Goal: Task Accomplishment & Management: Use online tool/utility

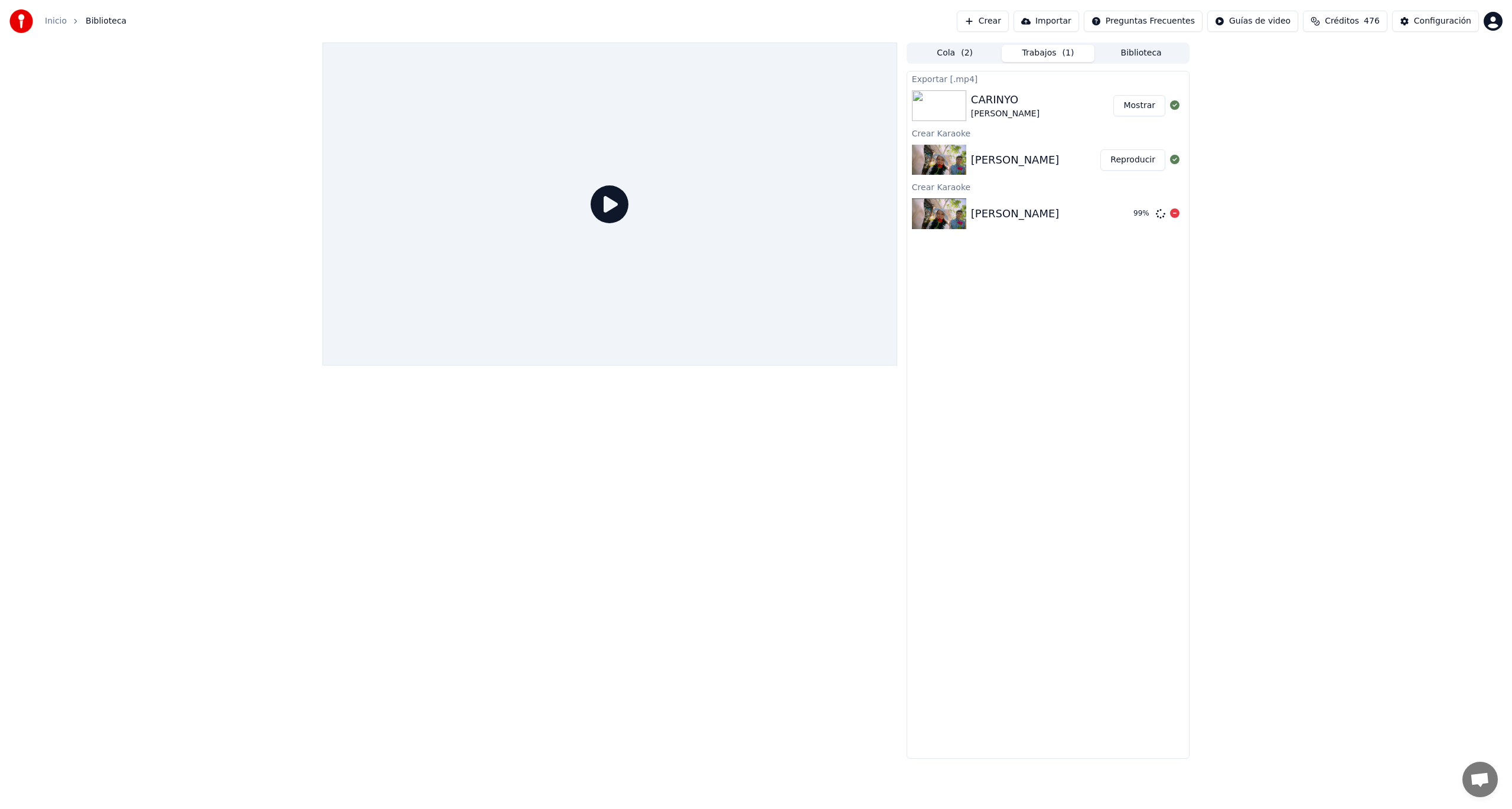
click at [1173, 214] on icon at bounding box center [1175, 212] width 9 height 9
click at [1149, 108] on button "Mostrar" at bounding box center [1139, 106] width 52 height 22
click at [1129, 158] on button "Reproducir" at bounding box center [1133, 160] width 65 height 22
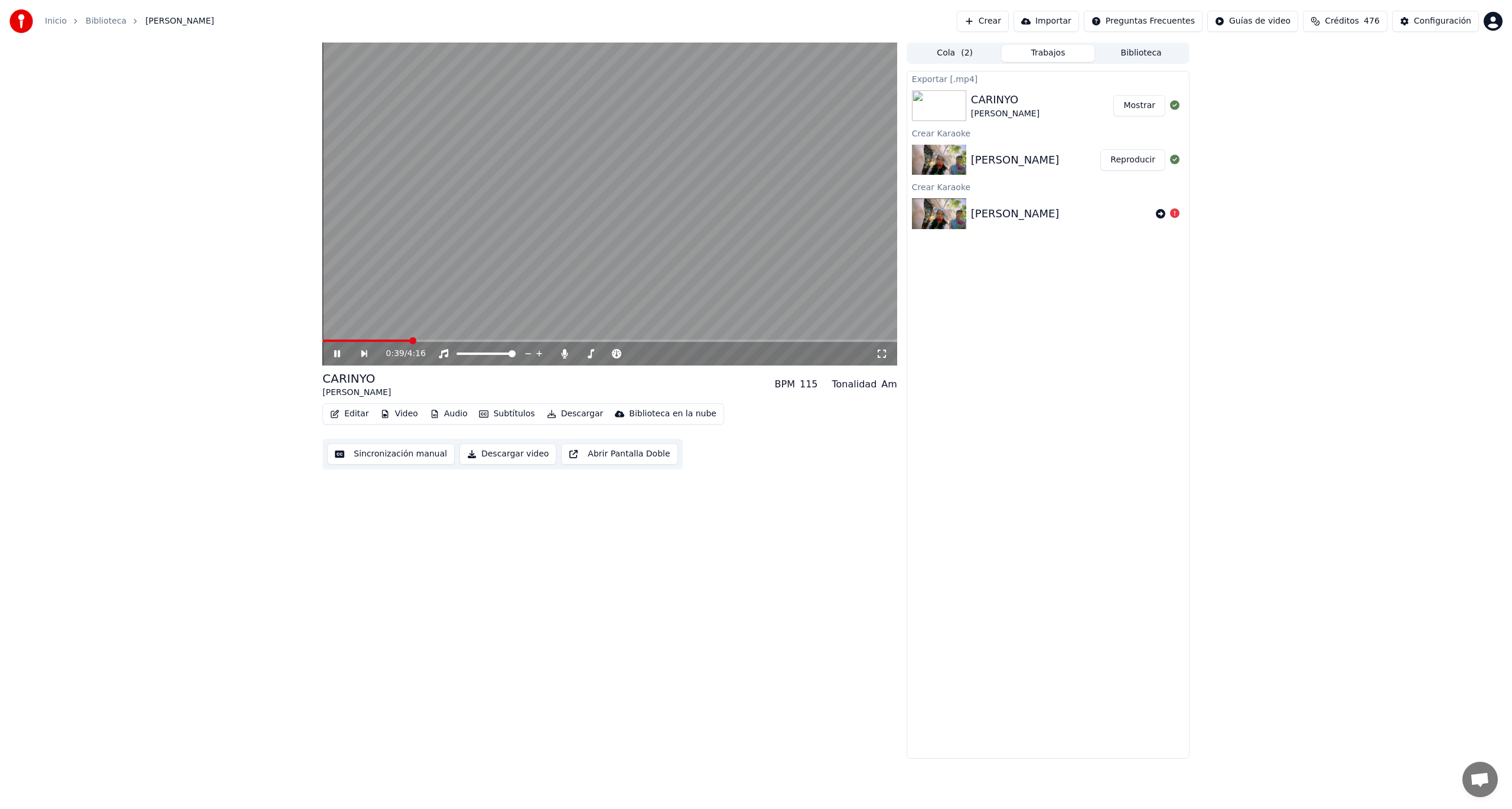
click at [341, 417] on button "Editar" at bounding box center [349, 413] width 48 height 17
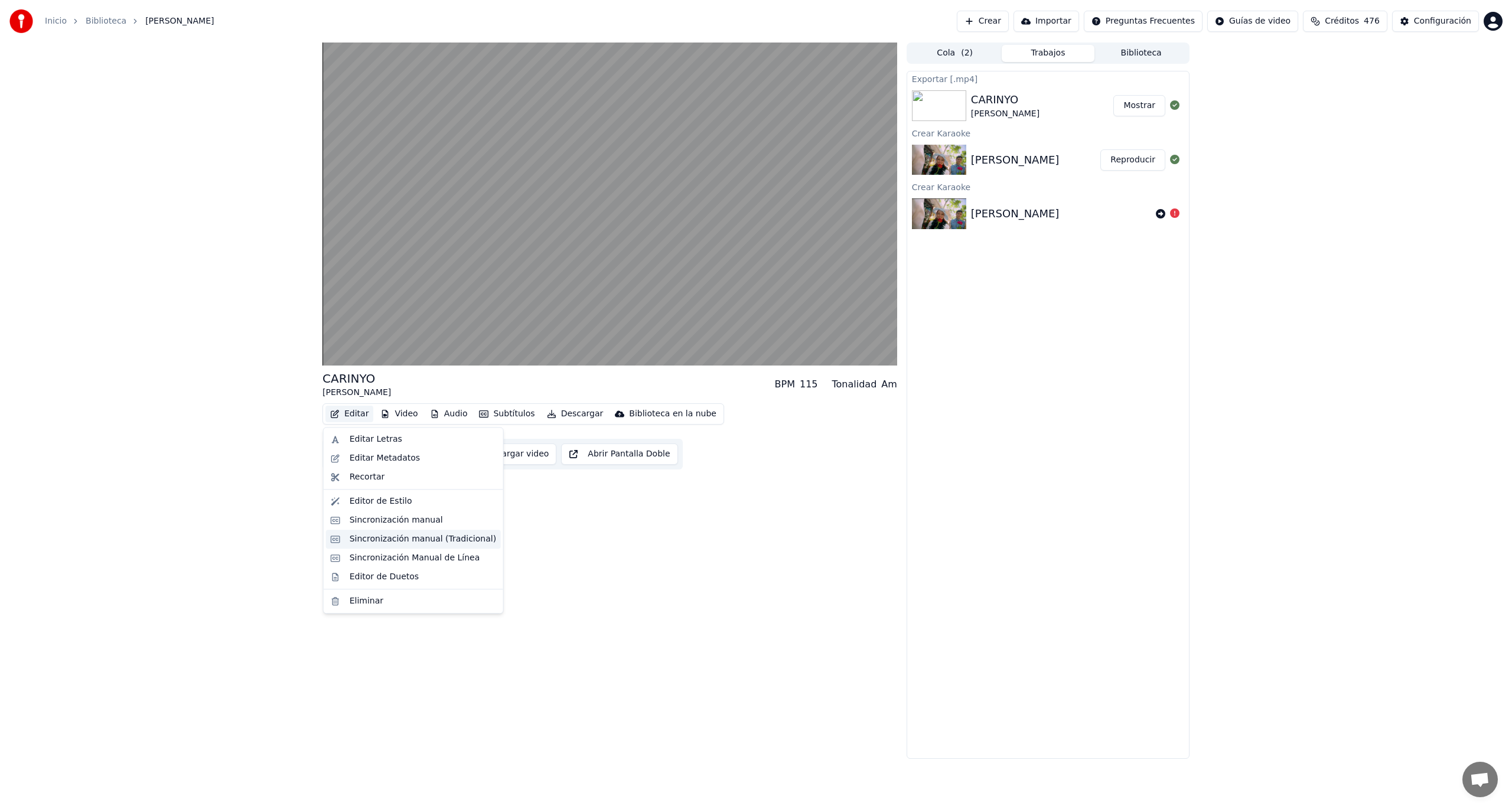
click at [451, 537] on div "Sincronización manual (Tradicional)" at bounding box center [423, 539] width 146 height 11
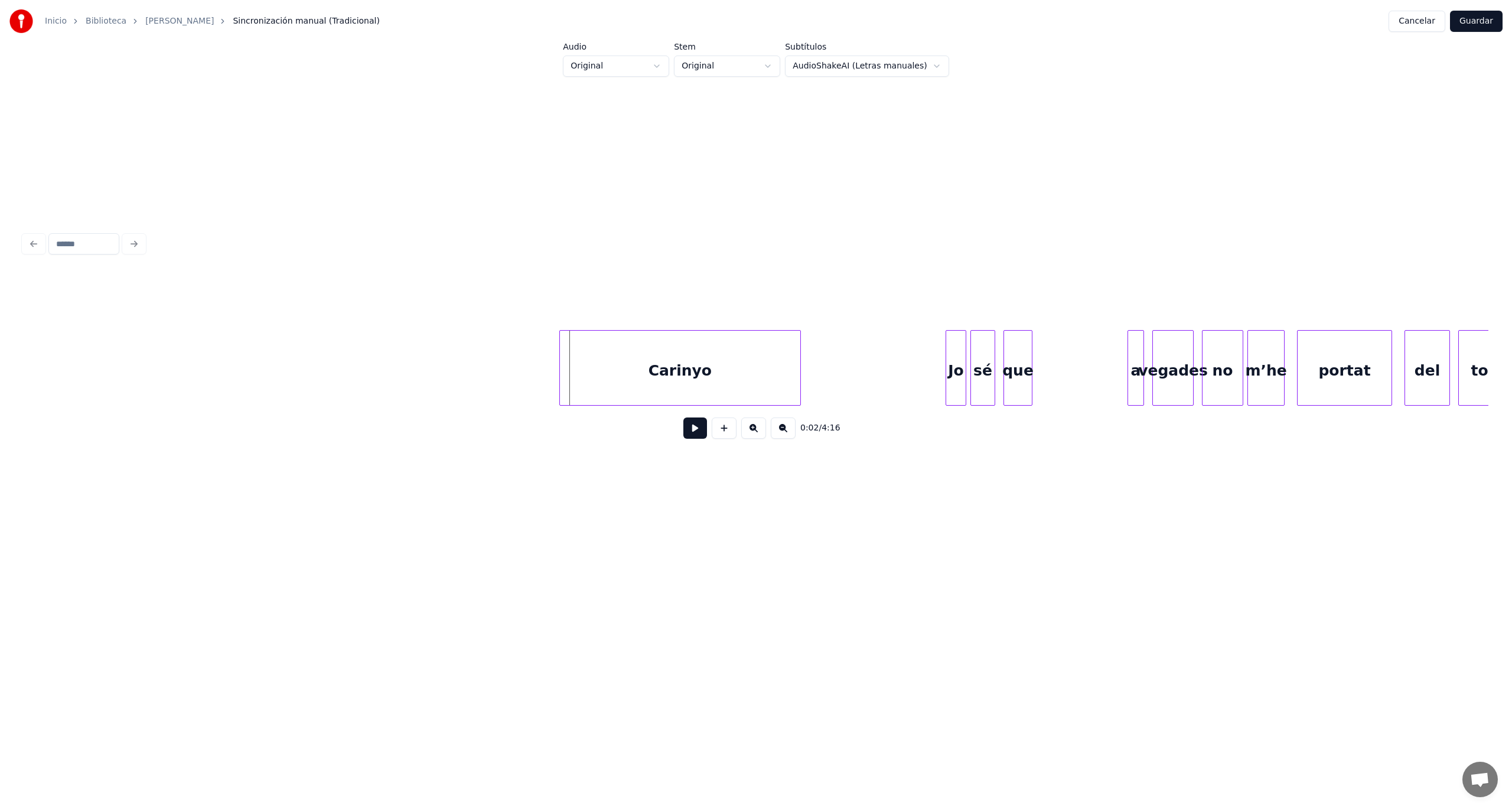
click at [562, 380] on div at bounding box center [561, 368] width 4 height 75
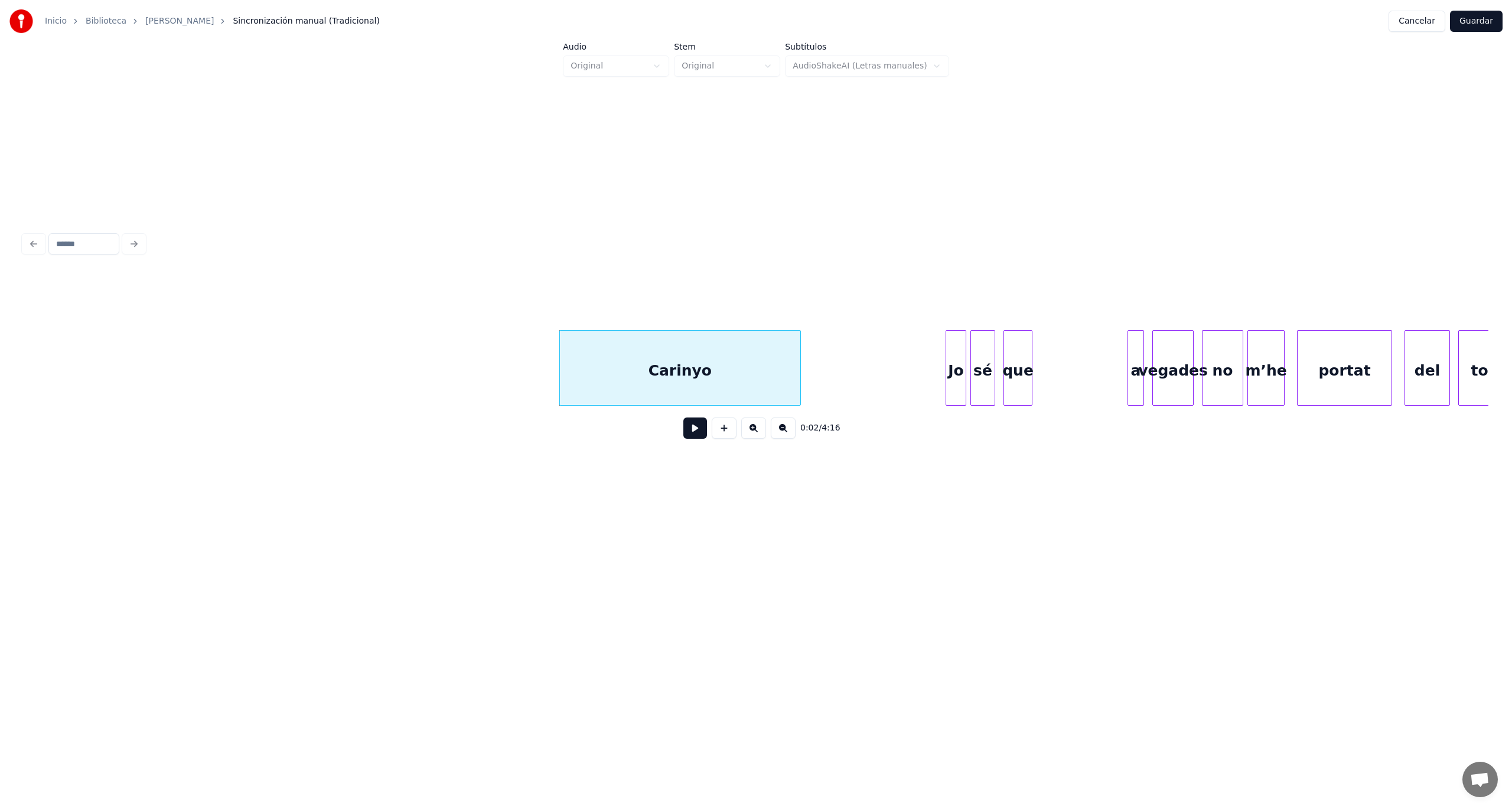
click at [697, 437] on button at bounding box center [695, 429] width 24 height 22
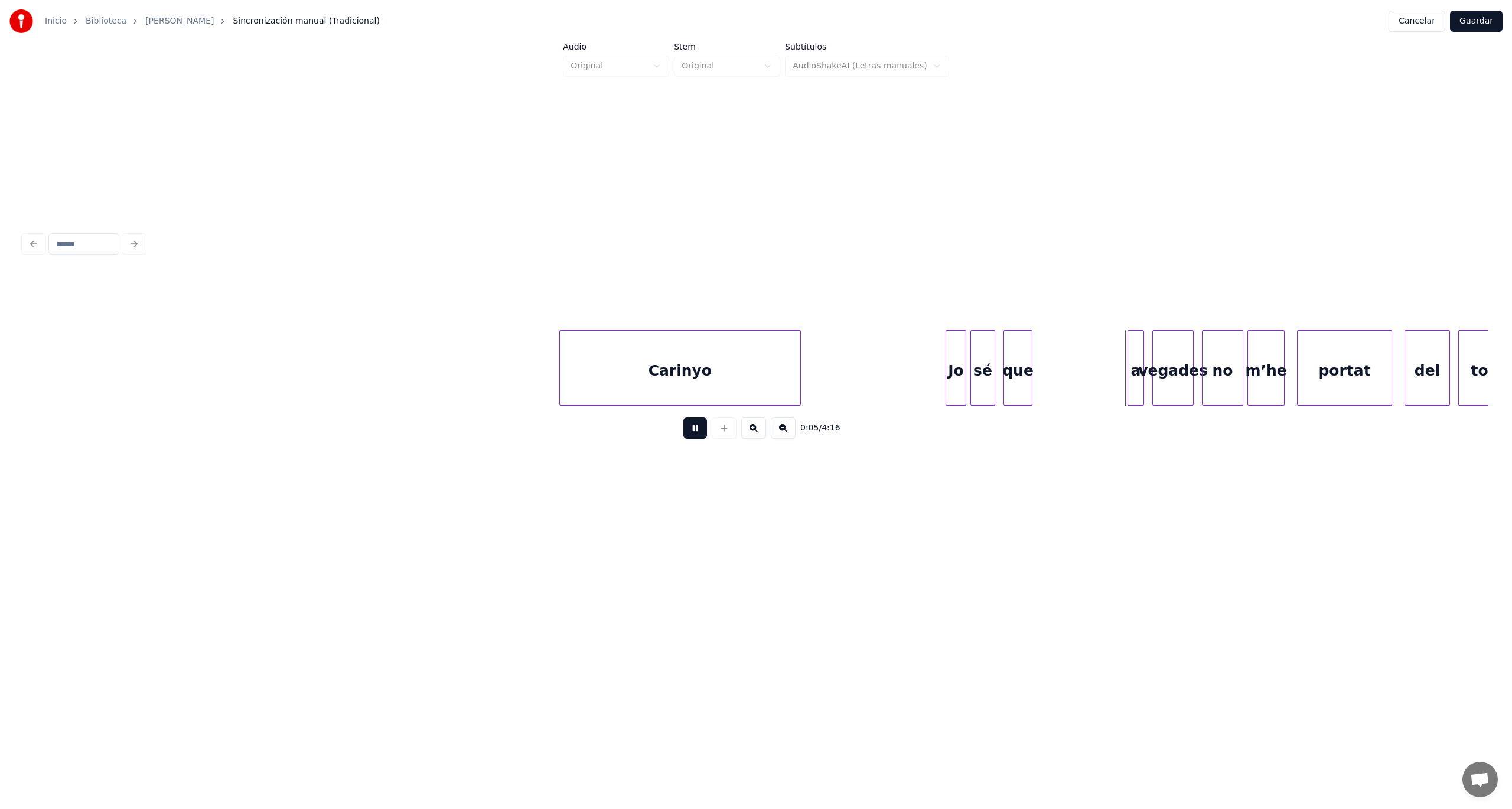
click at [697, 437] on button at bounding box center [695, 429] width 24 height 22
click at [694, 439] on button at bounding box center [695, 429] width 24 height 22
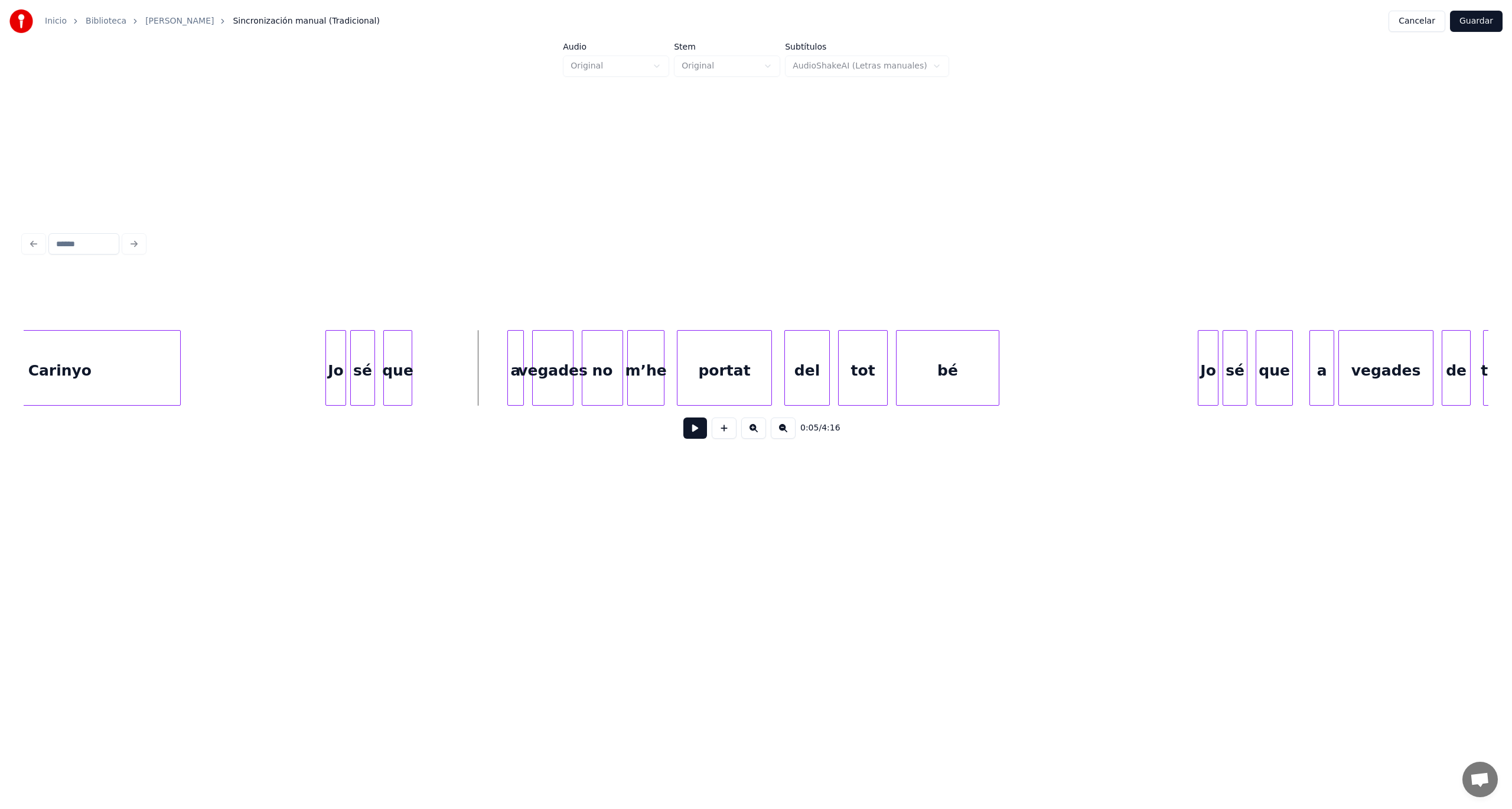
scroll to position [0, 678]
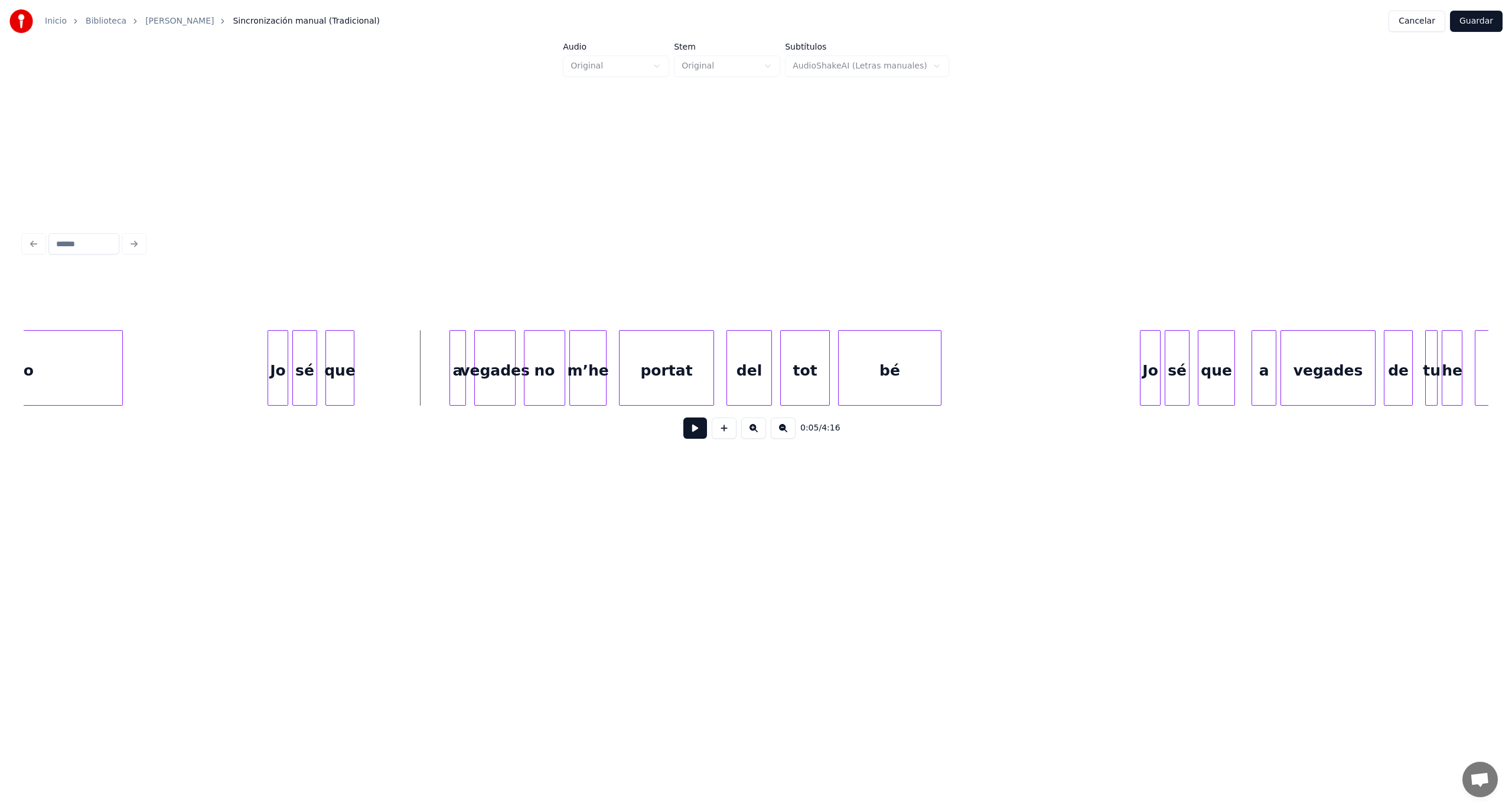
click at [691, 432] on button at bounding box center [695, 429] width 24 height 22
click at [367, 377] on div at bounding box center [368, 368] width 4 height 75
click at [363, 380] on div at bounding box center [360, 368] width 4 height 75
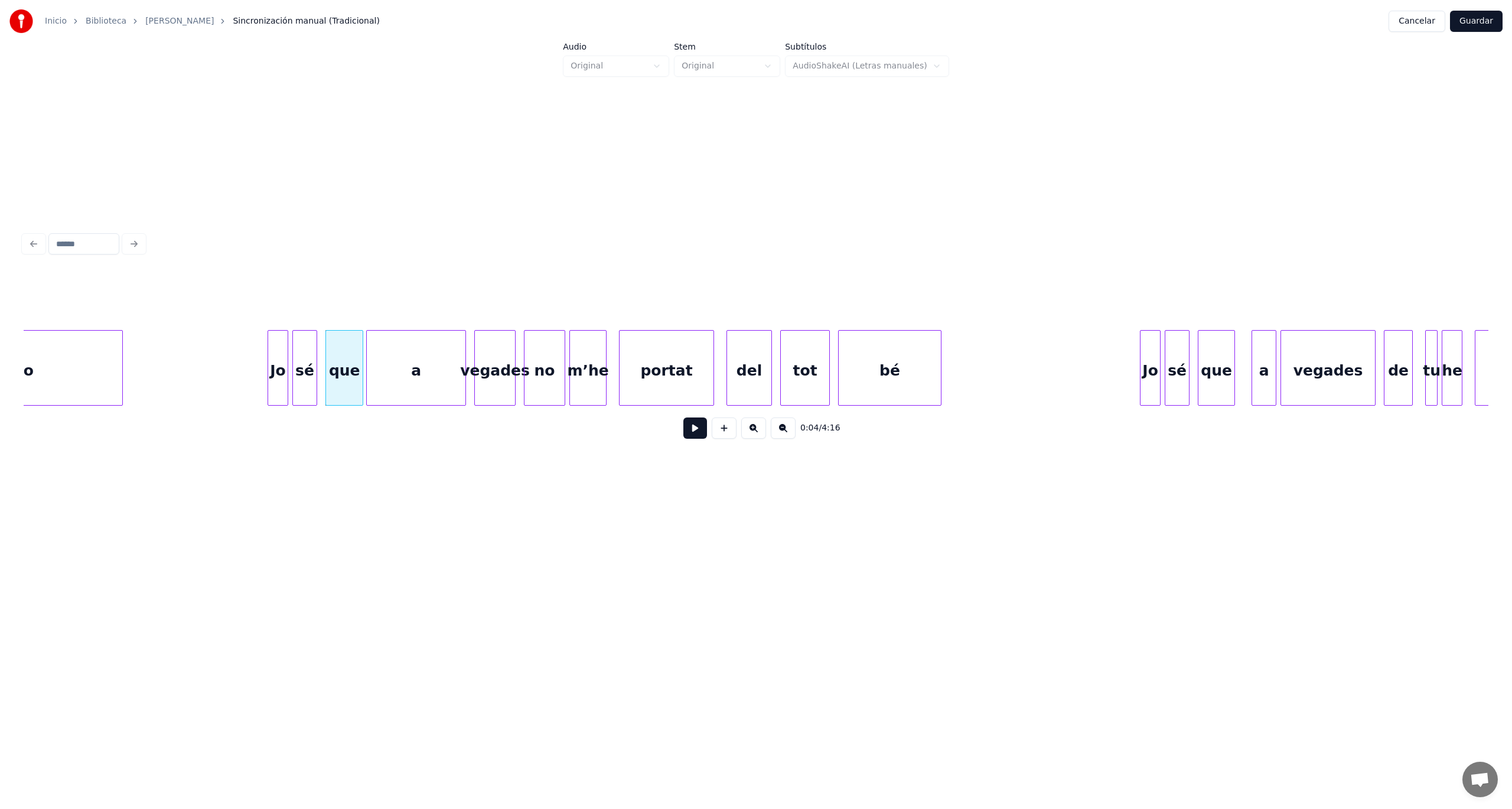
click at [350, 380] on div "que" at bounding box center [344, 371] width 37 height 80
click at [692, 434] on button at bounding box center [695, 429] width 24 height 22
click at [396, 390] on div at bounding box center [396, 368] width 4 height 75
click at [381, 378] on div "a" at bounding box center [382, 371] width 31 height 80
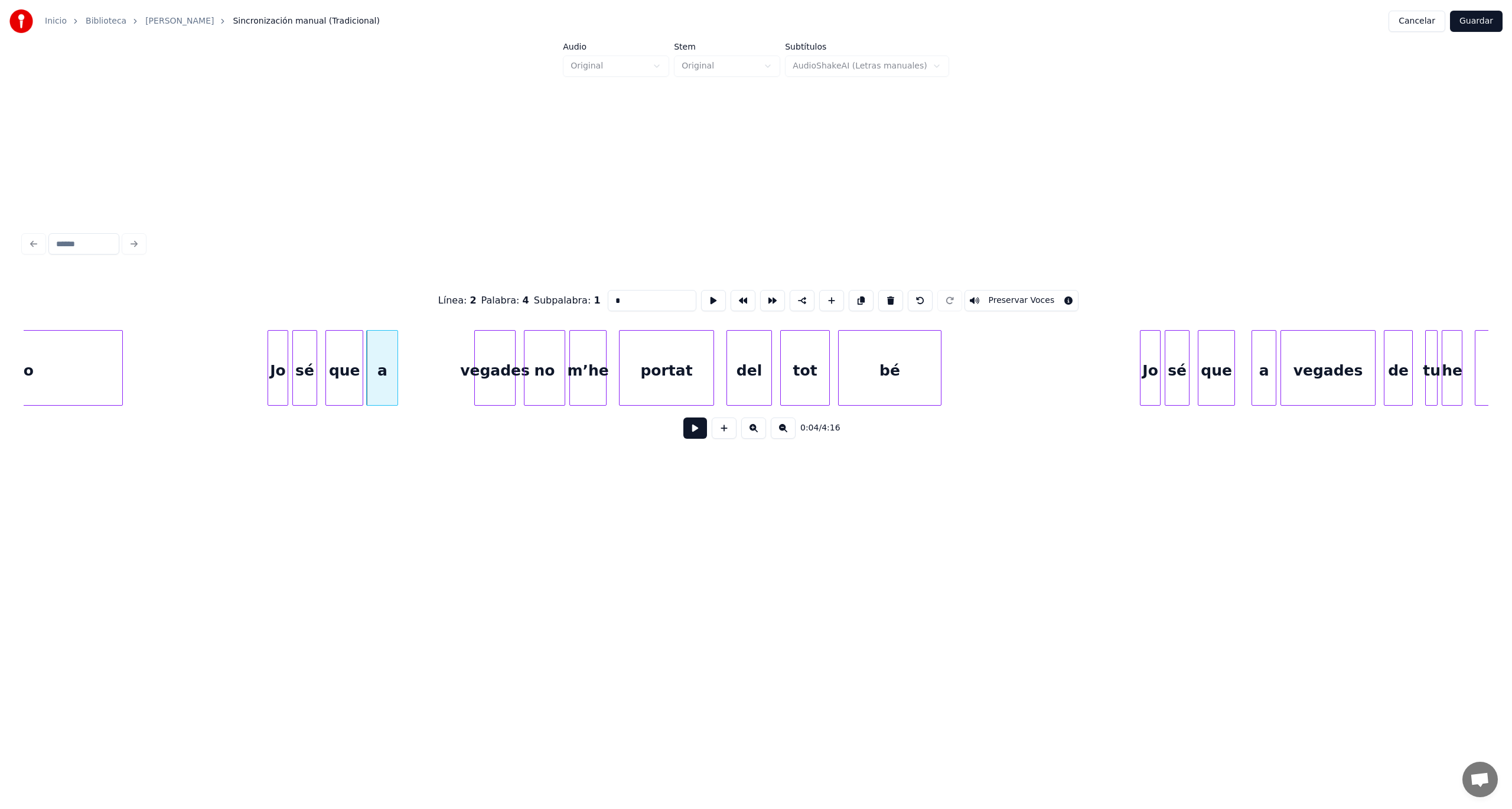
click at [691, 429] on button at bounding box center [695, 429] width 24 height 22
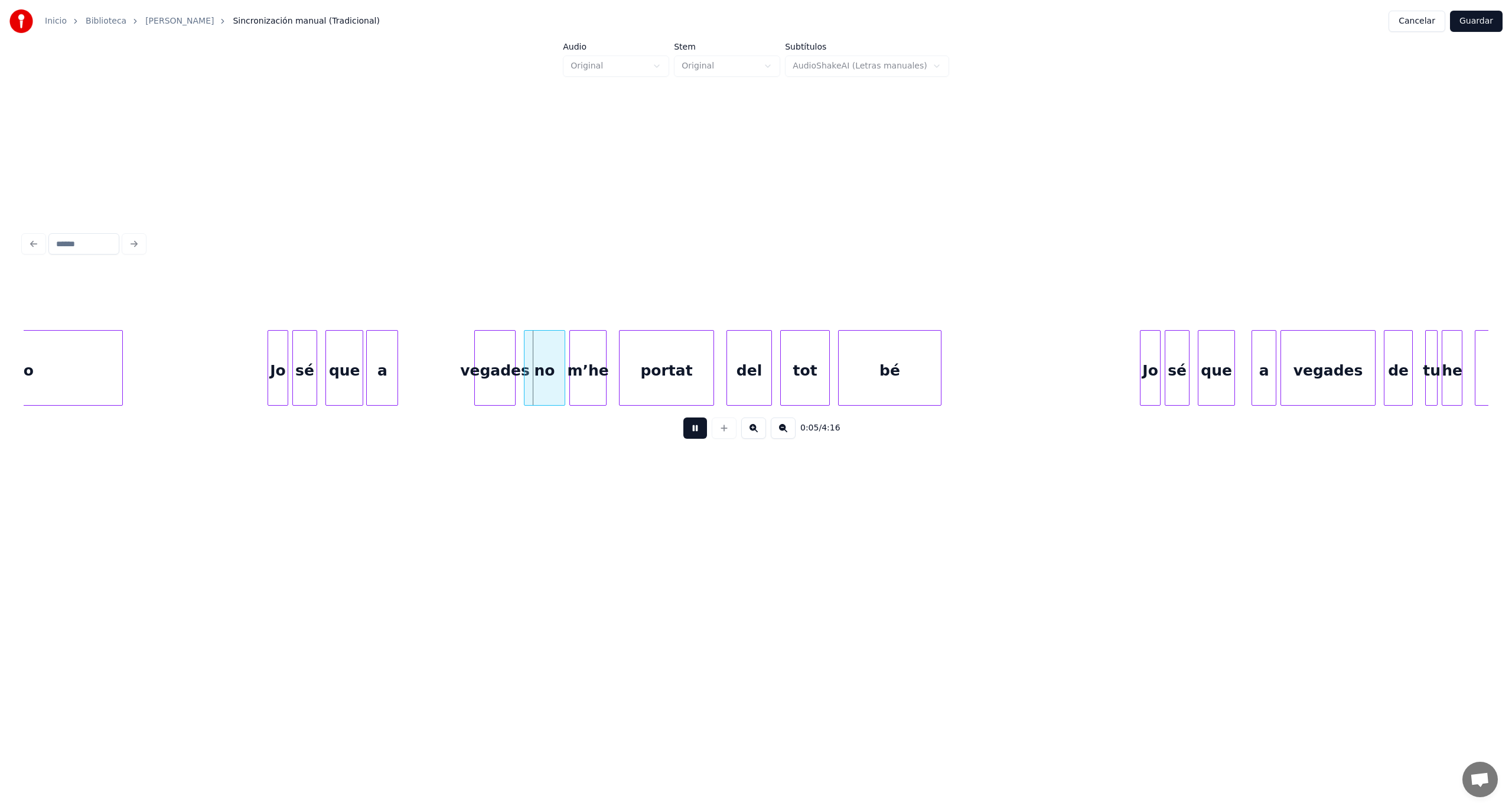
click at [691, 429] on button at bounding box center [695, 429] width 24 height 22
click at [408, 381] on div at bounding box center [407, 368] width 4 height 75
click at [449, 375] on div "vegades" at bounding box center [460, 371] width 109 height 80
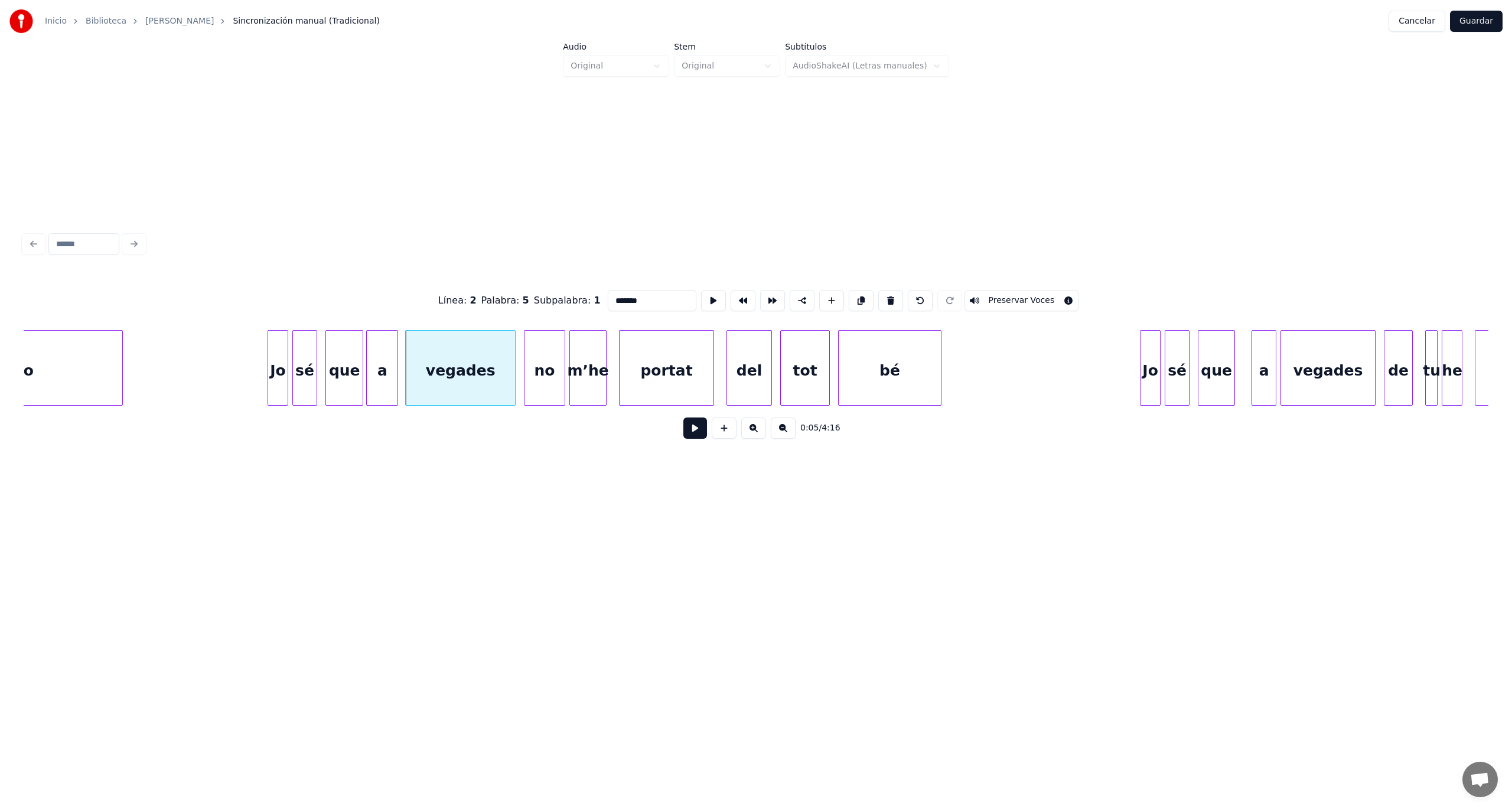
click at [690, 432] on button at bounding box center [695, 429] width 24 height 22
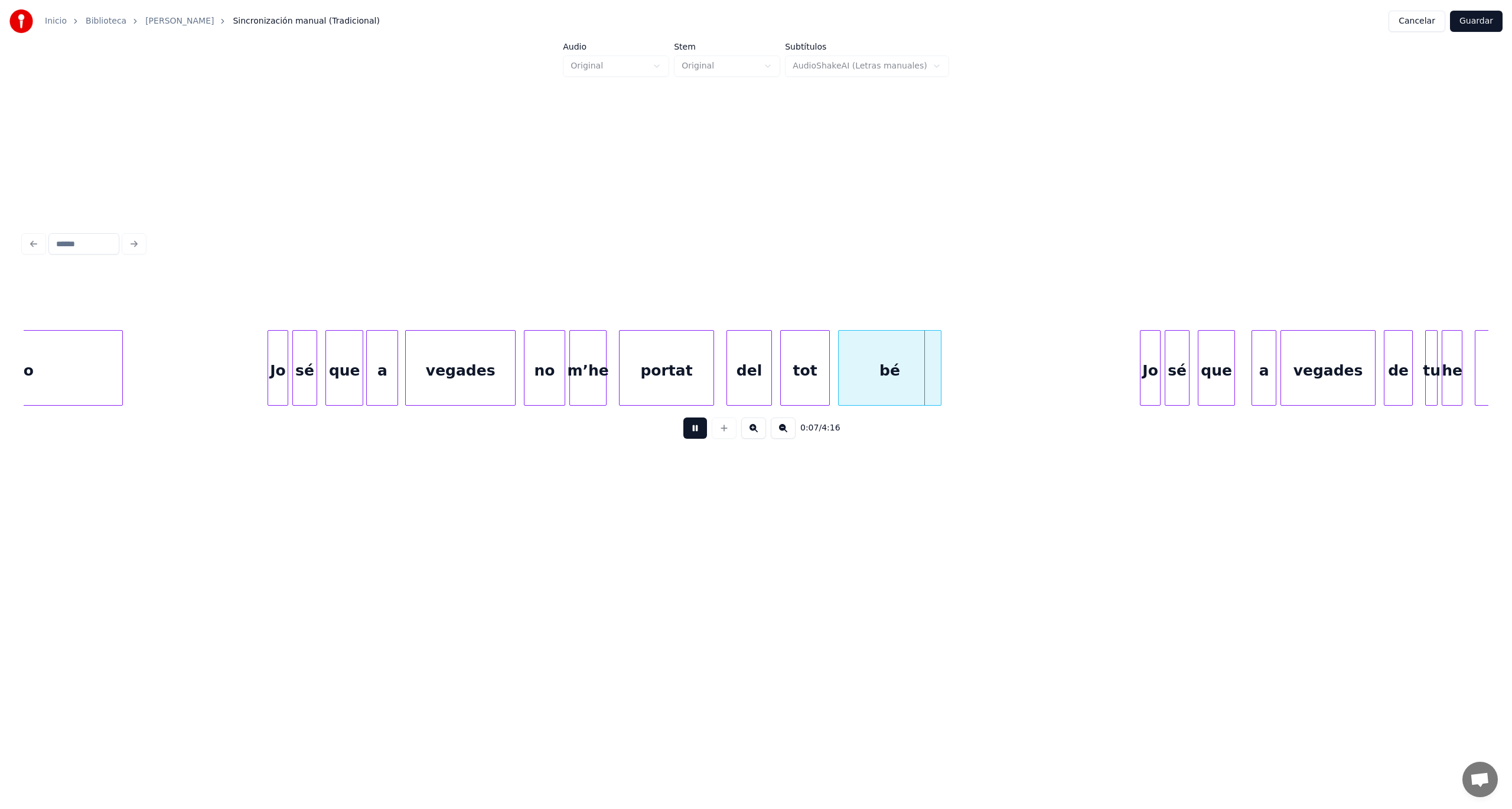
click at [690, 432] on button at bounding box center [695, 429] width 24 height 22
click at [595, 365] on div "m’he" at bounding box center [588, 371] width 36 height 80
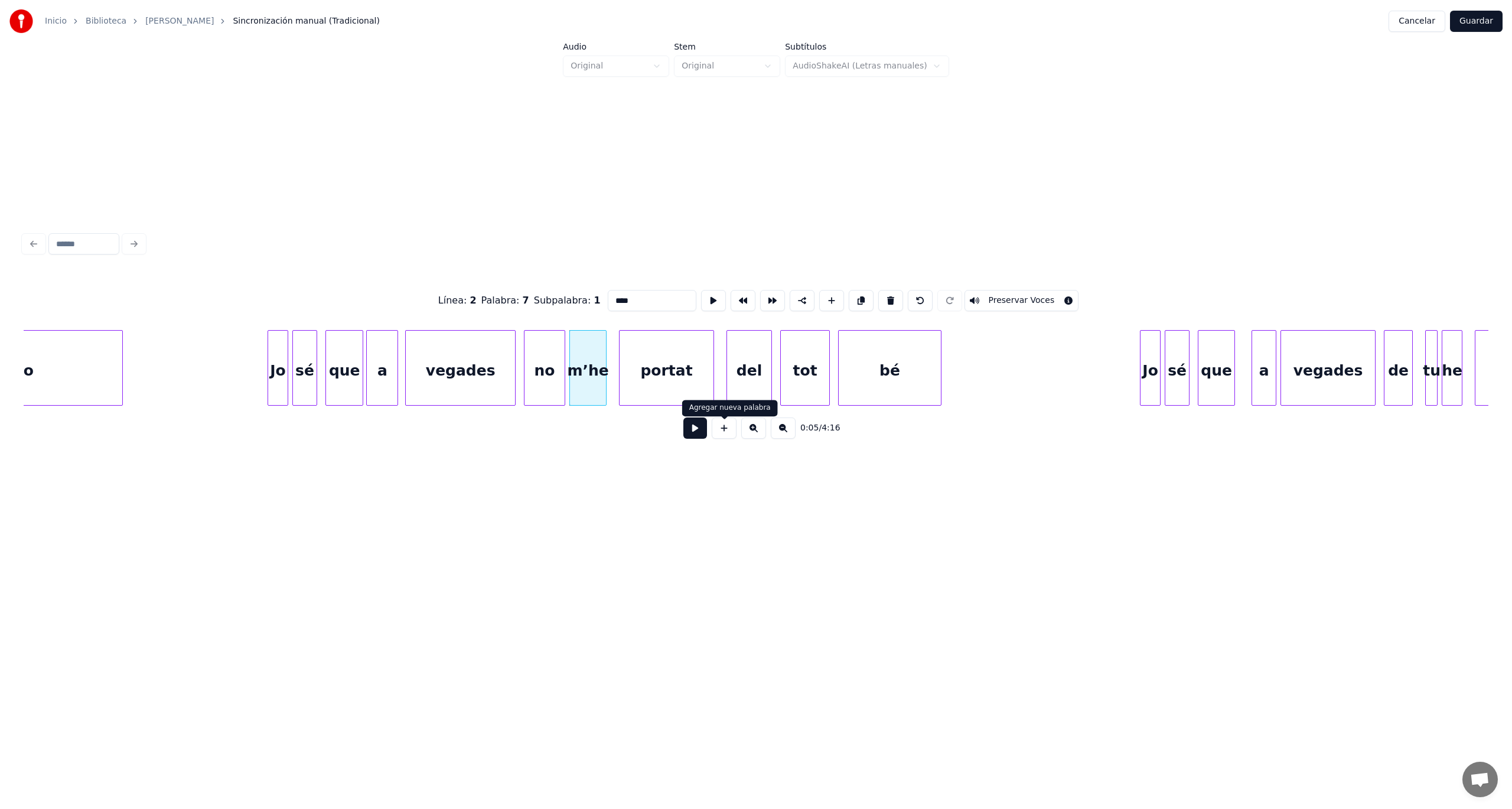
click at [701, 434] on button at bounding box center [695, 429] width 24 height 22
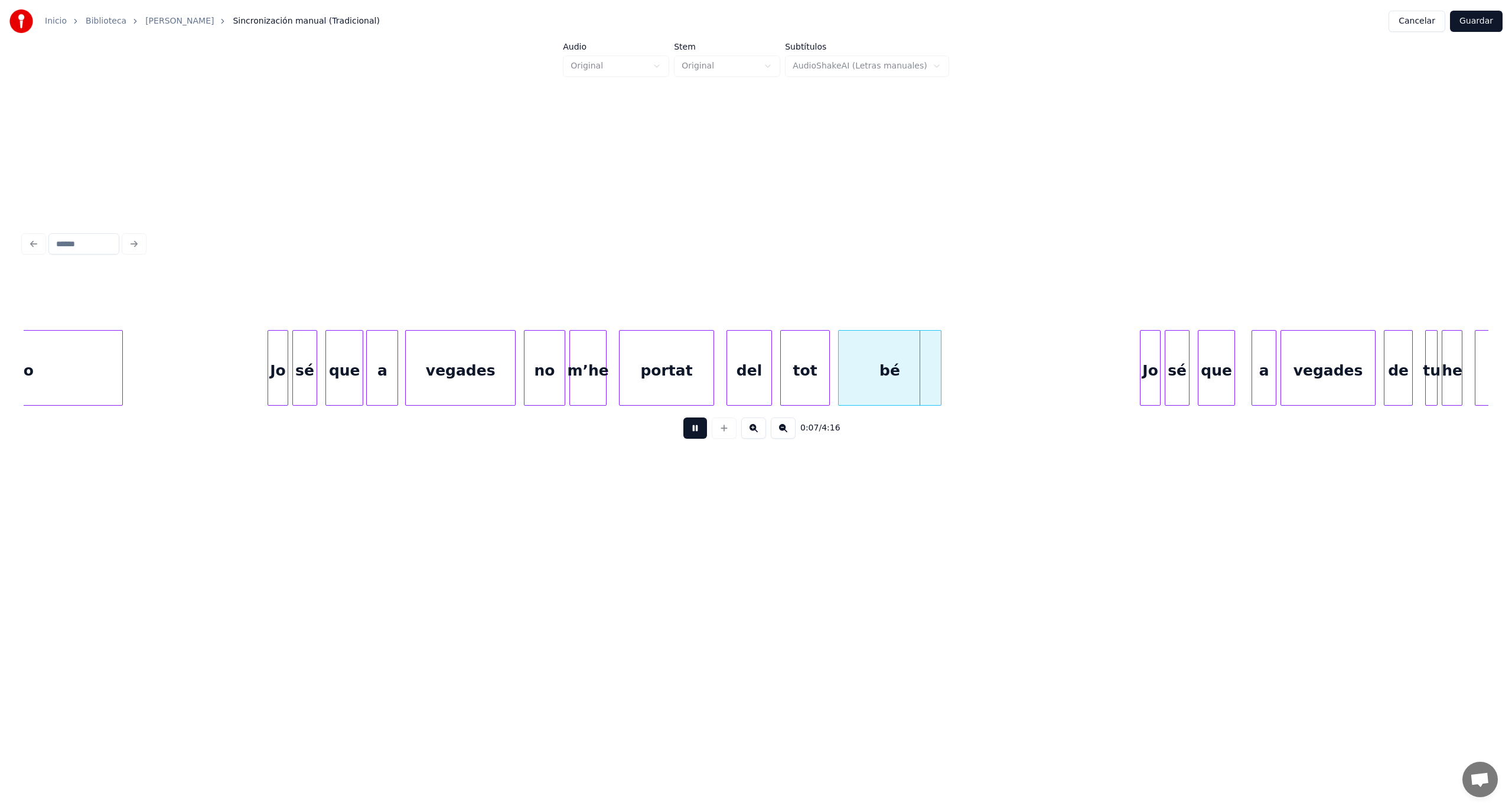
click at [700, 434] on button at bounding box center [695, 429] width 24 height 22
click at [681, 375] on div "portat" at bounding box center [666, 371] width 94 height 80
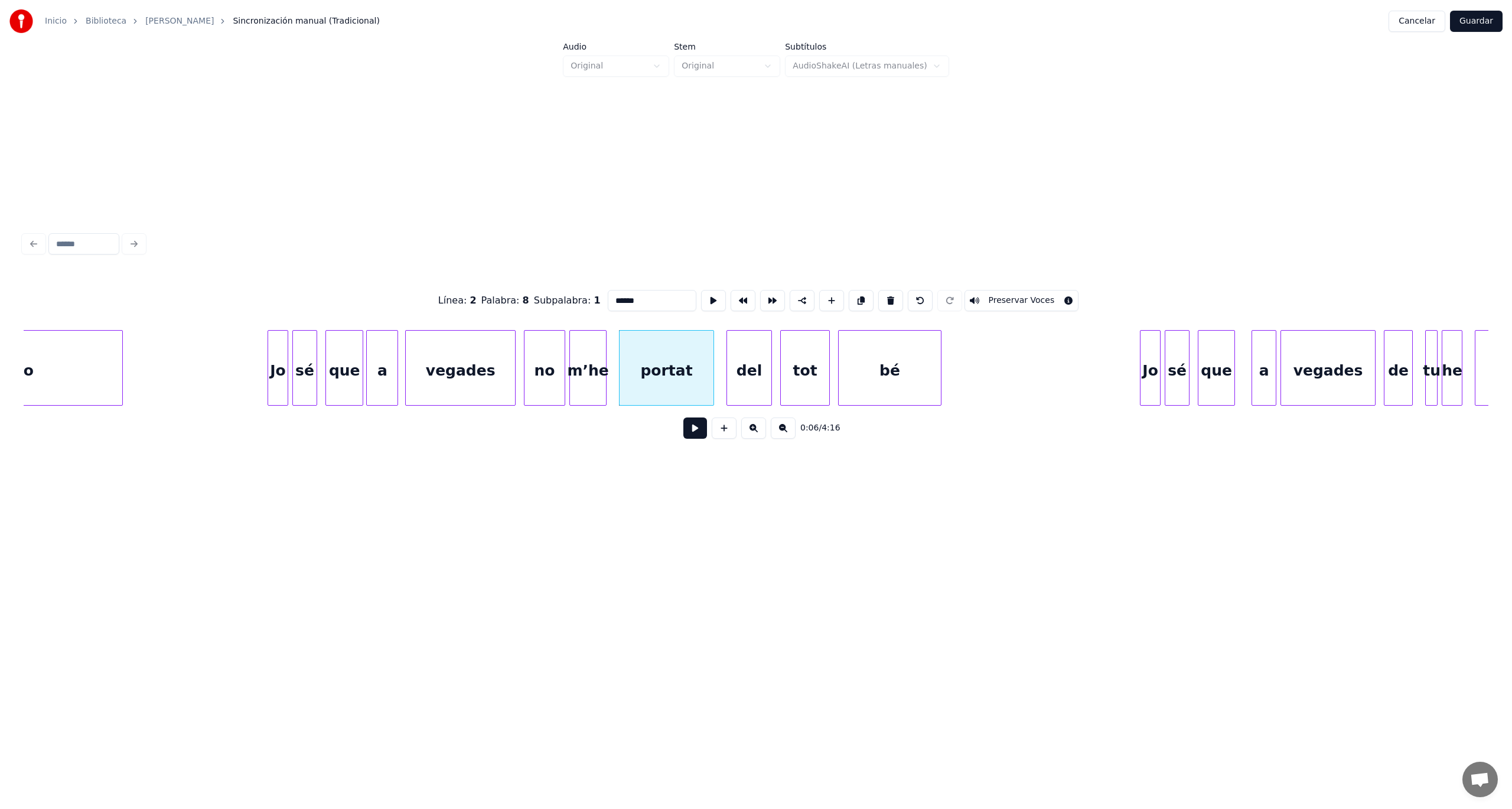
click at [690, 430] on button at bounding box center [695, 429] width 24 height 22
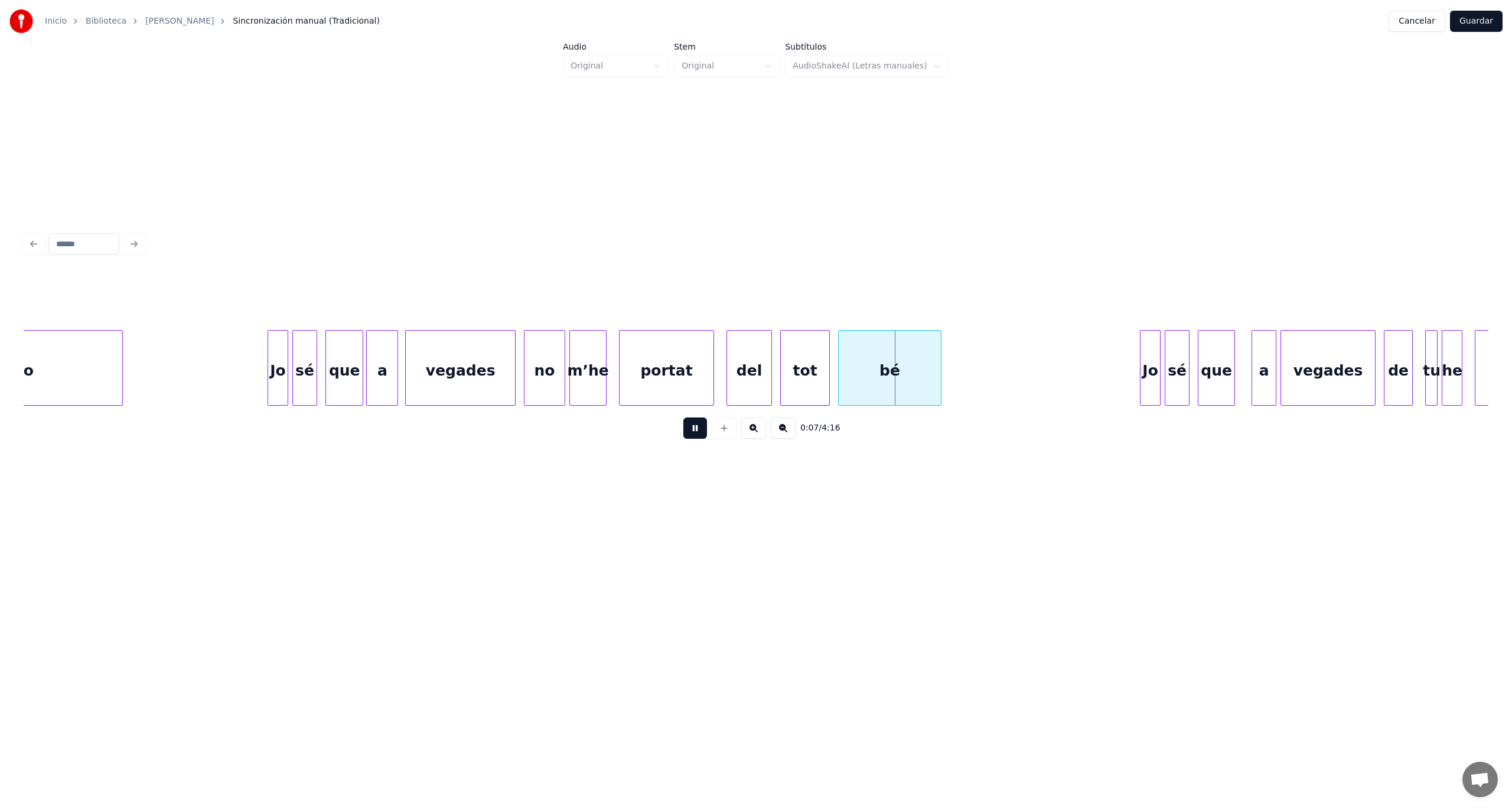
click at [690, 430] on button at bounding box center [695, 429] width 24 height 22
click at [688, 434] on button at bounding box center [695, 429] width 24 height 22
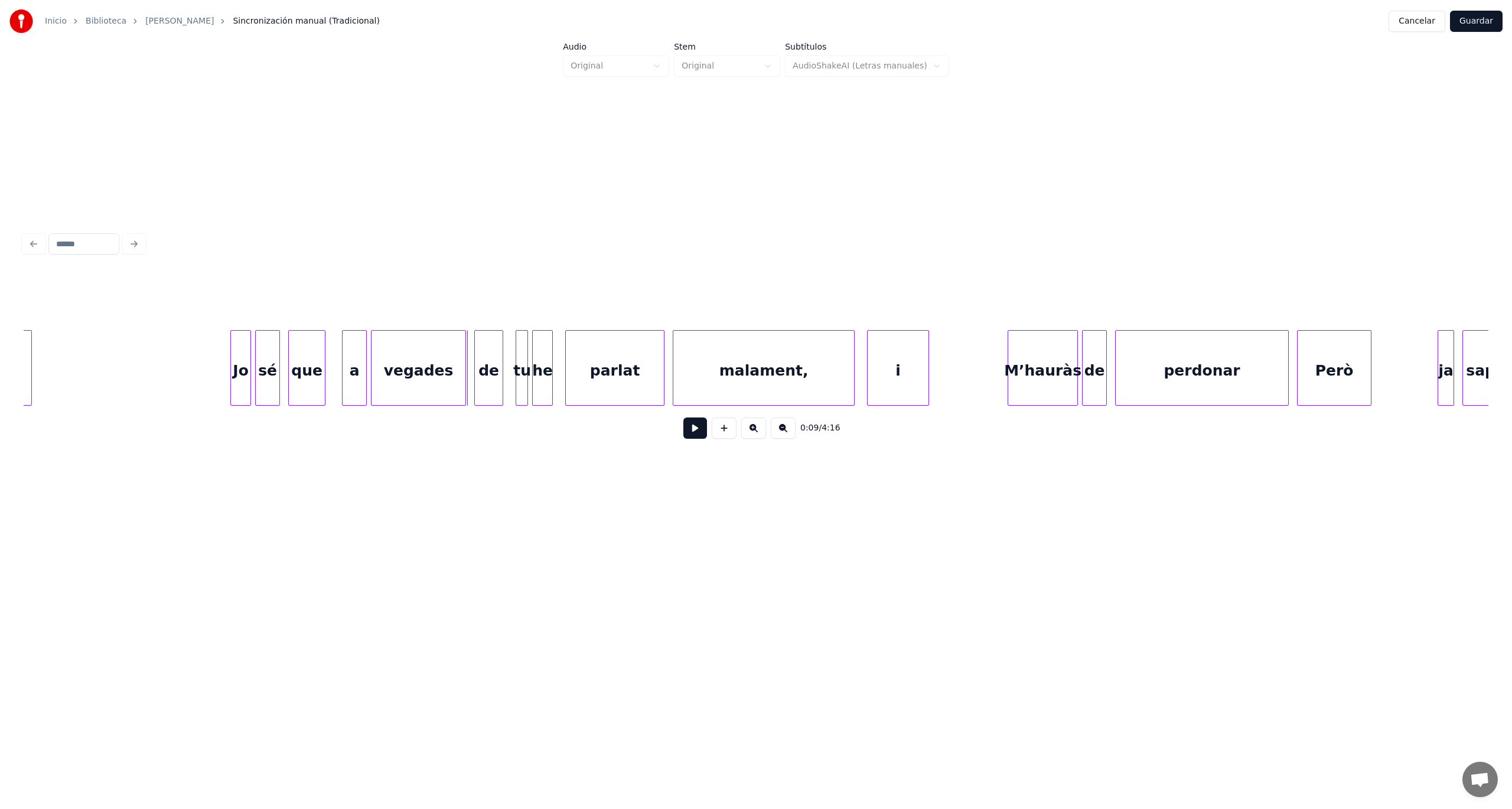
scroll to position [0, 1602]
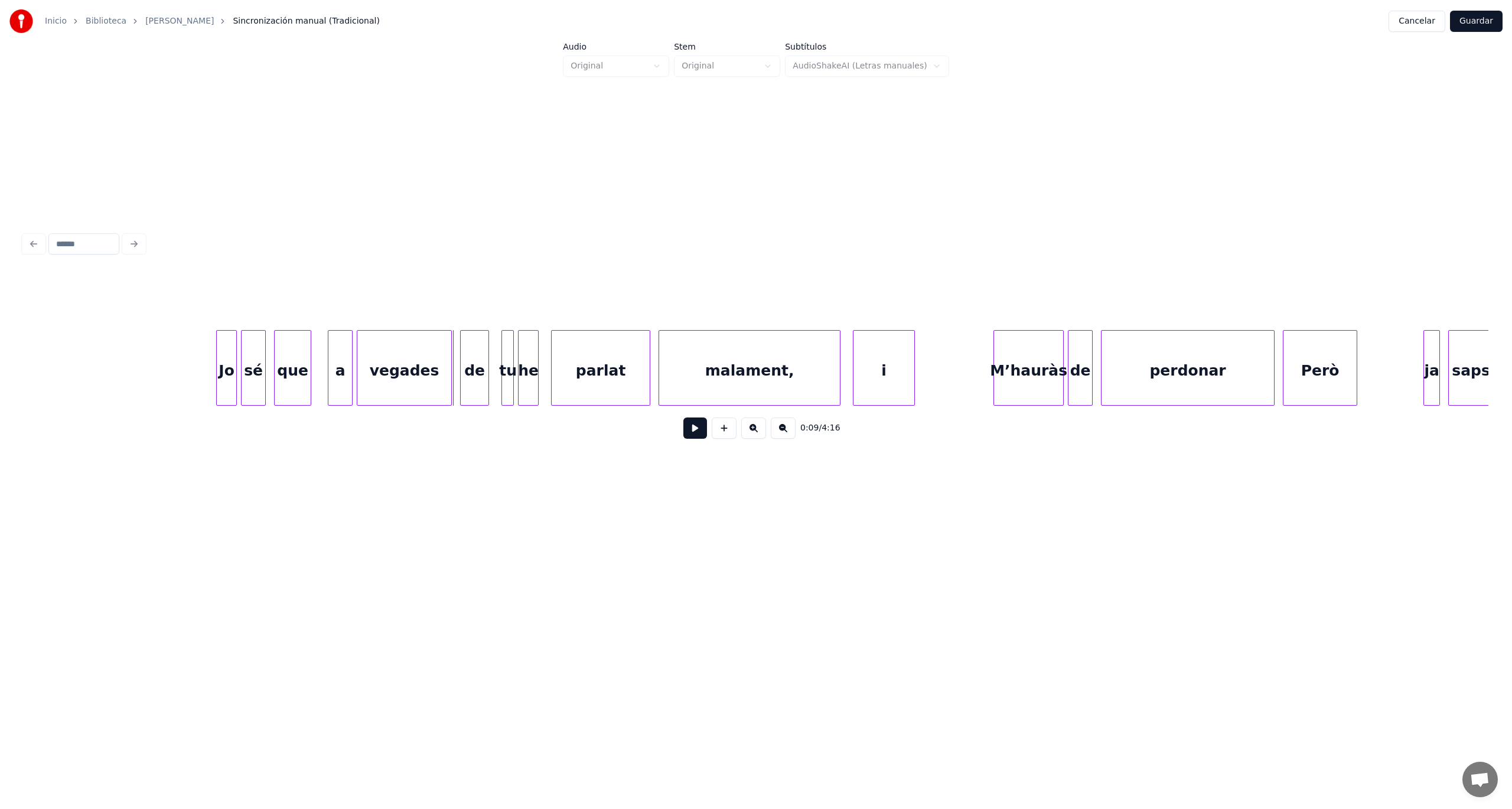
click at [694, 431] on button at bounding box center [695, 429] width 24 height 22
click at [336, 381] on div "a" at bounding box center [340, 371] width 24 height 80
click at [690, 435] on button at bounding box center [695, 429] width 24 height 22
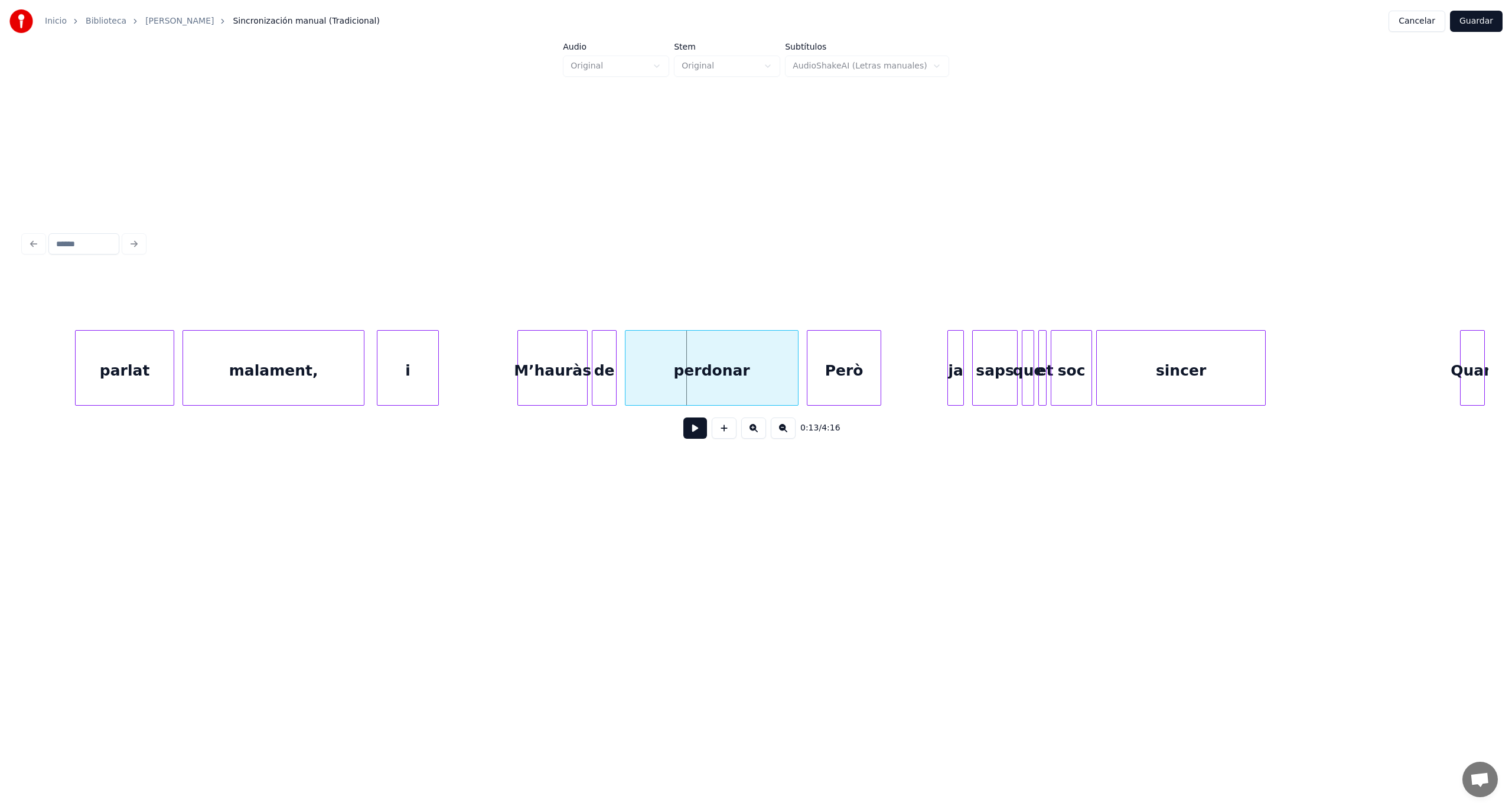
scroll to position [0, 2208]
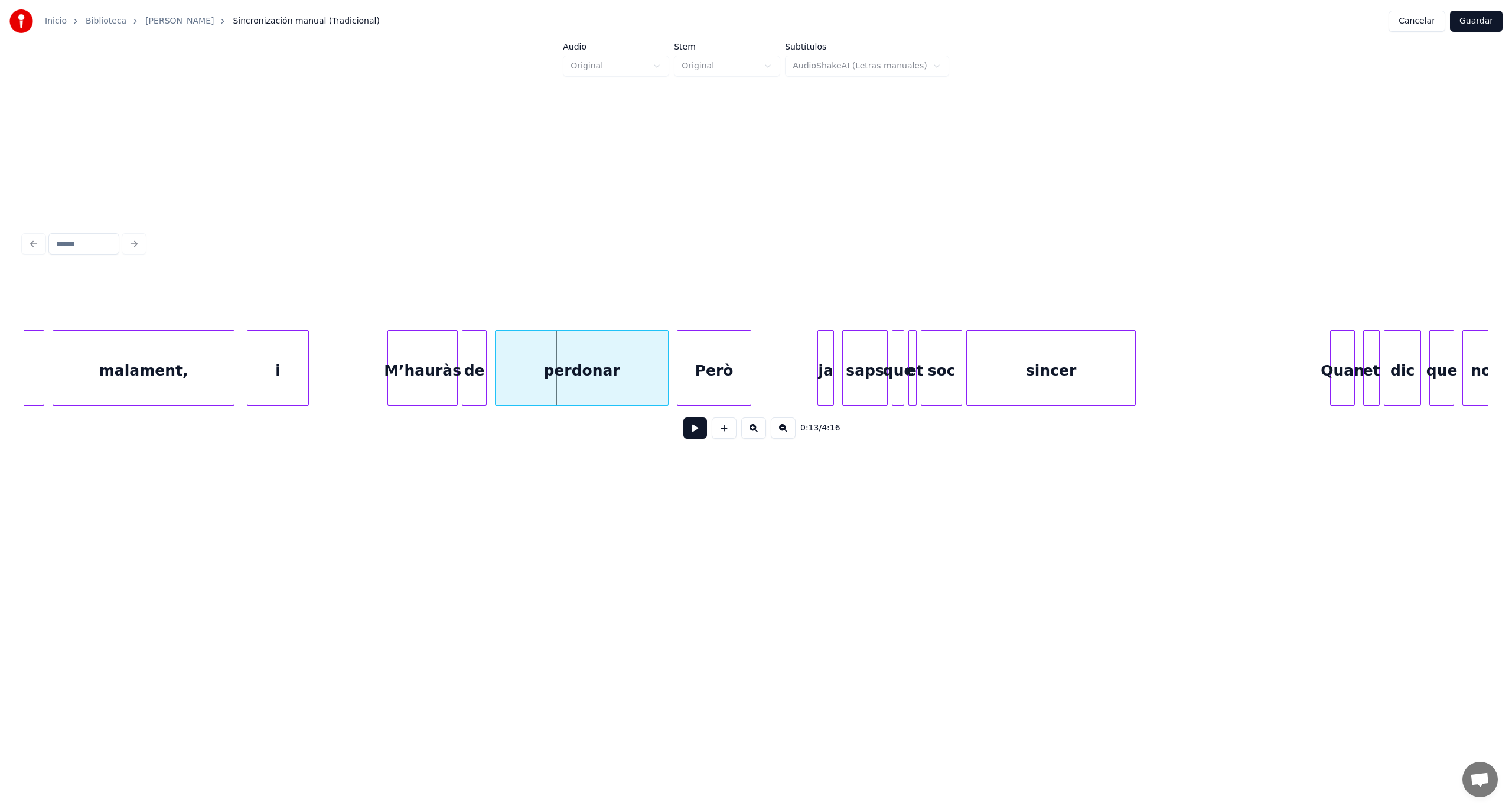
click at [697, 437] on button at bounding box center [695, 429] width 24 height 22
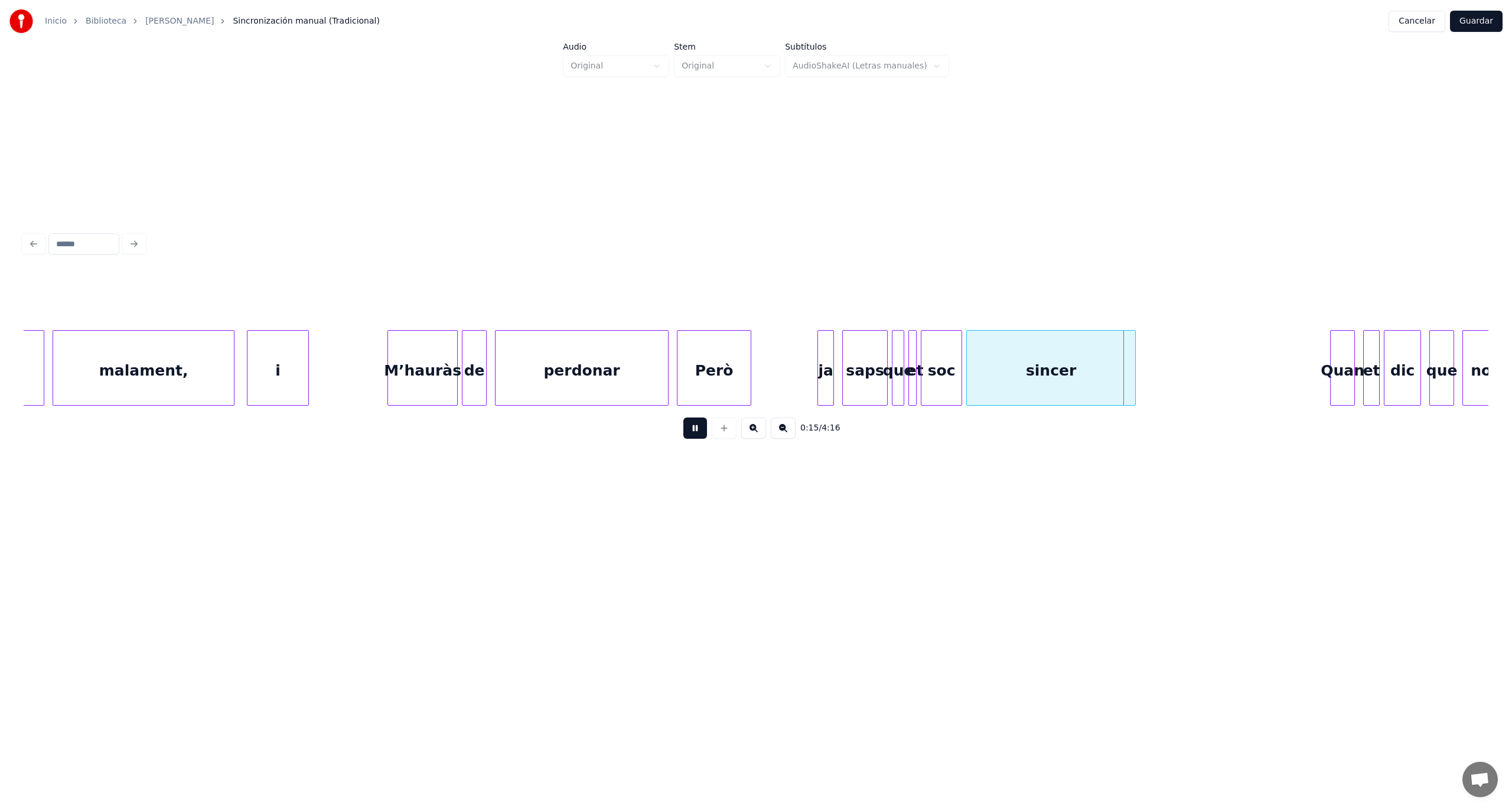
click at [697, 437] on button at bounding box center [695, 429] width 24 height 22
click at [699, 434] on button at bounding box center [695, 429] width 24 height 22
click at [727, 436] on button at bounding box center [724, 429] width 25 height 22
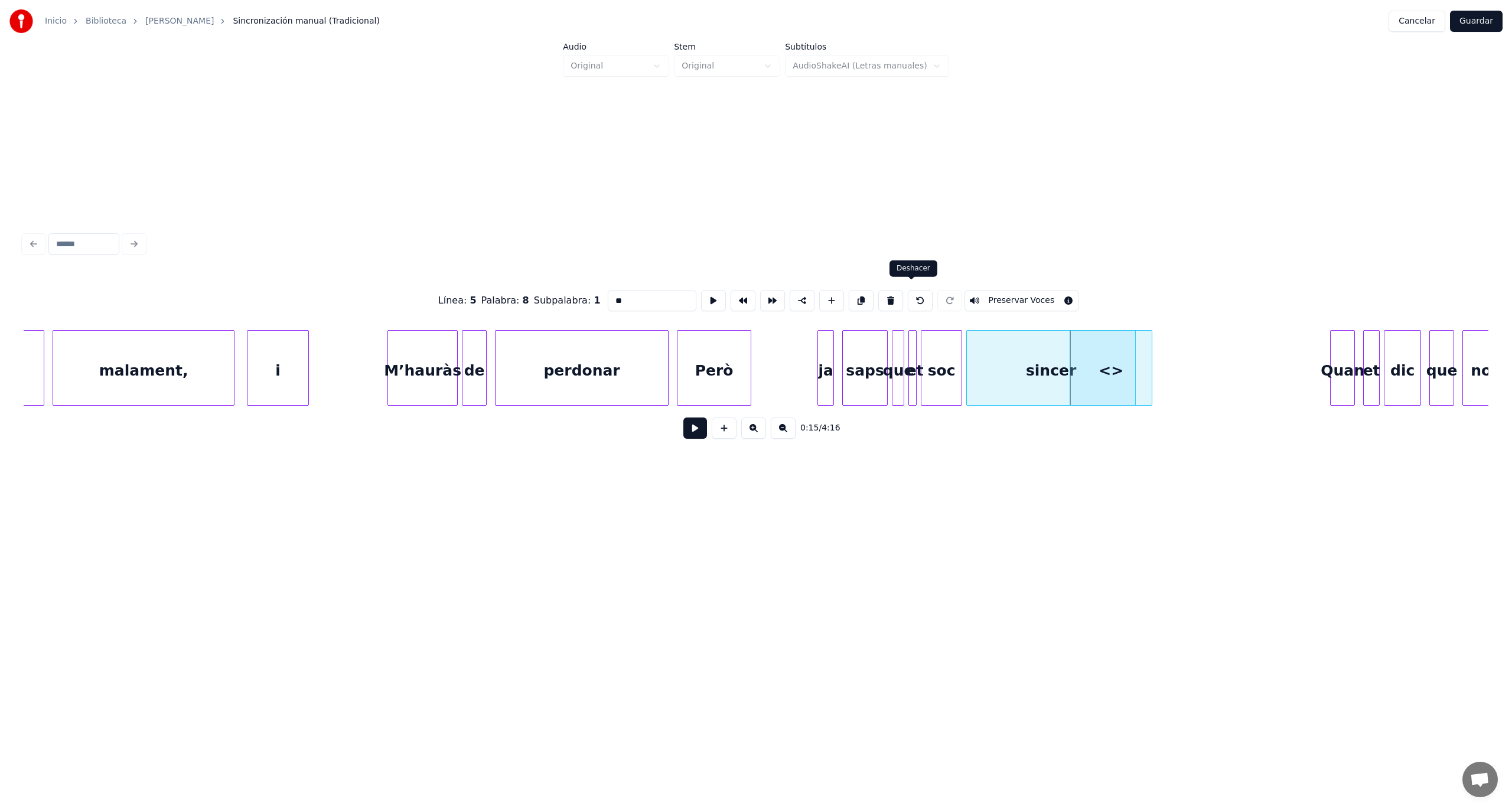
click at [911, 298] on button at bounding box center [920, 301] width 25 height 22
type input "******"
click at [687, 432] on button at bounding box center [695, 429] width 24 height 22
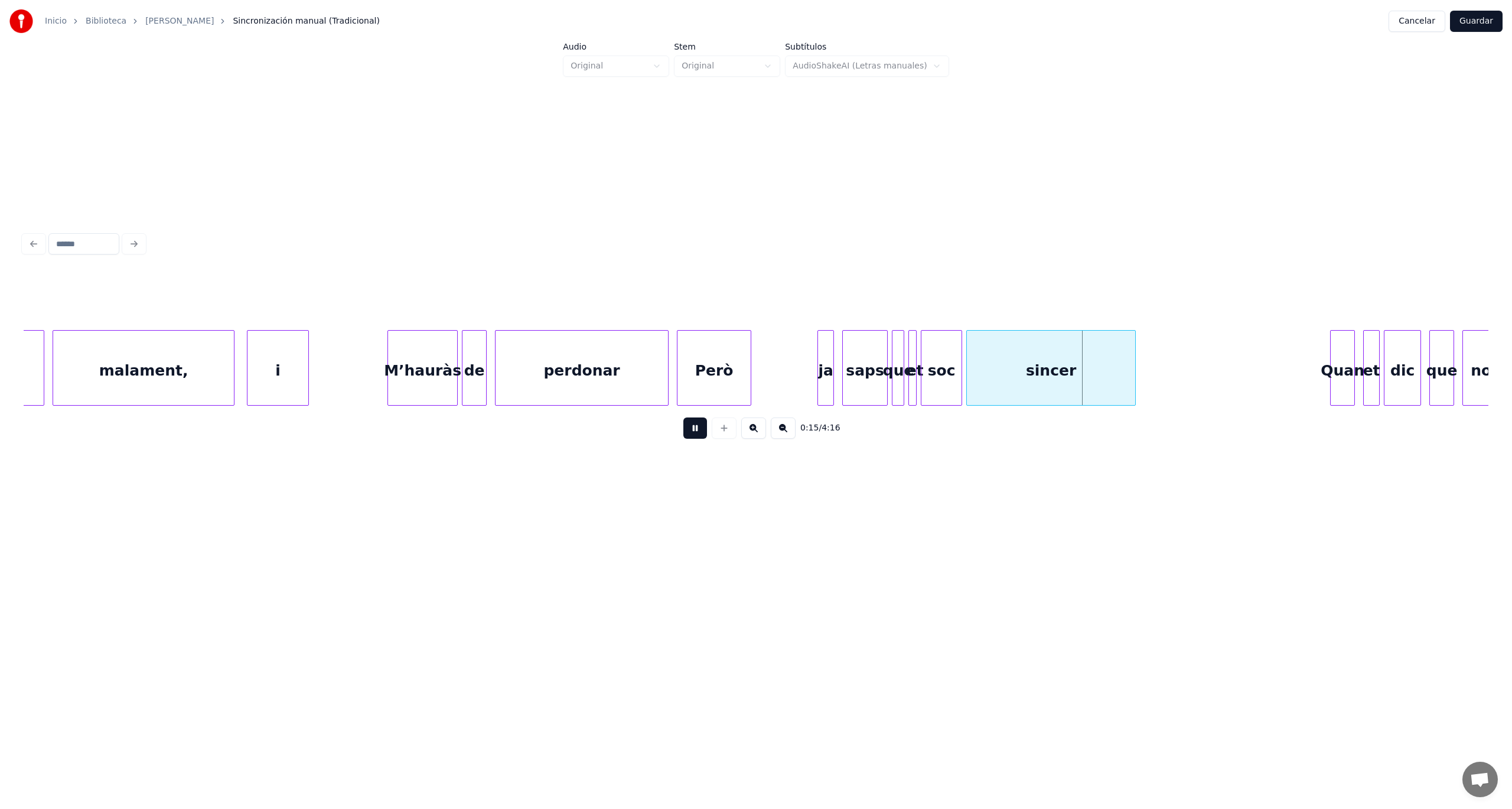
click at [687, 432] on button at bounding box center [695, 429] width 24 height 22
click at [757, 436] on button at bounding box center [753, 429] width 25 height 22
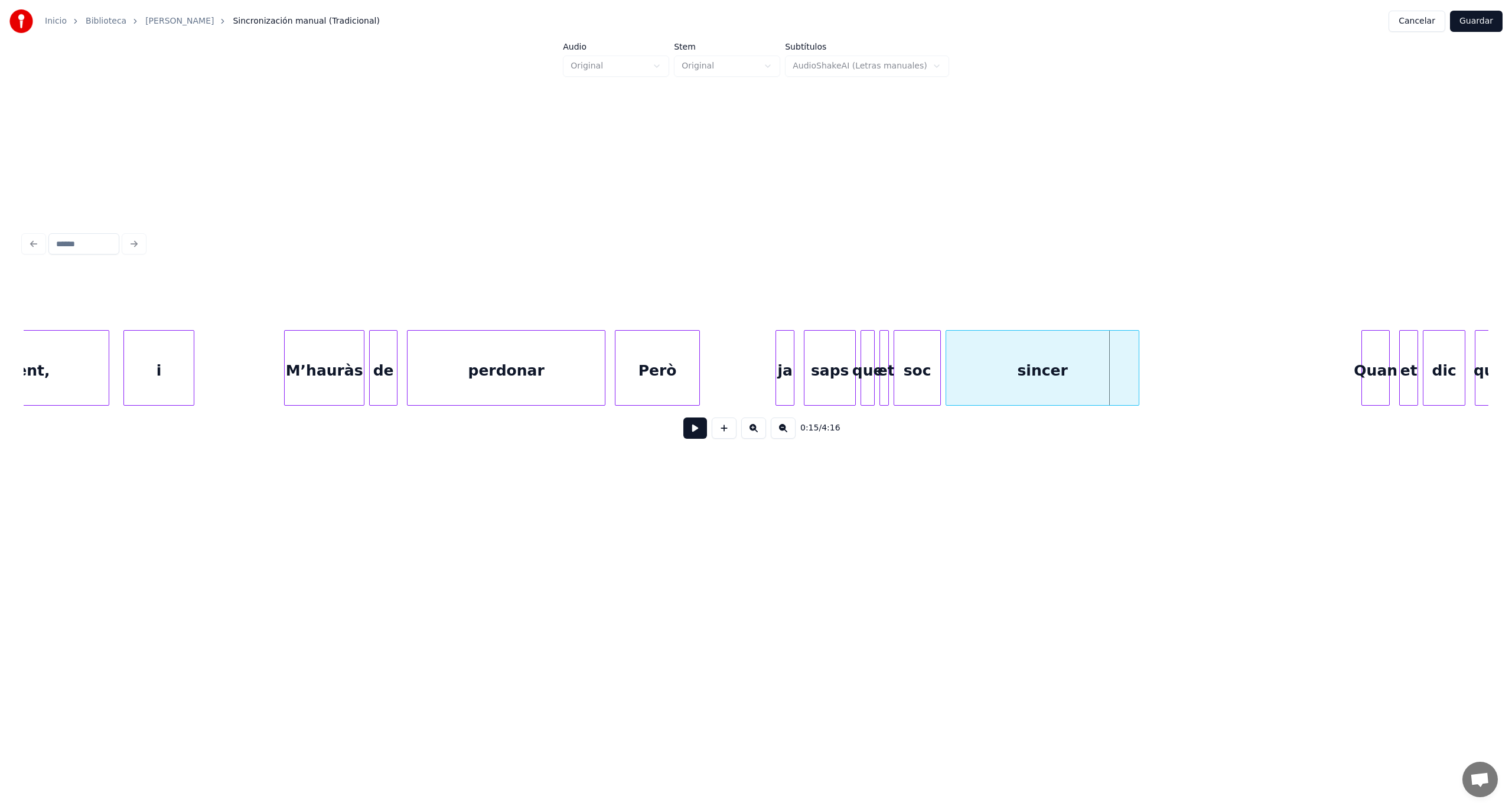
click at [757, 436] on button at bounding box center [753, 429] width 25 height 22
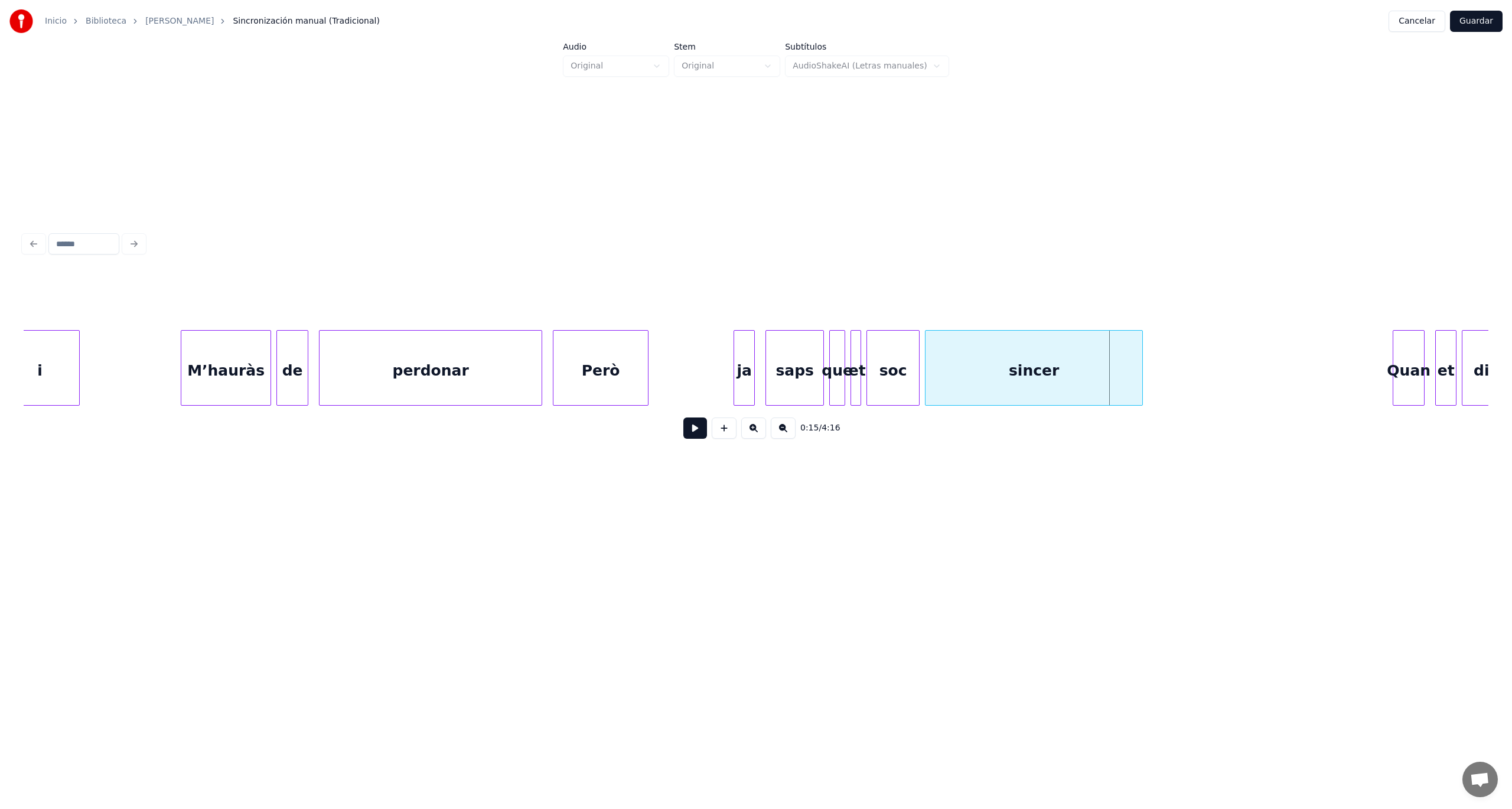
click at [757, 436] on button at bounding box center [753, 429] width 25 height 22
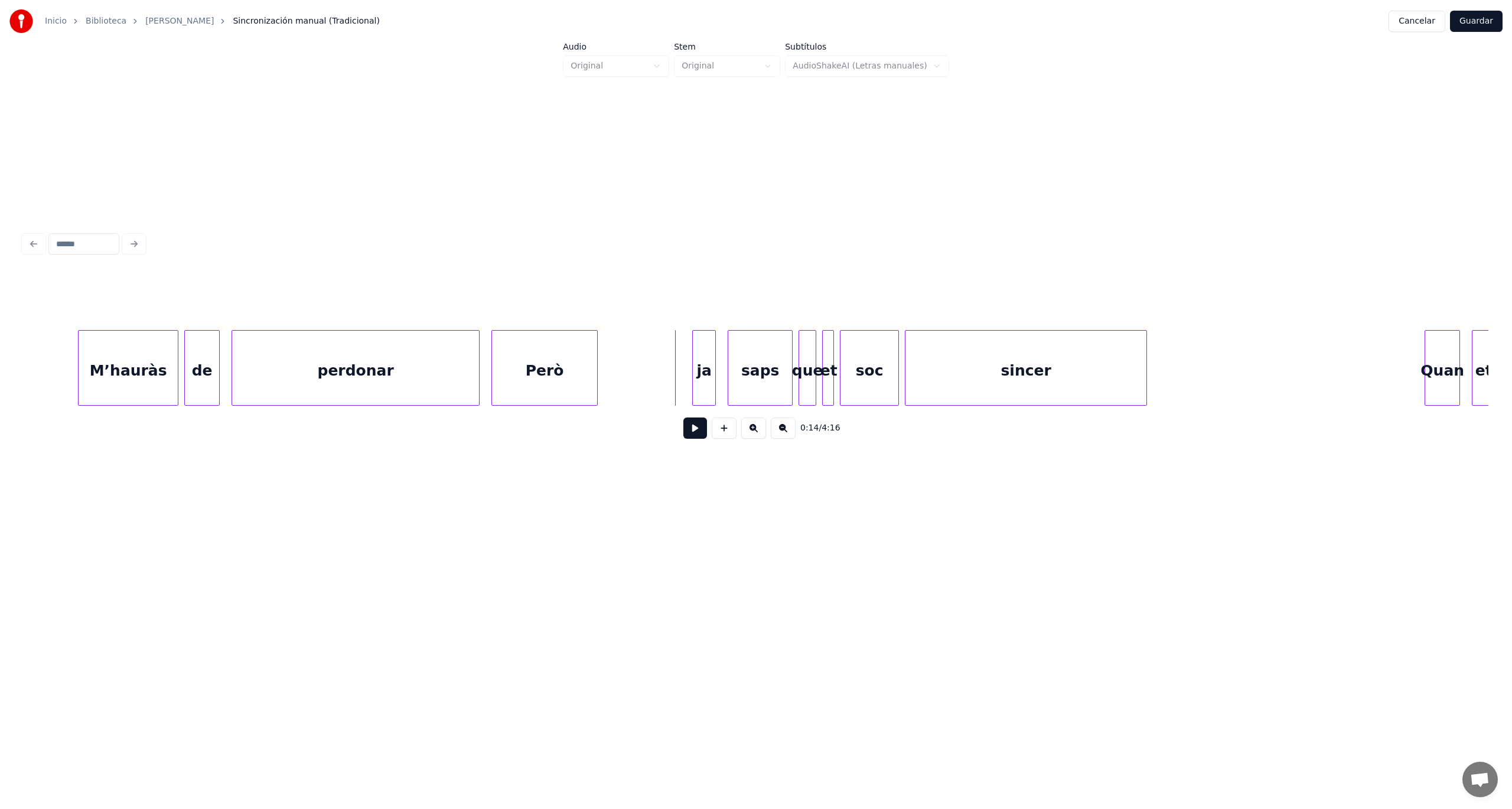
click at [696, 432] on button at bounding box center [695, 429] width 24 height 22
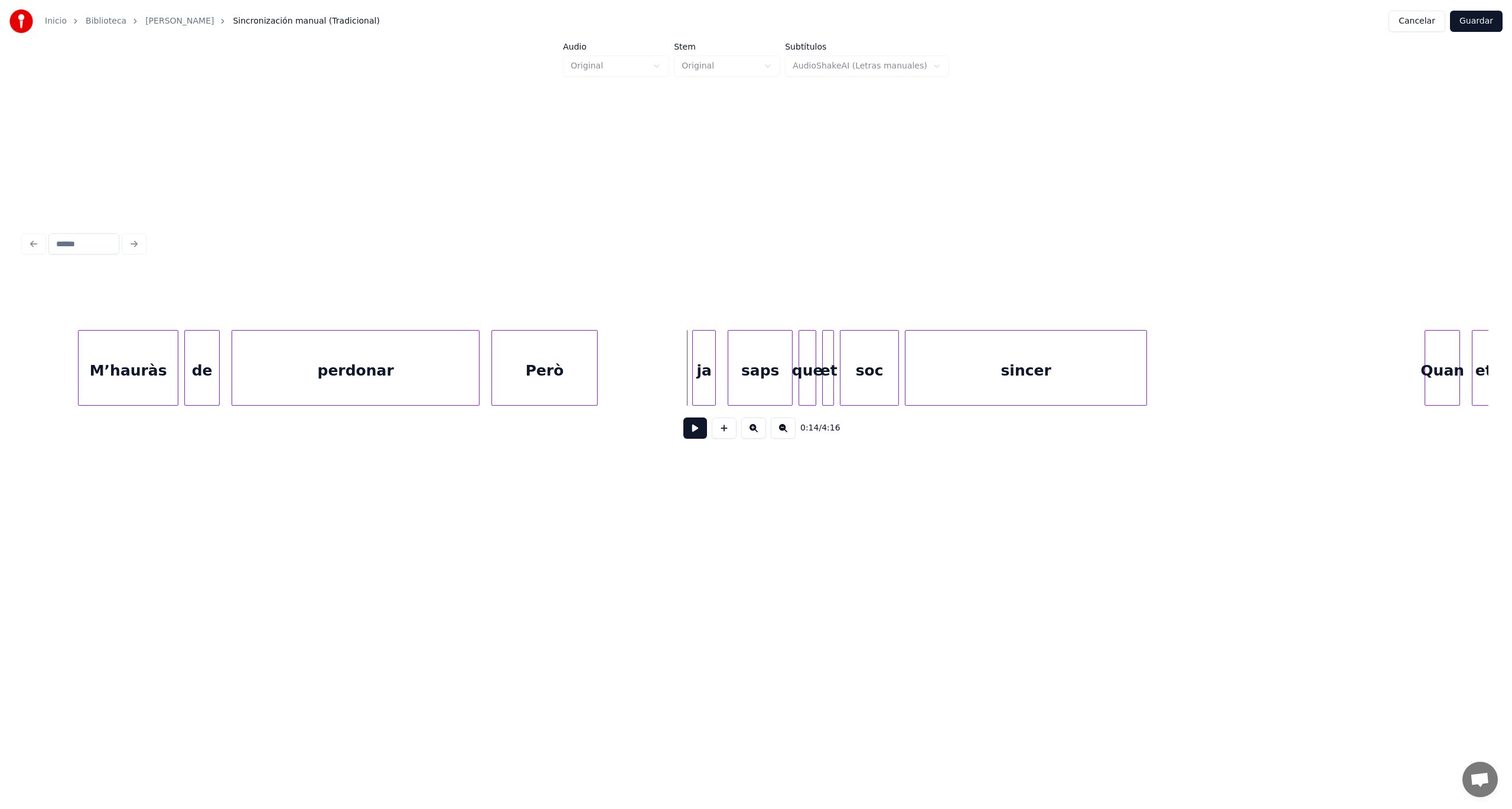
click at [692, 431] on button at bounding box center [695, 429] width 24 height 22
click at [690, 431] on button at bounding box center [695, 429] width 24 height 22
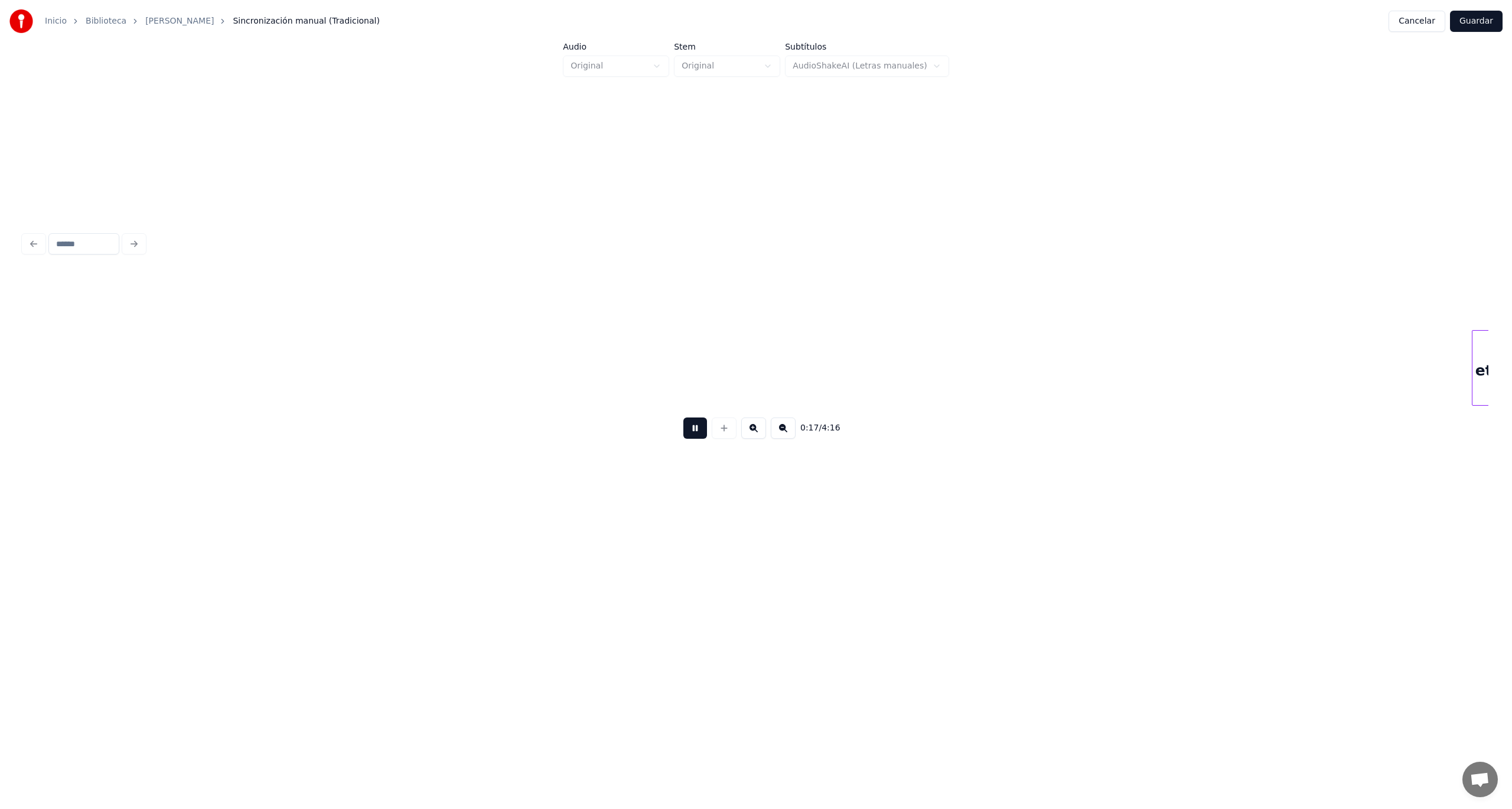
scroll to position [0, 5087]
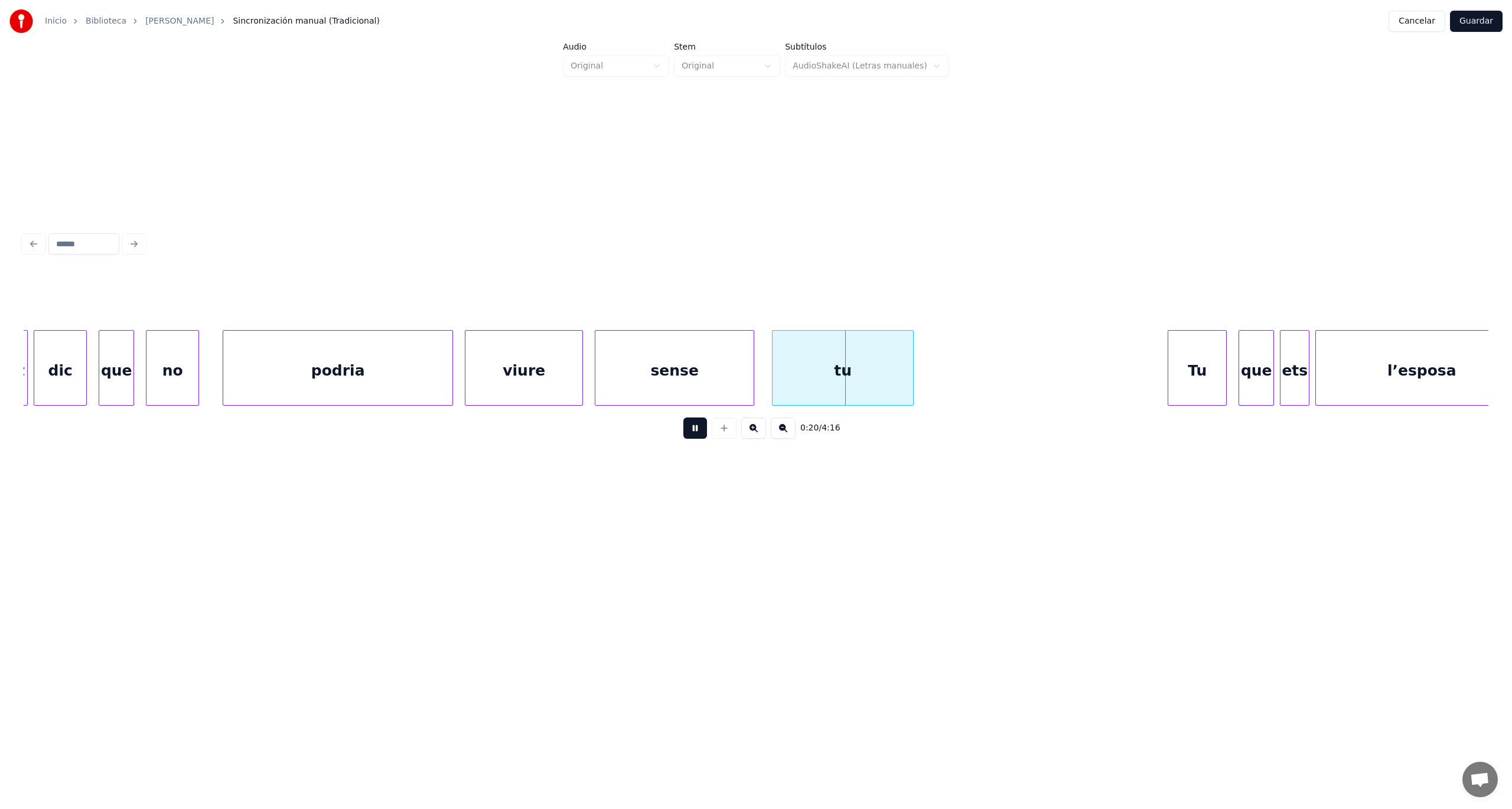
click at [690, 431] on button at bounding box center [695, 429] width 24 height 22
click at [273, 378] on div "podria" at bounding box center [337, 371] width 229 height 80
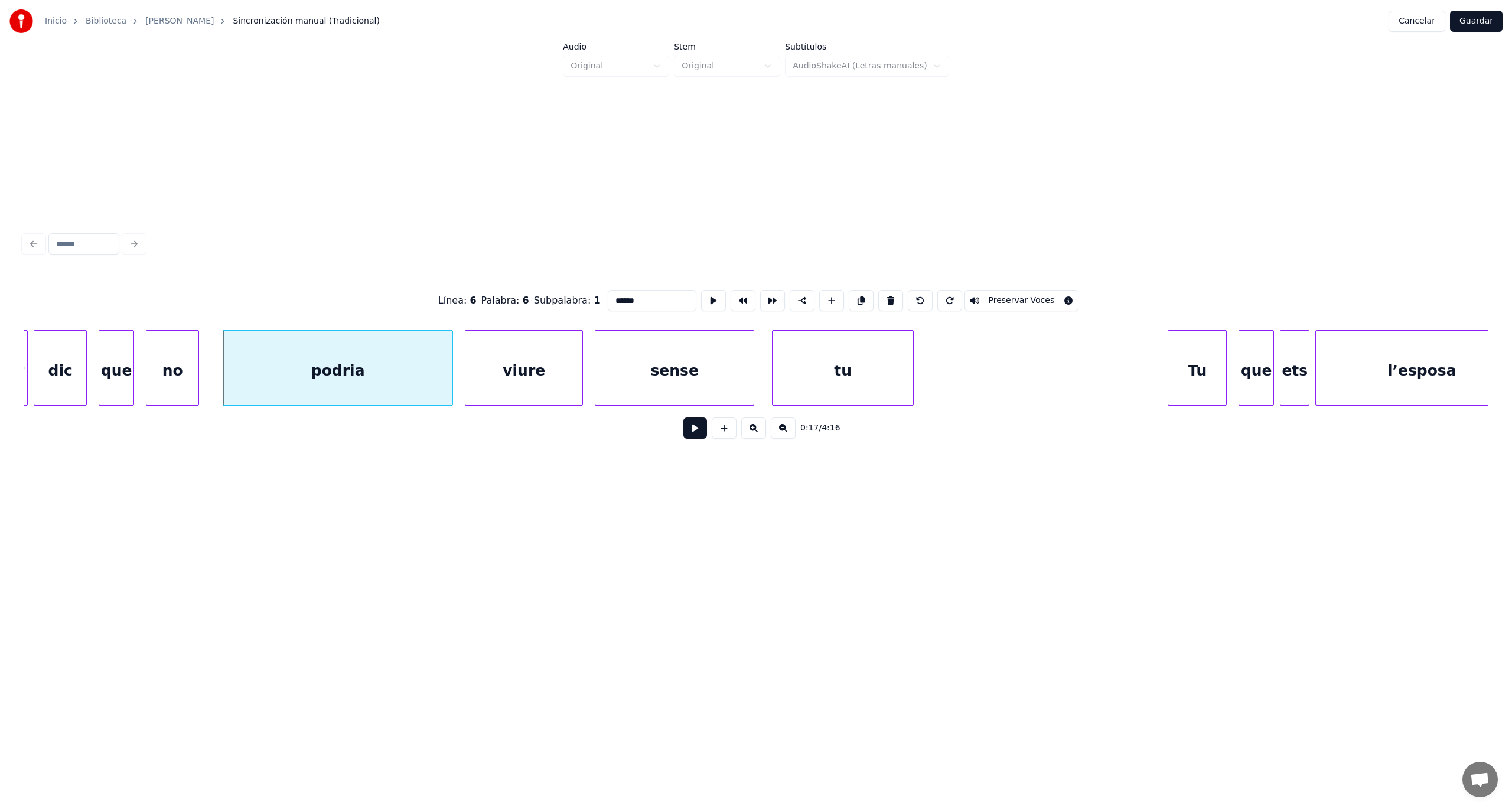
click at [689, 439] on button at bounding box center [695, 429] width 24 height 22
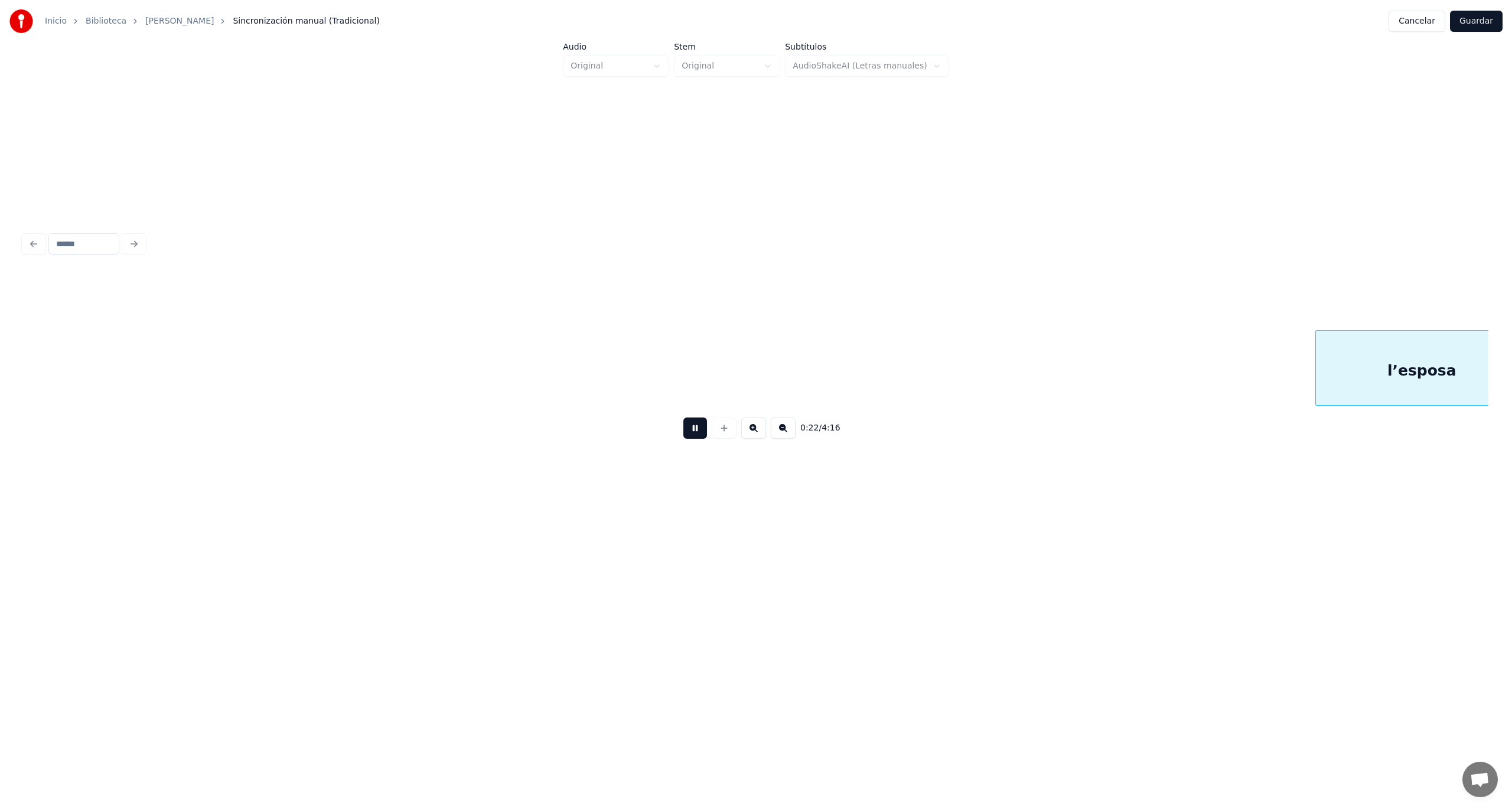
scroll to position [0, 6553]
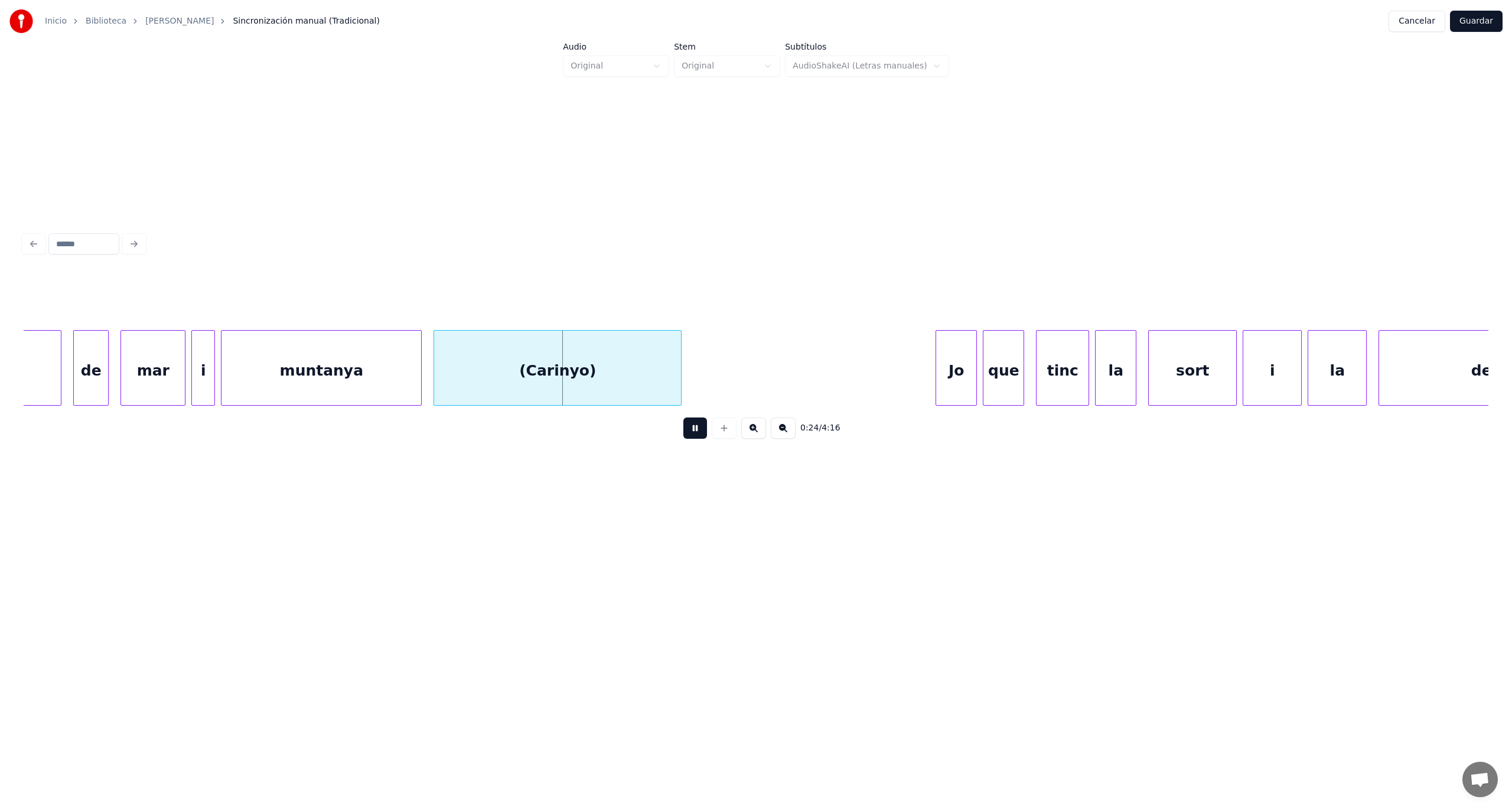
click at [689, 439] on button at bounding box center [695, 429] width 24 height 22
click at [451, 373] on div "(Carinyo)" at bounding box center [558, 371] width 247 height 80
click at [338, 372] on div "muntanya" at bounding box center [321, 371] width 200 height 80
type input "********"
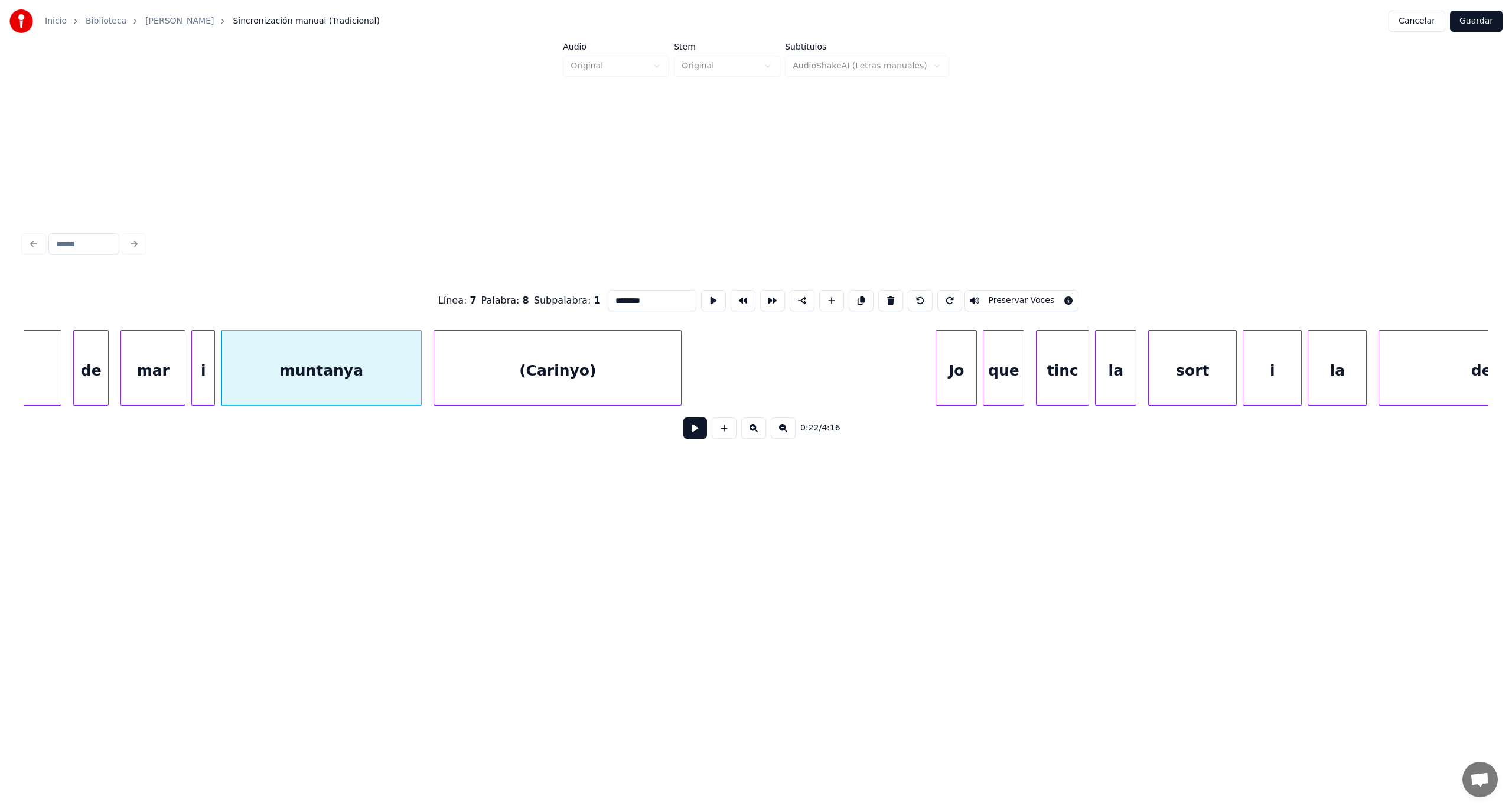
click at [694, 434] on button at bounding box center [695, 429] width 24 height 22
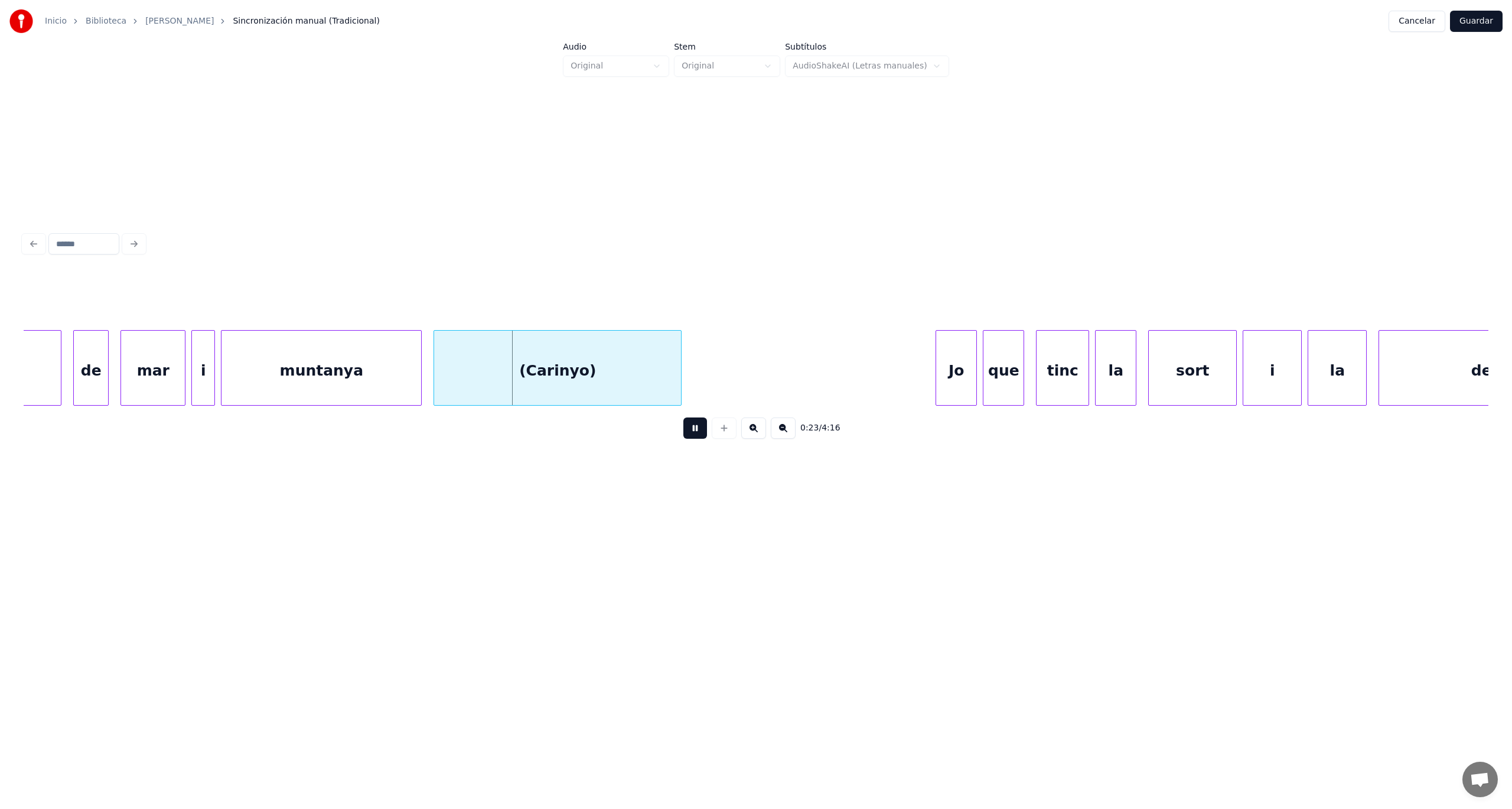
click at [694, 434] on button at bounding box center [695, 429] width 24 height 22
click at [414, 383] on div at bounding box center [415, 368] width 4 height 75
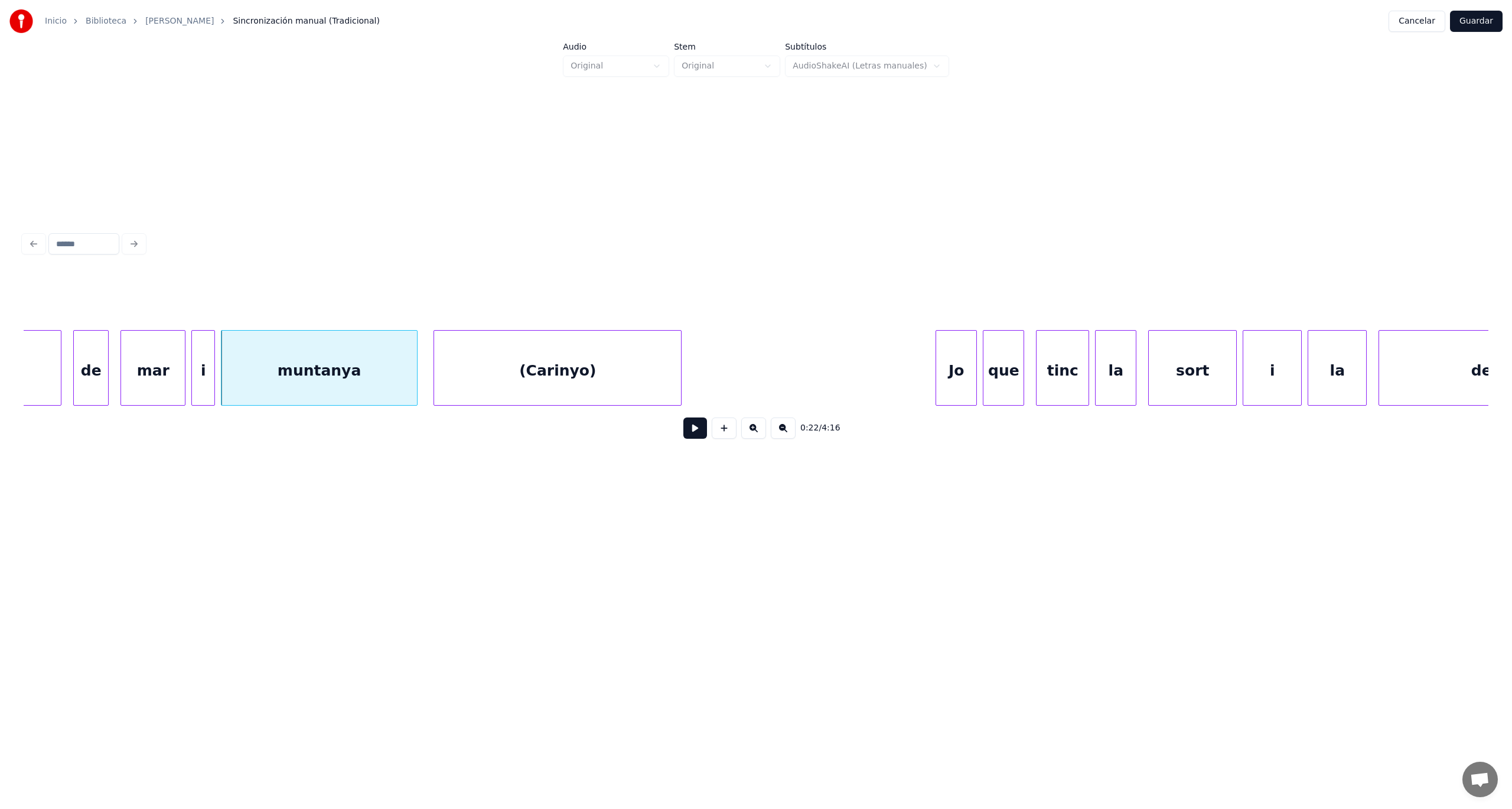
click at [386, 373] on div "muntanya" at bounding box center [319, 371] width 195 height 80
click at [688, 431] on button at bounding box center [695, 429] width 24 height 22
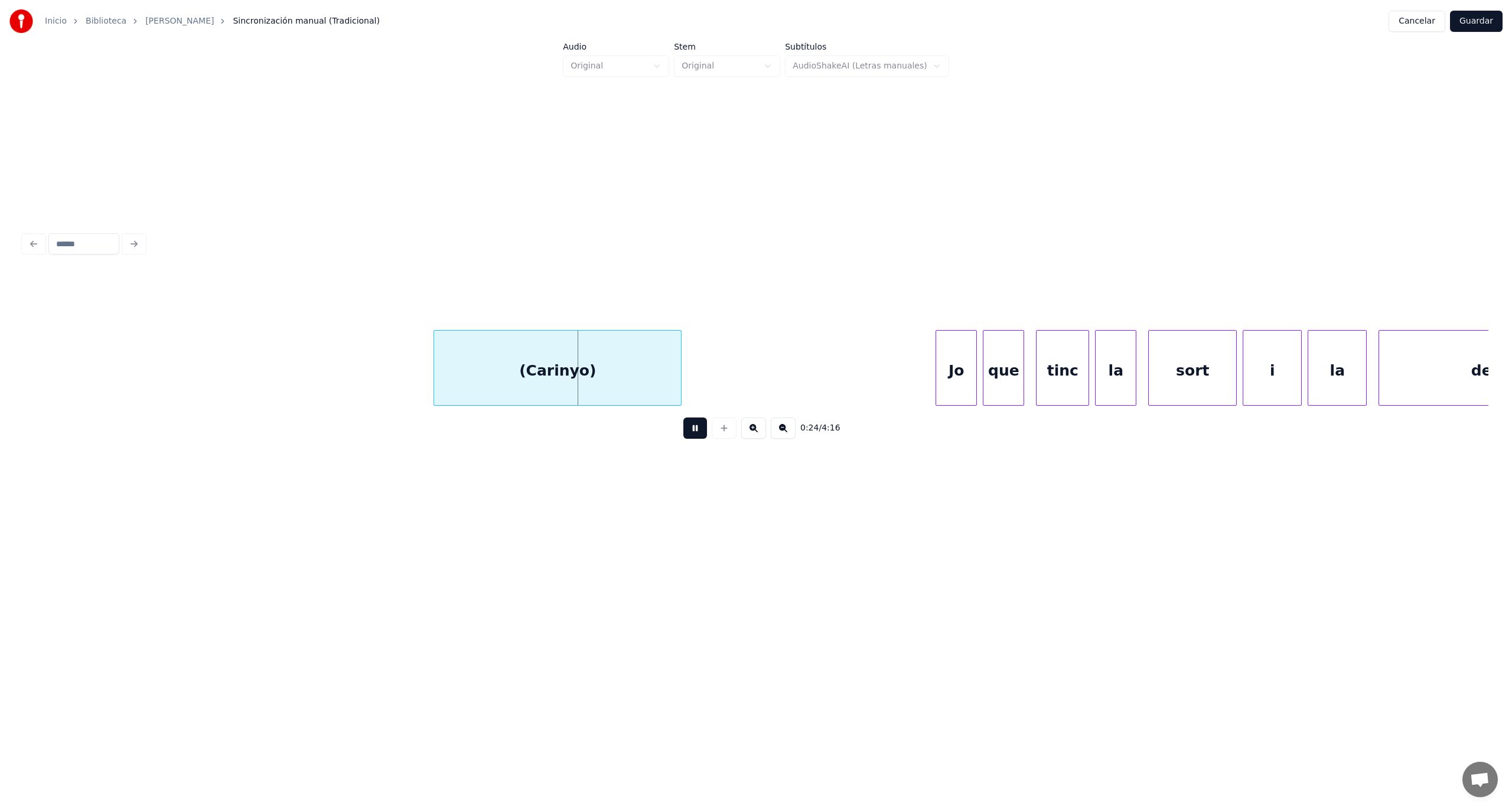
scroll to position [0, 7127]
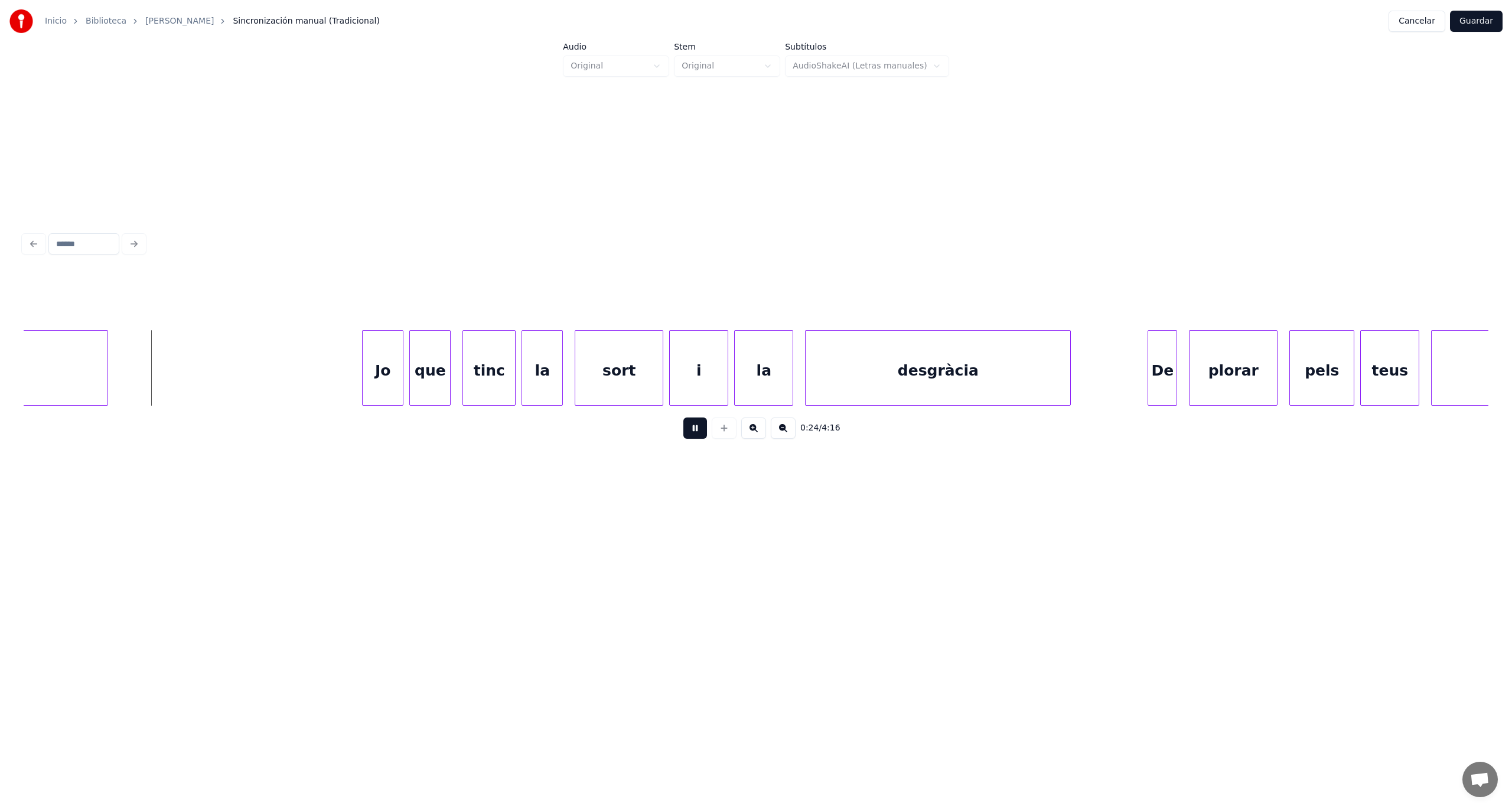
click at [683, 418] on button at bounding box center [695, 429] width 24 height 22
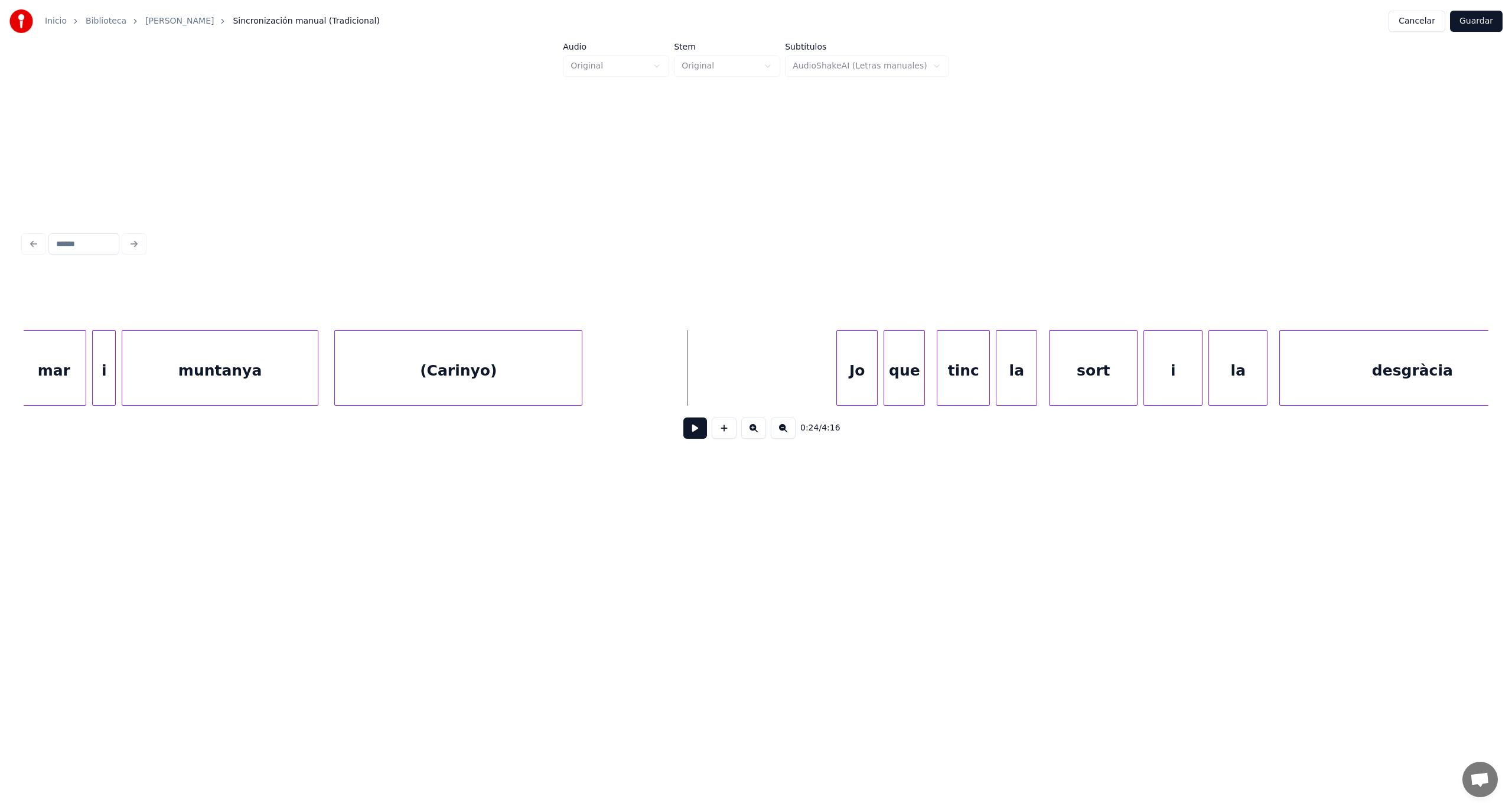
scroll to position [0, 6550]
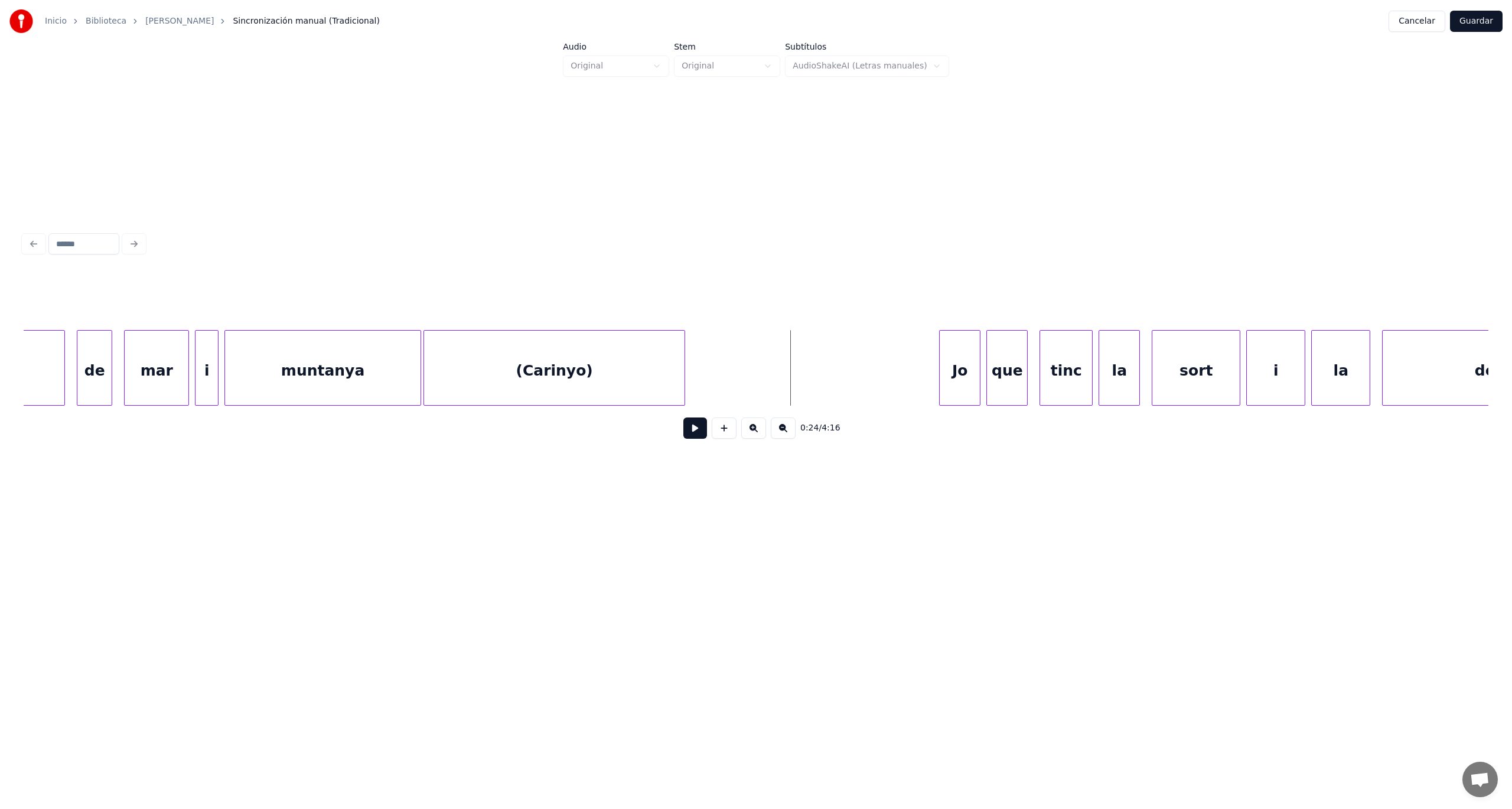
click at [425, 382] on div at bounding box center [426, 368] width 4 height 75
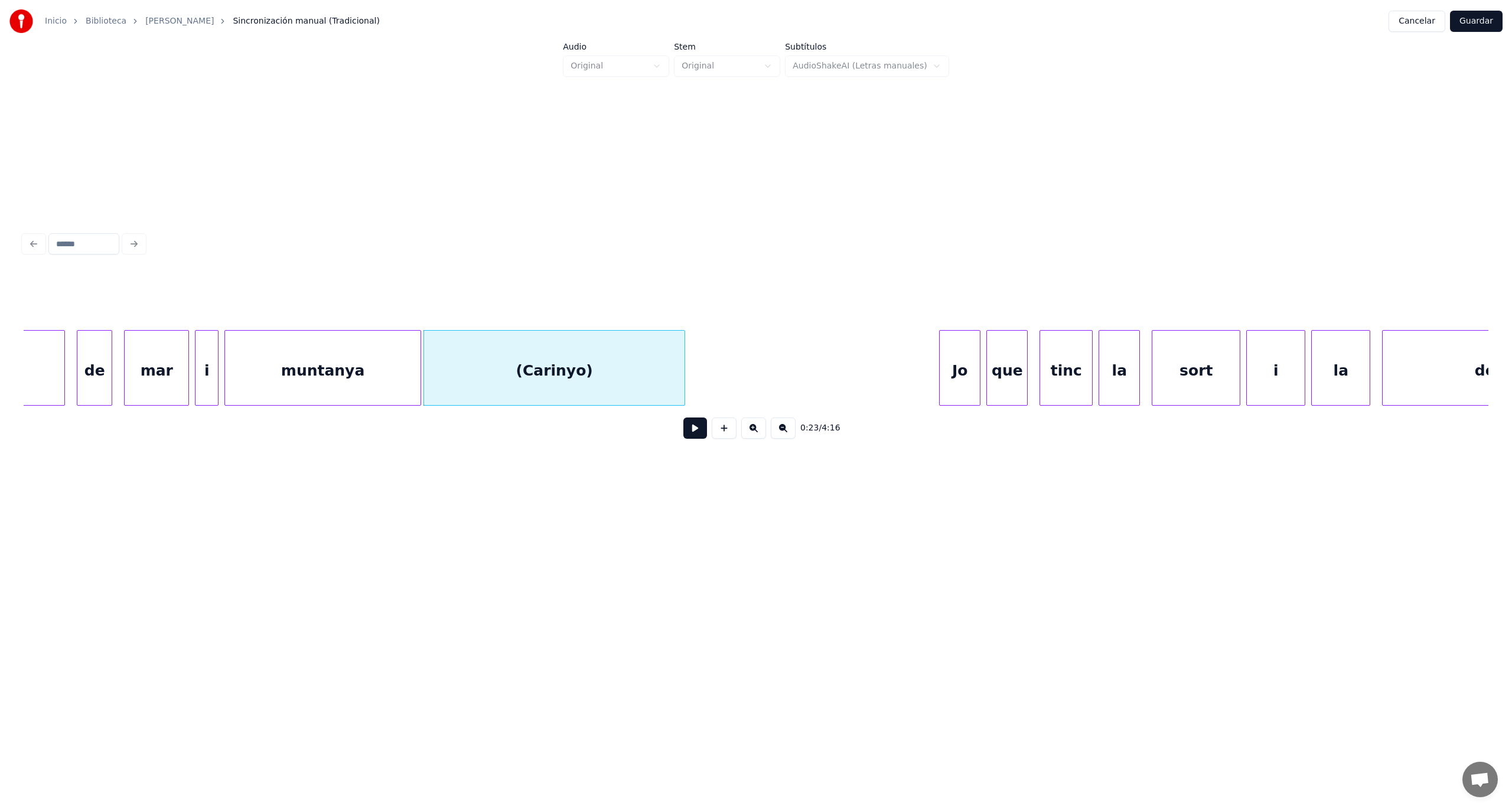
click at [481, 367] on div "(Carinyo)" at bounding box center [554, 371] width 261 height 80
click at [694, 432] on button at bounding box center [695, 429] width 24 height 22
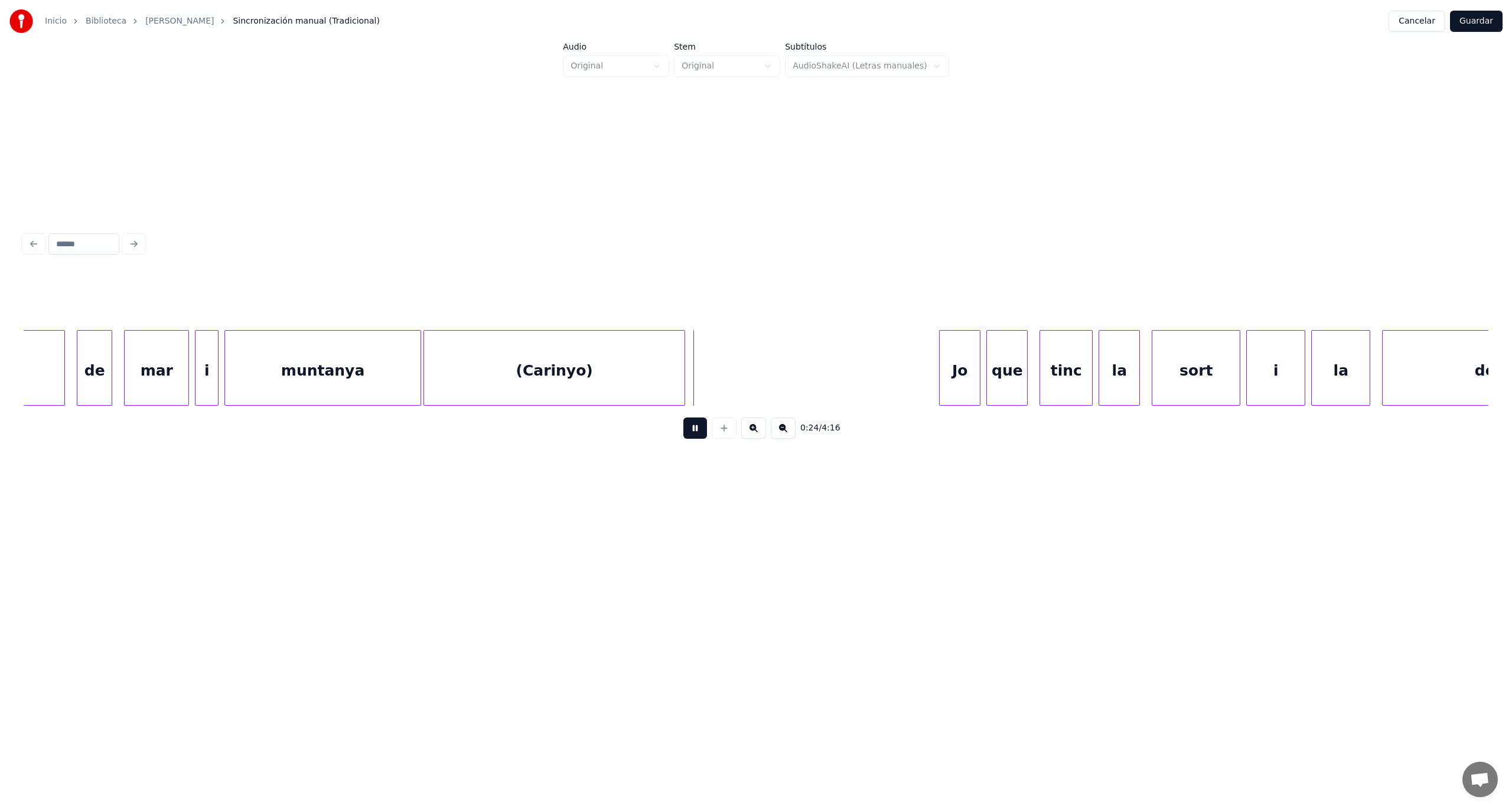
click at [694, 432] on button at bounding box center [695, 429] width 24 height 22
click at [727, 396] on div at bounding box center [724, 368] width 4 height 75
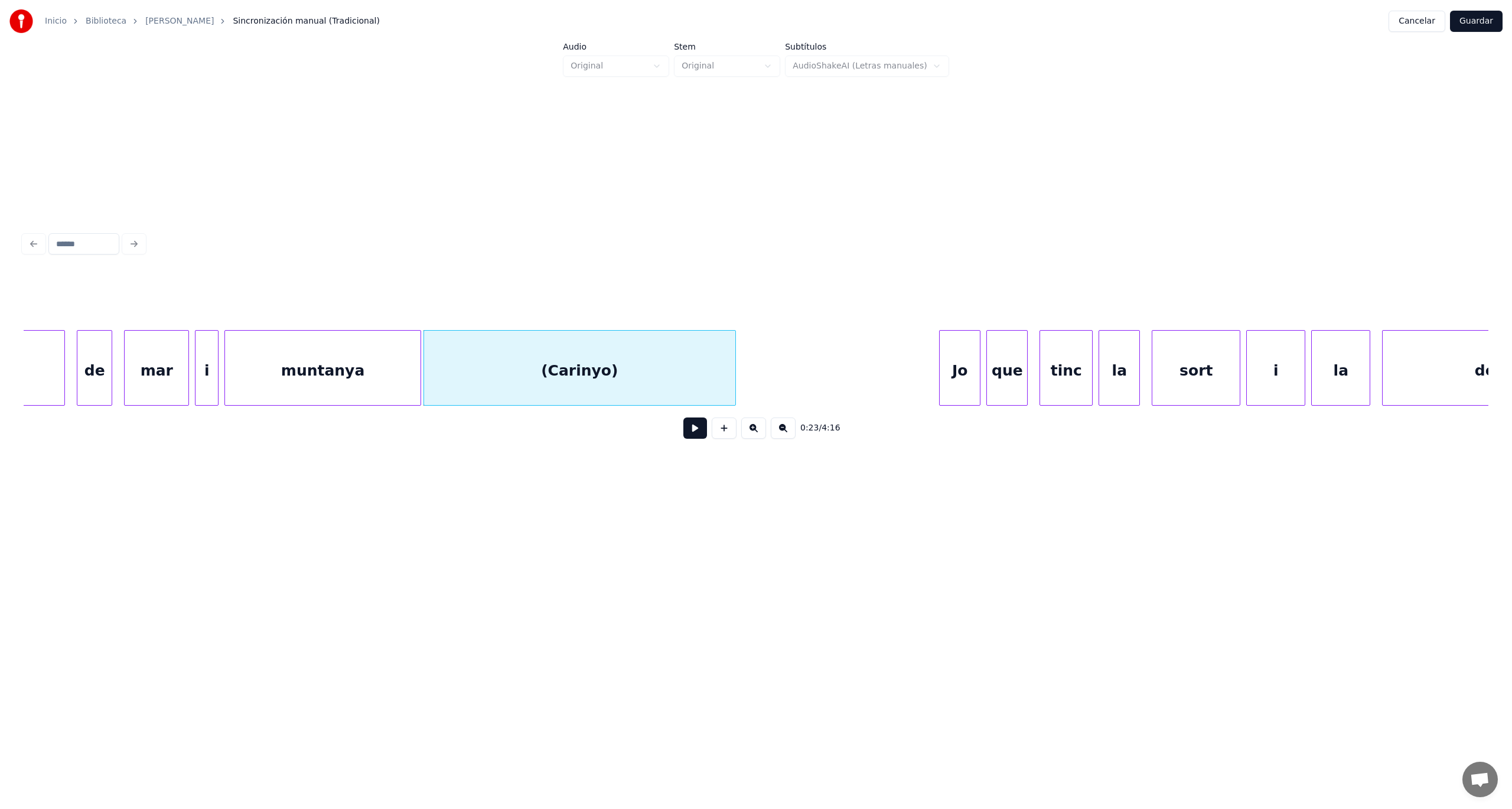
click at [674, 370] on div "(Carinyo)" at bounding box center [580, 371] width 312 height 80
click at [994, 294] on button "Preservar Voces" at bounding box center [1022, 301] width 115 height 22
click at [920, 391] on div at bounding box center [921, 368] width 4 height 75
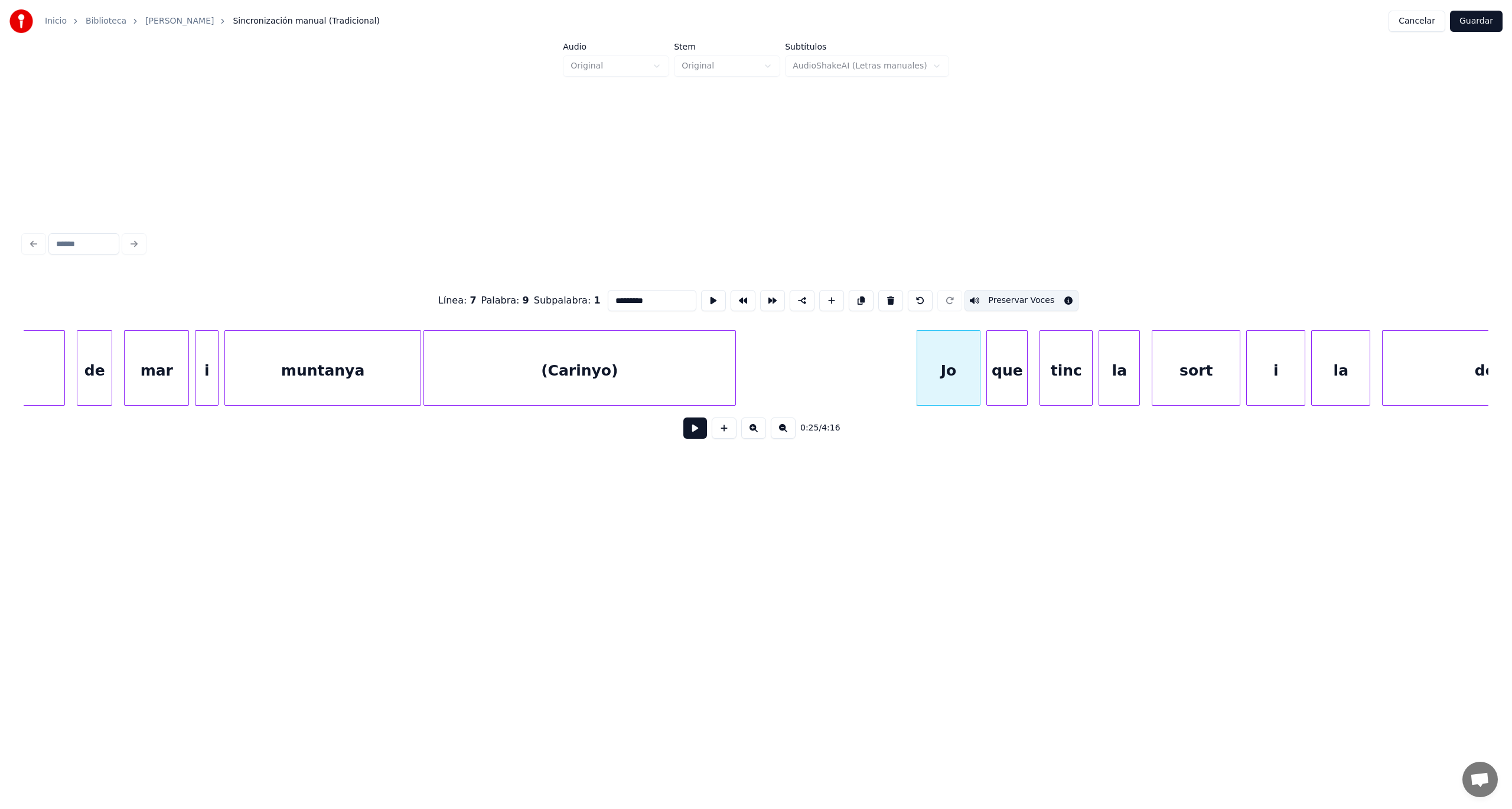
click at [696, 437] on button at bounding box center [695, 429] width 24 height 22
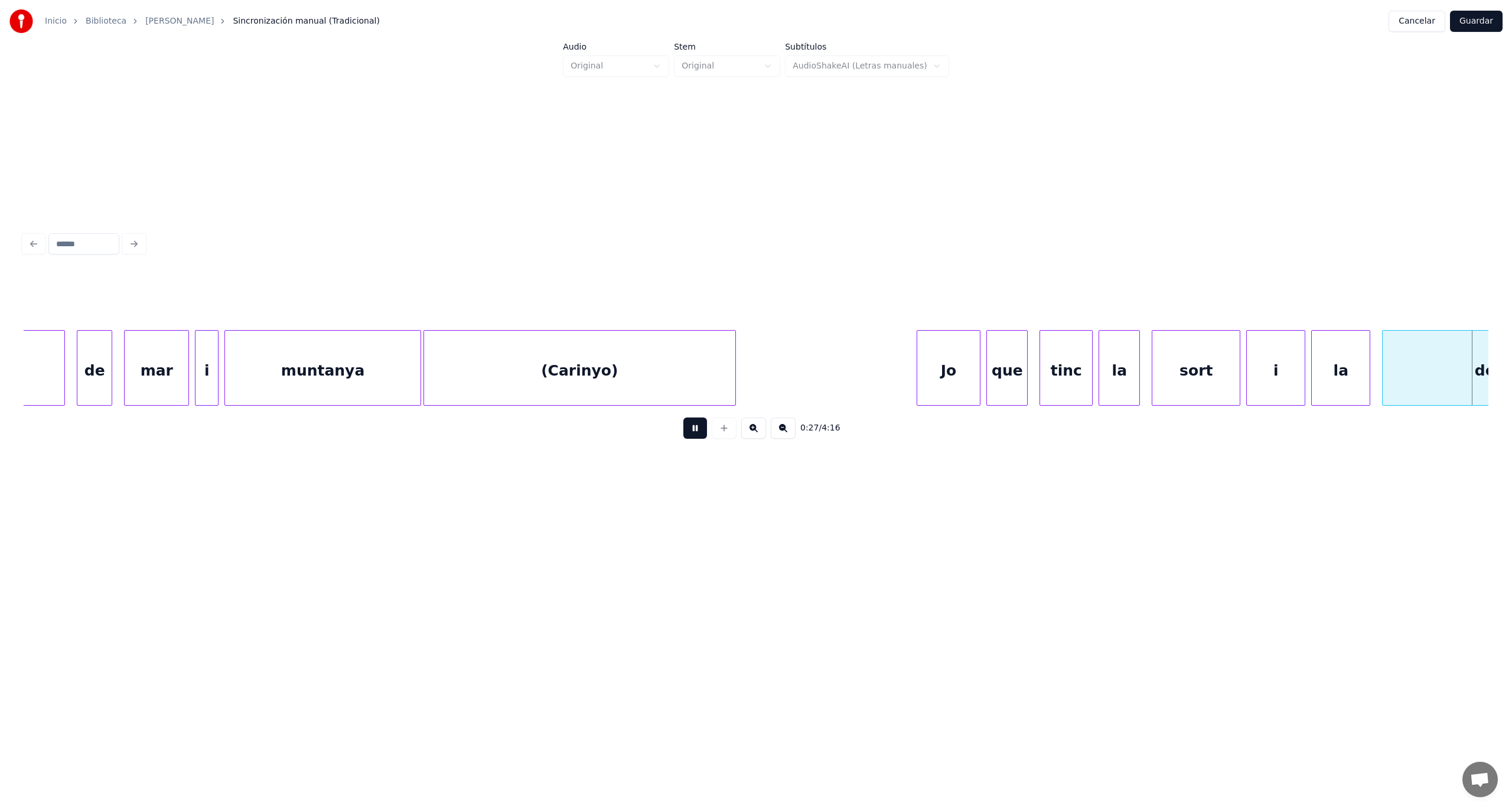
scroll to position [0, 8017]
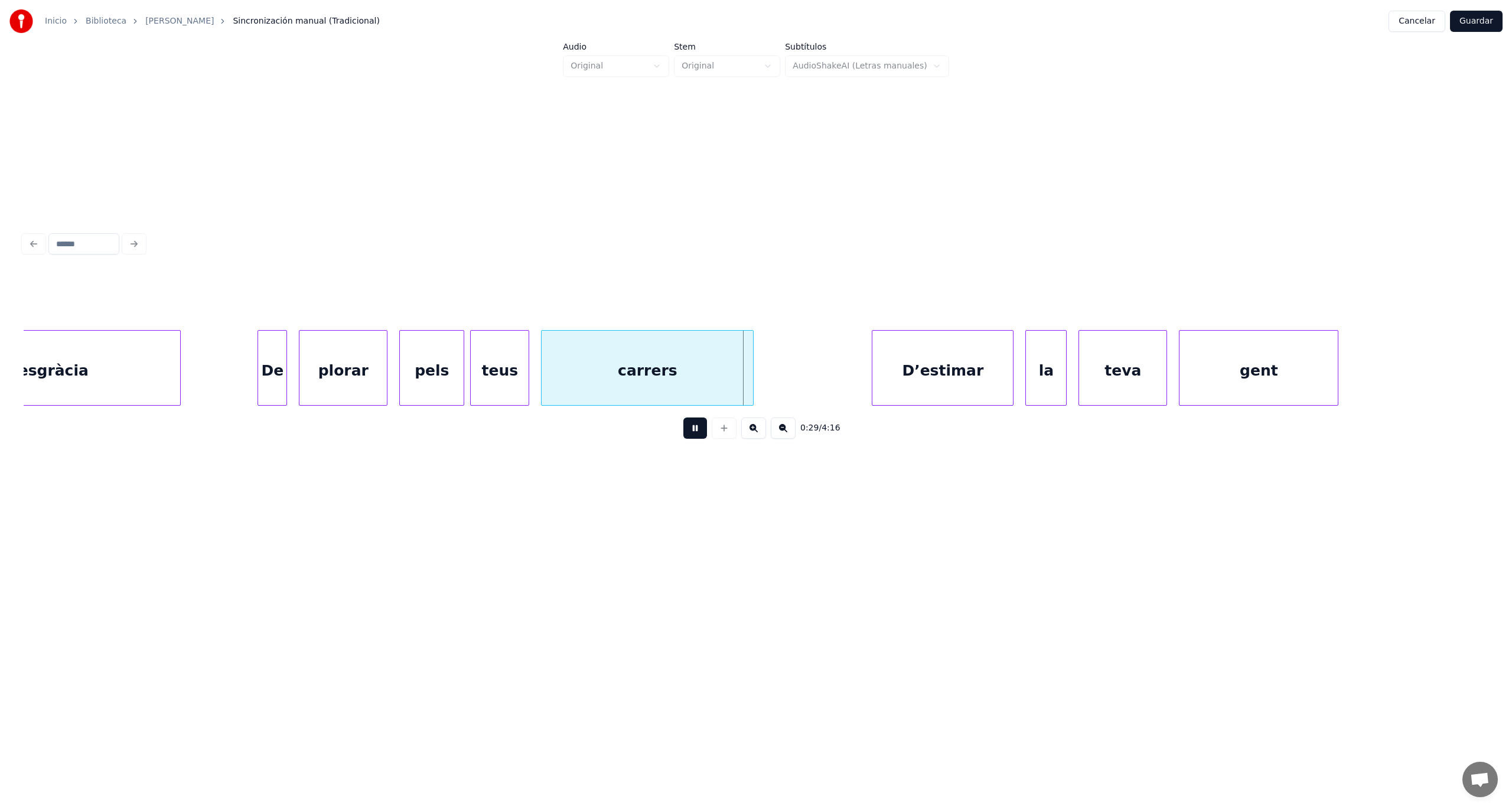
click at [696, 437] on button at bounding box center [695, 429] width 24 height 22
click at [633, 387] on div "carrers" at bounding box center [647, 371] width 212 height 80
click at [698, 436] on button at bounding box center [695, 429] width 24 height 22
click at [534, 388] on div at bounding box center [536, 368] width 4 height 75
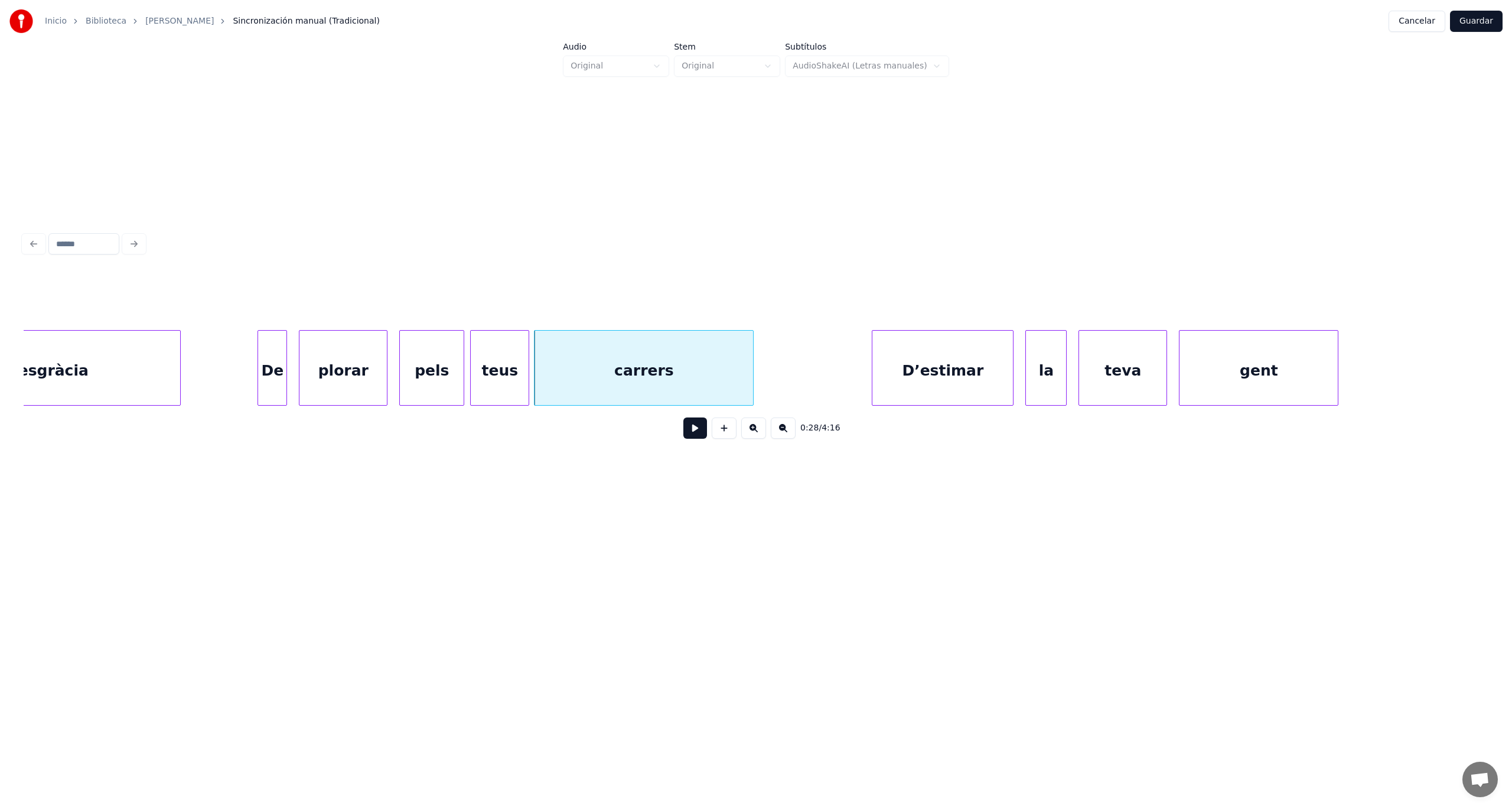
click at [698, 430] on button at bounding box center [695, 429] width 24 height 22
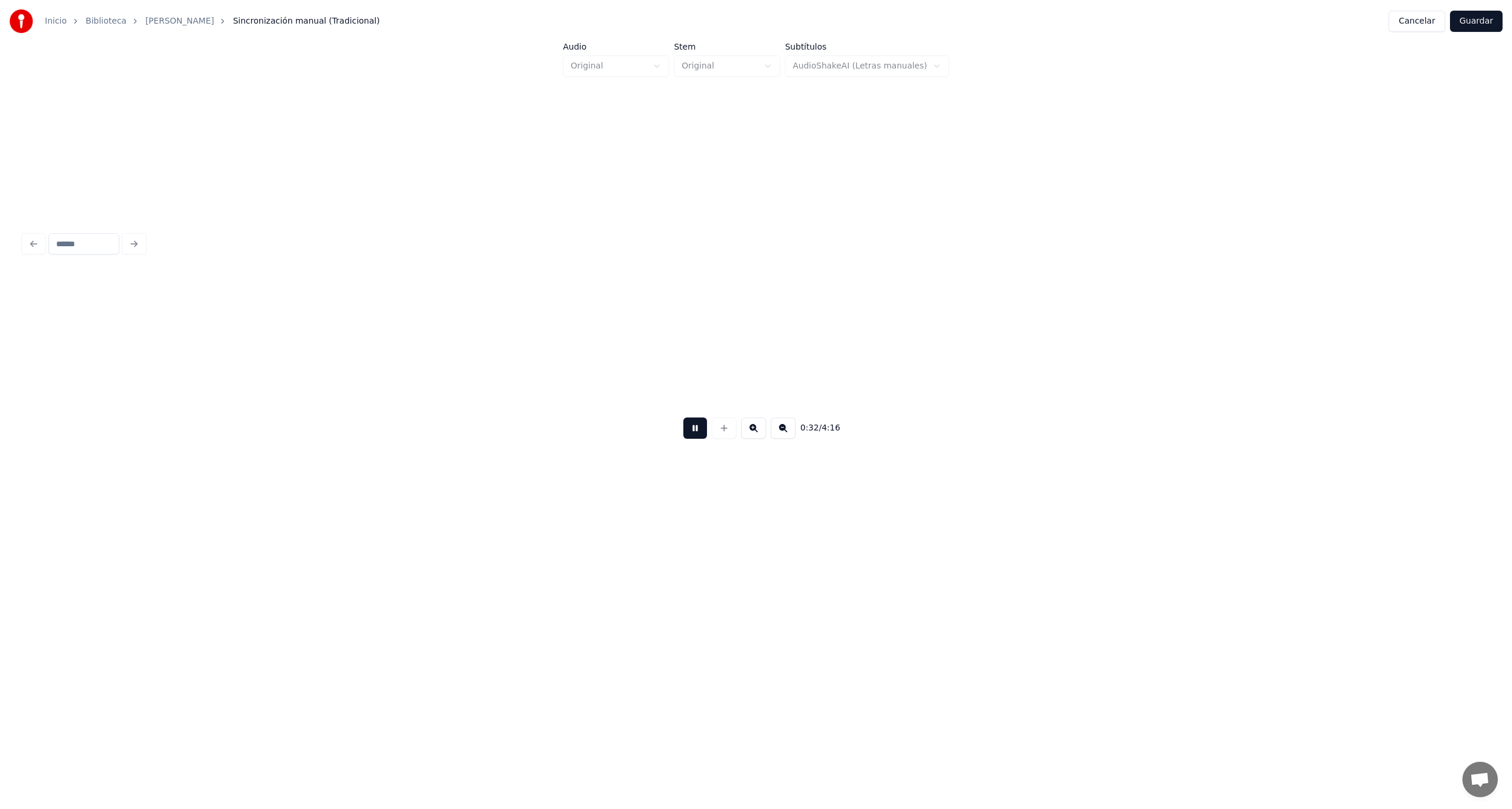
scroll to position [0, 9486]
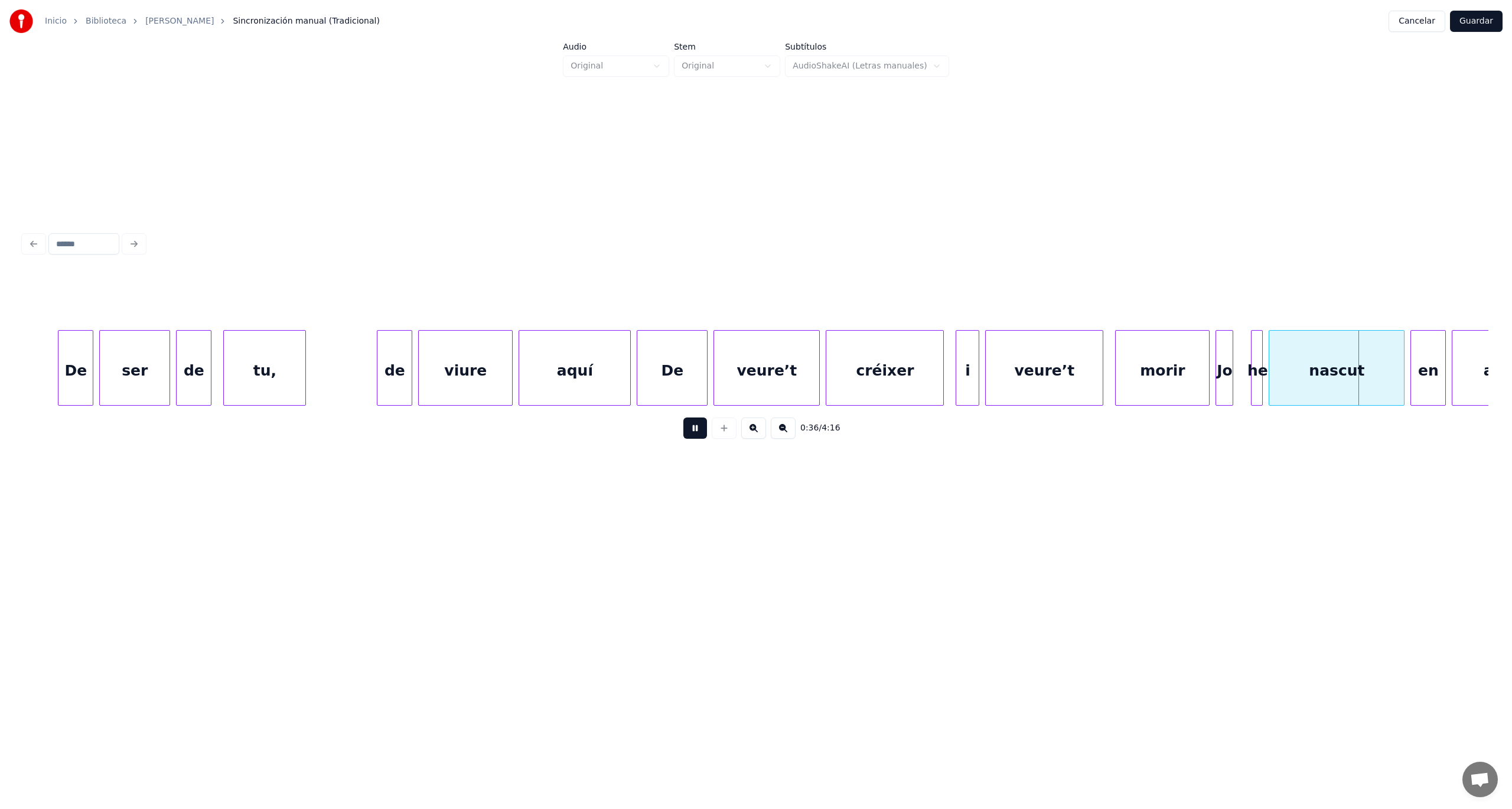
click at [698, 430] on button at bounding box center [695, 429] width 24 height 22
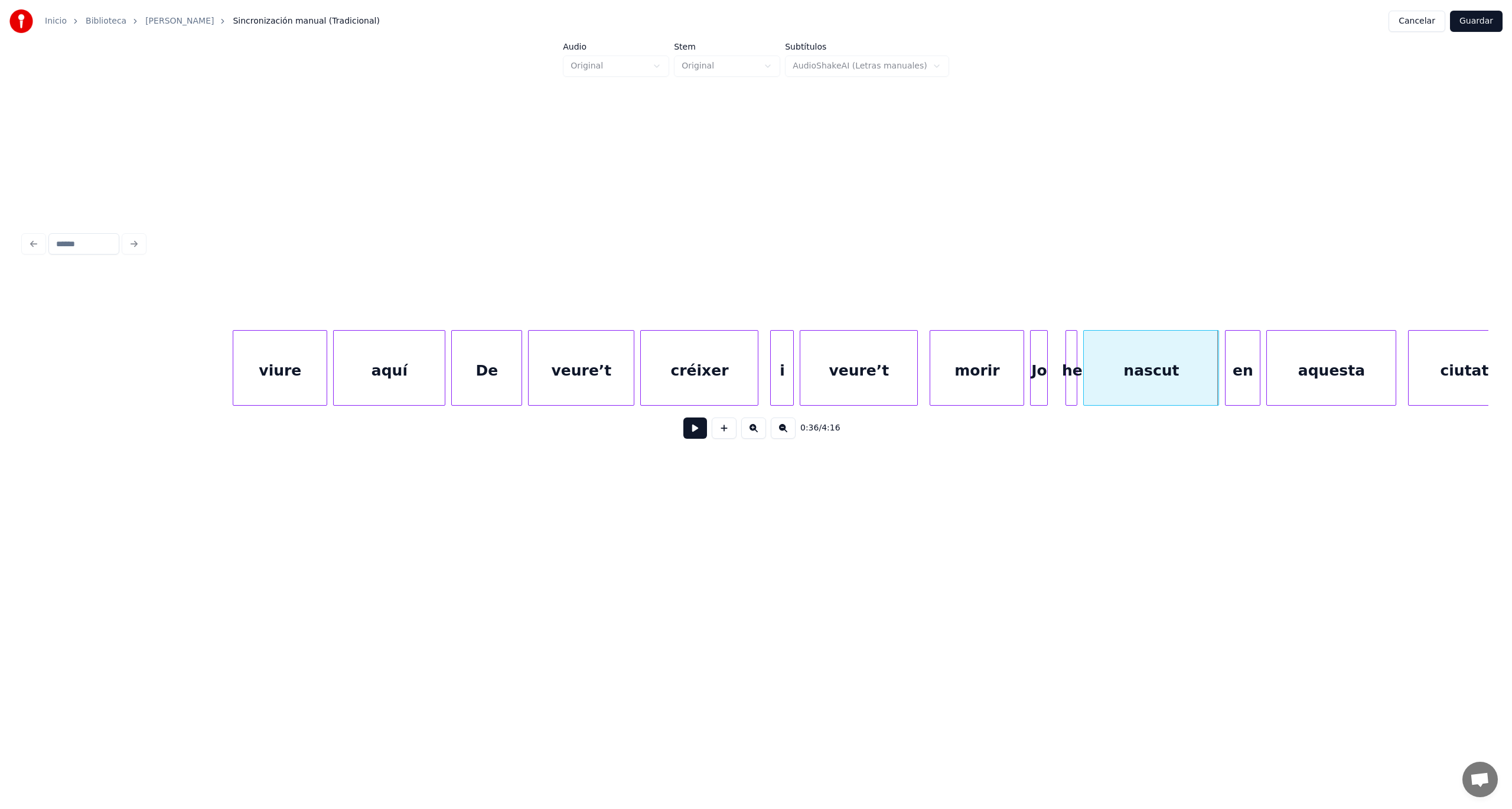
scroll to position [0, 9899]
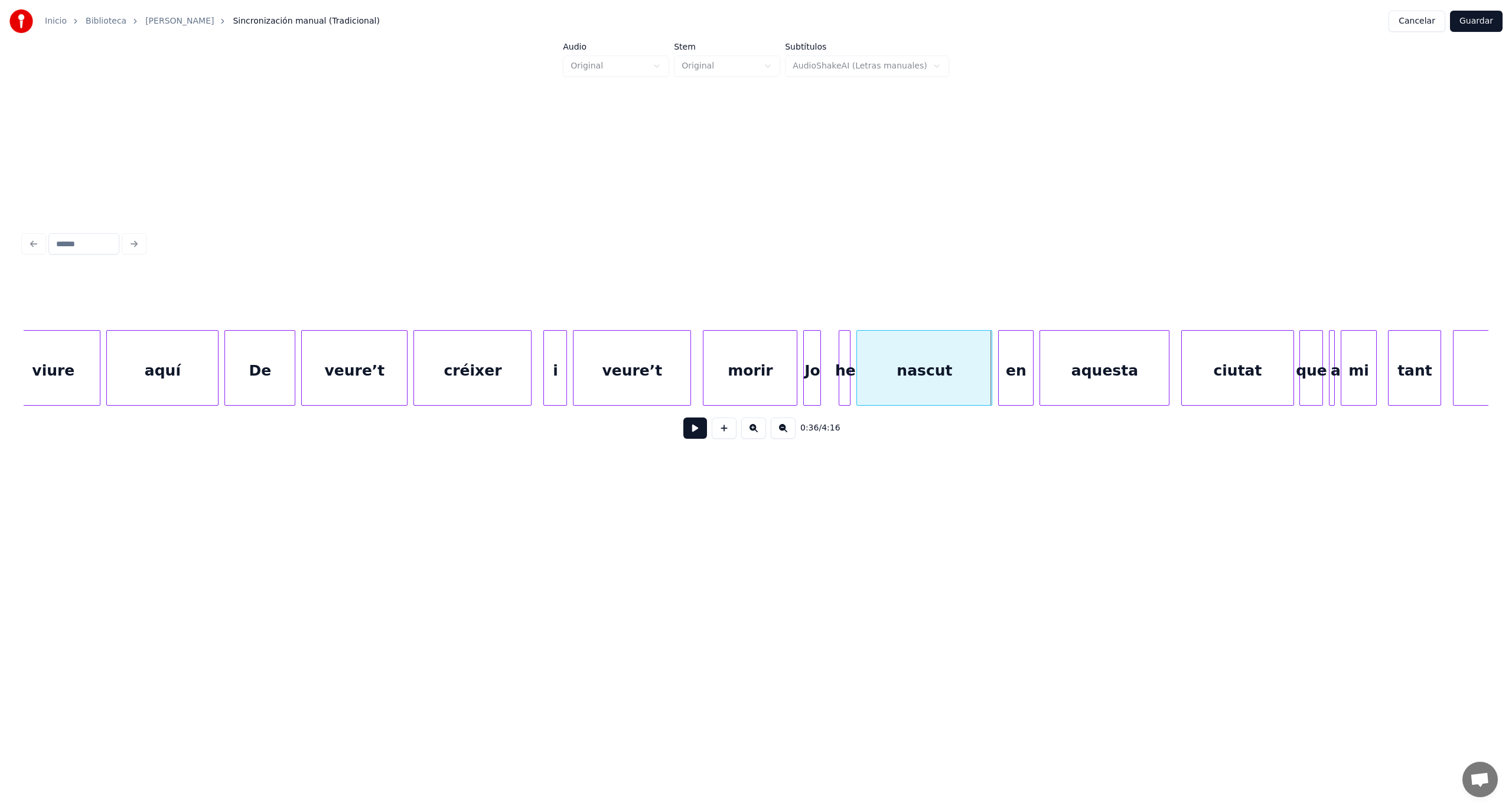
click at [693, 437] on button at bounding box center [695, 429] width 24 height 22
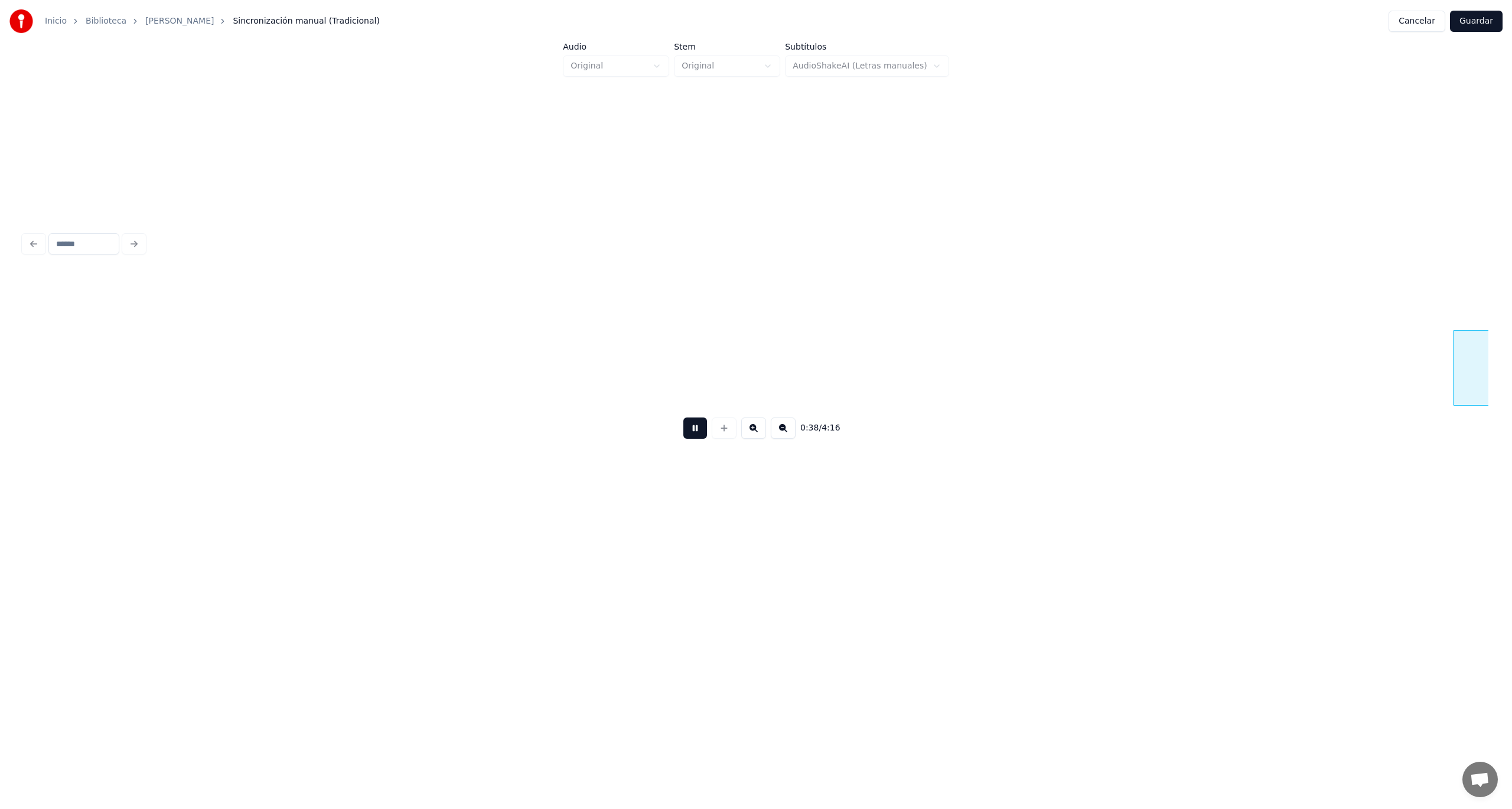
scroll to position [0, 11368]
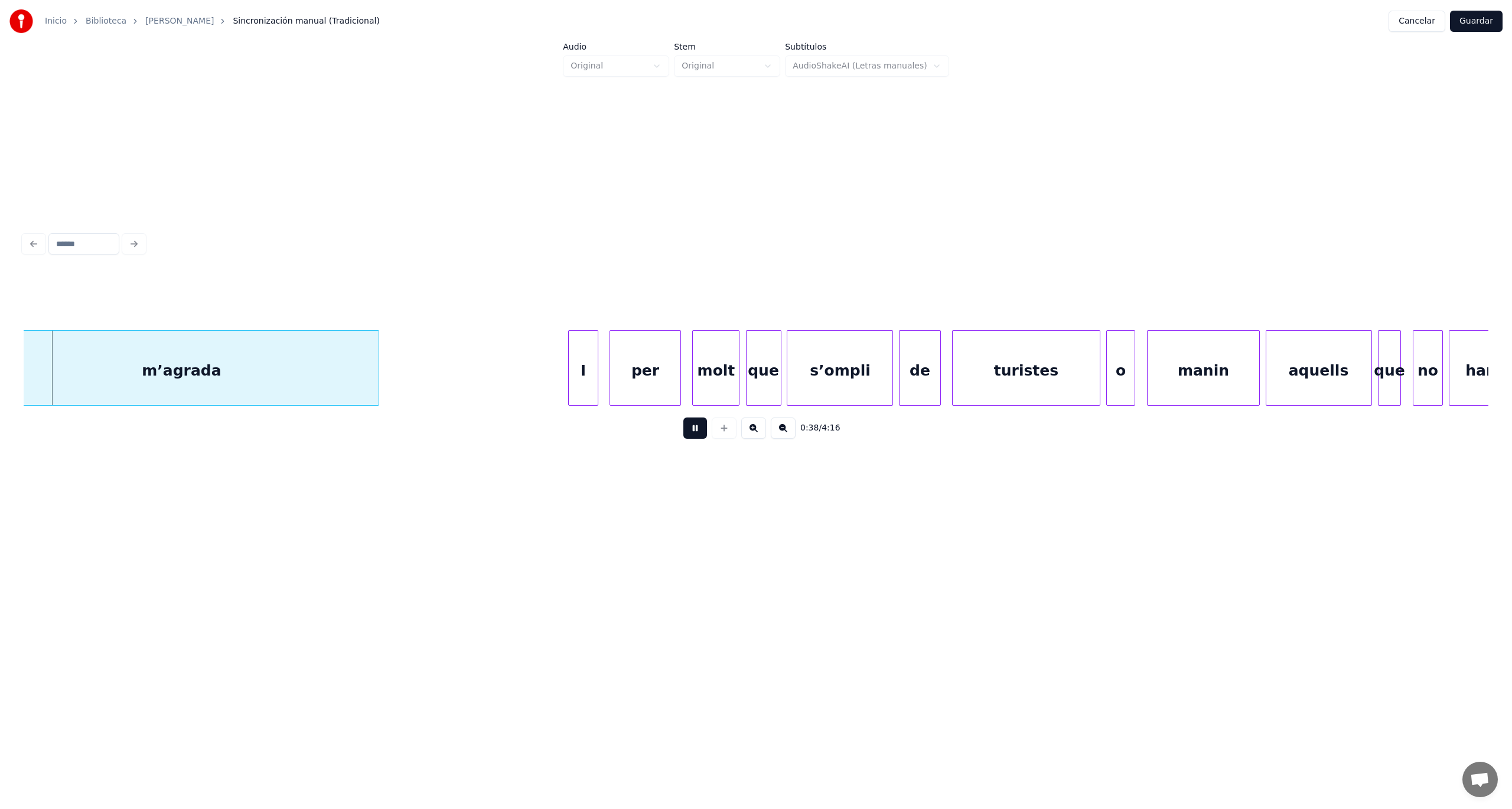
click at [693, 437] on button at bounding box center [695, 429] width 24 height 22
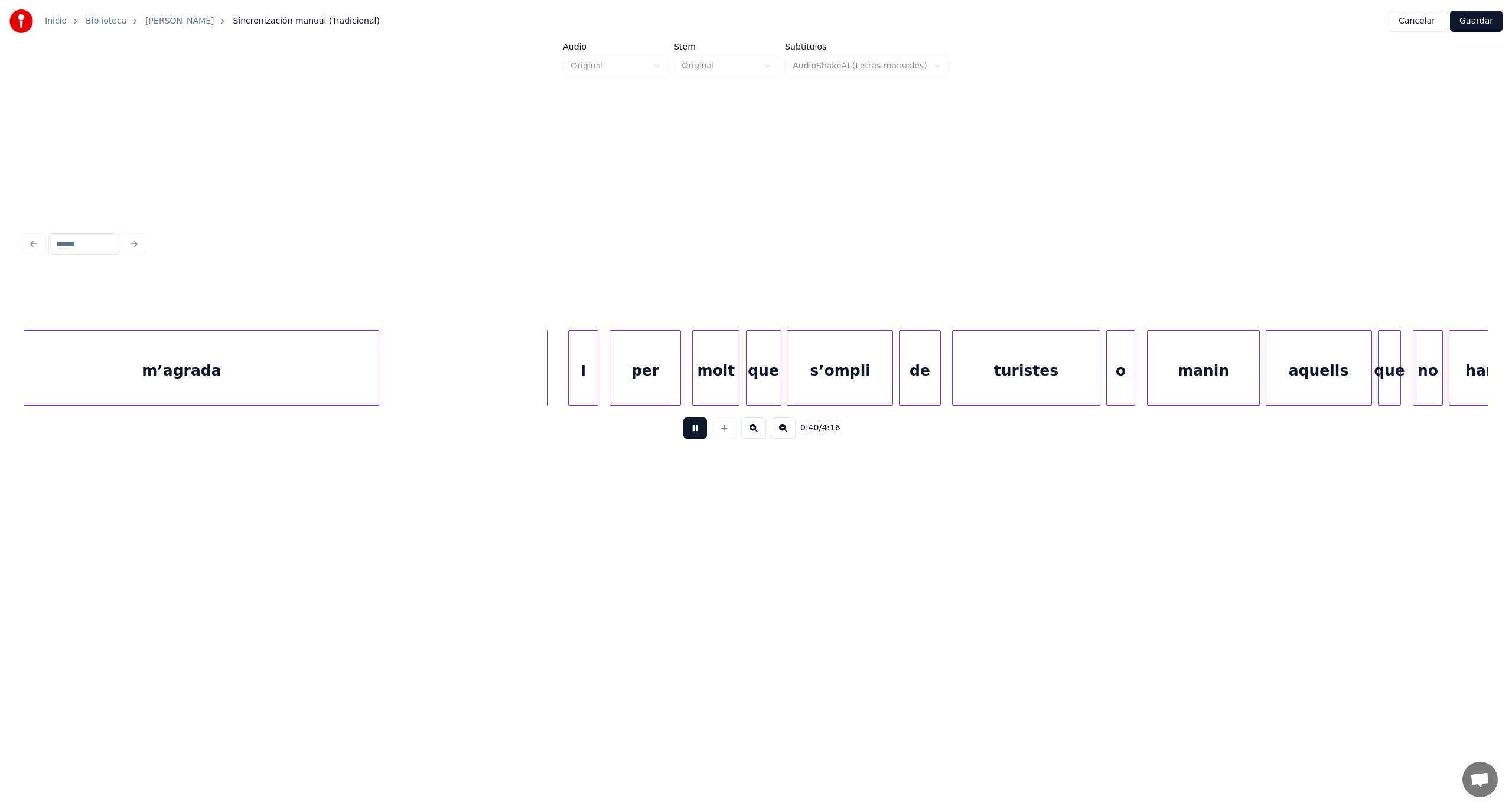
click at [693, 437] on button at bounding box center [695, 429] width 24 height 22
click at [538, 388] on div at bounding box center [539, 368] width 4 height 75
click at [698, 431] on button at bounding box center [695, 429] width 24 height 22
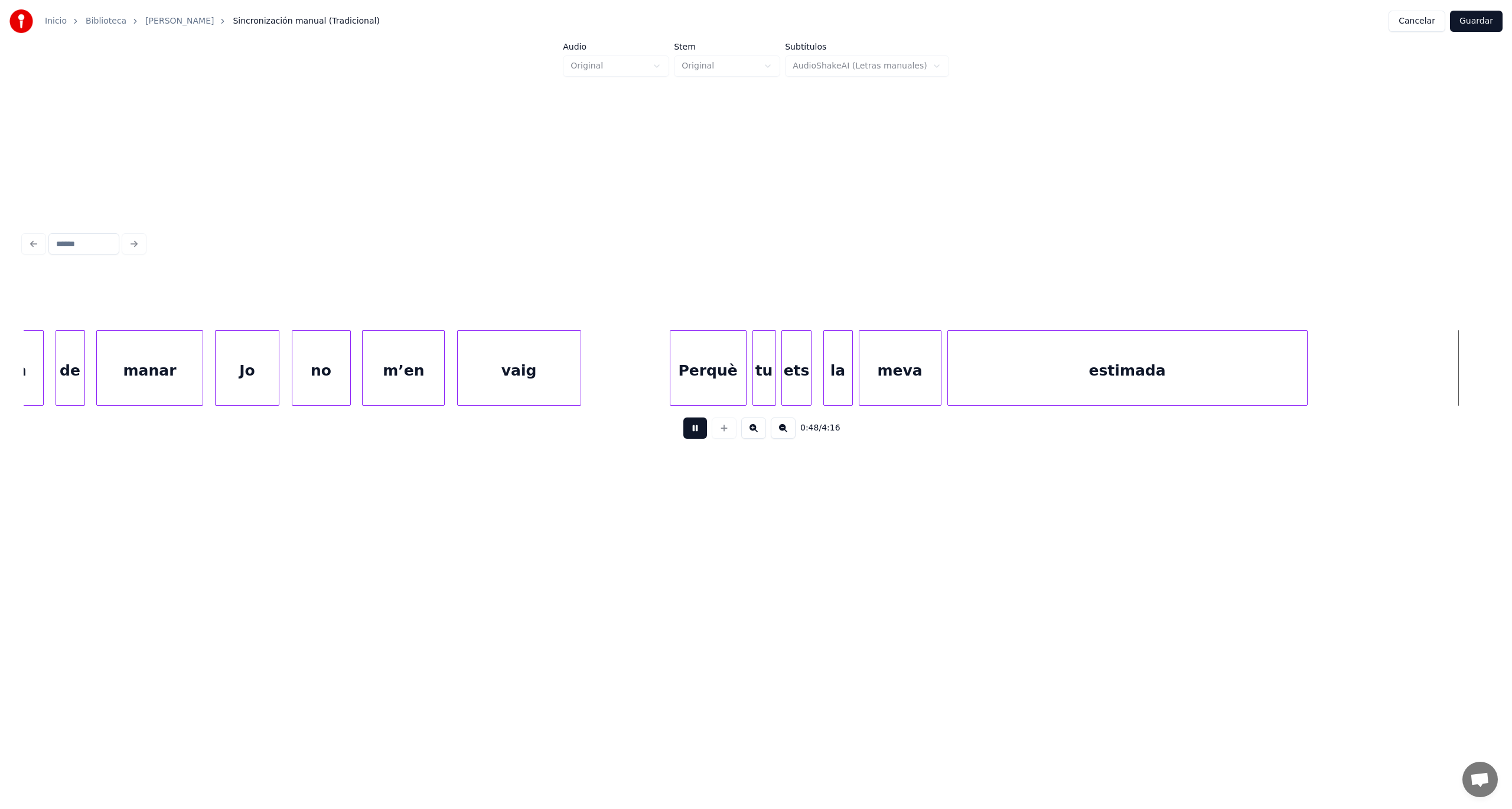
scroll to position [0, 14306]
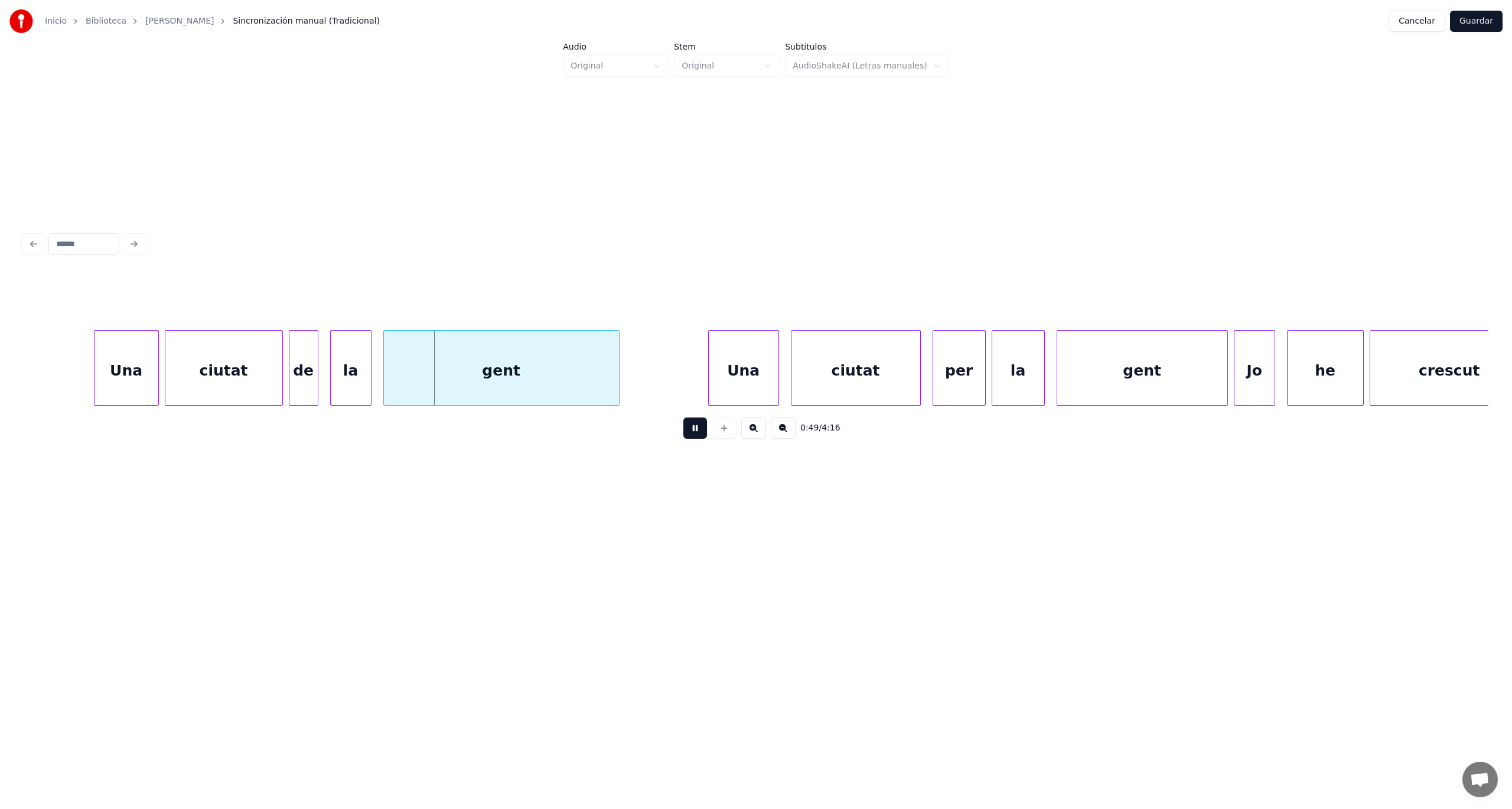
click at [698, 431] on button at bounding box center [695, 429] width 24 height 22
click at [73, 380] on div at bounding box center [71, 368] width 4 height 75
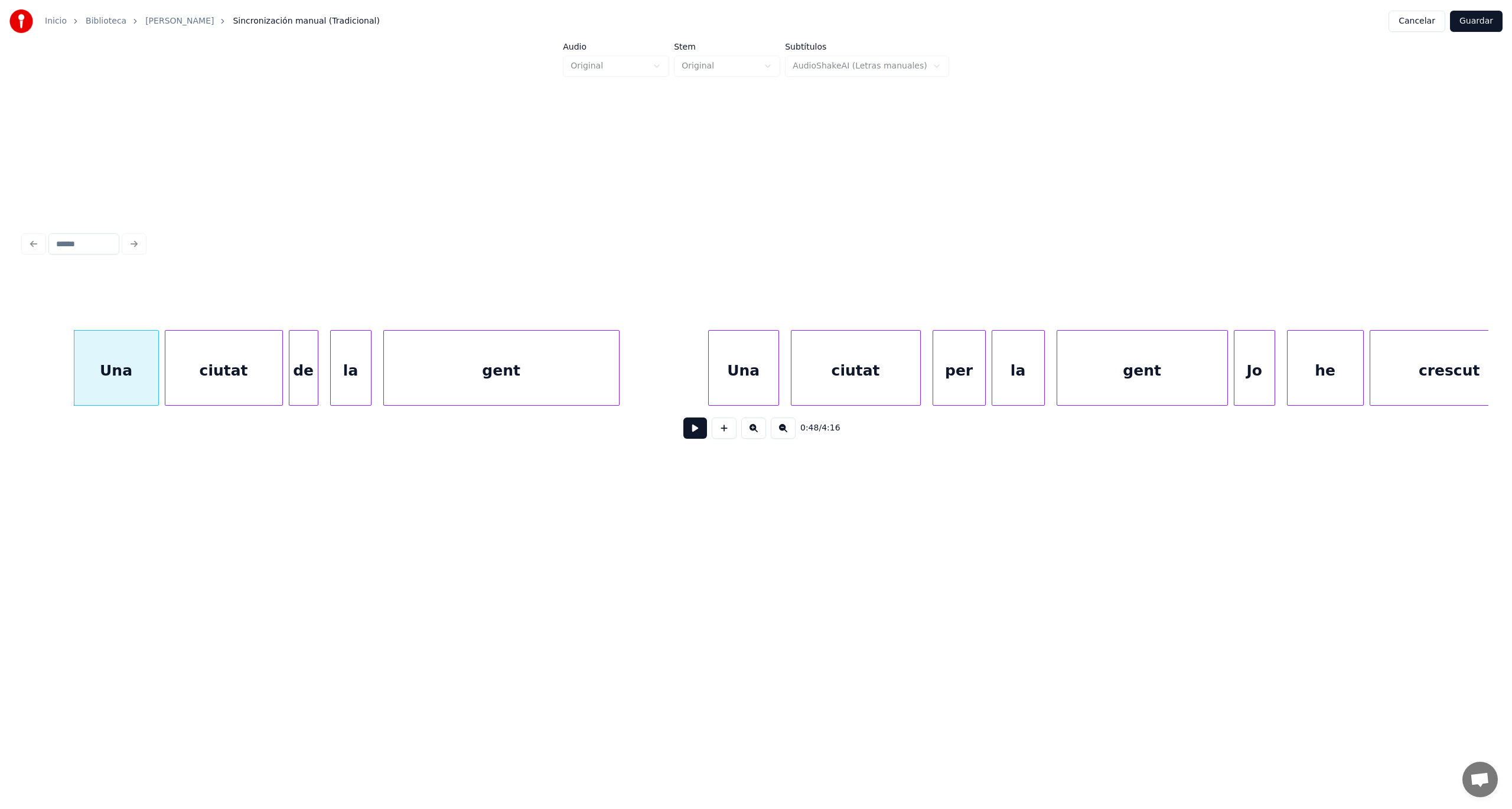
click at [698, 431] on button at bounding box center [695, 429] width 24 height 22
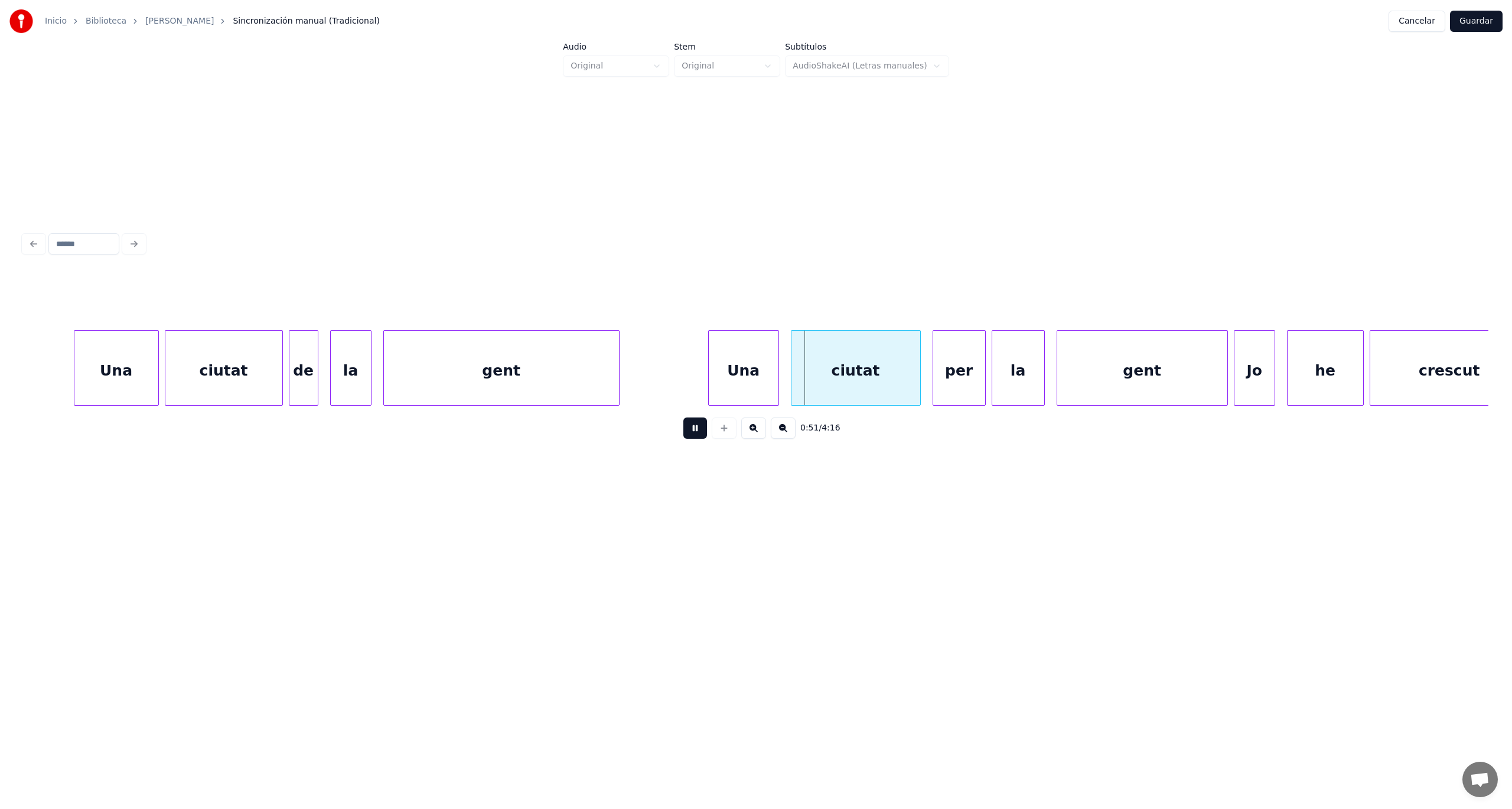
click at [698, 431] on button at bounding box center [695, 429] width 24 height 22
click at [694, 391] on div at bounding box center [696, 368] width 4 height 75
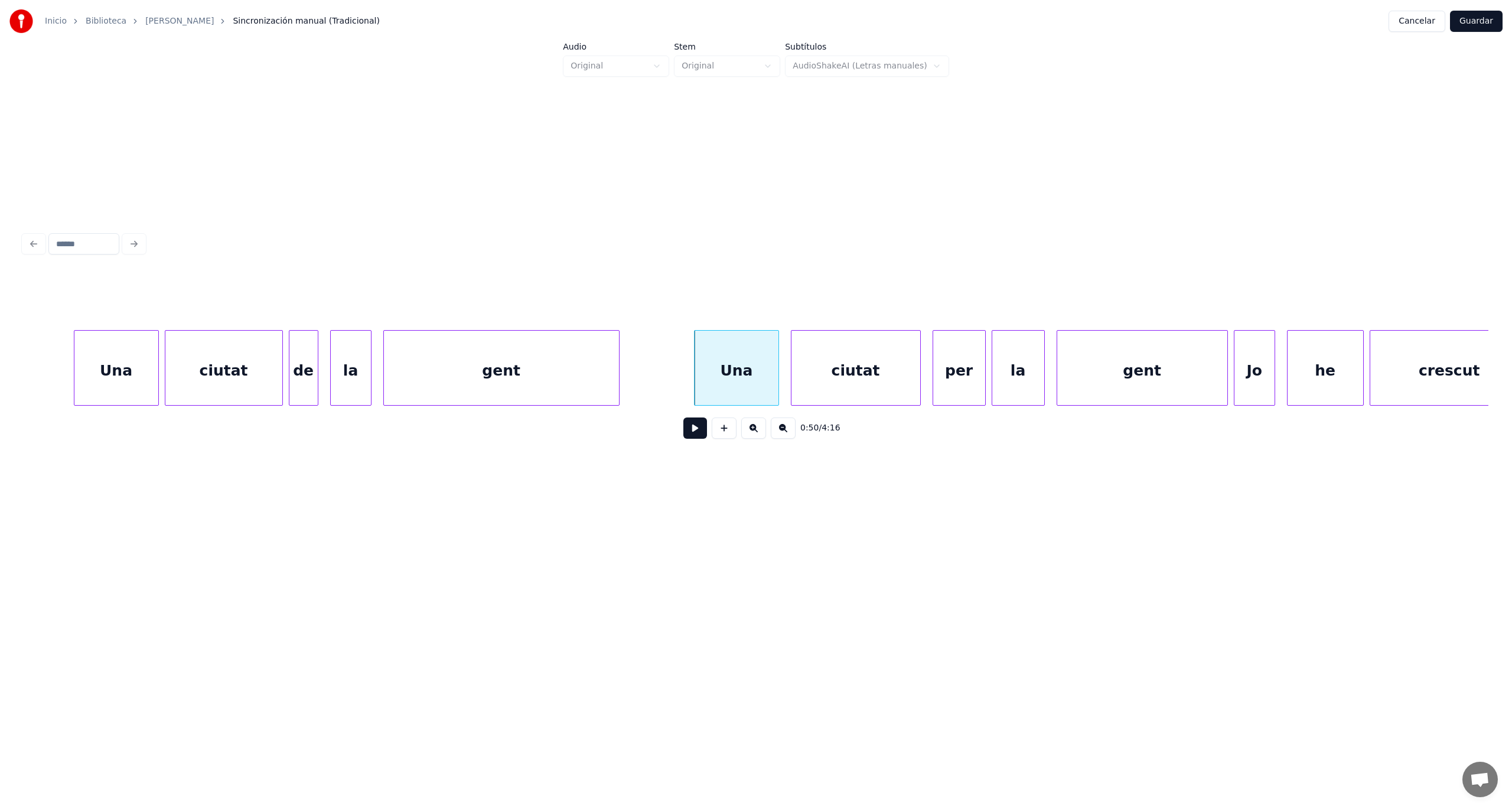
drag, startPoint x: 698, startPoint y: 441, endPoint x: 694, endPoint y: 436, distance: 6.4
click at [694, 437] on button at bounding box center [695, 429] width 24 height 22
click at [694, 436] on button at bounding box center [695, 429] width 24 height 22
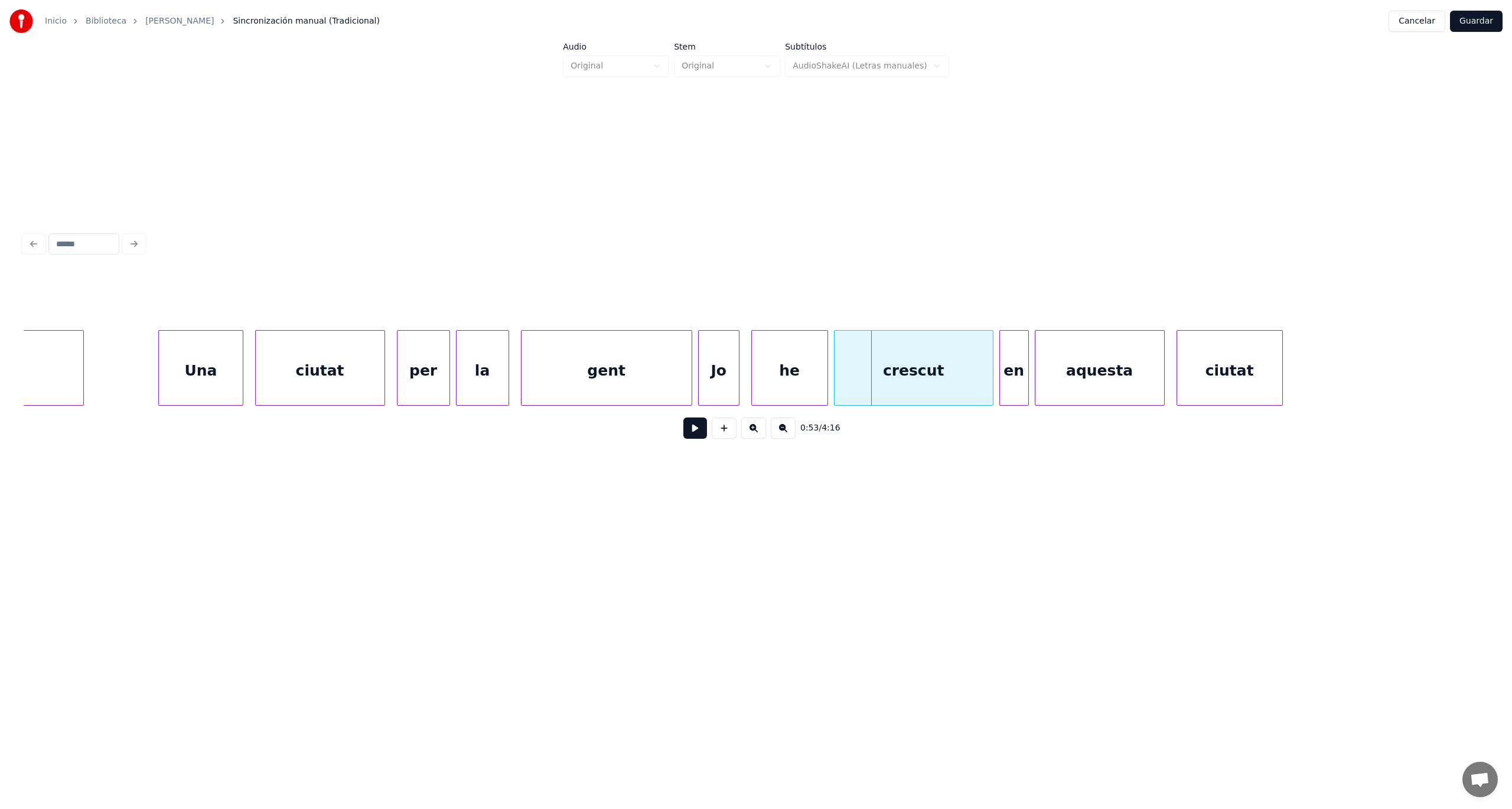
scroll to position [0, 14945]
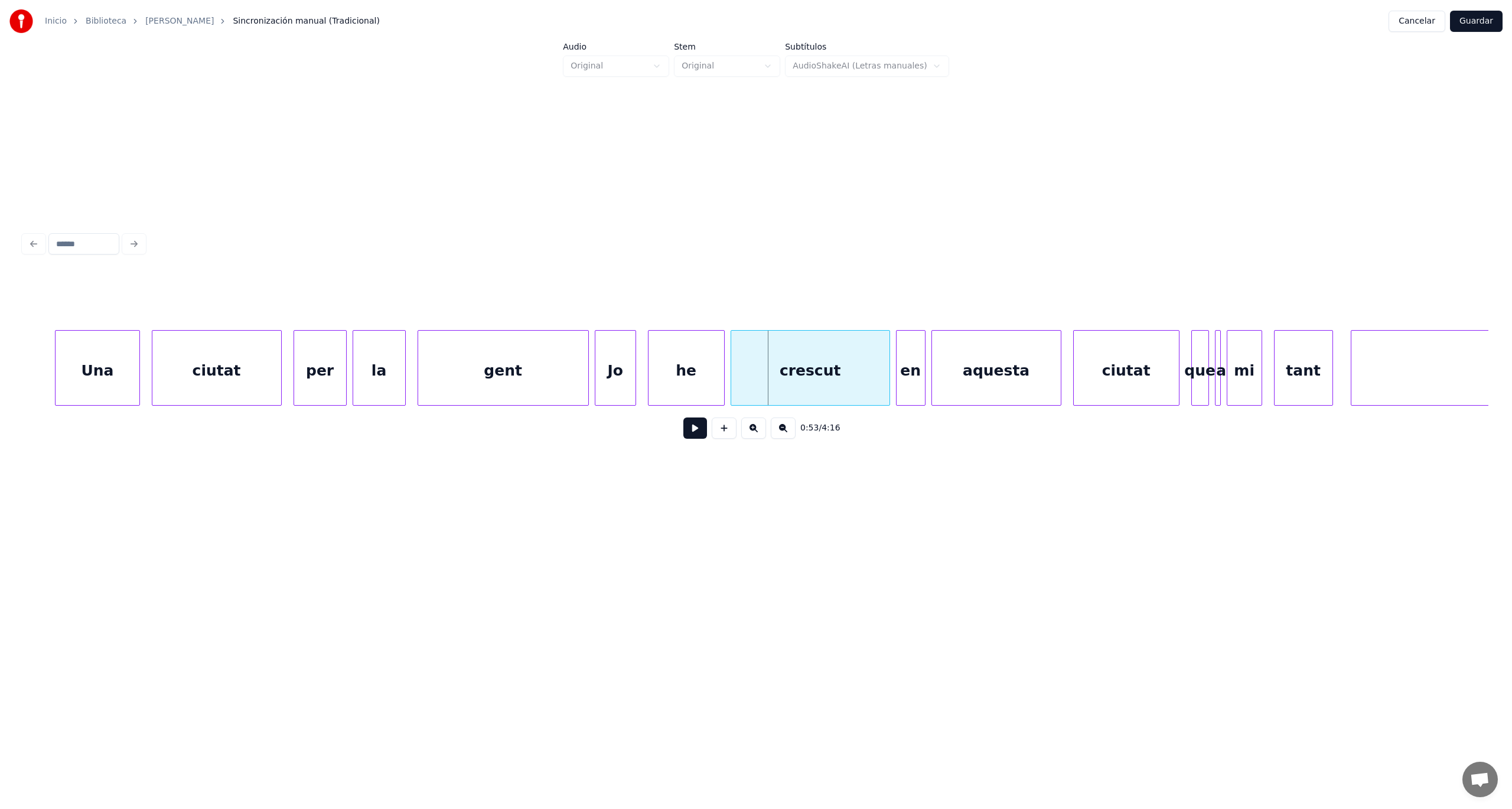
click at [599, 377] on div "Jo" at bounding box center [615, 371] width 40 height 80
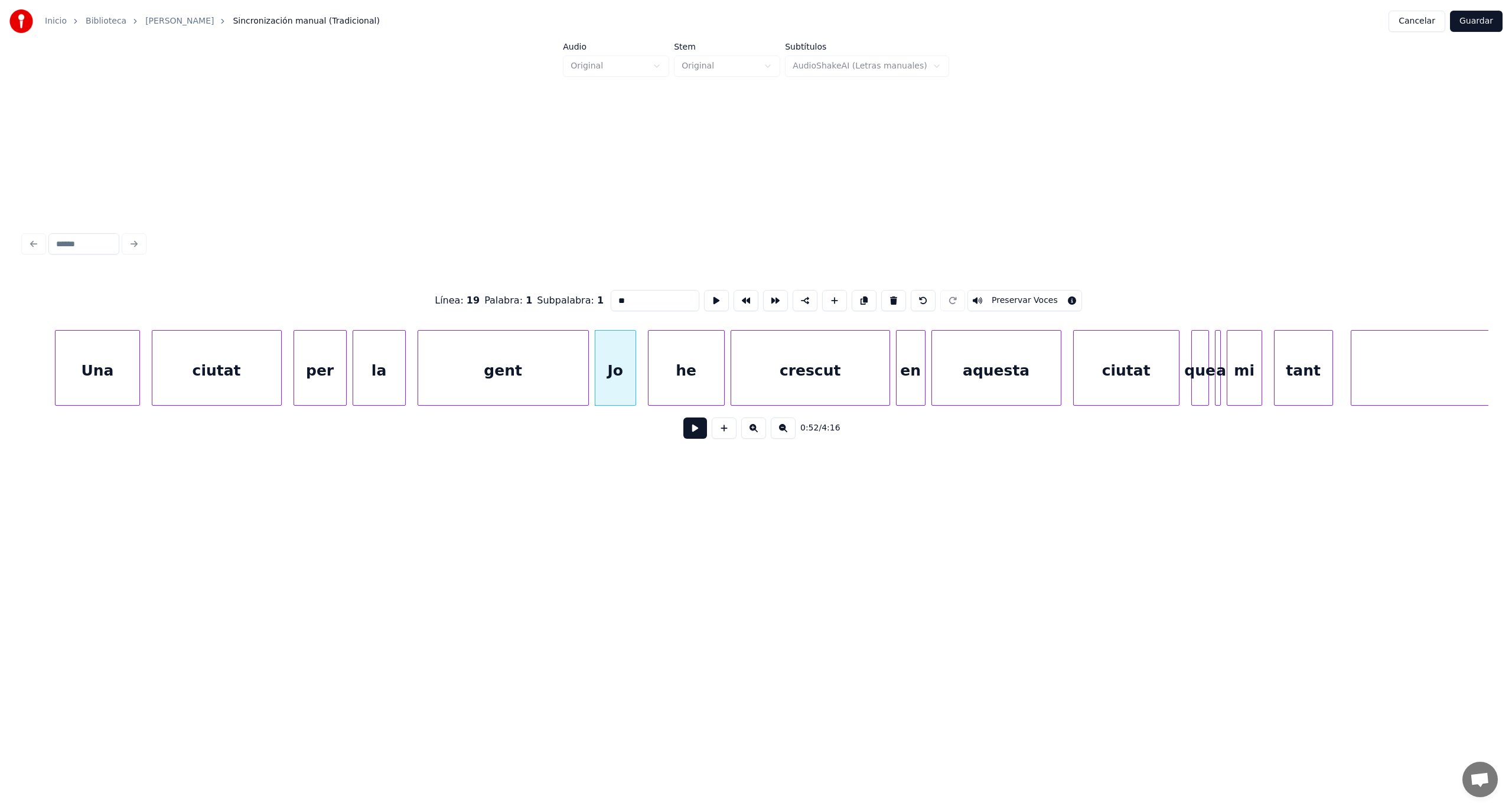
click at [694, 434] on button at bounding box center [695, 429] width 24 height 22
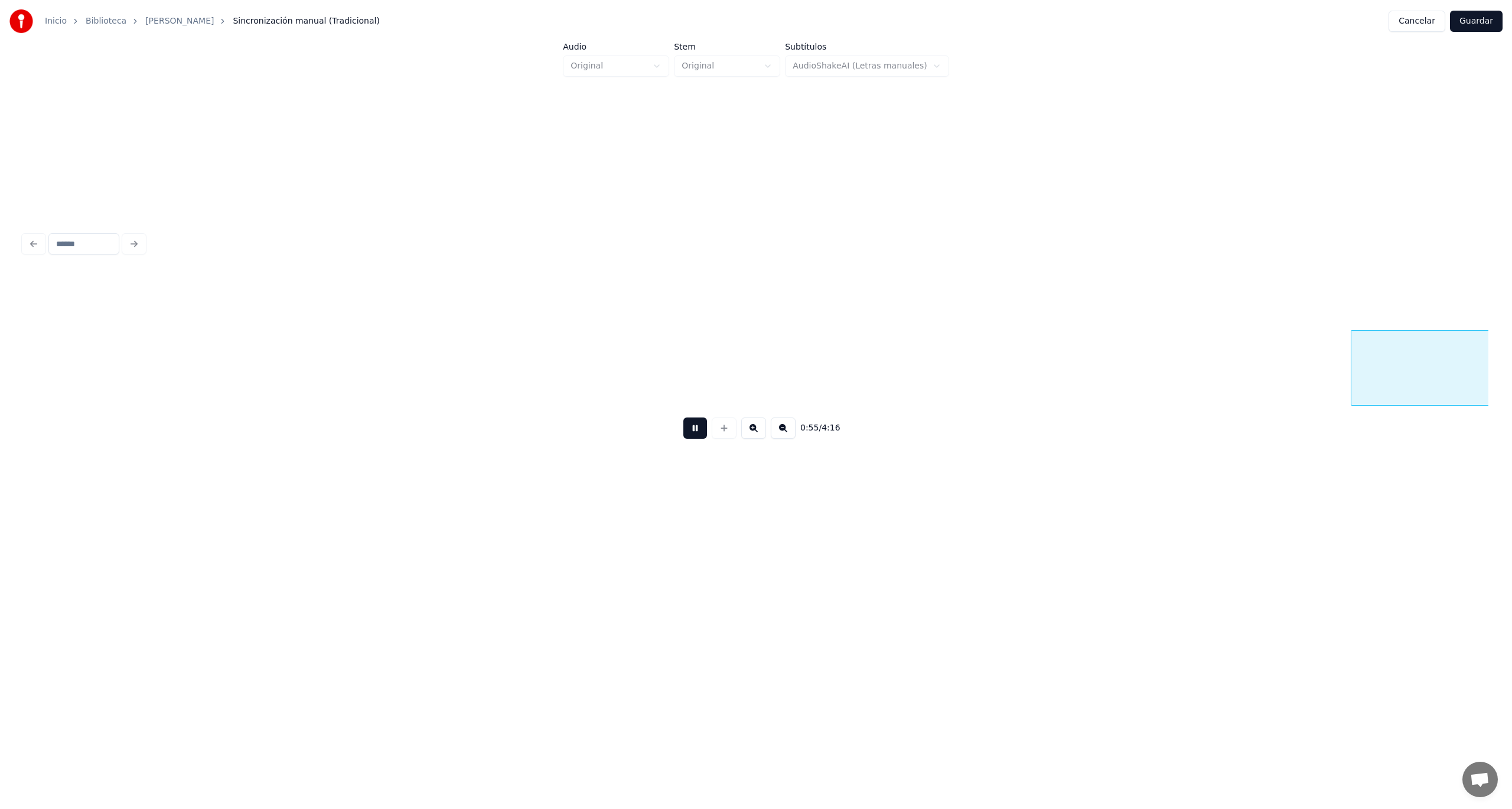
scroll to position [0, 16414]
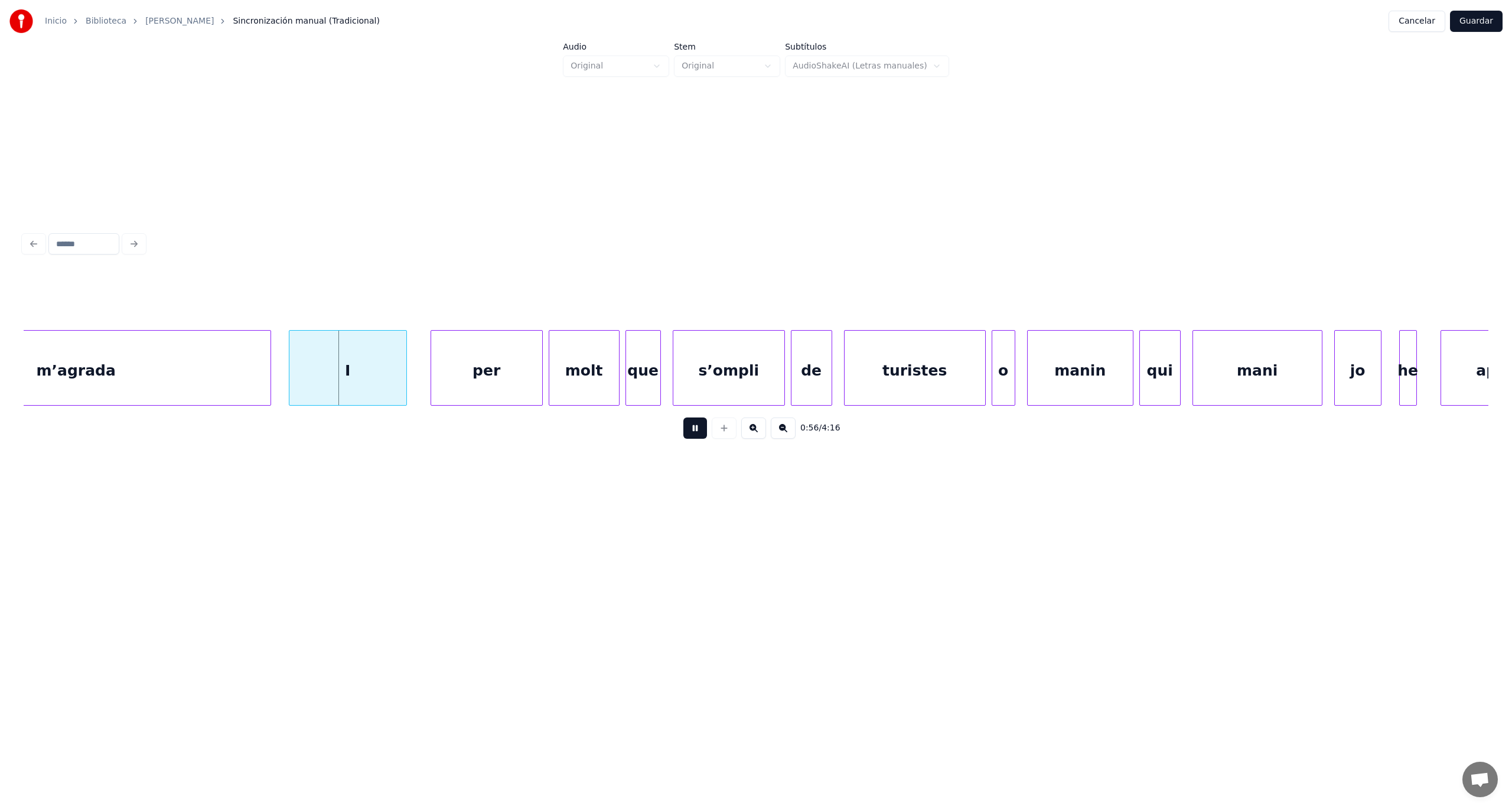
click at [694, 434] on button at bounding box center [695, 429] width 24 height 22
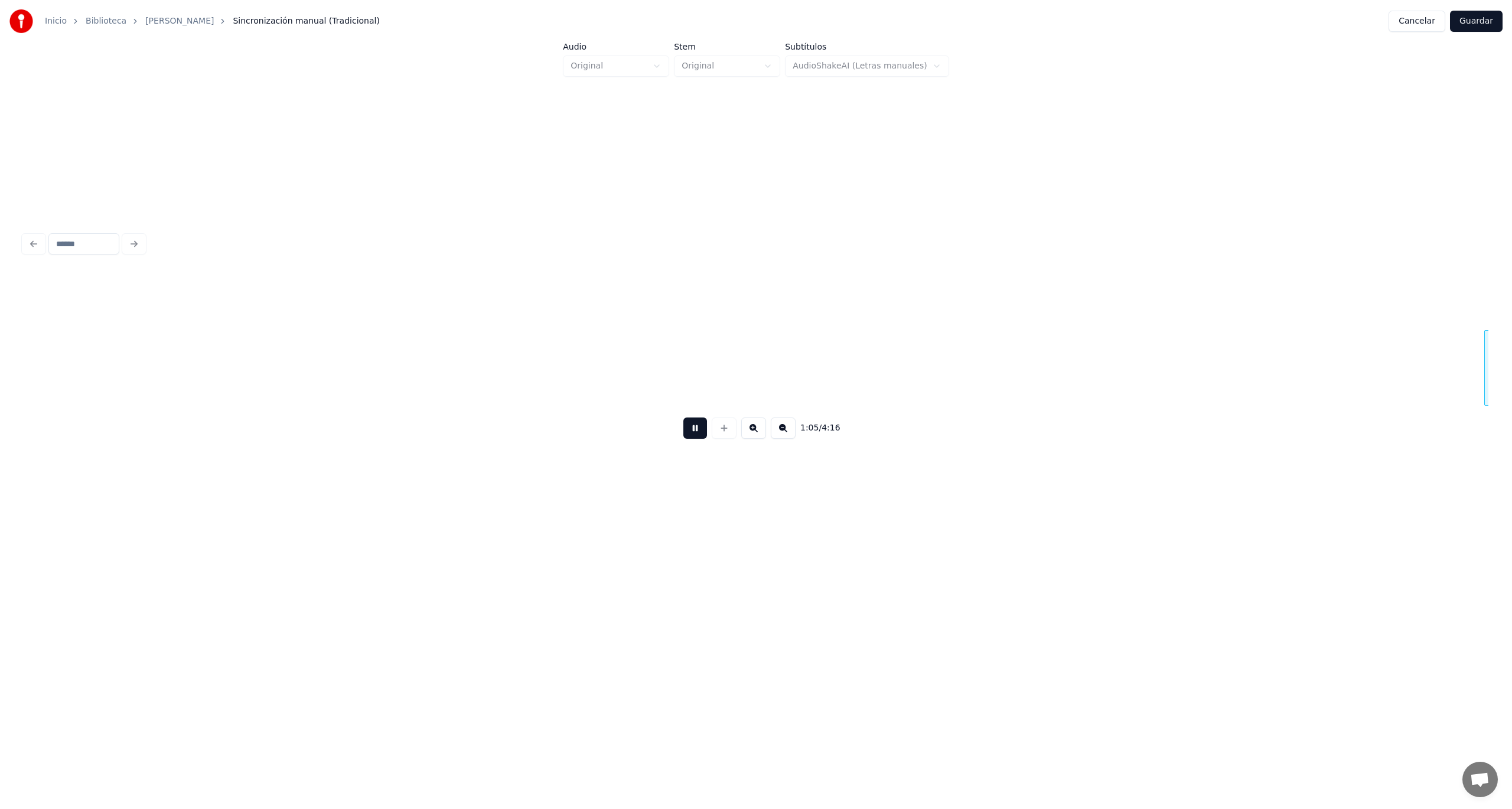
scroll to position [0, 19351]
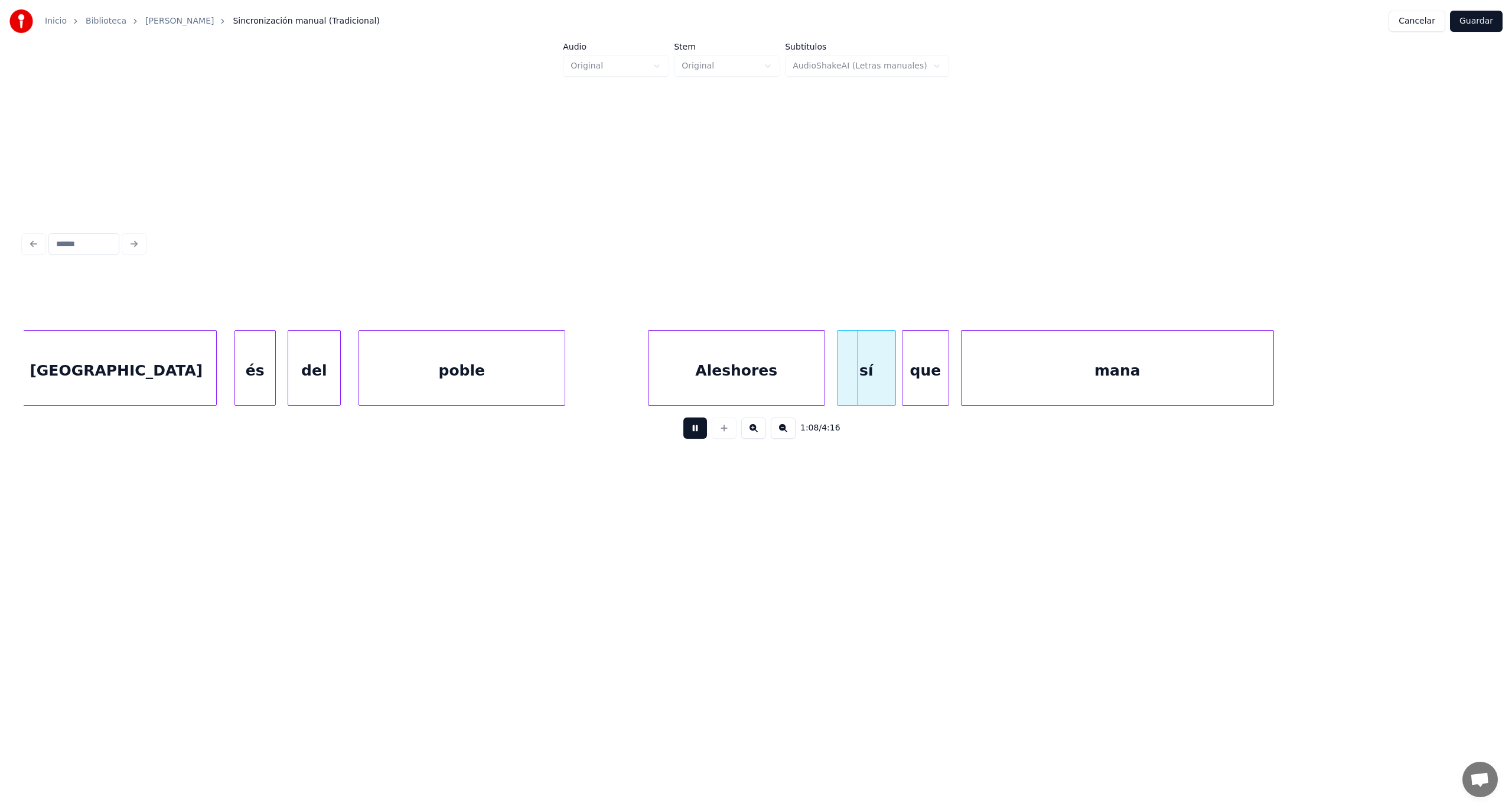
click at [694, 434] on button at bounding box center [695, 429] width 24 height 22
click at [628, 381] on div at bounding box center [630, 368] width 4 height 75
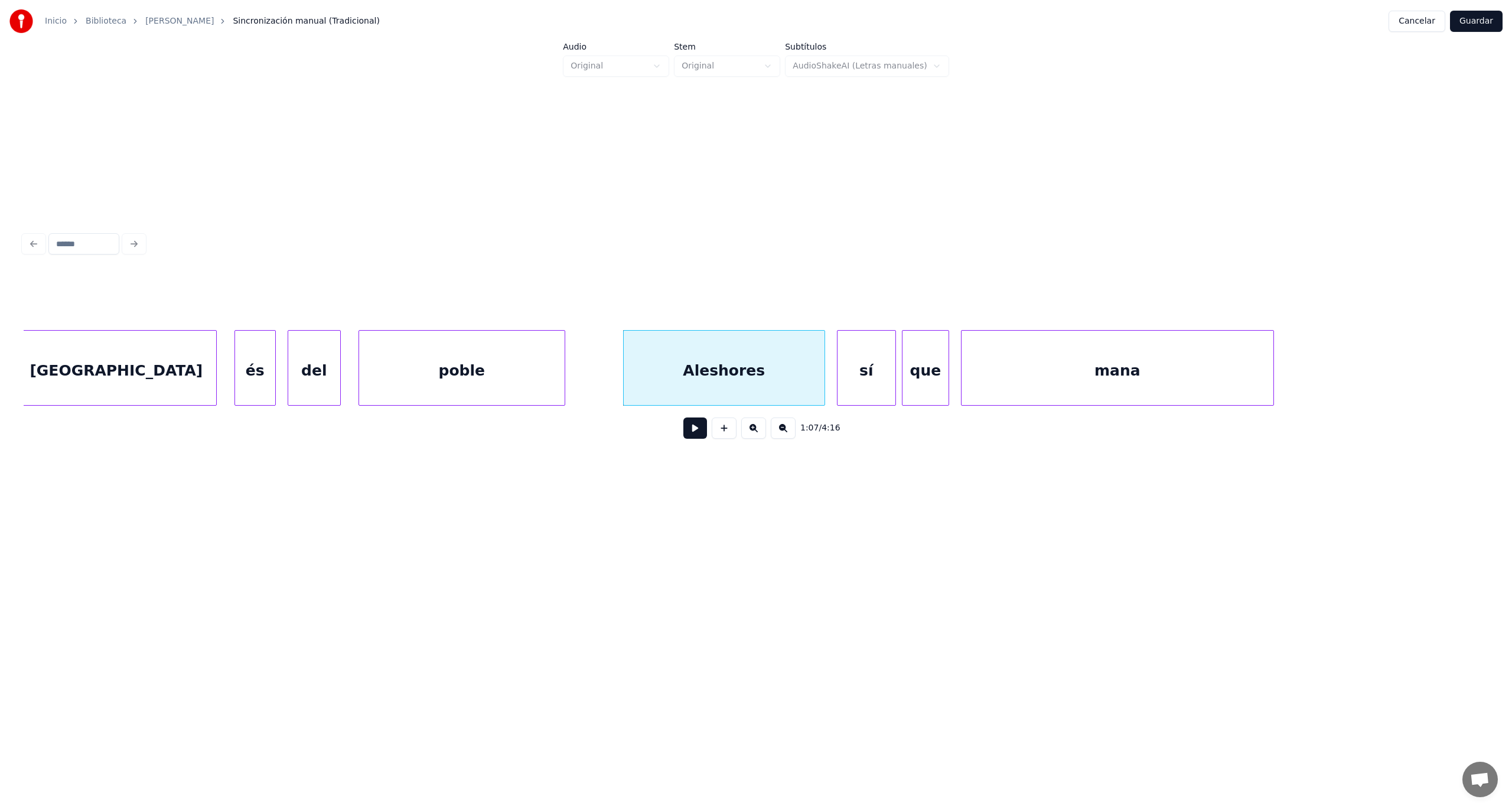
click at [696, 434] on button at bounding box center [695, 429] width 24 height 22
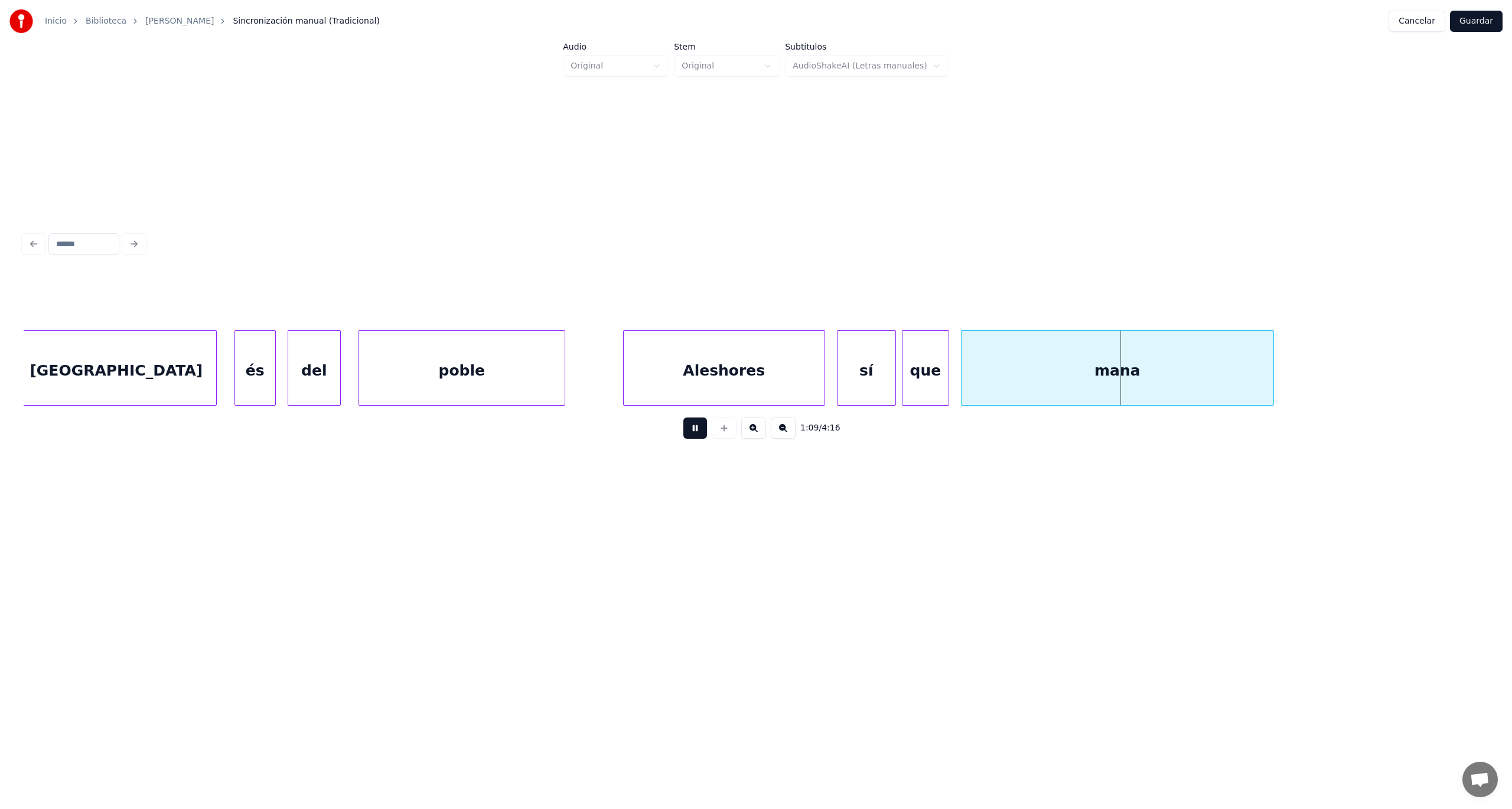
click at [696, 434] on button at bounding box center [695, 429] width 24 height 22
click at [406, 351] on div "poble" at bounding box center [462, 371] width 205 height 80
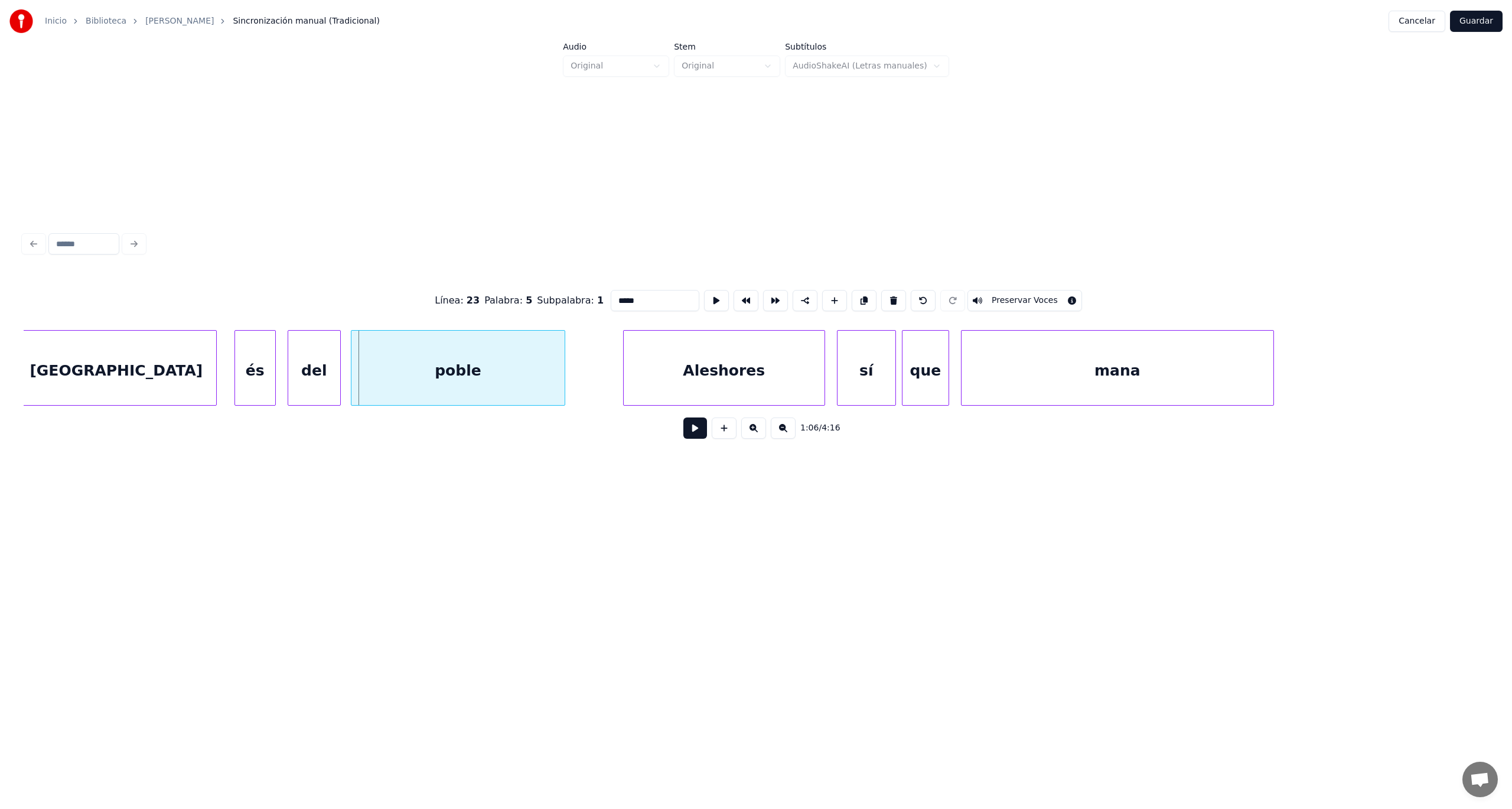
click at [351, 385] on div at bounding box center [353, 368] width 4 height 75
click at [281, 390] on div at bounding box center [283, 368] width 4 height 75
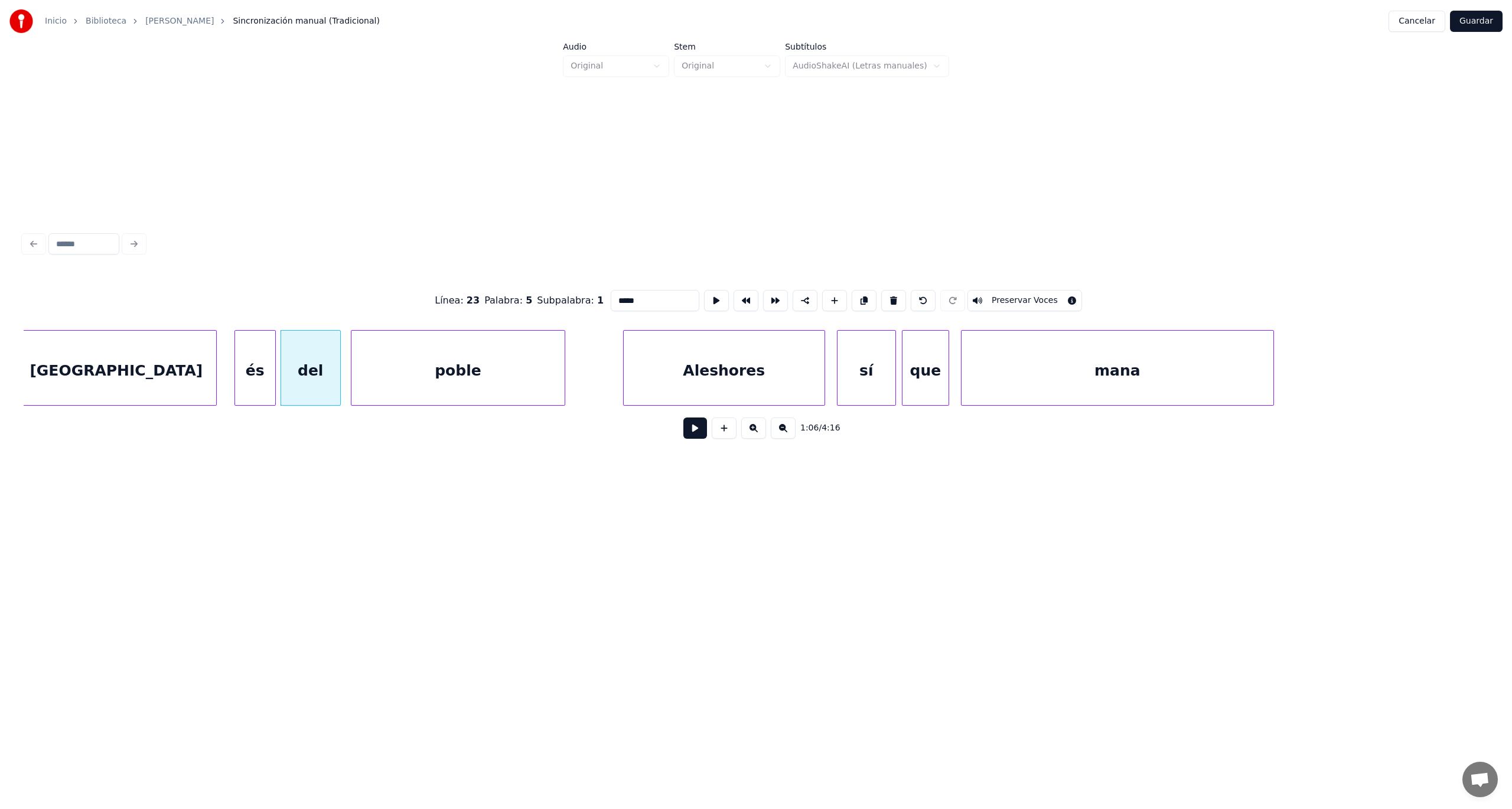
click at [296, 388] on div "del" at bounding box center [311, 371] width 59 height 80
type input "***"
drag, startPoint x: 714, startPoint y: 432, endPoint x: 707, endPoint y: 433, distance: 7.1
click at [709, 432] on div "1:06 / 4:16" at bounding box center [756, 428] width 1446 height 26
click at [701, 433] on button at bounding box center [695, 429] width 24 height 22
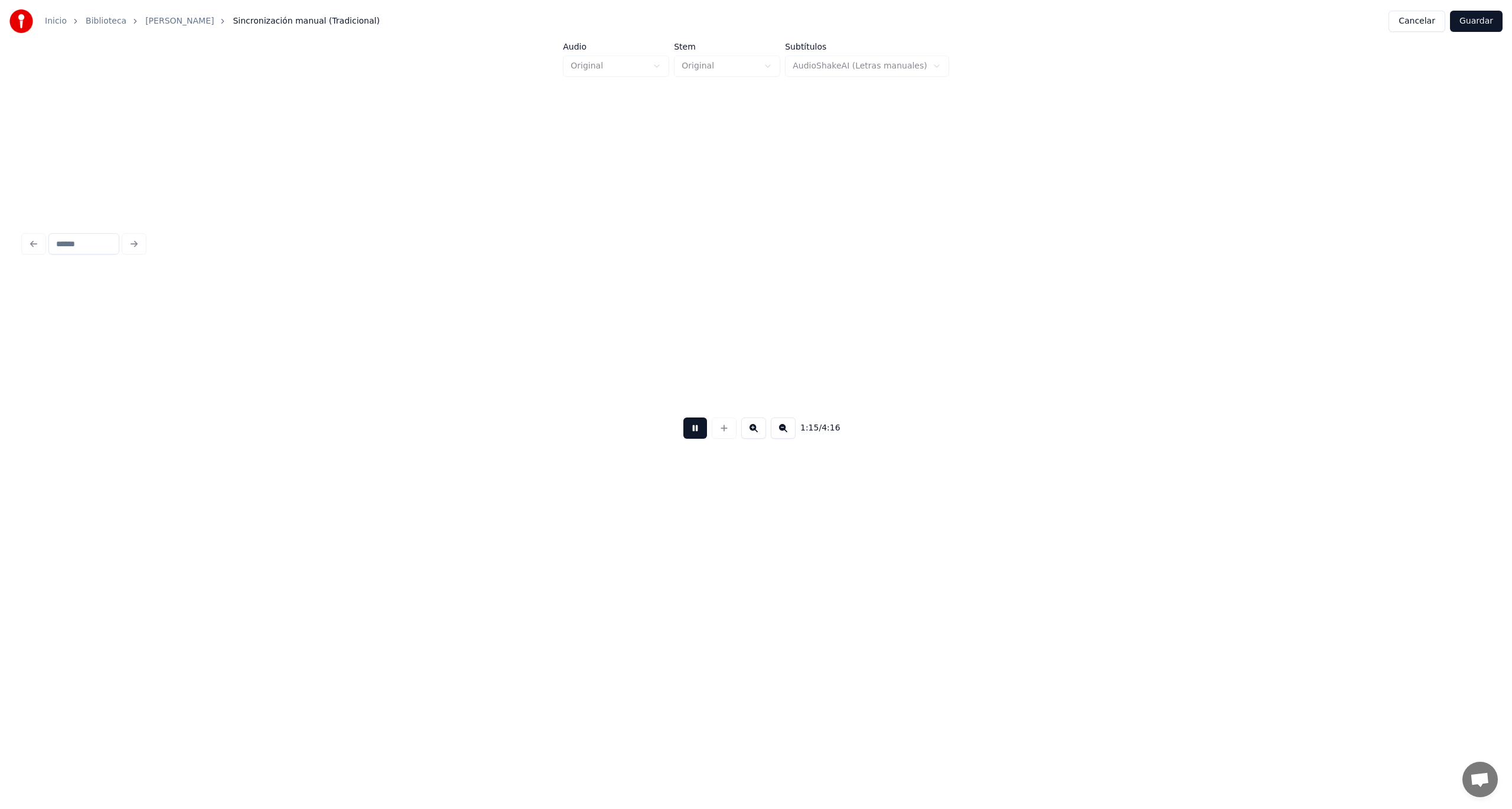
scroll to position [0, 22289]
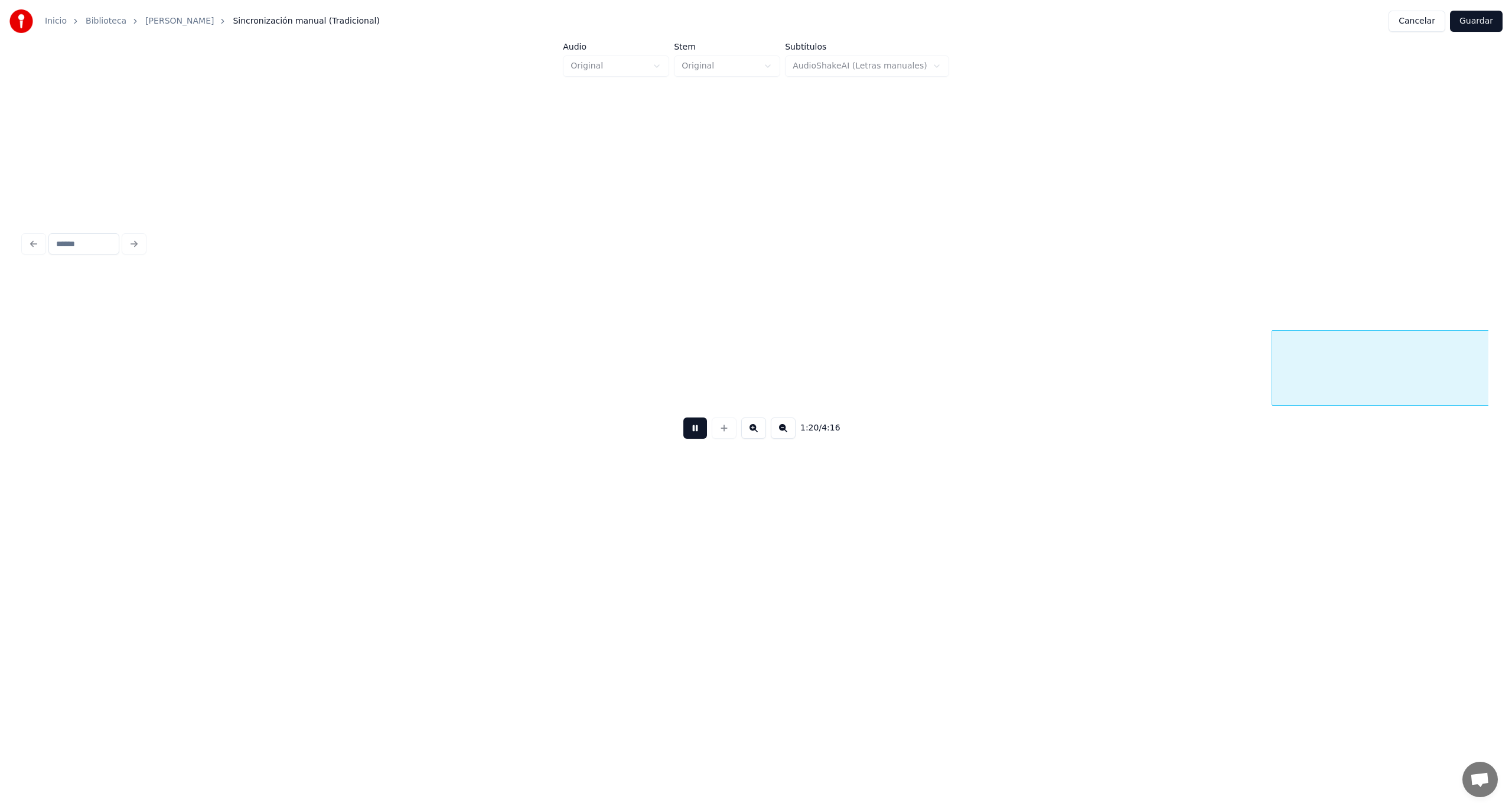
click at [683, 418] on button at bounding box center [695, 429] width 24 height 22
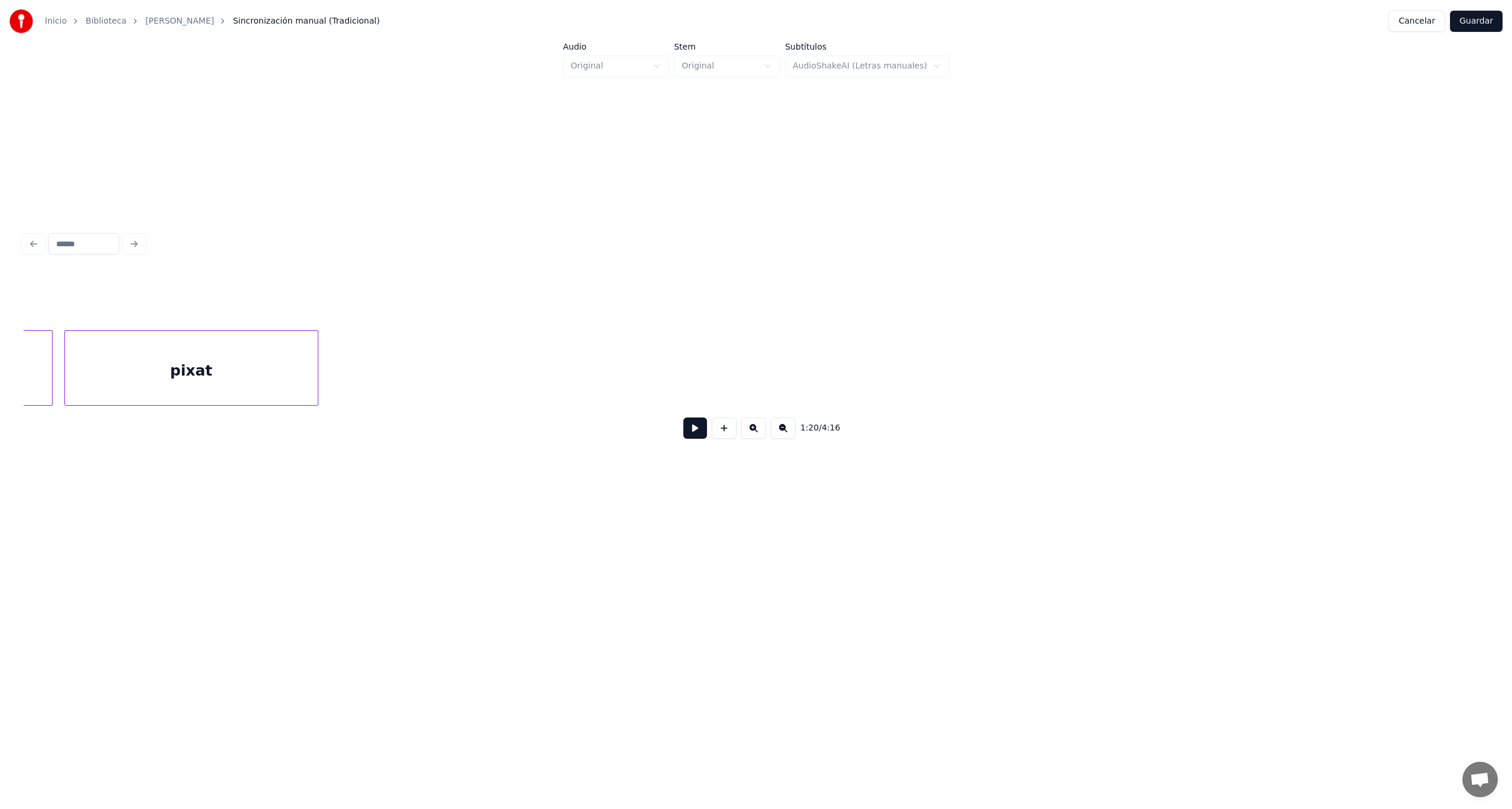
scroll to position [0, 22004]
click at [694, 434] on button at bounding box center [695, 429] width 24 height 22
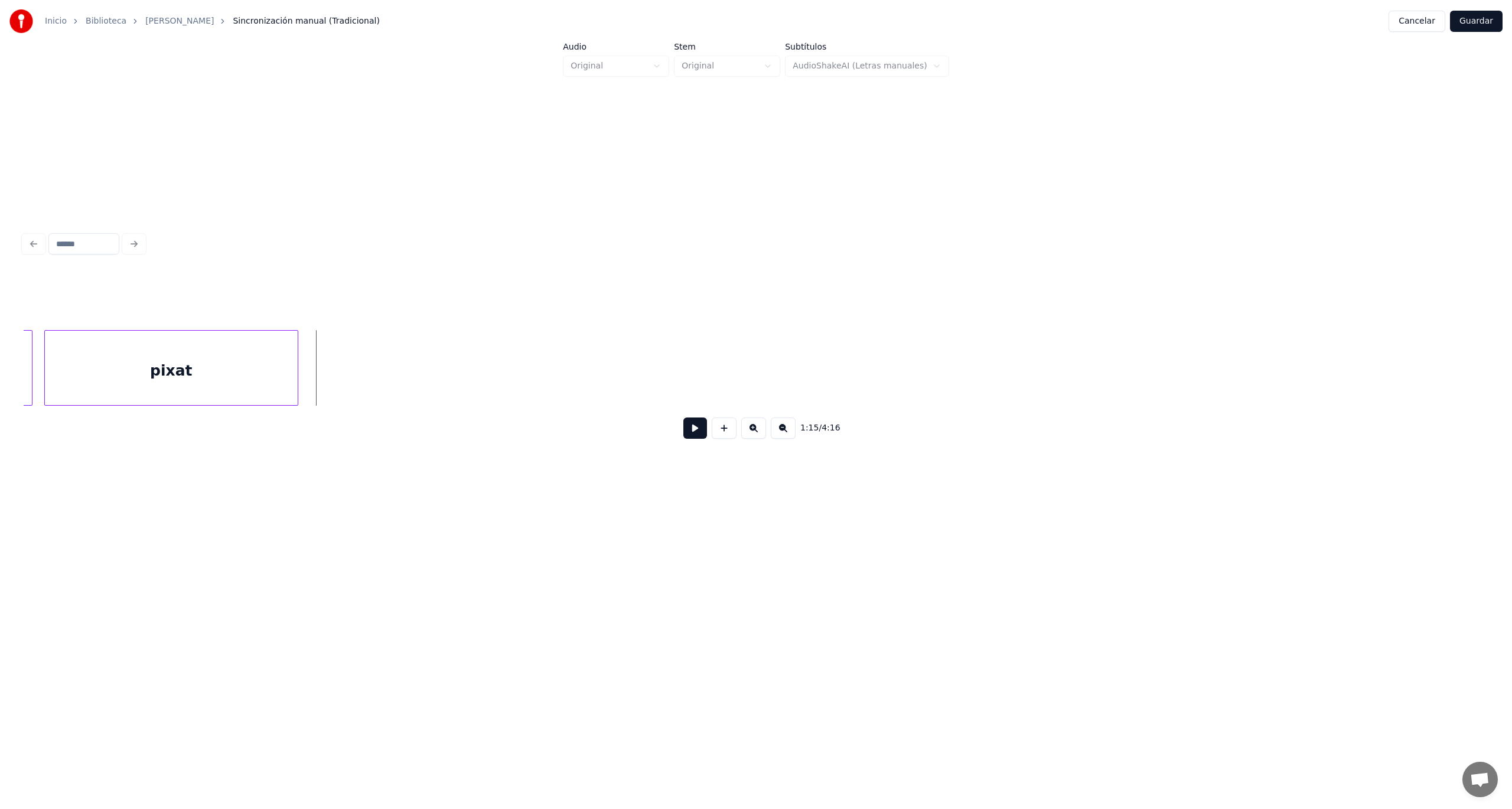
click at [722, 434] on button at bounding box center [724, 429] width 25 height 22
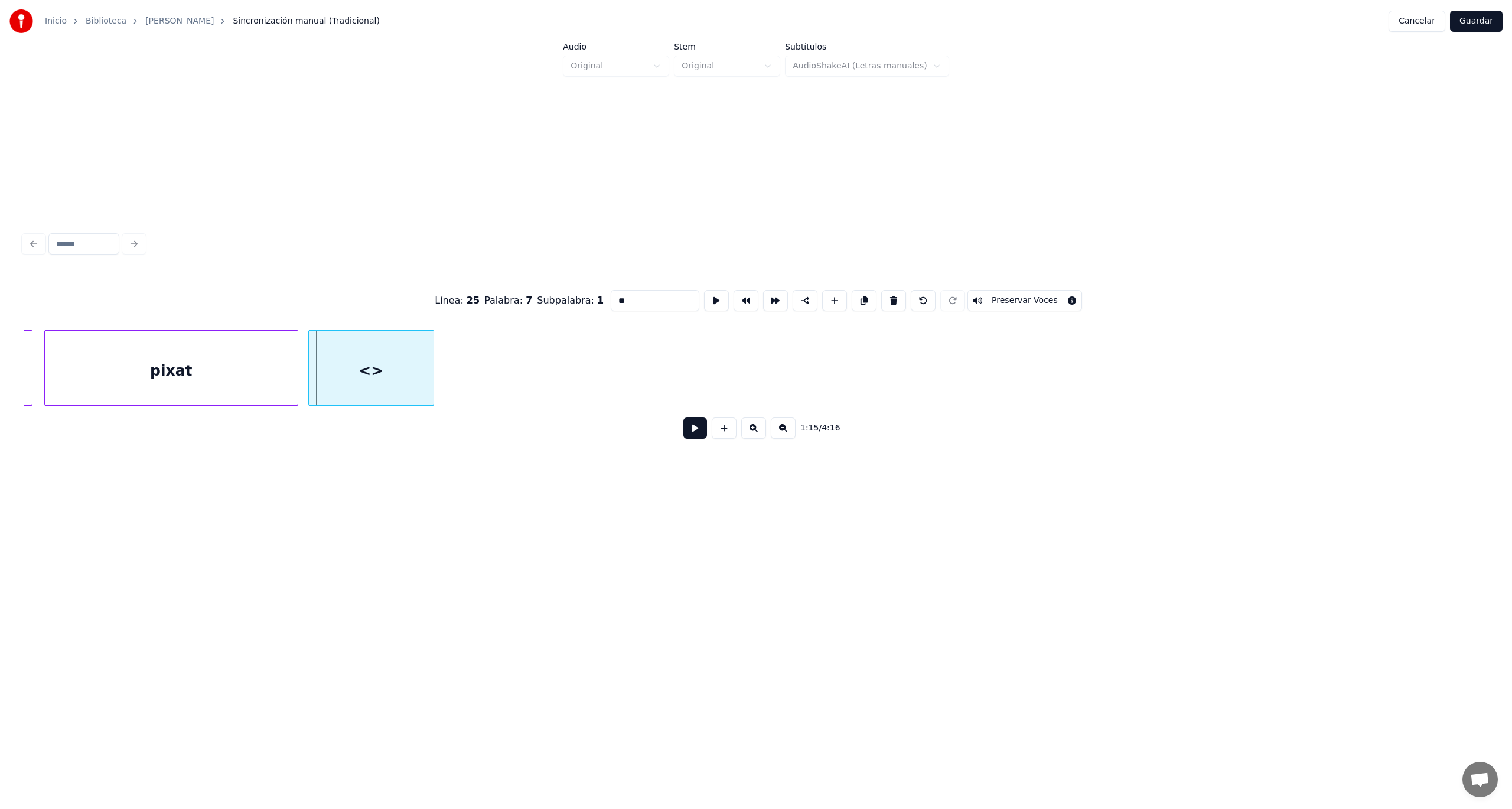
click at [309, 384] on div at bounding box center [310, 368] width 4 height 75
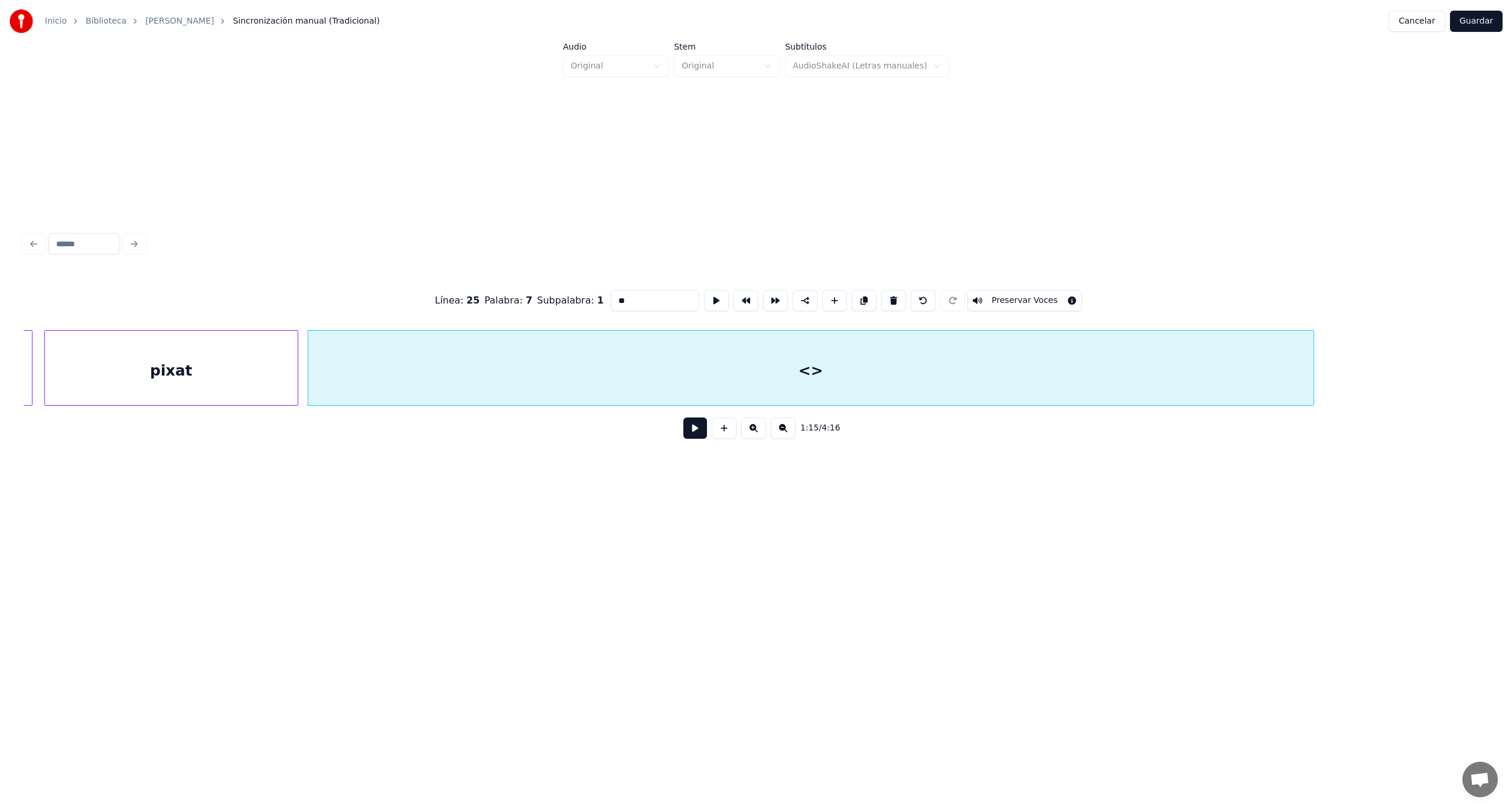
click at [1312, 372] on div at bounding box center [1312, 368] width 4 height 75
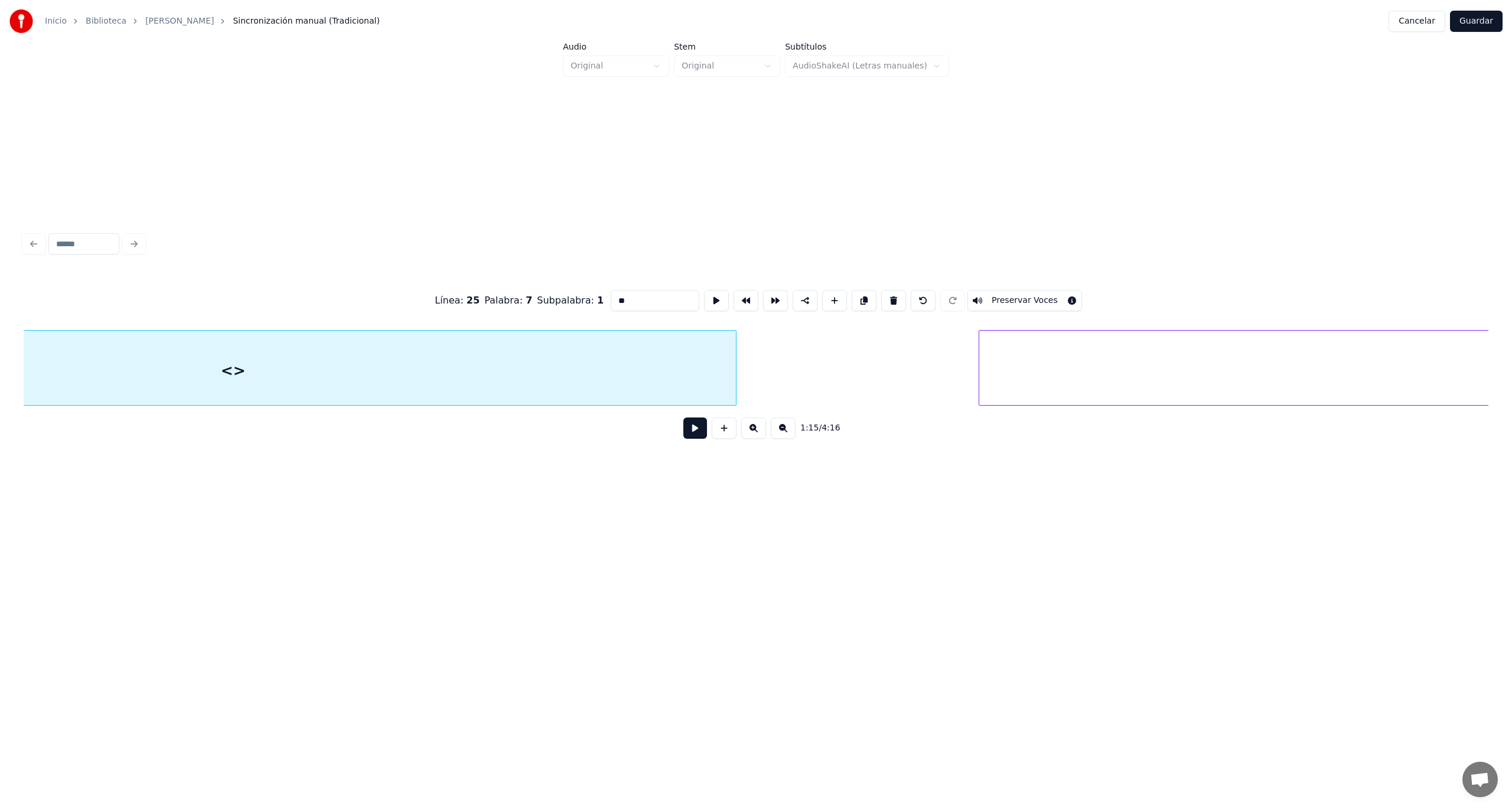
scroll to position [0, 22623]
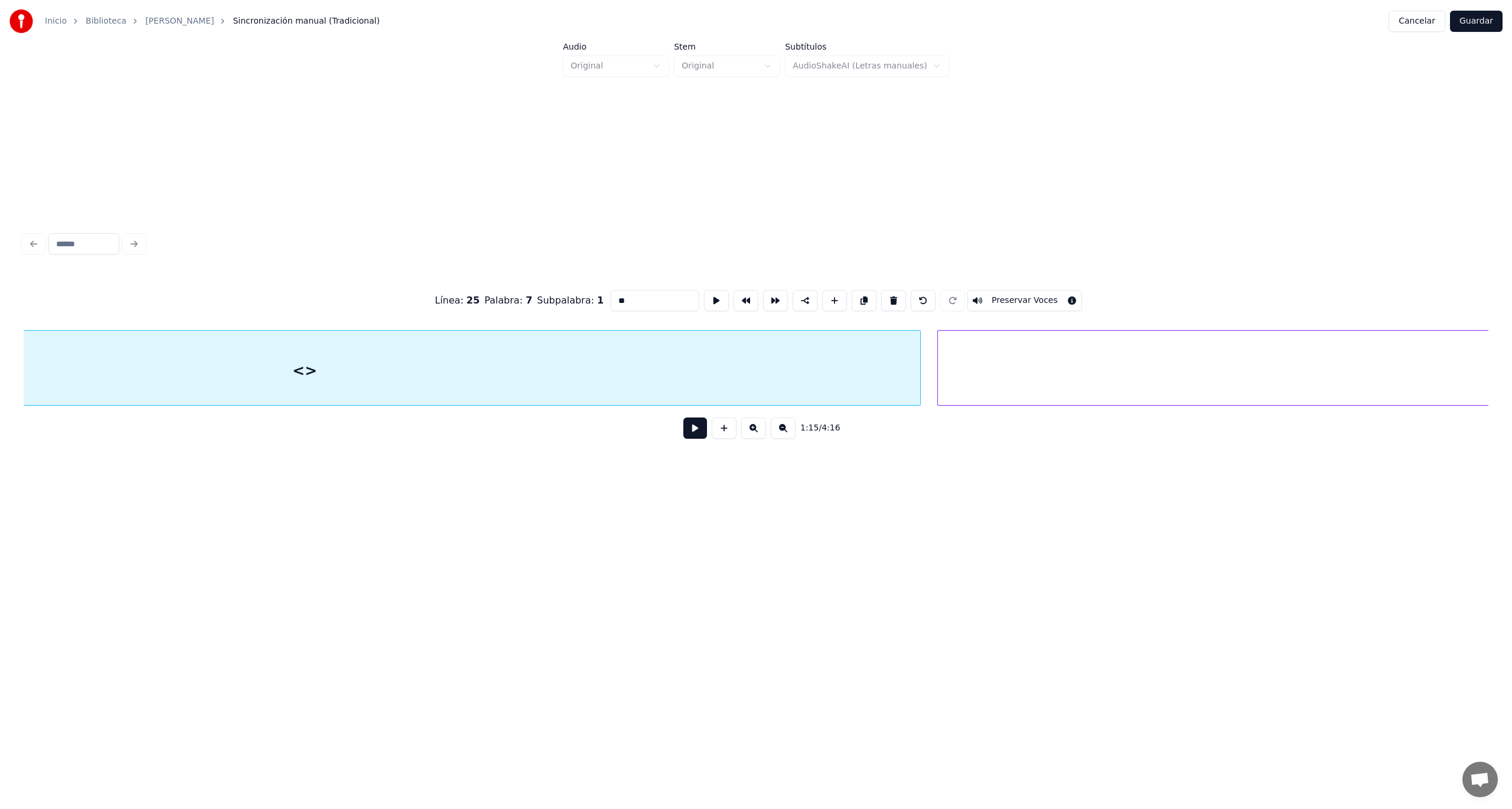
click at [918, 384] on div at bounding box center [918, 368] width 4 height 75
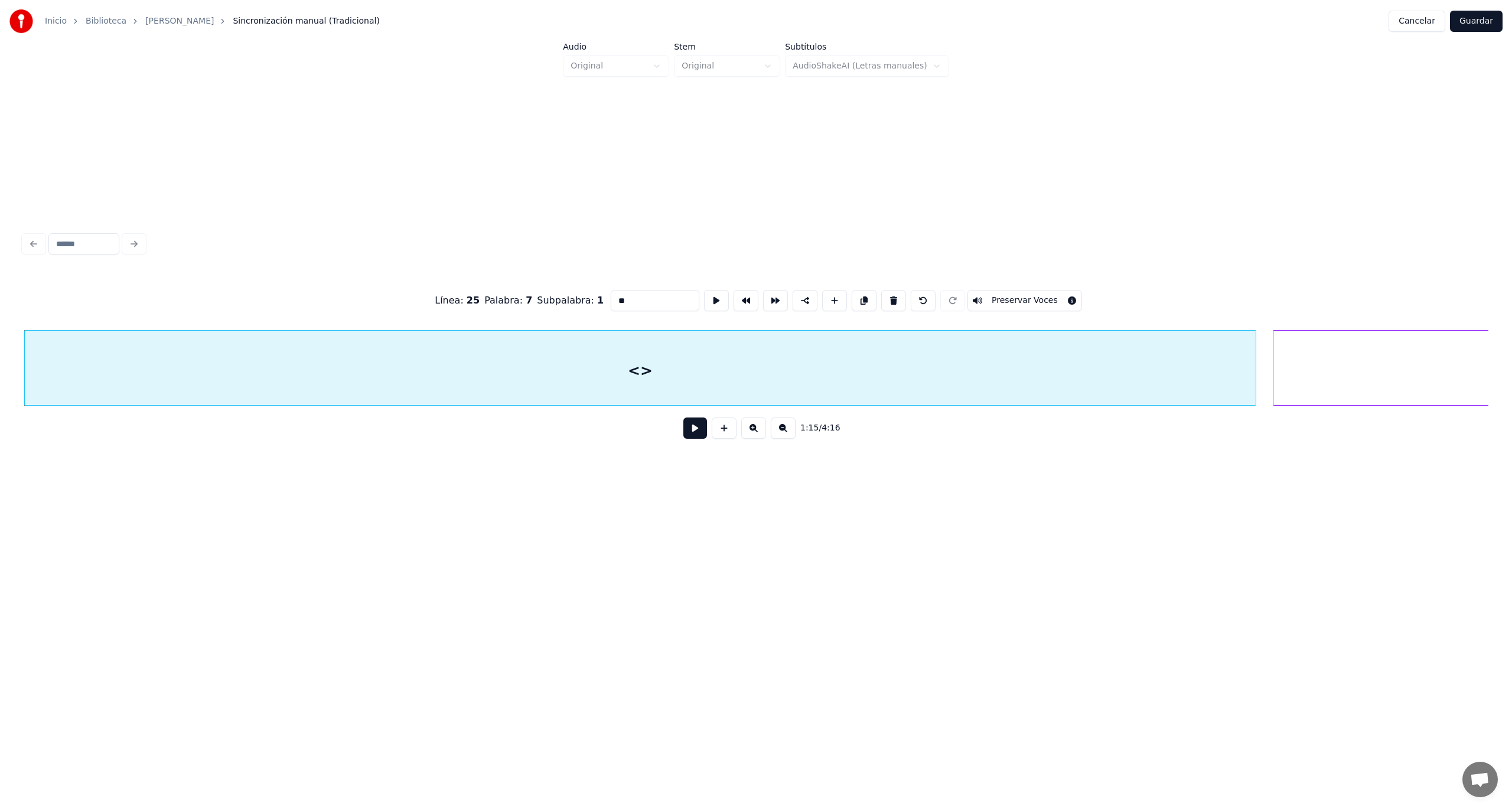
drag, startPoint x: 634, startPoint y: 297, endPoint x: 592, endPoint y: 291, distance: 42.4
click at [592, 291] on div "Línea : 25 Palabra : 7 Subpalabra : 1 ** Preservar Voces" at bounding box center [756, 301] width 1465 height 59
click at [705, 364] on div at bounding box center [640, 371] width 1231 height 80
click at [1009, 293] on button "Preservar Voces" at bounding box center [1025, 301] width 115 height 22
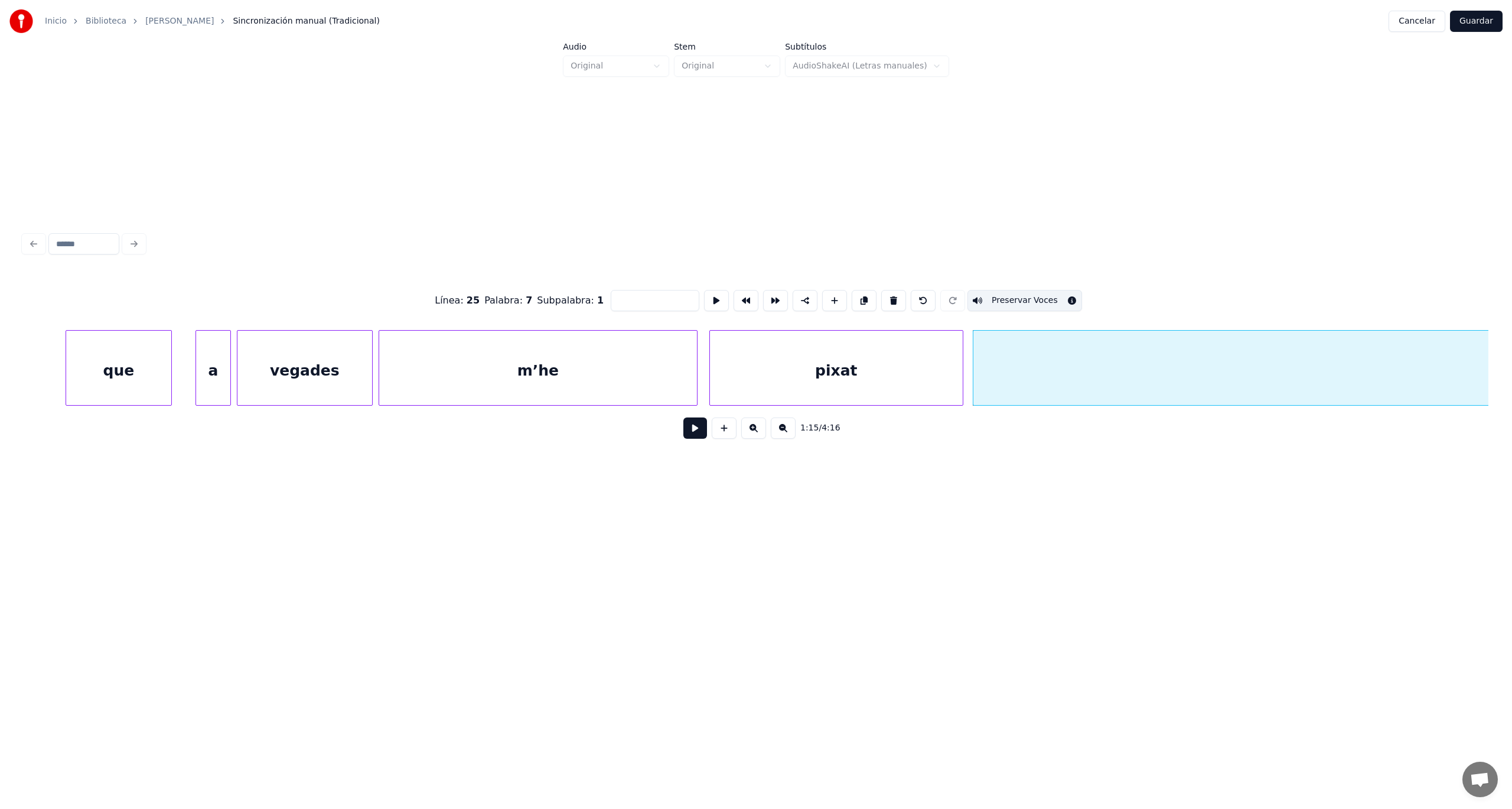
scroll to position [0, 21174]
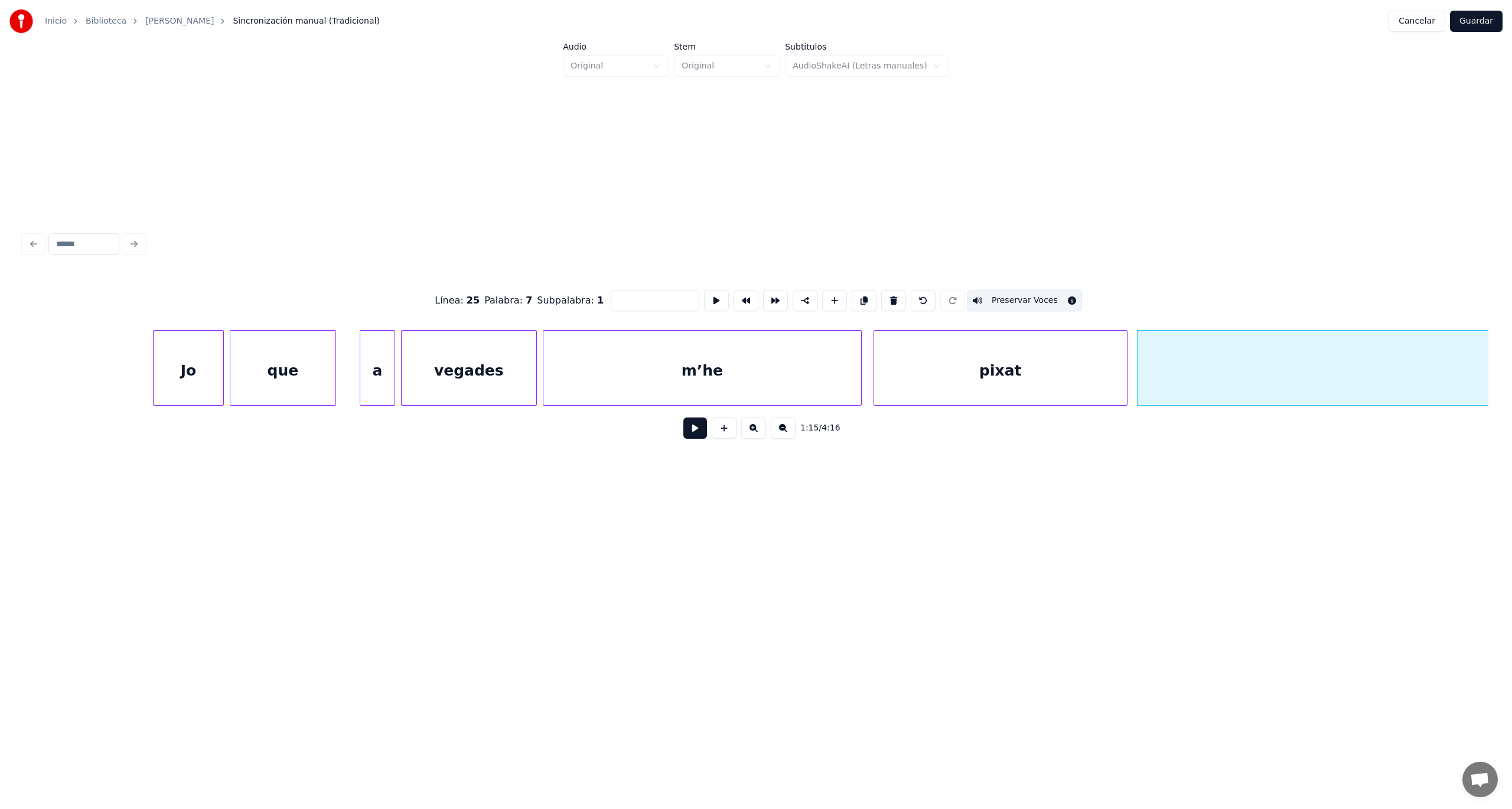
click at [697, 432] on button at bounding box center [695, 429] width 24 height 22
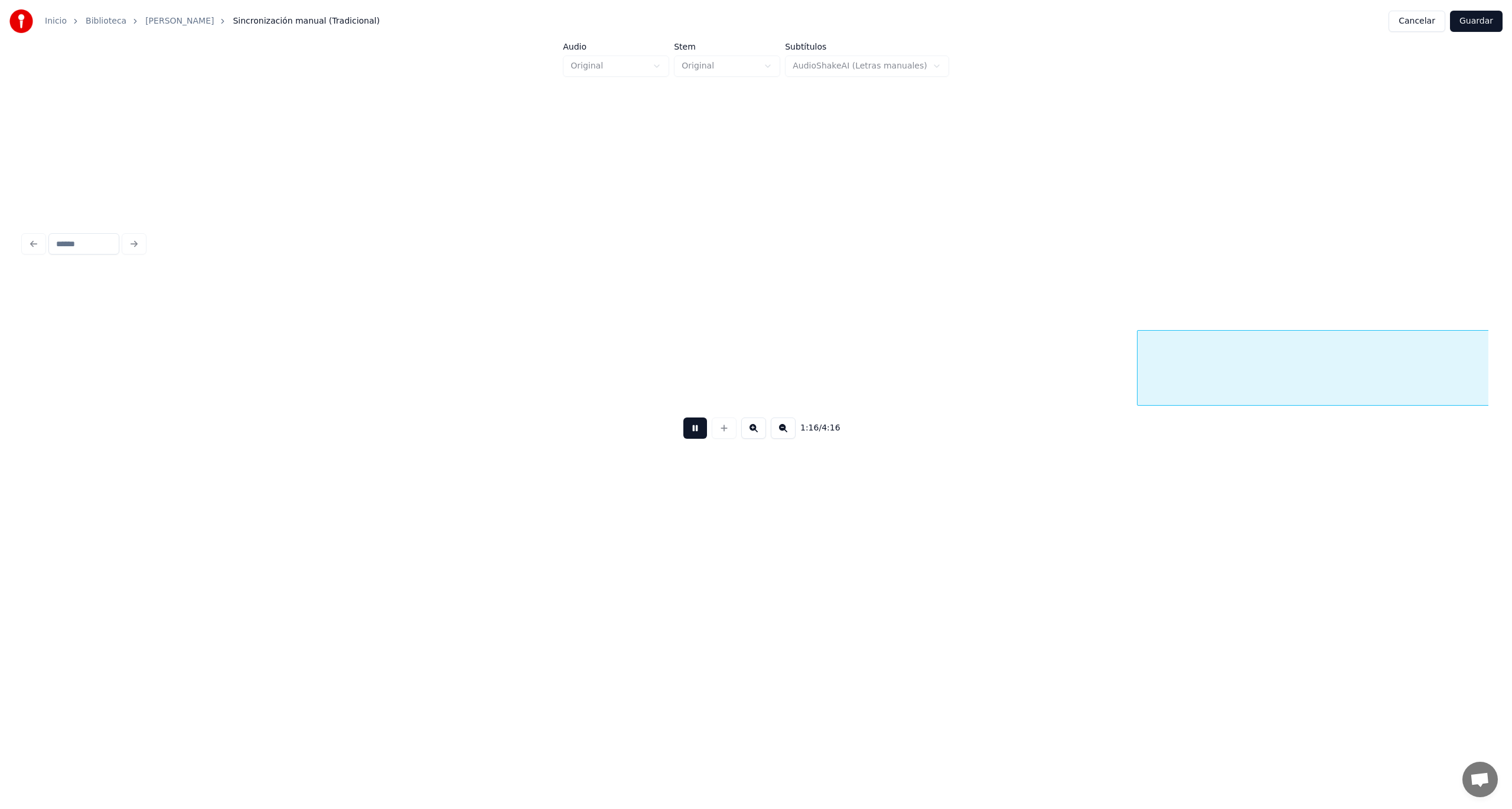
scroll to position [0, 22640]
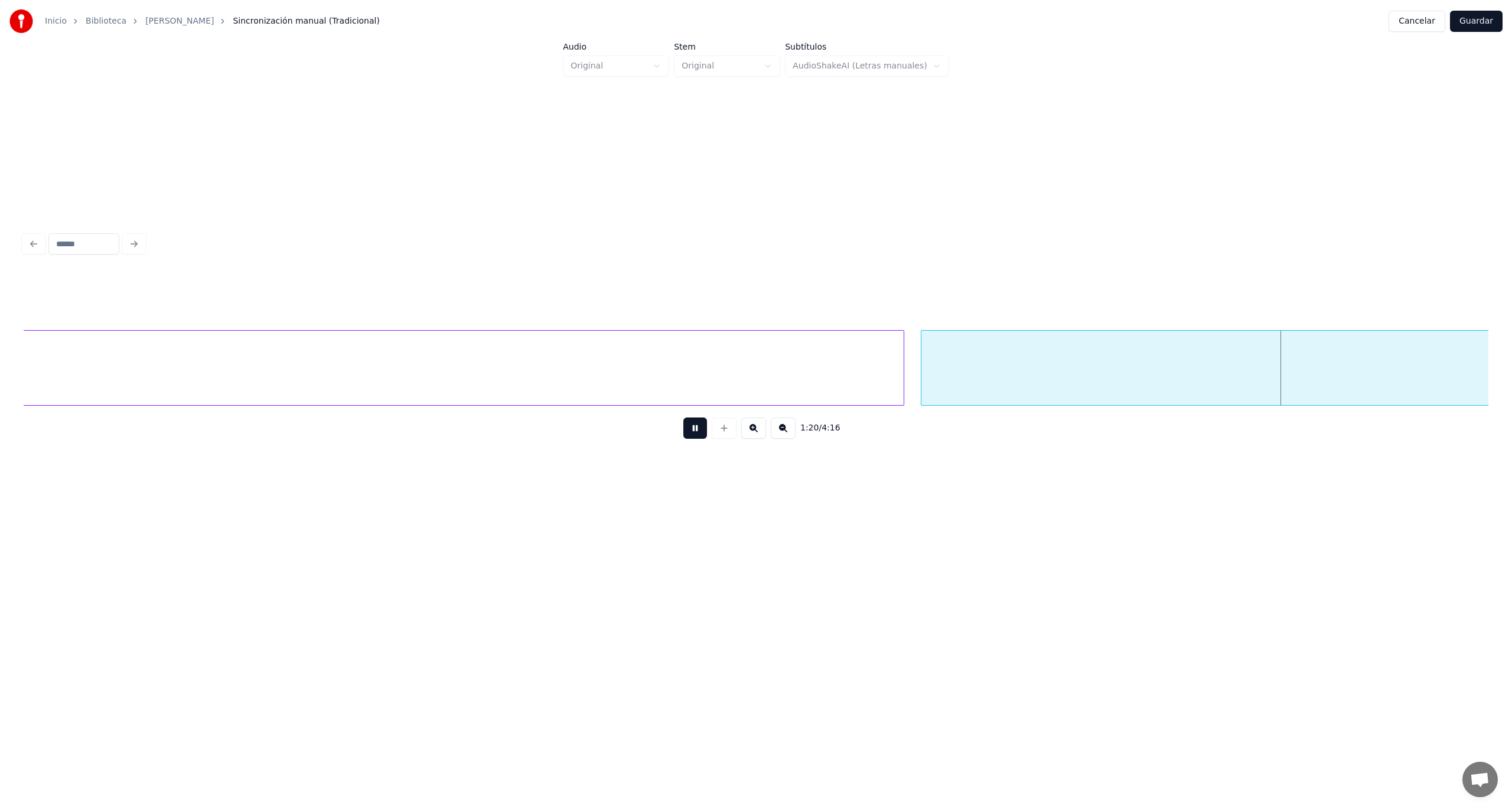
click at [697, 432] on button at bounding box center [695, 429] width 24 height 22
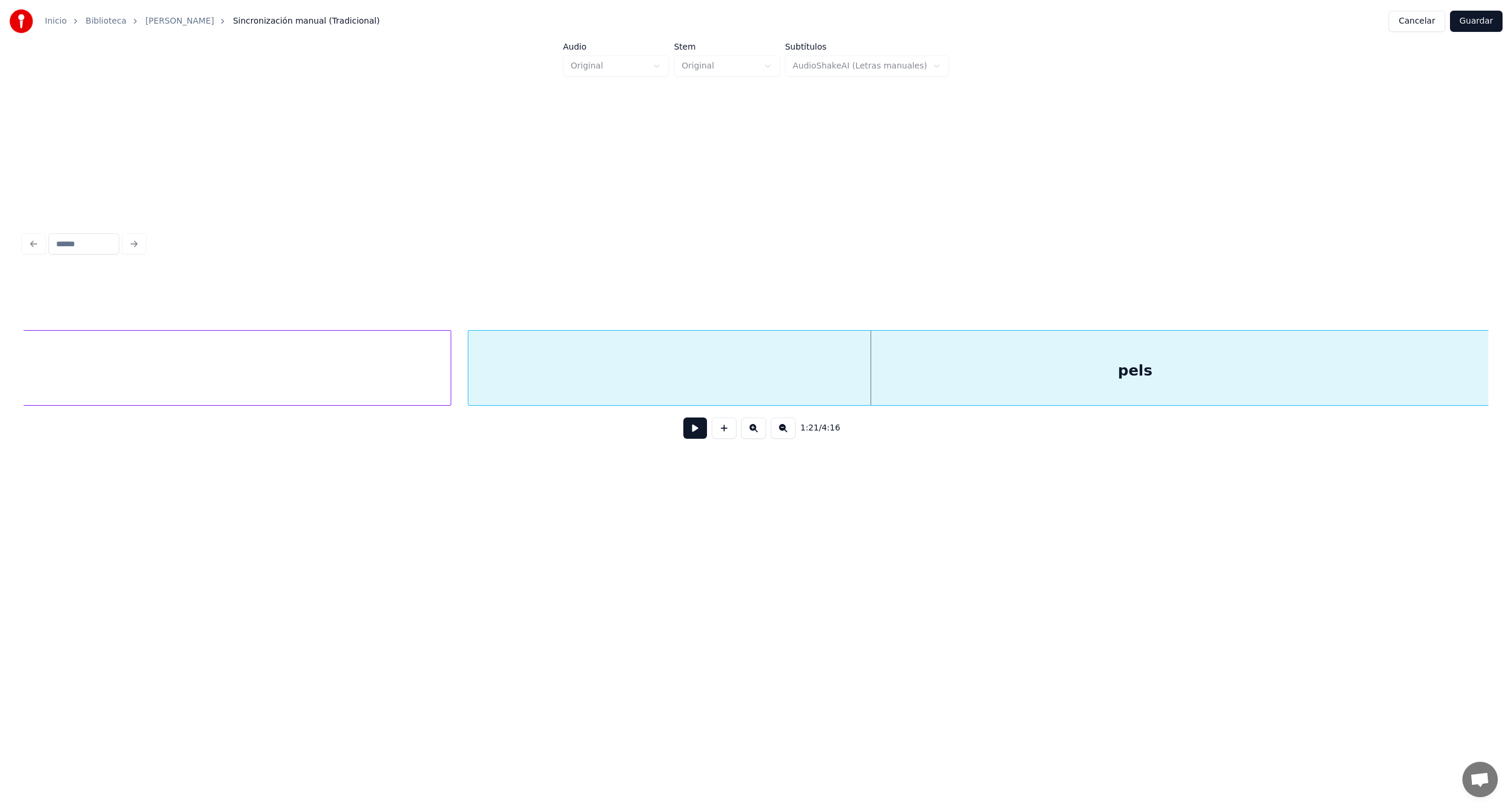
scroll to position [0, 23155]
click at [694, 432] on button at bounding box center [695, 429] width 24 height 22
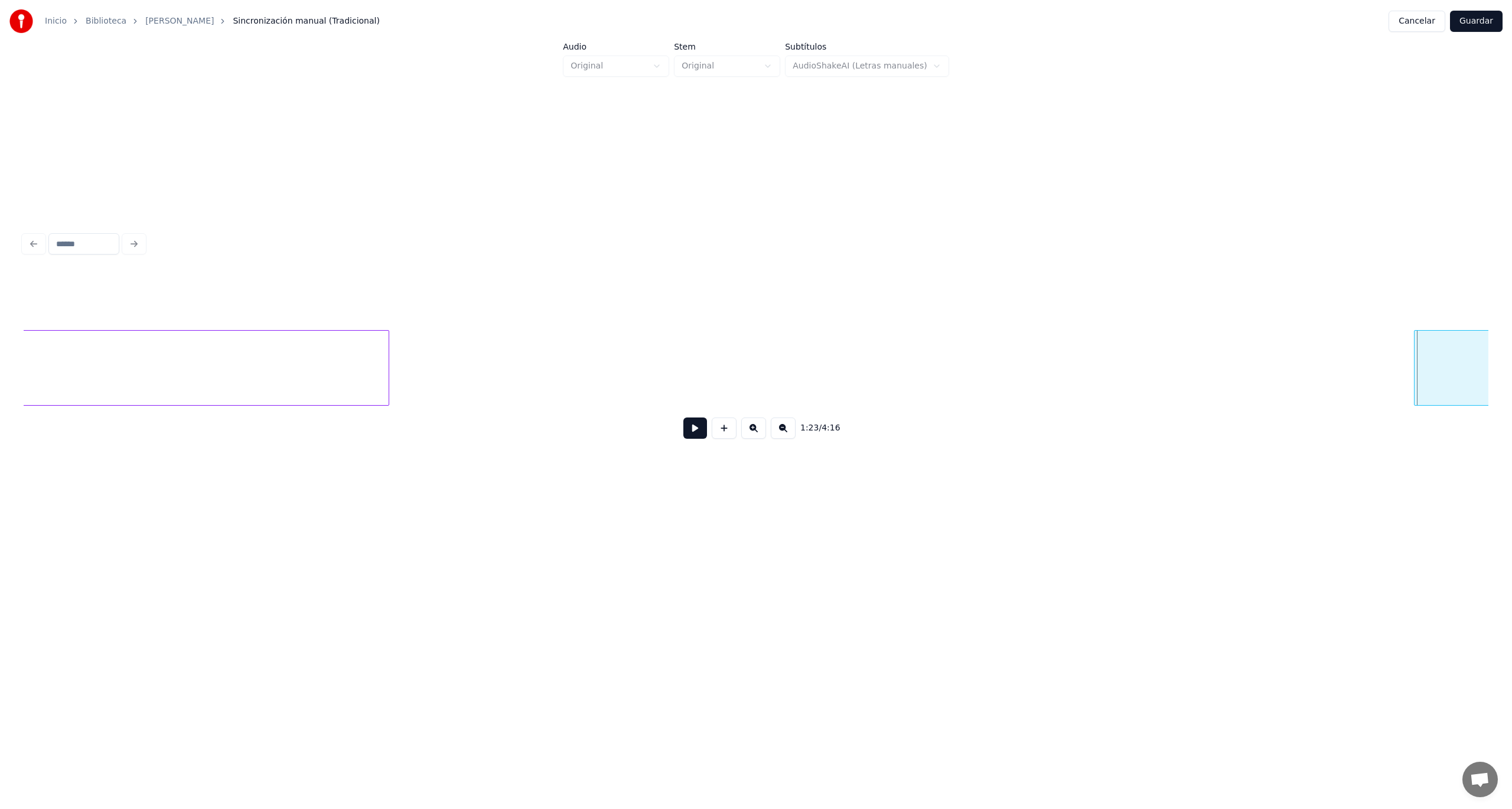
click at [1414, 375] on div at bounding box center [1416, 368] width 4 height 75
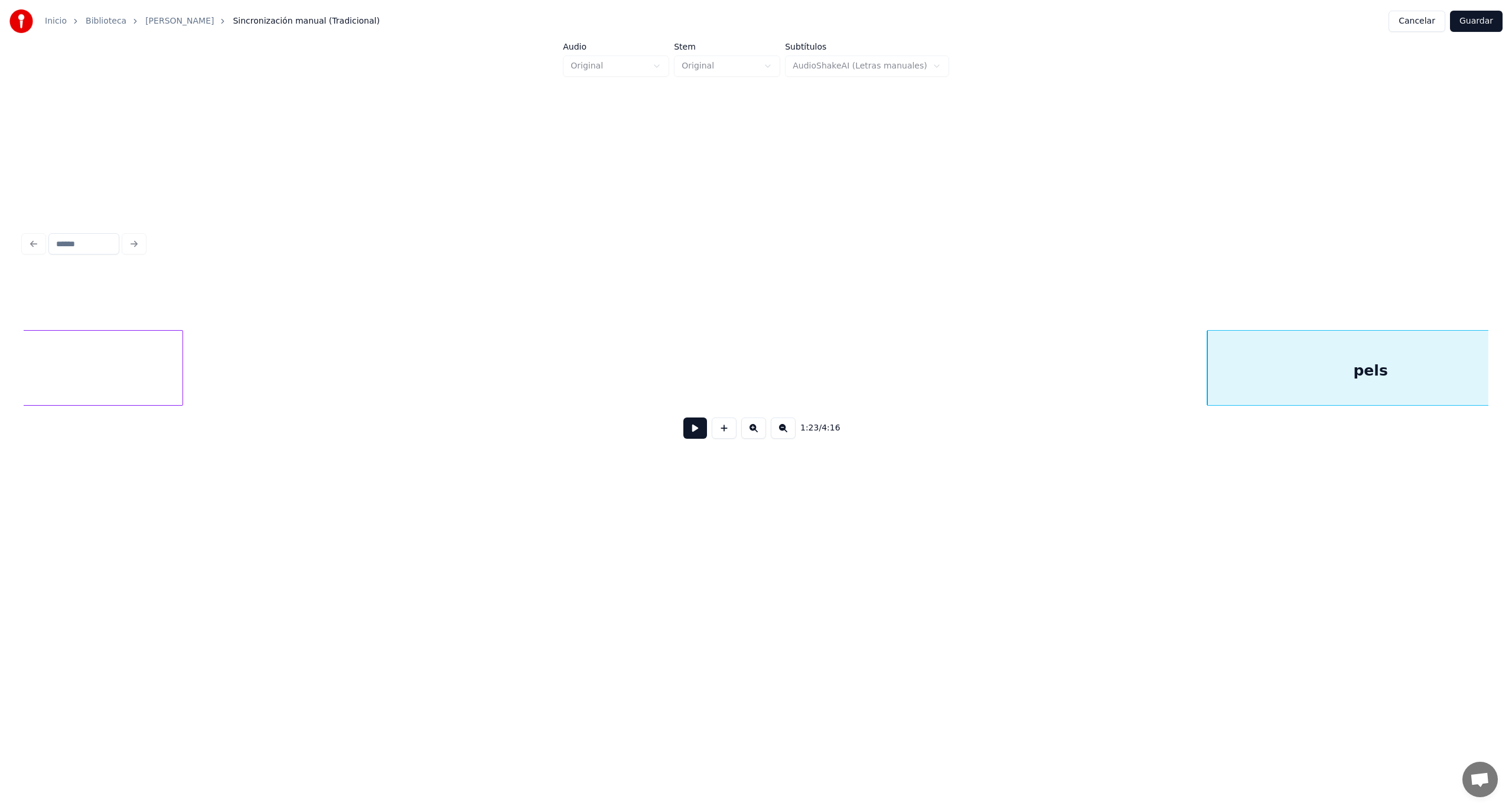
scroll to position [0, 23381]
click at [1172, 383] on div at bounding box center [1172, 368] width 4 height 75
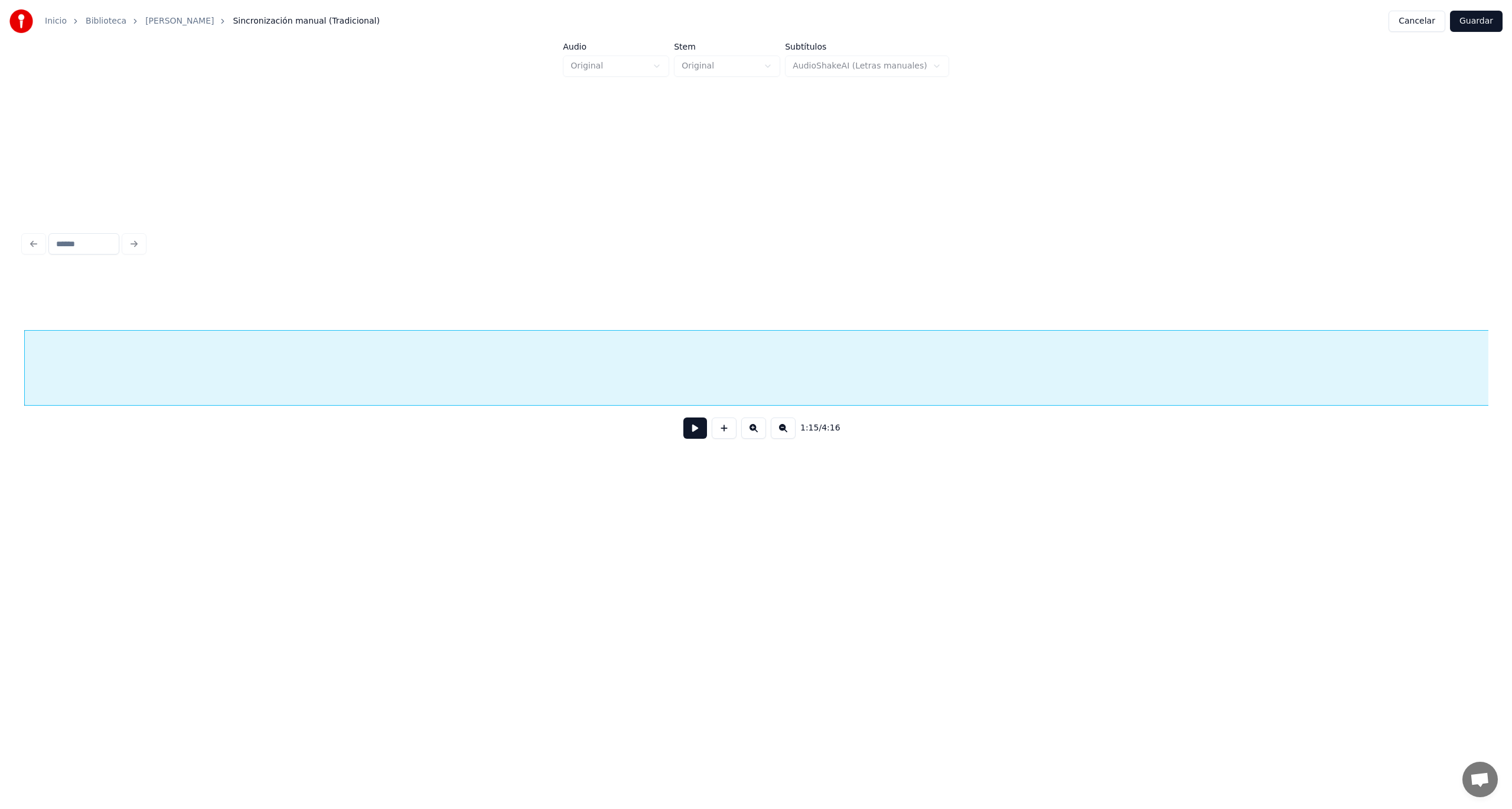
click at [693, 436] on button at bounding box center [695, 429] width 24 height 22
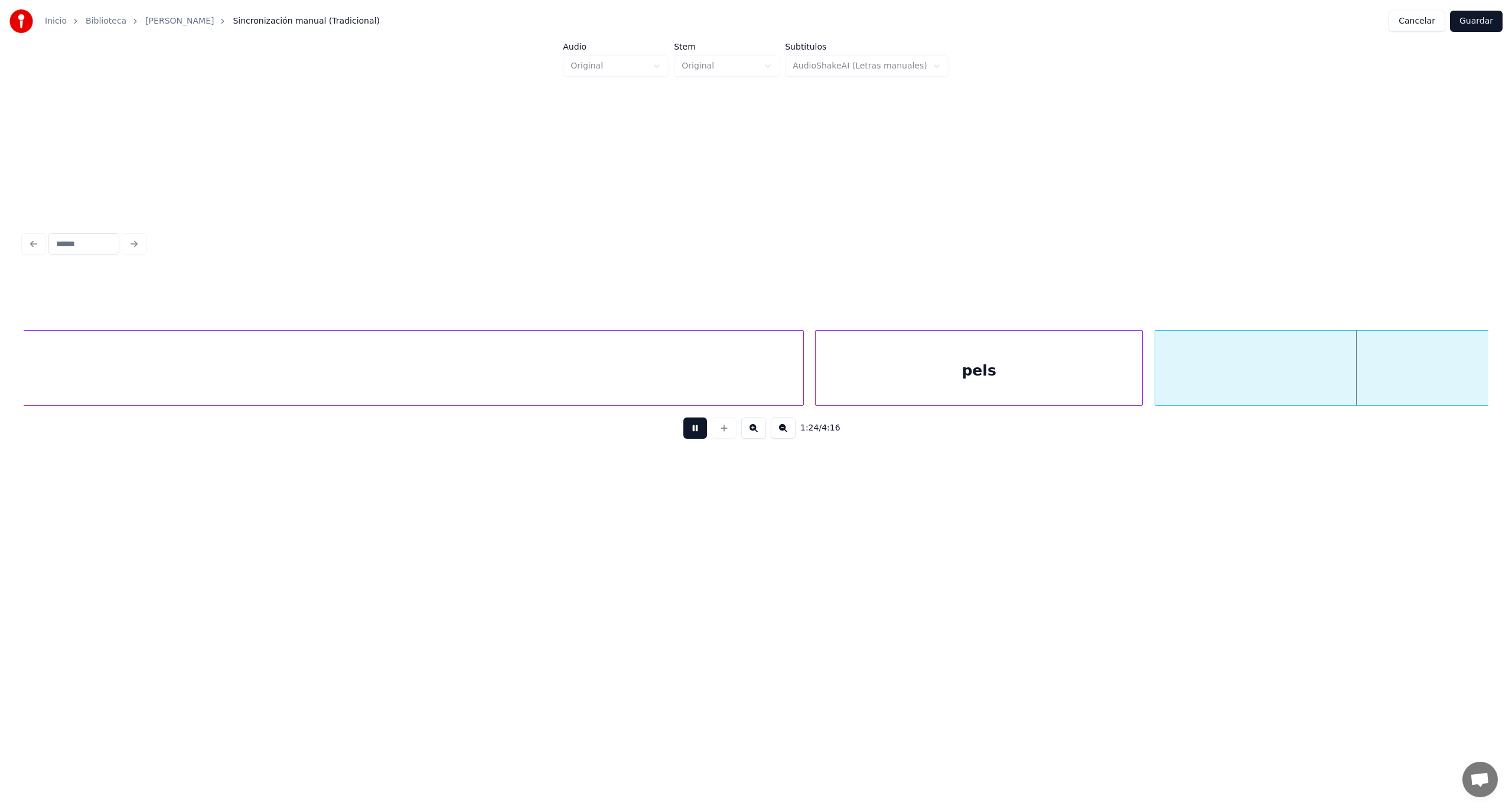
click at [693, 436] on button at bounding box center [695, 429] width 24 height 22
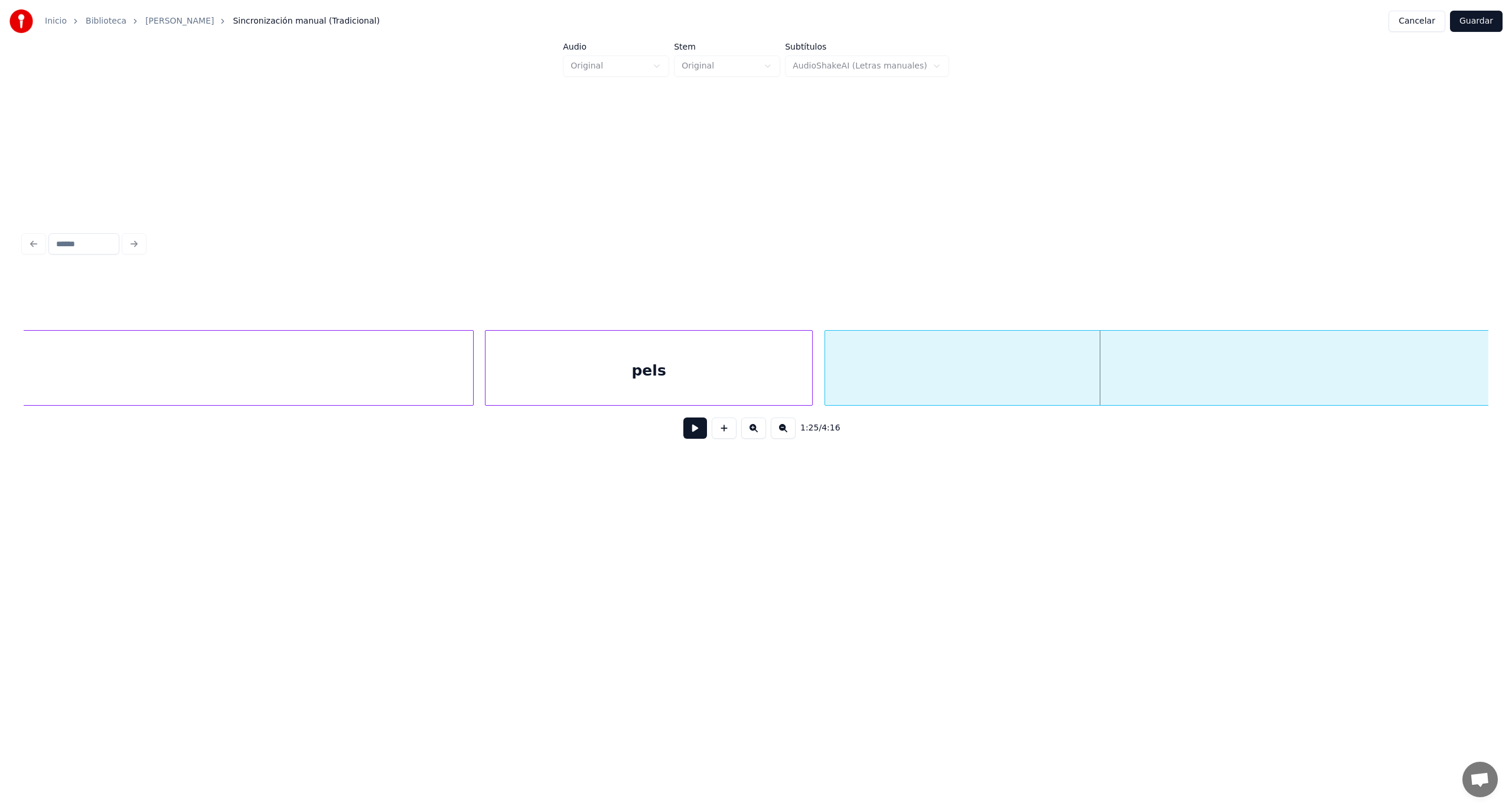
scroll to position [0, 24371]
click at [761, 372] on div at bounding box center [762, 368] width 4 height 75
click at [565, 379] on div "pels" at bounding box center [589, 371] width 327 height 80
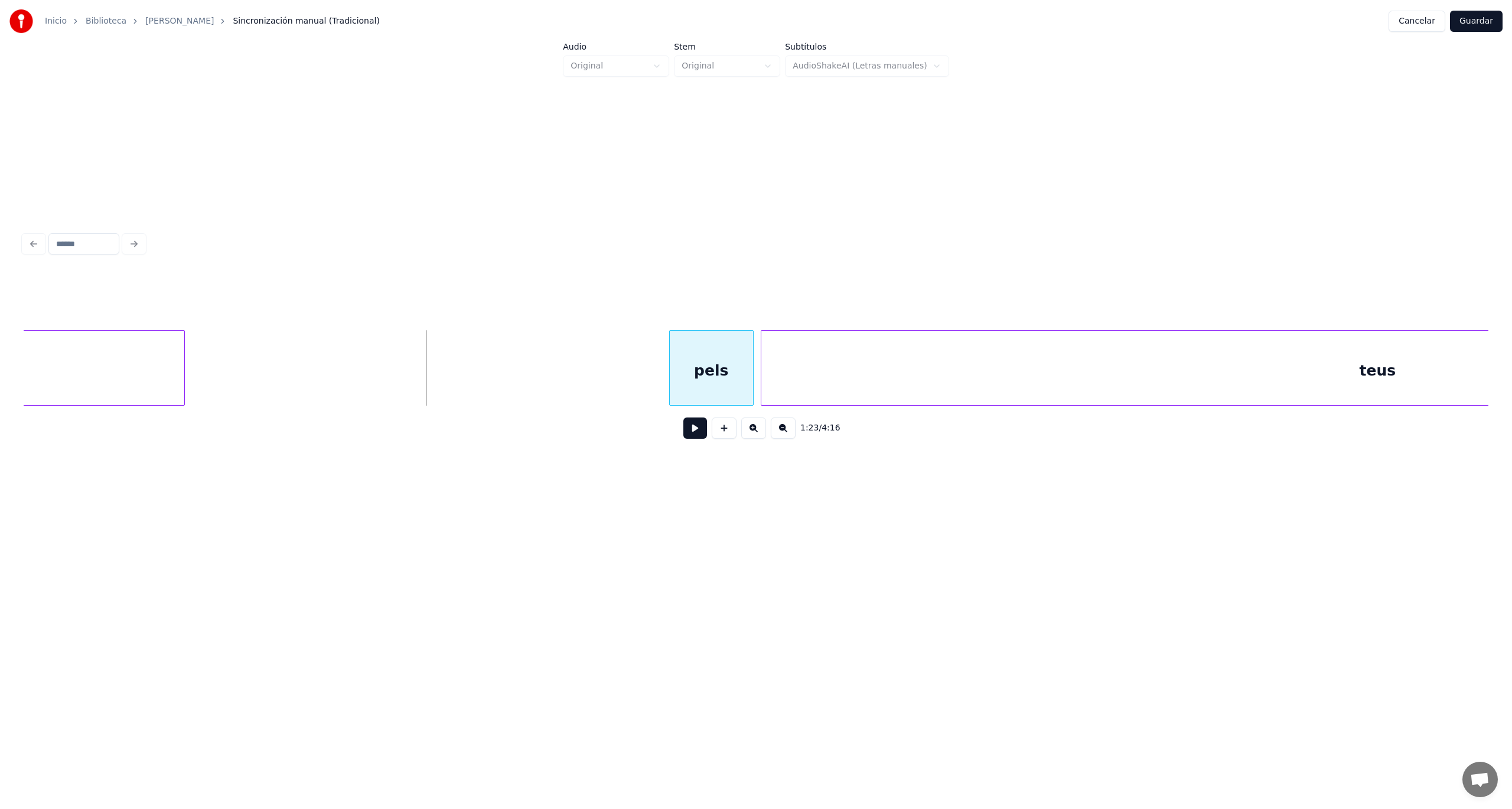
click at [670, 378] on div at bounding box center [671, 368] width 4 height 75
click at [622, 367] on div at bounding box center [621, 368] width 4 height 75
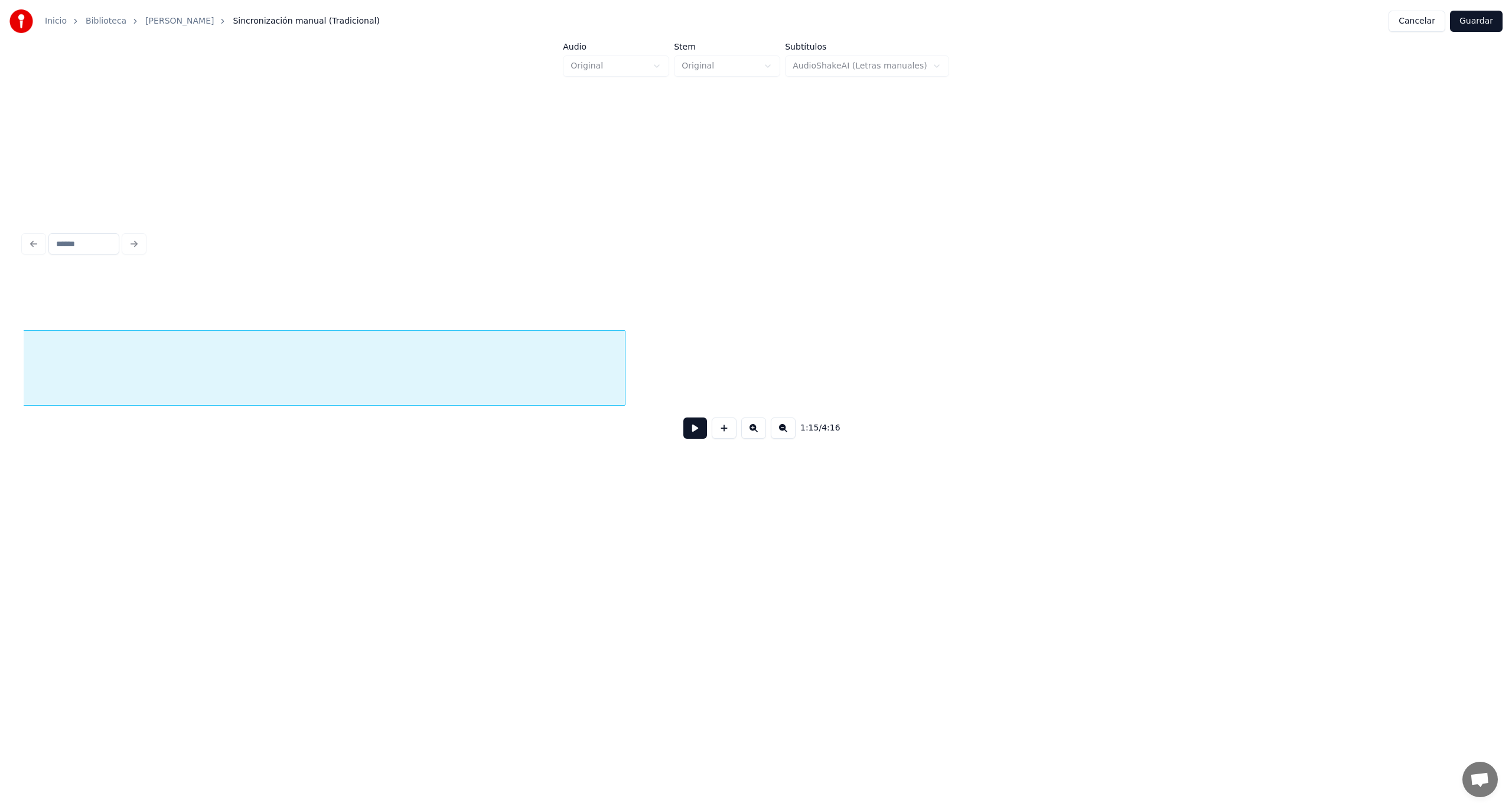
scroll to position [0, 22287]
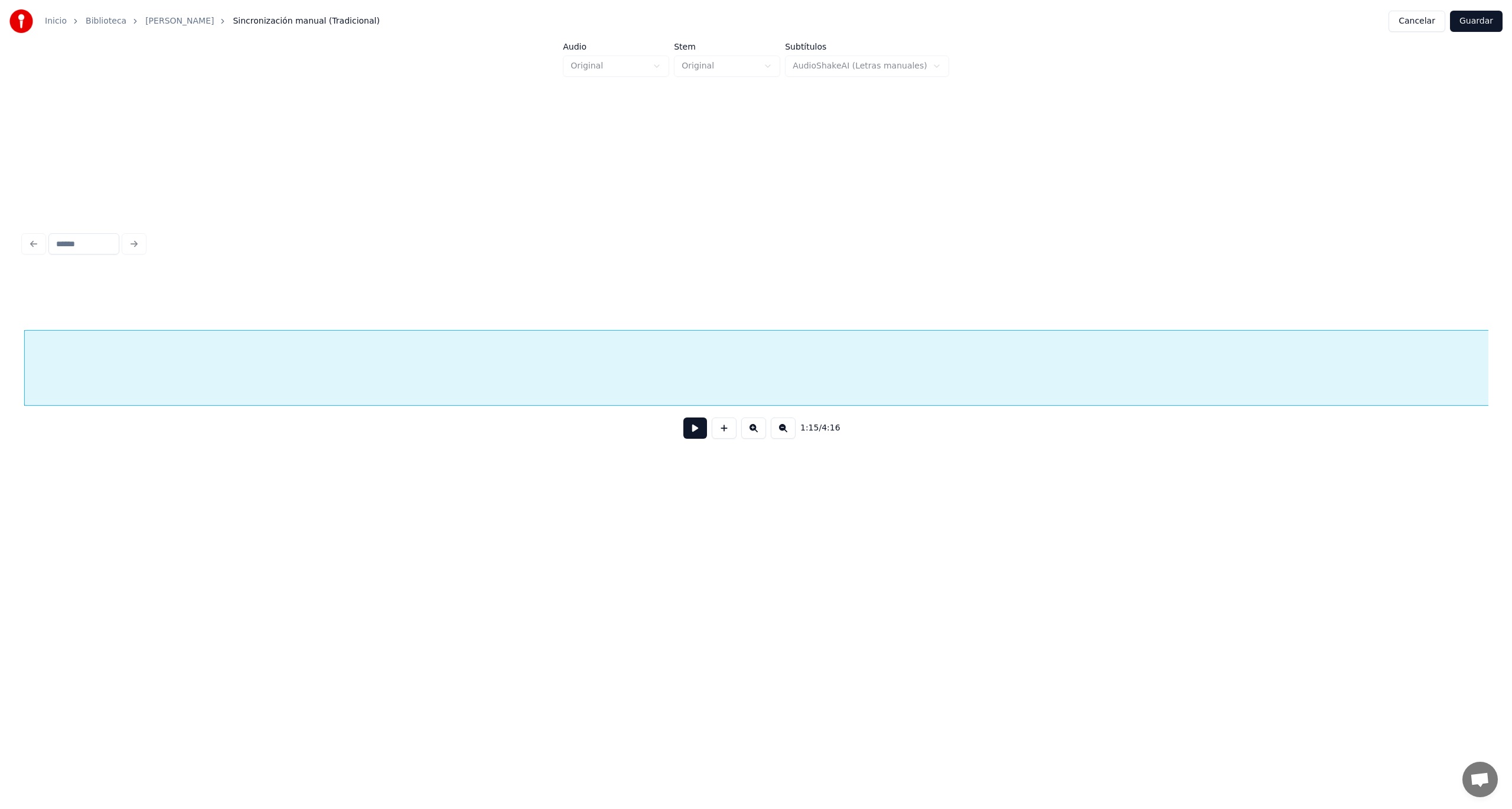
click at [698, 434] on button at bounding box center [695, 429] width 24 height 22
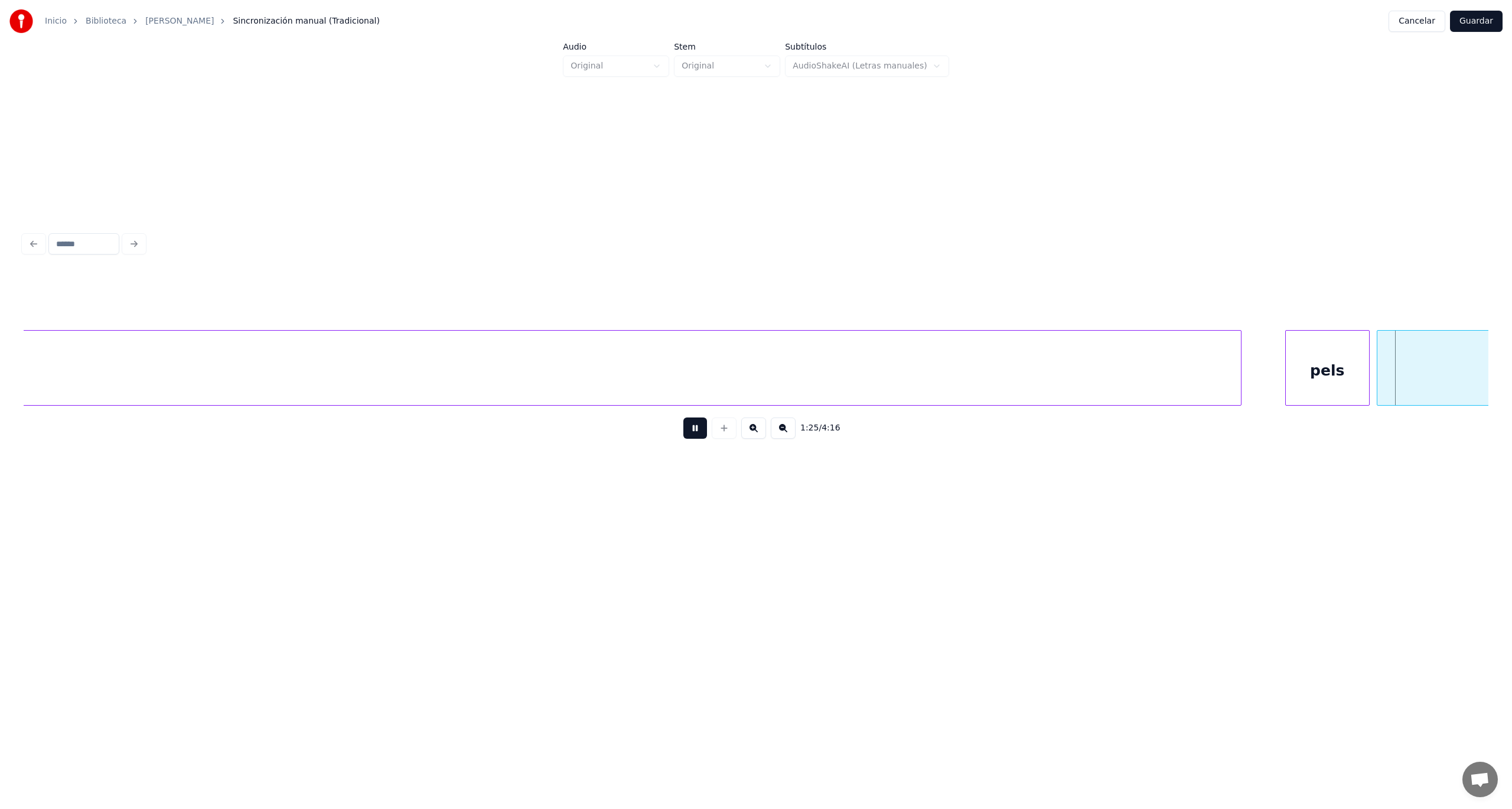
click at [694, 438] on button at bounding box center [695, 429] width 24 height 22
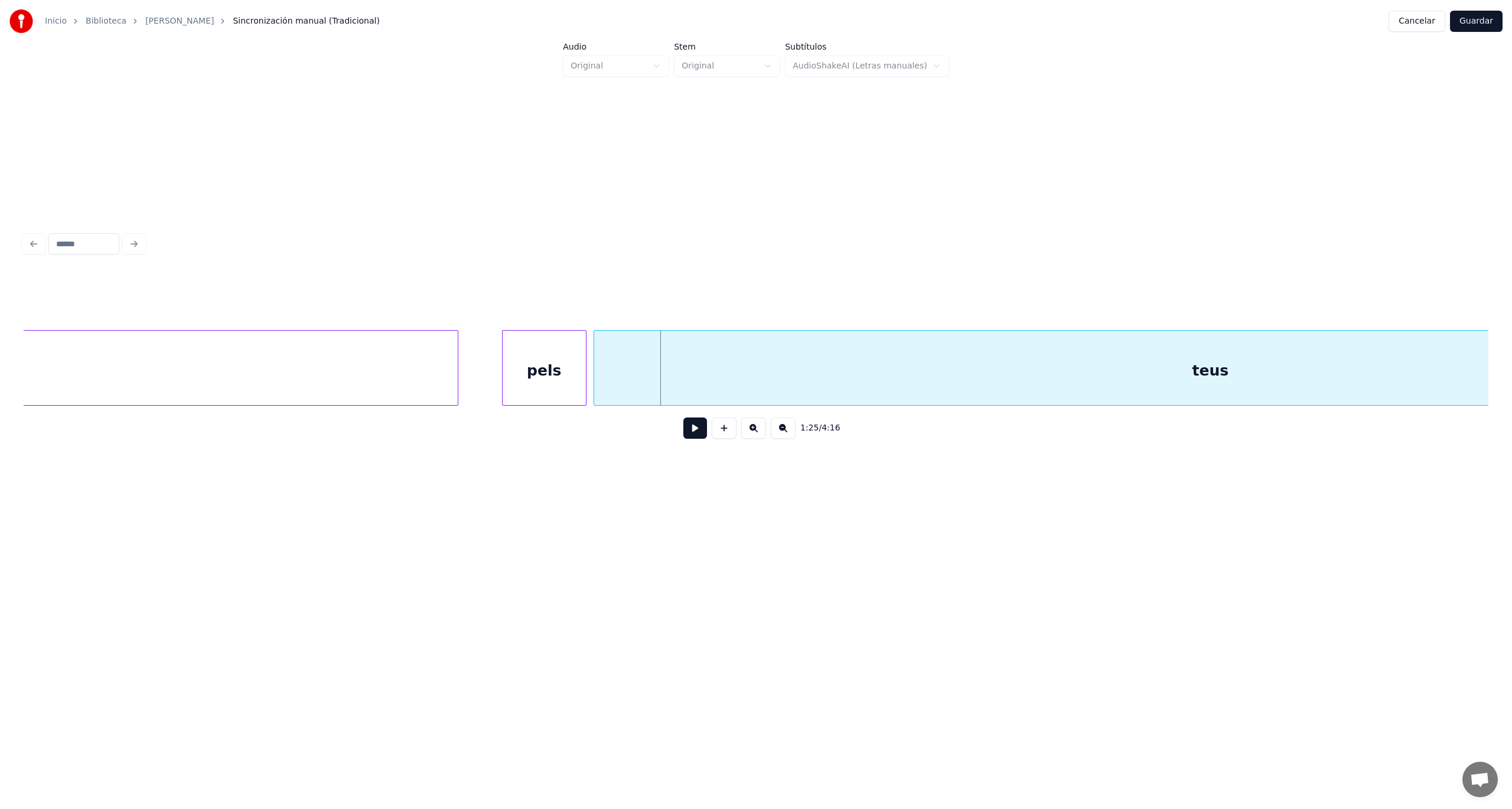
scroll to position [0, 24580]
click at [695, 436] on button at bounding box center [695, 429] width 24 height 22
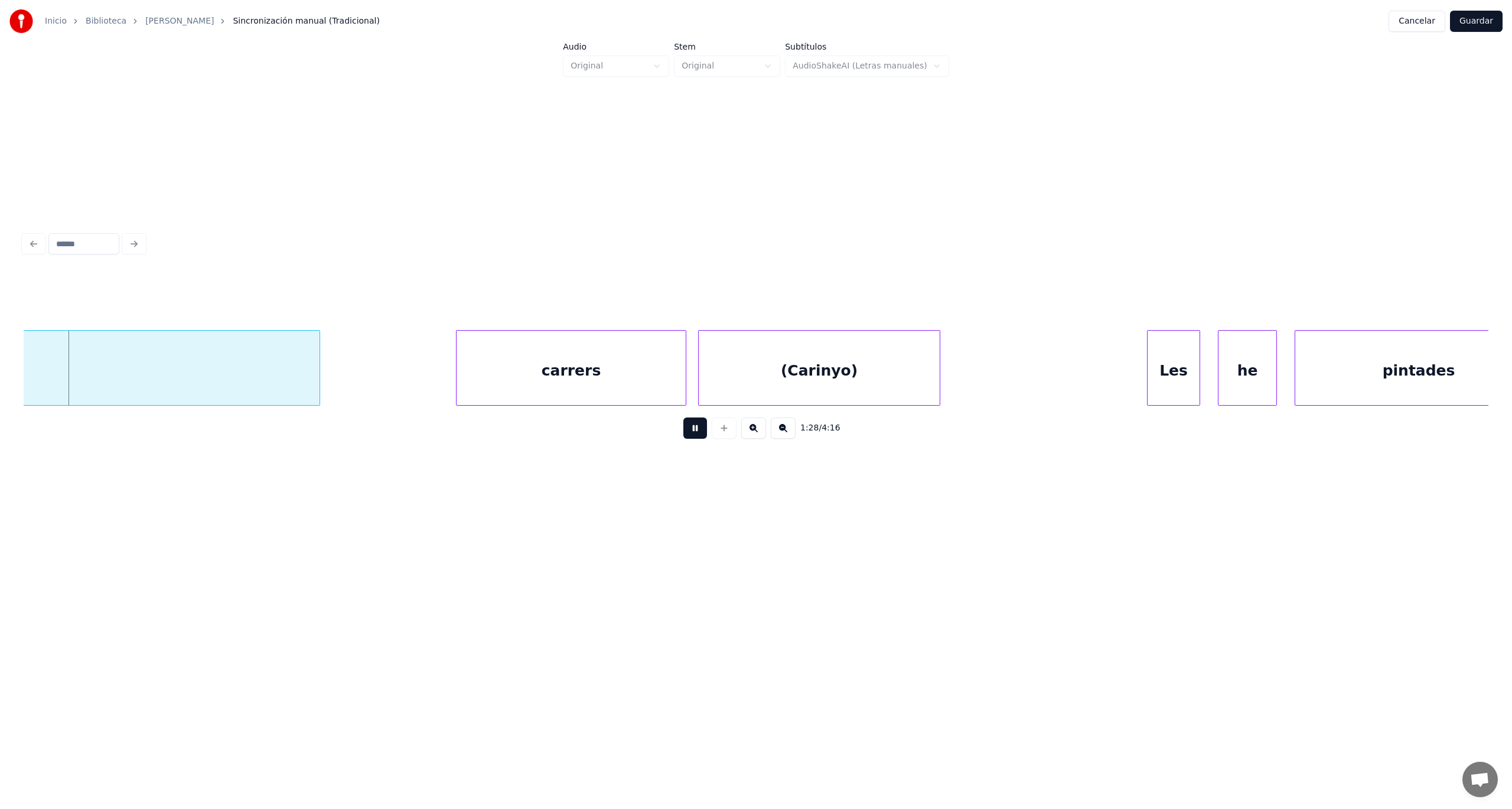
click at [695, 436] on button at bounding box center [695, 429] width 24 height 22
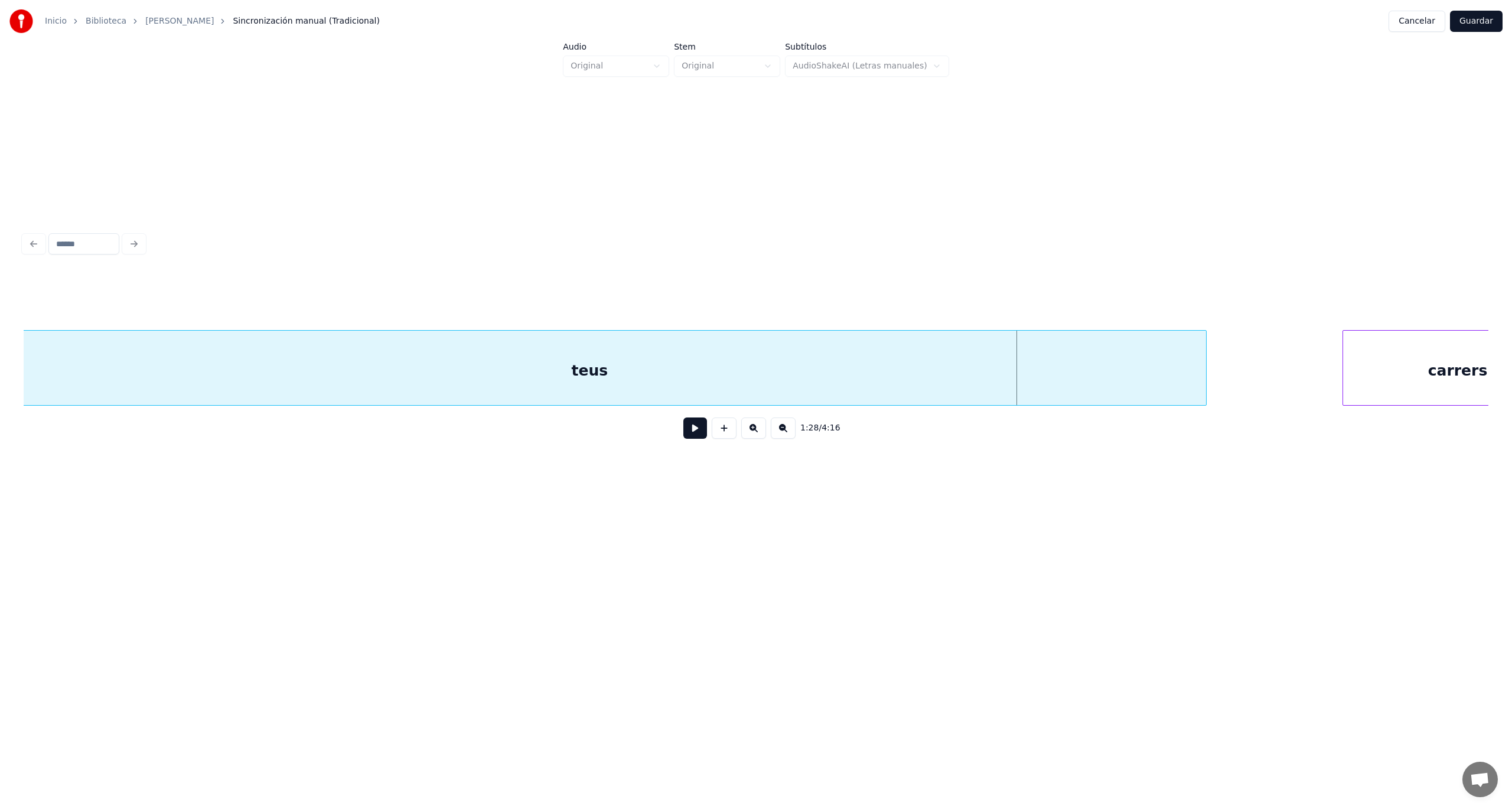
scroll to position [0, 24747]
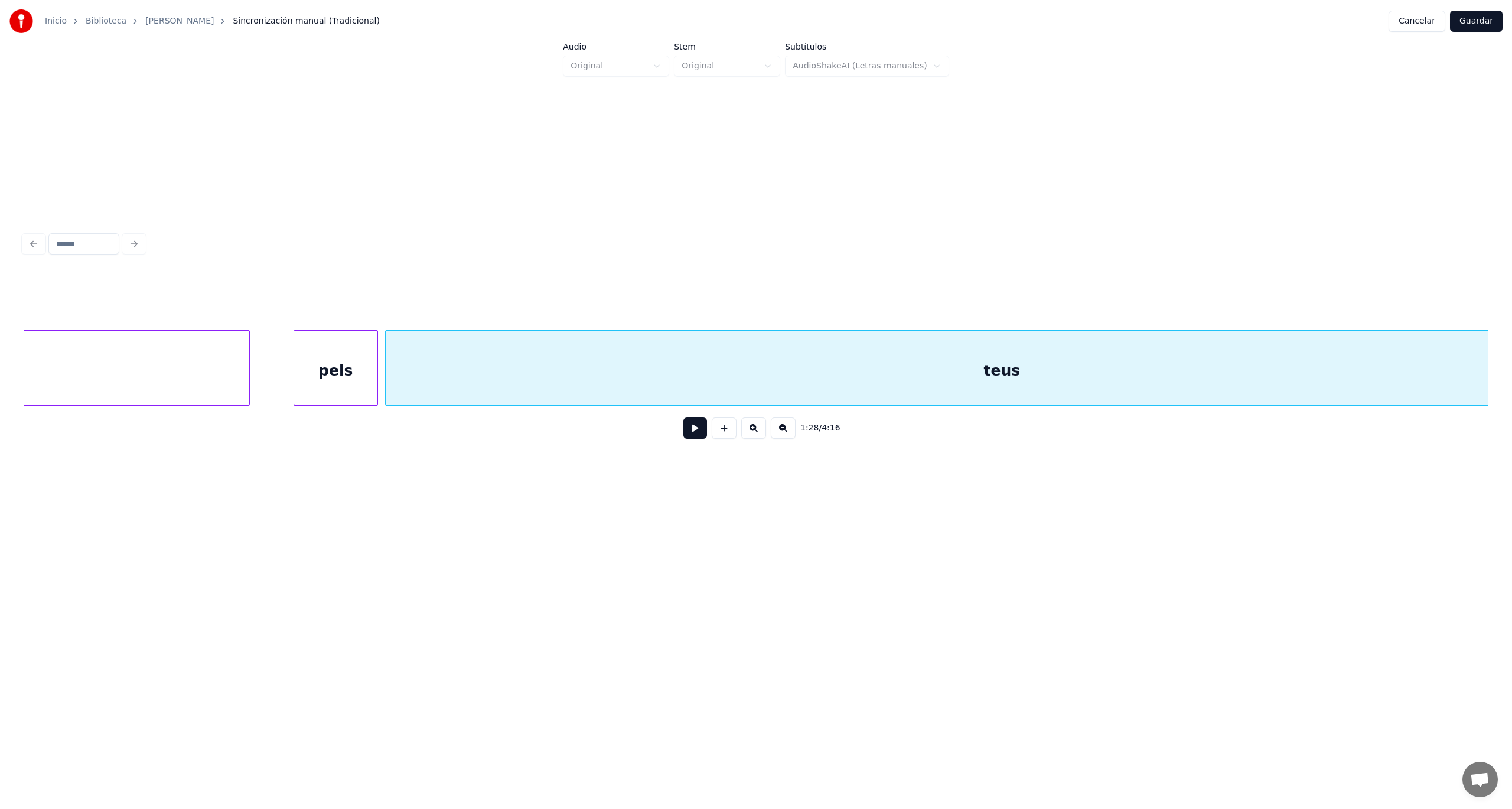
click at [533, 371] on div "teus" at bounding box center [1002, 371] width 1233 height 80
click at [785, 434] on button at bounding box center [783, 429] width 25 height 22
click at [485, 371] on div "teus" at bounding box center [941, 371] width 1110 height 80
click at [884, 298] on button at bounding box center [893, 301] width 25 height 22
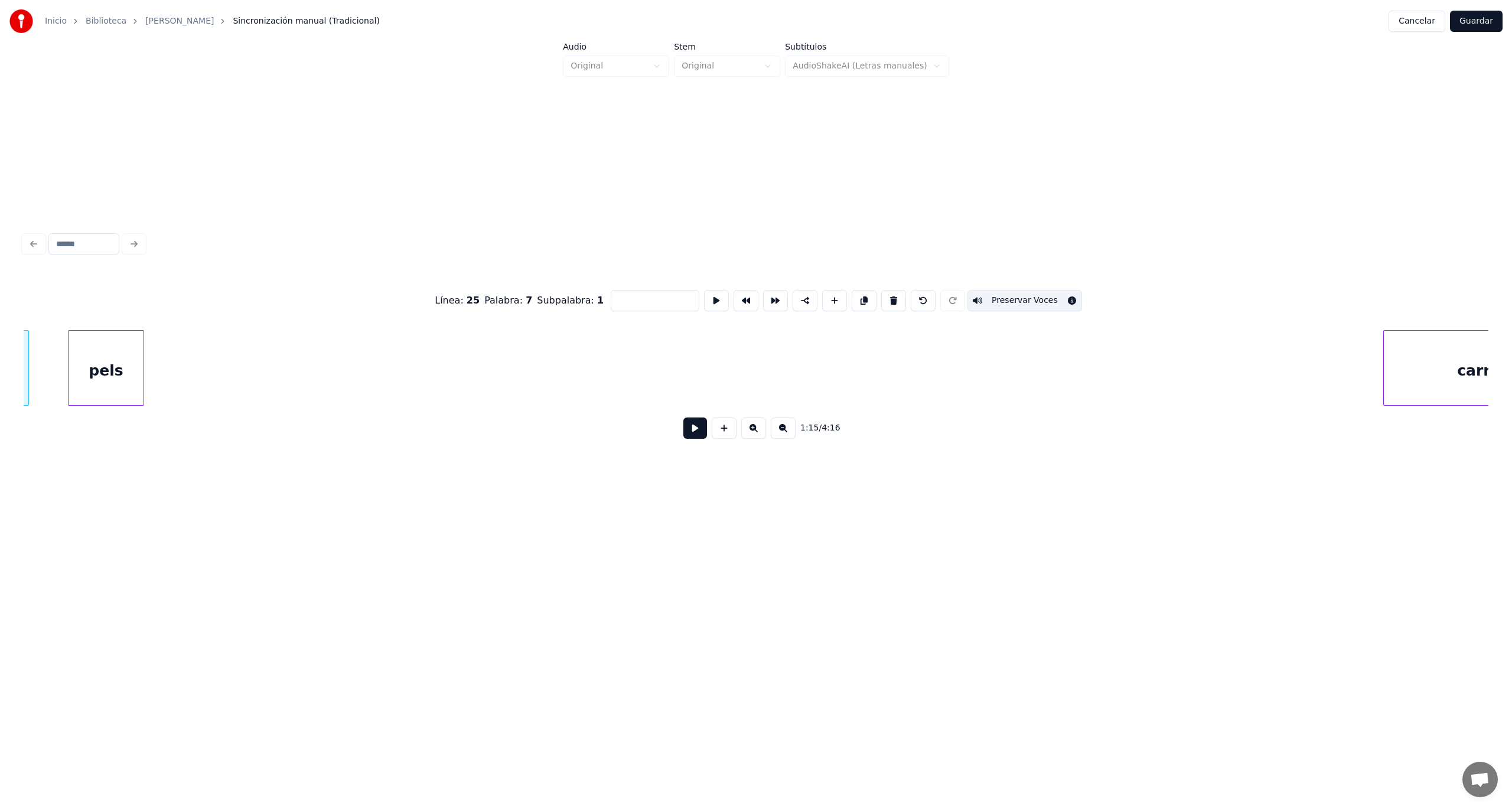
scroll to position [0, 22007]
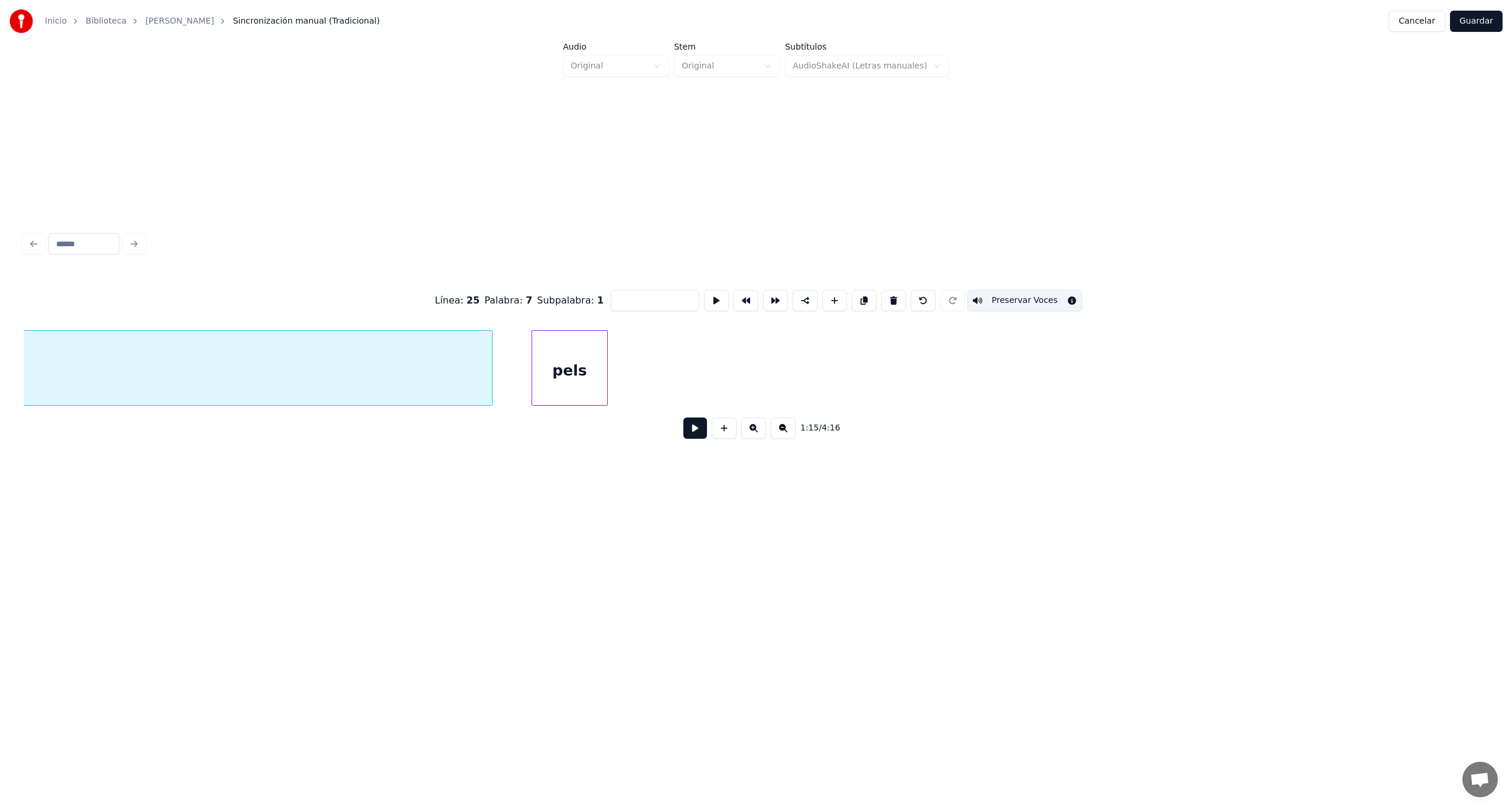
click at [558, 364] on div "pels" at bounding box center [569, 371] width 75 height 80
type input "****"
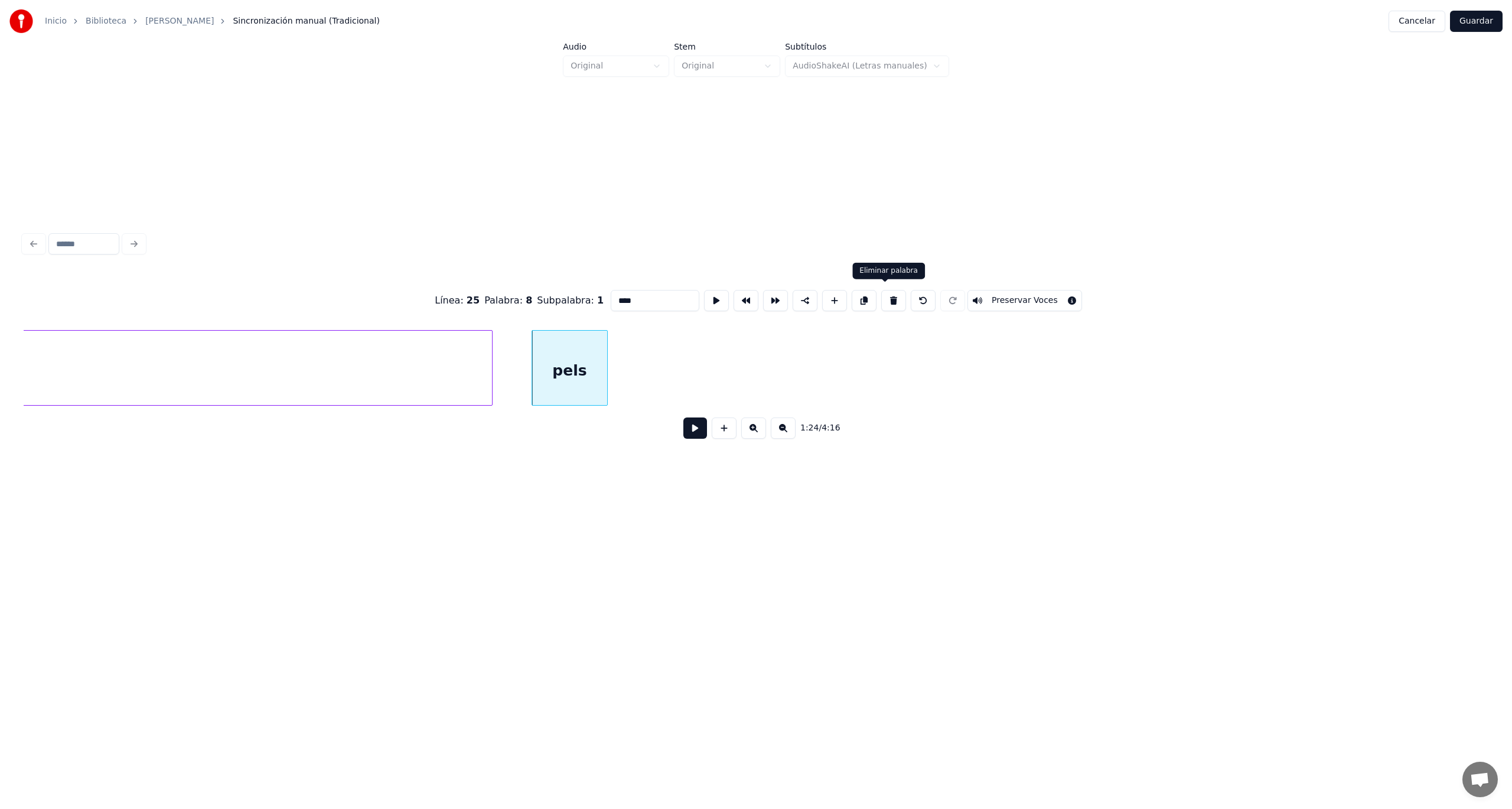
click at [884, 297] on button at bounding box center [893, 301] width 25 height 22
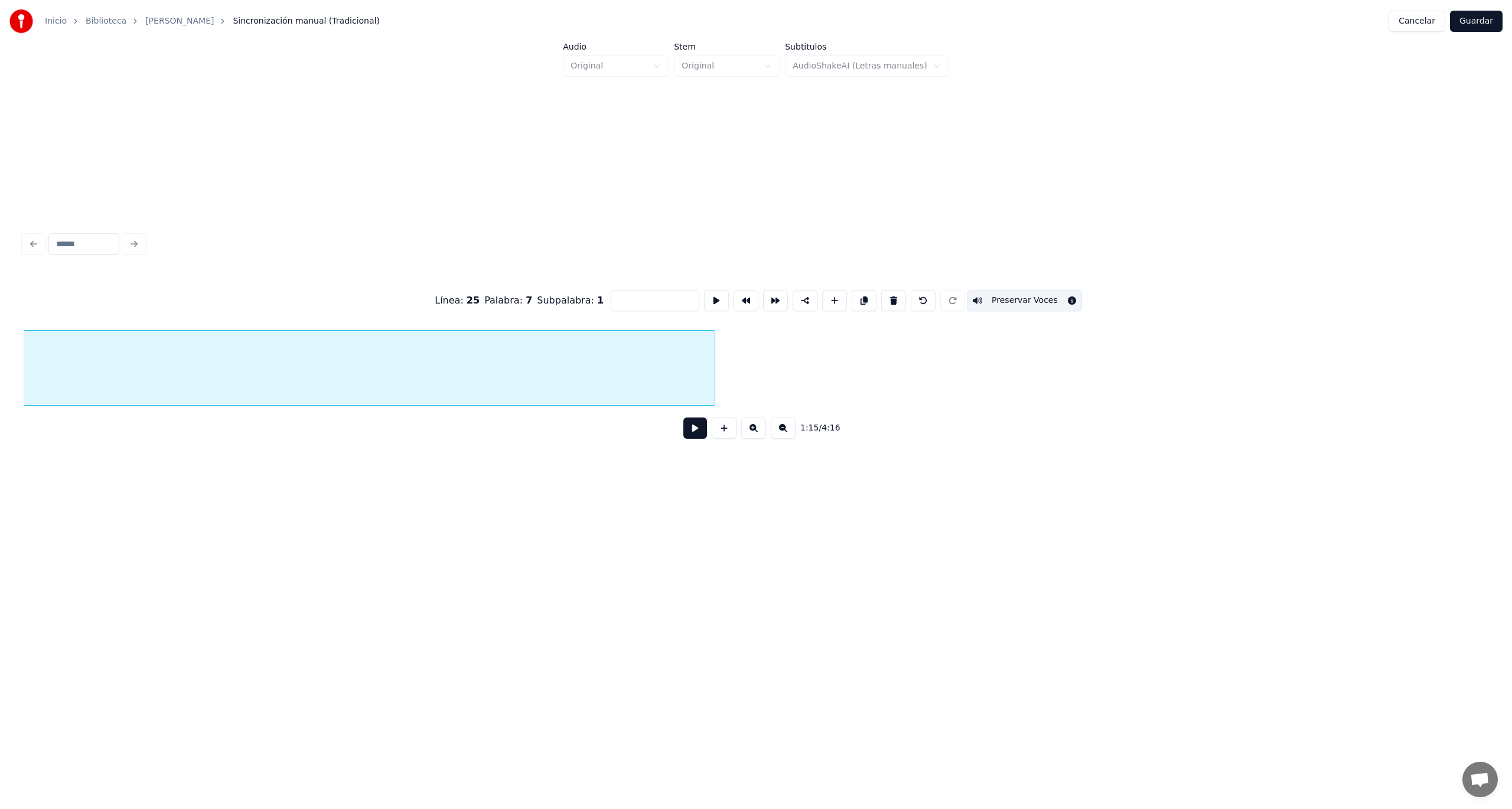
scroll to position [0, 21896]
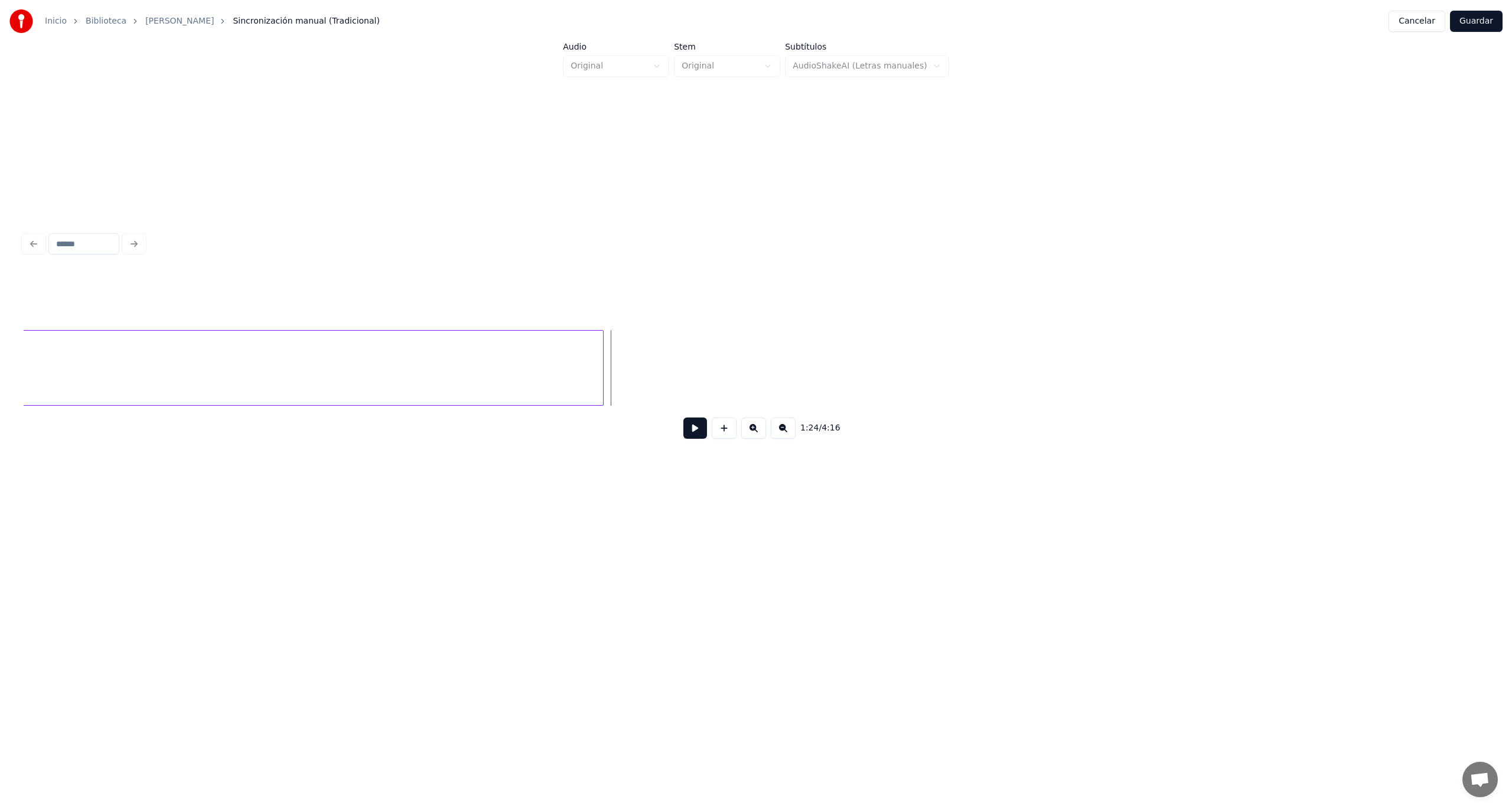
click at [691, 434] on button at bounding box center [695, 429] width 24 height 22
click at [907, 368] on div at bounding box center [907, 368] width 4 height 75
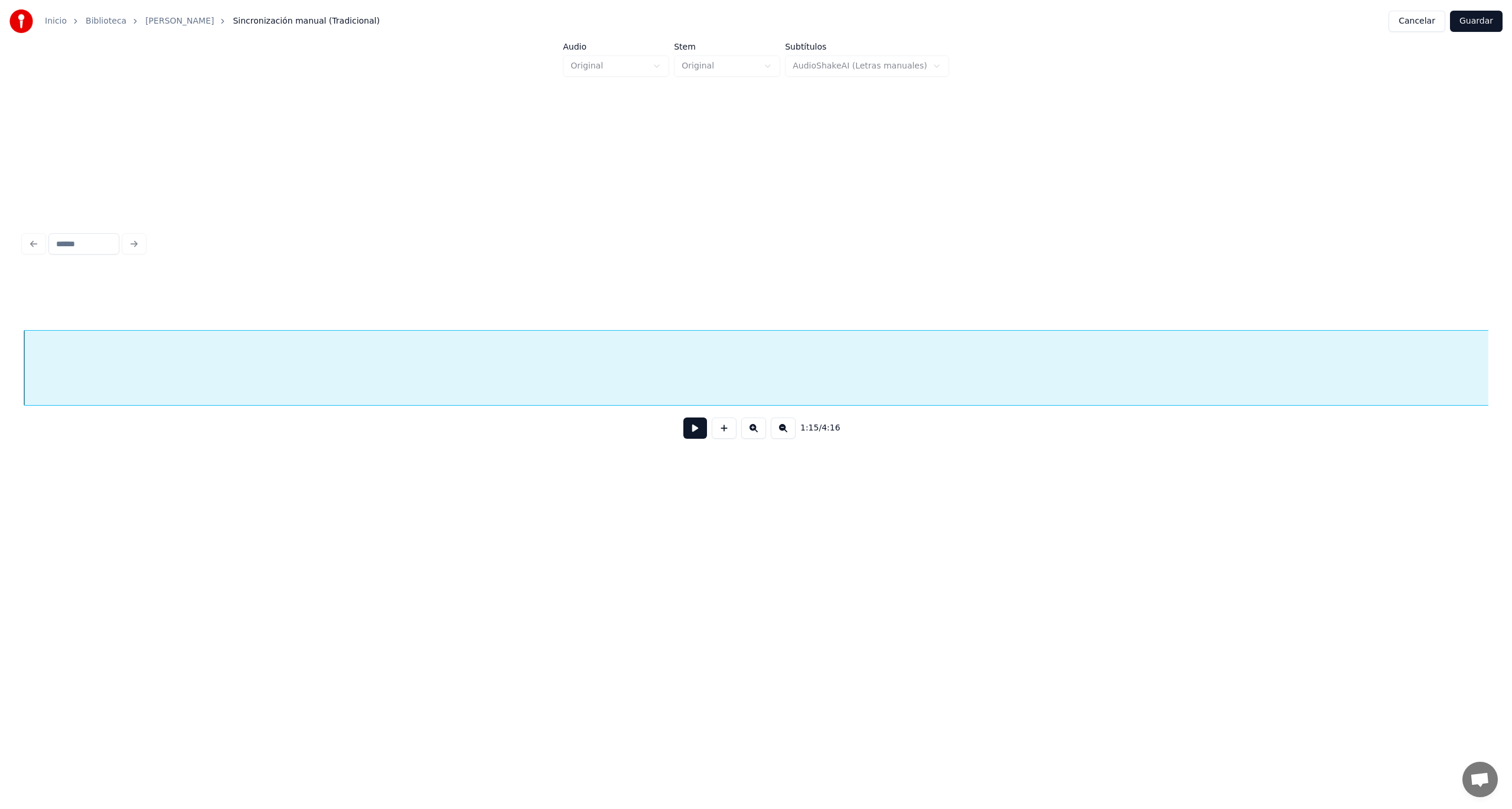
click at [693, 439] on button at bounding box center [695, 429] width 24 height 22
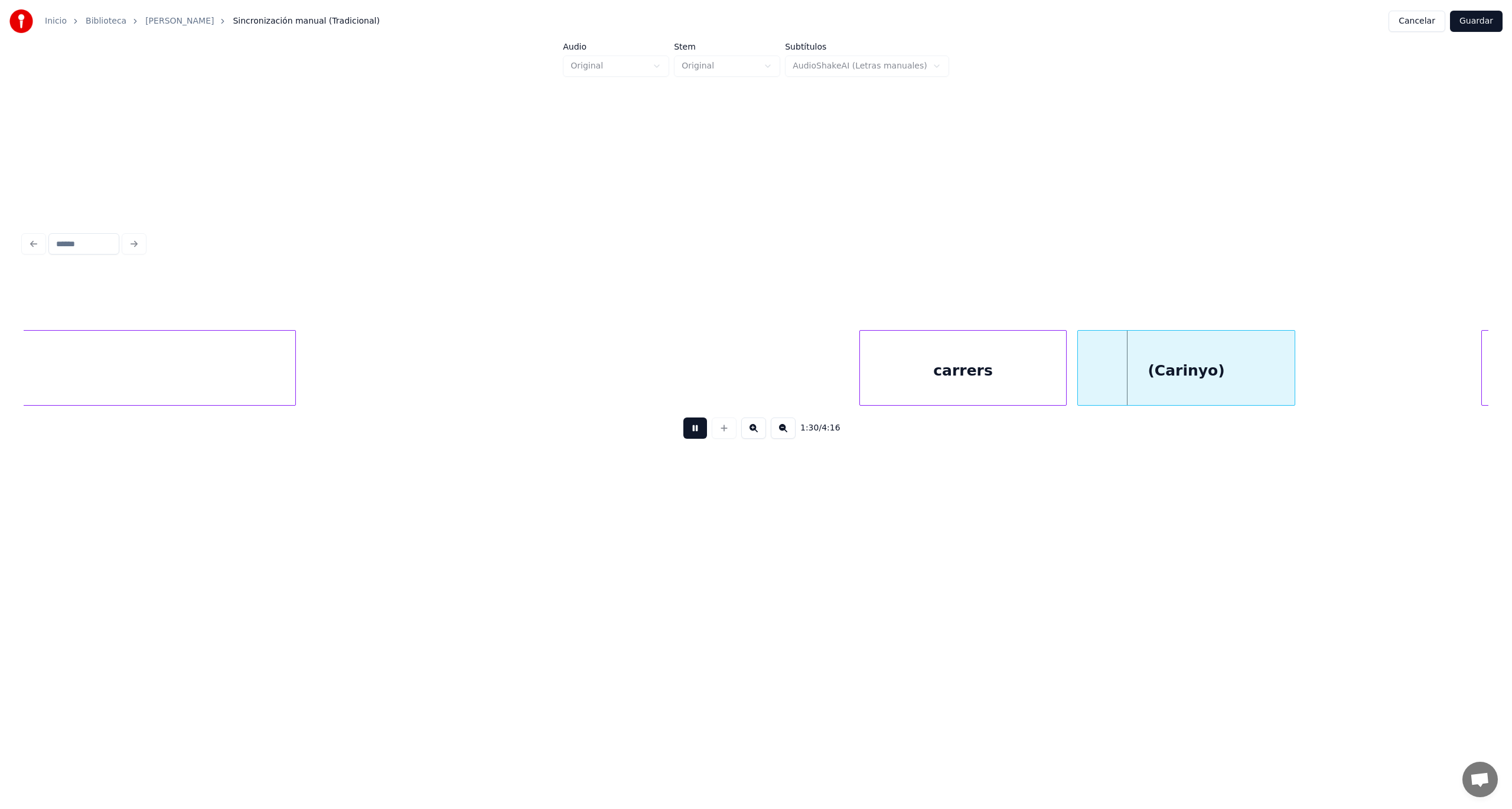
click at [683, 418] on button at bounding box center [695, 429] width 24 height 22
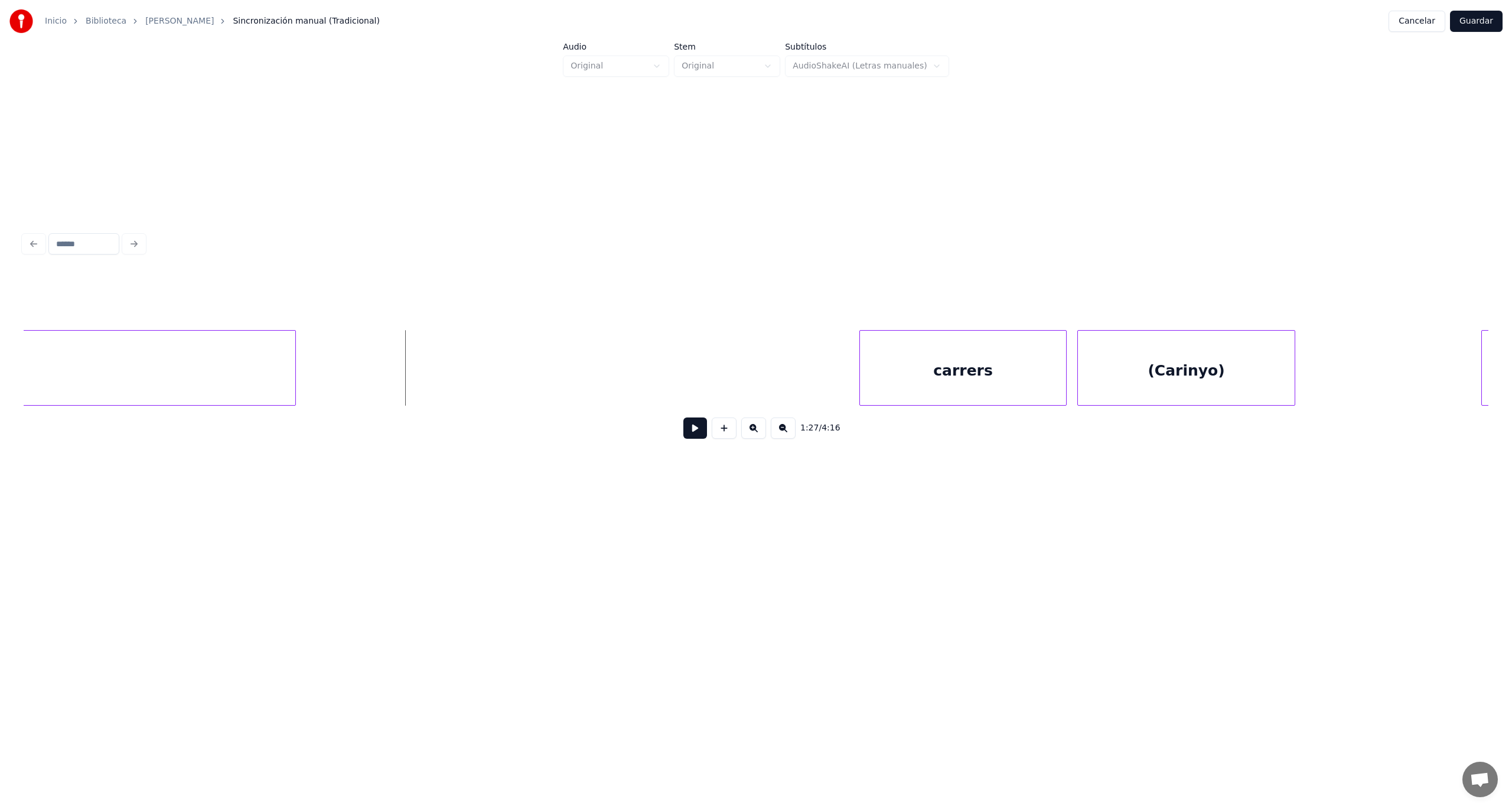
click at [752, 434] on button at bounding box center [753, 429] width 25 height 22
click at [781, 430] on button at bounding box center [783, 429] width 25 height 22
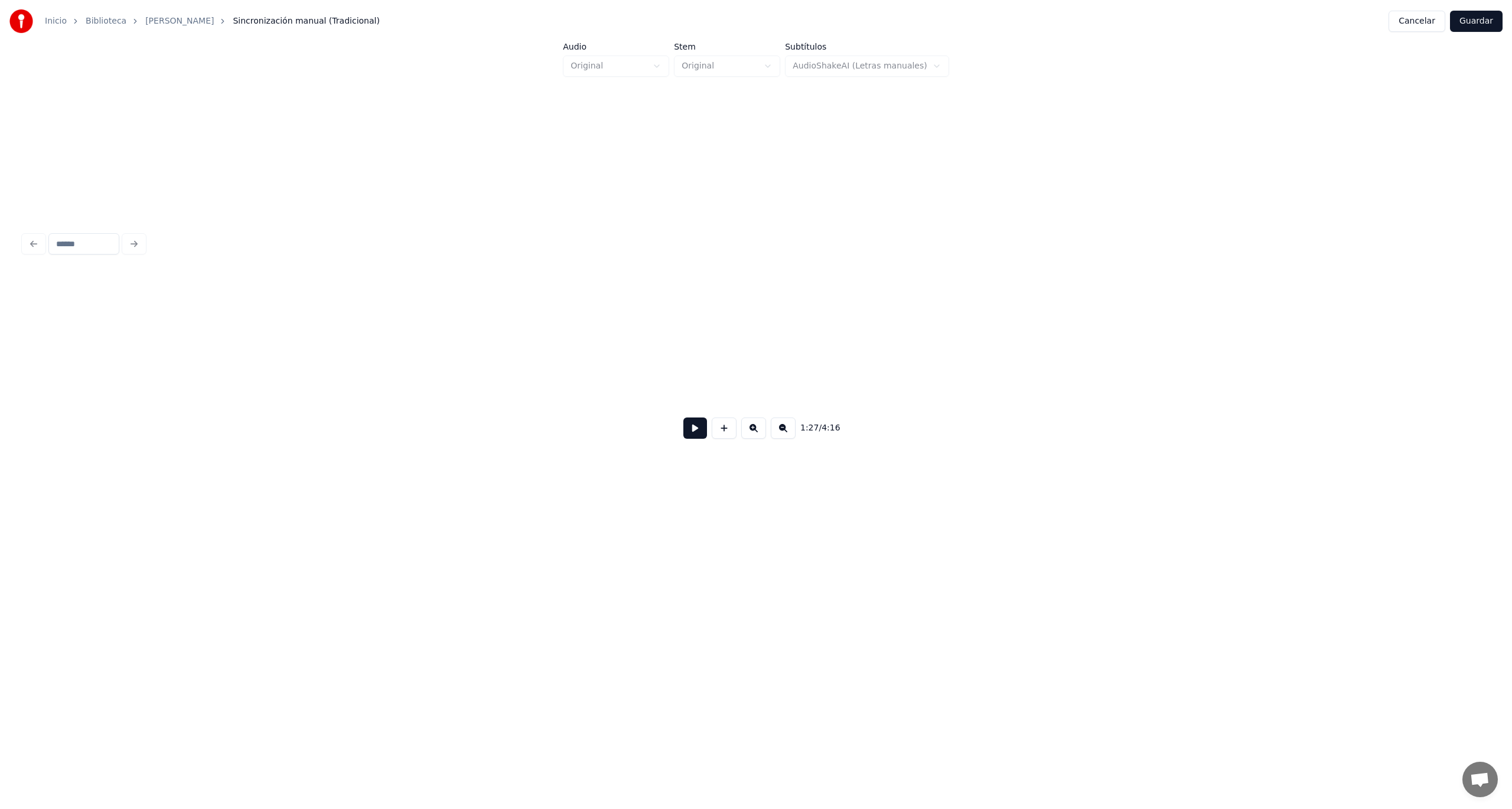
scroll to position [0, 22920]
click at [724, 434] on button at bounding box center [724, 429] width 25 height 22
click at [729, 436] on button at bounding box center [724, 429] width 25 height 22
click at [725, 438] on button at bounding box center [724, 429] width 25 height 22
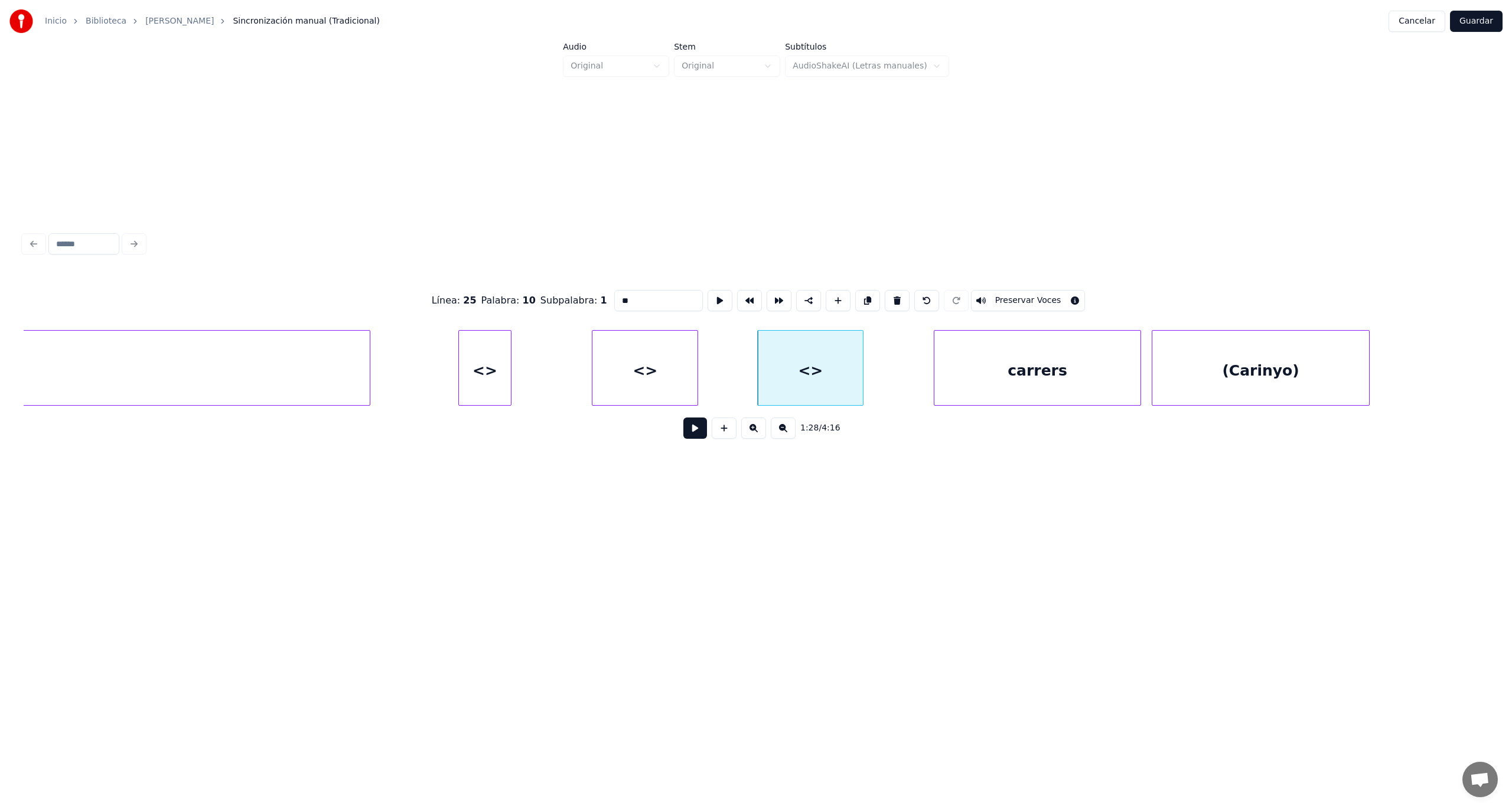
click at [510, 381] on div at bounding box center [509, 368] width 4 height 75
click at [485, 350] on div "<>" at bounding box center [485, 371] width 52 height 80
click at [596, 301] on div "Línea : 25 Palabra : 8 Subpalabra : 1 ** Preservar Voces" at bounding box center [756, 301] width 1465 height 59
click at [643, 377] on div "<>" at bounding box center [645, 371] width 105 height 80
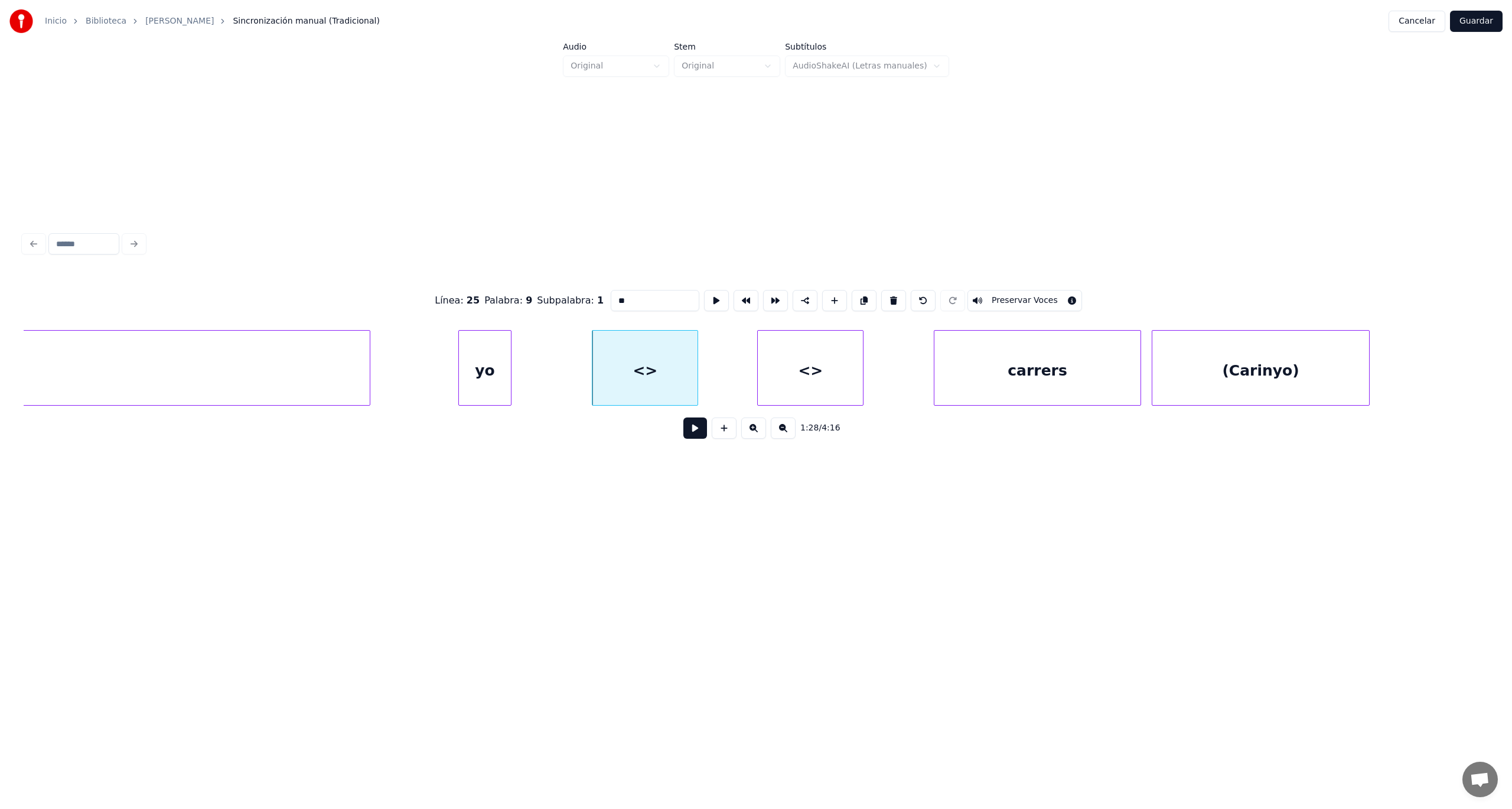
drag, startPoint x: 636, startPoint y: 294, endPoint x: 560, endPoint y: 294, distance: 76.0
click at [560, 294] on div "Línea : 25 Palabra : 9 Subpalabra : 1 ** Preservar Voces" at bounding box center [756, 301] width 1465 height 59
click at [584, 373] on div "que" at bounding box center [571, 371] width 105 height 80
type input "***"
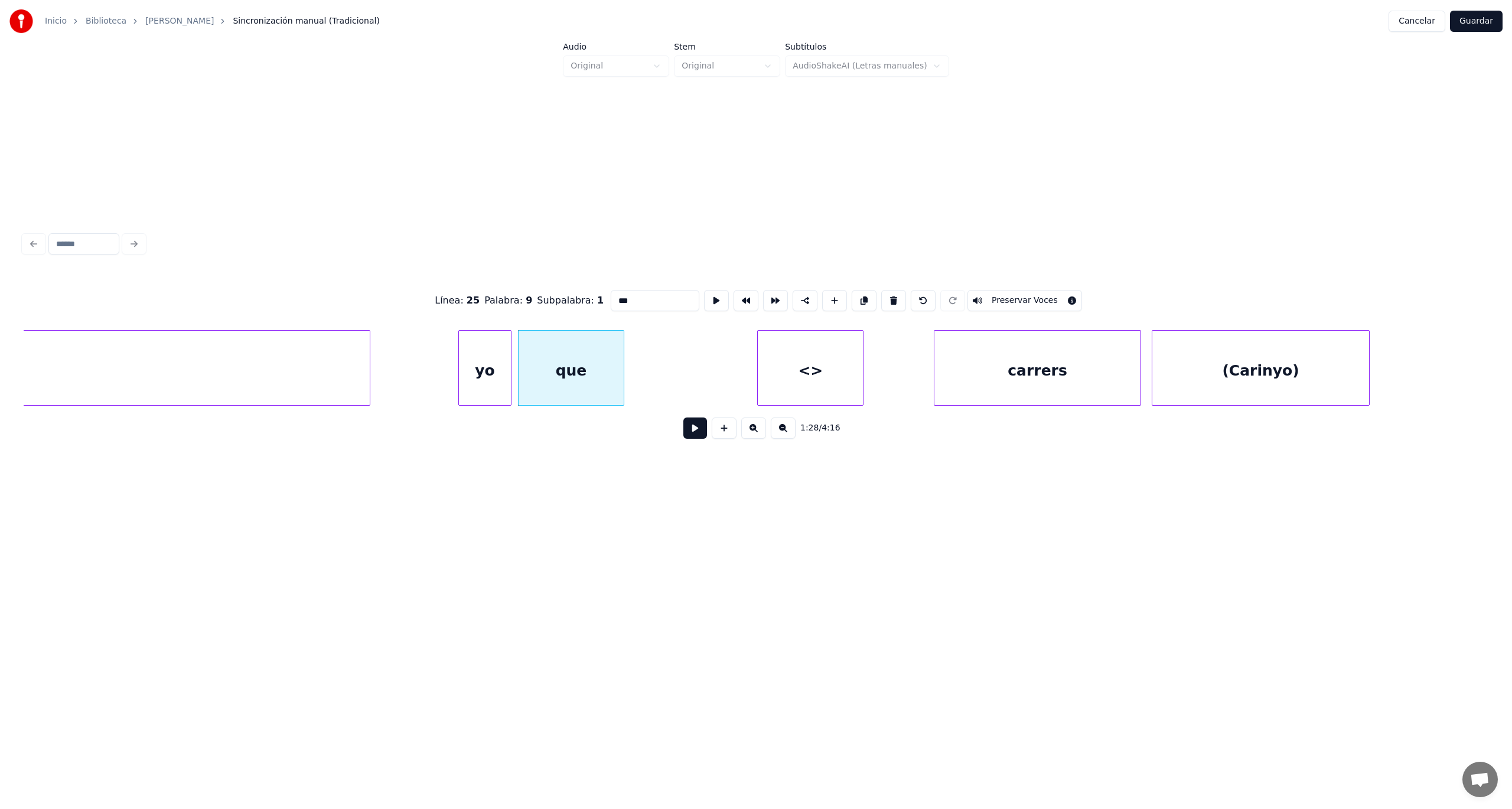
click at [699, 434] on button at bounding box center [695, 429] width 24 height 22
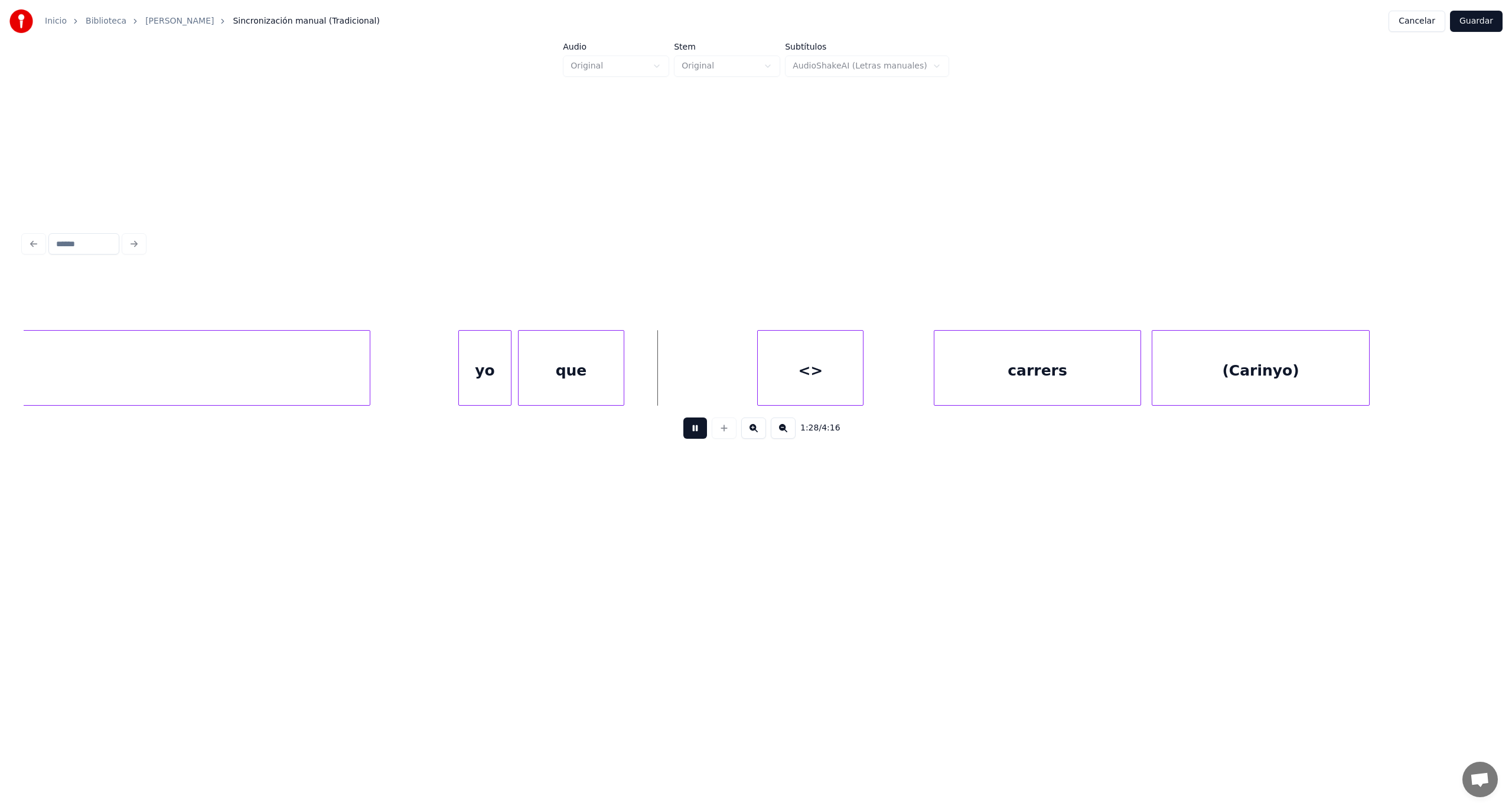
click at [699, 433] on button at bounding box center [695, 429] width 24 height 22
click at [584, 391] on div at bounding box center [585, 368] width 4 height 75
click at [536, 379] on div at bounding box center [537, 368] width 4 height 75
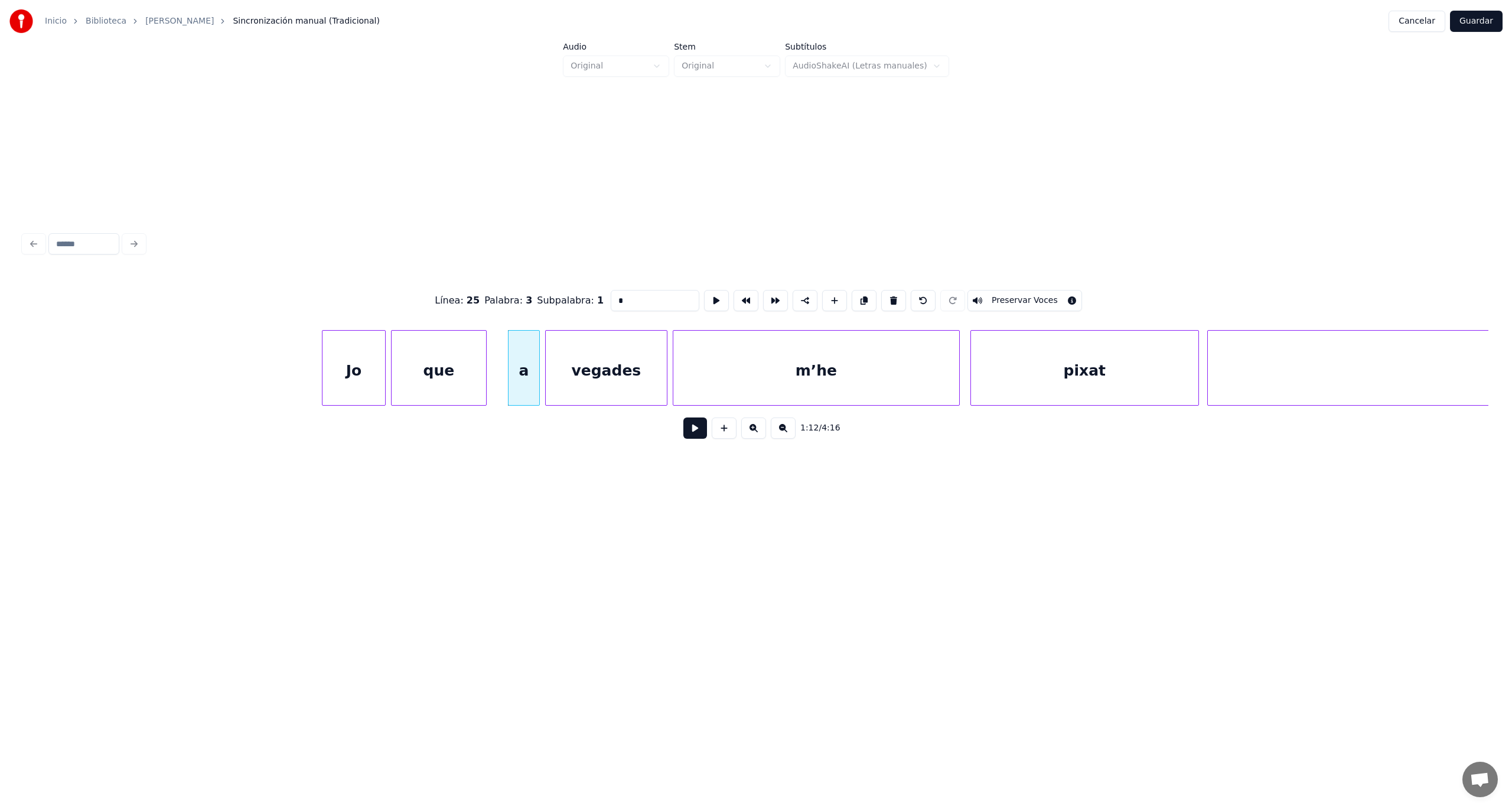
click at [612, 383] on div "vegades" at bounding box center [606, 371] width 121 height 80
click at [854, 297] on button at bounding box center [864, 301] width 25 height 22
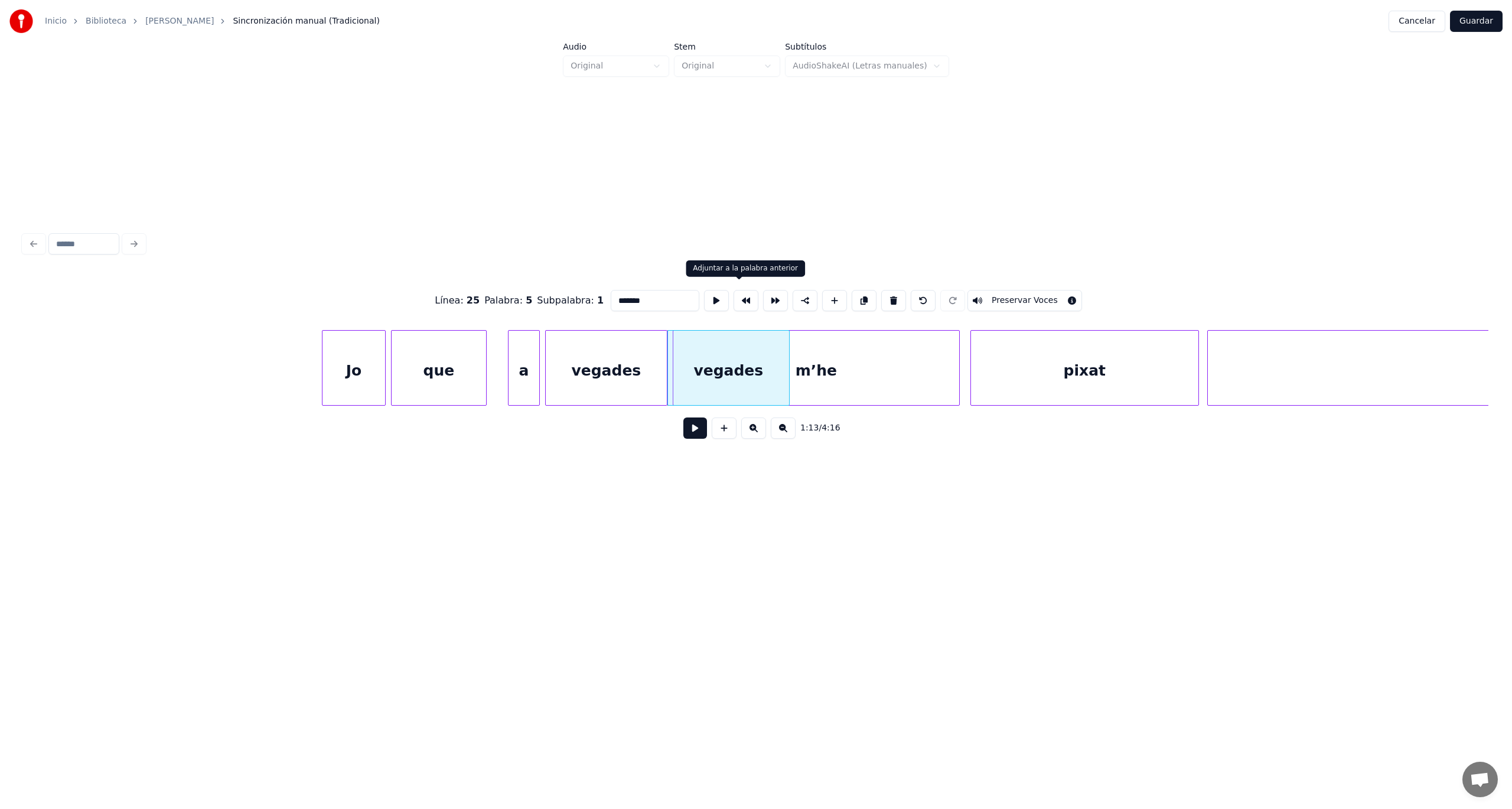
click at [737, 298] on button at bounding box center [746, 301] width 25 height 22
click at [913, 294] on button at bounding box center [923, 301] width 25 height 22
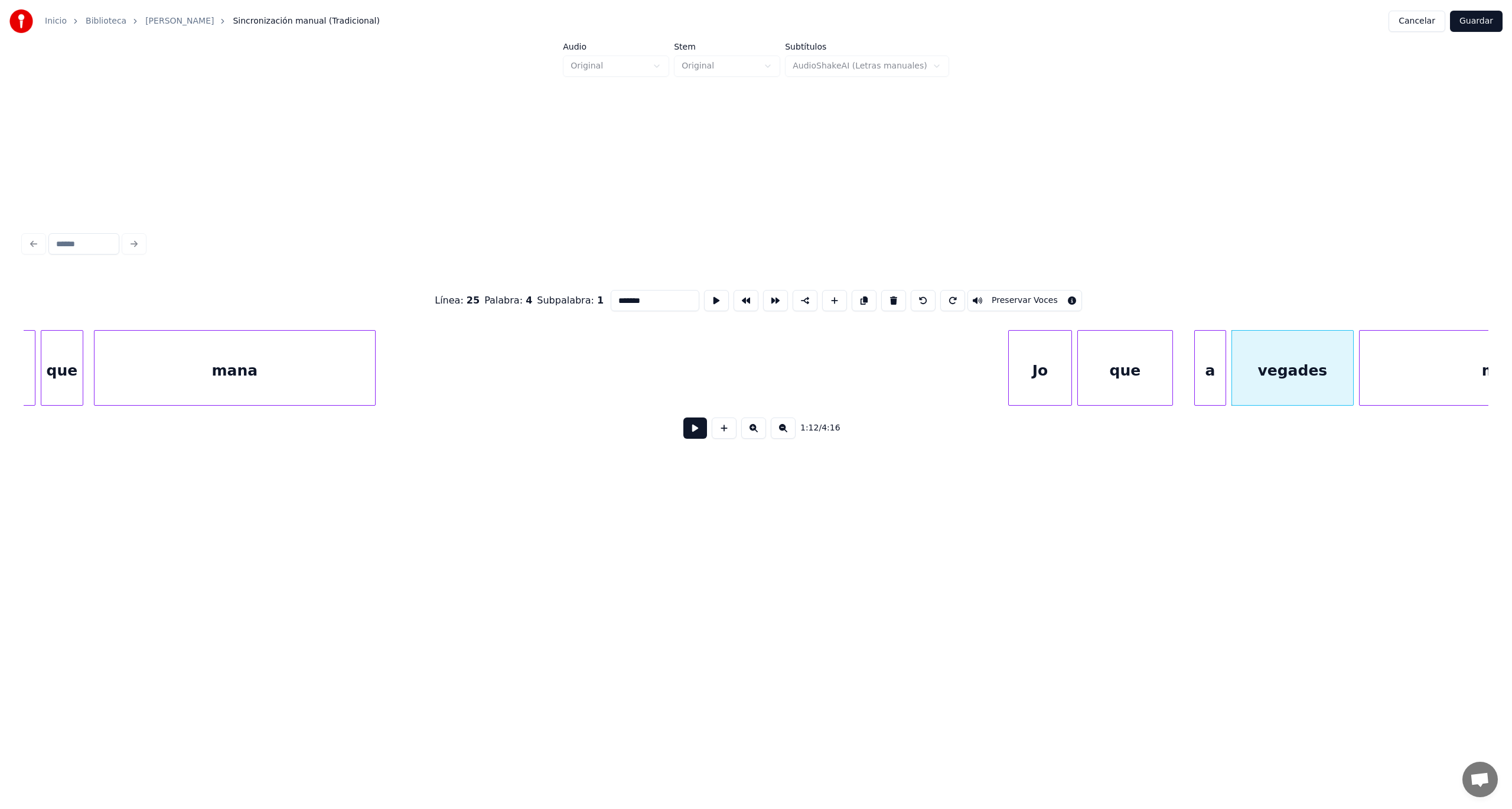
scroll to position [0, 18022]
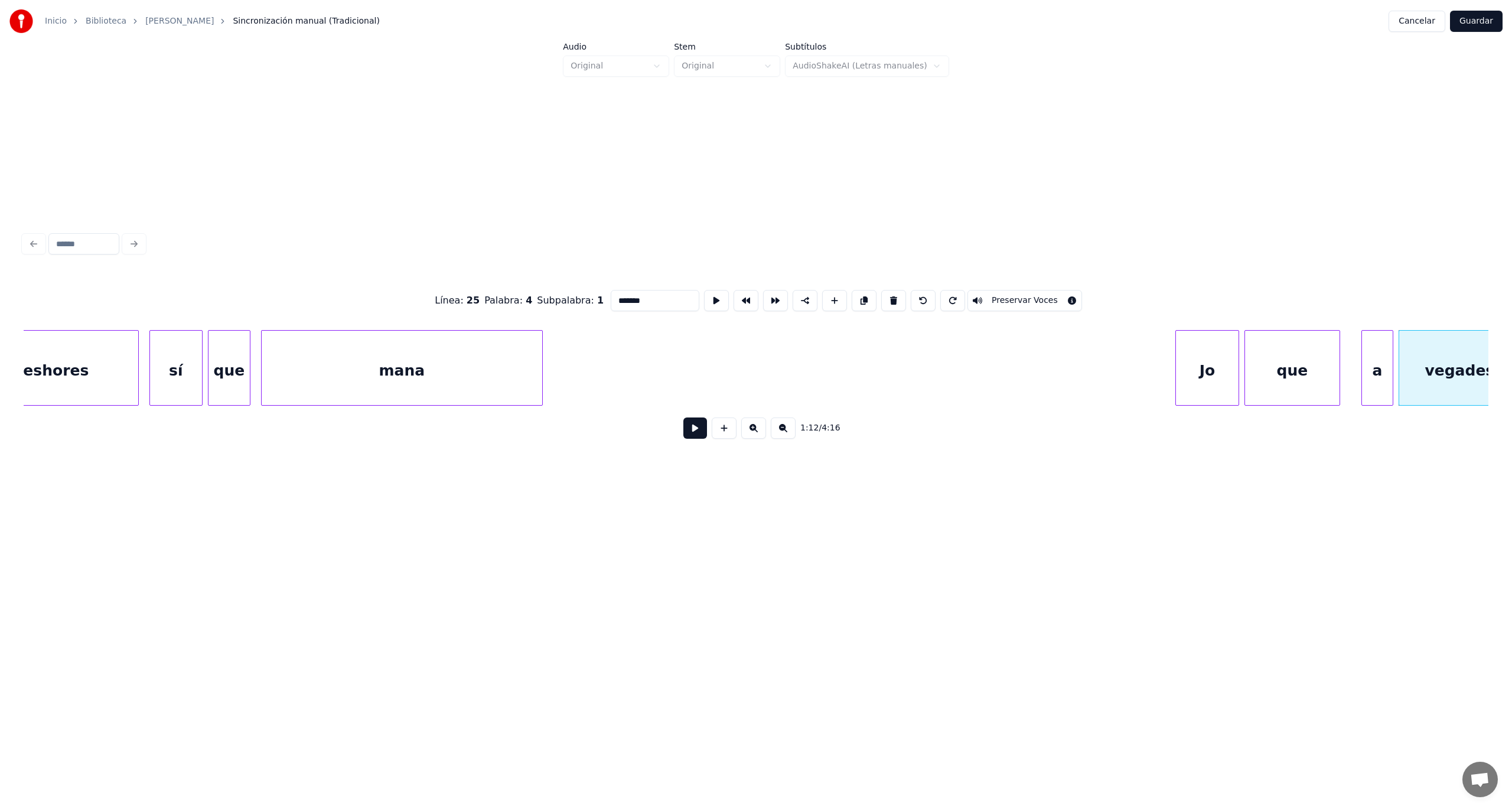
click at [444, 378] on div "mana" at bounding box center [401, 371] width 281 height 80
type input "****"
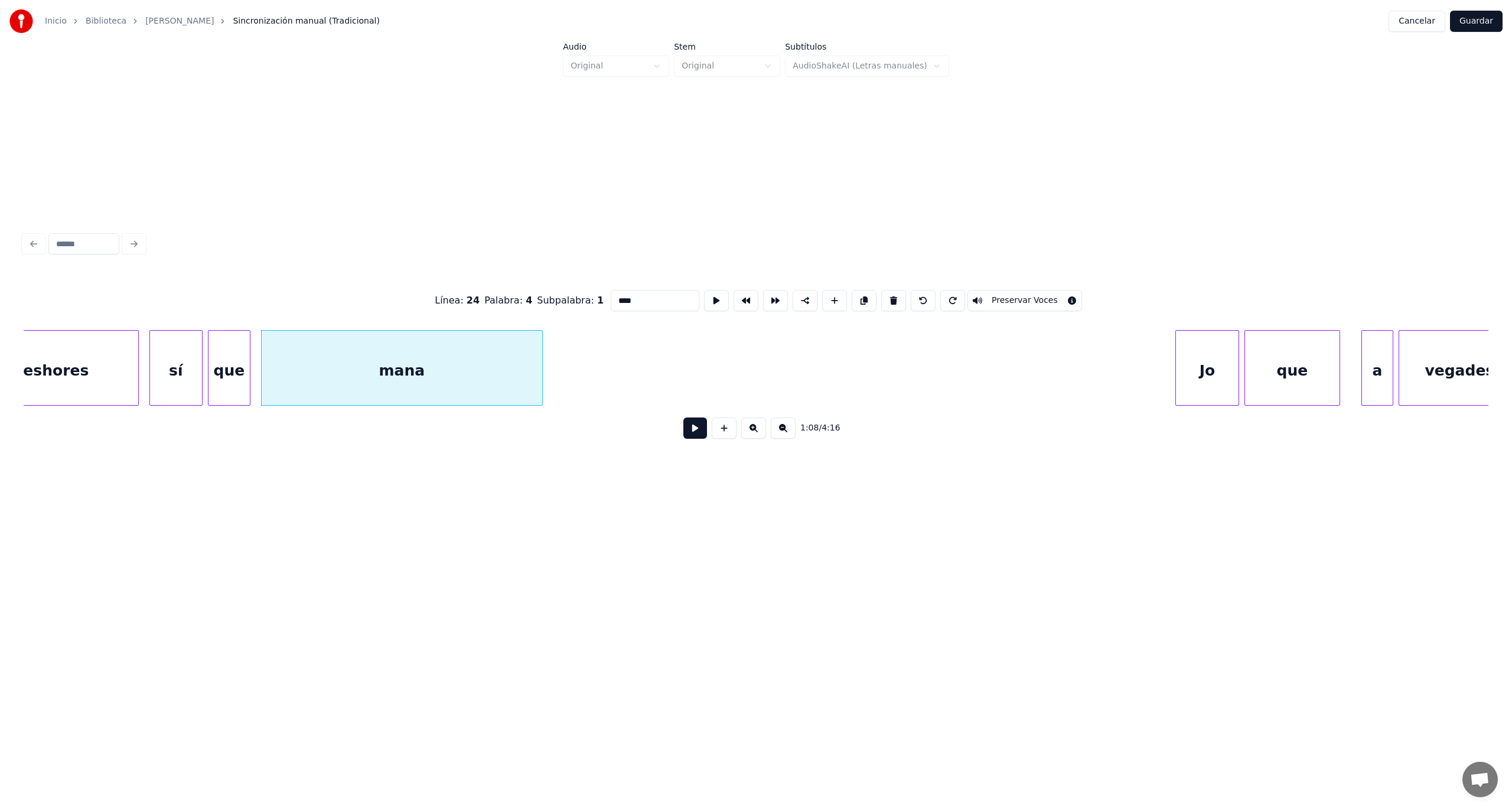
drag, startPoint x: 602, startPoint y: 416, endPoint x: 654, endPoint y: 438, distance: 56.5
click at [605, 427] on div "1:08 / 4:16" at bounding box center [756, 428] width 1465 height 45
click at [696, 431] on button at bounding box center [695, 429] width 24 height 22
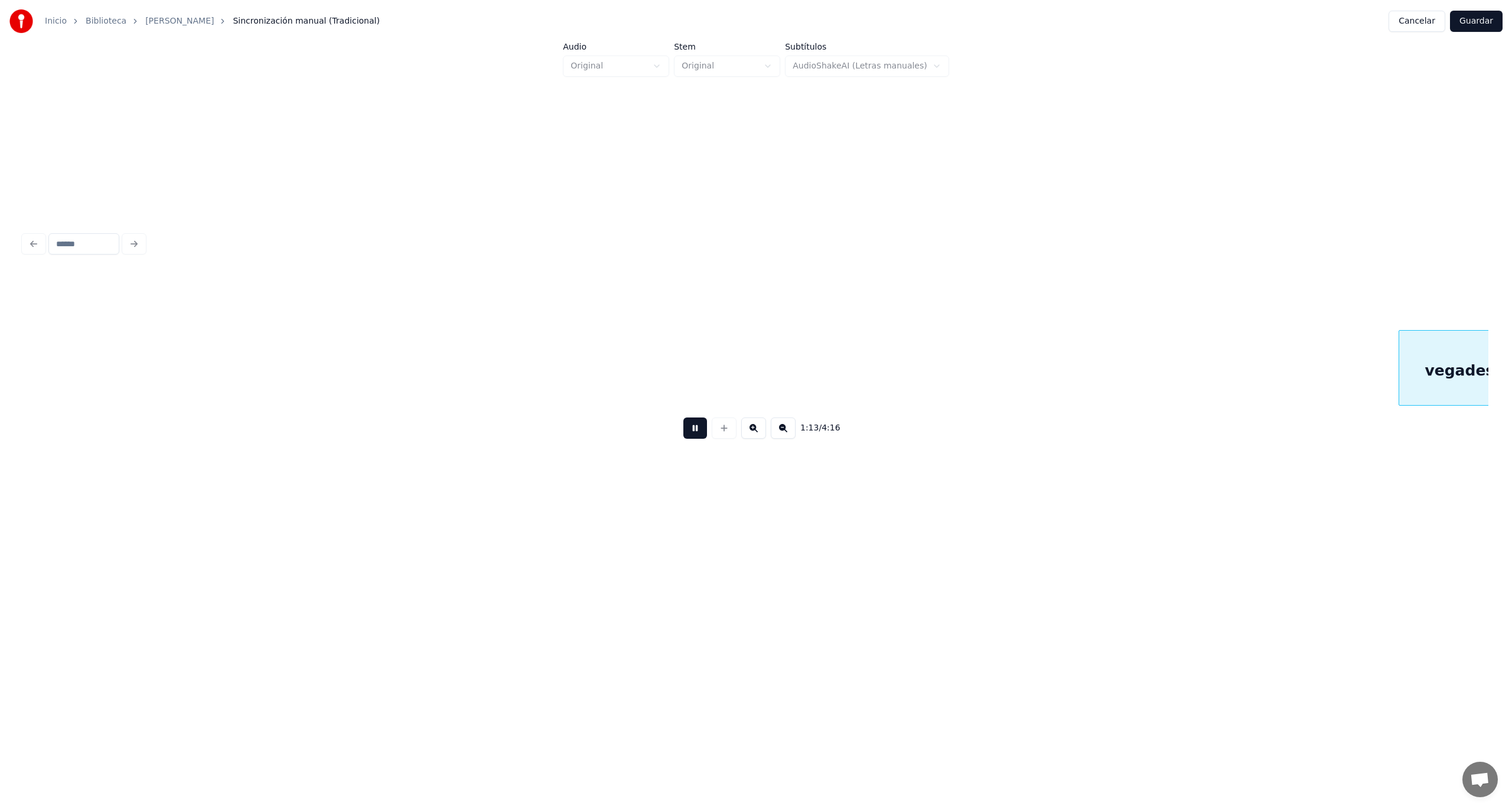
scroll to position [0, 19490]
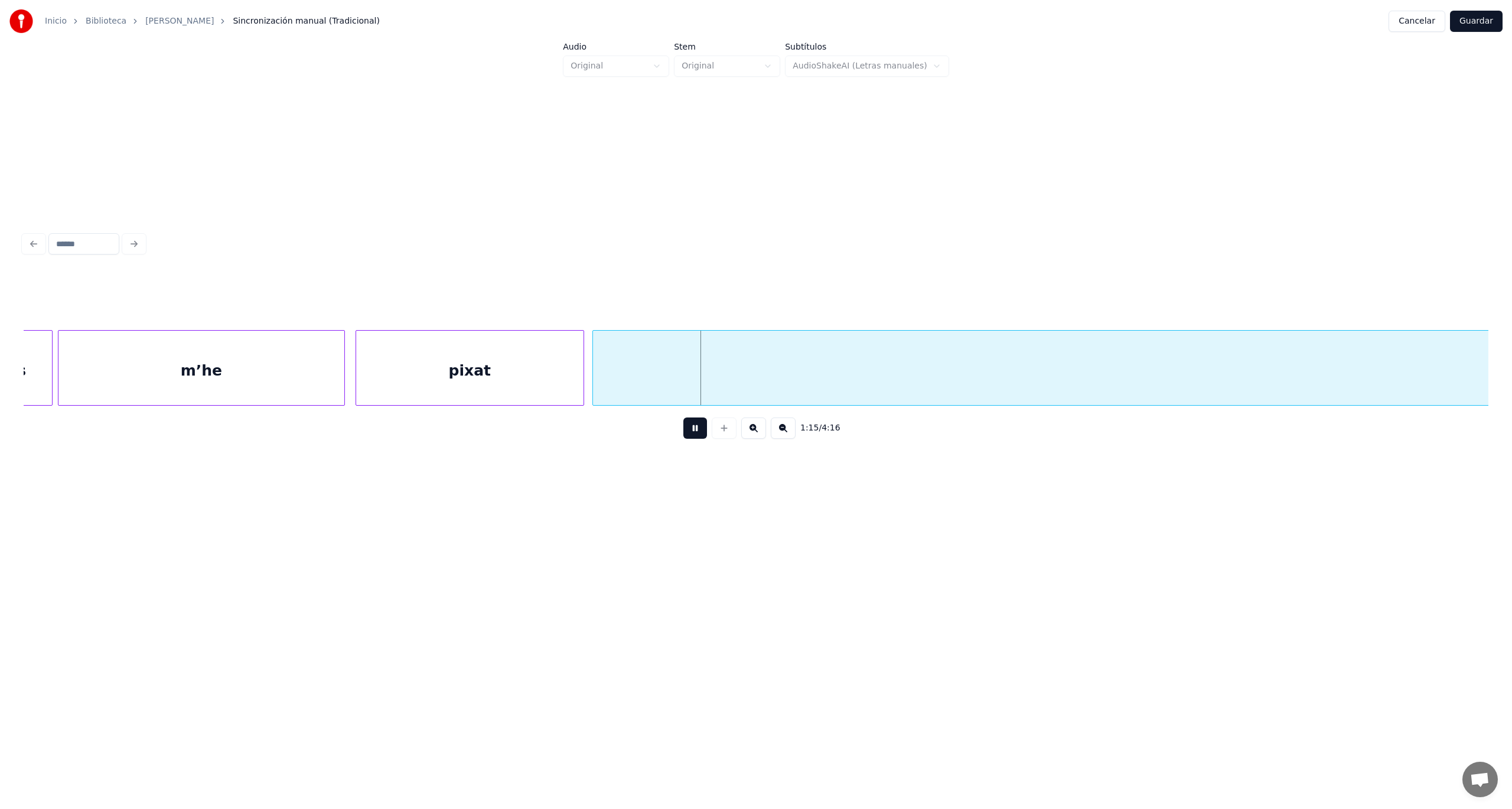
click at [696, 431] on button at bounding box center [695, 429] width 24 height 22
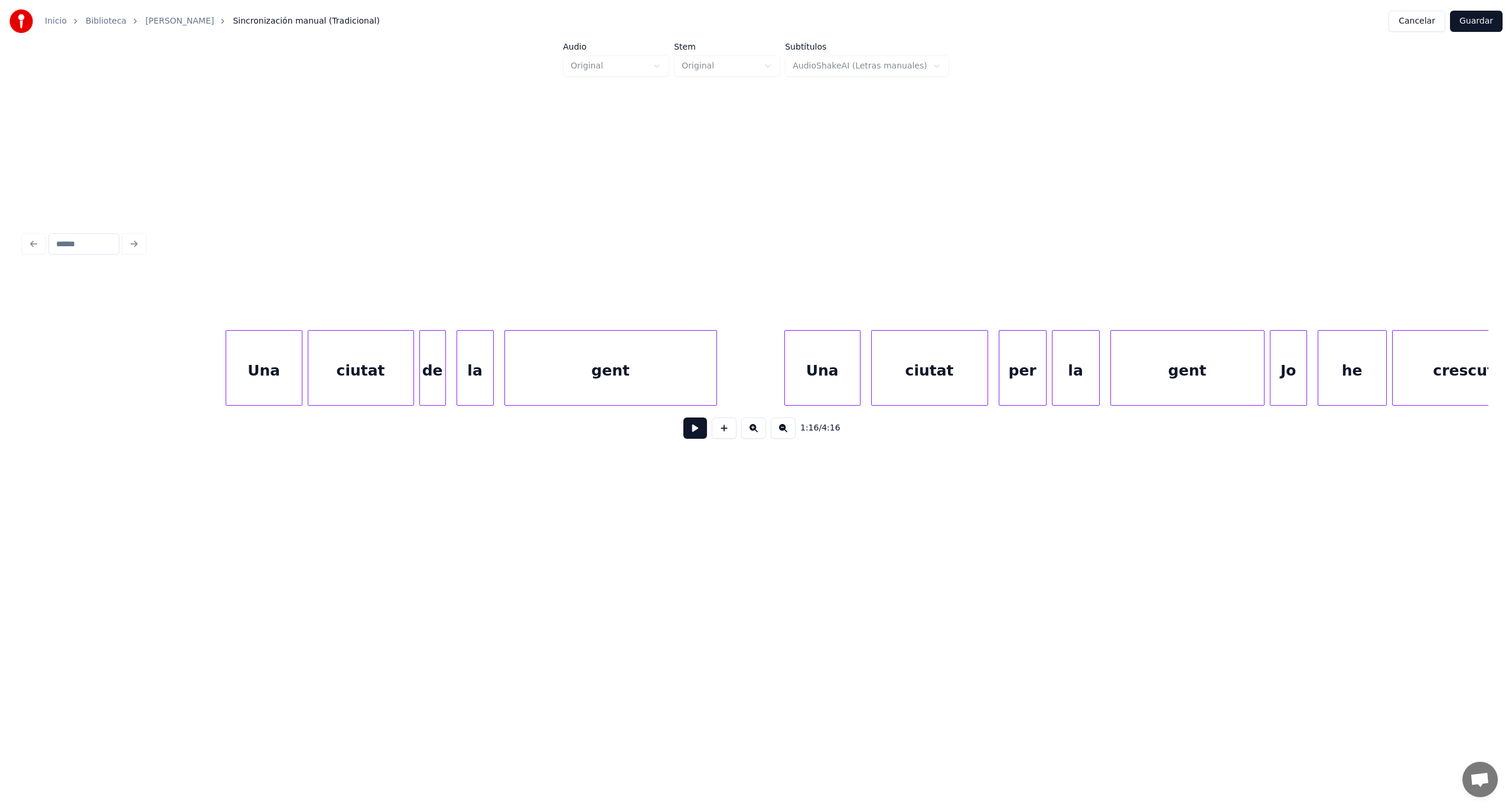
scroll to position [0, 12589]
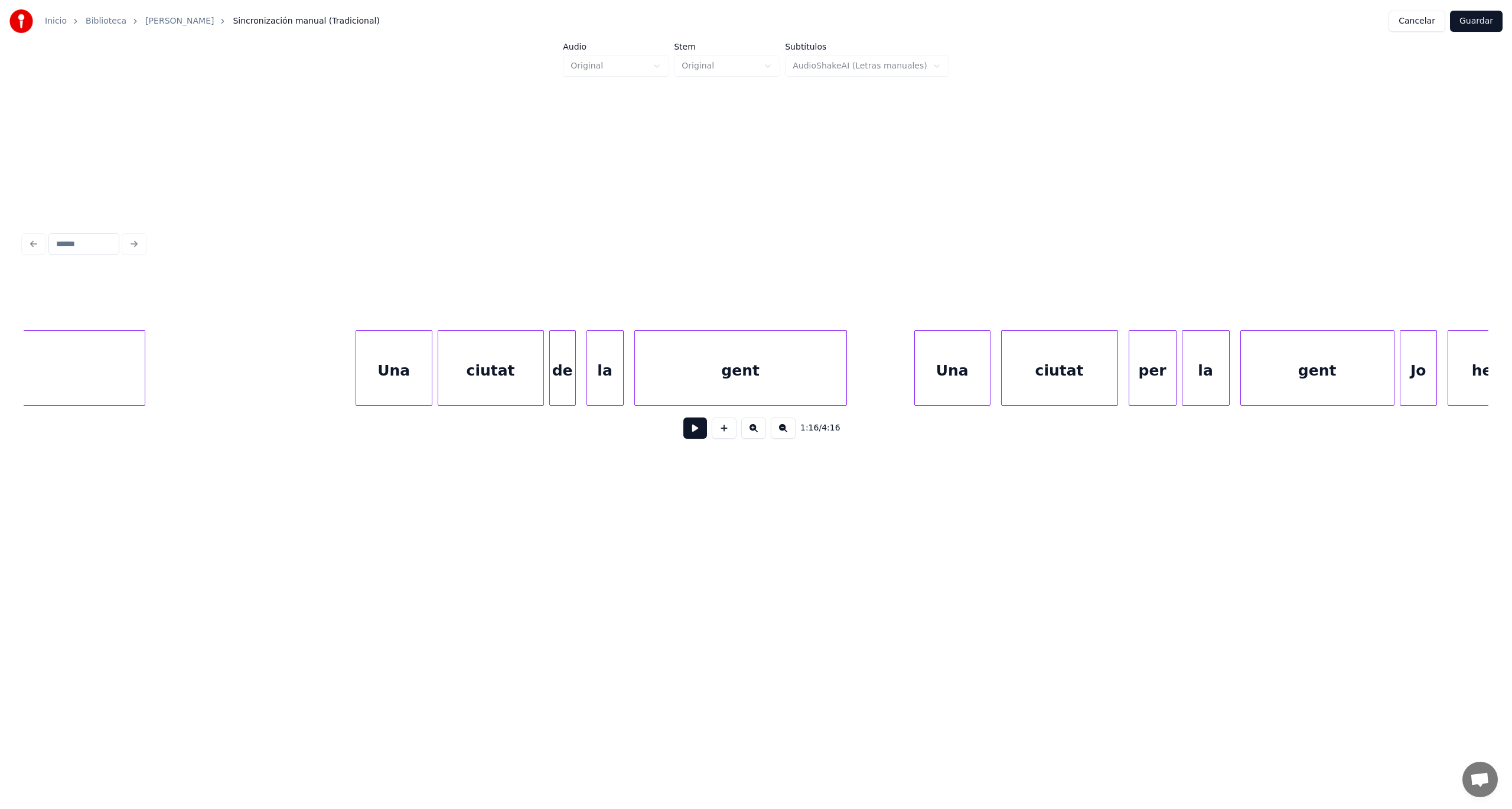
click at [694, 434] on button at bounding box center [695, 429] width 24 height 22
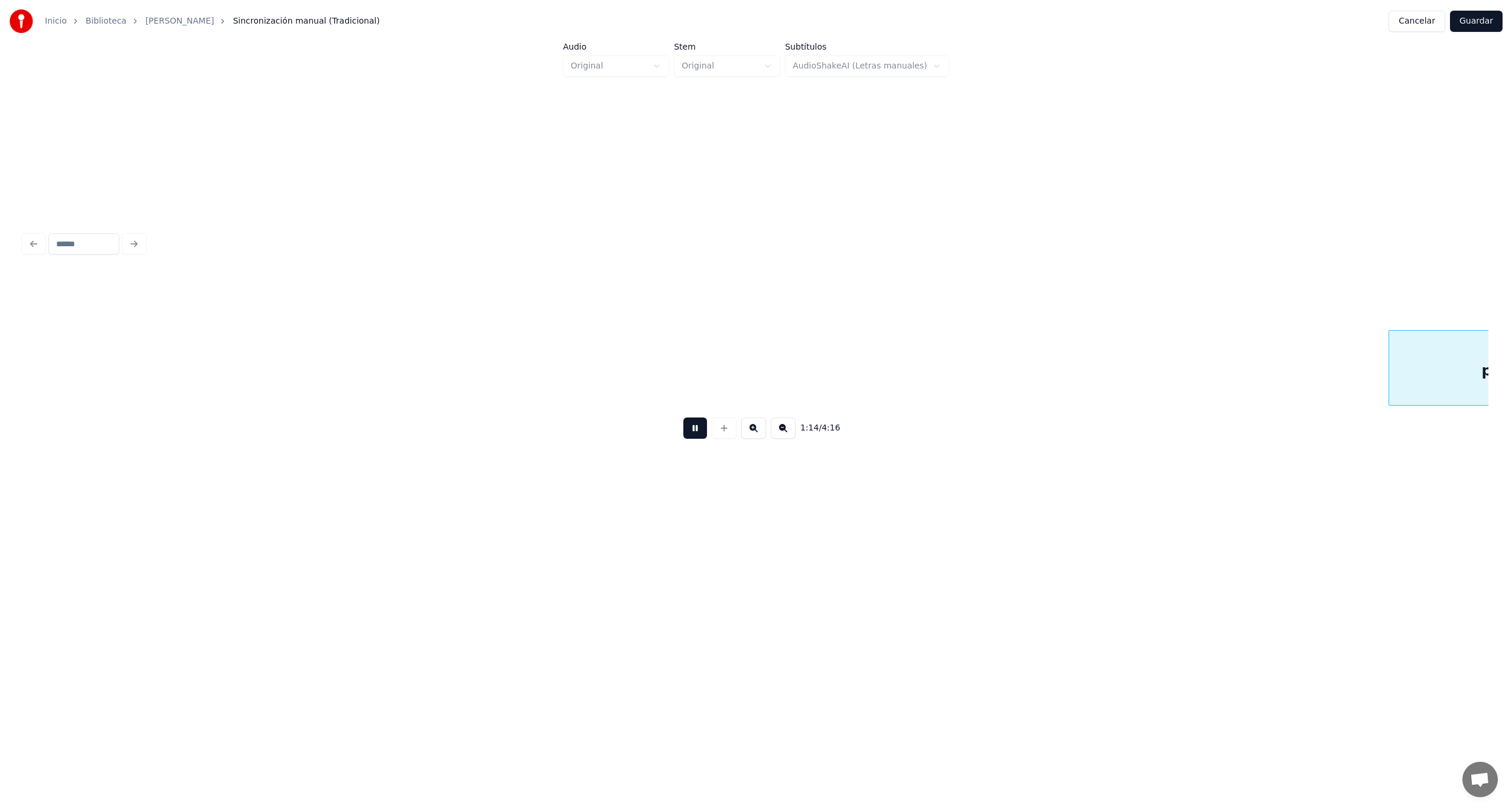
scroll to position [0, 19924]
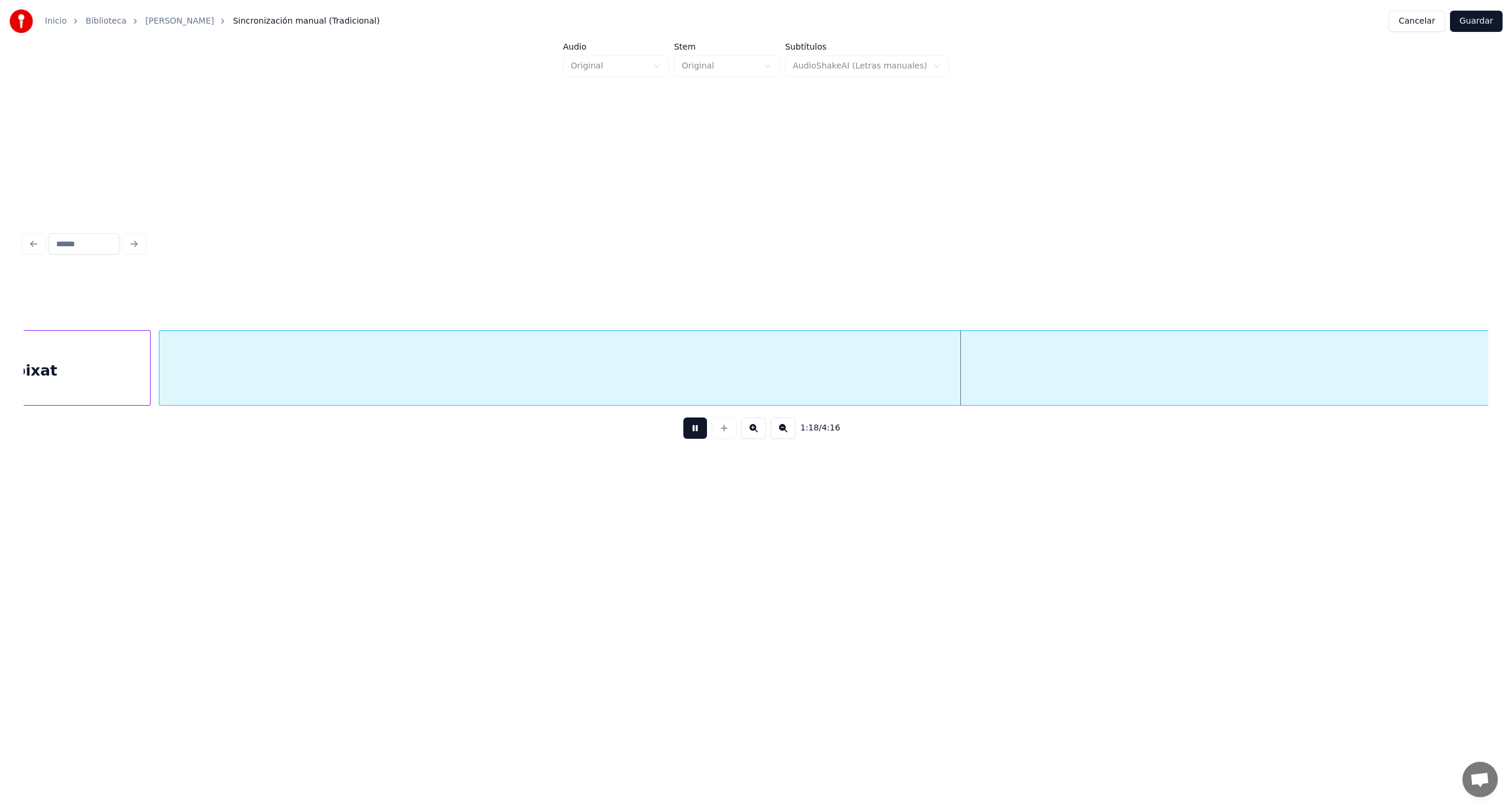
click at [683, 418] on button at bounding box center [695, 429] width 24 height 22
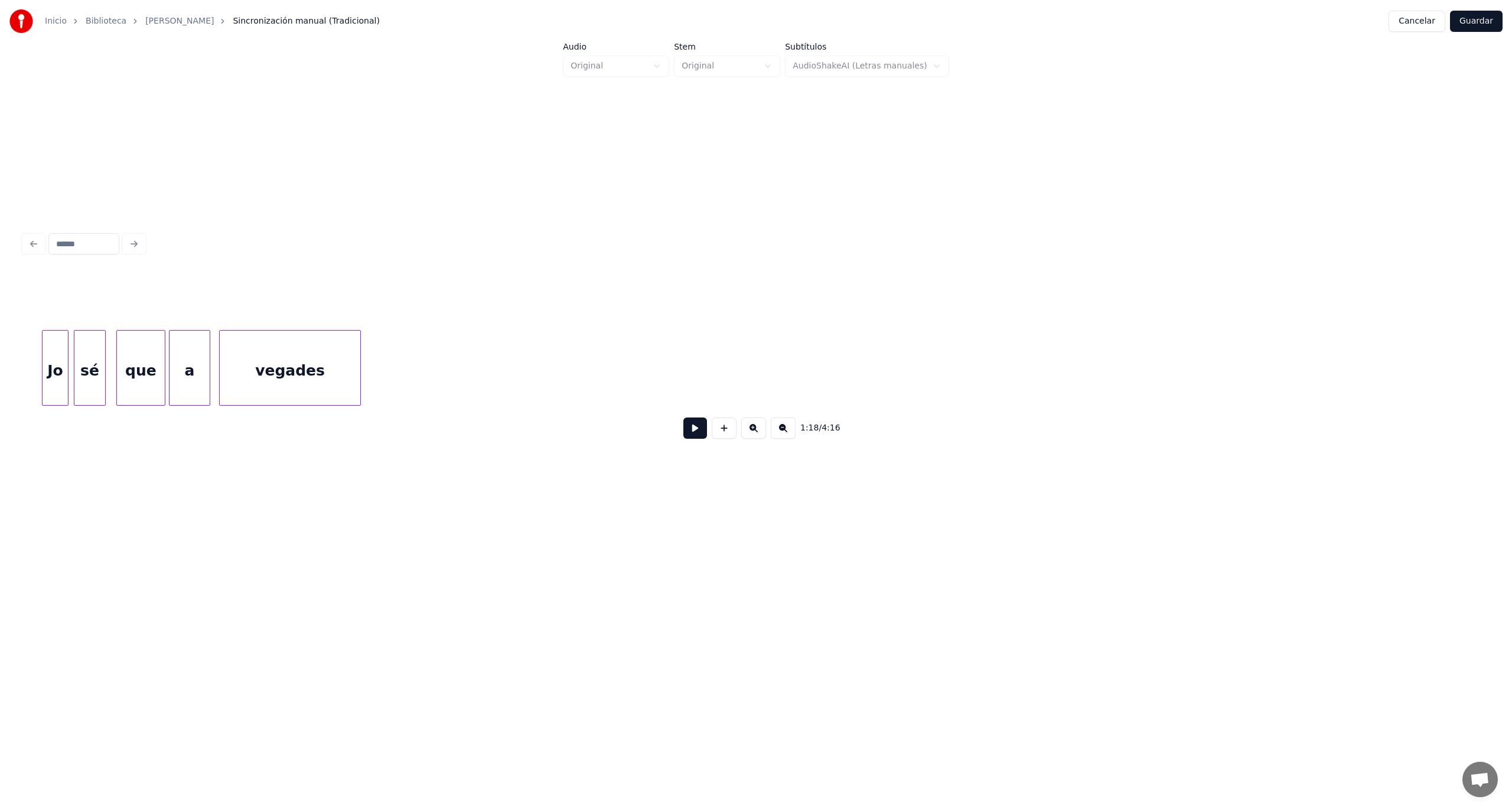
scroll to position [0, 0]
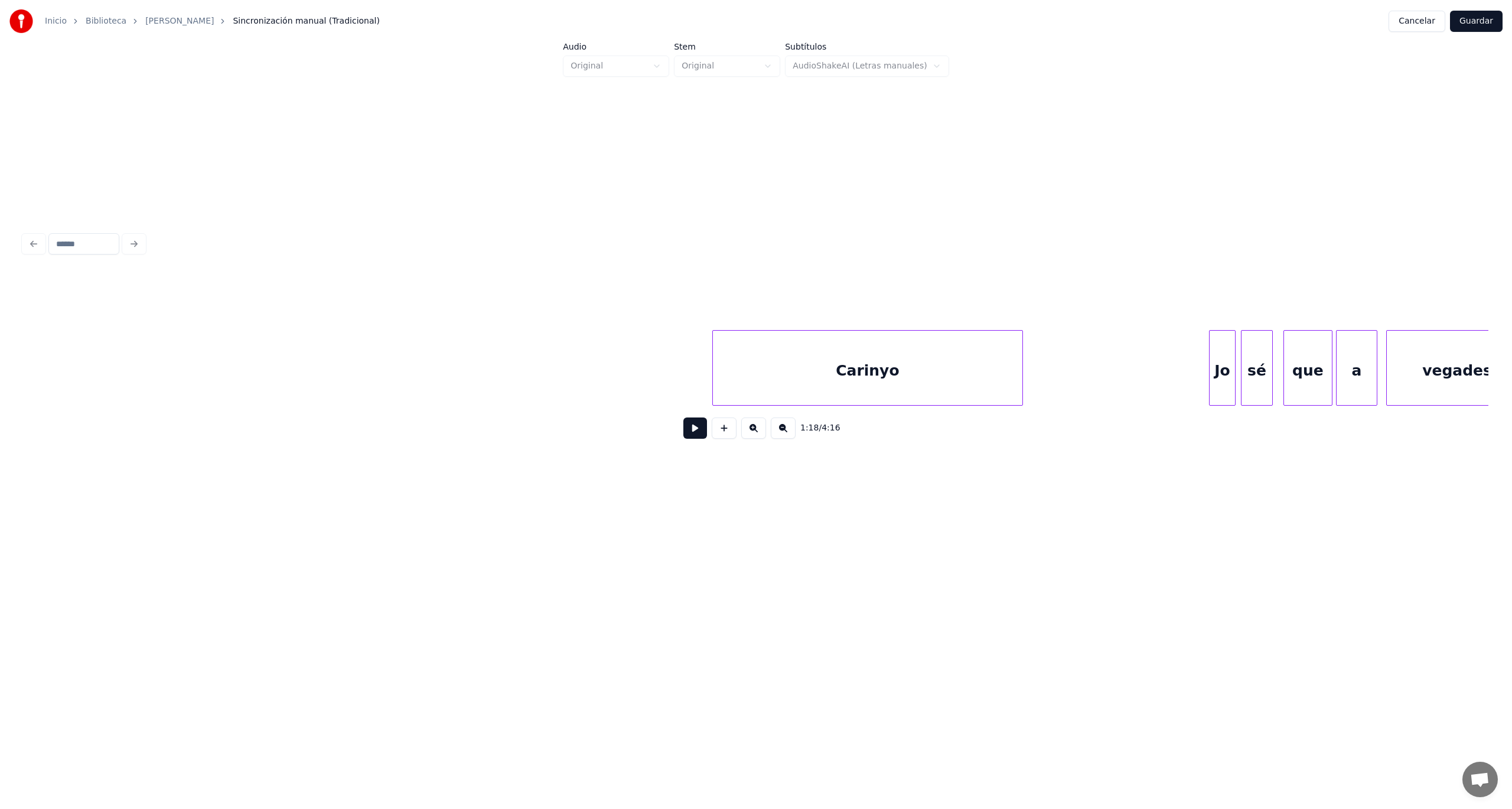
click at [691, 431] on button at bounding box center [695, 429] width 24 height 22
click at [683, 418] on button at bounding box center [695, 429] width 24 height 22
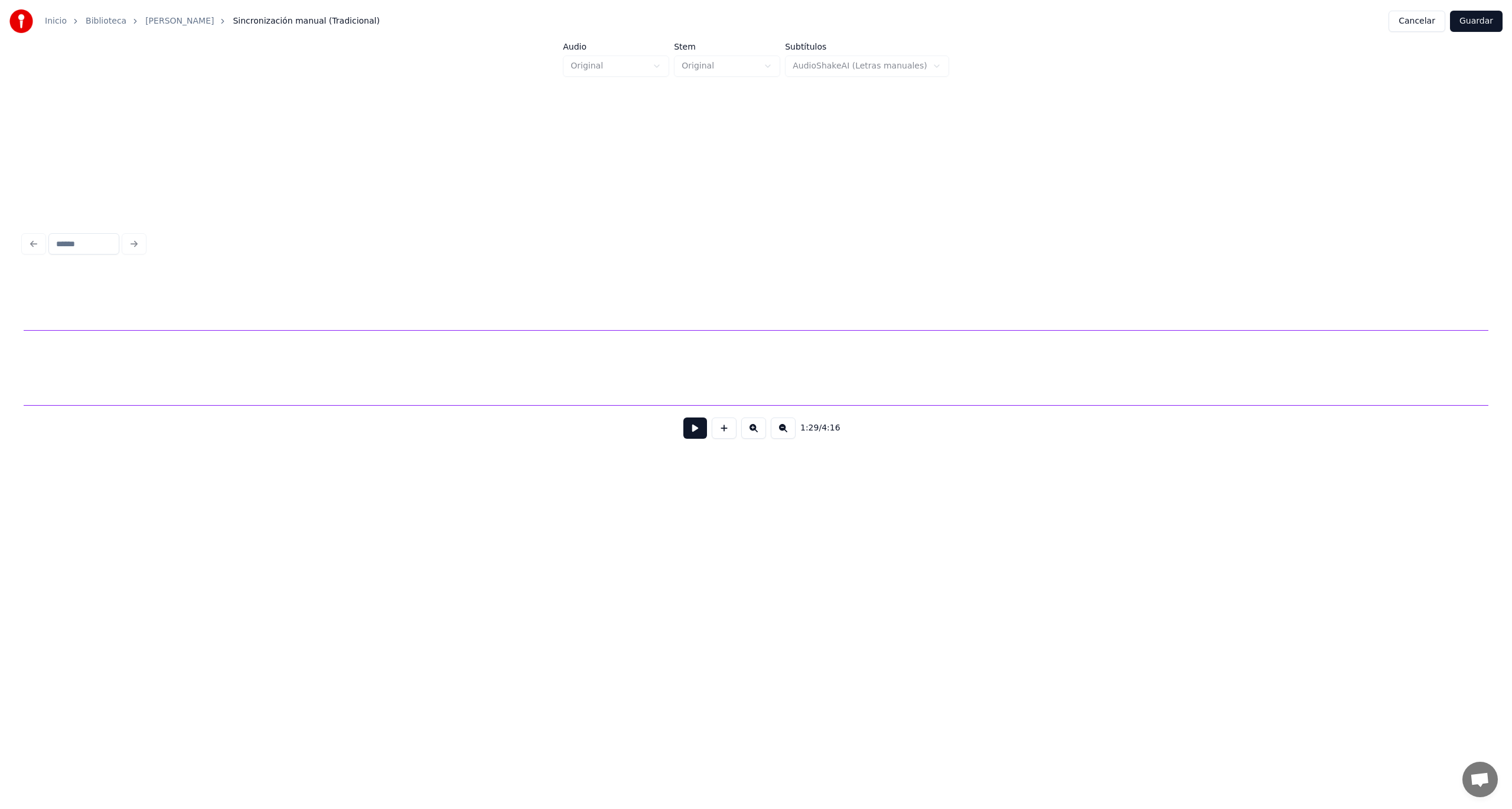
click at [781, 437] on button at bounding box center [783, 429] width 25 height 22
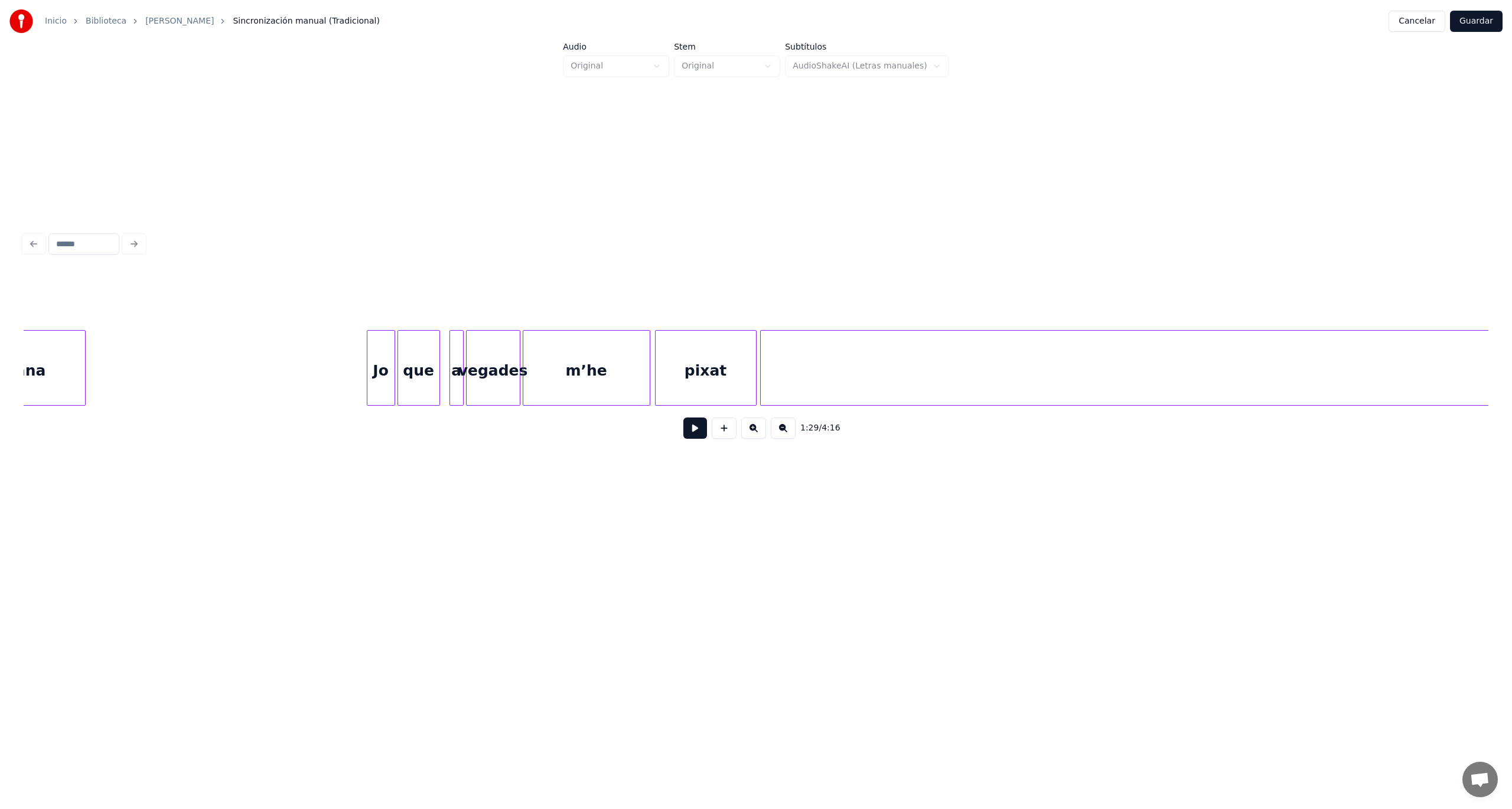
scroll to position [0, 8327]
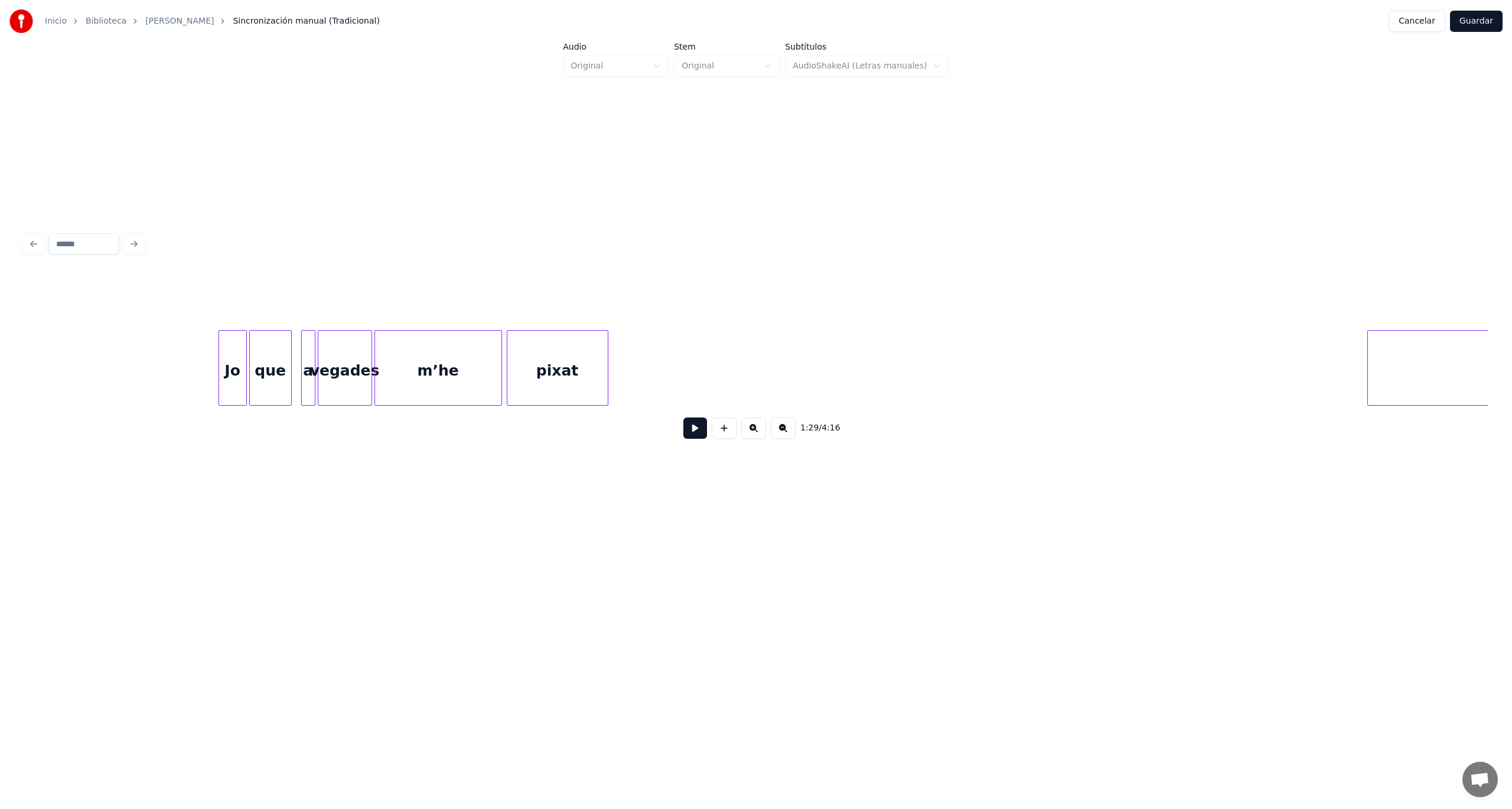
click at [1371, 381] on div at bounding box center [1369, 368] width 4 height 75
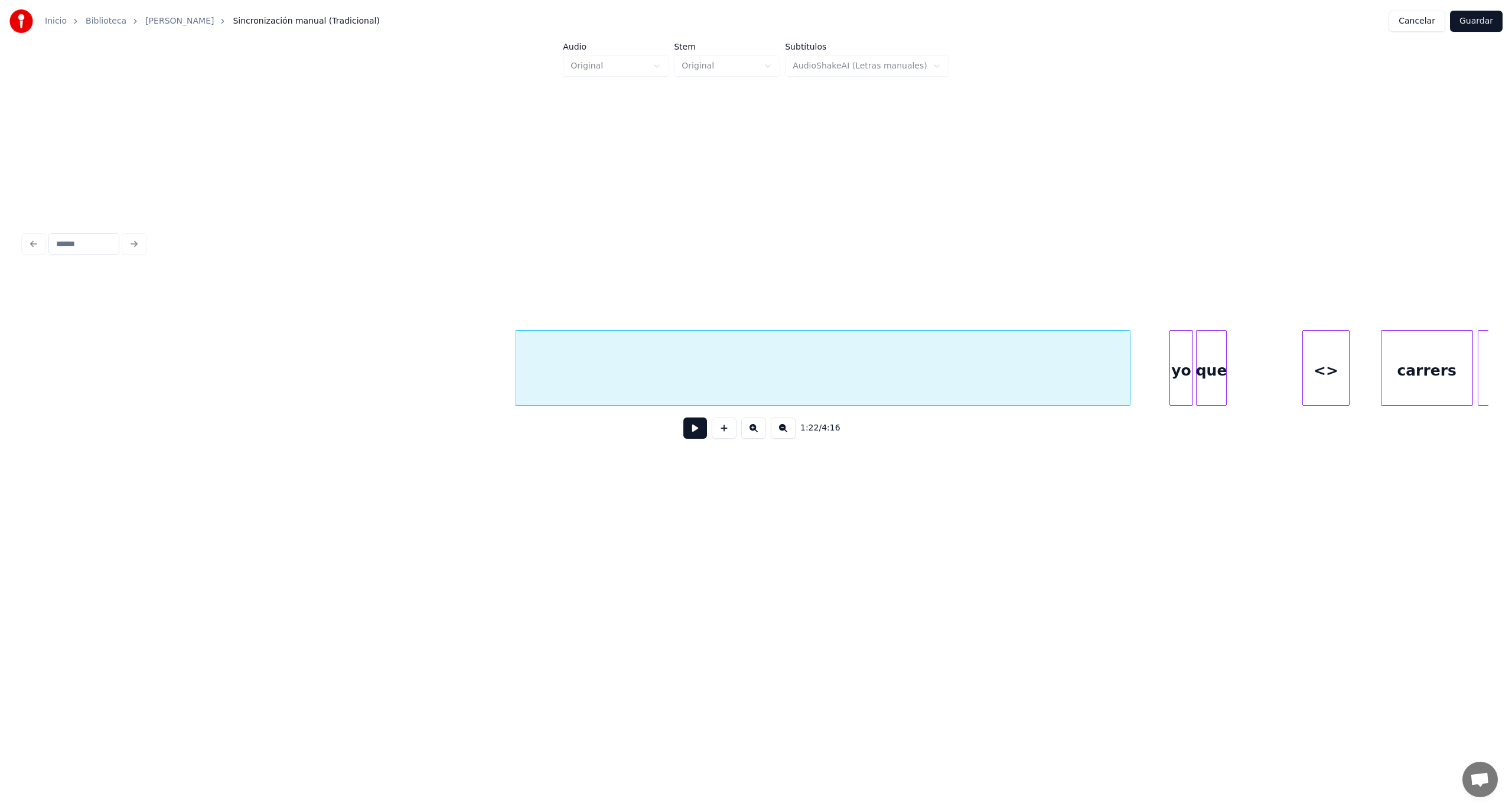
scroll to position [0, 9325]
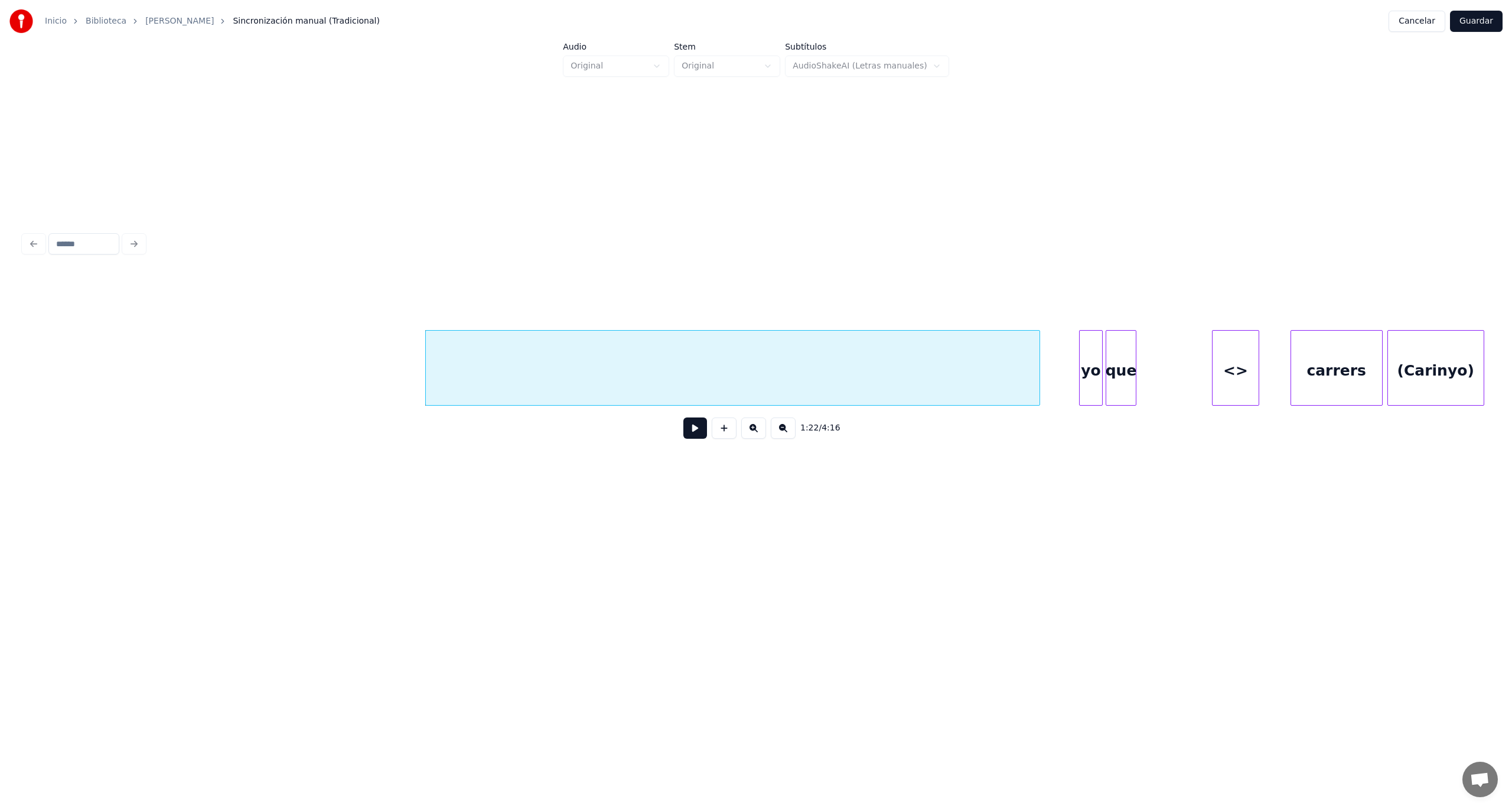
click at [747, 366] on div at bounding box center [732, 368] width 615 height 75
click at [884, 296] on button at bounding box center [893, 301] width 25 height 22
type input "**"
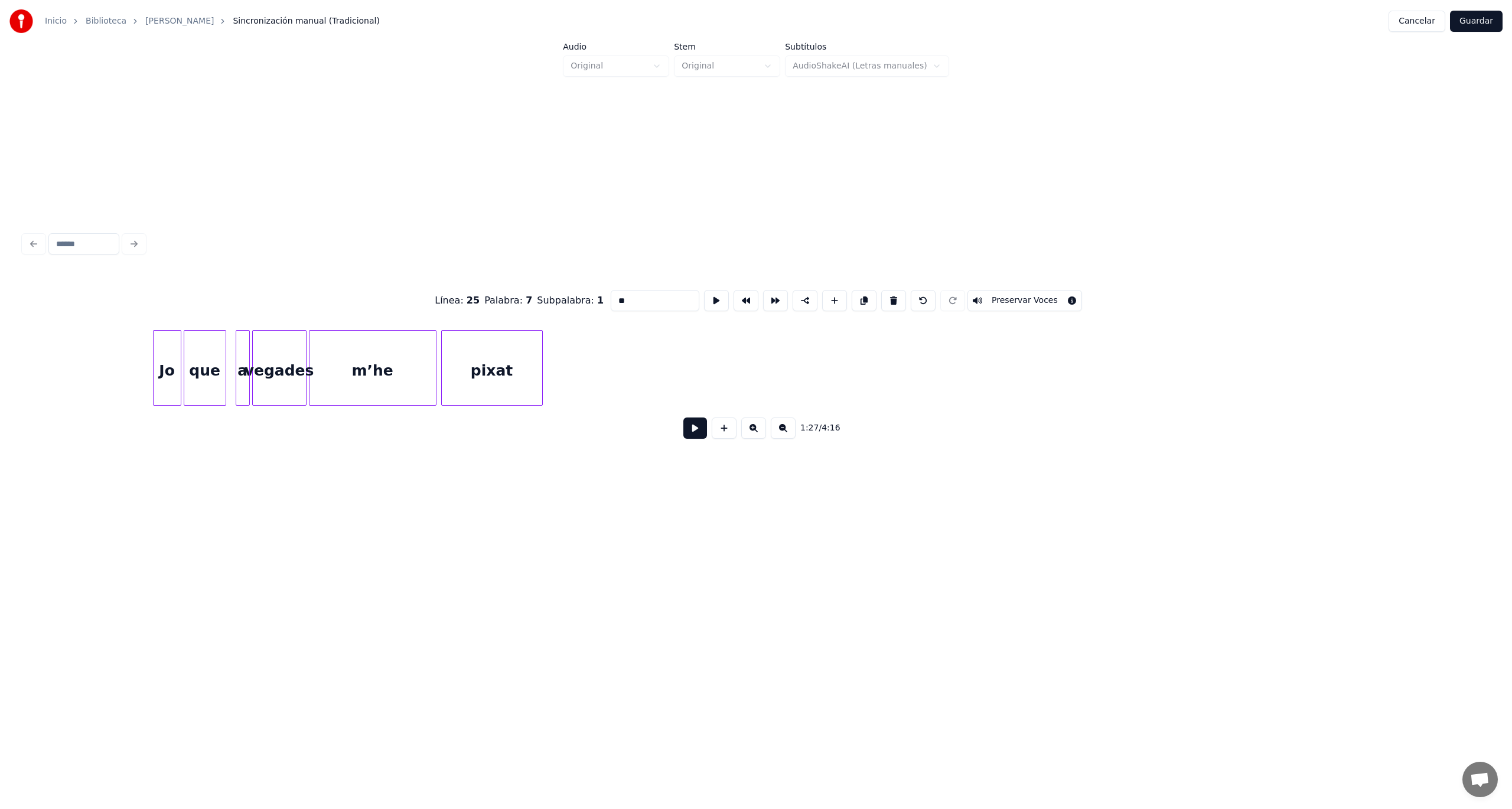
scroll to position [0, 8376]
drag, startPoint x: 129, startPoint y: 343, endPoint x: 553, endPoint y: 397, distance: 427.4
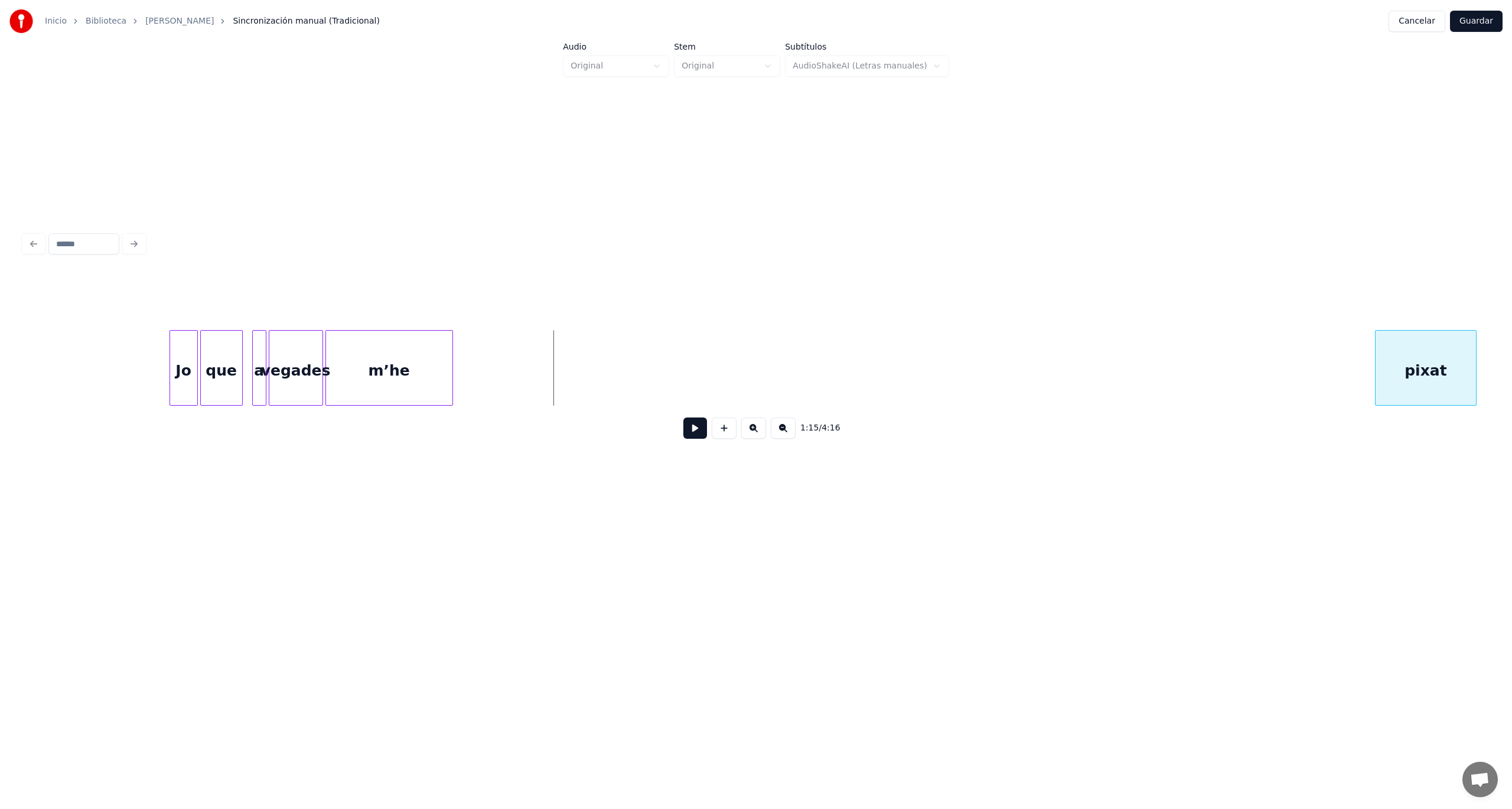
click at [1454, 419] on div "1:15 / 4:16" at bounding box center [756, 361] width 1465 height 179
click at [757, 438] on button at bounding box center [753, 429] width 25 height 22
click at [785, 436] on button at bounding box center [783, 429] width 25 height 22
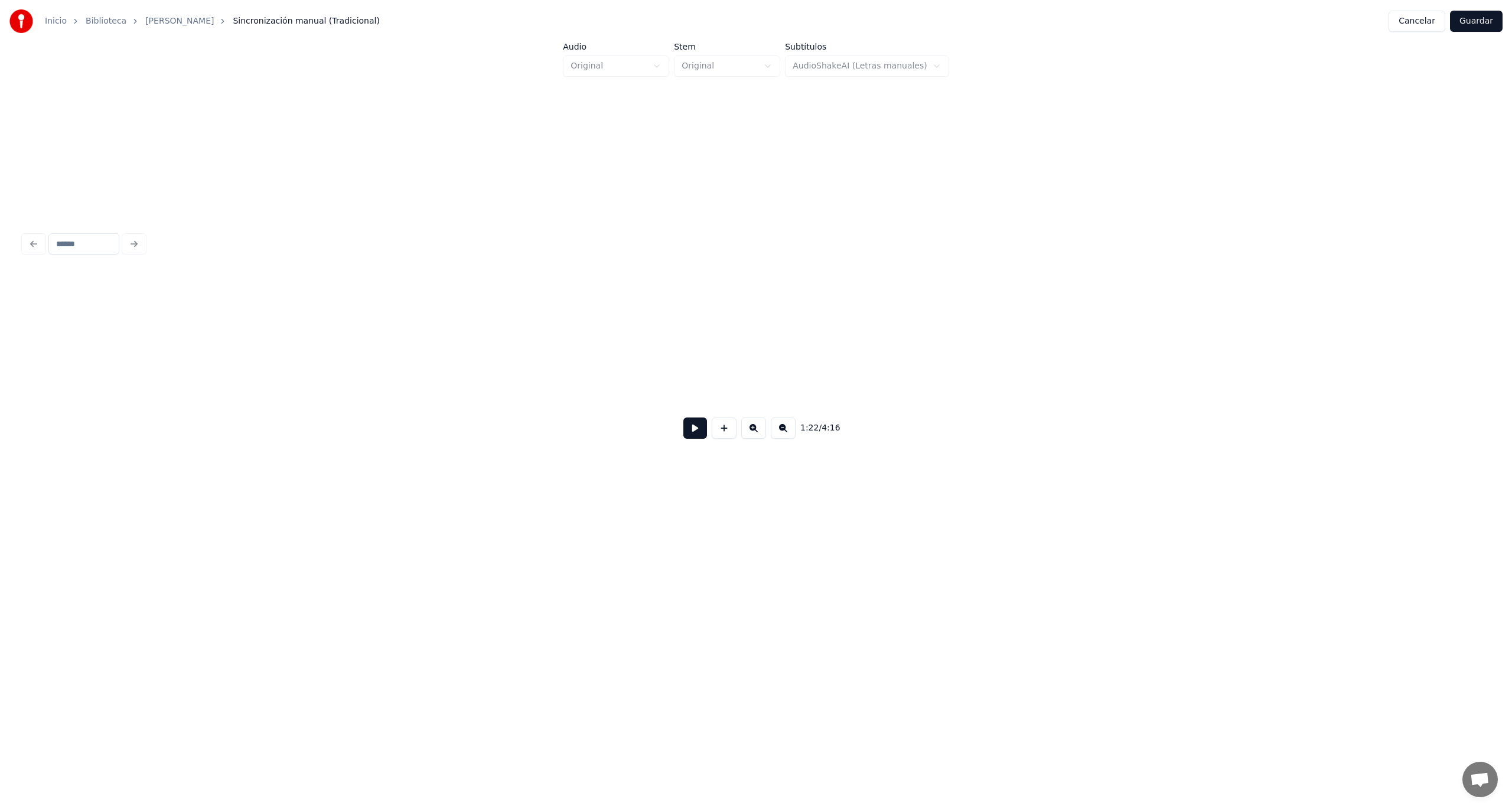
scroll to position [0, 5942]
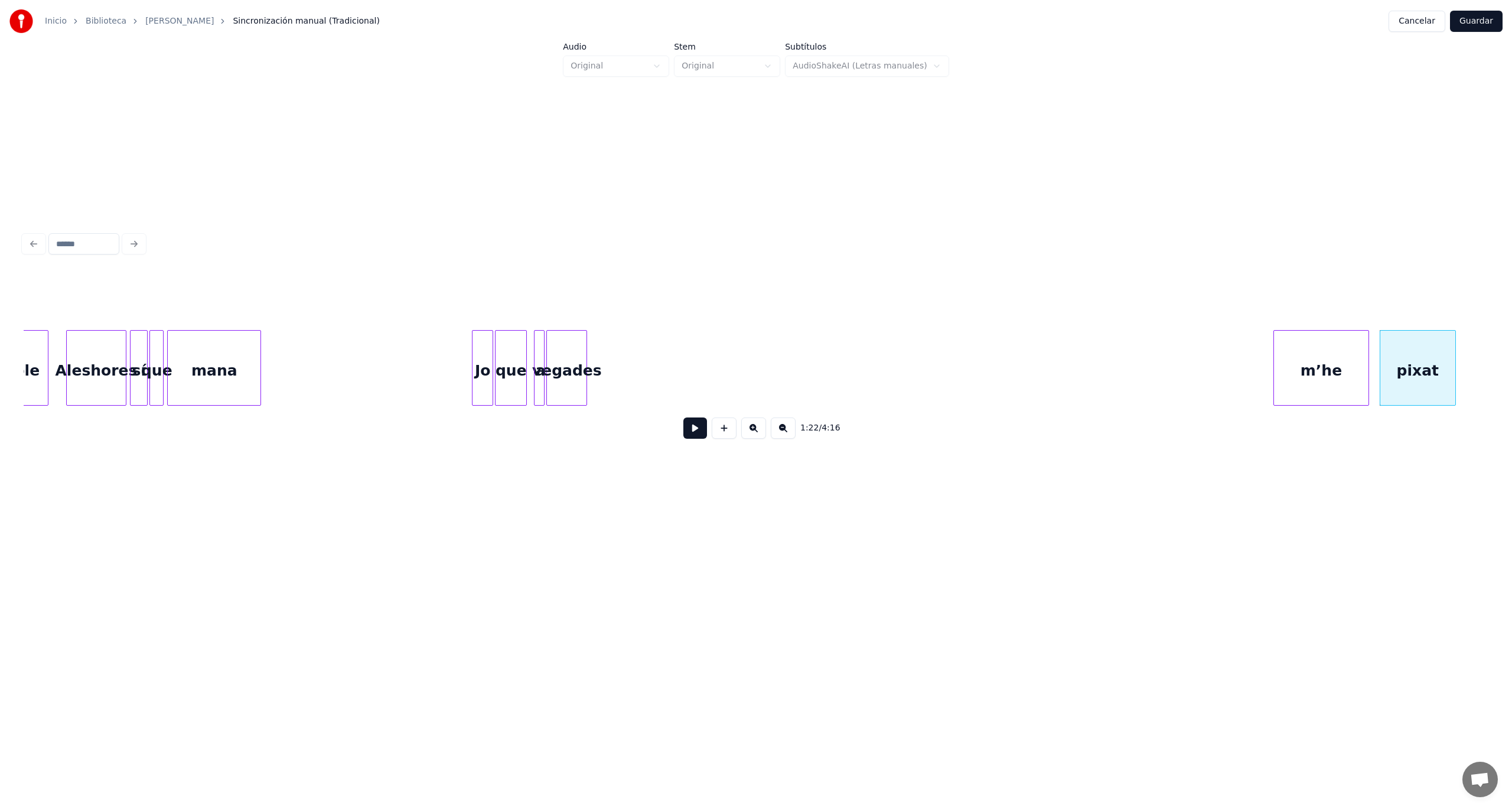
click at [1320, 368] on div "m’he" at bounding box center [1321, 371] width 95 height 80
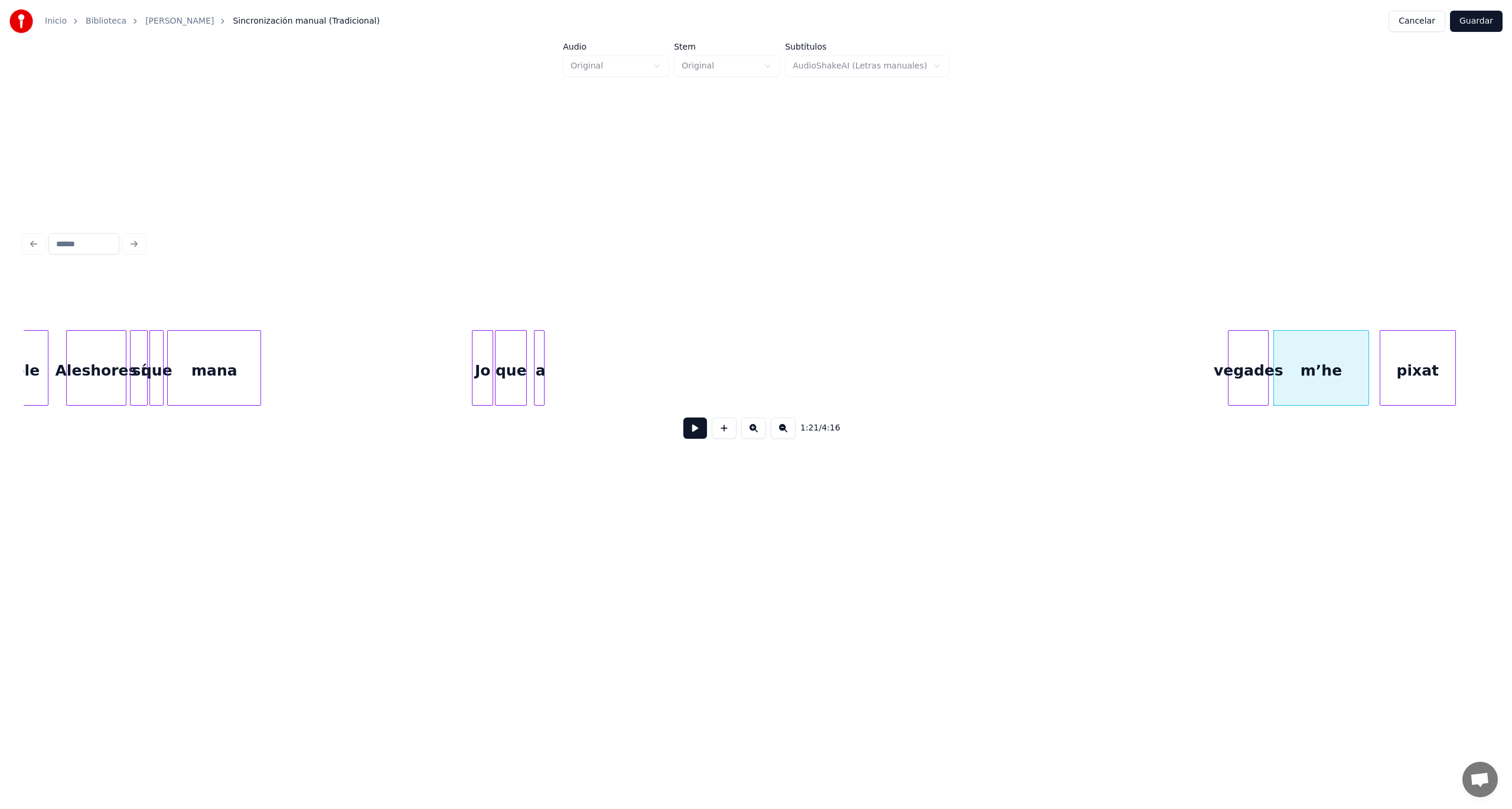
click at [1254, 369] on div "vegades" at bounding box center [1248, 371] width 39 height 80
click at [1218, 369] on div "a" at bounding box center [1220, 371] width 11 height 80
click at [1197, 354] on div "que" at bounding box center [1193, 371] width 31 height 80
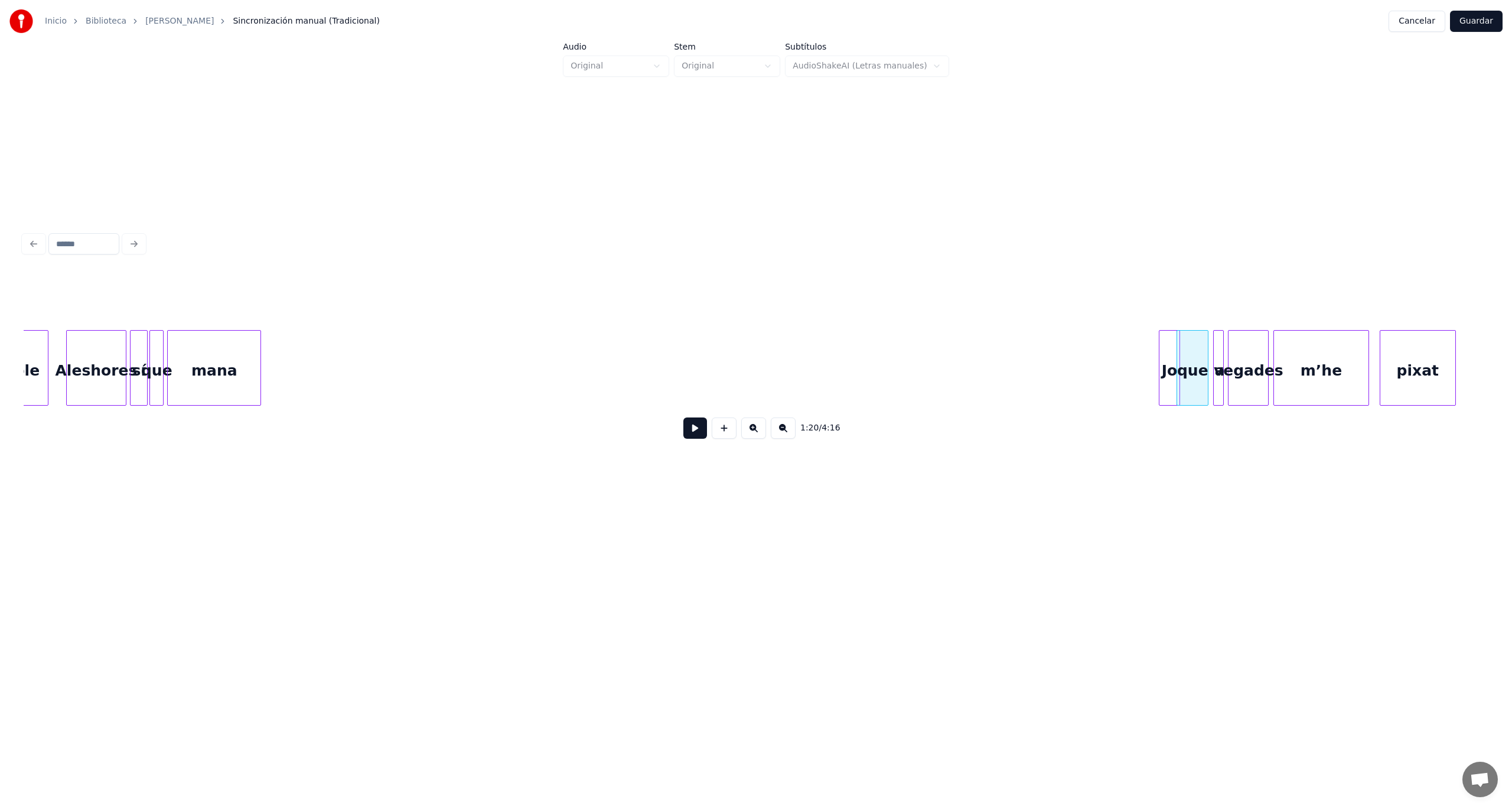
click at [1170, 378] on div "Jo" at bounding box center [1170, 371] width 20 height 80
click at [699, 436] on button at bounding box center [695, 429] width 24 height 22
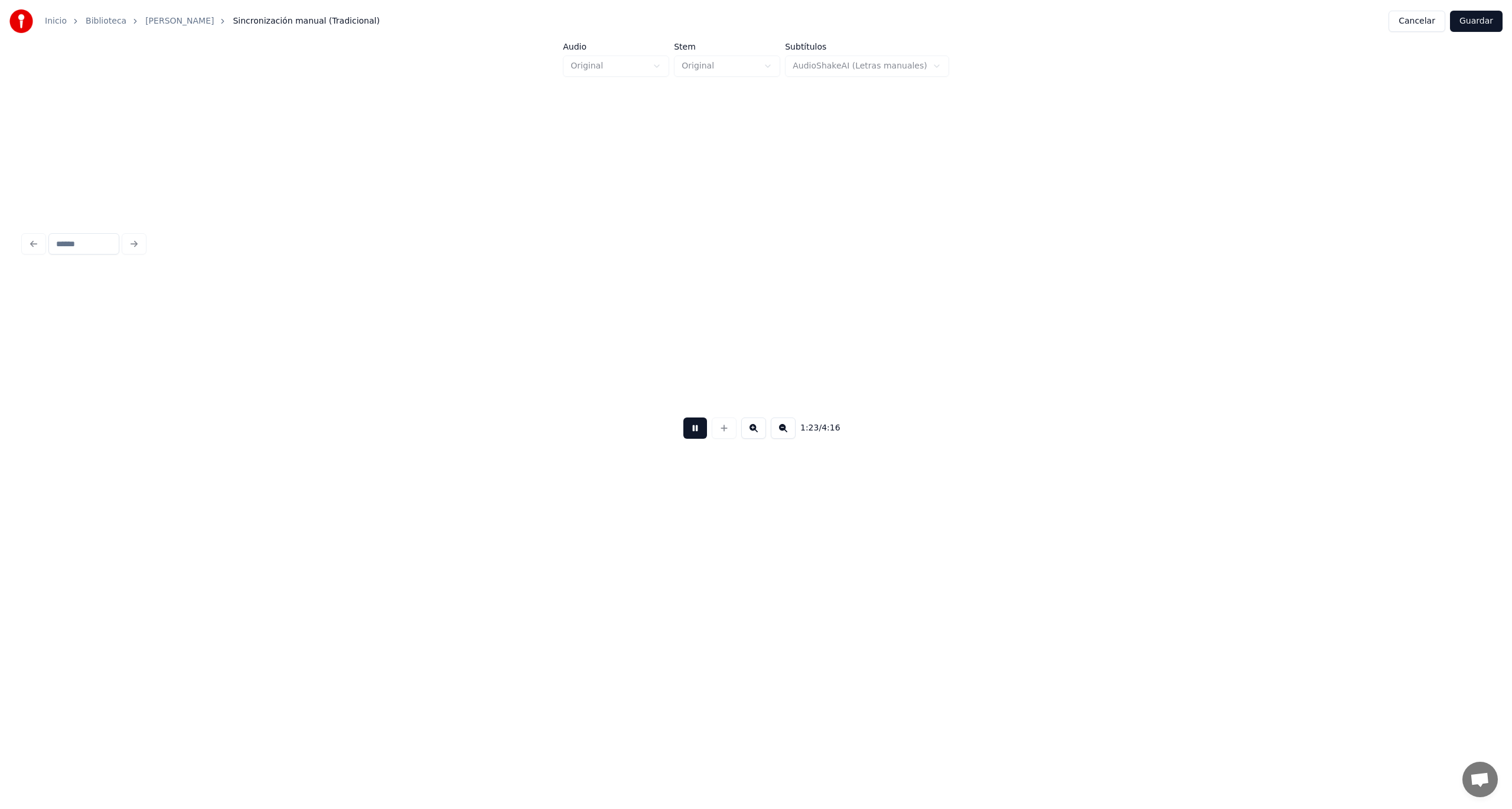
click at [699, 436] on button at bounding box center [695, 429] width 24 height 22
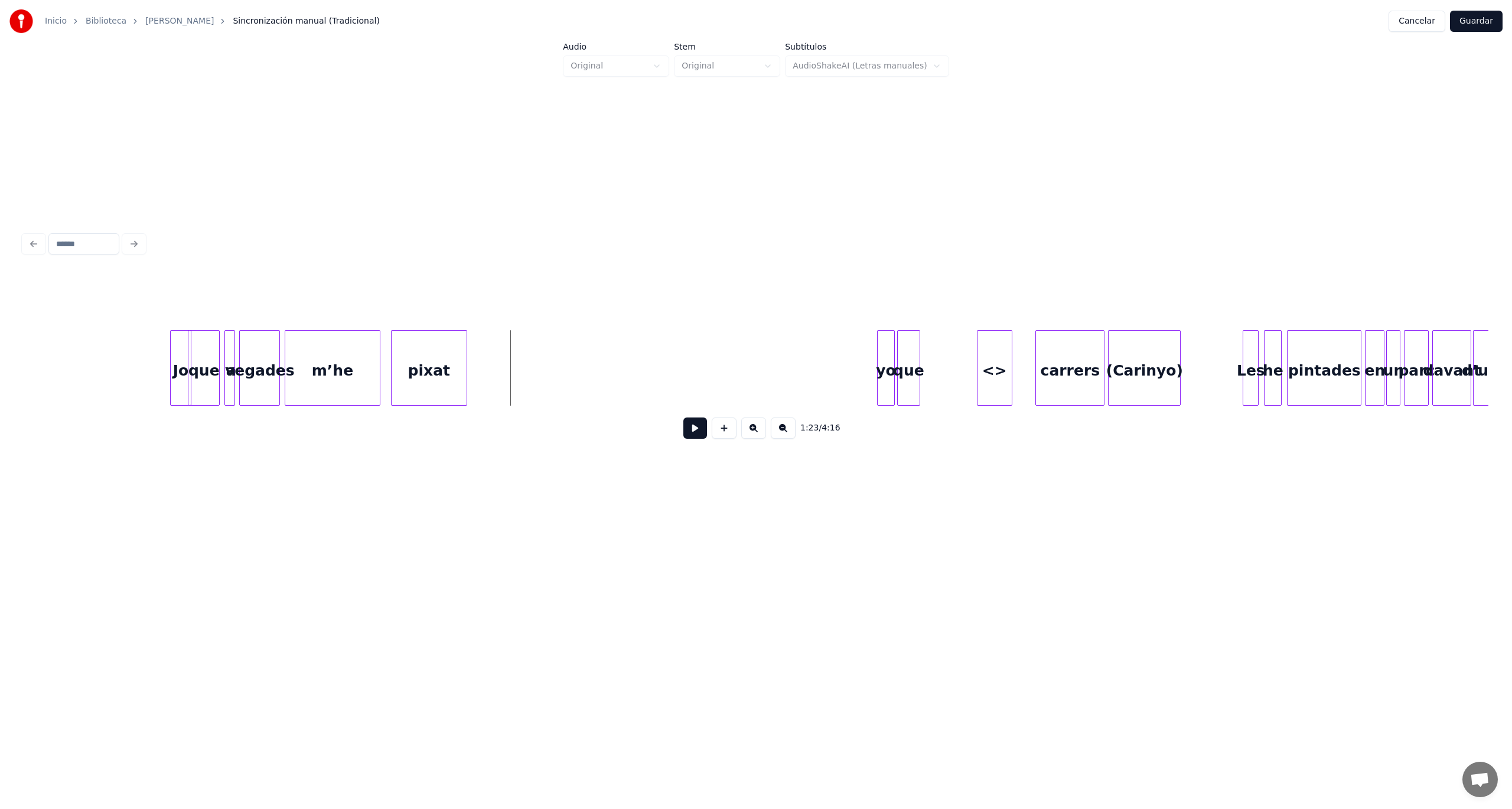
scroll to position [0, 6876]
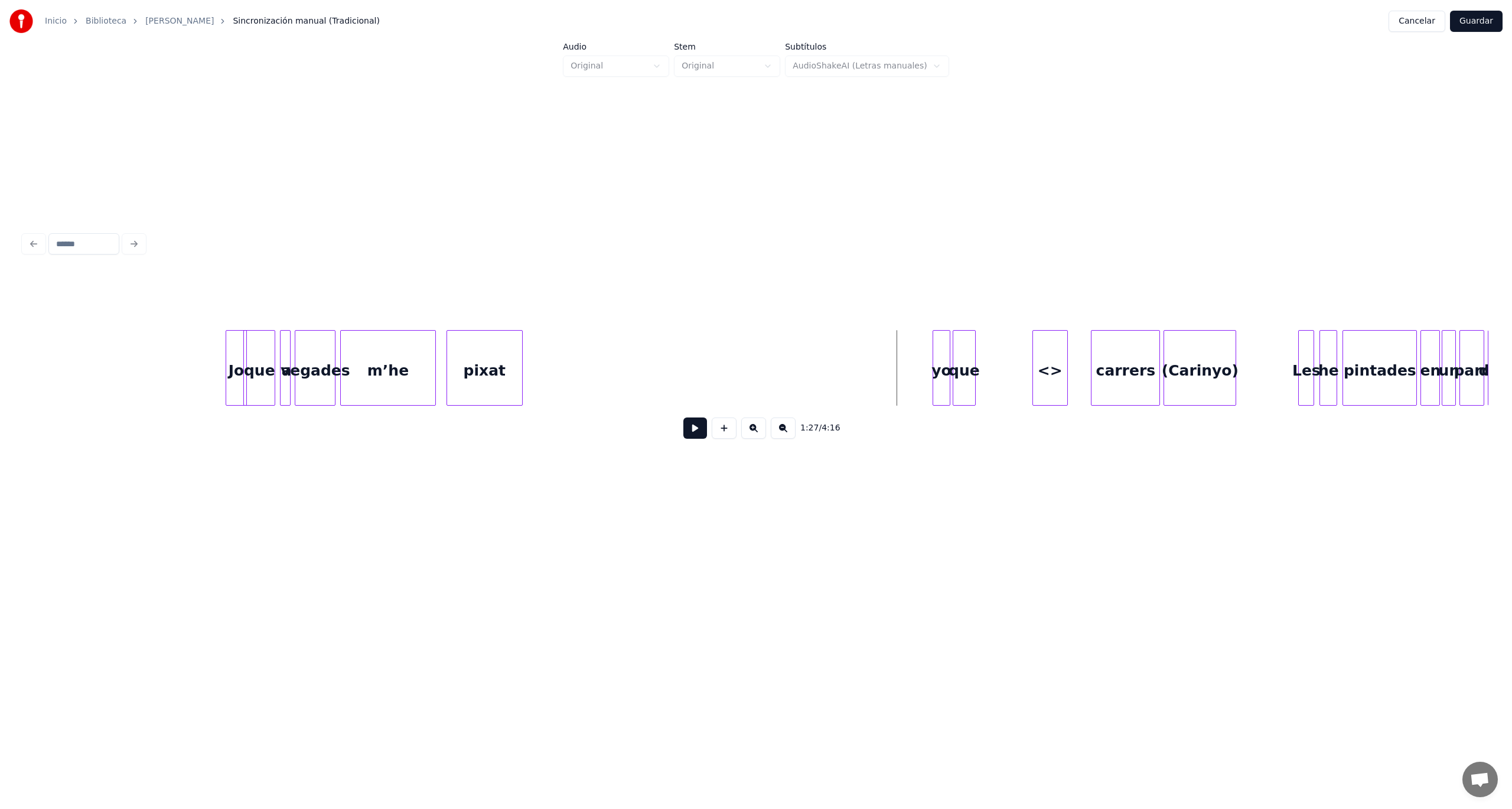
click at [694, 436] on button at bounding box center [695, 429] width 24 height 22
click at [941, 385] on div "yo" at bounding box center [941, 371] width 17 height 80
click at [888, 299] on button at bounding box center [893, 301] width 25 height 22
click at [969, 370] on div "que" at bounding box center [964, 371] width 22 height 80
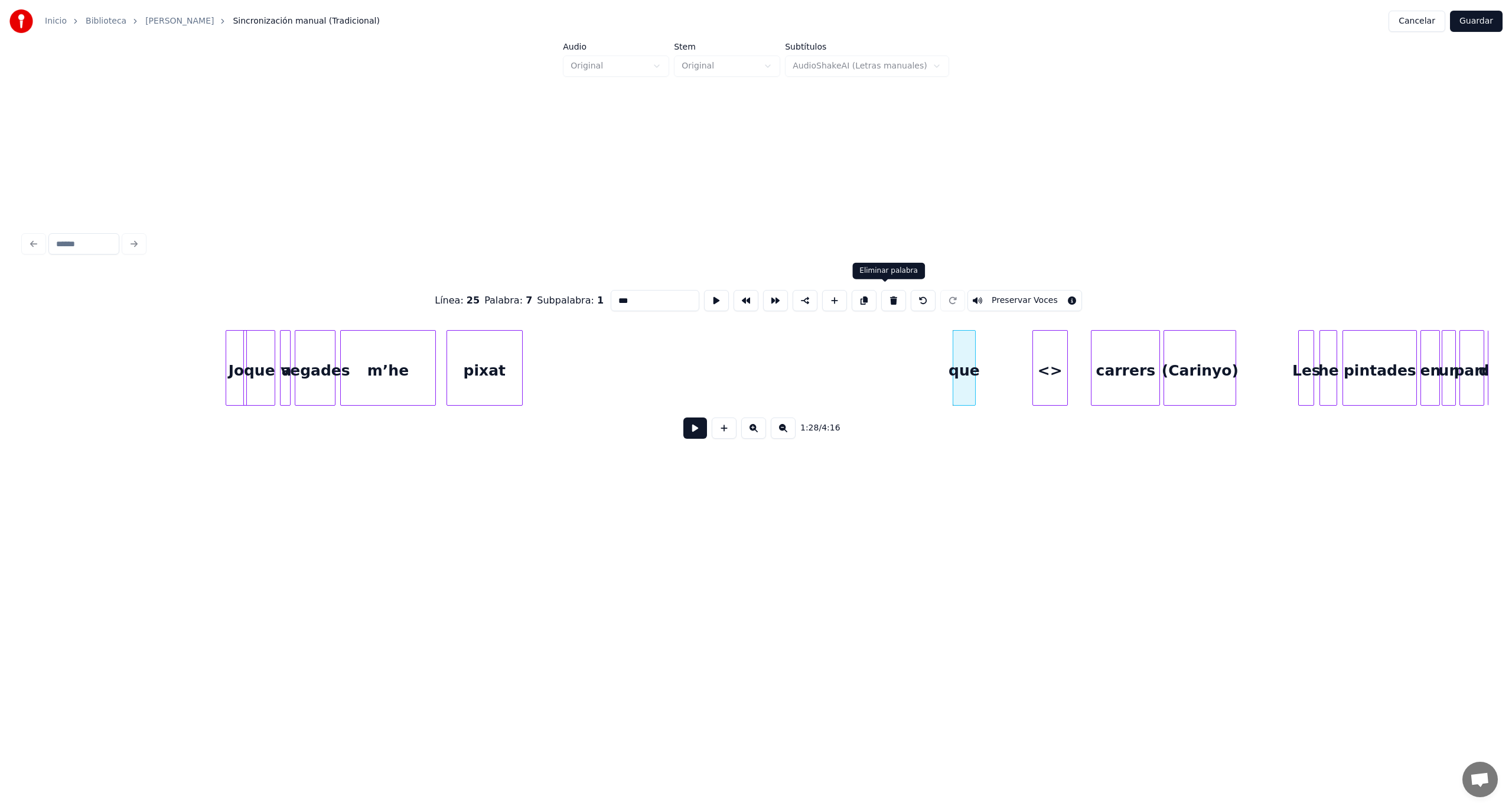
click at [884, 296] on button at bounding box center [893, 301] width 25 height 22
click at [1054, 366] on div "<>" at bounding box center [1050, 371] width 34 height 80
click at [884, 297] on button at bounding box center [893, 301] width 25 height 22
type input "*******"
click at [1047, 405] on div "carrers (Carinyo) Les he pintades en un parc davant pixat m’he vegades a Jo que" at bounding box center [756, 368] width 1465 height 75
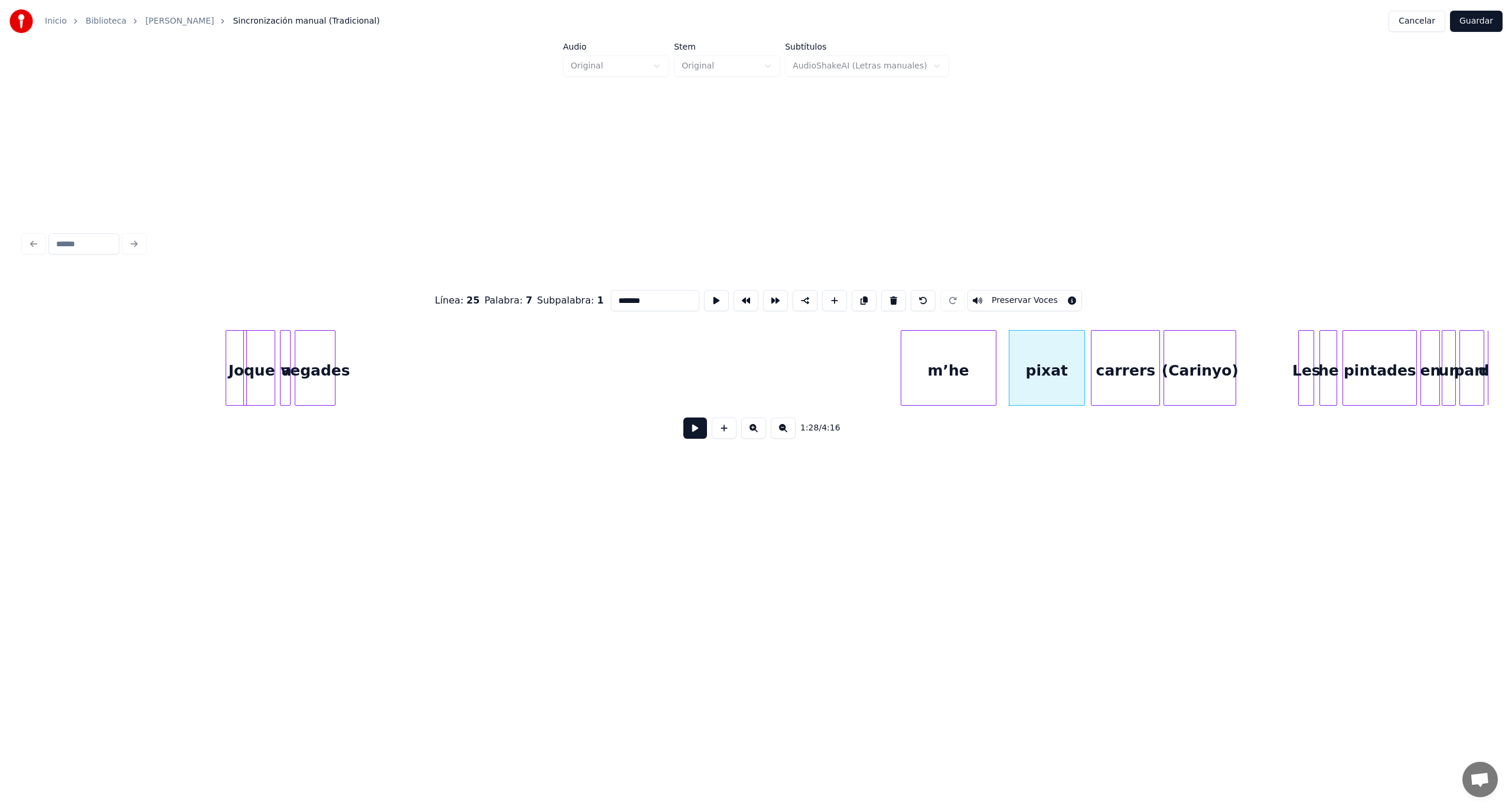
click at [968, 385] on div "m’he" at bounding box center [948, 371] width 95 height 80
click at [870, 378] on div "vegades" at bounding box center [871, 371] width 39 height 80
click at [831, 383] on div "a" at bounding box center [832, 371] width 11 height 80
click at [811, 365] on div "que" at bounding box center [805, 371] width 31 height 80
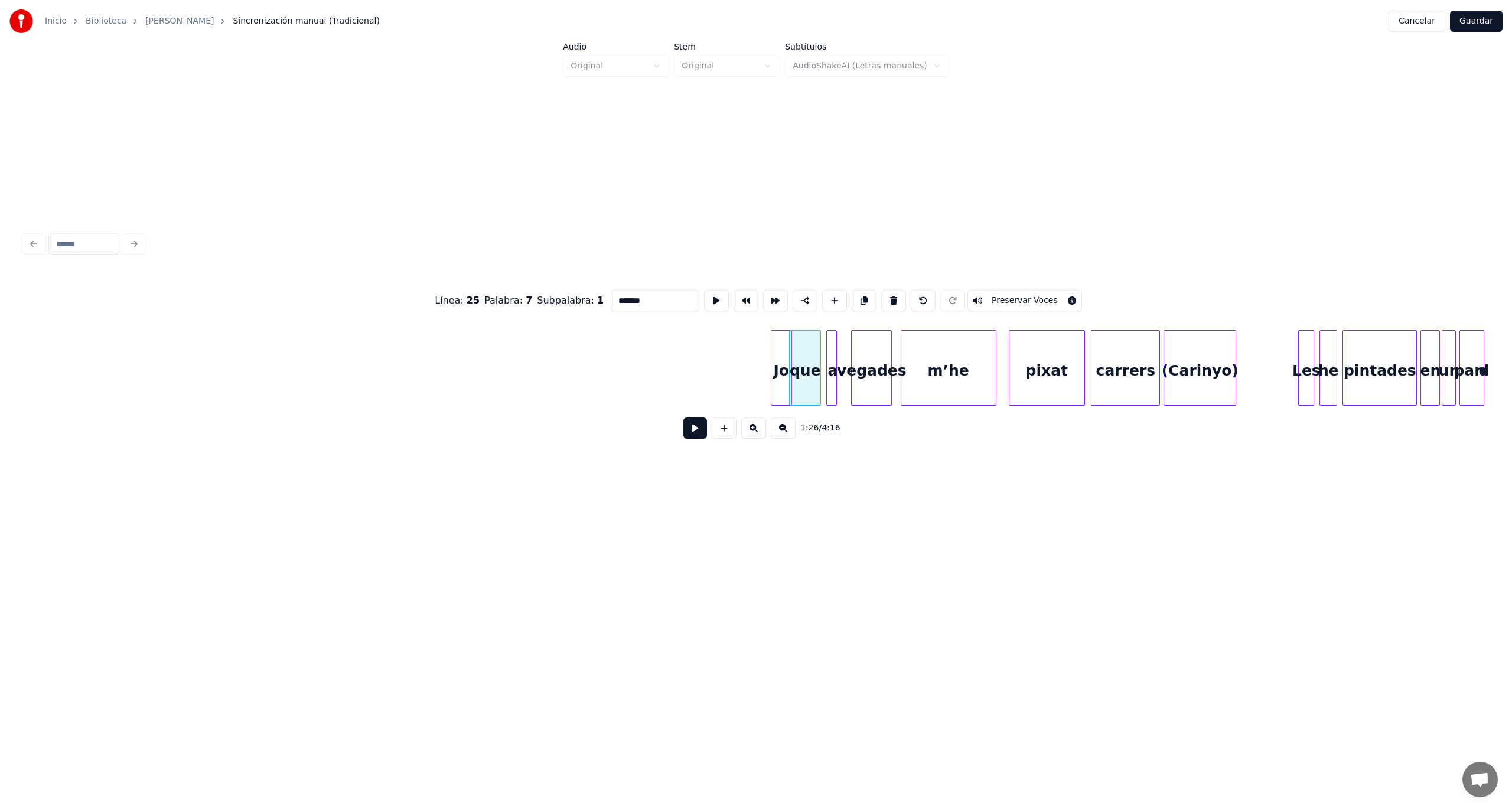
click at [783, 401] on div "Jo" at bounding box center [781, 371] width 20 height 80
click at [691, 439] on button at bounding box center [695, 429] width 24 height 22
click at [697, 436] on button at bounding box center [695, 429] width 24 height 22
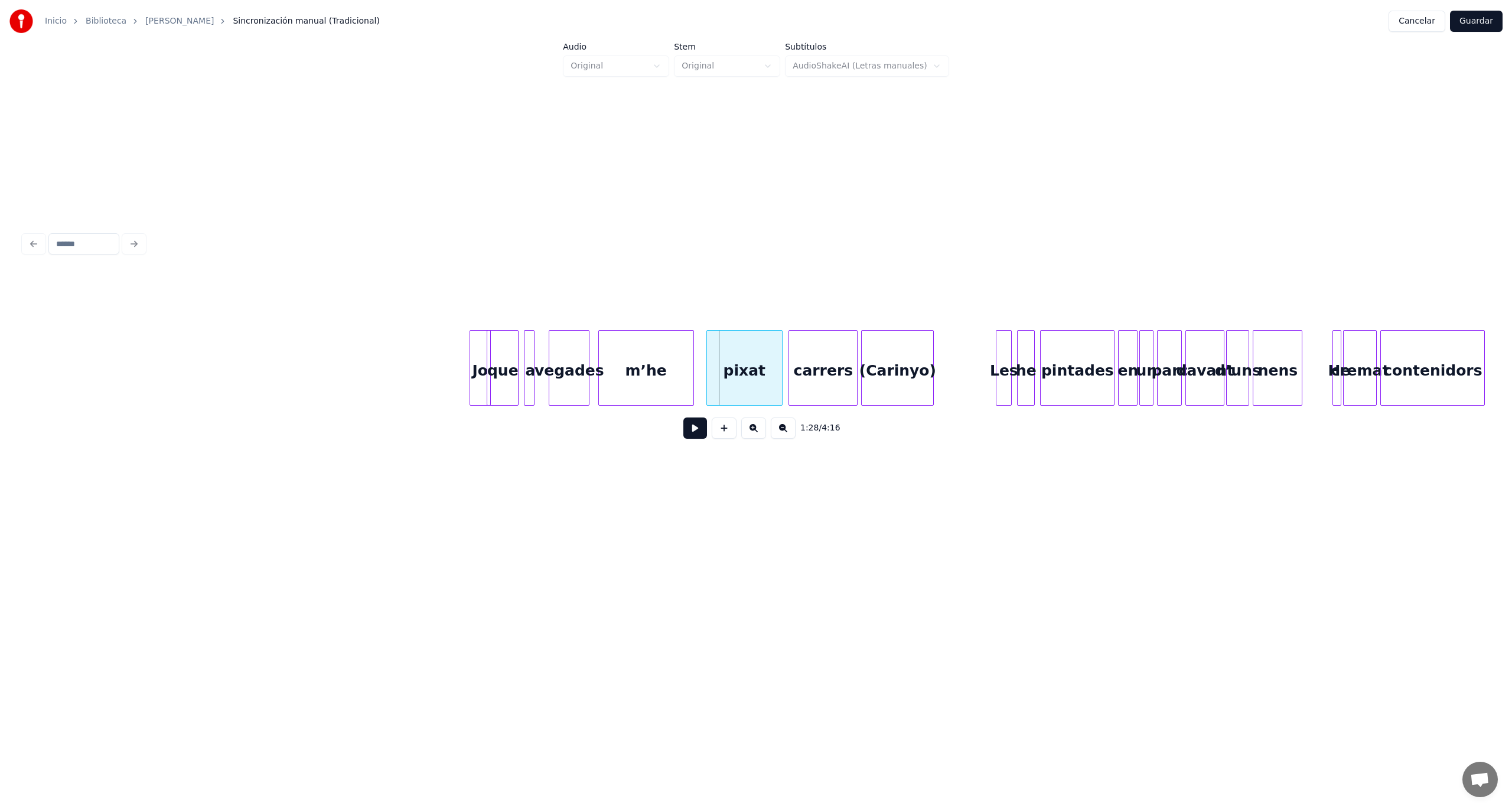
scroll to position [0, 7185]
click at [704, 436] on button at bounding box center [695, 429] width 24 height 22
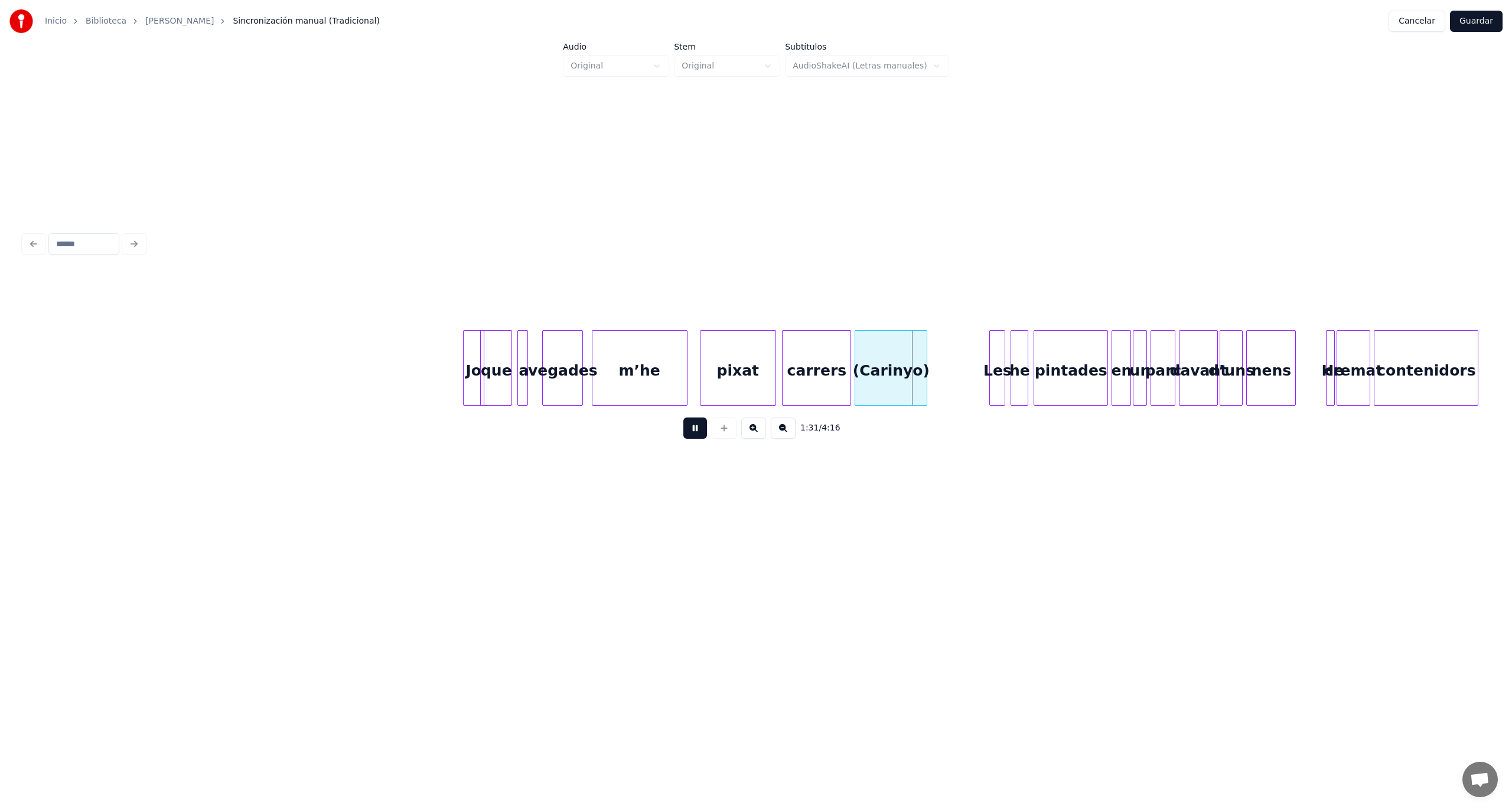
click at [704, 436] on button at bounding box center [695, 429] width 24 height 22
click at [686, 434] on button at bounding box center [695, 429] width 24 height 22
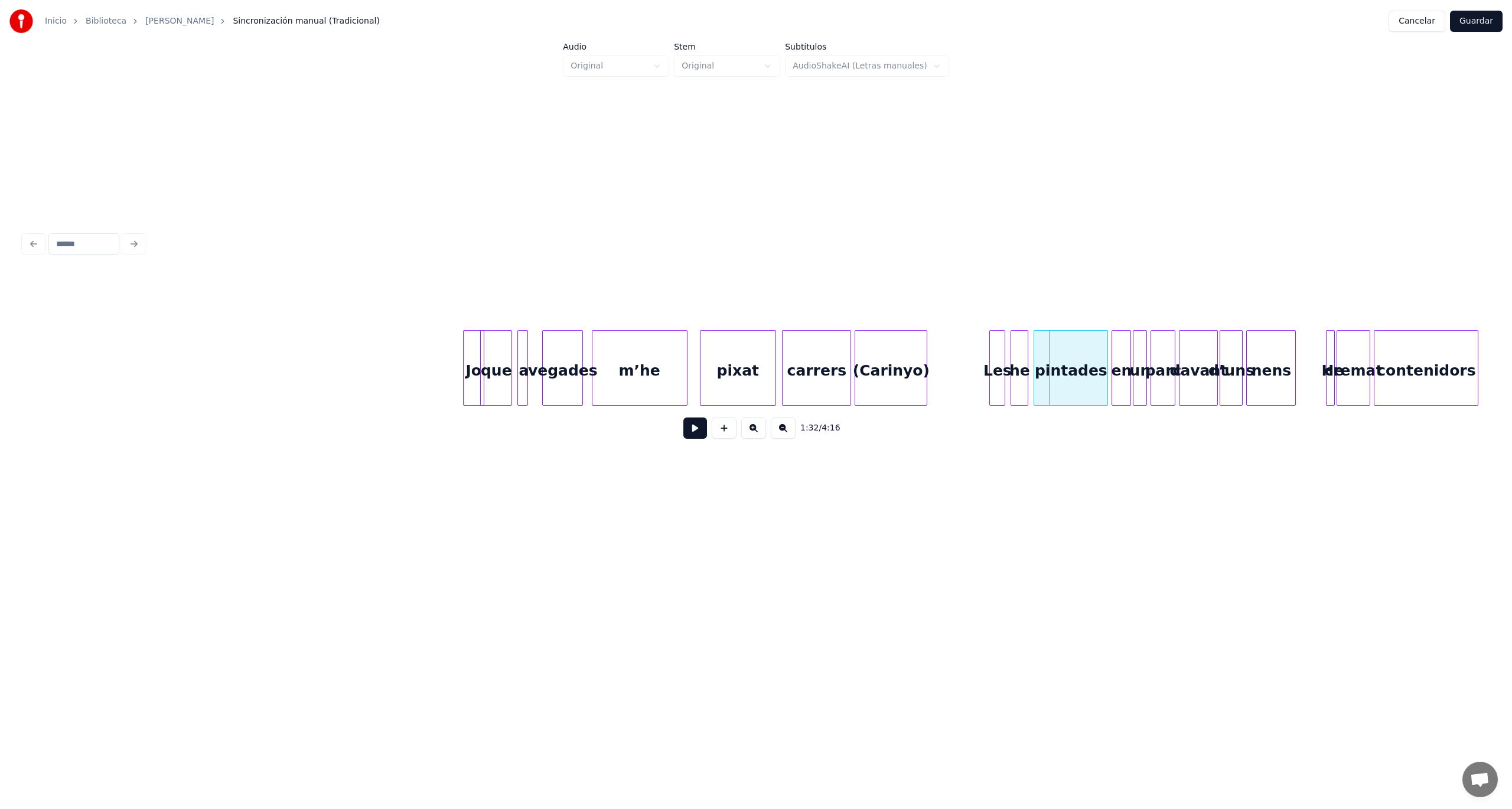
click at [882, 378] on div "(Carinyo)" at bounding box center [891, 371] width 72 height 80
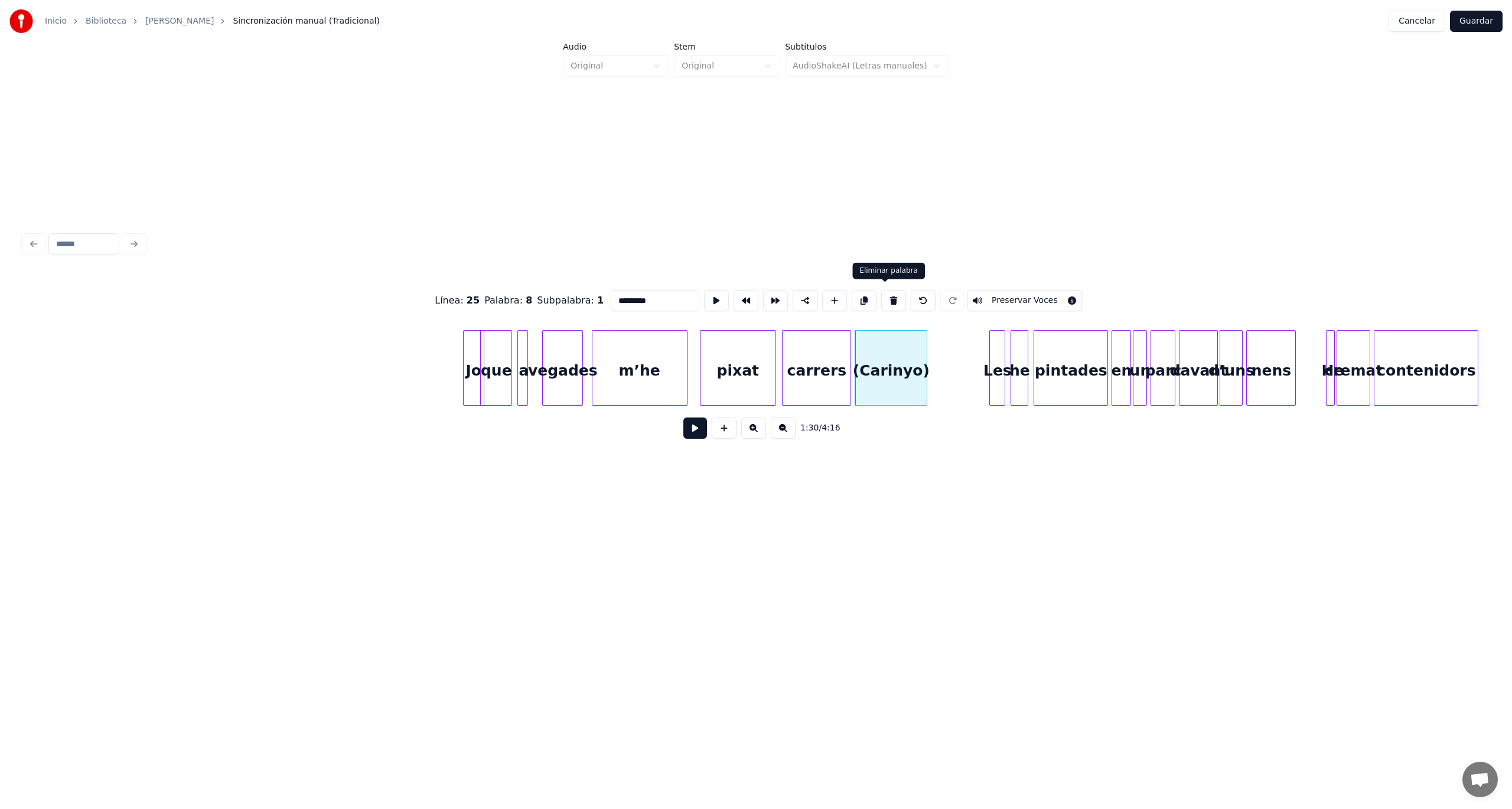
click at [881, 296] on button at bounding box center [893, 301] width 25 height 22
type input "*******"
click at [914, 378] on div "carrers" at bounding box center [906, 371] width 68 height 80
click at [838, 363] on div "pixat" at bounding box center [825, 371] width 75 height 80
click at [707, 298] on button at bounding box center [717, 301] width 25 height 22
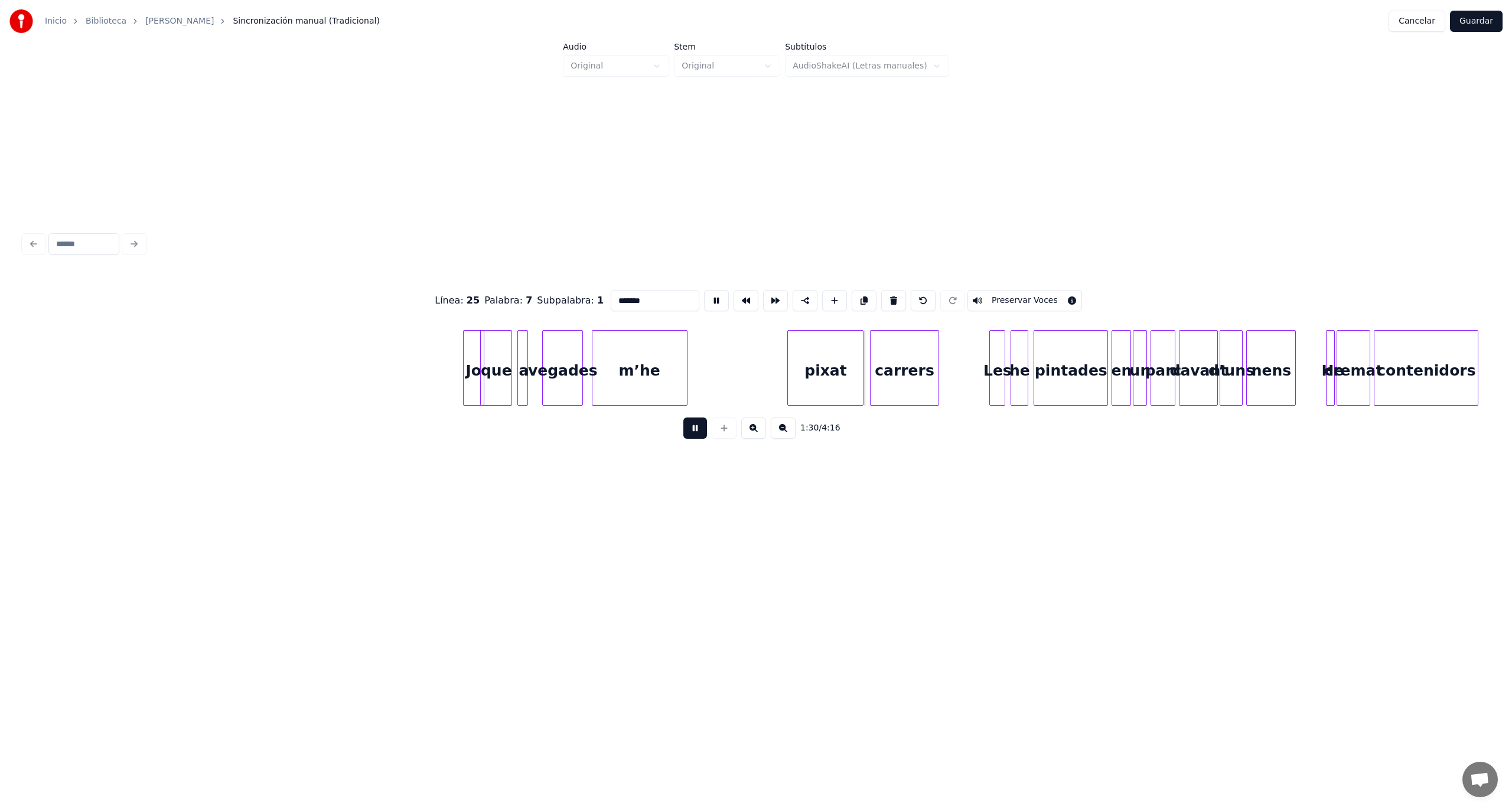
click at [707, 298] on button at bounding box center [717, 301] width 25 height 22
click at [751, 377] on div "pixat" at bounding box center [760, 371] width 75 height 80
click at [751, 434] on button at bounding box center [753, 429] width 25 height 22
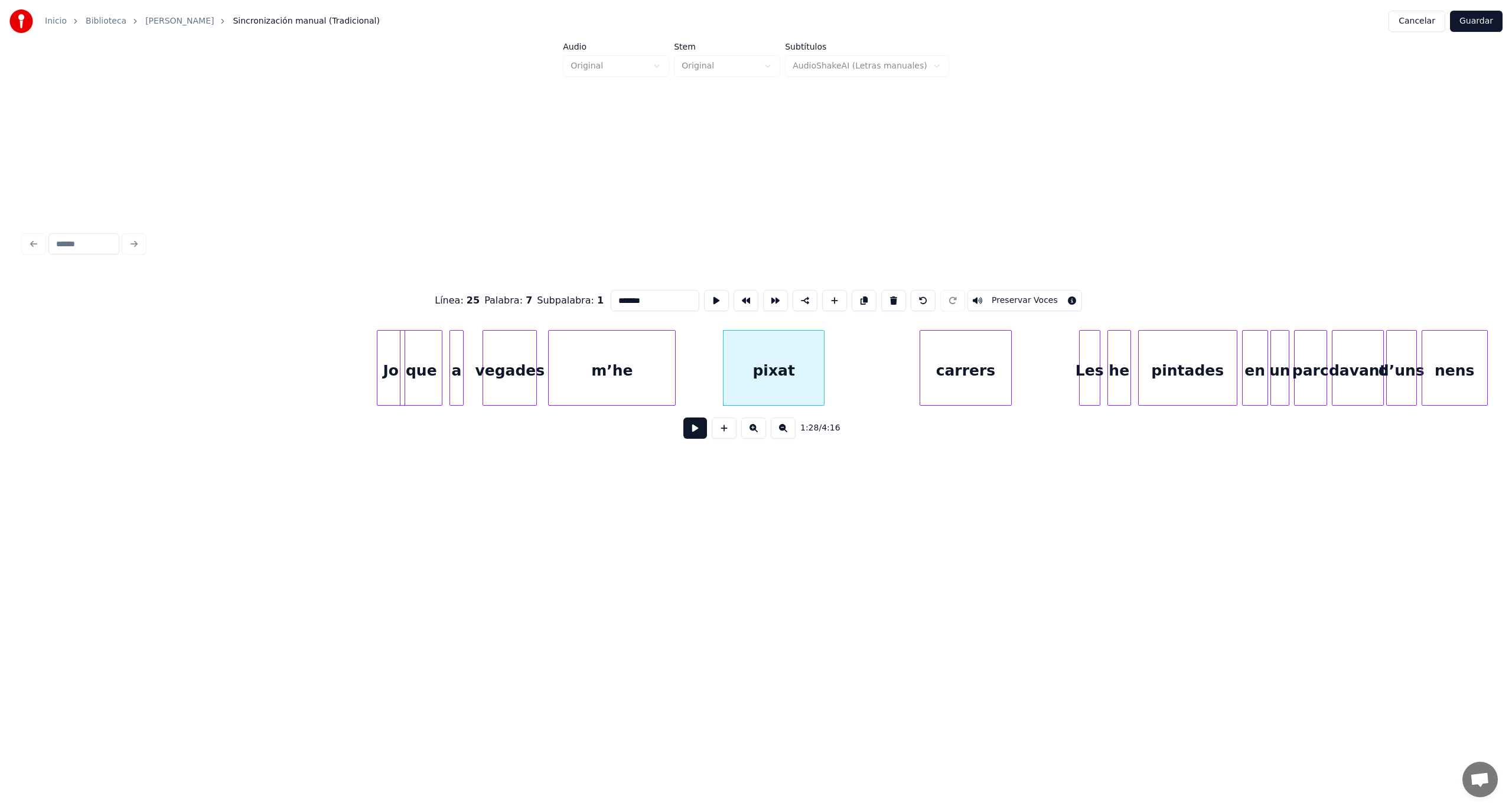
click at [751, 434] on button at bounding box center [753, 429] width 25 height 22
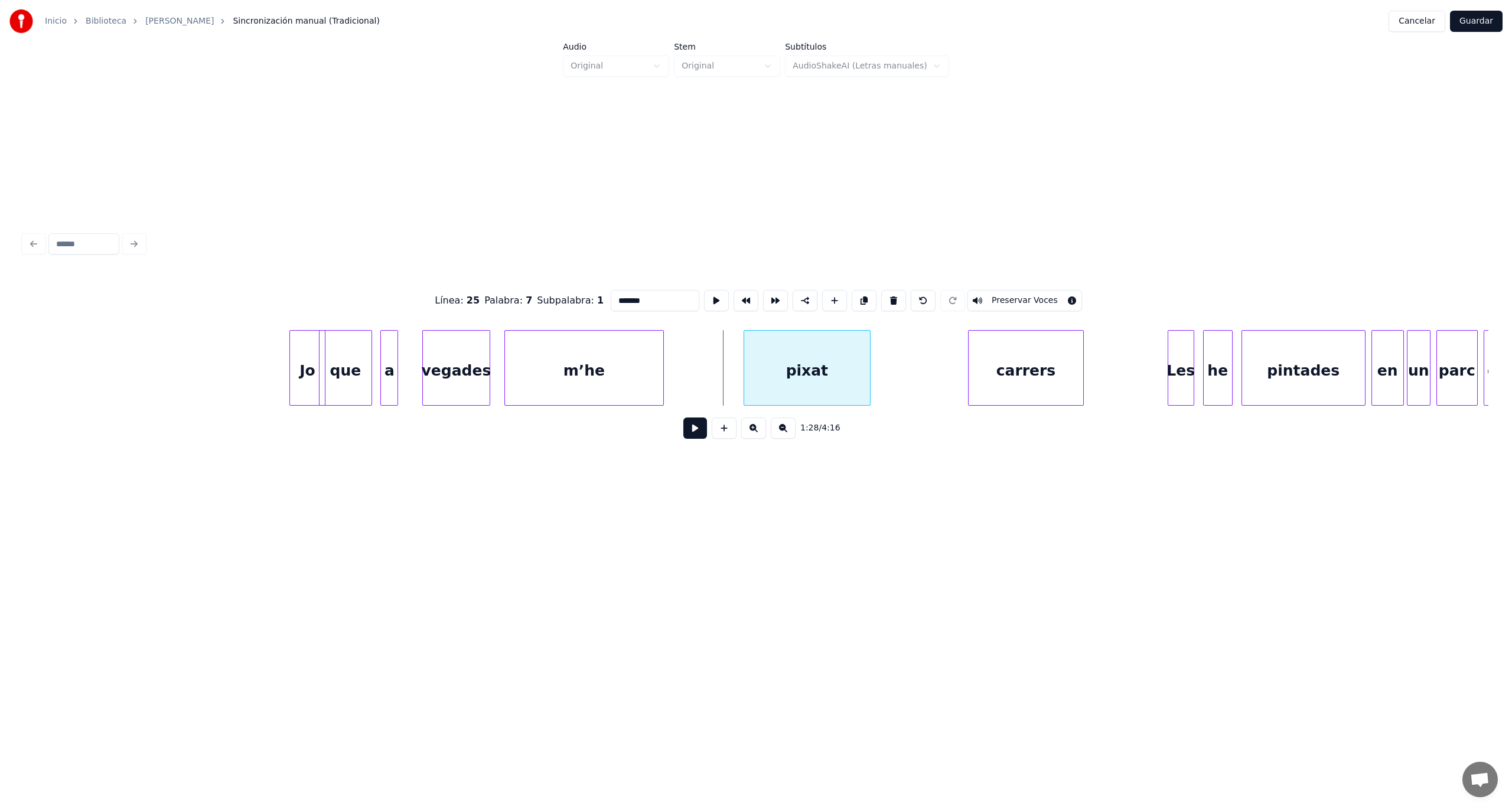
click at [780, 385] on div "pixat" at bounding box center [807, 371] width 126 height 80
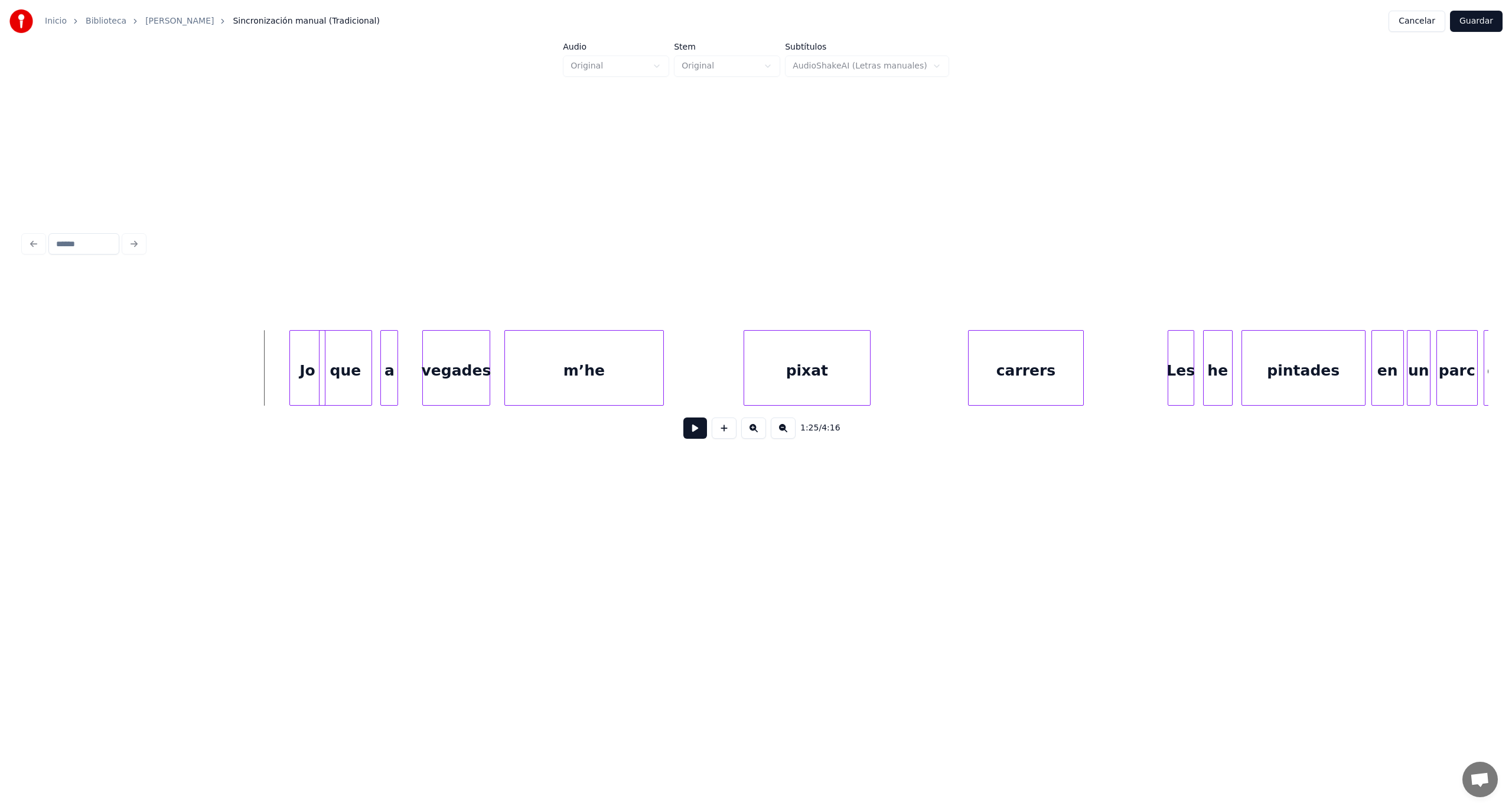
click at [700, 427] on button at bounding box center [695, 429] width 24 height 22
click at [630, 384] on div at bounding box center [628, 368] width 4 height 75
click at [713, 375] on div "m’he" at bounding box center [715, 371] width 36 height 80
click at [654, 376] on div "vegades" at bounding box center [653, 371] width 67 height 80
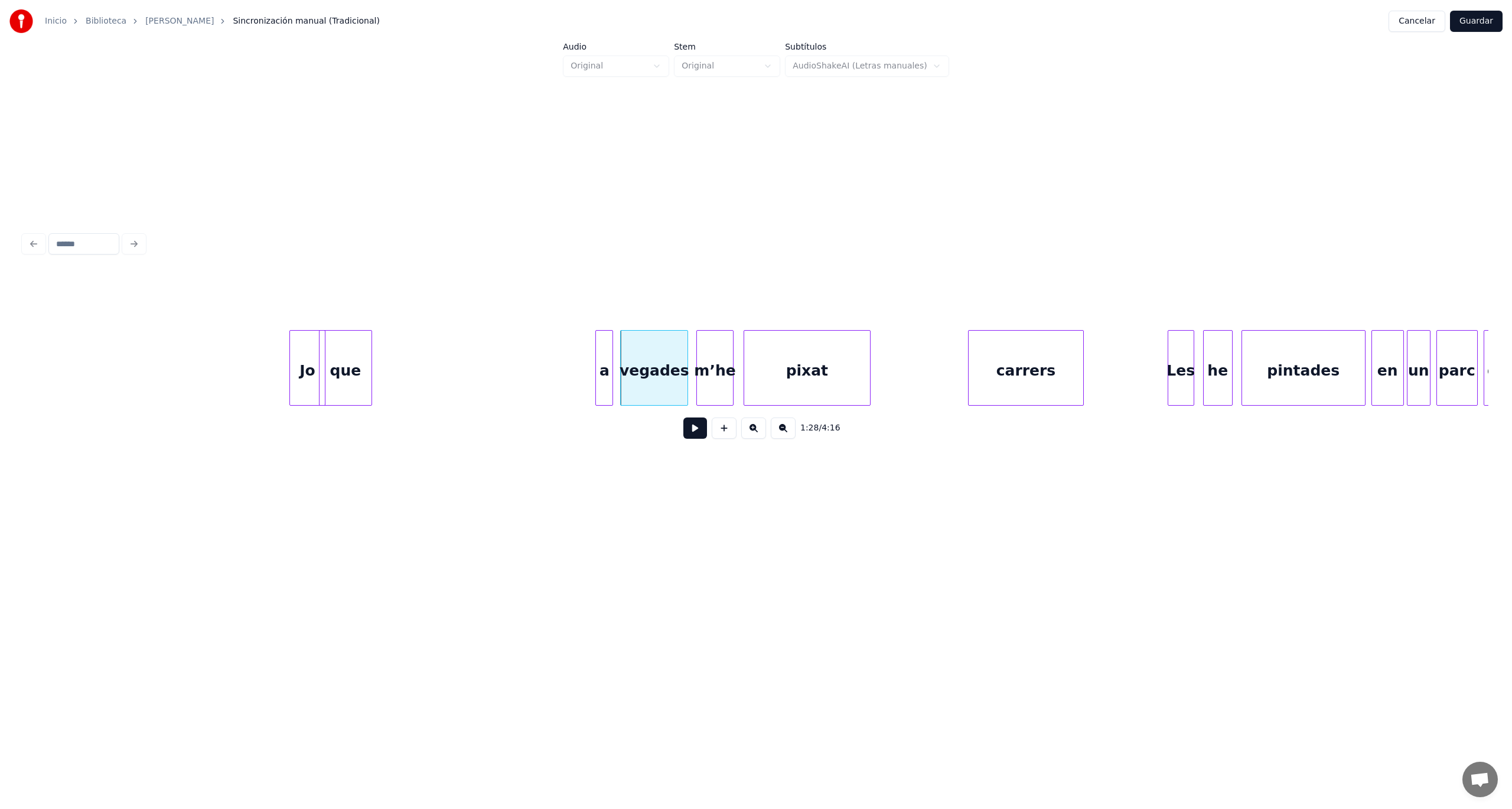
click at [606, 373] on div "a" at bounding box center [604, 371] width 17 height 80
click at [573, 377] on div "que" at bounding box center [564, 371] width 52 height 80
click at [297, 373] on div at bounding box center [297, 368] width 4 height 75
click at [522, 388] on div "Jo" at bounding box center [521, 371] width 28 height 80
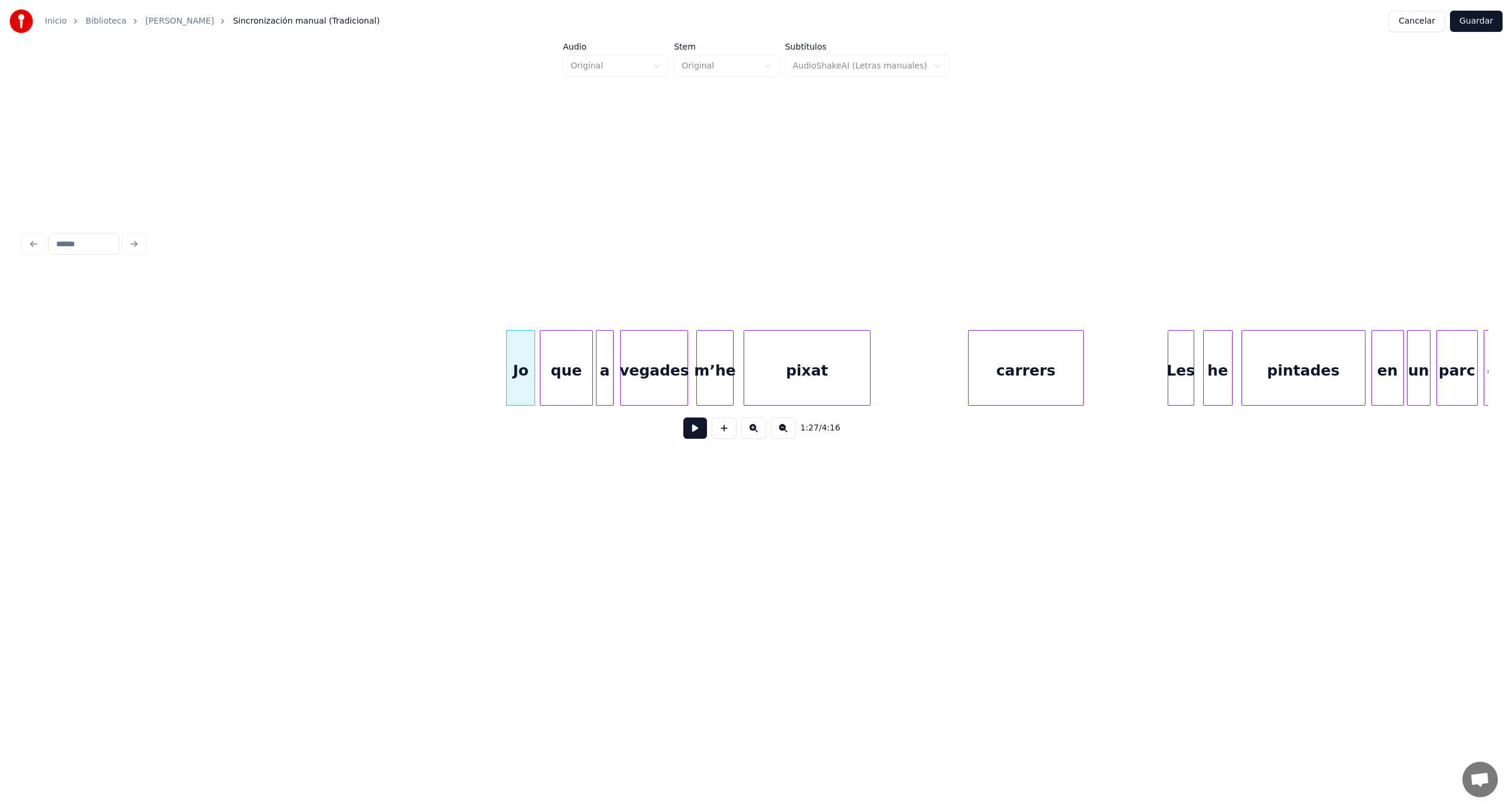
click at [694, 432] on button at bounding box center [695, 429] width 24 height 22
click at [865, 394] on div "pixat" at bounding box center [873, 371] width 126 height 80
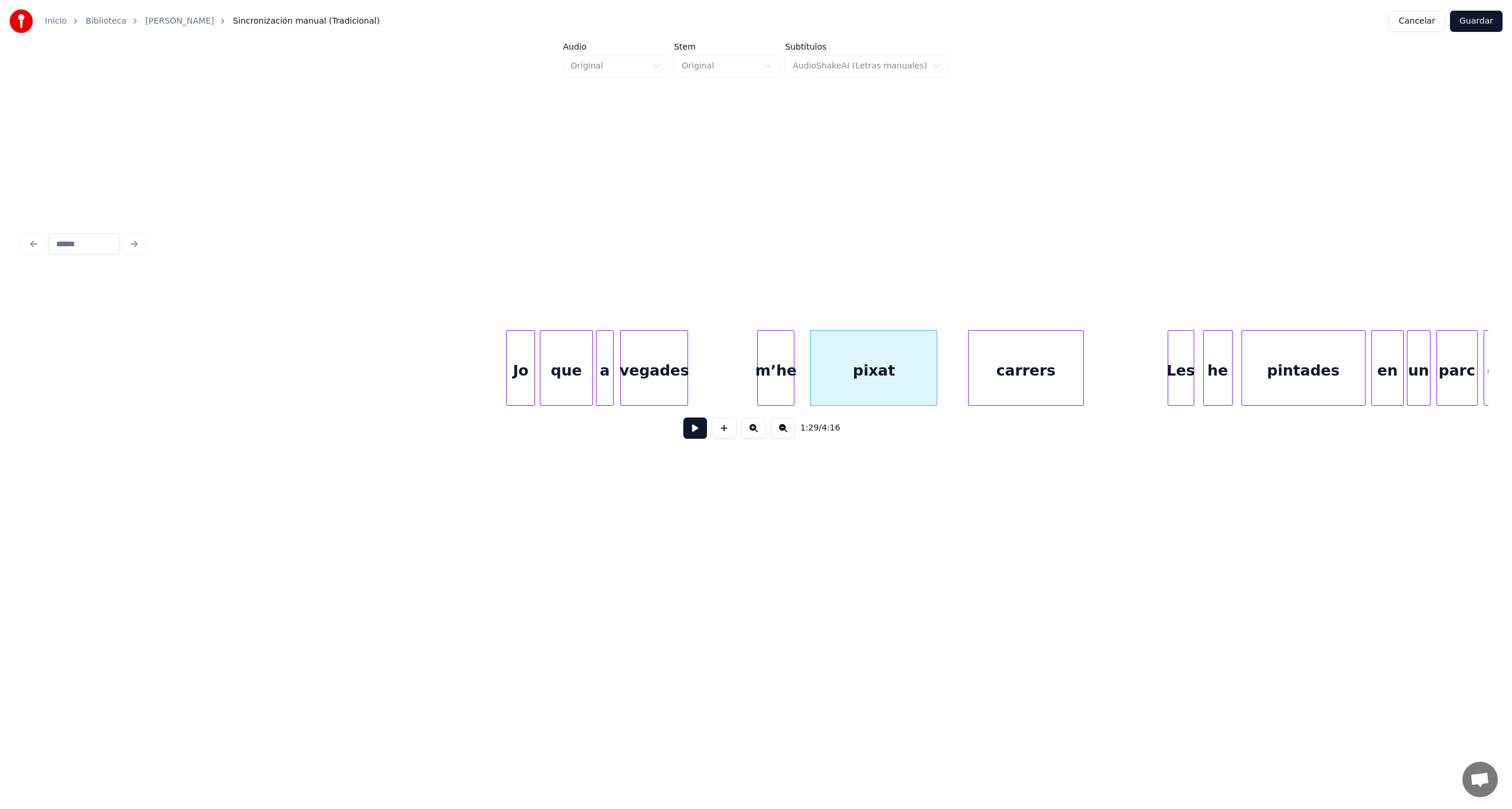
click at [775, 375] on div "m’he" at bounding box center [775, 371] width 36 height 80
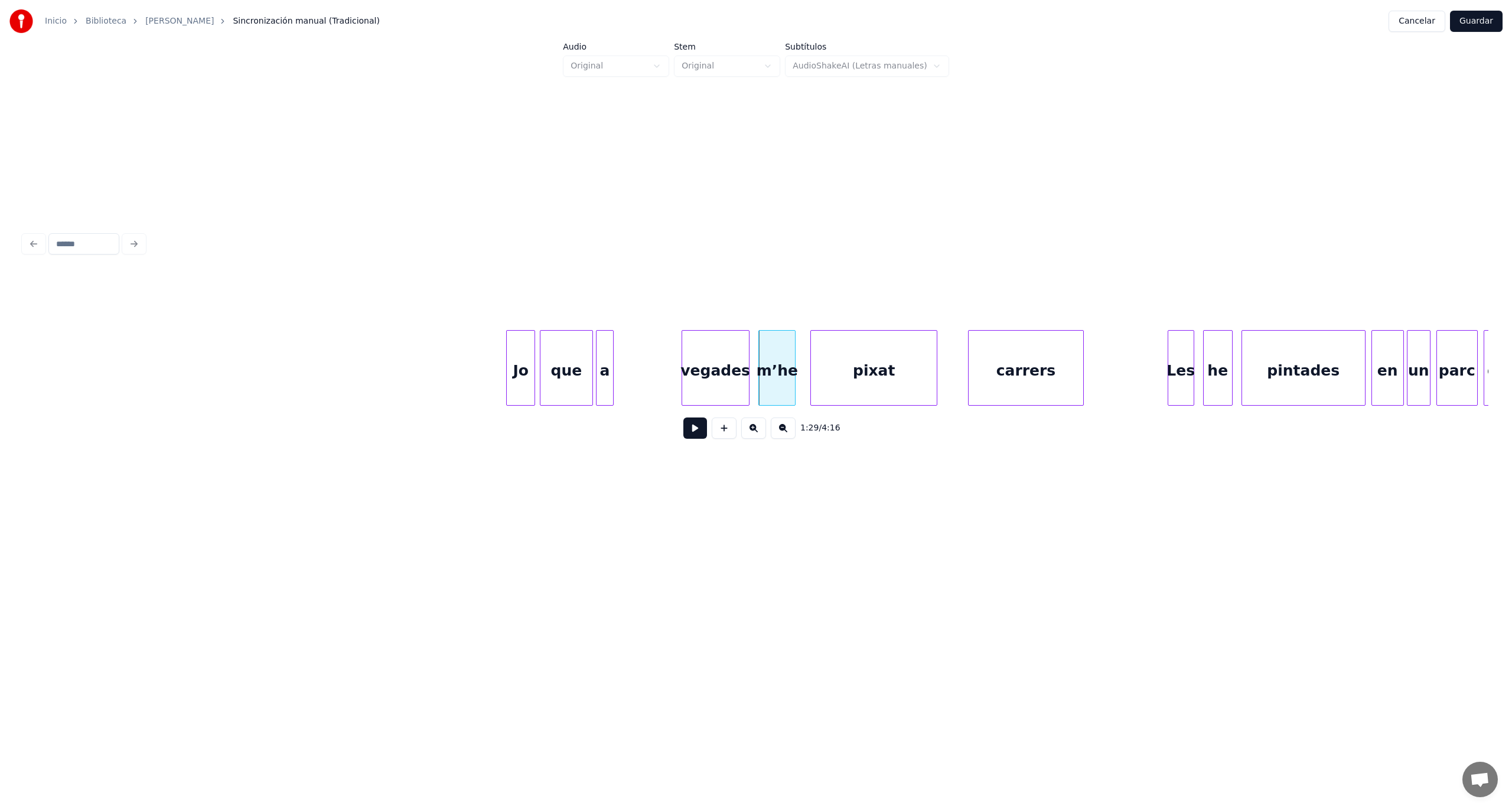
click at [714, 378] on div "vegades" at bounding box center [715, 371] width 67 height 80
click at [668, 377] on div "a" at bounding box center [668, 371] width 17 height 80
click at [638, 375] on div "que" at bounding box center [637, 371] width 52 height 80
click at [569, 375] on div "Jo" at bounding box center [571, 371] width 28 height 80
click at [696, 436] on button at bounding box center [695, 429] width 24 height 22
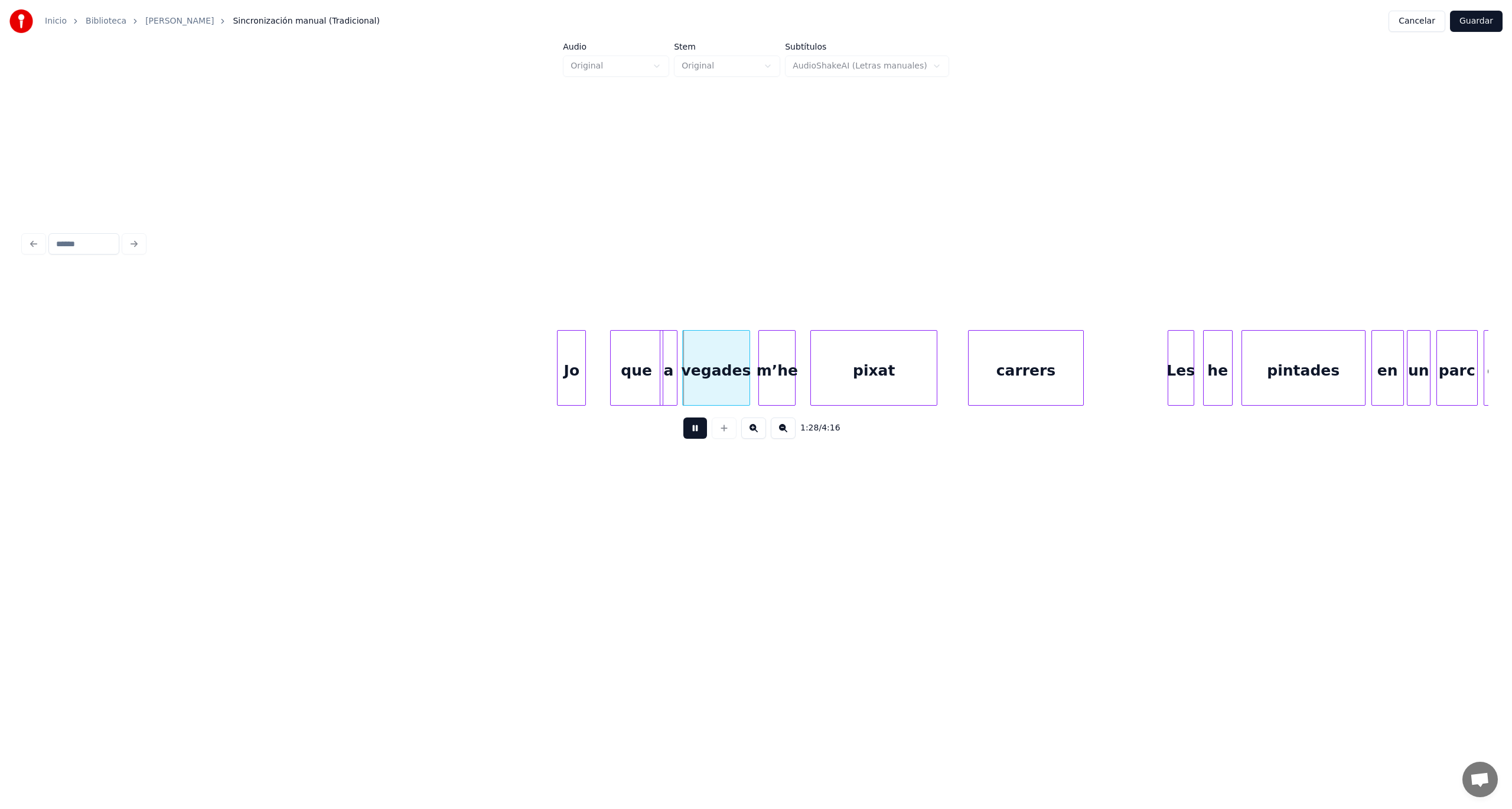
click at [696, 436] on button at bounding box center [695, 429] width 24 height 22
click at [618, 387] on div "que" at bounding box center [618, 371] width 52 height 80
click at [617, 383] on div at bounding box center [616, 368] width 4 height 75
click at [696, 438] on button at bounding box center [695, 429] width 24 height 22
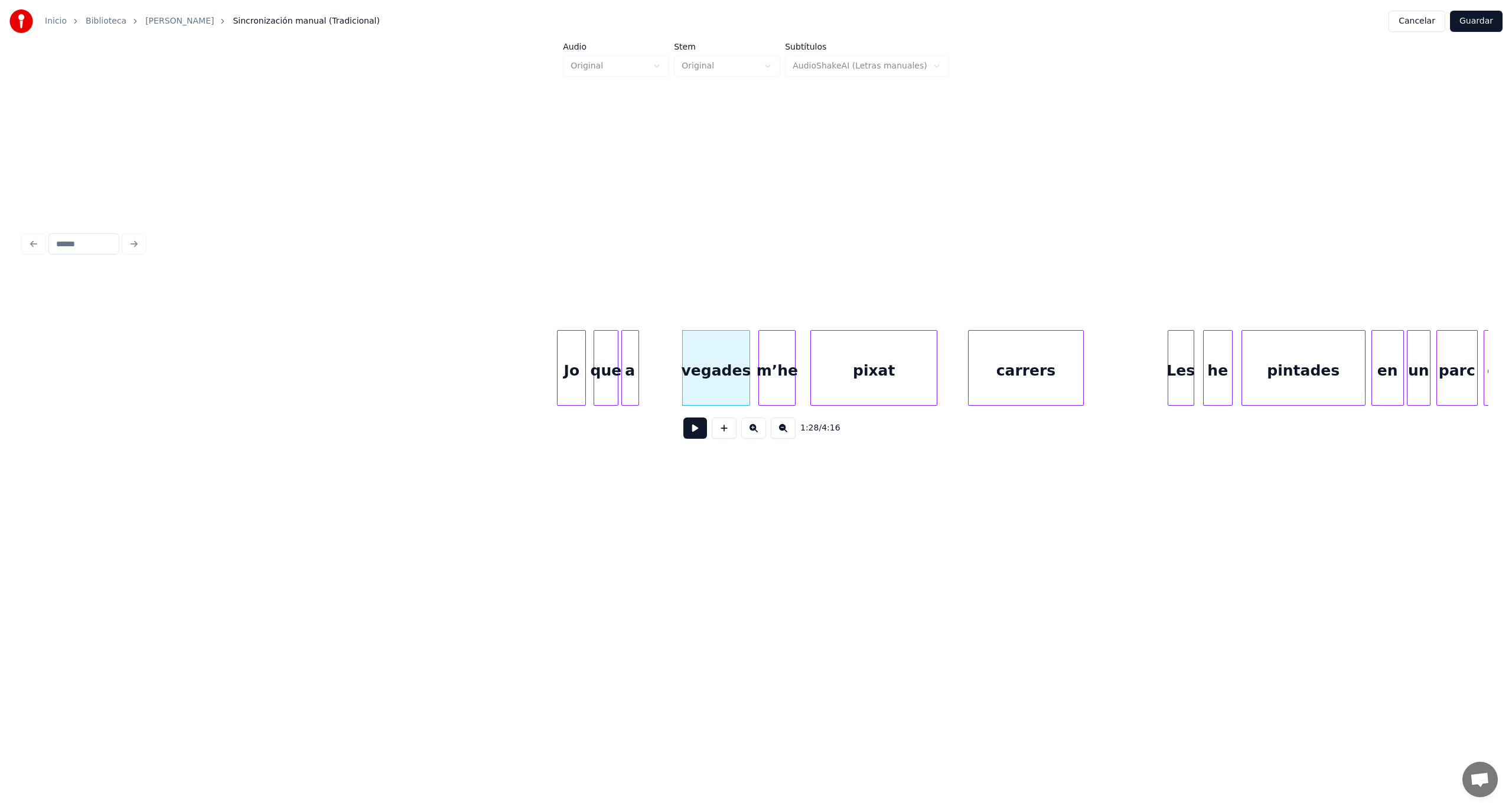
click at [633, 383] on div "a" at bounding box center [630, 371] width 17 height 80
click at [676, 389] on div "vegades" at bounding box center [678, 371] width 67 height 80
click at [689, 434] on button at bounding box center [695, 429] width 24 height 22
click at [750, 388] on div at bounding box center [750, 368] width 4 height 75
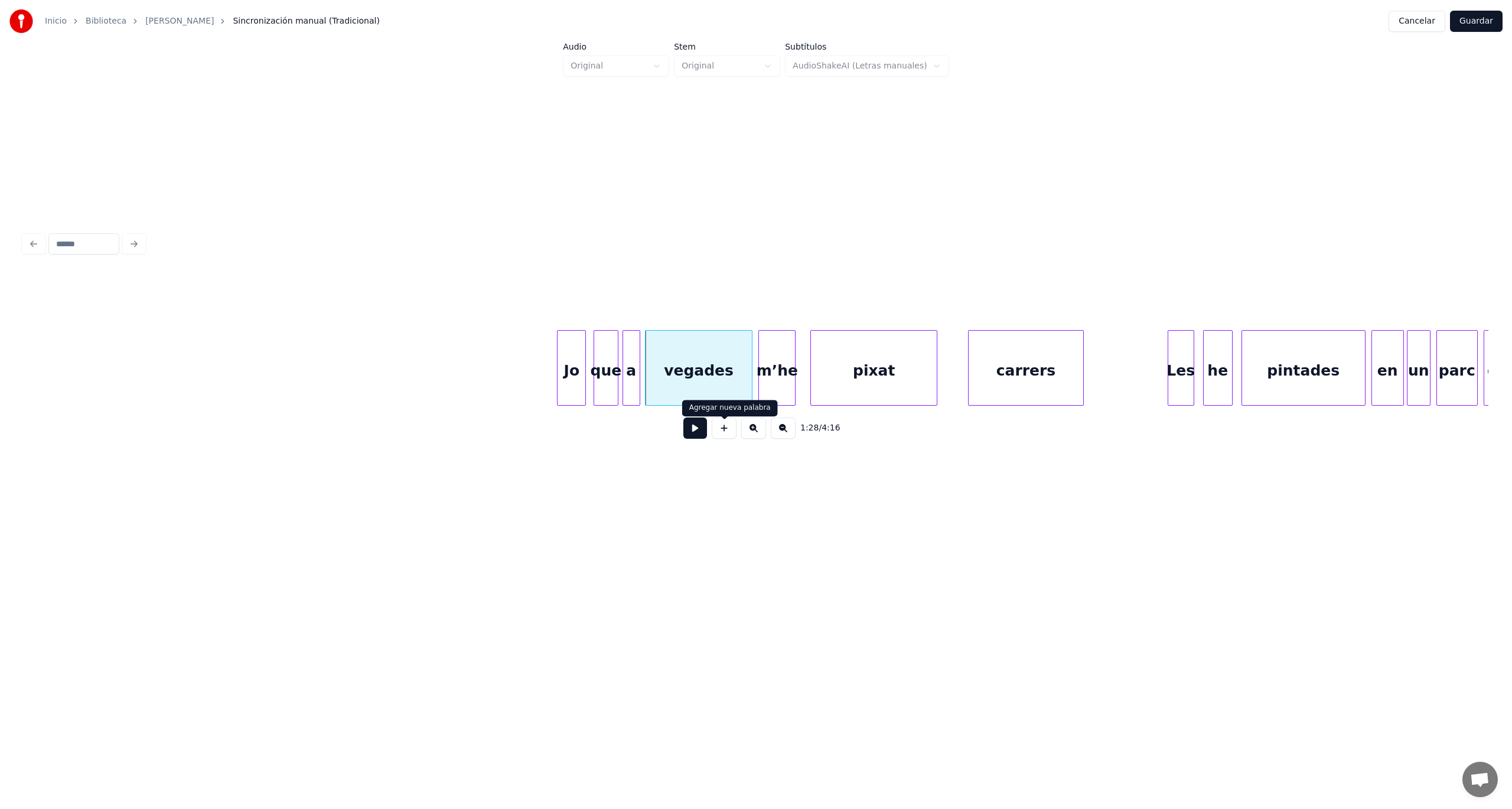
click at [690, 436] on button at bounding box center [695, 429] width 24 height 22
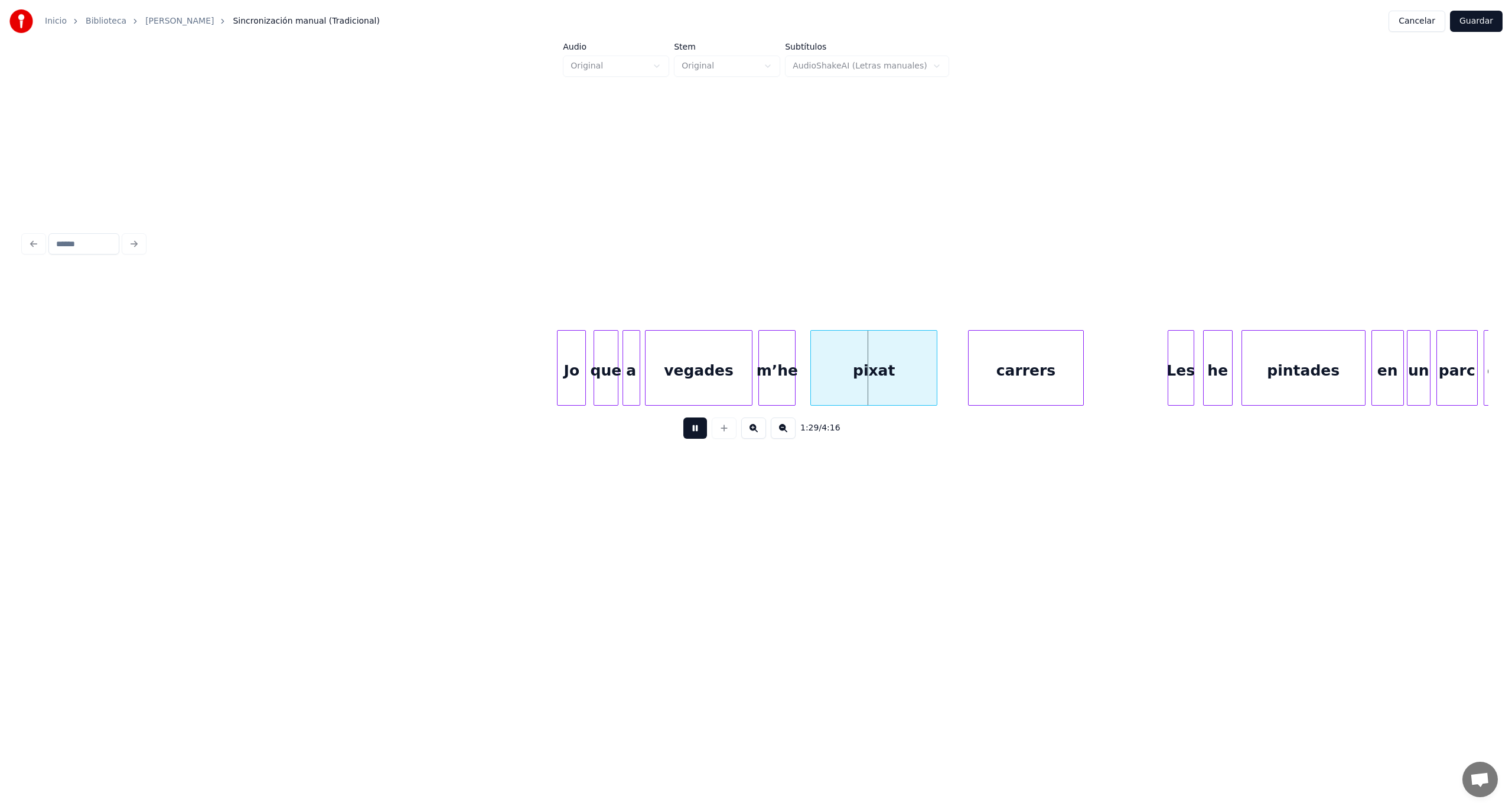
click at [690, 436] on button at bounding box center [695, 429] width 24 height 22
click at [785, 375] on div "m’he" at bounding box center [777, 371] width 36 height 80
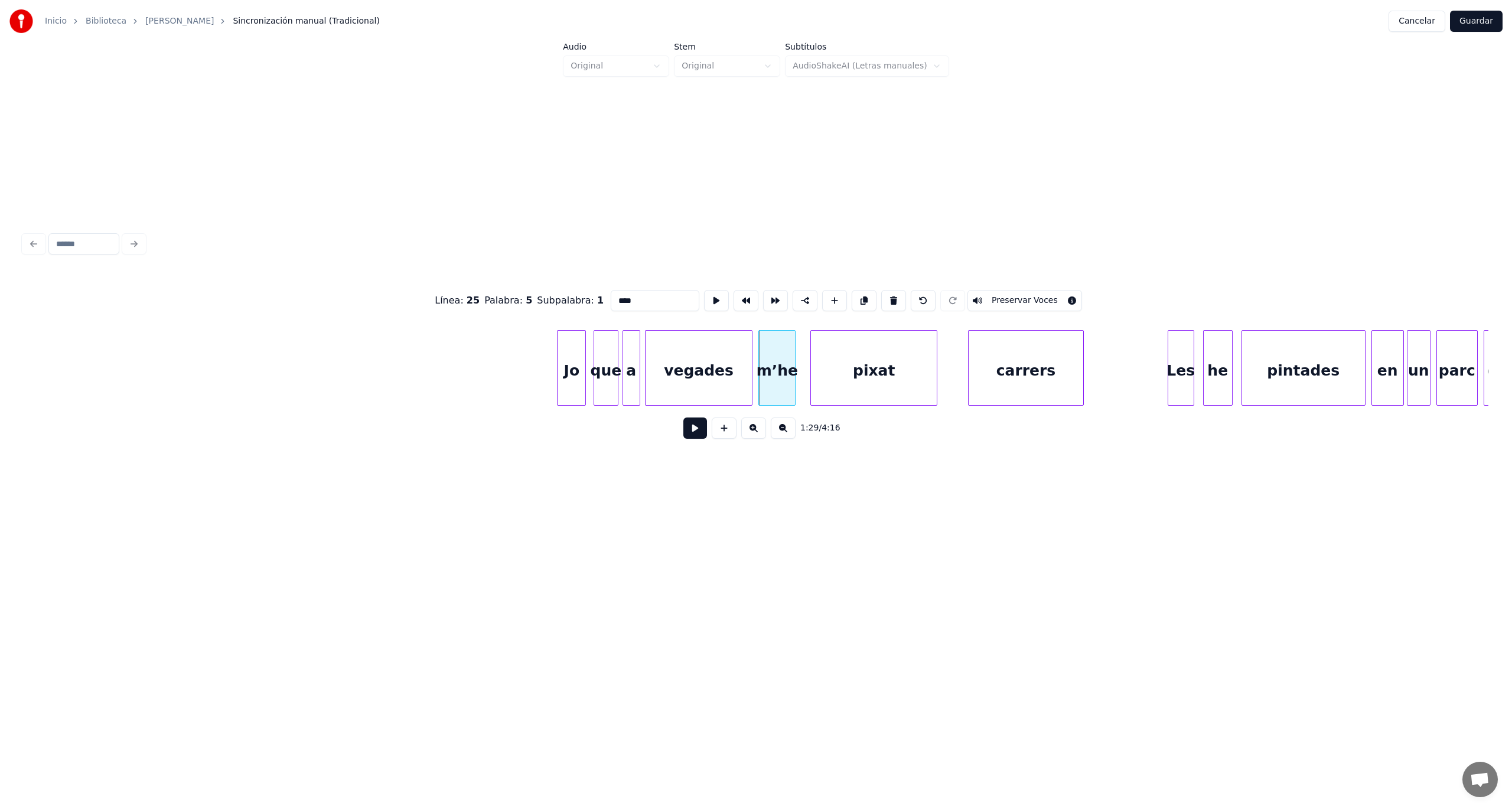
click at [694, 436] on button at bounding box center [695, 429] width 24 height 22
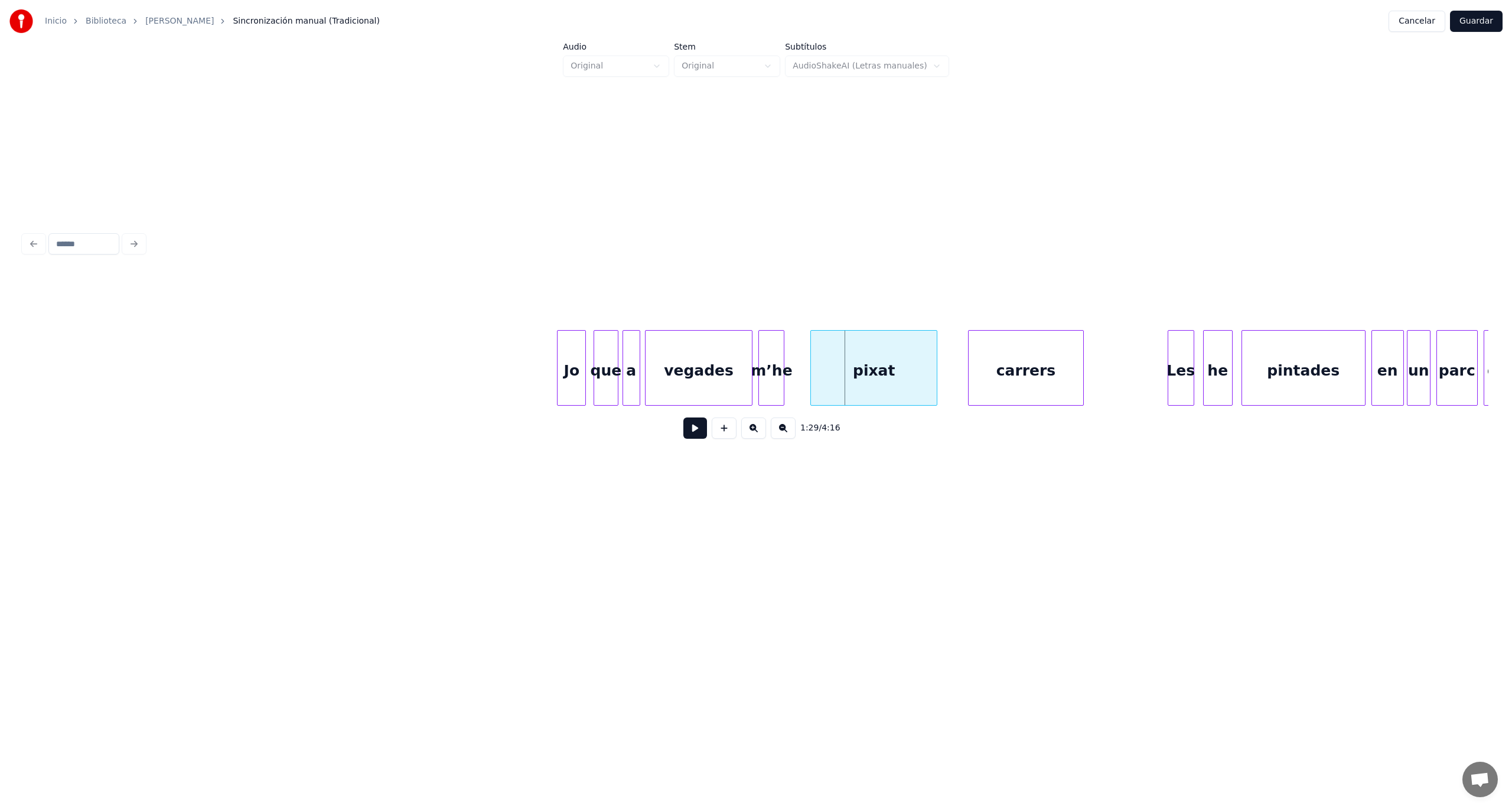
click at [782, 391] on div at bounding box center [782, 368] width 4 height 75
click at [700, 433] on button at bounding box center [695, 429] width 24 height 22
click at [891, 375] on div "pixat" at bounding box center [850, 371] width 126 height 80
click at [839, 384] on div at bounding box center [839, 368] width 4 height 75
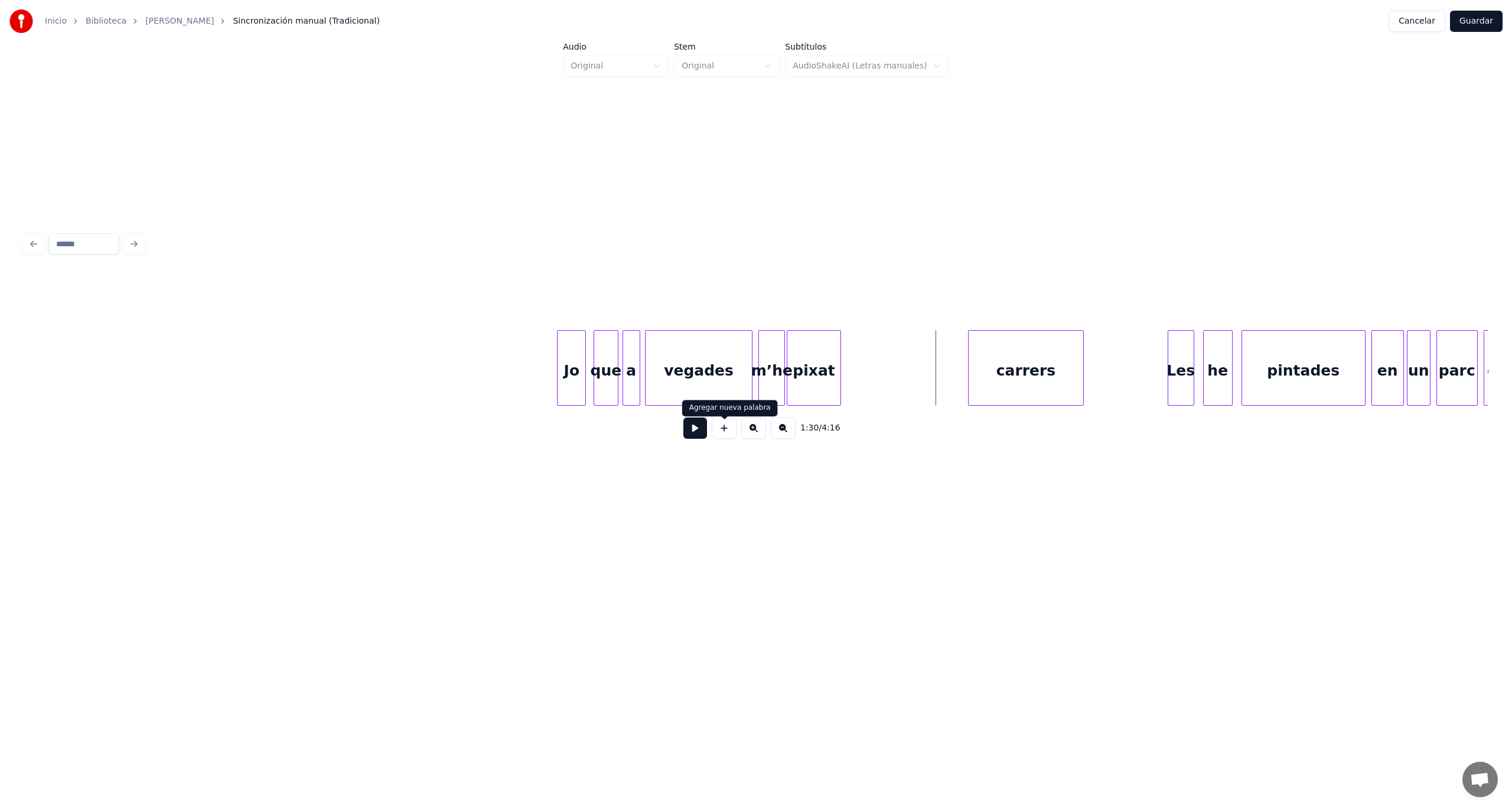
click at [724, 438] on button at bounding box center [724, 429] width 25 height 22
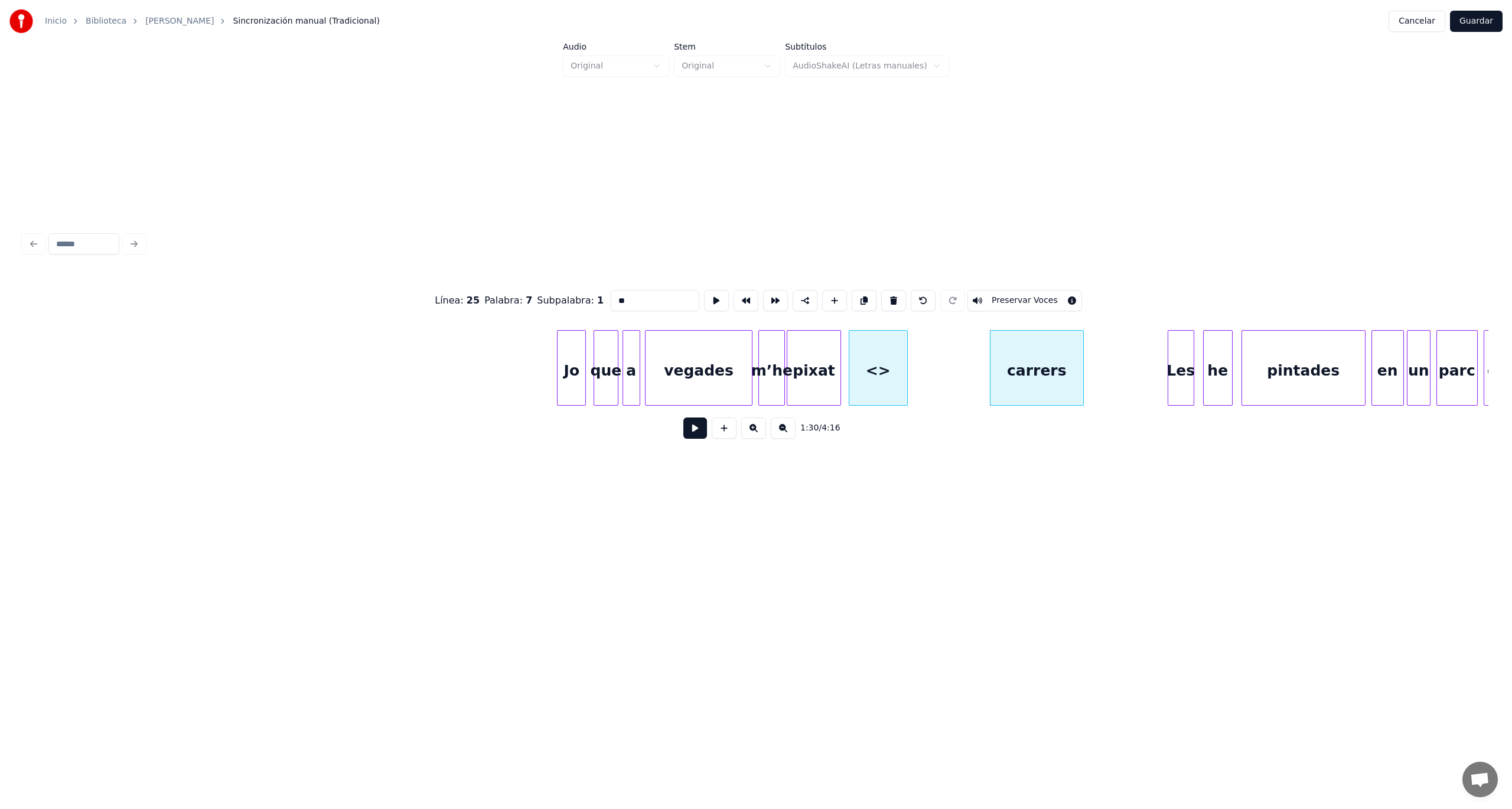
click at [869, 379] on div "<>" at bounding box center [878, 371] width 58 height 80
drag, startPoint x: 661, startPoint y: 296, endPoint x: 595, endPoint y: 294, distance: 66.0
click at [595, 294] on div "Línea : 25 Palabra : 7 Subpalabra : 1 ** Preservar Voces" at bounding box center [756, 301] width 1465 height 59
type input "****"
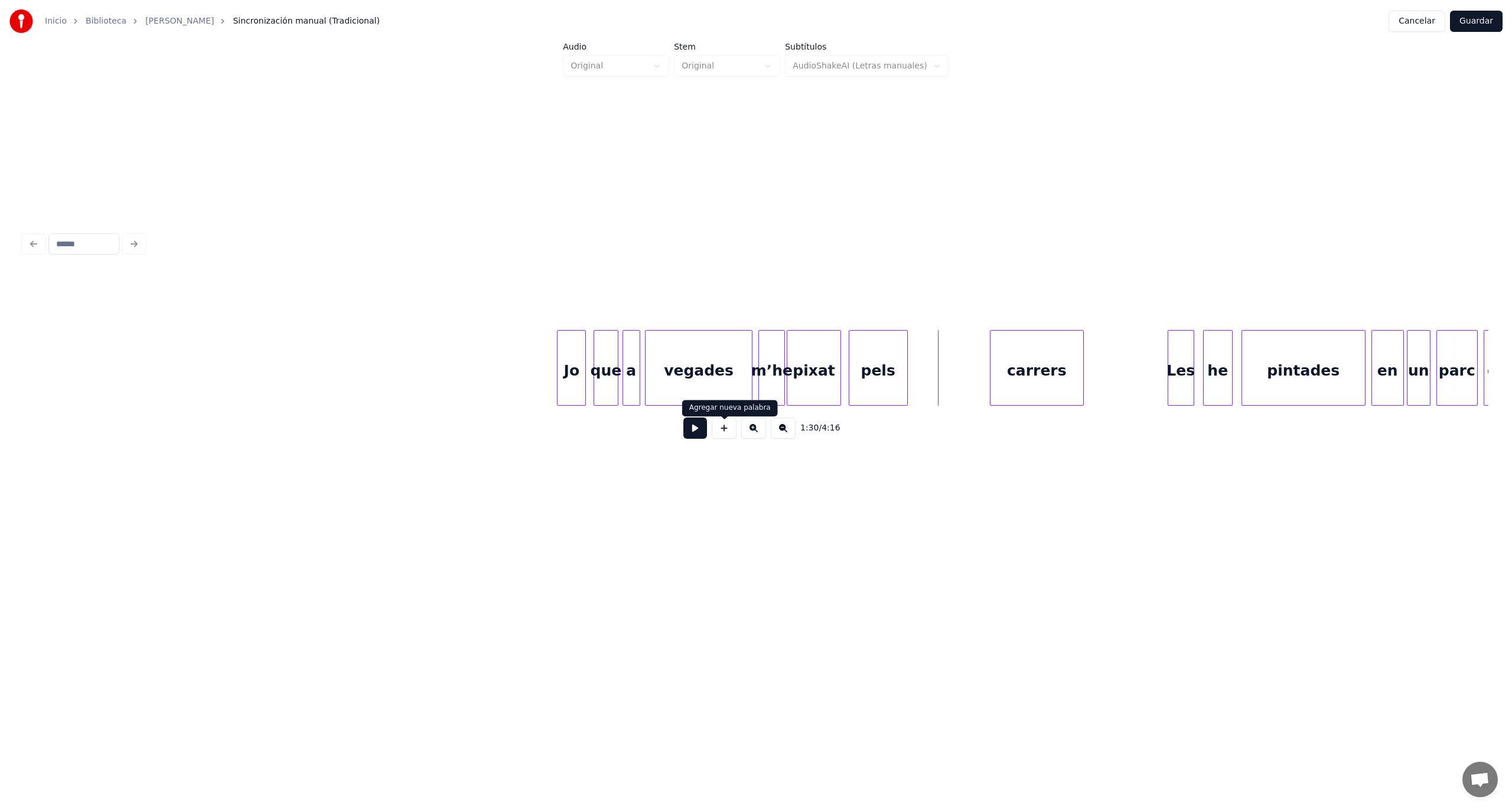
click at [726, 437] on button at bounding box center [724, 429] width 25 height 22
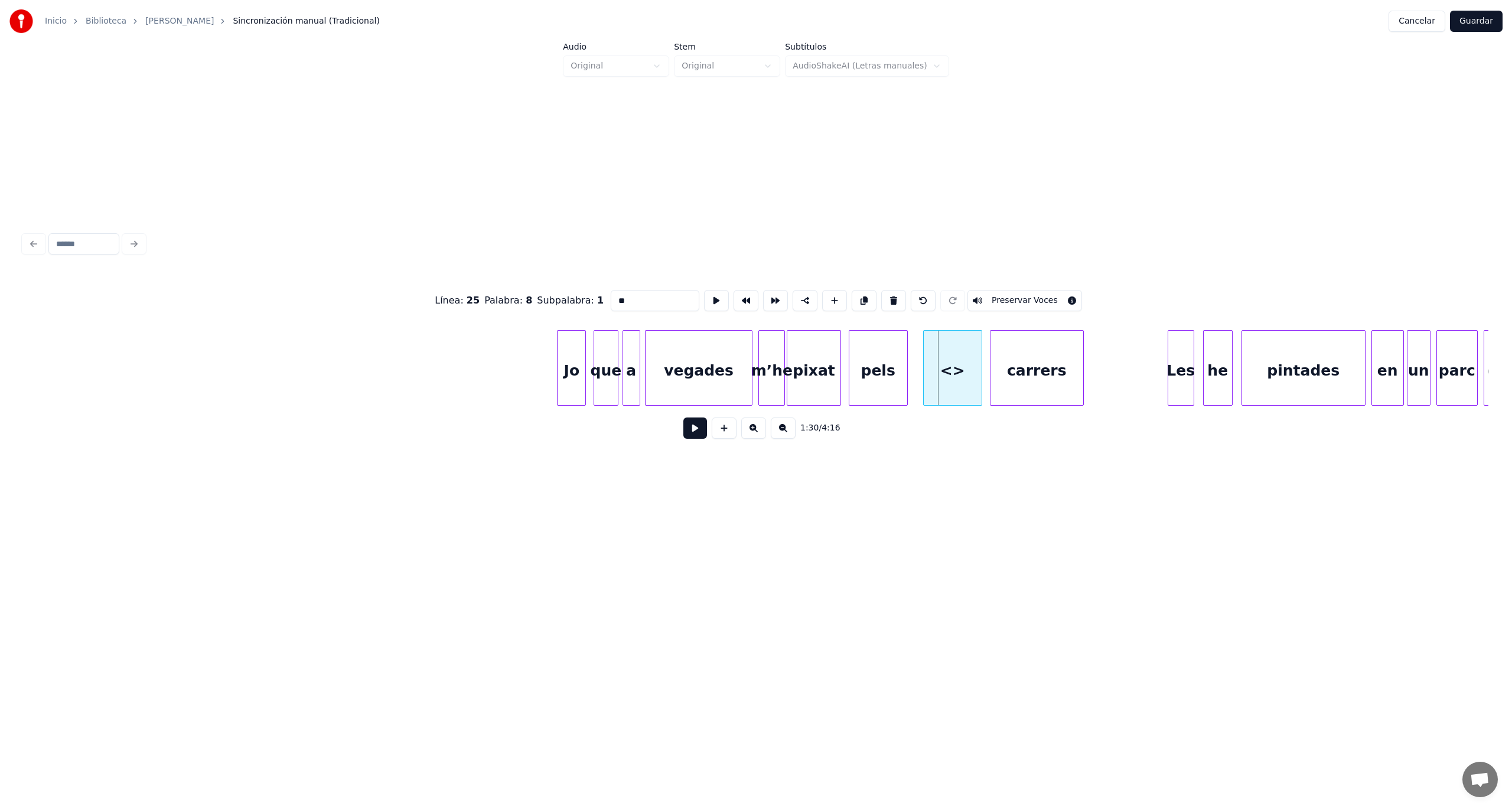
click at [959, 375] on div "<>" at bounding box center [953, 371] width 58 height 80
drag, startPoint x: 648, startPoint y: 293, endPoint x: 564, endPoint y: 293, distance: 84.0
click at [564, 293] on div "Línea : 25 Palabra : 8 Subpalabra : 1 ** Preservar Voces" at bounding box center [756, 301] width 1465 height 59
type input "****"
click at [692, 431] on button at bounding box center [695, 429] width 24 height 22
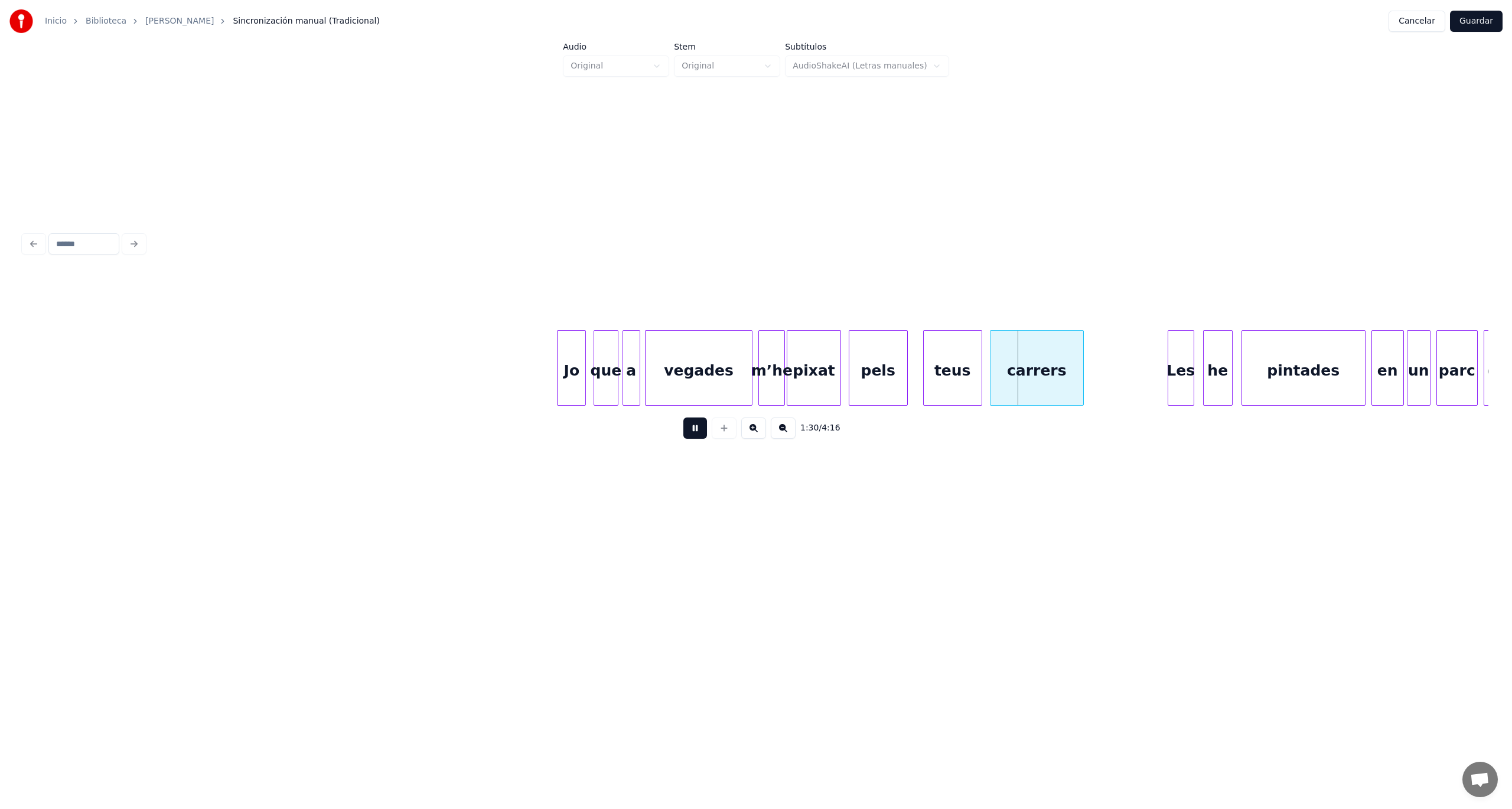
click at [692, 431] on button at bounding box center [695, 429] width 24 height 22
click at [696, 430] on button at bounding box center [695, 429] width 24 height 22
click at [755, 435] on button at bounding box center [753, 429] width 25 height 22
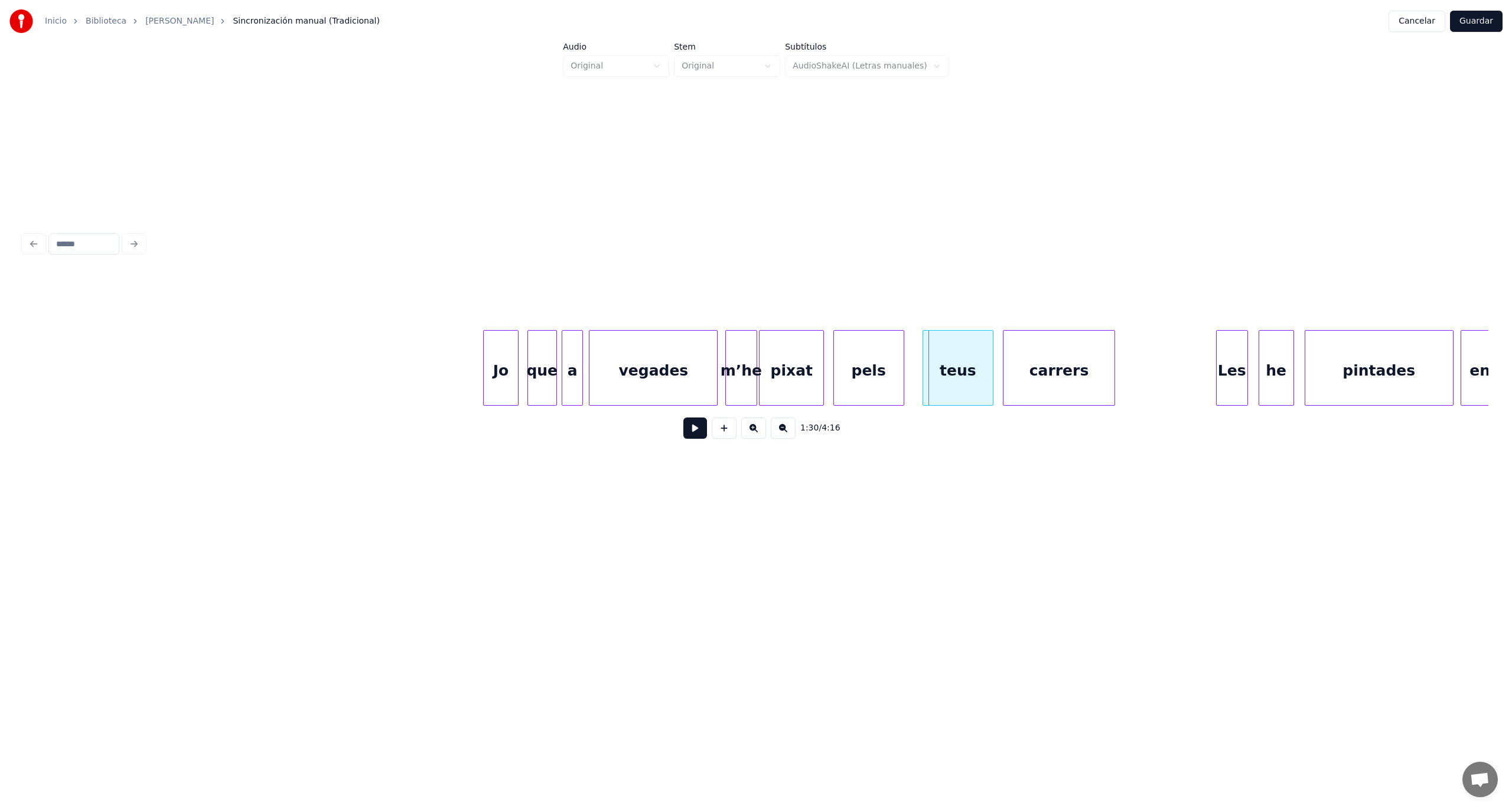
click at [755, 435] on button at bounding box center [753, 429] width 25 height 22
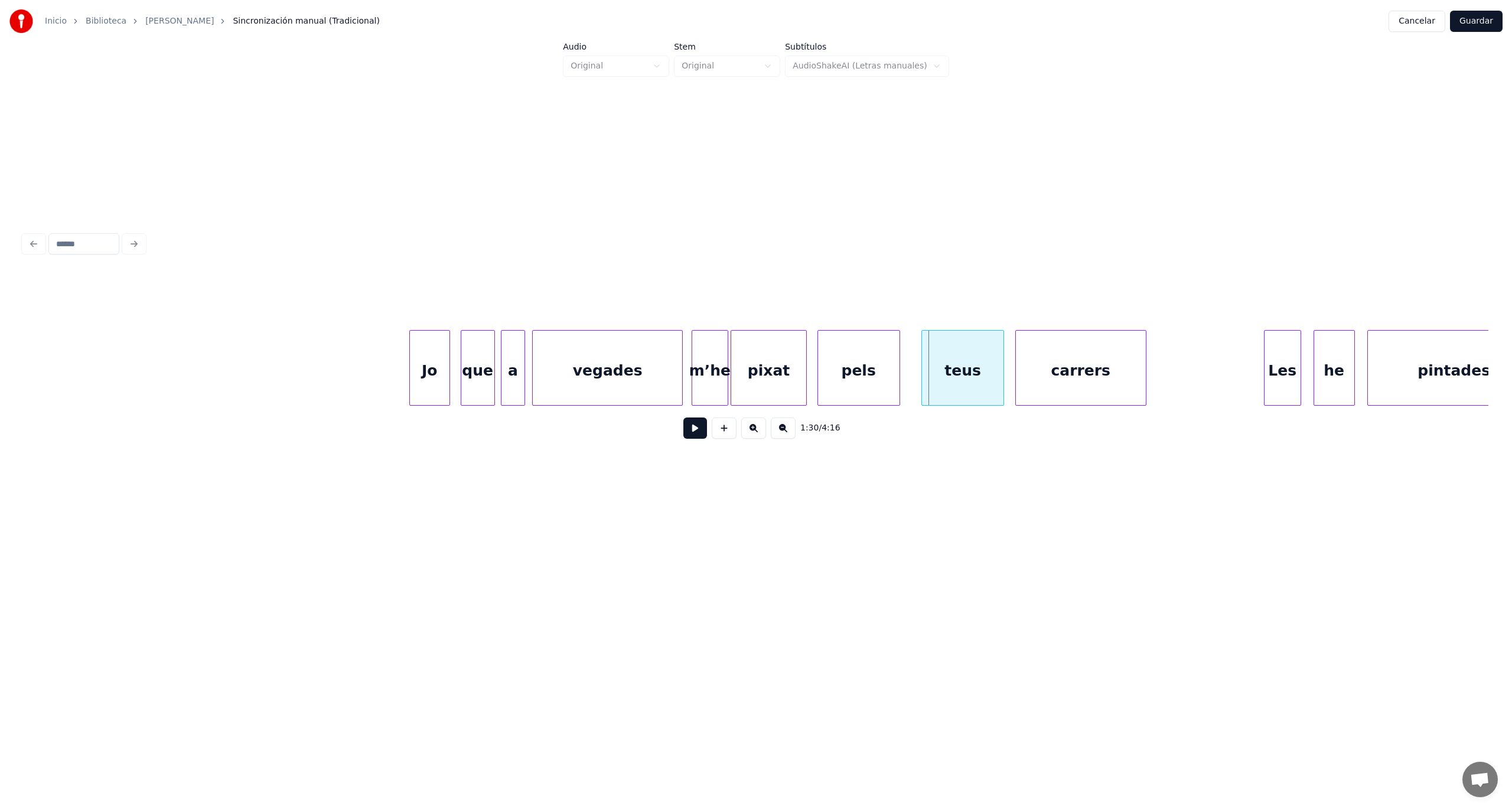
click at [755, 435] on button at bounding box center [753, 429] width 25 height 22
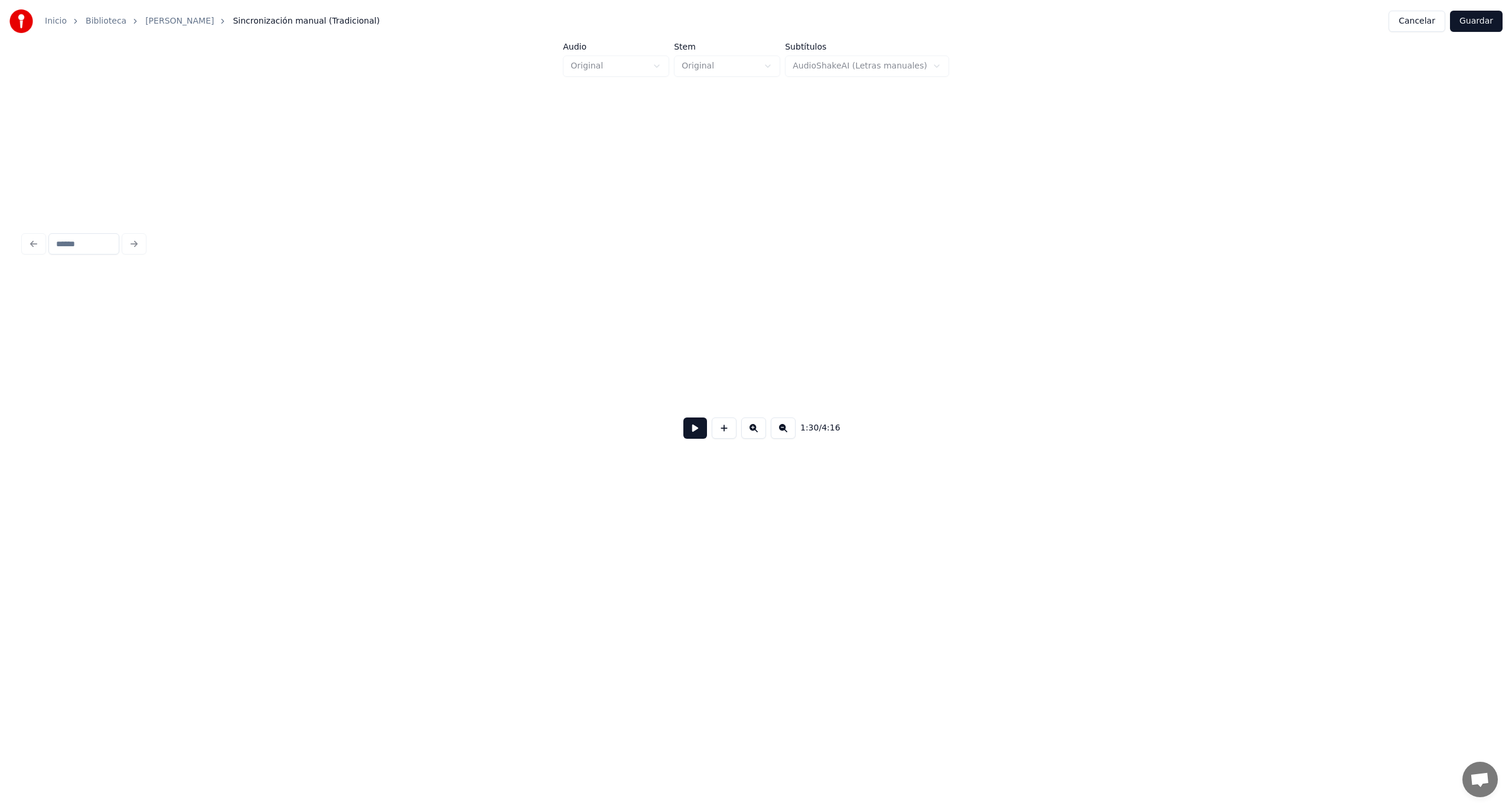
scroll to position [0, 20447]
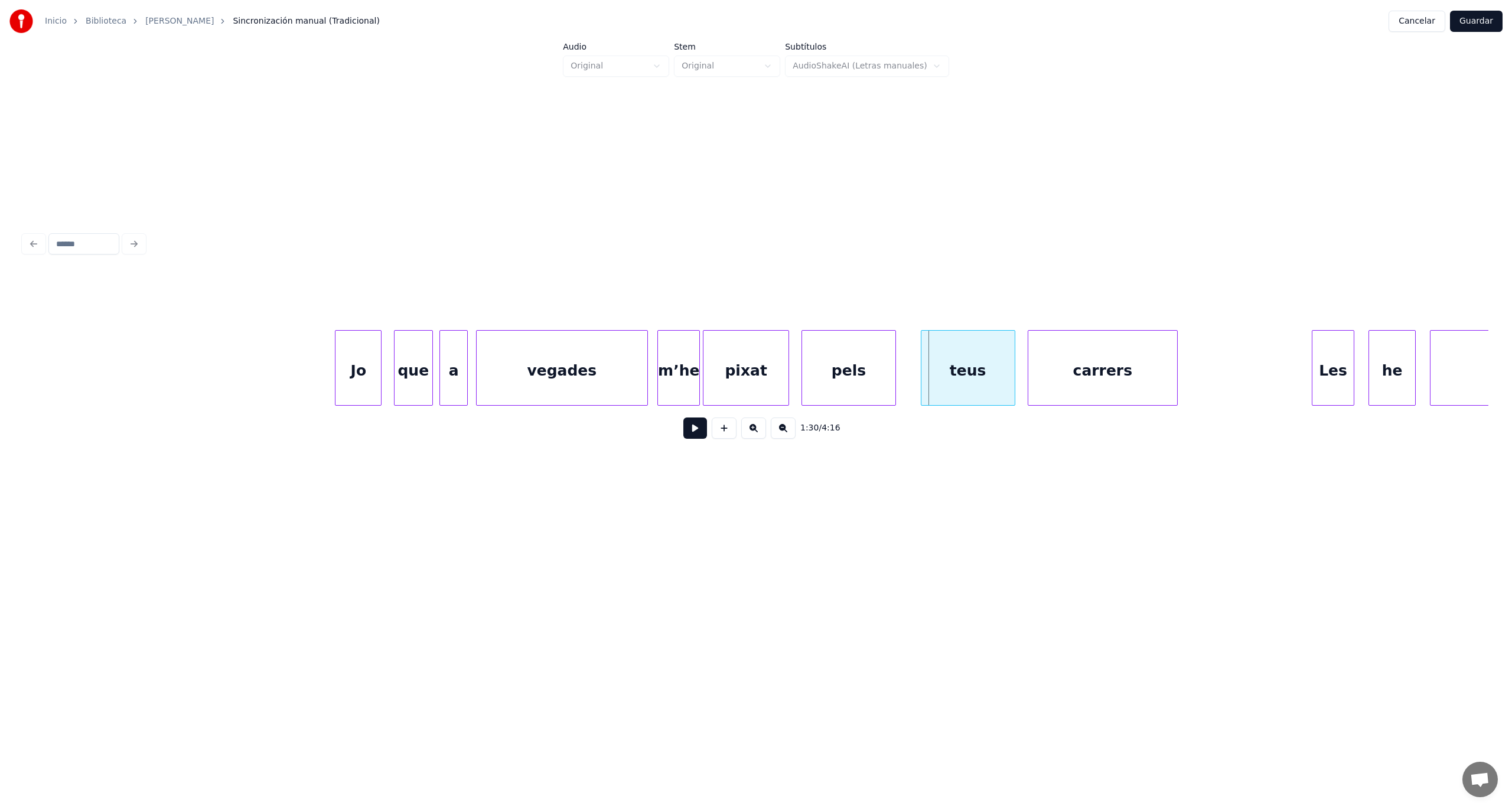
click at [691, 426] on button at bounding box center [695, 429] width 24 height 22
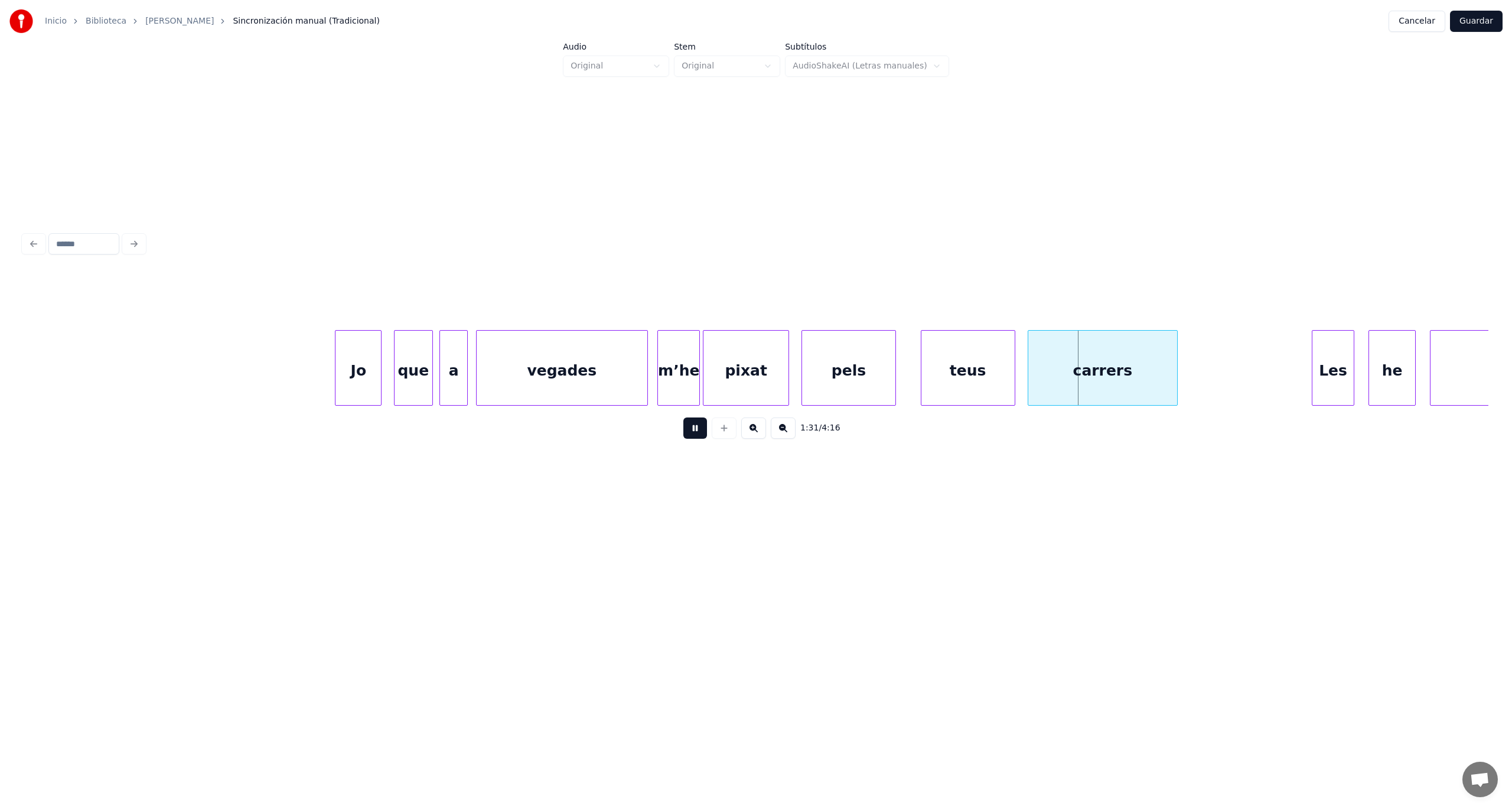
click at [691, 426] on button at bounding box center [695, 429] width 24 height 22
click at [986, 376] on div "teus" at bounding box center [949, 371] width 93 height 80
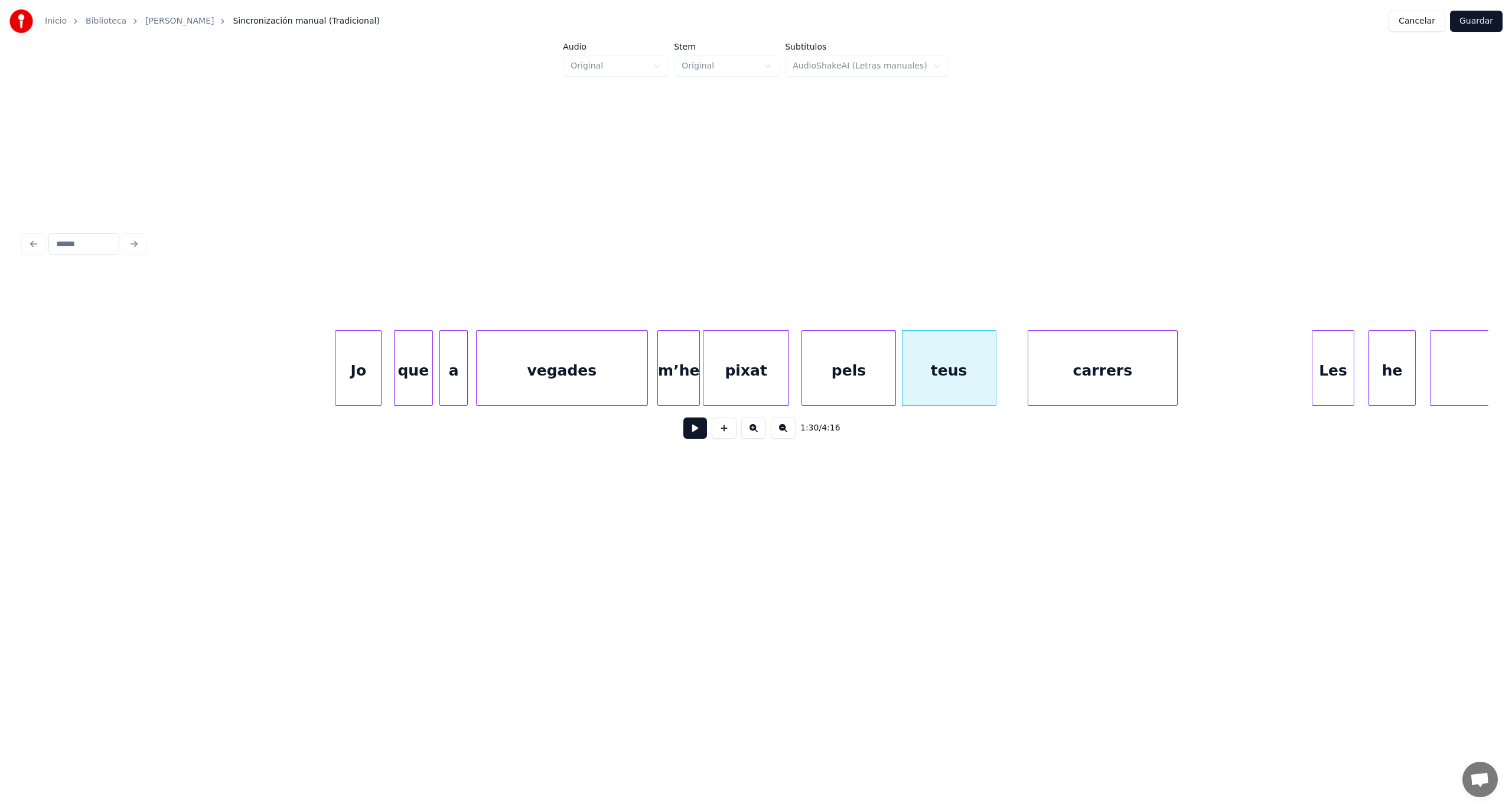
click at [693, 437] on button at bounding box center [695, 429] width 24 height 22
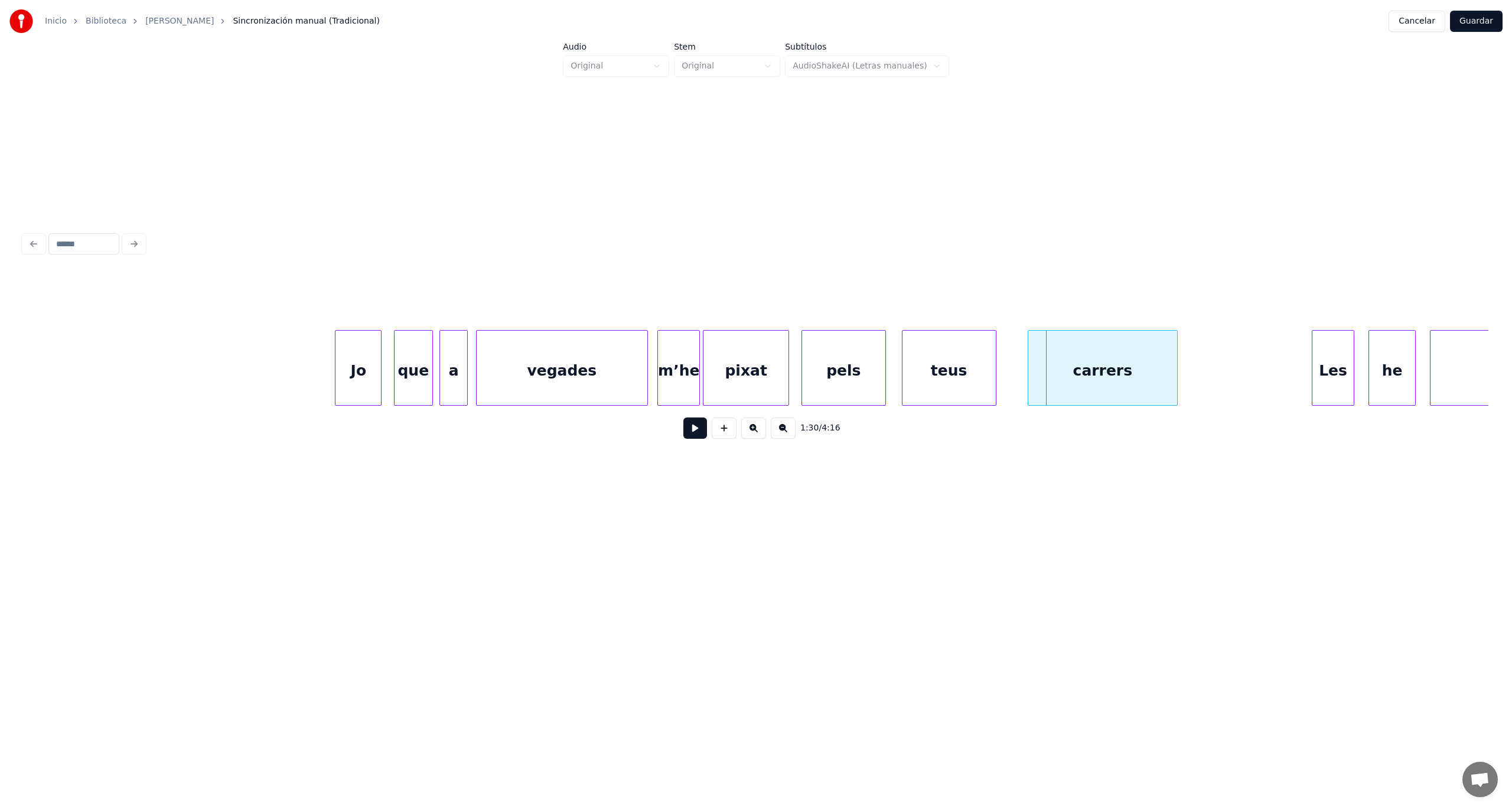
click at [883, 393] on div at bounding box center [883, 368] width 4 height 75
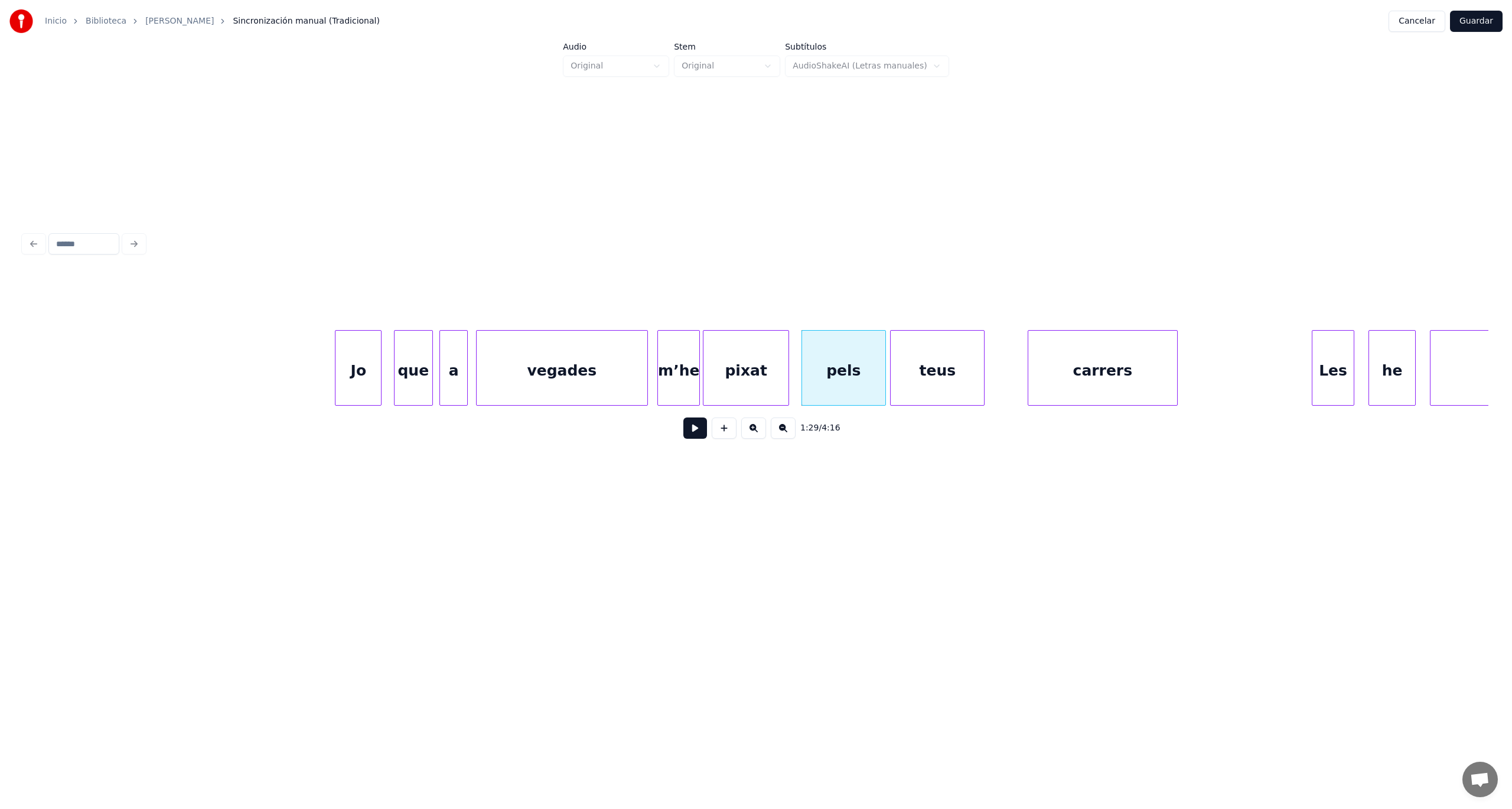
click at [928, 379] on div "teus" at bounding box center [938, 371] width 93 height 80
click at [694, 437] on button at bounding box center [695, 429] width 24 height 22
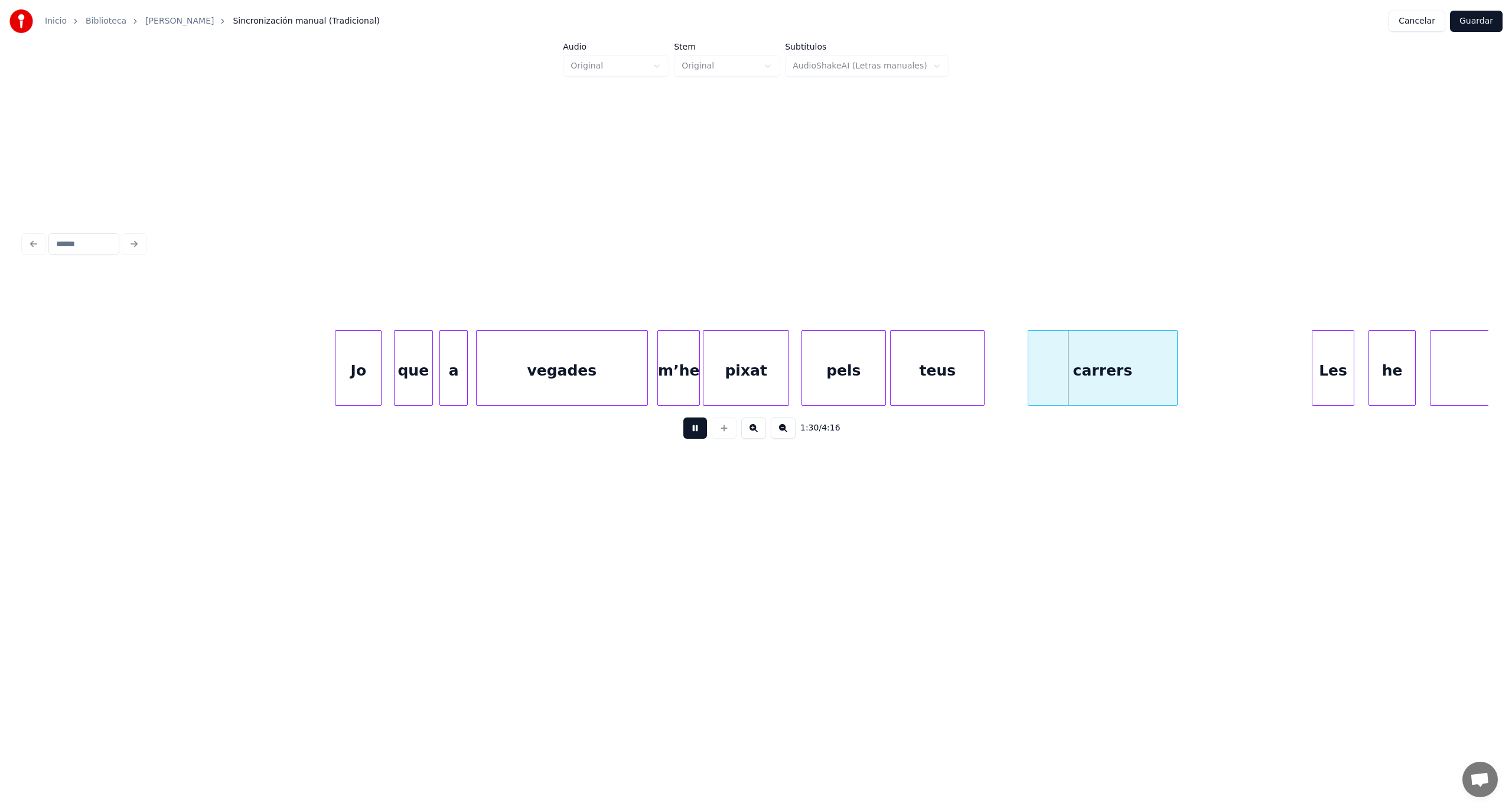
click at [694, 437] on button at bounding box center [695, 429] width 24 height 22
click at [954, 384] on div at bounding box center [955, 368] width 4 height 75
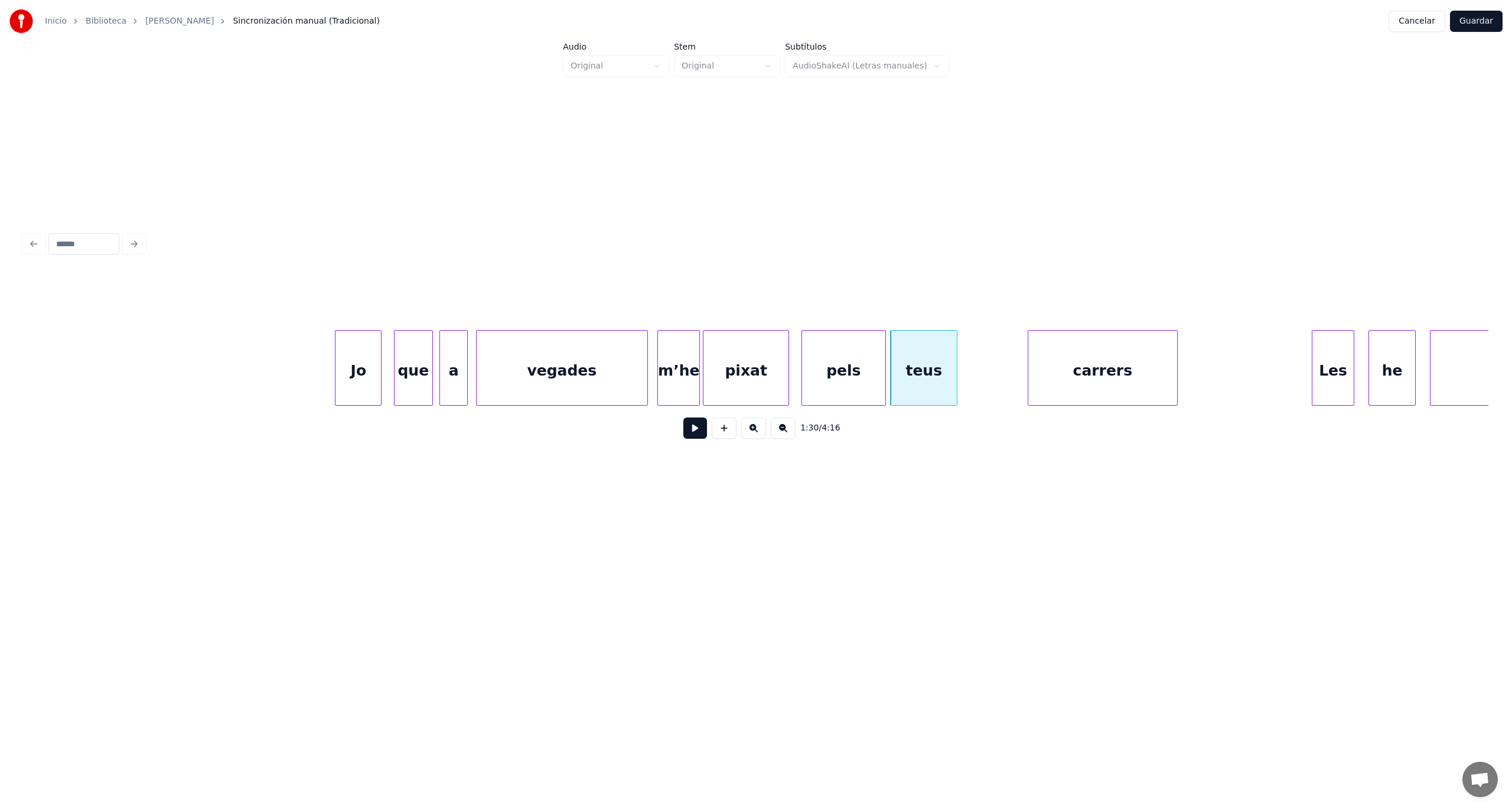
click at [691, 438] on button at bounding box center [695, 429] width 24 height 22
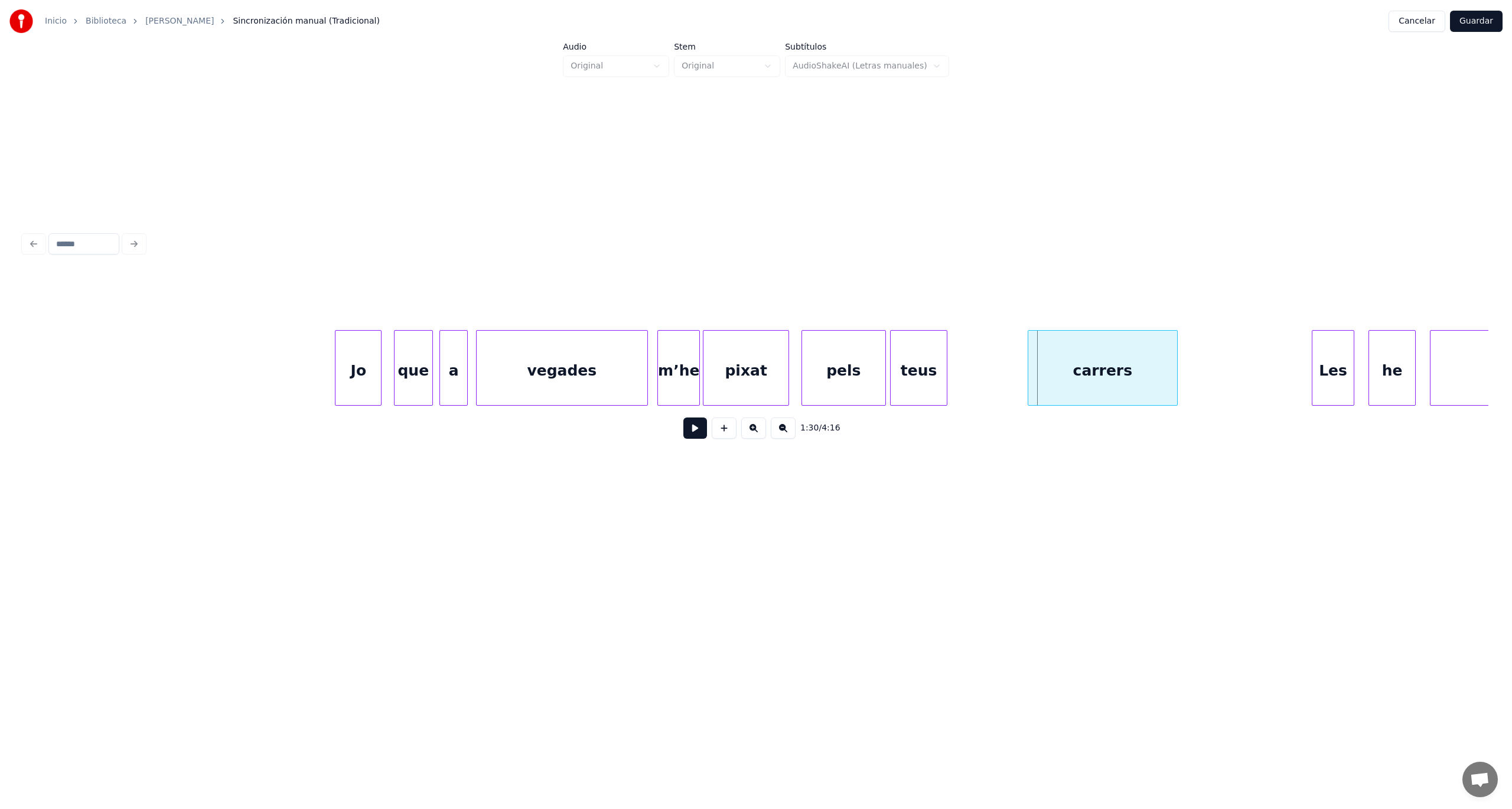
click at [944, 388] on div at bounding box center [945, 368] width 4 height 75
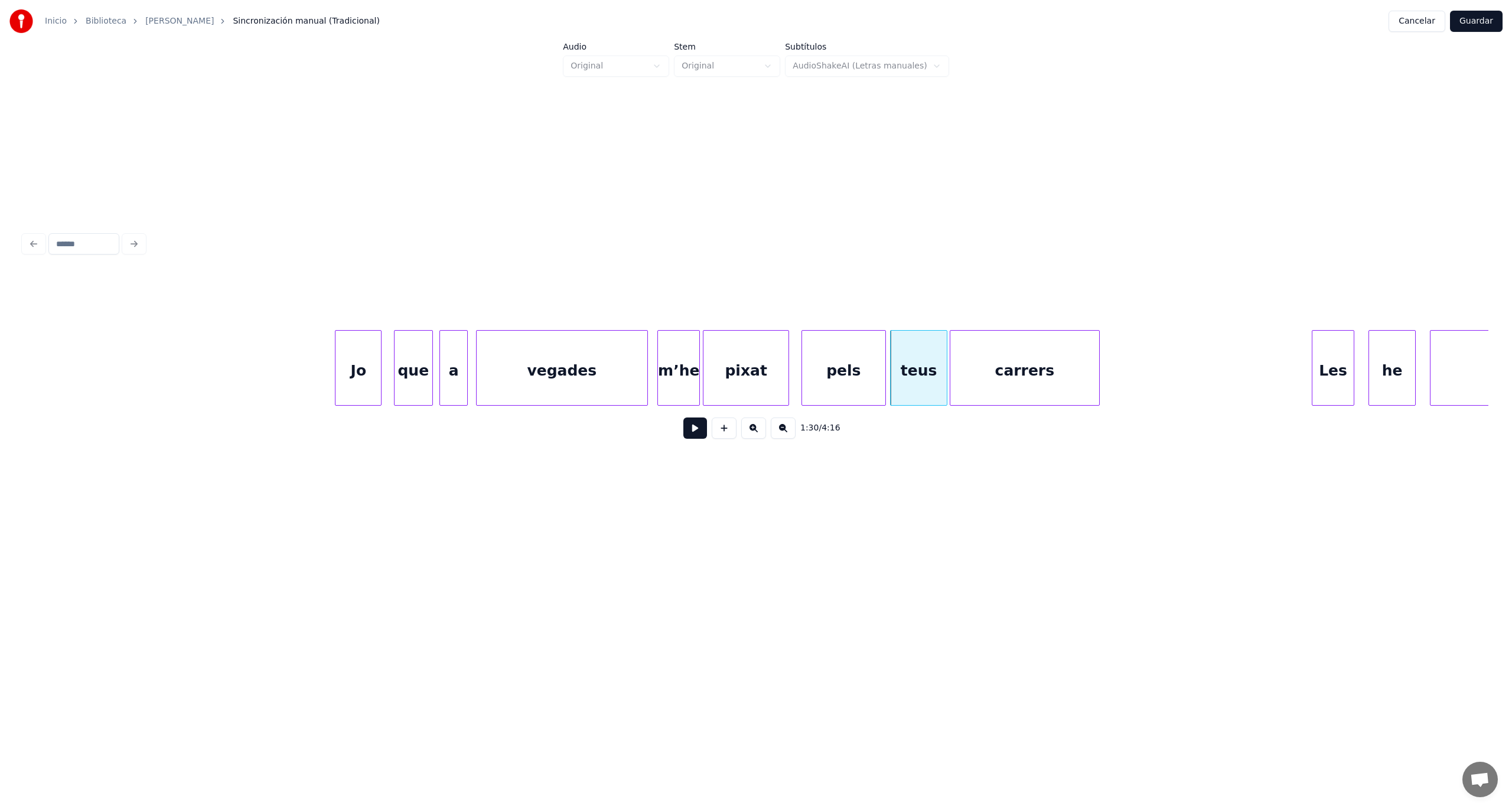
click at [1034, 370] on div "carrers" at bounding box center [1025, 371] width 148 height 80
click at [696, 432] on button at bounding box center [695, 429] width 24 height 22
click at [1132, 385] on div at bounding box center [1132, 368] width 4 height 75
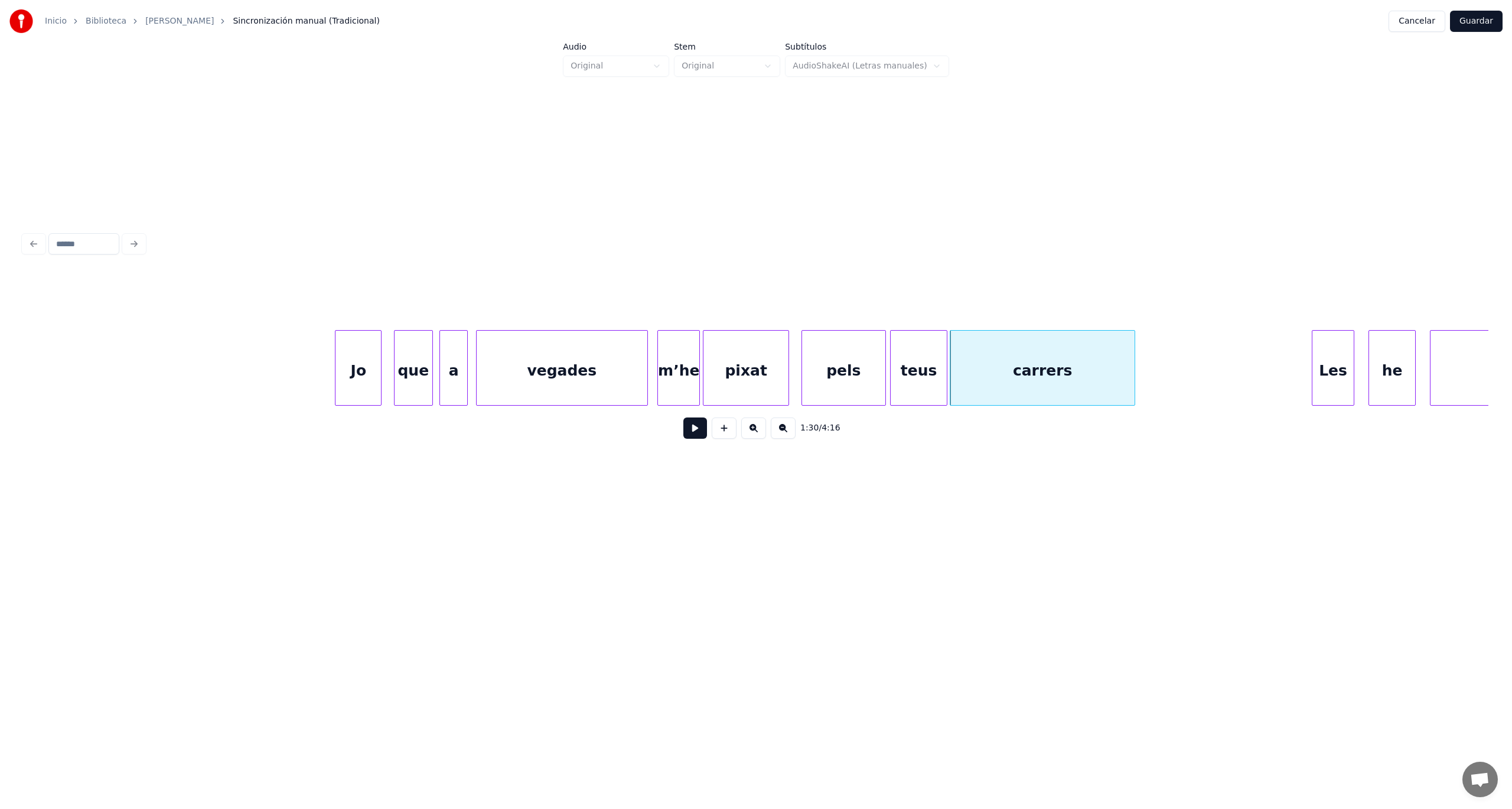
click at [691, 438] on button at bounding box center [695, 429] width 24 height 22
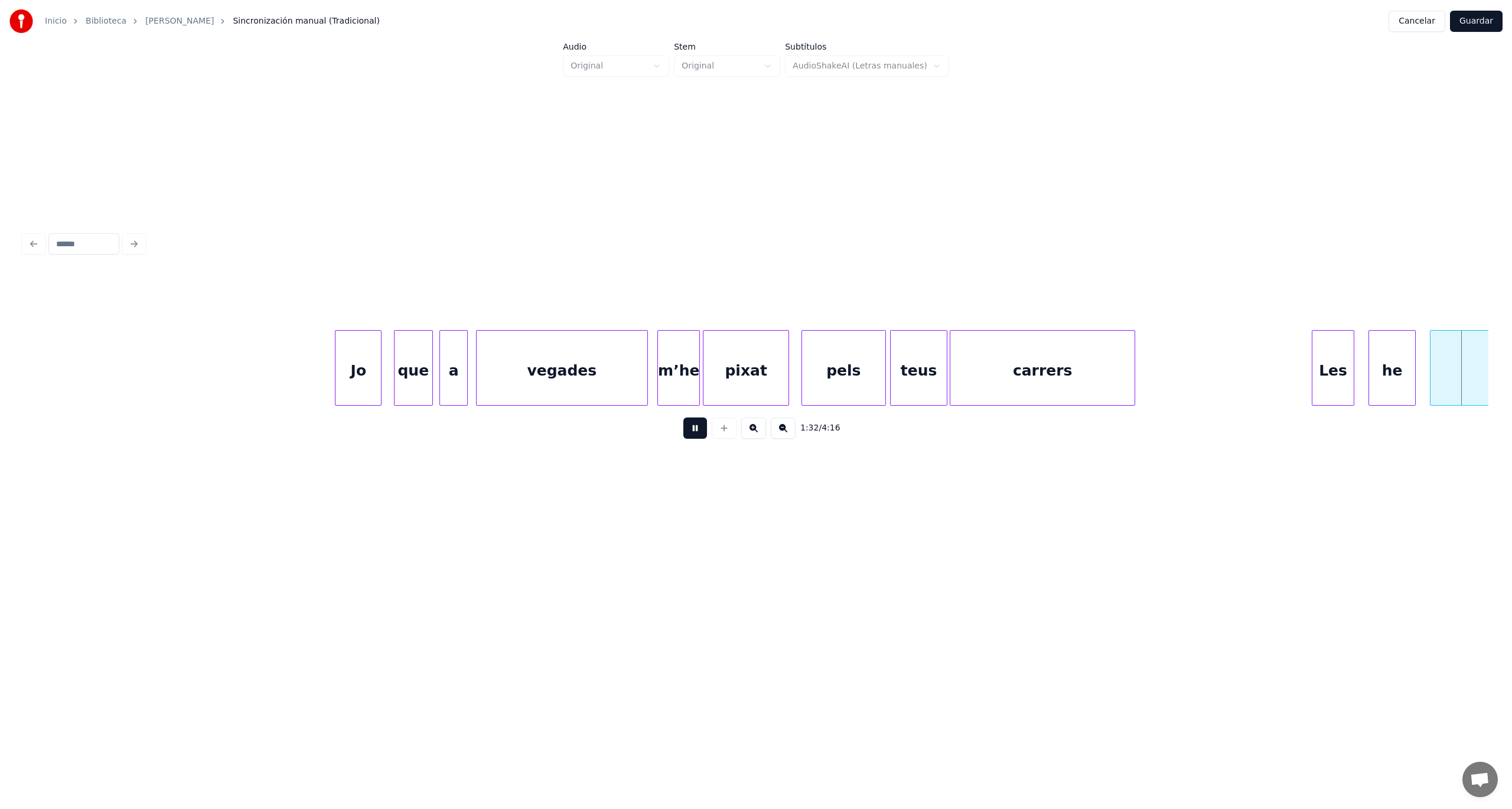
scroll to position [0, 21916]
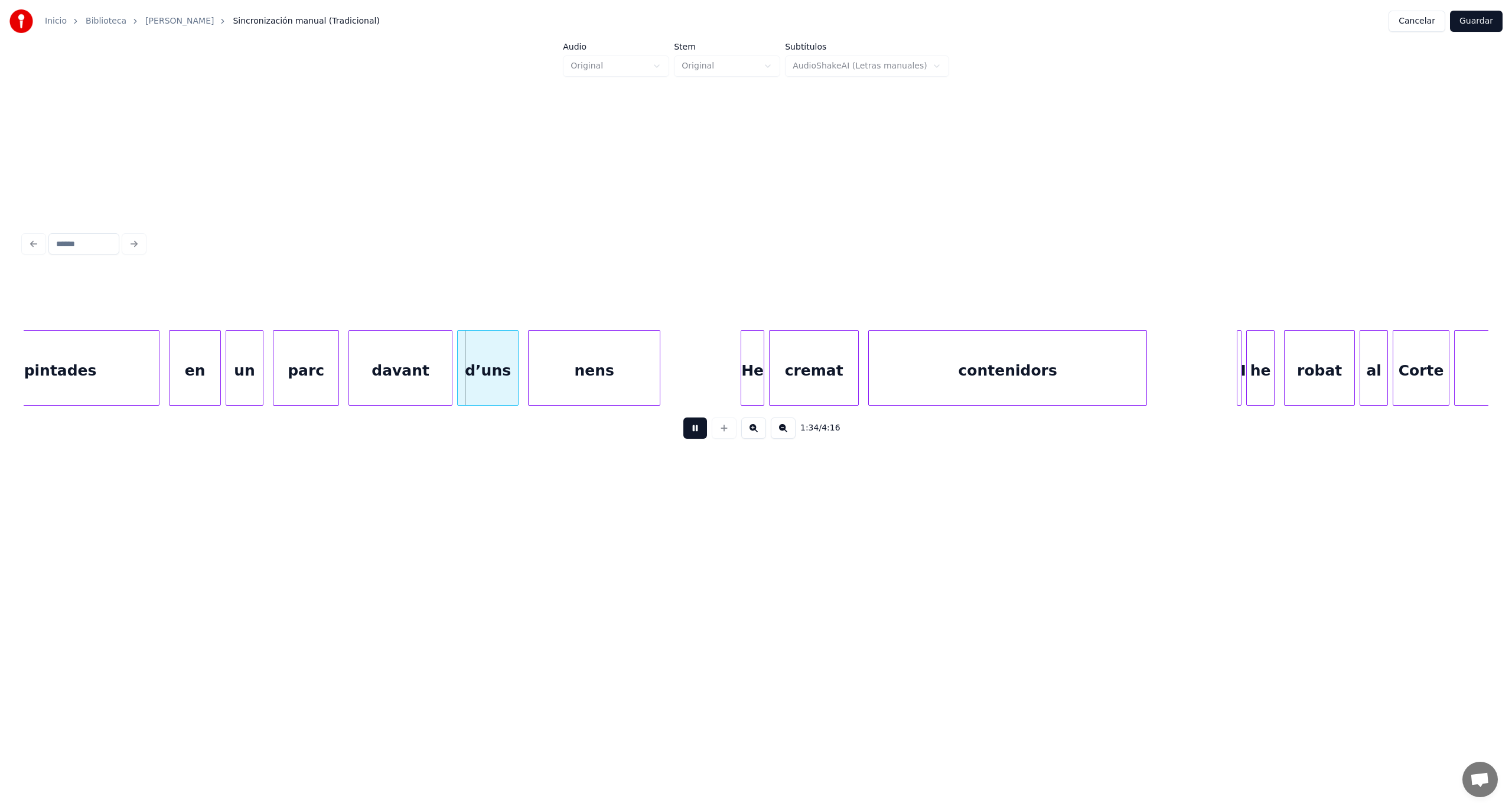
click at [691, 438] on button at bounding box center [695, 429] width 24 height 22
click at [136, 378] on div "pintades" at bounding box center [60, 371] width 197 height 80
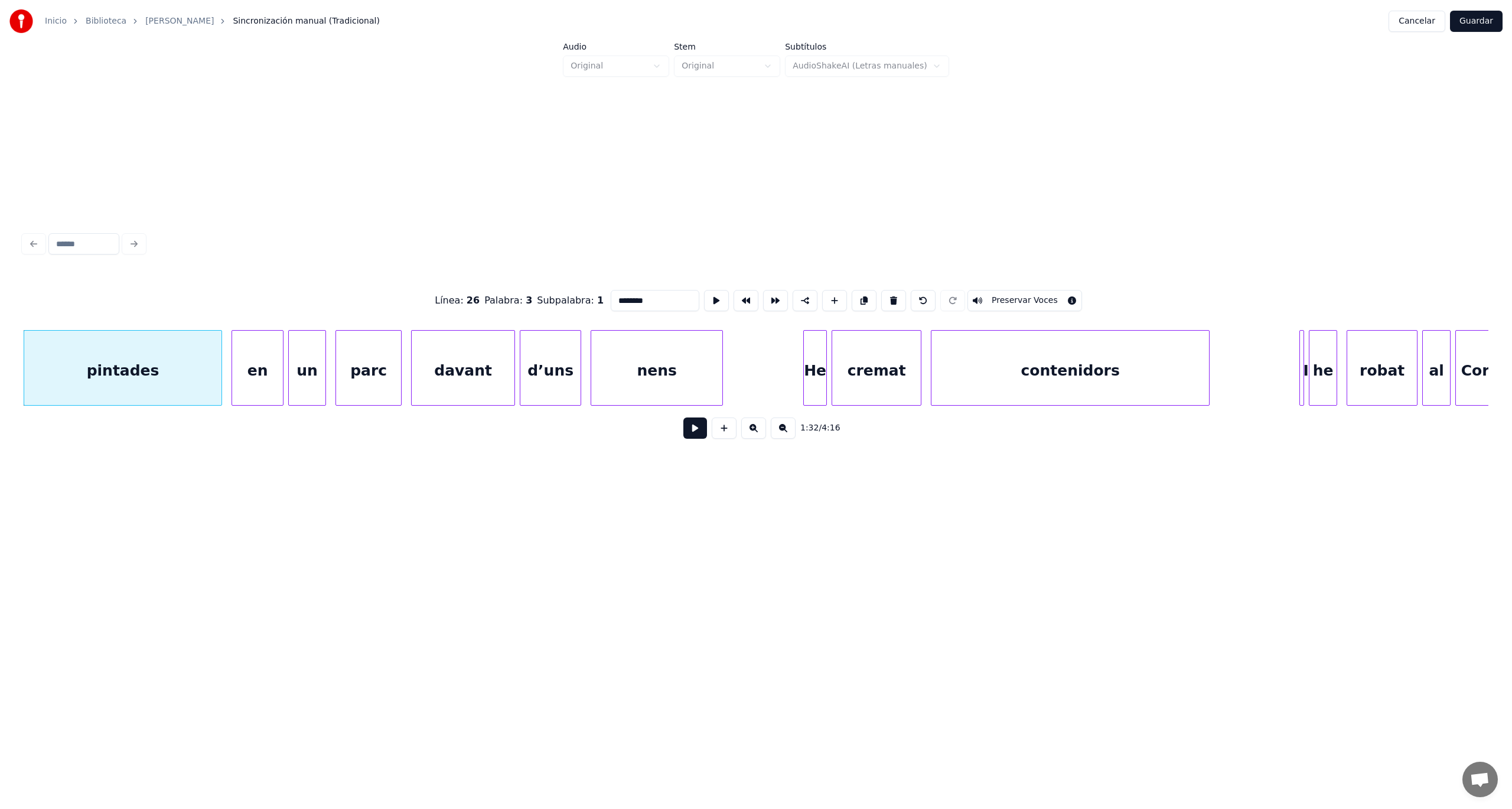
click at [700, 431] on button at bounding box center [695, 429] width 24 height 22
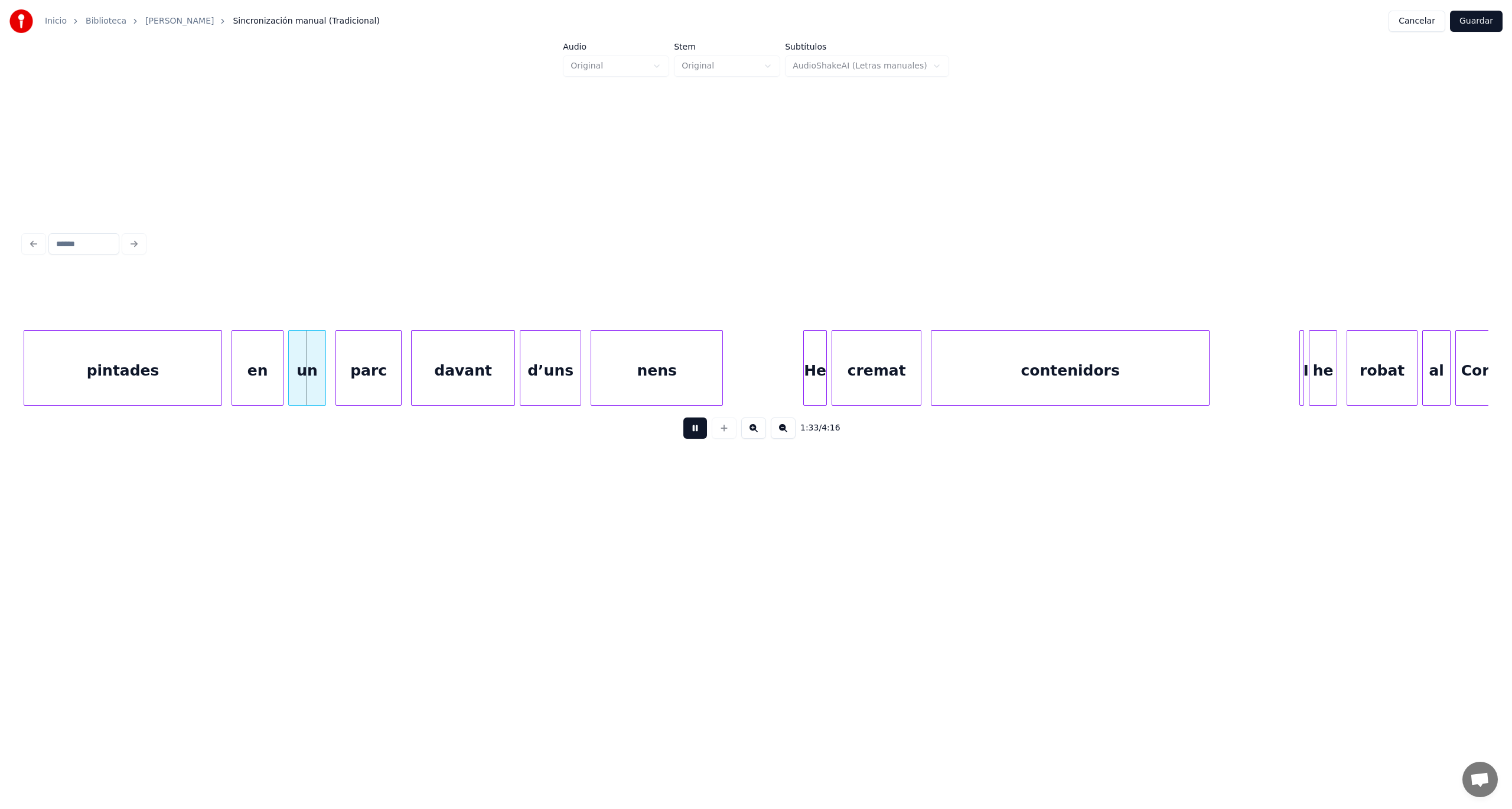
click at [700, 431] on button at bounding box center [695, 429] width 24 height 22
click at [208, 383] on div at bounding box center [207, 368] width 4 height 75
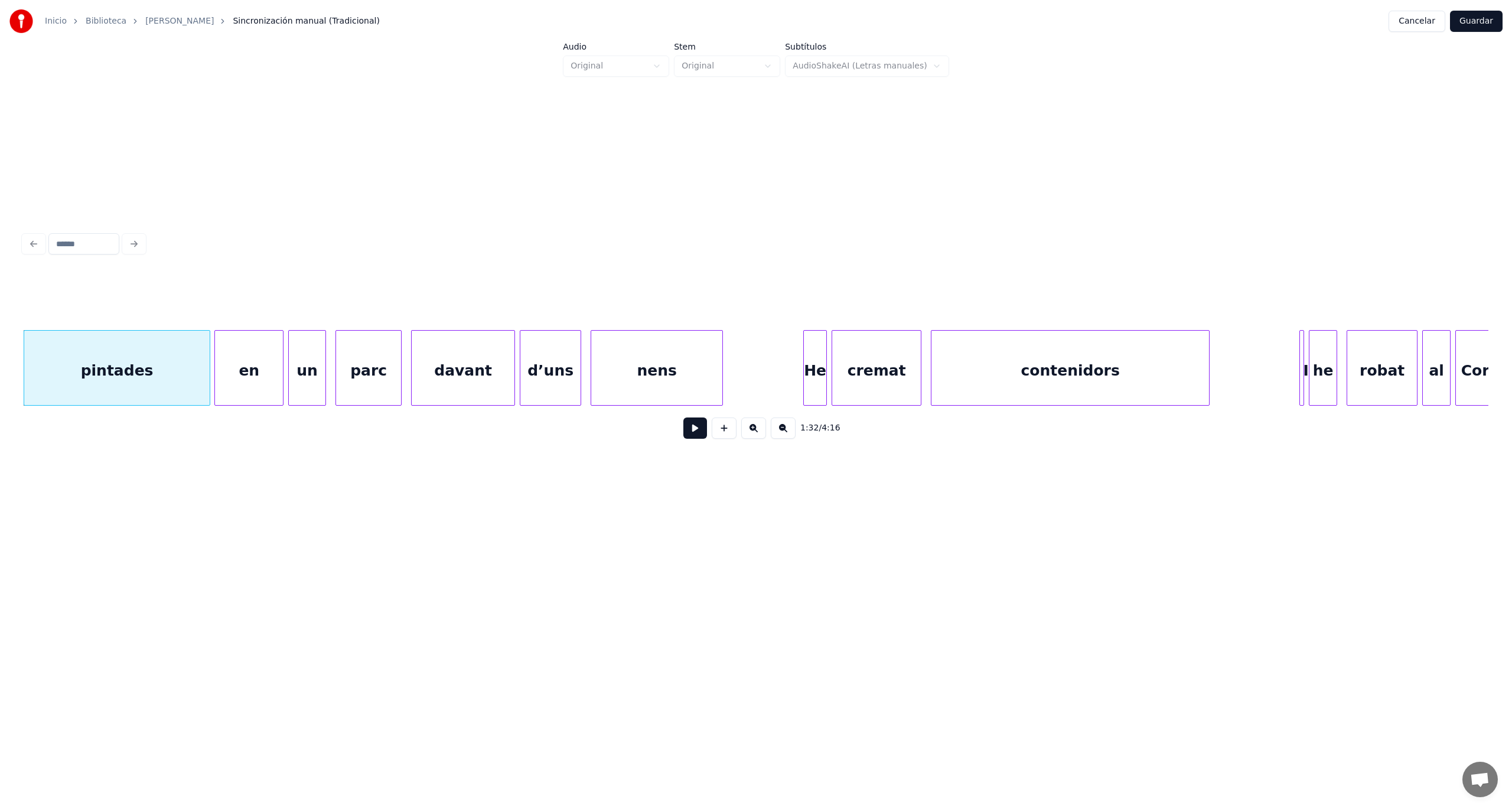
click at [215, 386] on div at bounding box center [216, 368] width 4 height 75
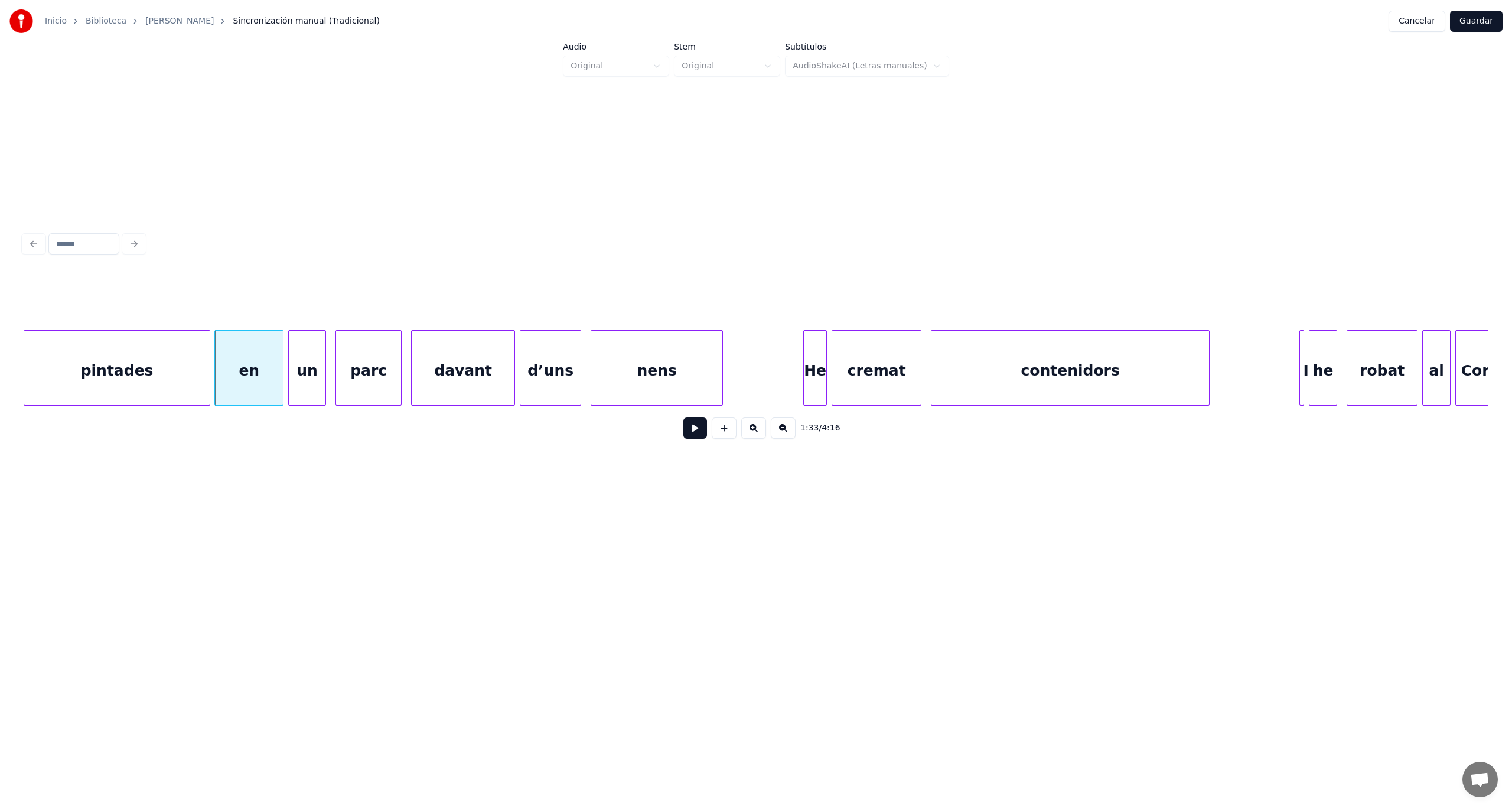
click at [238, 385] on div "en" at bounding box center [248, 371] width 68 height 80
click at [692, 433] on button at bounding box center [695, 429] width 24 height 22
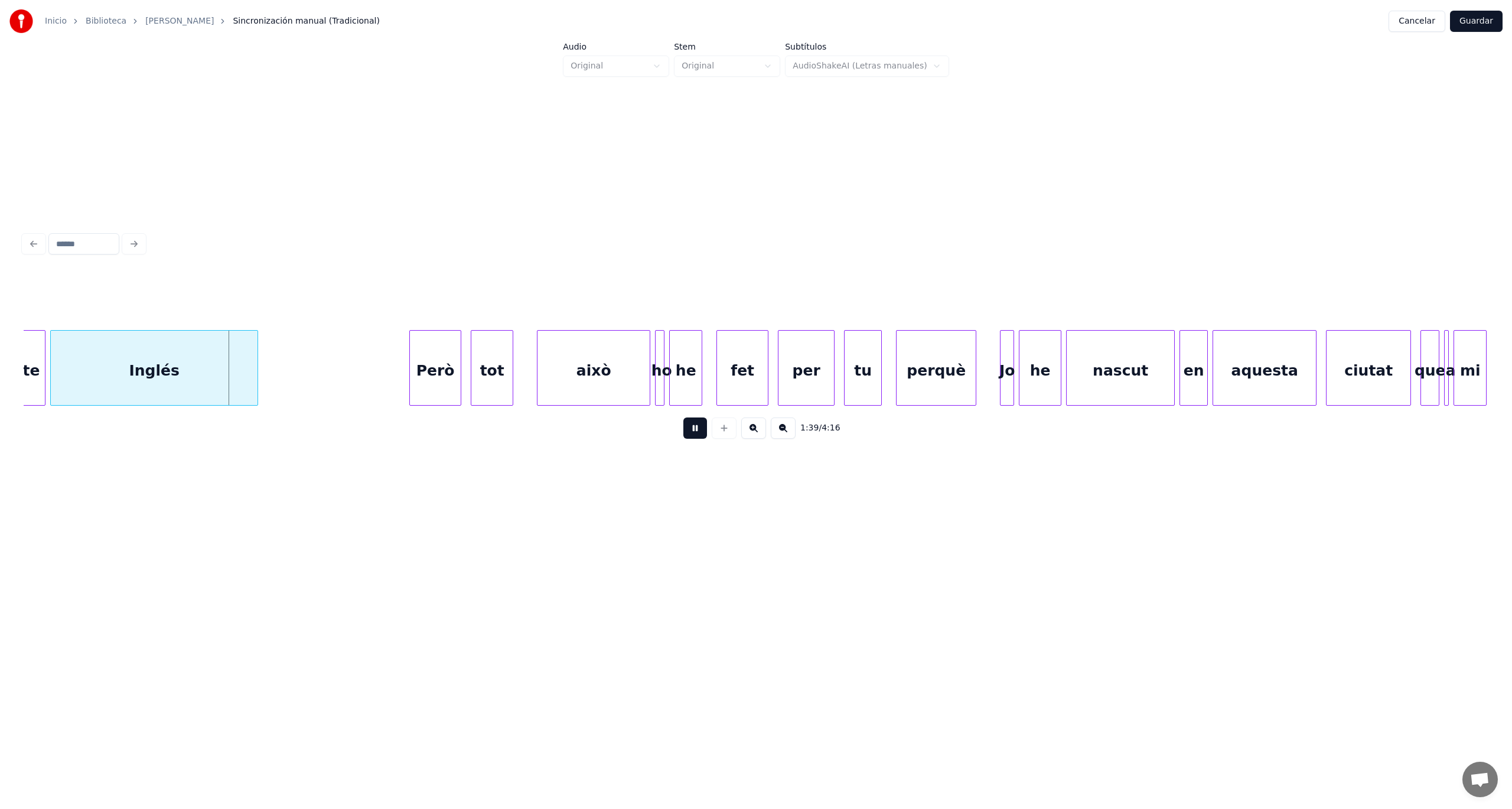
click at [694, 433] on button at bounding box center [695, 429] width 24 height 22
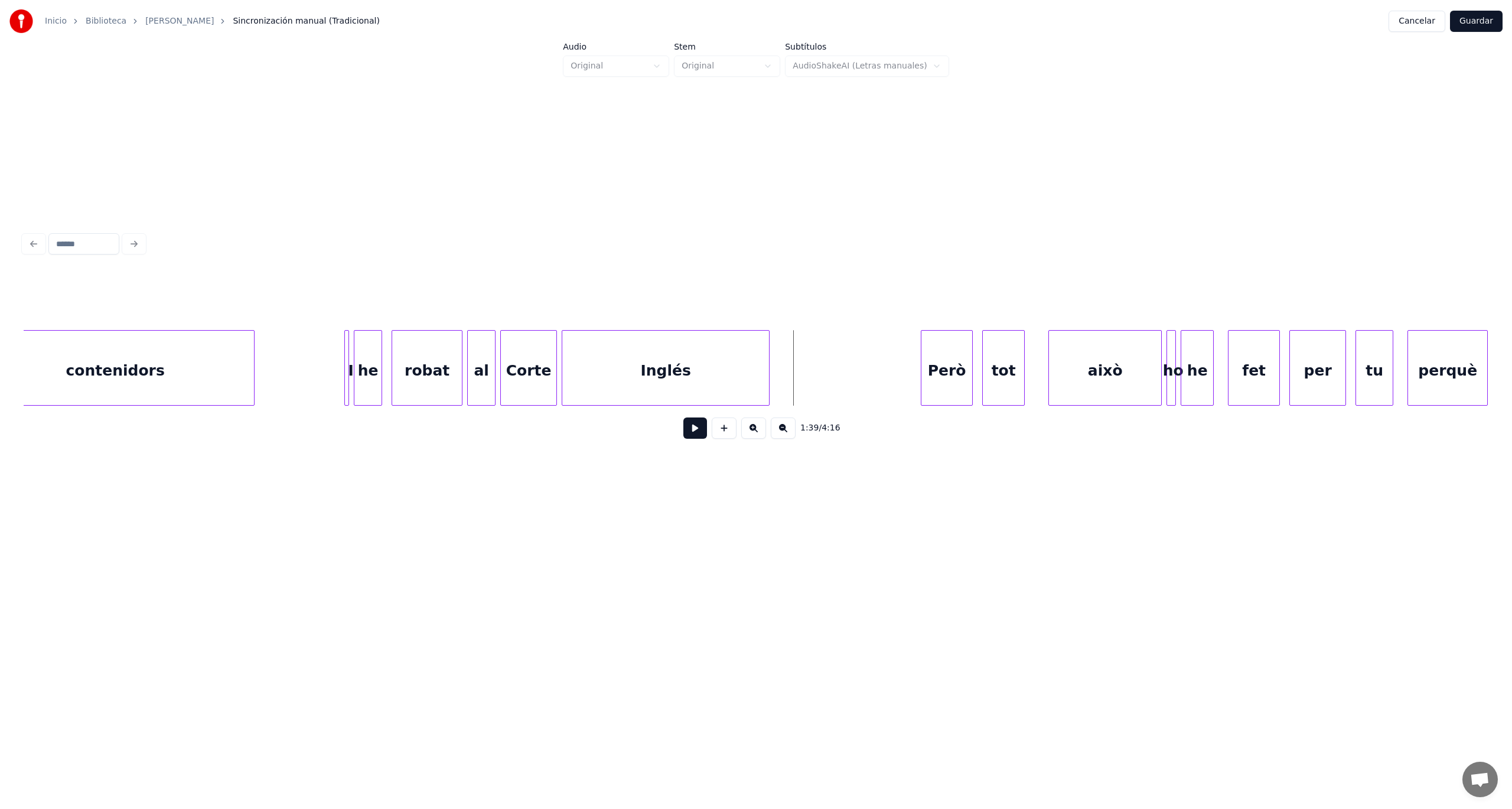
scroll to position [0, 22693]
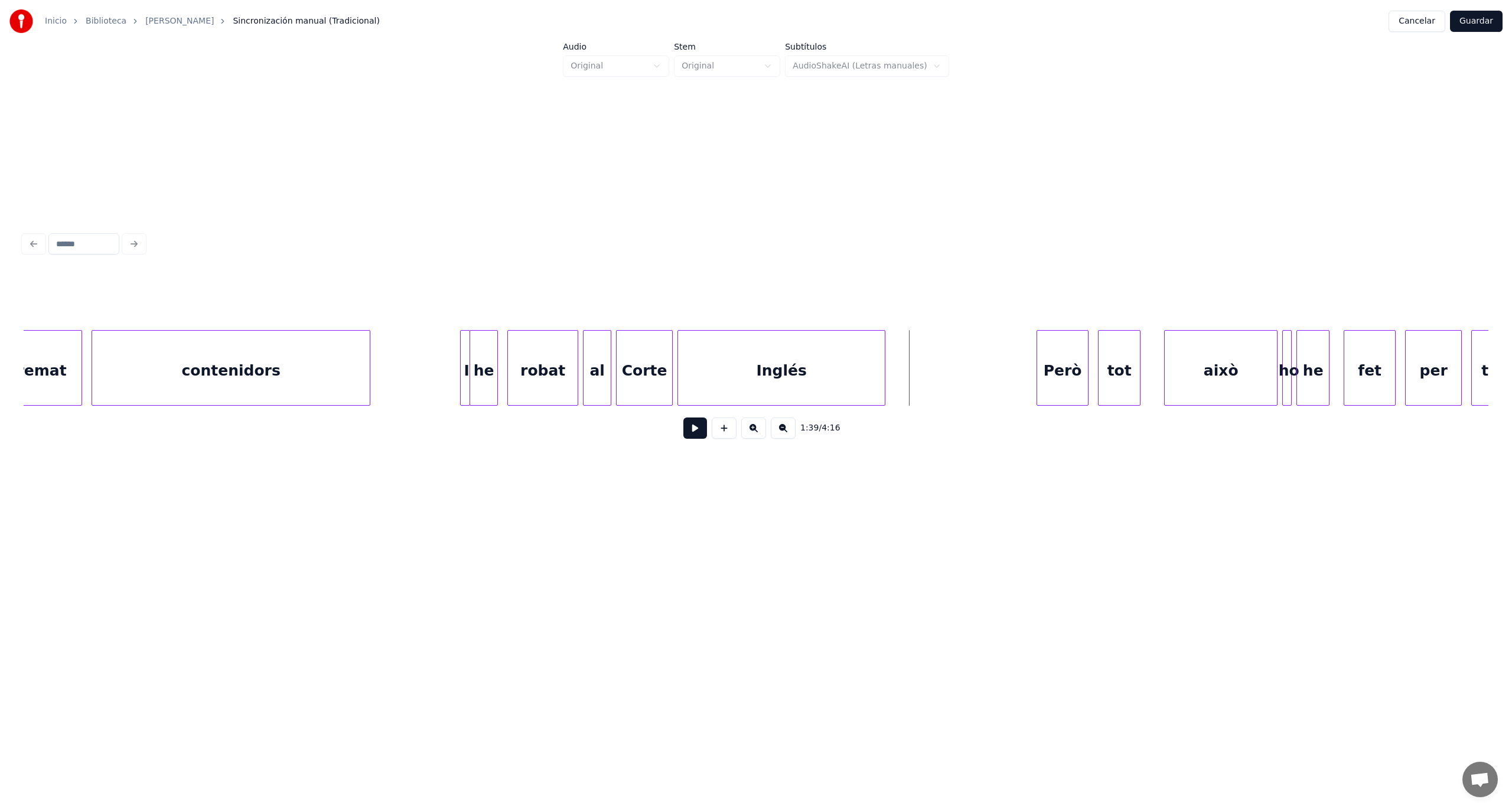
click at [461, 388] on div "I" at bounding box center [465, 368] width 10 height 75
click at [445, 388] on div at bounding box center [446, 368] width 4 height 75
click at [452, 385] on div "I" at bounding box center [450, 371] width 25 height 80
click at [694, 428] on button at bounding box center [695, 429] width 24 height 22
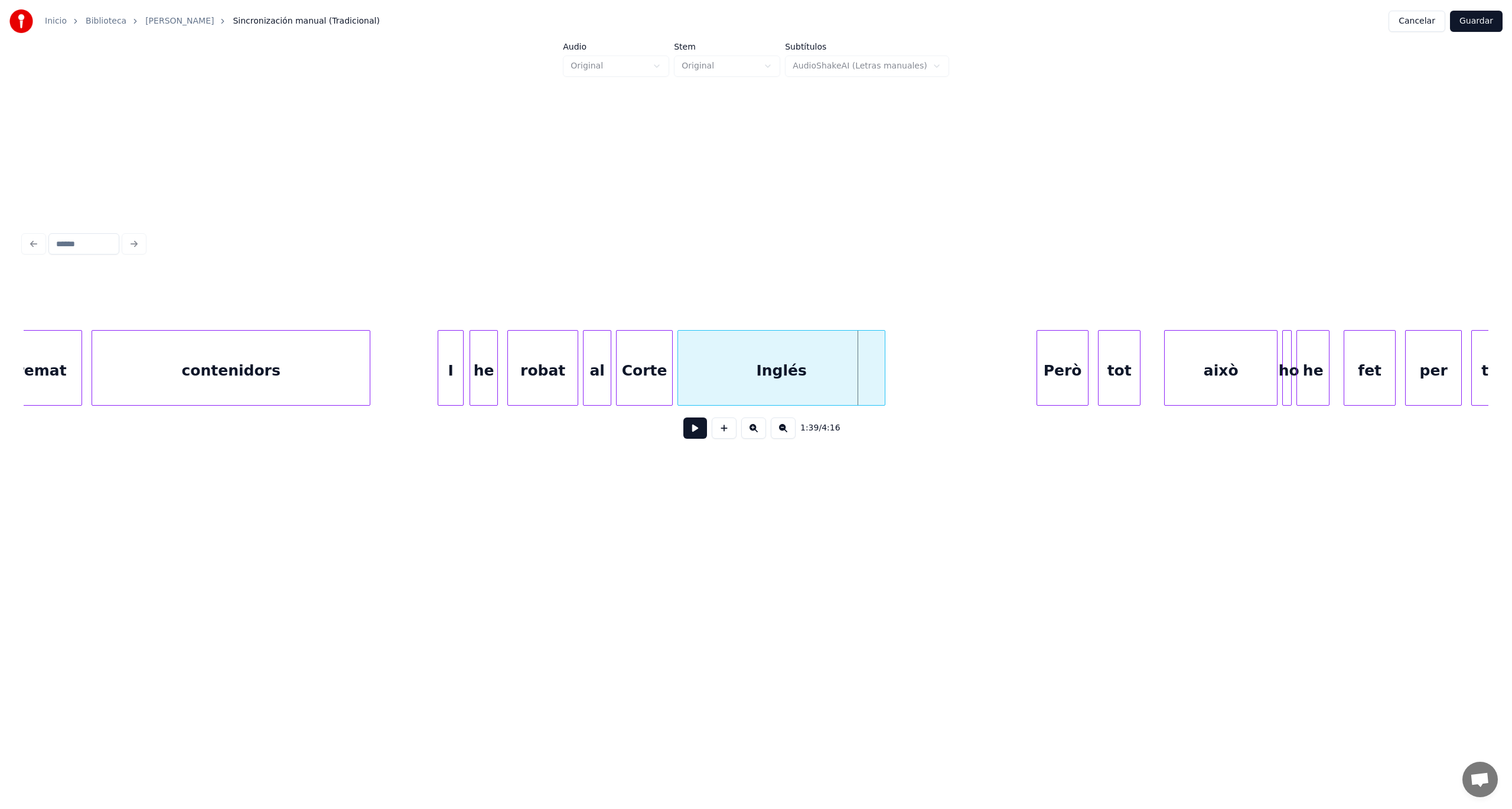
click at [204, 373] on div "contenidors" at bounding box center [230, 371] width 278 height 80
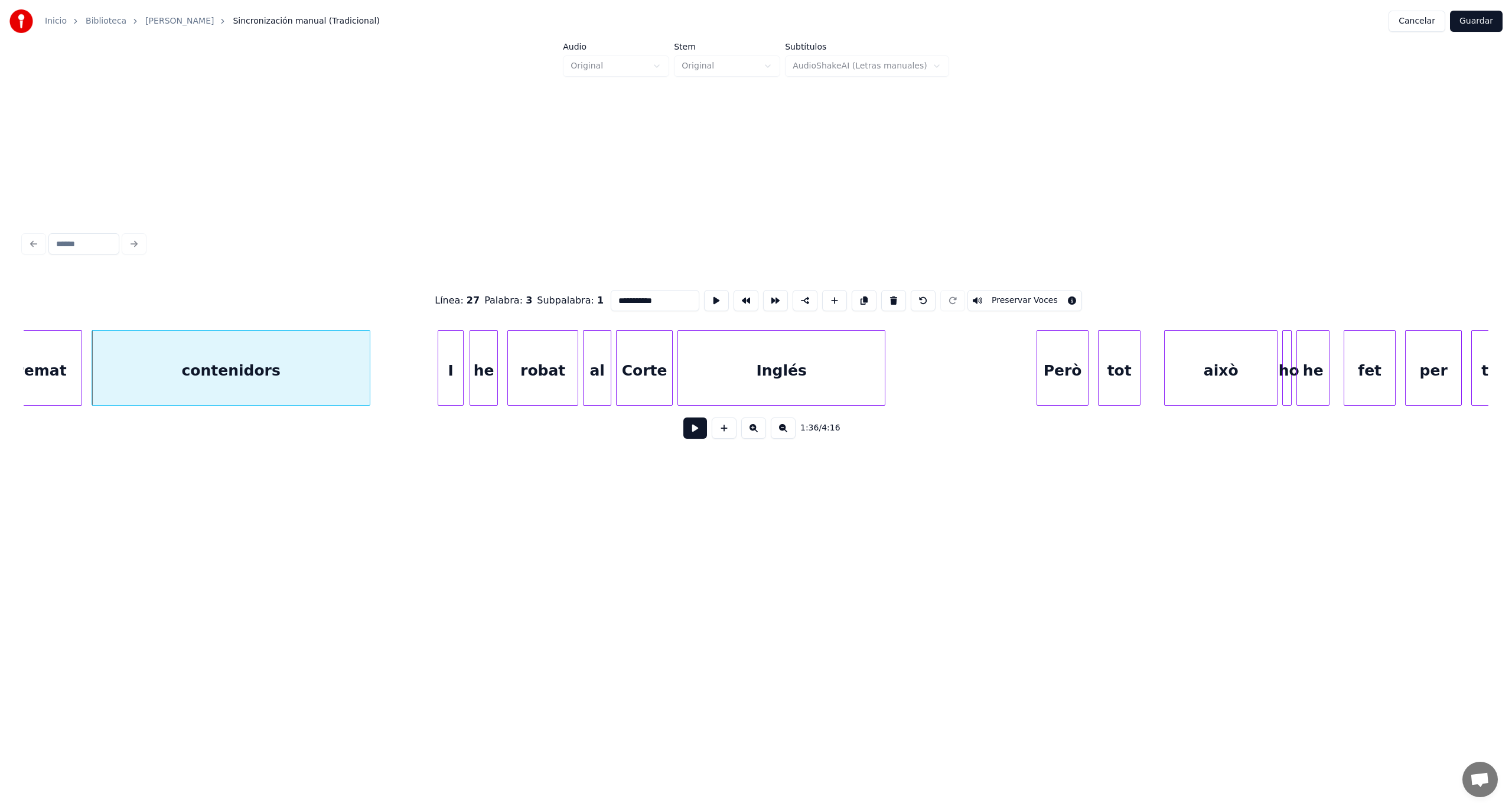
click at [701, 434] on button at bounding box center [695, 429] width 24 height 22
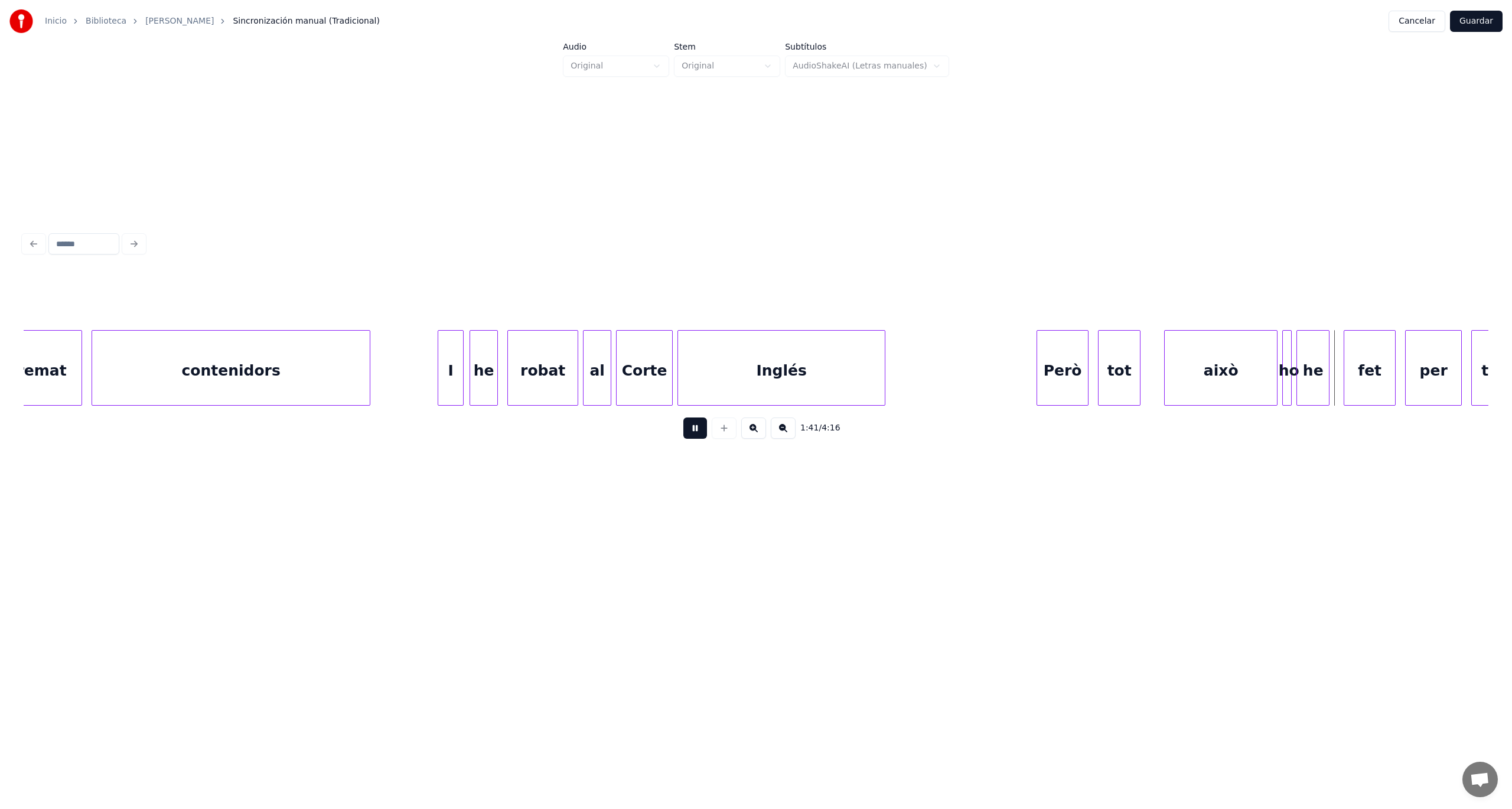
click at [701, 434] on button at bounding box center [695, 429] width 24 height 22
click at [1152, 377] on div at bounding box center [1154, 368] width 4 height 75
click at [1093, 388] on div at bounding box center [1095, 368] width 4 height 75
click at [1032, 388] on div at bounding box center [1034, 368] width 4 height 75
click at [684, 439] on button at bounding box center [695, 429] width 24 height 22
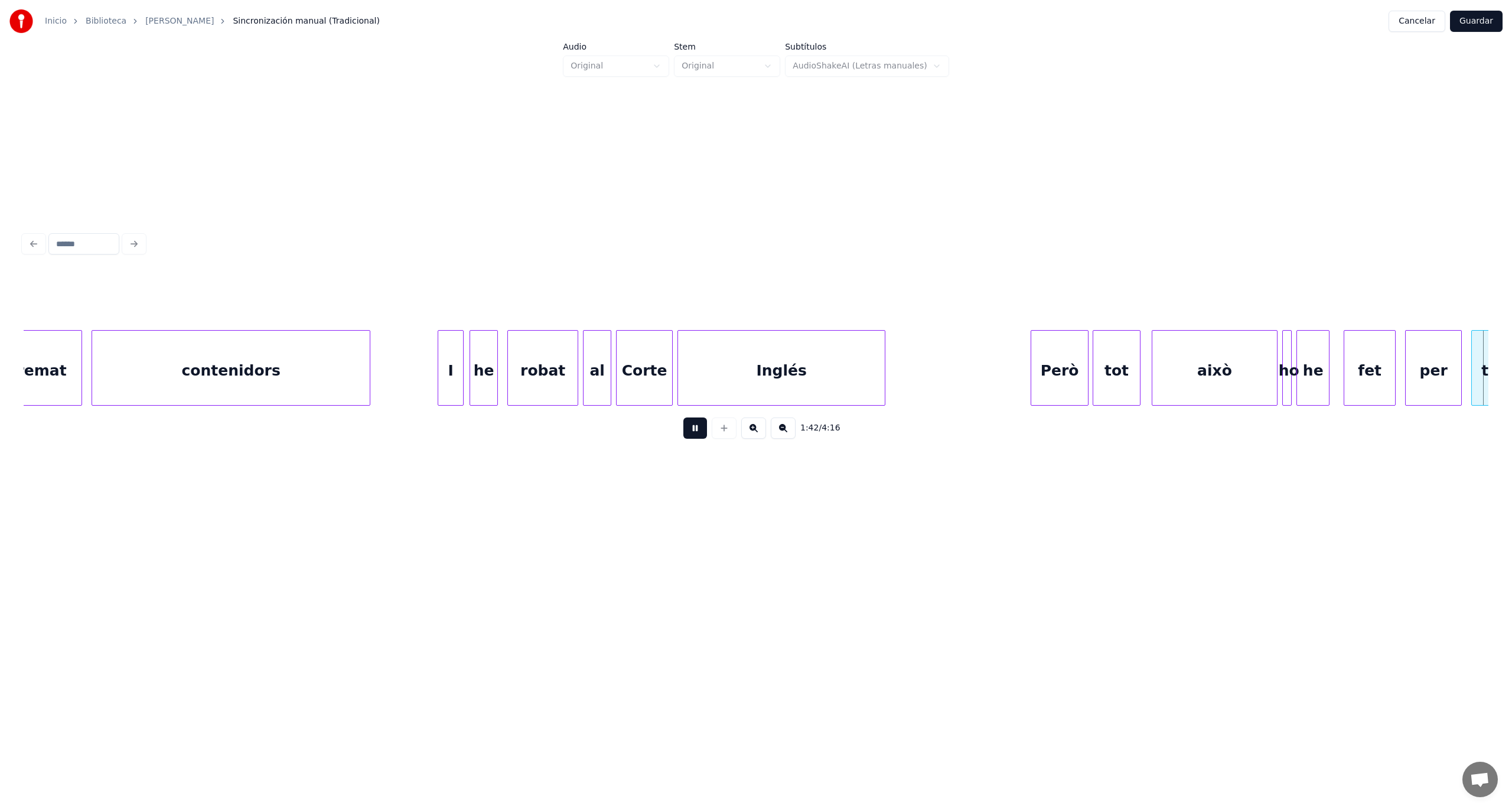
scroll to position [0, 24160]
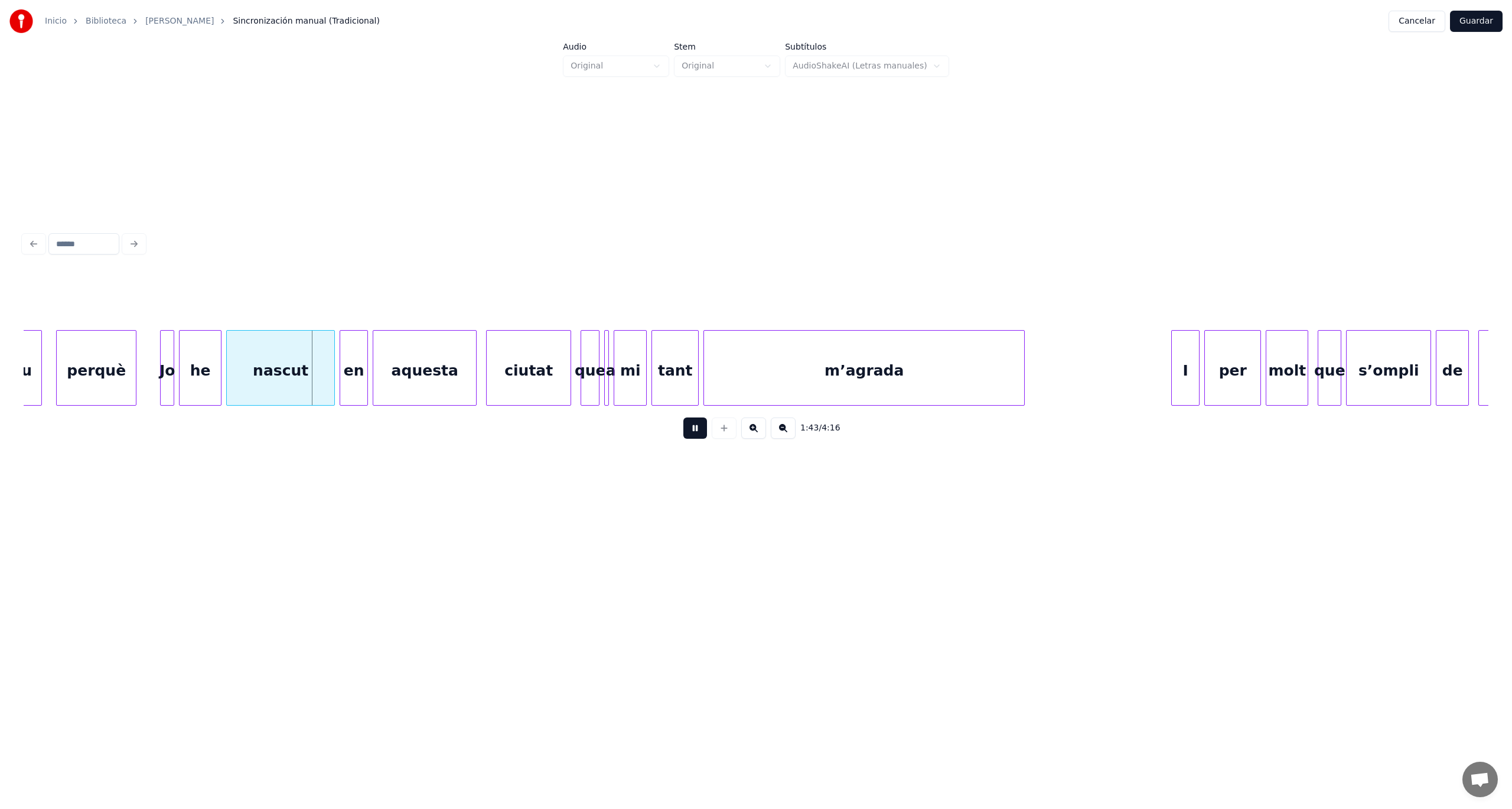
click at [687, 439] on button at bounding box center [695, 429] width 24 height 22
click at [696, 439] on button at bounding box center [695, 429] width 24 height 22
click at [141, 380] on div at bounding box center [143, 368] width 4 height 75
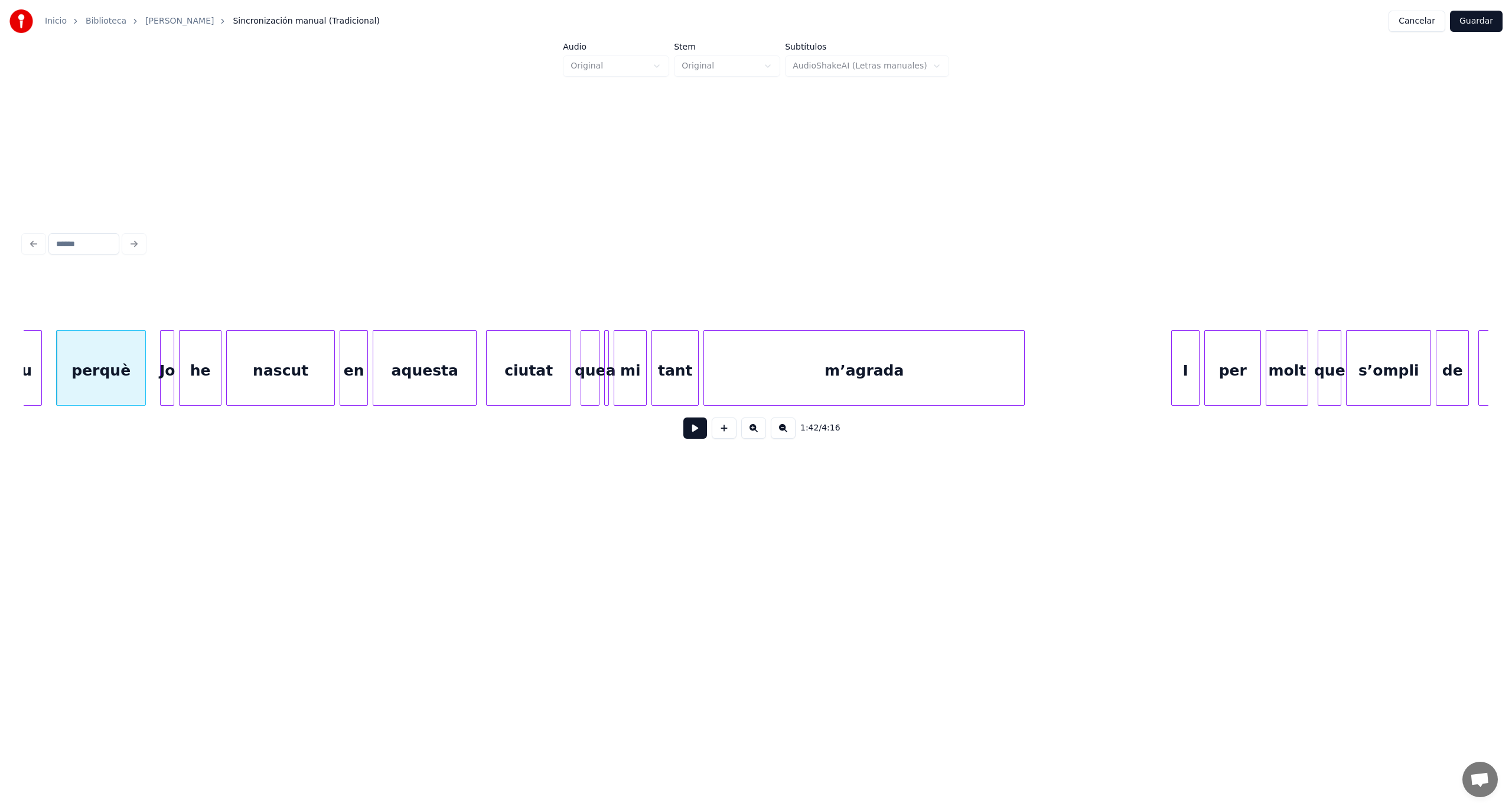
click at [129, 375] on div "perquè" at bounding box center [101, 371] width 88 height 80
click at [693, 439] on button at bounding box center [695, 429] width 24 height 22
click at [1152, 385] on div "I" at bounding box center [1165, 368] width 28 height 75
click at [1187, 387] on div at bounding box center [1188, 368] width 4 height 75
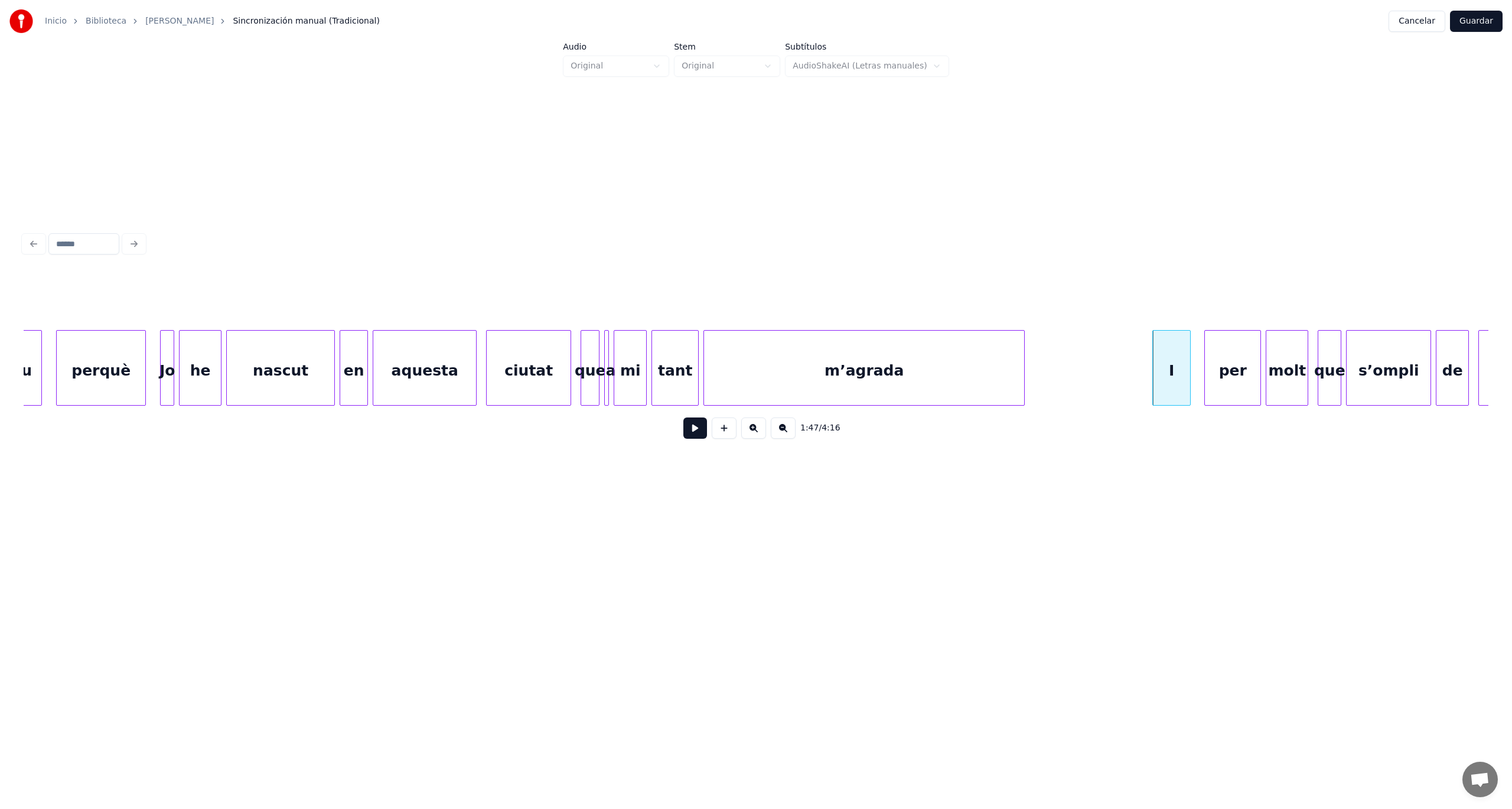
click at [1187, 387] on div at bounding box center [1188, 368] width 4 height 75
click at [699, 434] on button at bounding box center [695, 429] width 24 height 22
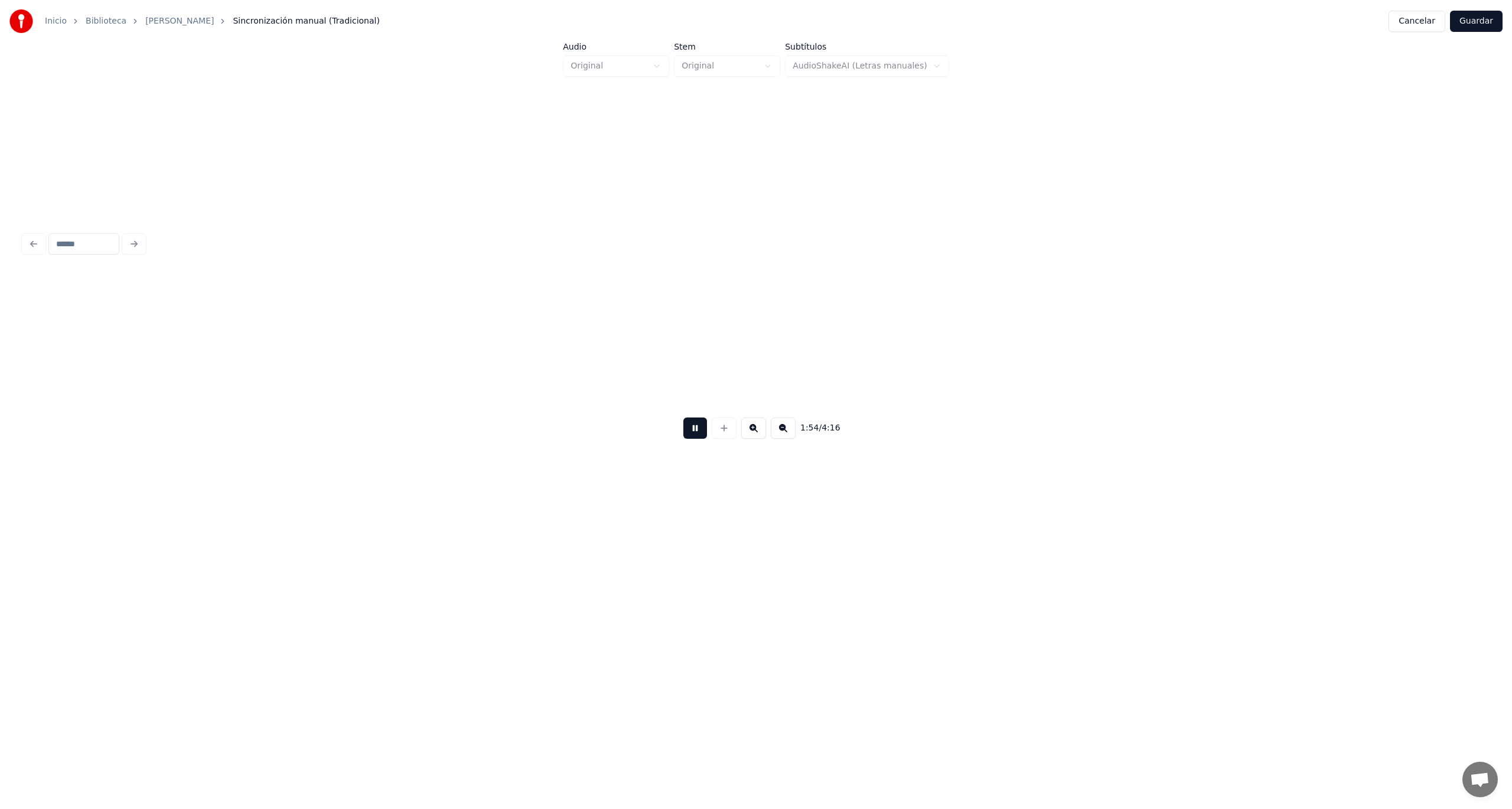
scroll to position [0, 27091]
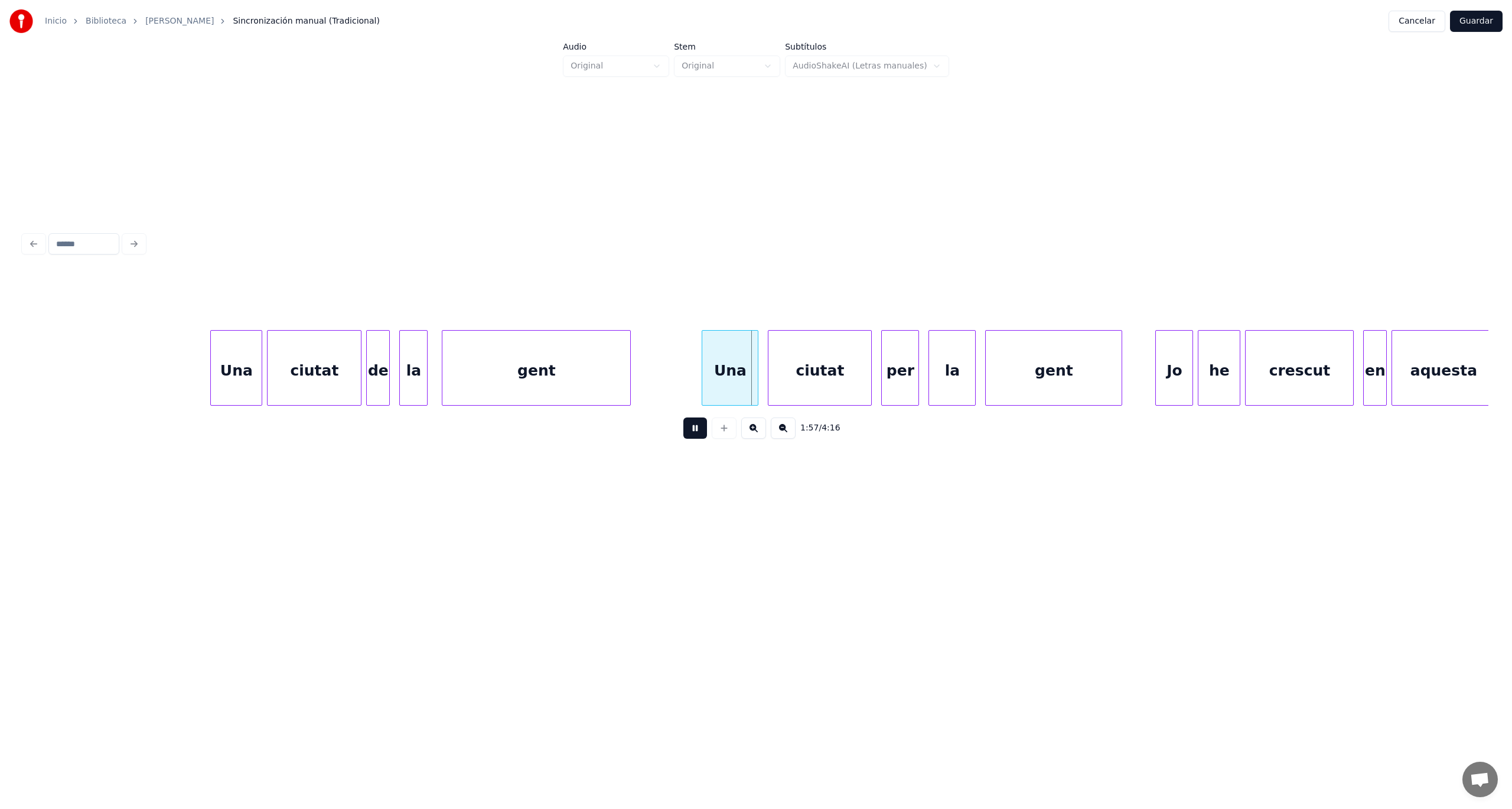
click at [699, 434] on button at bounding box center [695, 429] width 24 height 22
click at [689, 381] on div at bounding box center [690, 368] width 4 height 75
click at [691, 433] on button at bounding box center [695, 429] width 24 height 22
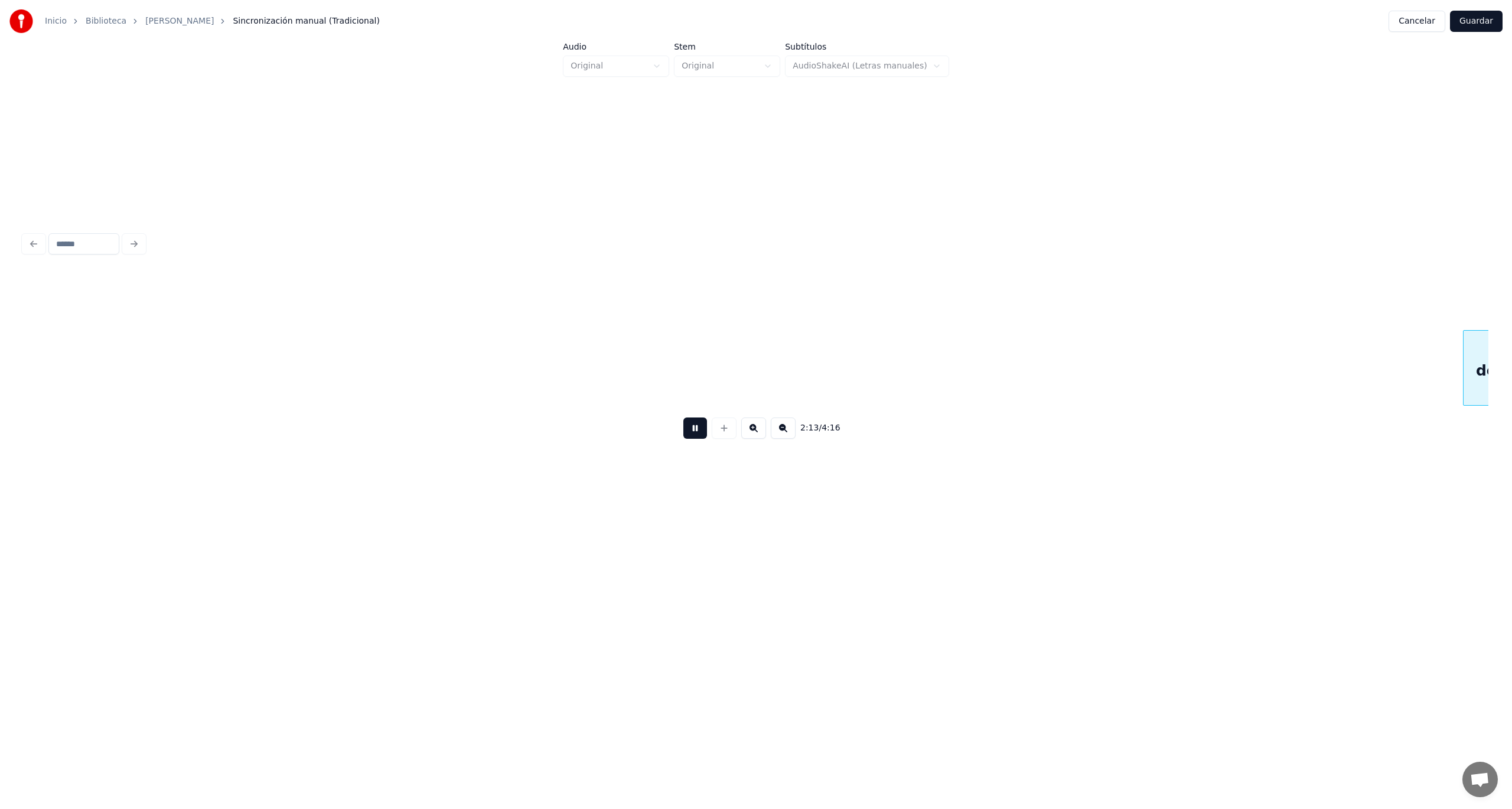
scroll to position [0, 31491]
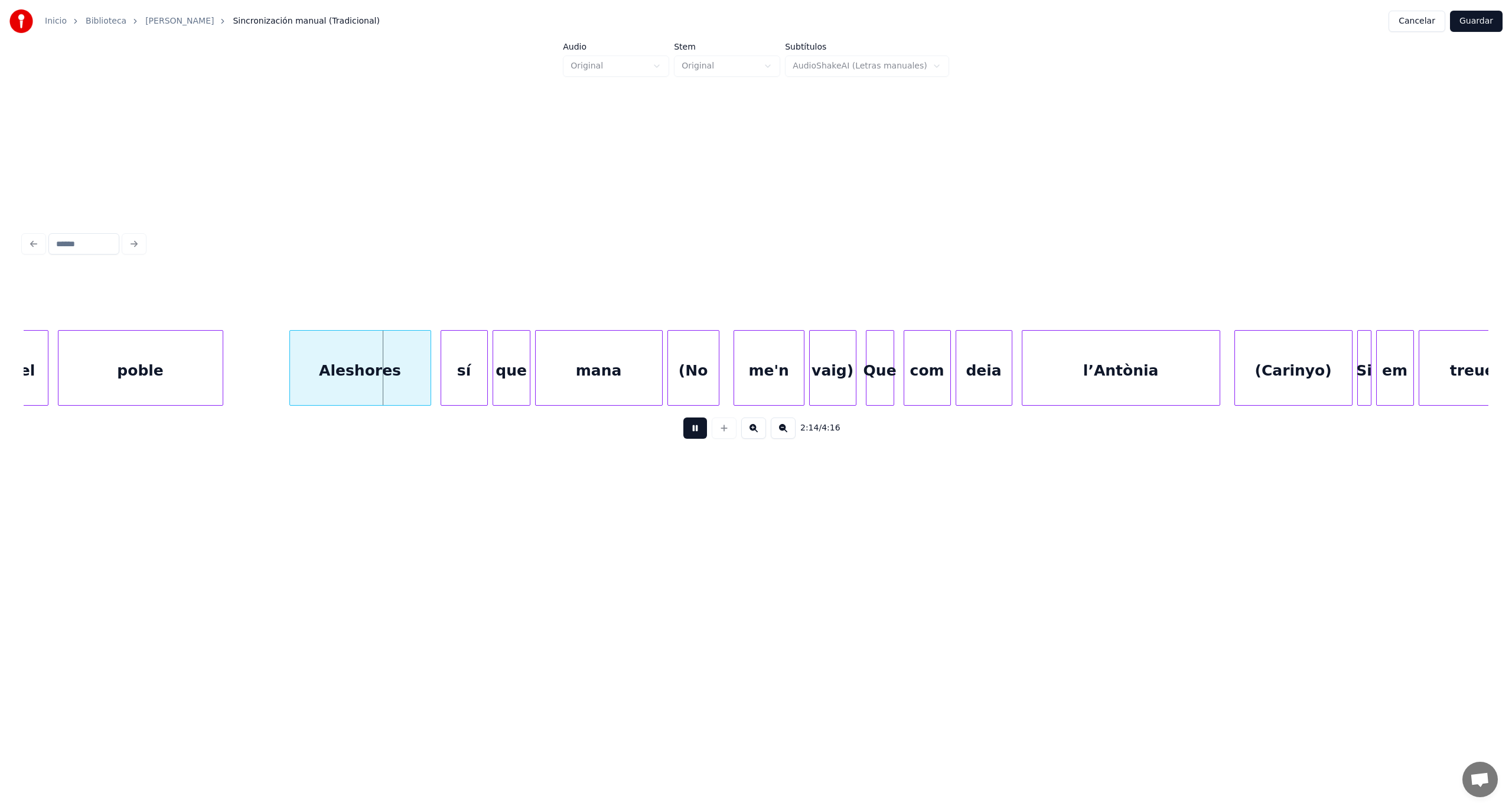
click at [691, 433] on button at bounding box center [695, 429] width 24 height 22
click at [271, 388] on div at bounding box center [271, 368] width 4 height 75
click at [696, 434] on button at bounding box center [695, 429] width 24 height 22
click at [612, 391] on div "mana" at bounding box center [599, 371] width 126 height 80
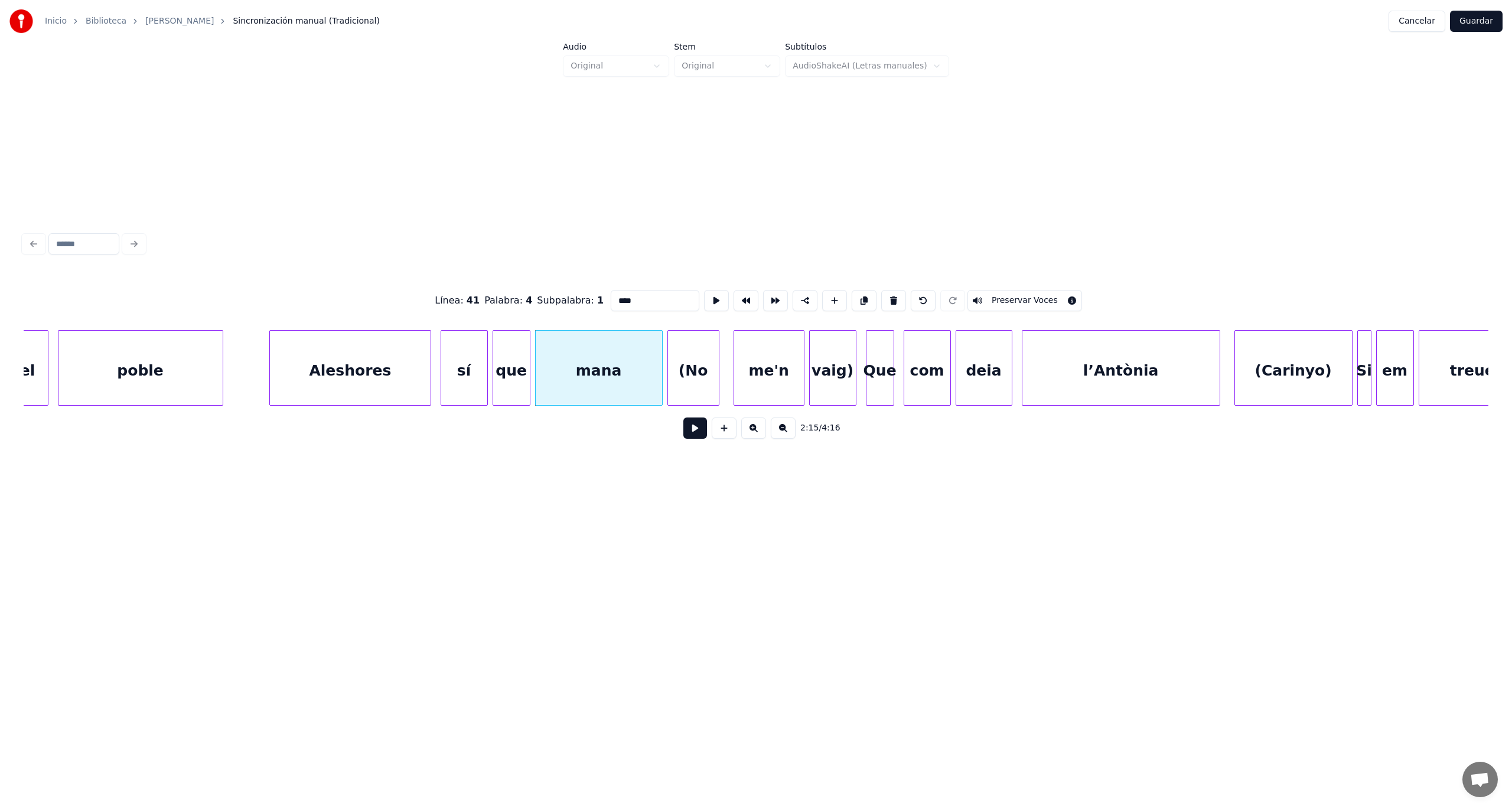
click at [699, 437] on button at bounding box center [695, 429] width 24 height 22
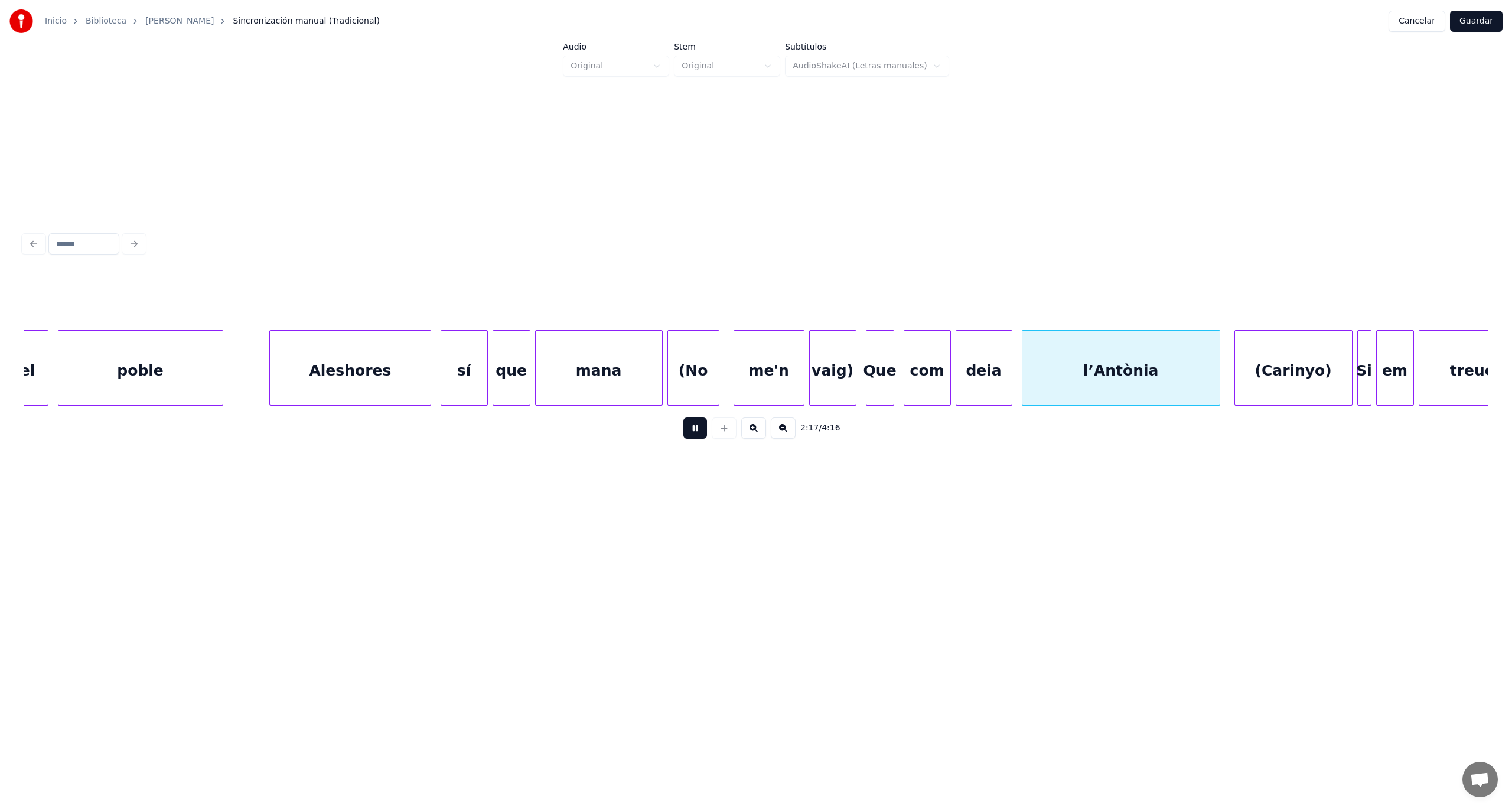
click at [699, 437] on button at bounding box center [695, 429] width 24 height 22
click at [696, 378] on div "(No" at bounding box center [693, 371] width 51 height 80
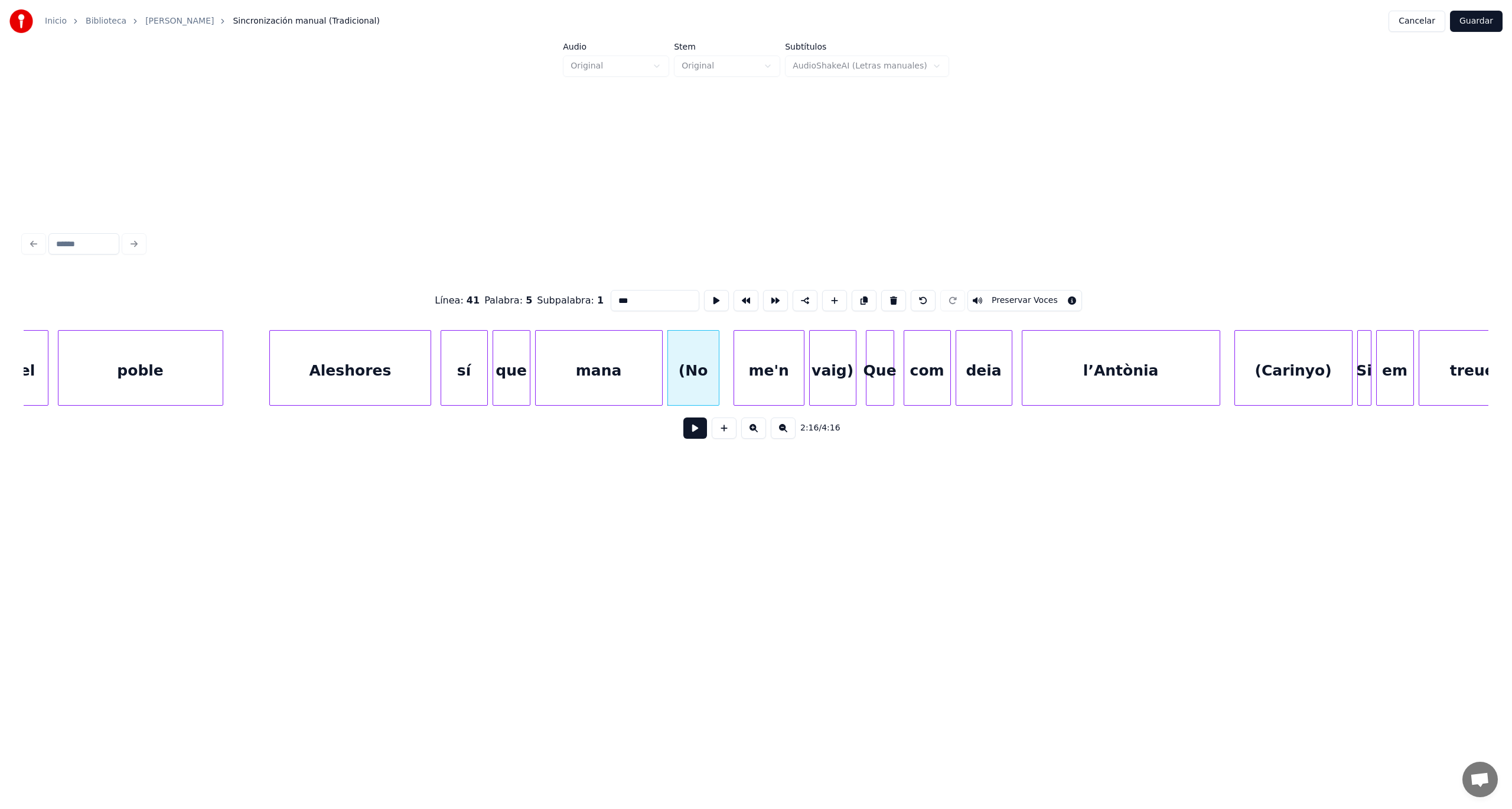
click at [634, 378] on div "mana" at bounding box center [599, 371] width 126 height 80
type input "****"
click at [698, 430] on button at bounding box center [695, 429] width 24 height 22
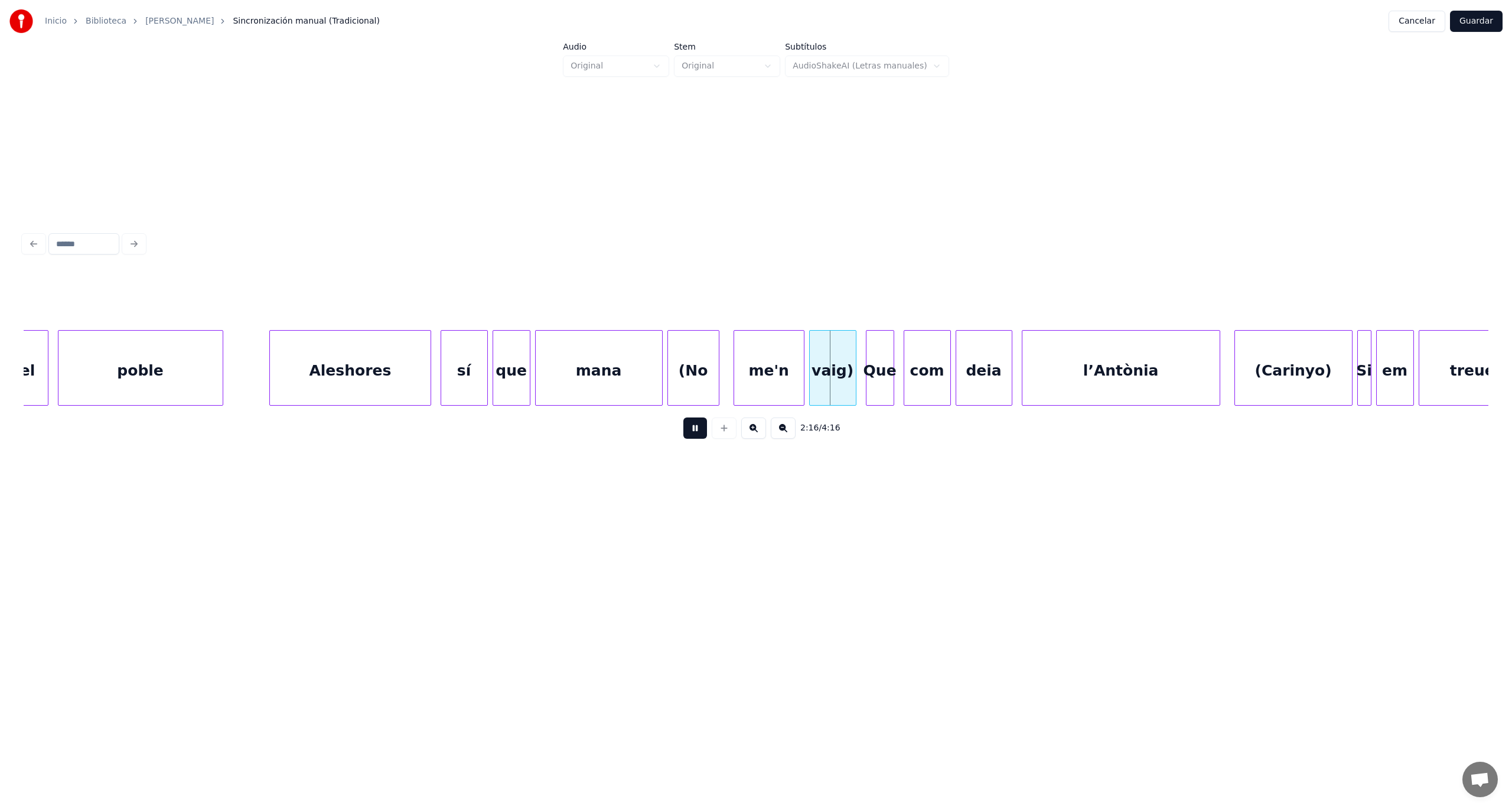
click at [698, 430] on button at bounding box center [695, 429] width 24 height 22
click at [696, 374] on div "(No" at bounding box center [693, 371] width 51 height 80
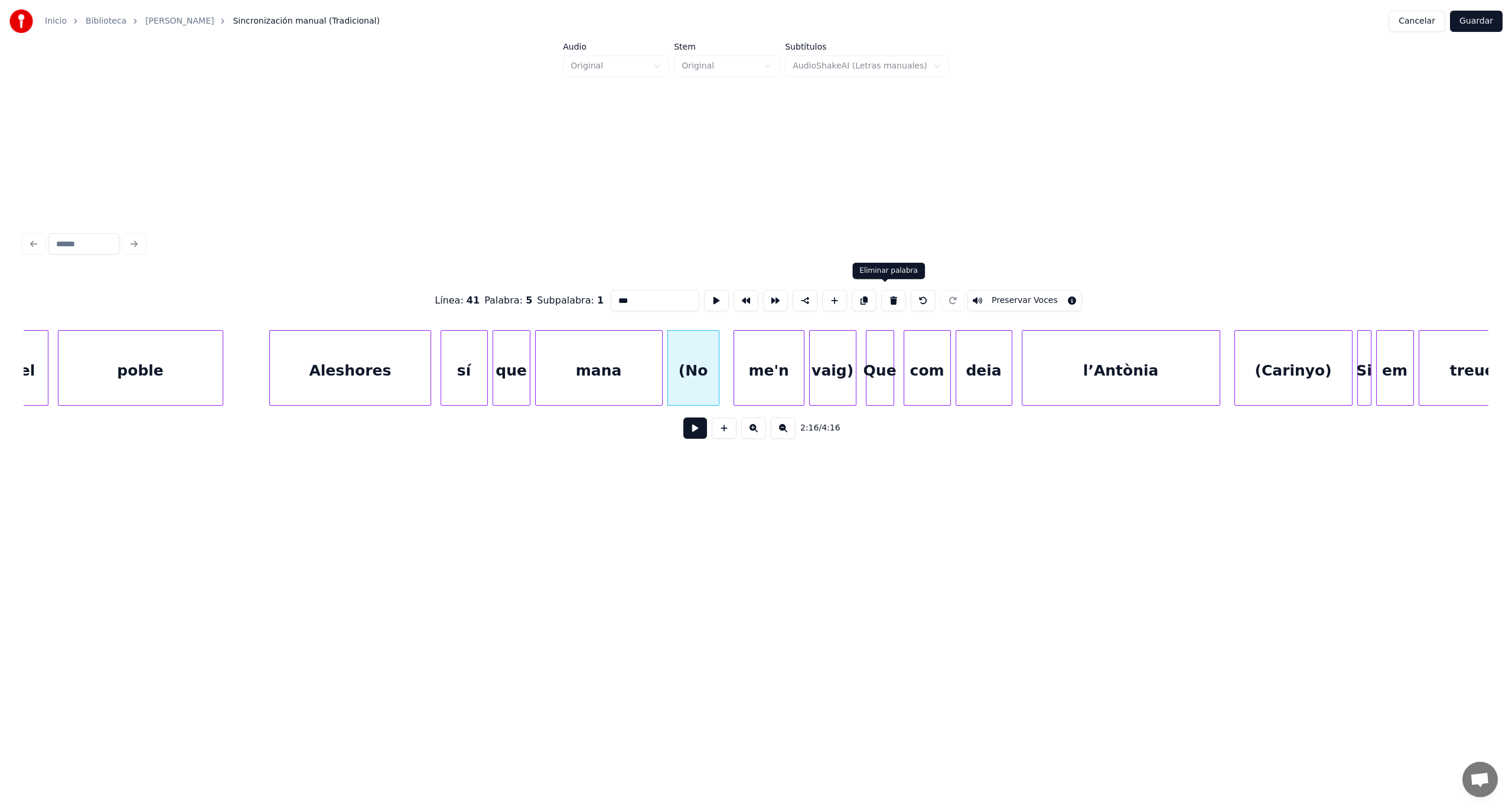
click at [882, 293] on button at bounding box center [893, 301] width 25 height 22
click at [789, 362] on div "me'n" at bounding box center [769, 371] width 70 height 80
click at [881, 296] on button at bounding box center [893, 301] width 25 height 22
click at [839, 350] on div "vaig)" at bounding box center [833, 371] width 46 height 80
click at [881, 296] on button at bounding box center [893, 301] width 25 height 22
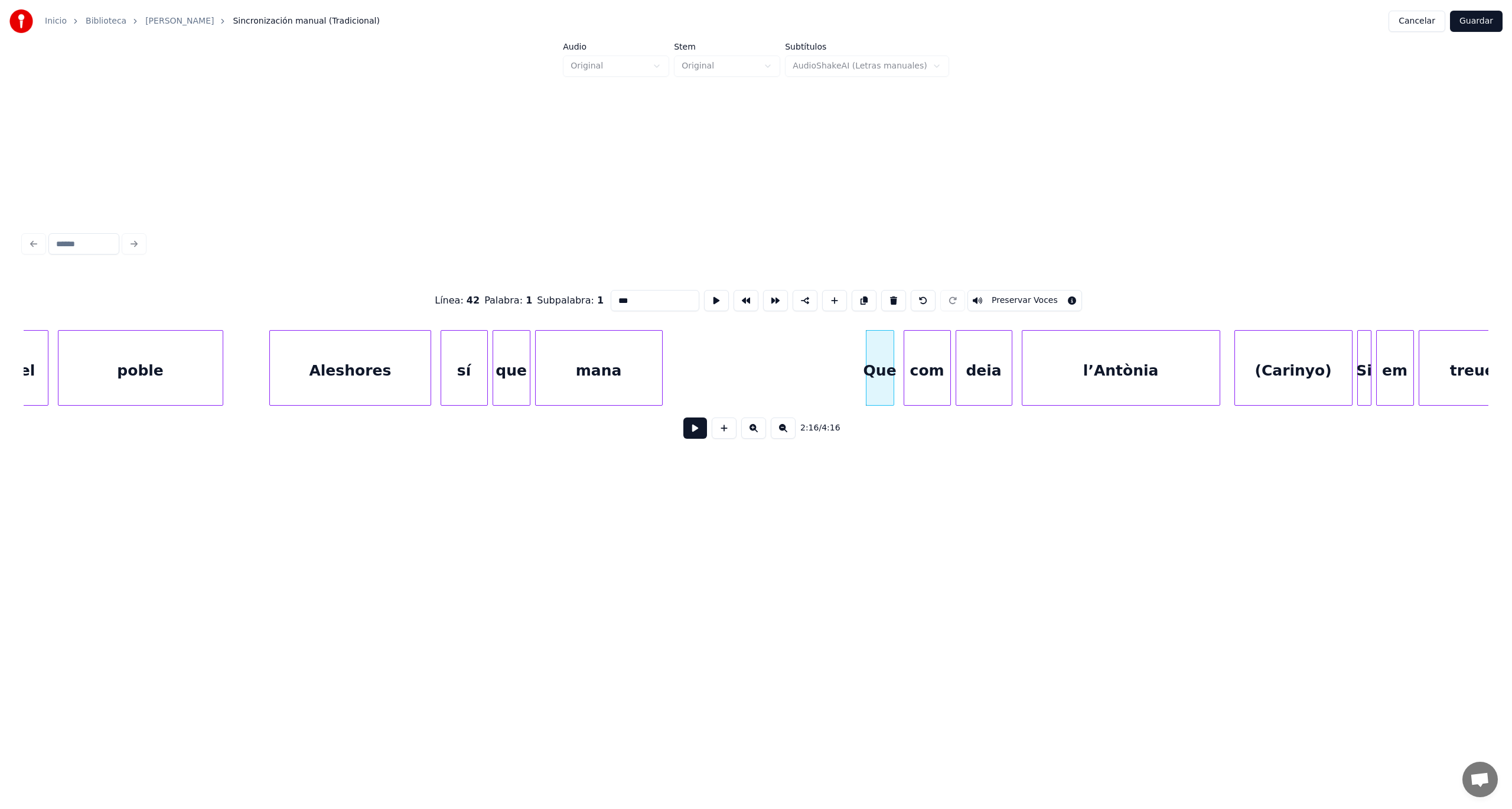
click at [631, 384] on div "mana" at bounding box center [599, 371] width 126 height 80
type input "****"
click at [701, 430] on button at bounding box center [695, 429] width 24 height 22
click at [701, 430] on button at bounding box center [695, 429] width 24 height 22
click at [790, 373] on div at bounding box center [792, 368] width 4 height 75
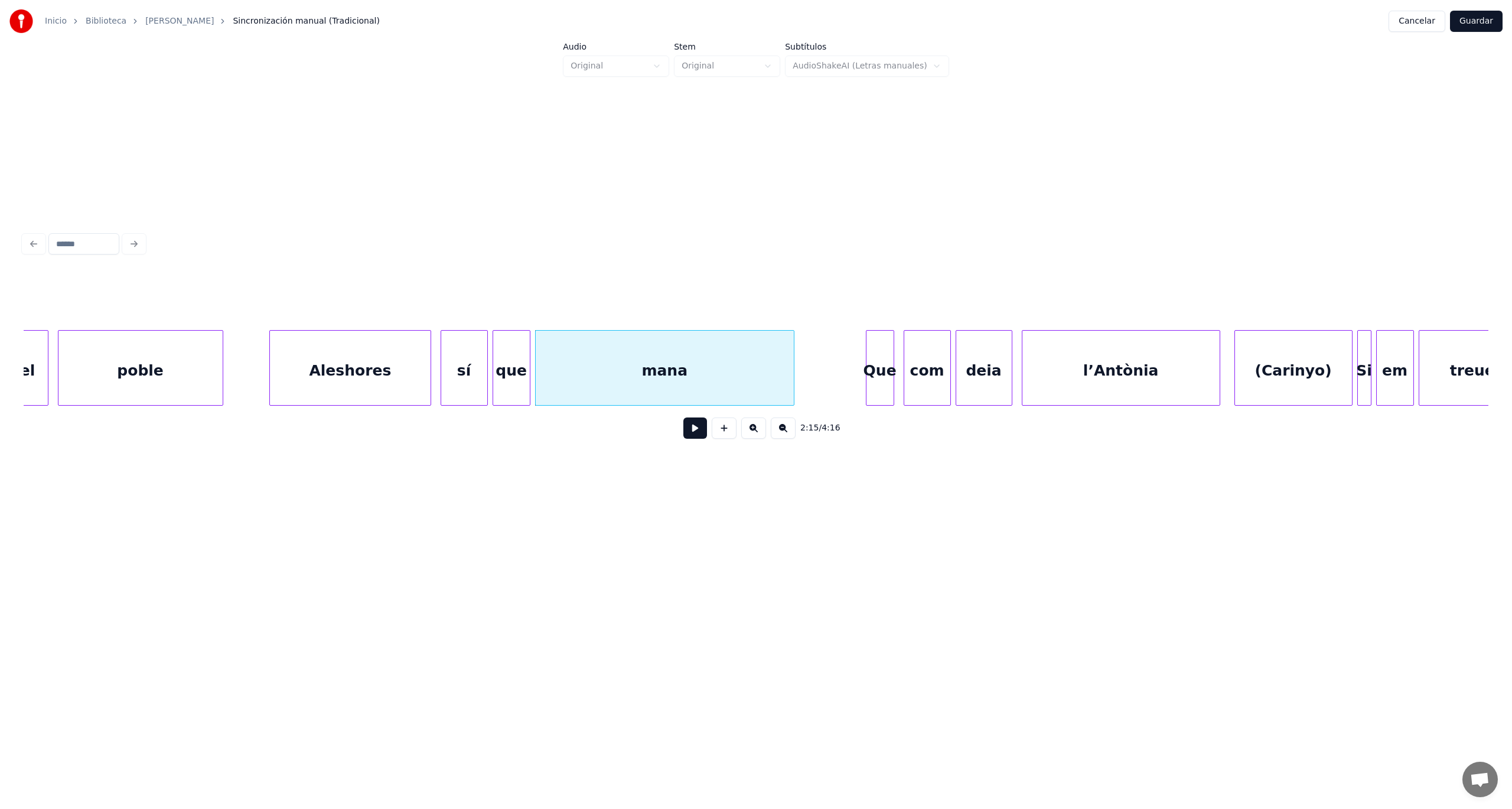
click at [694, 434] on button at bounding box center [695, 429] width 24 height 22
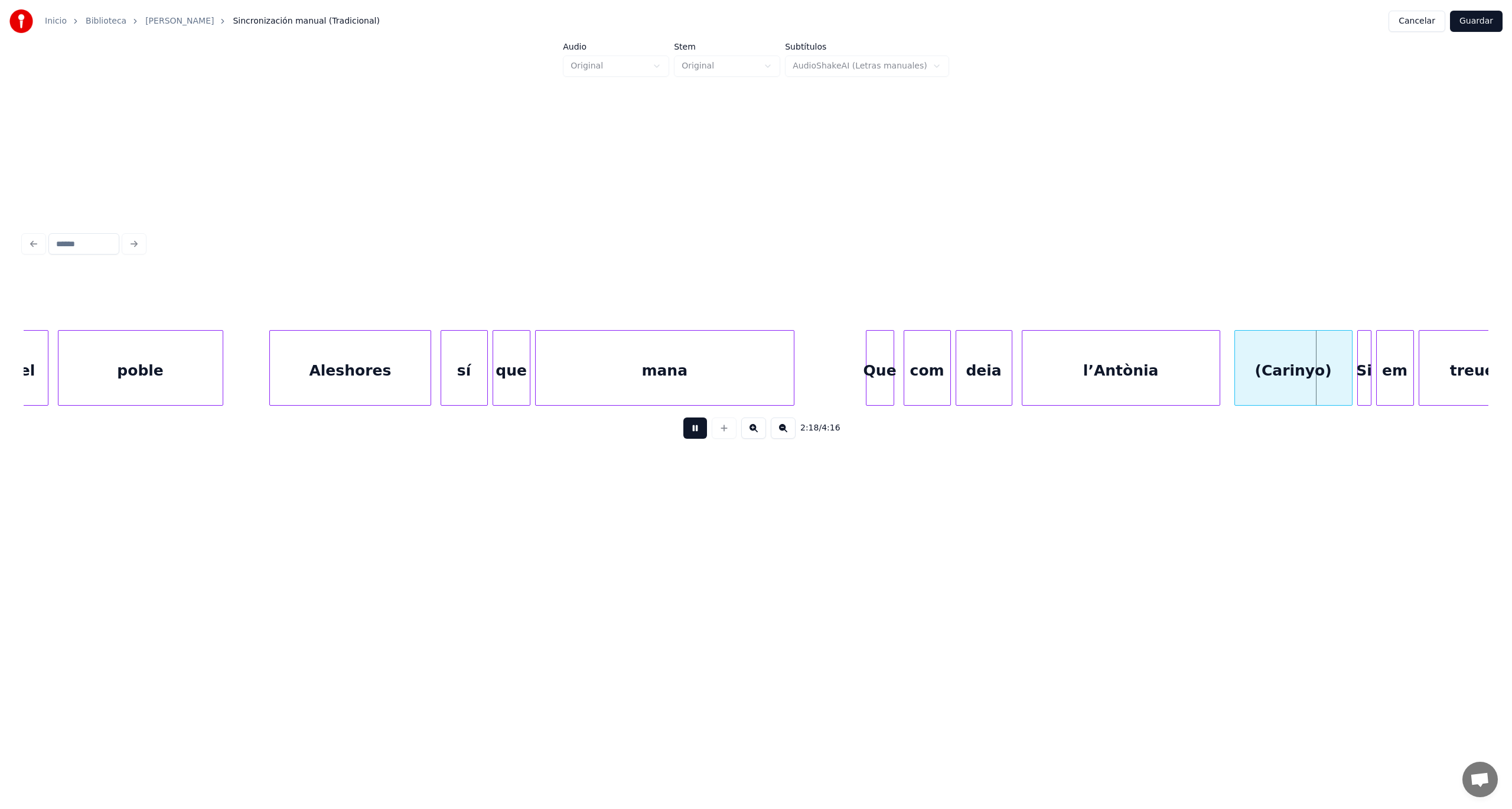
click at [694, 434] on button at bounding box center [695, 429] width 24 height 22
click at [1226, 387] on div at bounding box center [1227, 368] width 4 height 75
click at [1254, 380] on div "(Carinyo)" at bounding box center [1288, 371] width 126 height 80
click at [700, 430] on button at bounding box center [695, 429] width 24 height 22
click at [698, 431] on button at bounding box center [695, 429] width 24 height 22
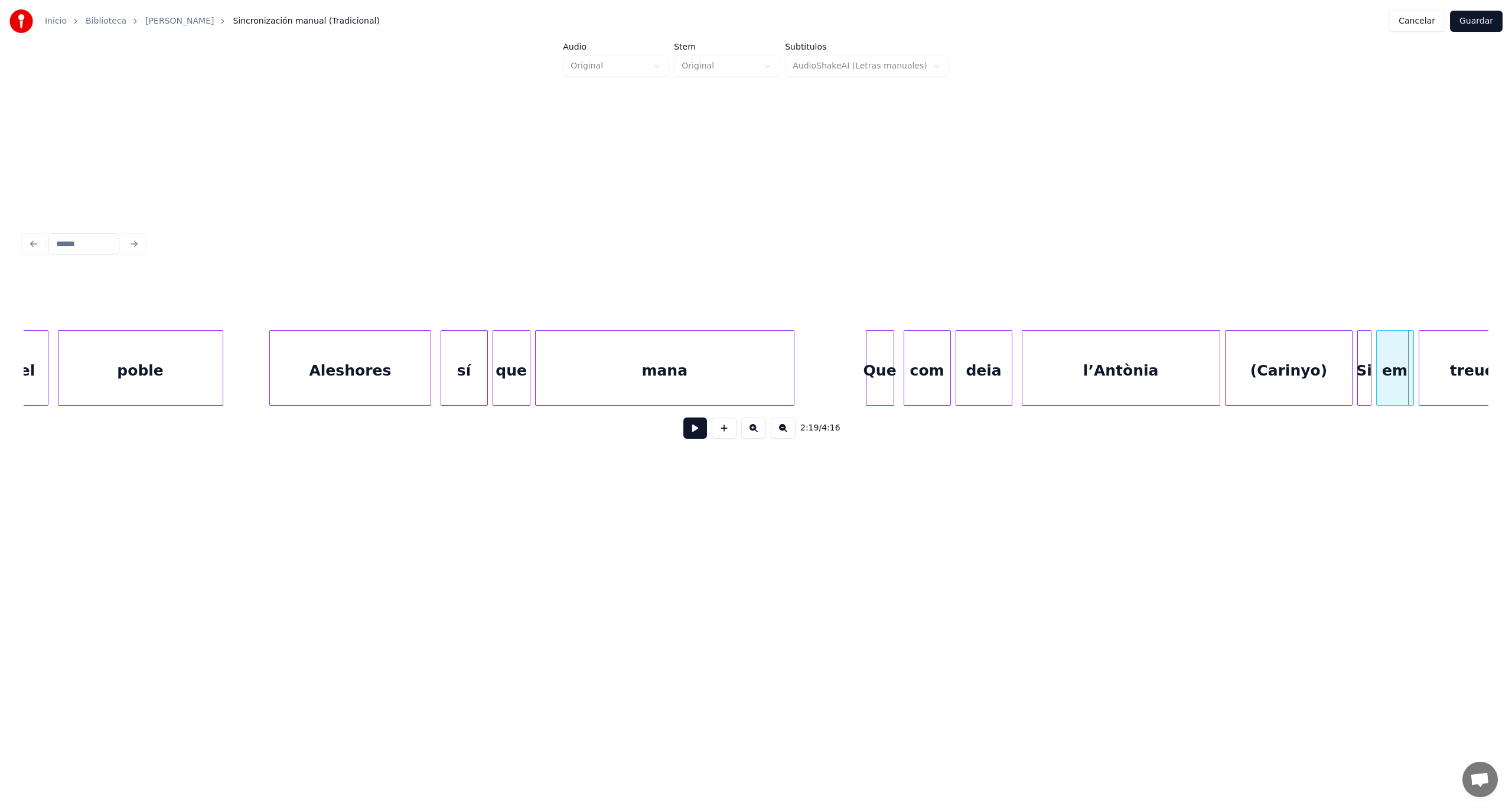
click at [1279, 361] on div "(Carinyo)" at bounding box center [1288, 371] width 126 height 80
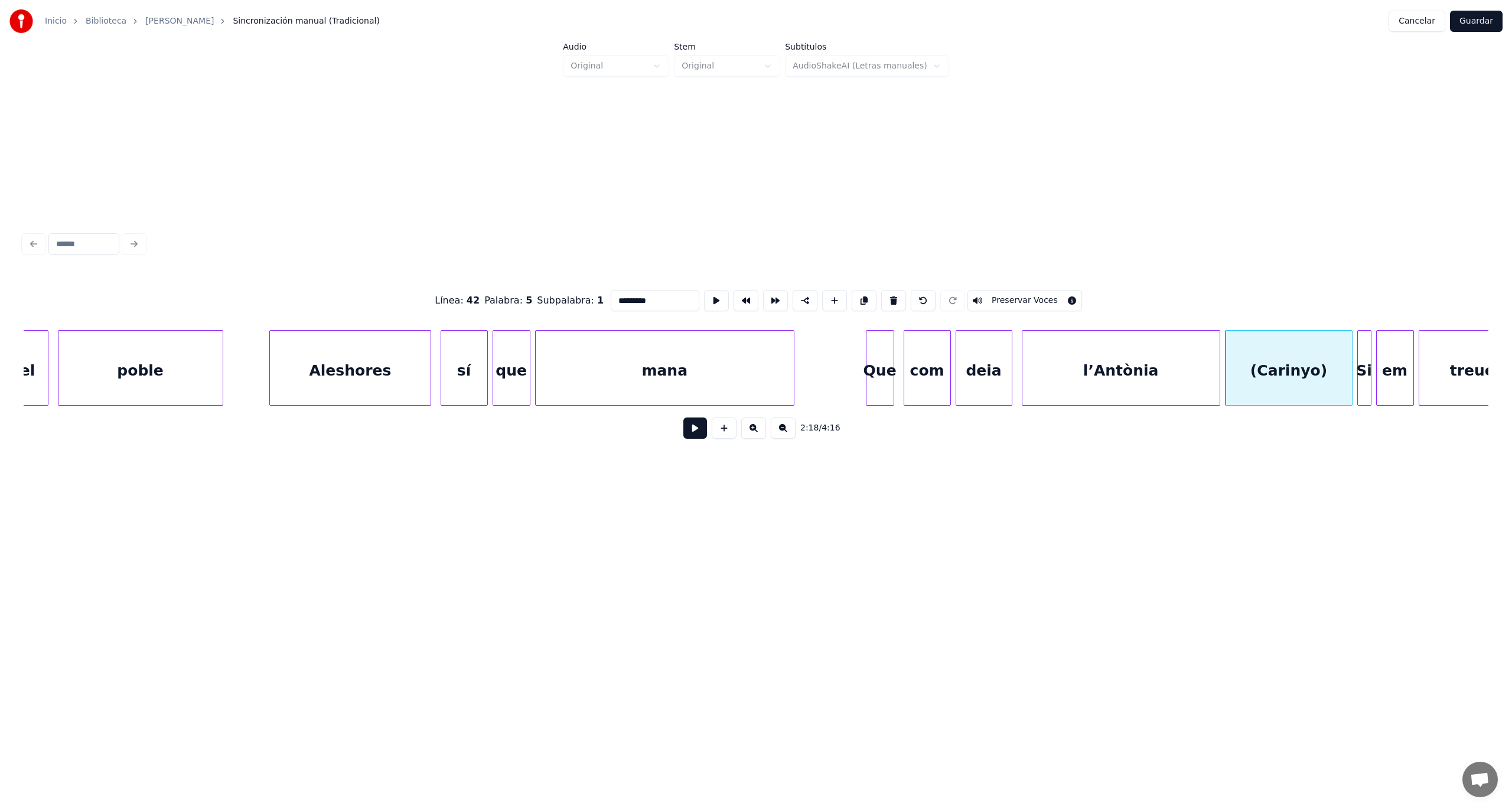
click at [1146, 374] on div "l’Antònia" at bounding box center [1121, 371] width 197 height 80
type input "*********"
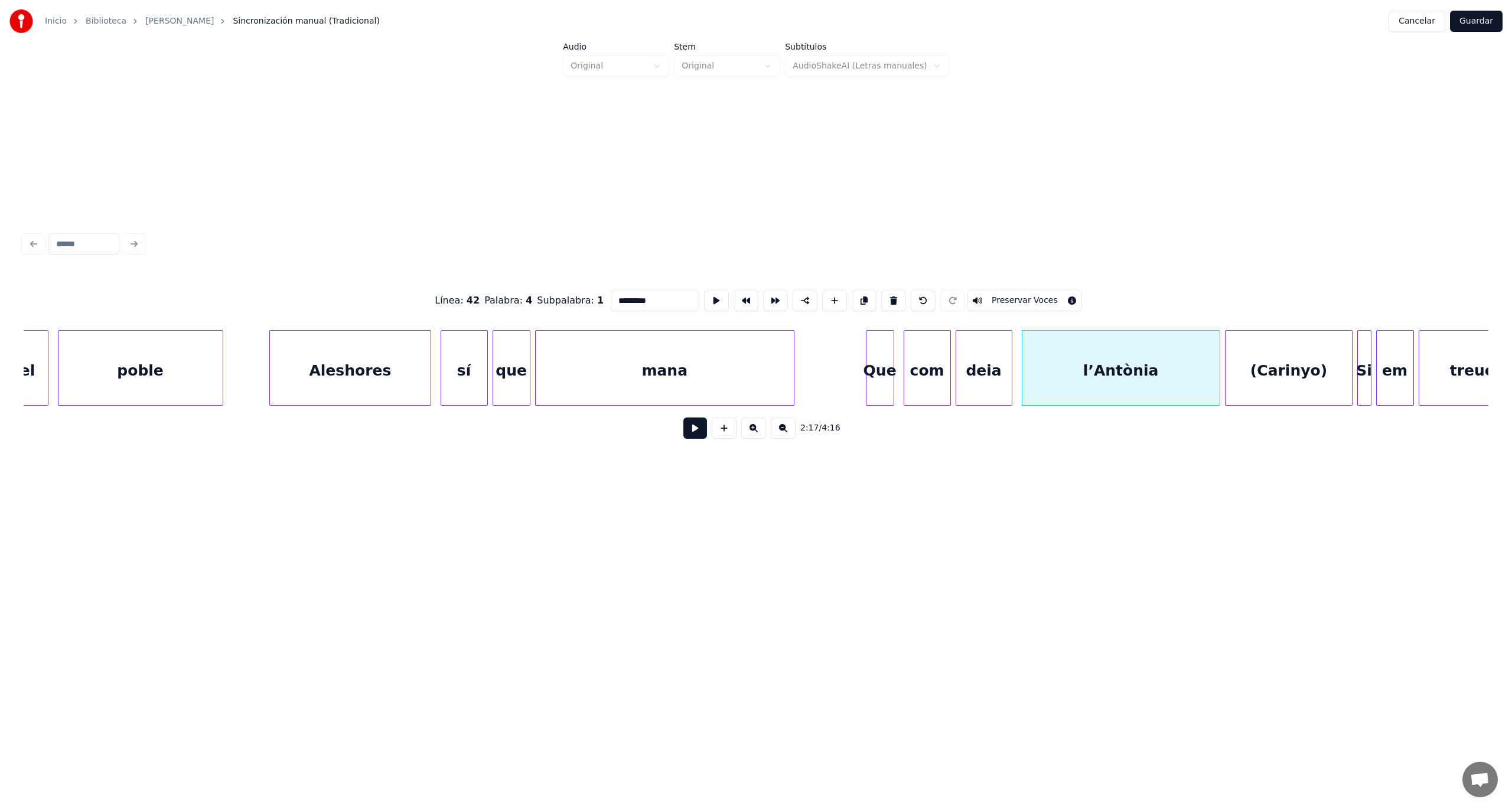
click at [690, 434] on button at bounding box center [695, 429] width 24 height 22
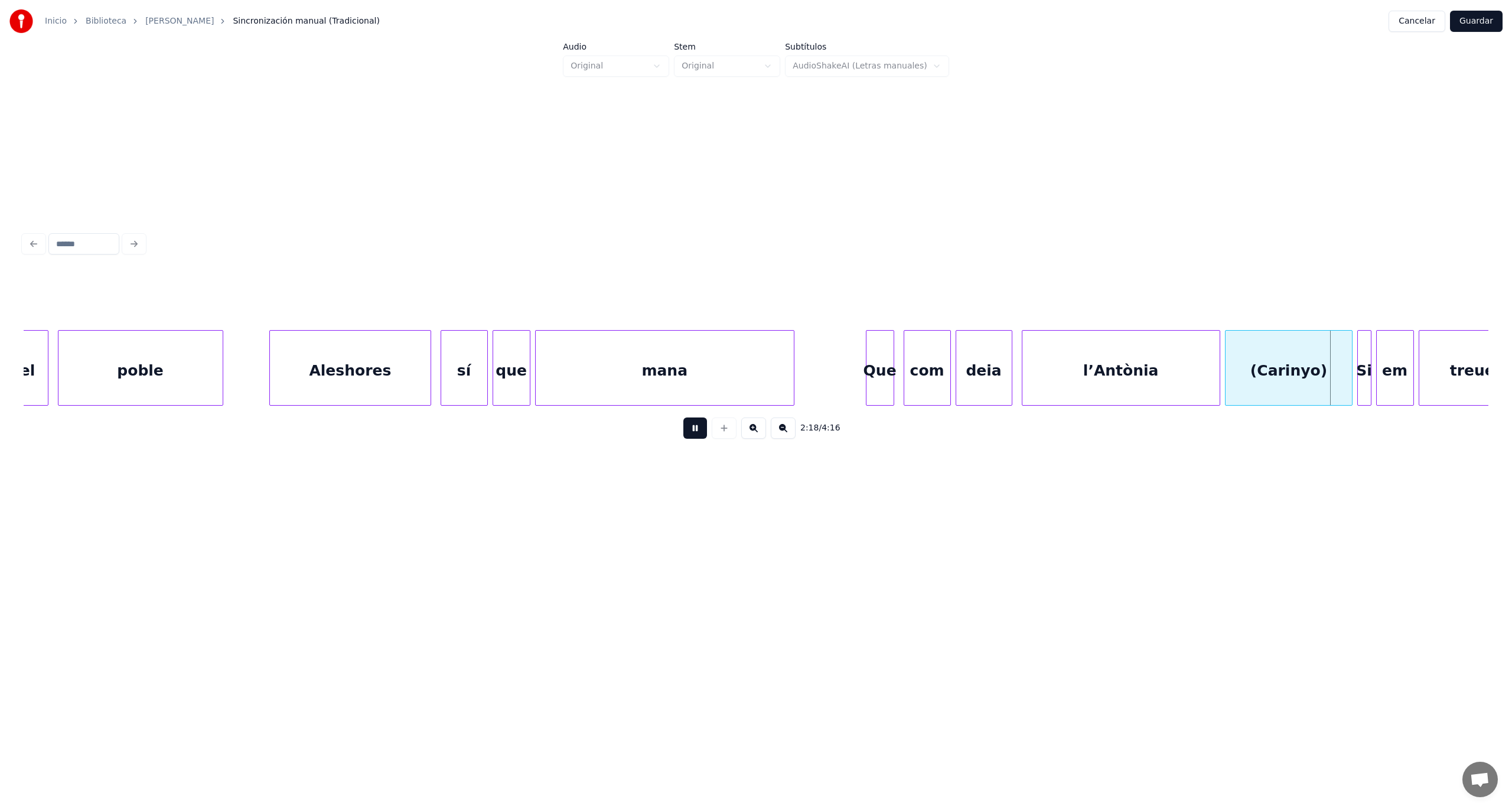
click at [689, 435] on button at bounding box center [695, 429] width 24 height 22
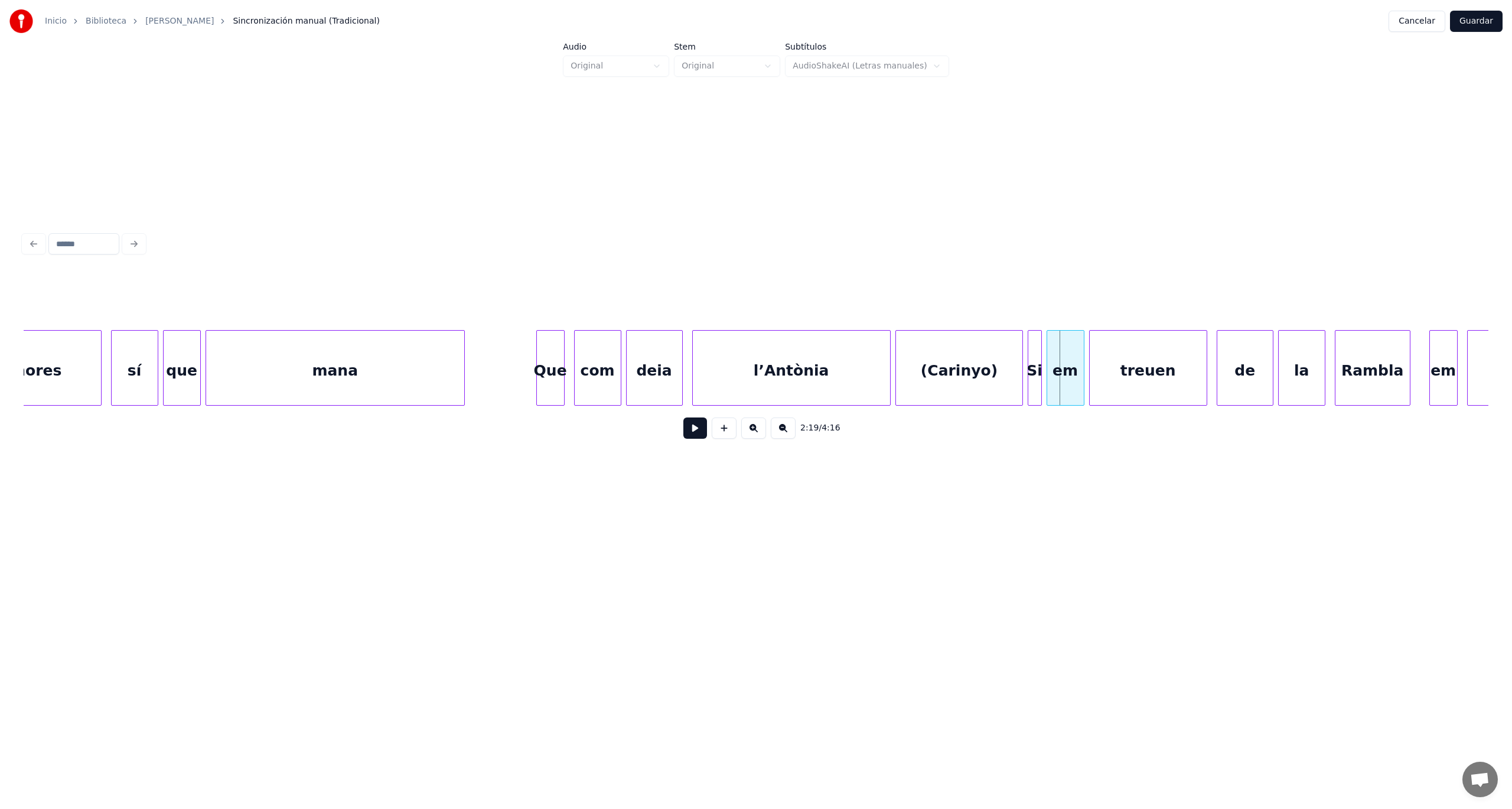
scroll to position [0, 31870]
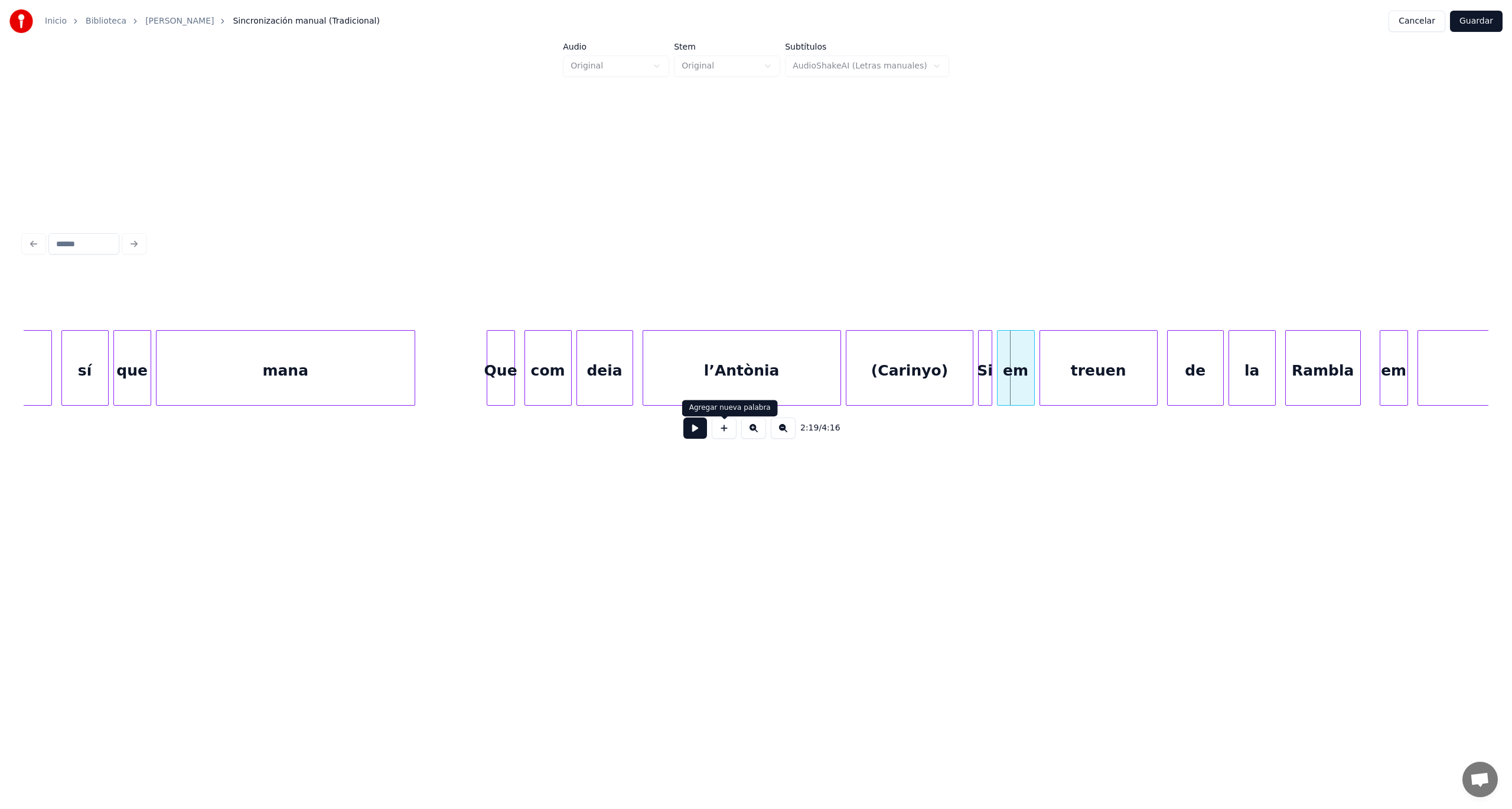
click at [727, 438] on button at bounding box center [724, 429] width 25 height 22
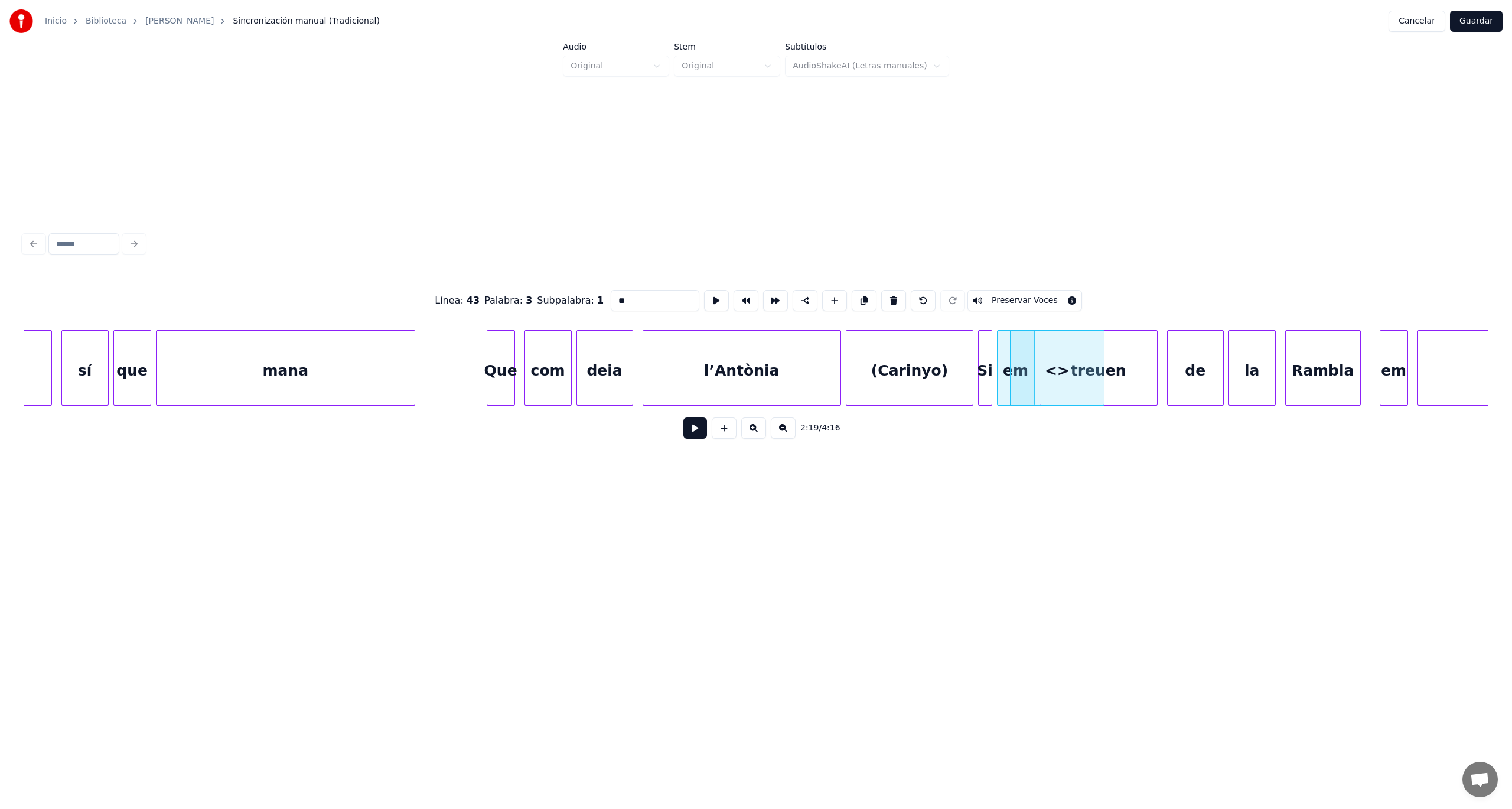
click at [913, 295] on button at bounding box center [923, 301] width 25 height 22
click at [714, 360] on div "l’Antònia" at bounding box center [742, 371] width 197 height 80
type input "*********"
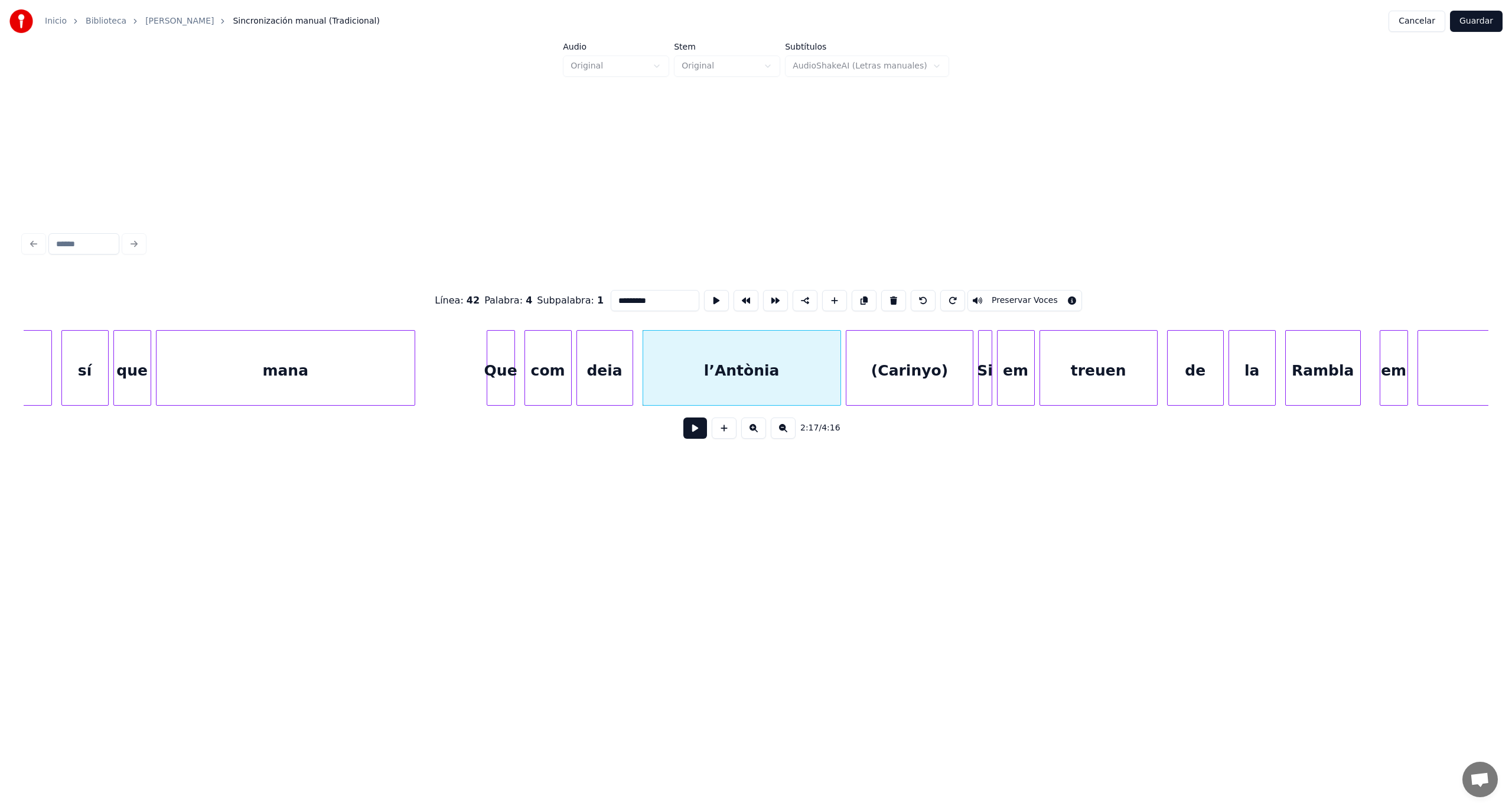
click at [690, 436] on button at bounding box center [695, 429] width 24 height 22
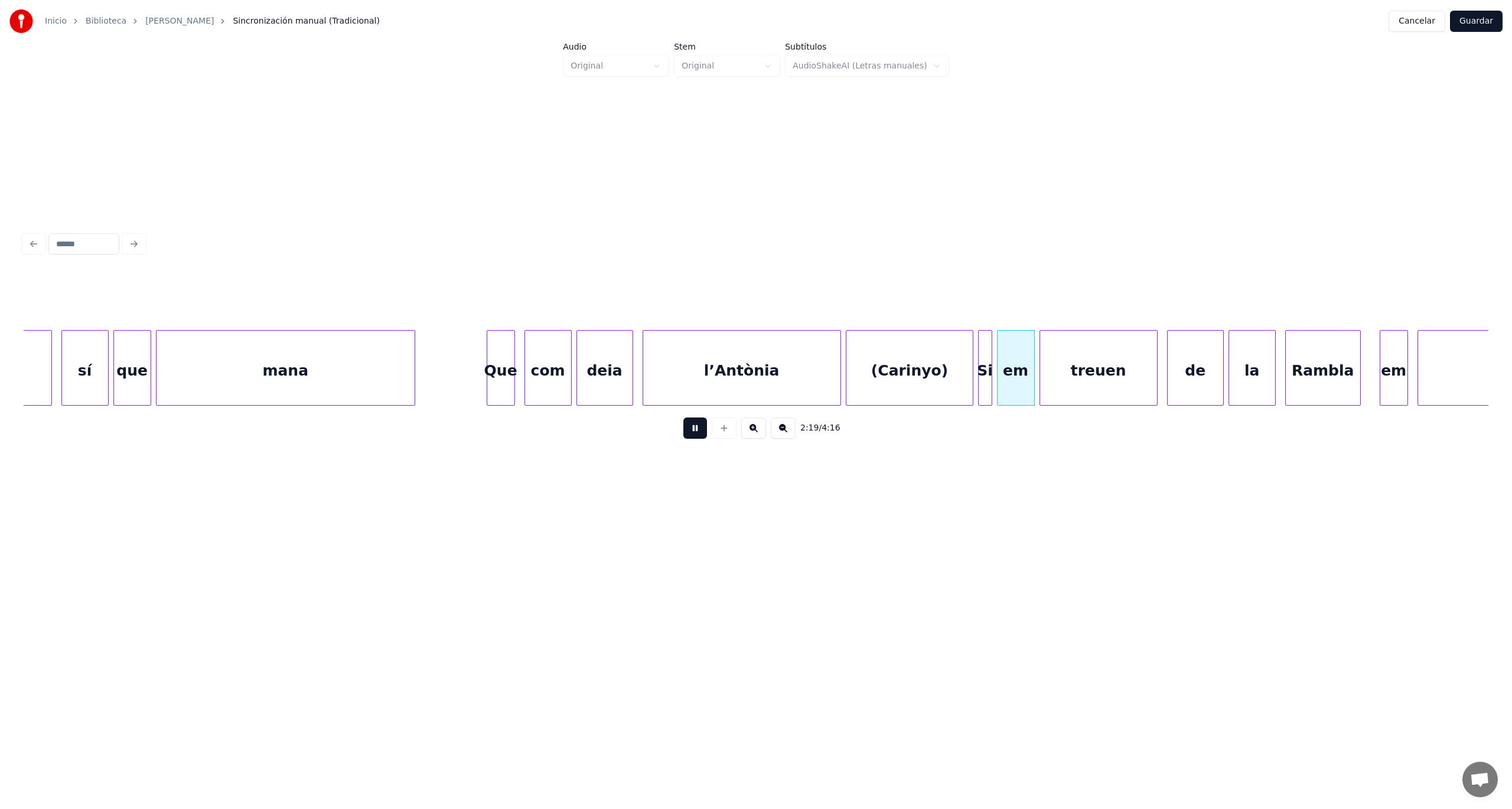
click at [690, 436] on button at bounding box center [695, 429] width 24 height 22
click at [939, 381] on div "(Carinyo)" at bounding box center [909, 371] width 126 height 80
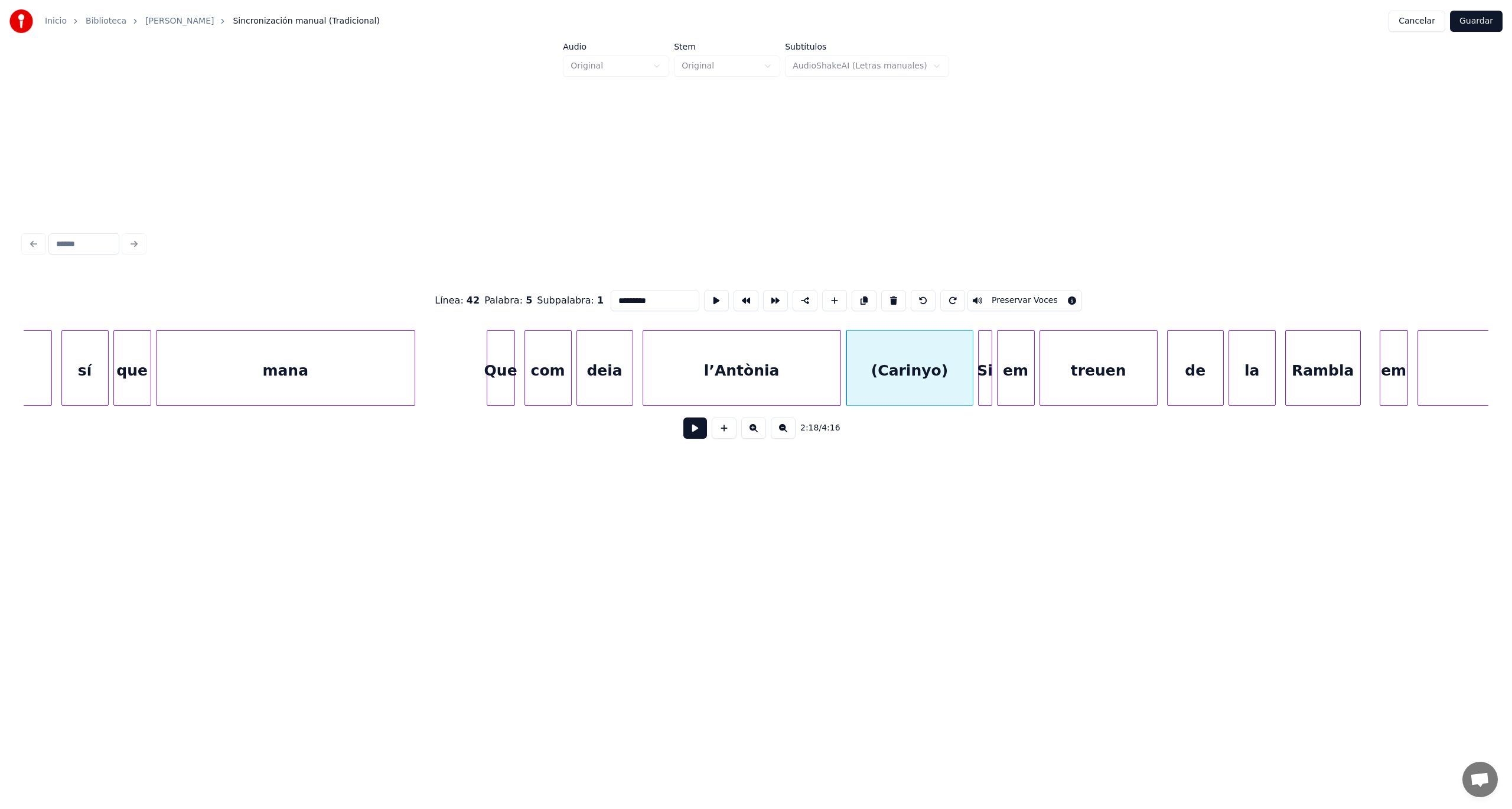
type input "*********"
click at [695, 430] on button at bounding box center [695, 429] width 24 height 22
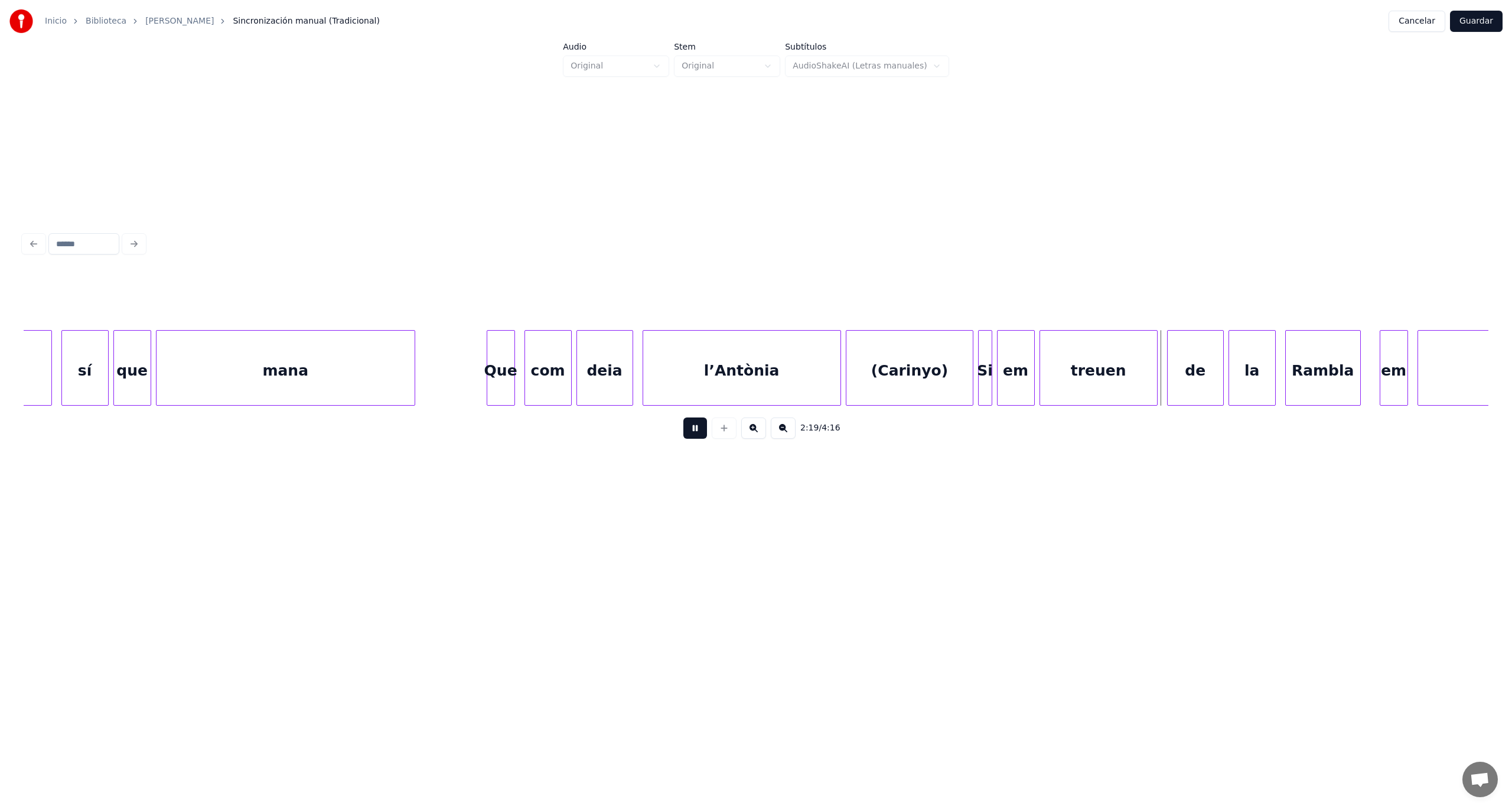
click at [696, 430] on button at bounding box center [695, 429] width 24 height 22
click at [910, 360] on div "(Carinyo)" at bounding box center [909, 371] width 126 height 80
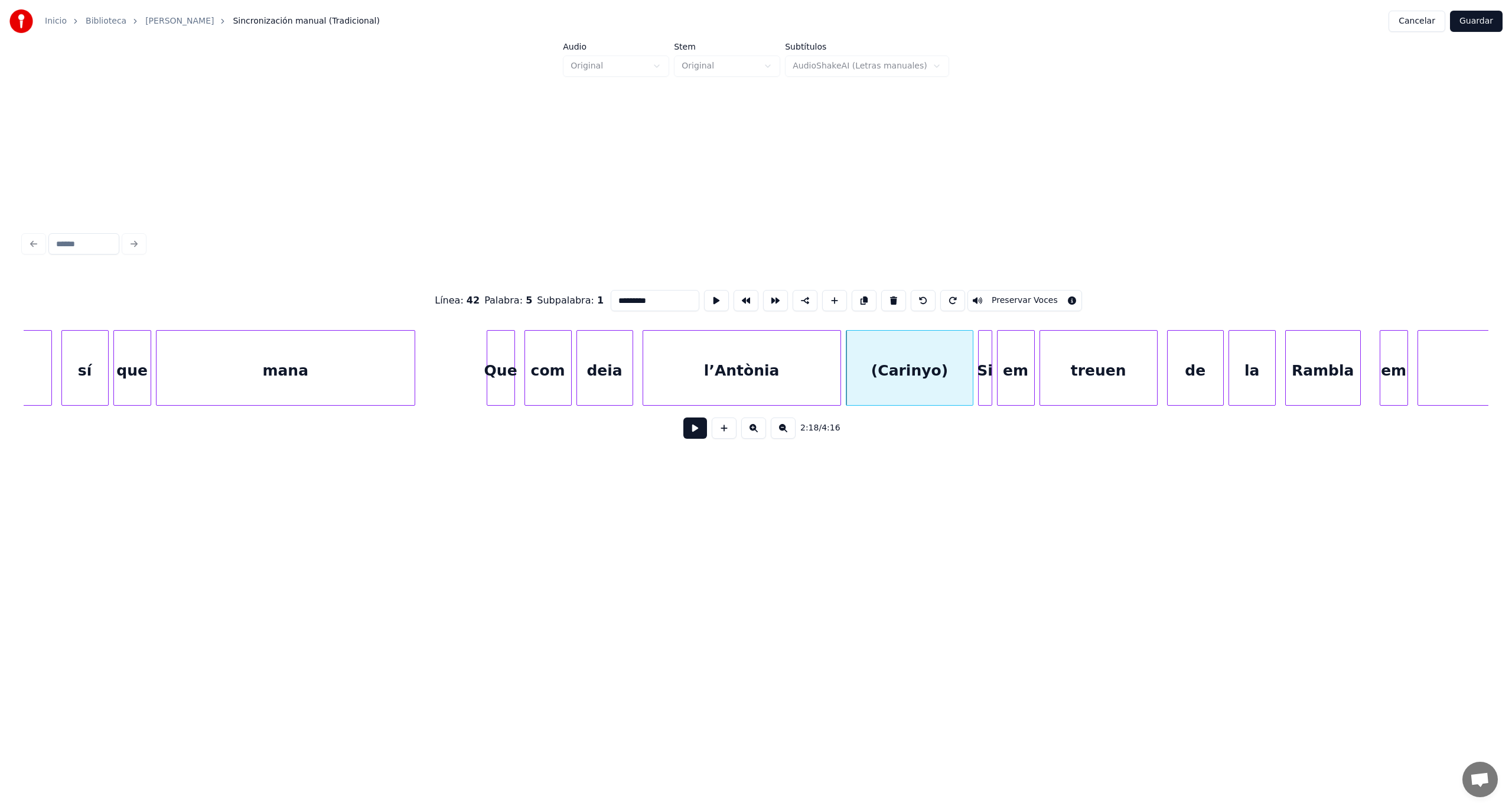
click at [684, 434] on button at bounding box center [695, 429] width 24 height 22
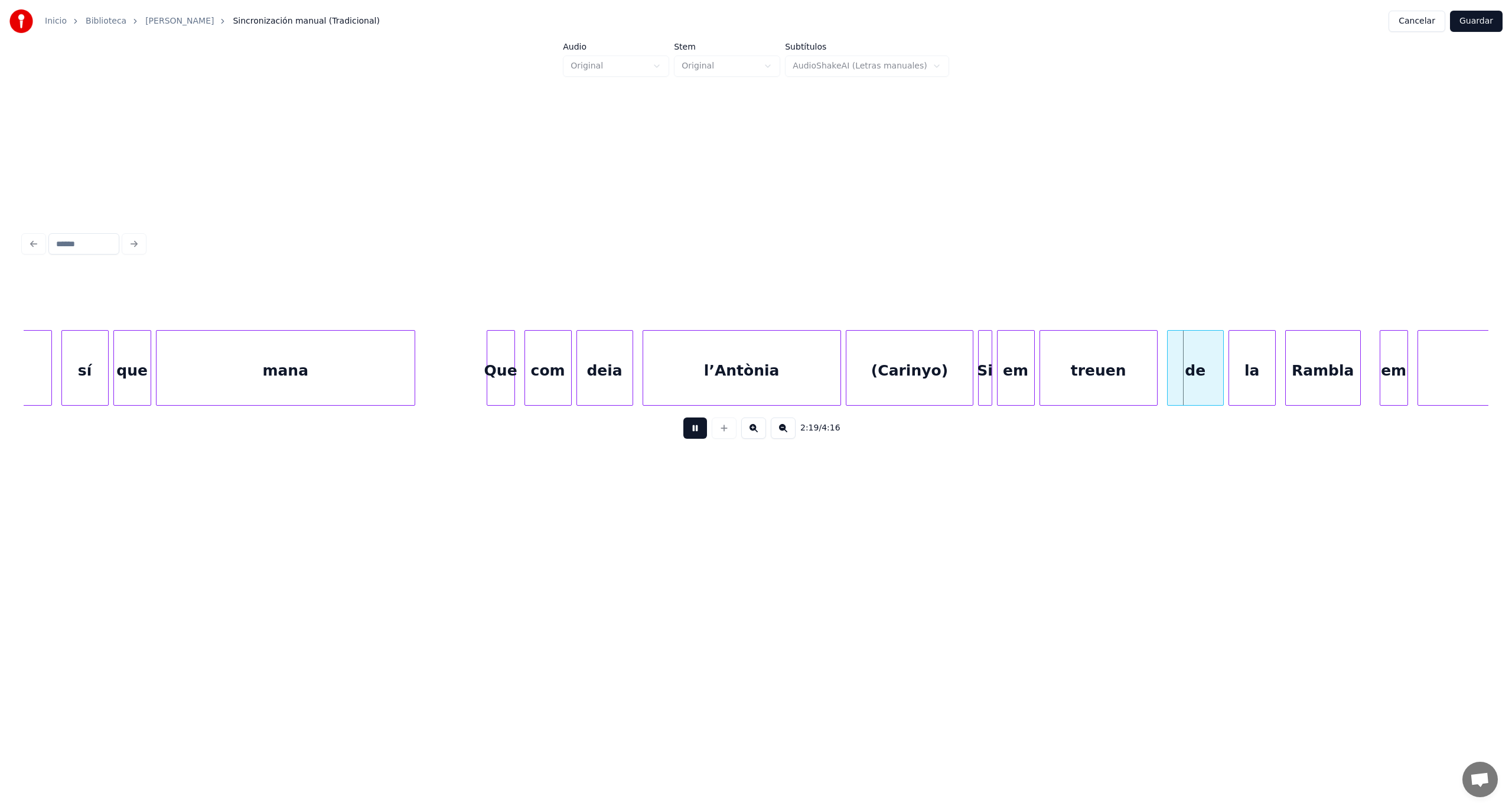
click at [684, 434] on button at bounding box center [695, 429] width 24 height 22
click at [904, 367] on div "(Carinyo)" at bounding box center [909, 371] width 126 height 80
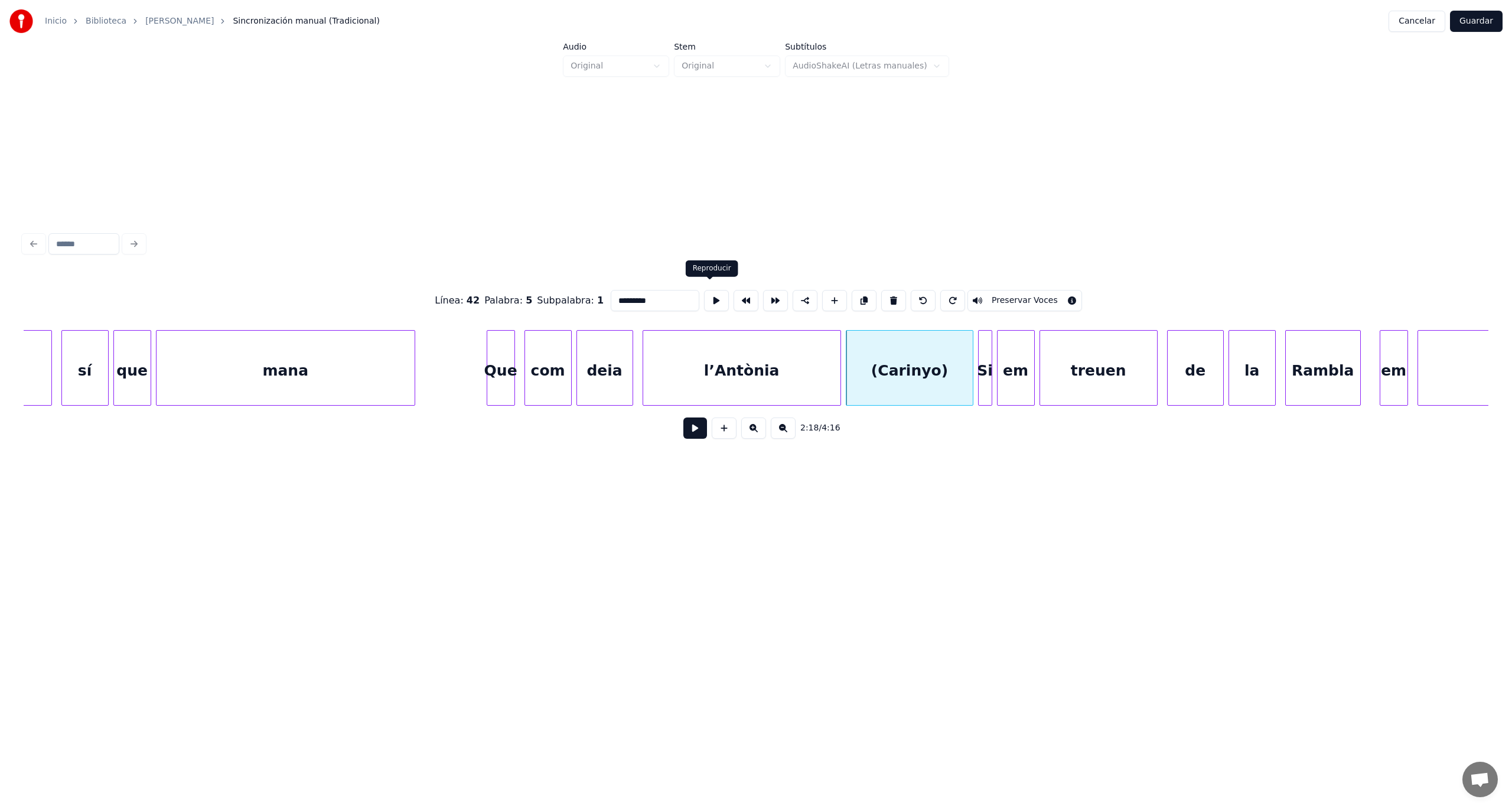
click at [709, 296] on button at bounding box center [717, 301] width 25 height 22
click at [986, 384] on div "Si" at bounding box center [985, 371] width 13 height 80
click at [714, 293] on button at bounding box center [717, 301] width 25 height 22
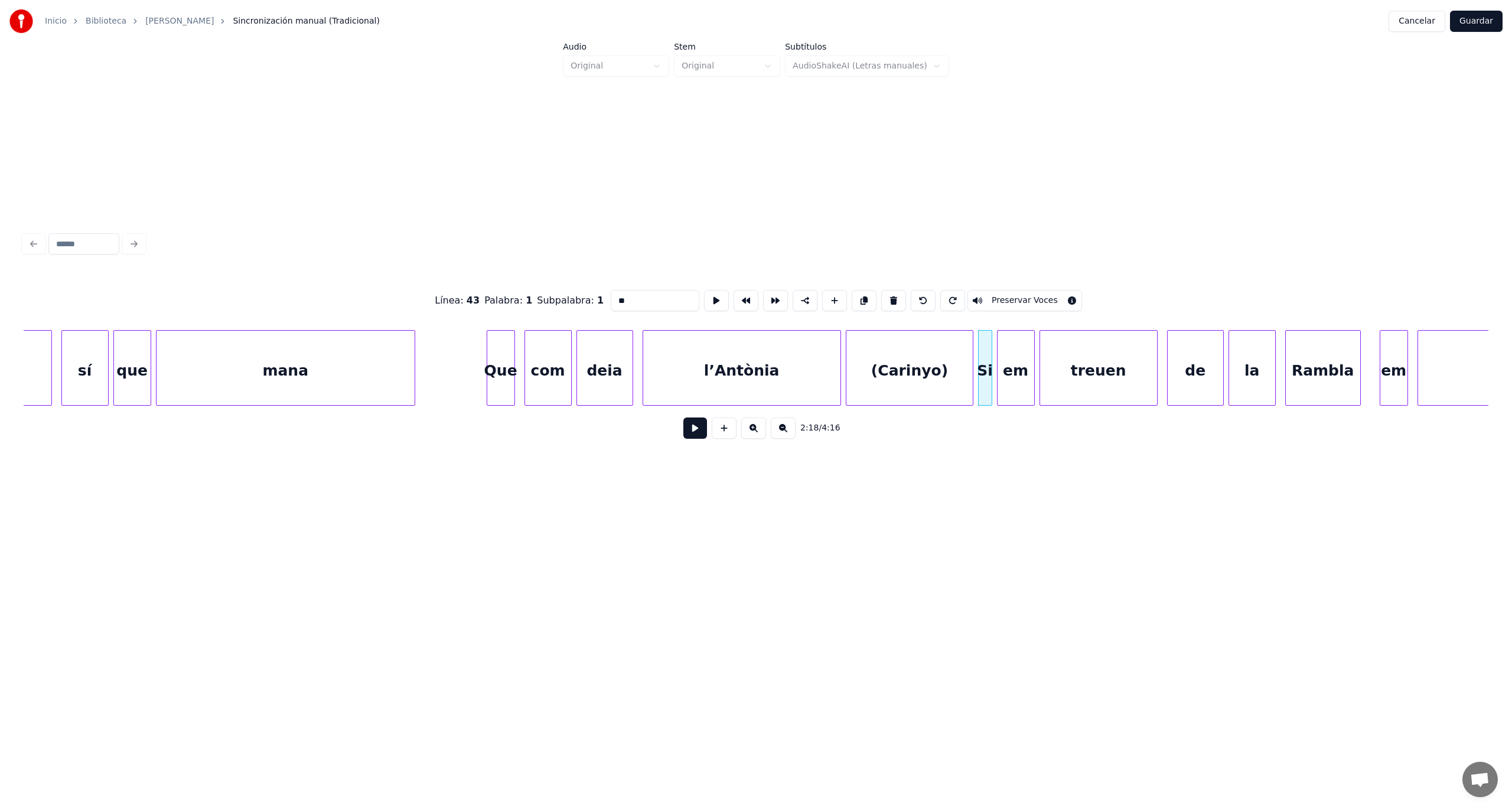
click at [926, 391] on div "(Carinyo)" at bounding box center [909, 371] width 126 height 80
type input "*********"
click at [706, 291] on button at bounding box center [717, 301] width 25 height 22
click at [924, 391] on div "(Carinyo)" at bounding box center [909, 371] width 126 height 80
drag, startPoint x: 646, startPoint y: 295, endPoint x: 569, endPoint y: 292, distance: 77.1
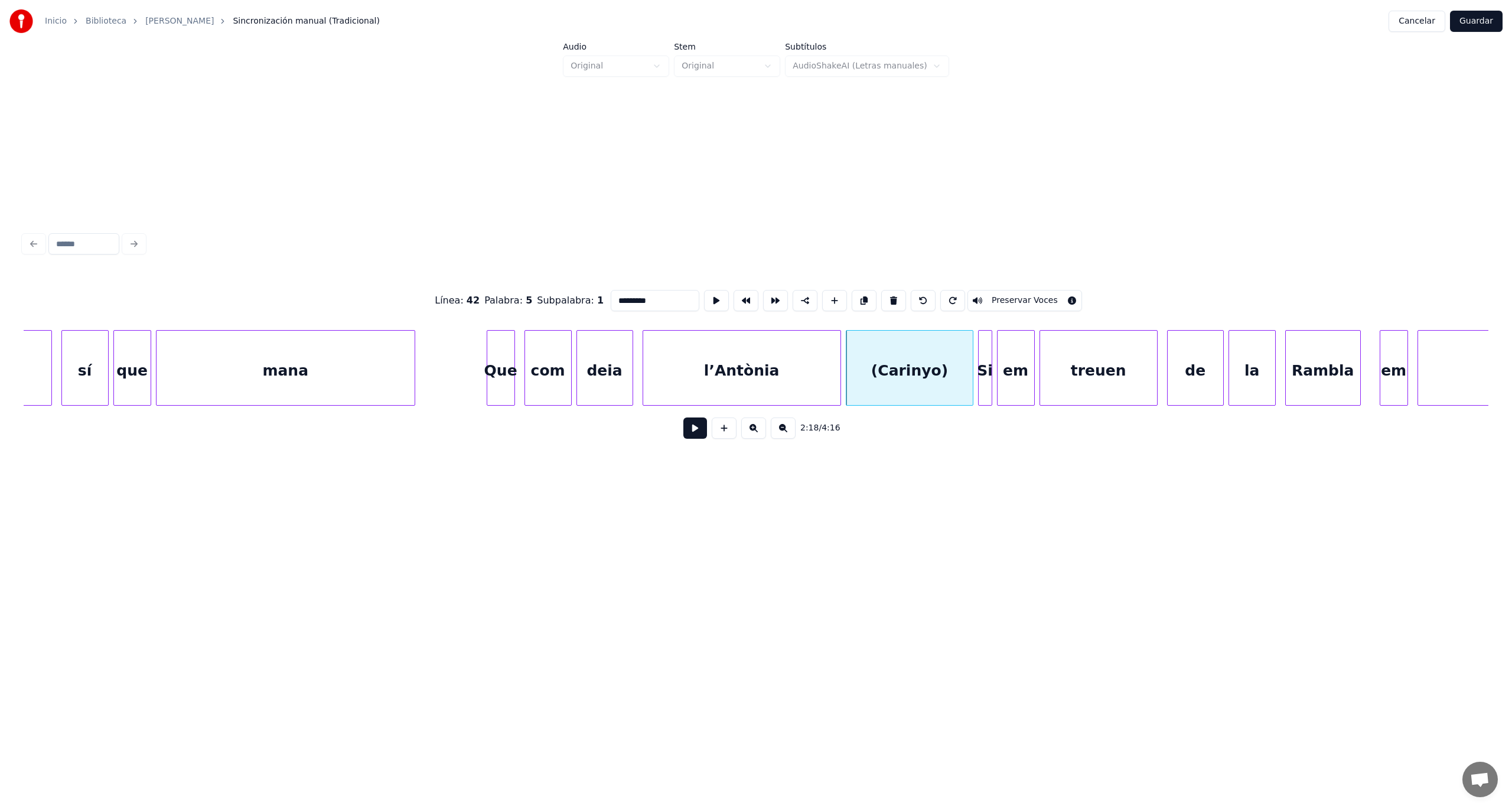
click at [569, 292] on div "Línea : 42 Palabra : 5 Subpalabra : 1 ********* Preservar Voces" at bounding box center [756, 301] width 1465 height 59
click at [1017, 385] on div at bounding box center [1018, 368] width 4 height 75
click at [913, 373] on div at bounding box center [933, 371] width 173 height 80
click at [698, 431] on button at bounding box center [695, 429] width 24 height 22
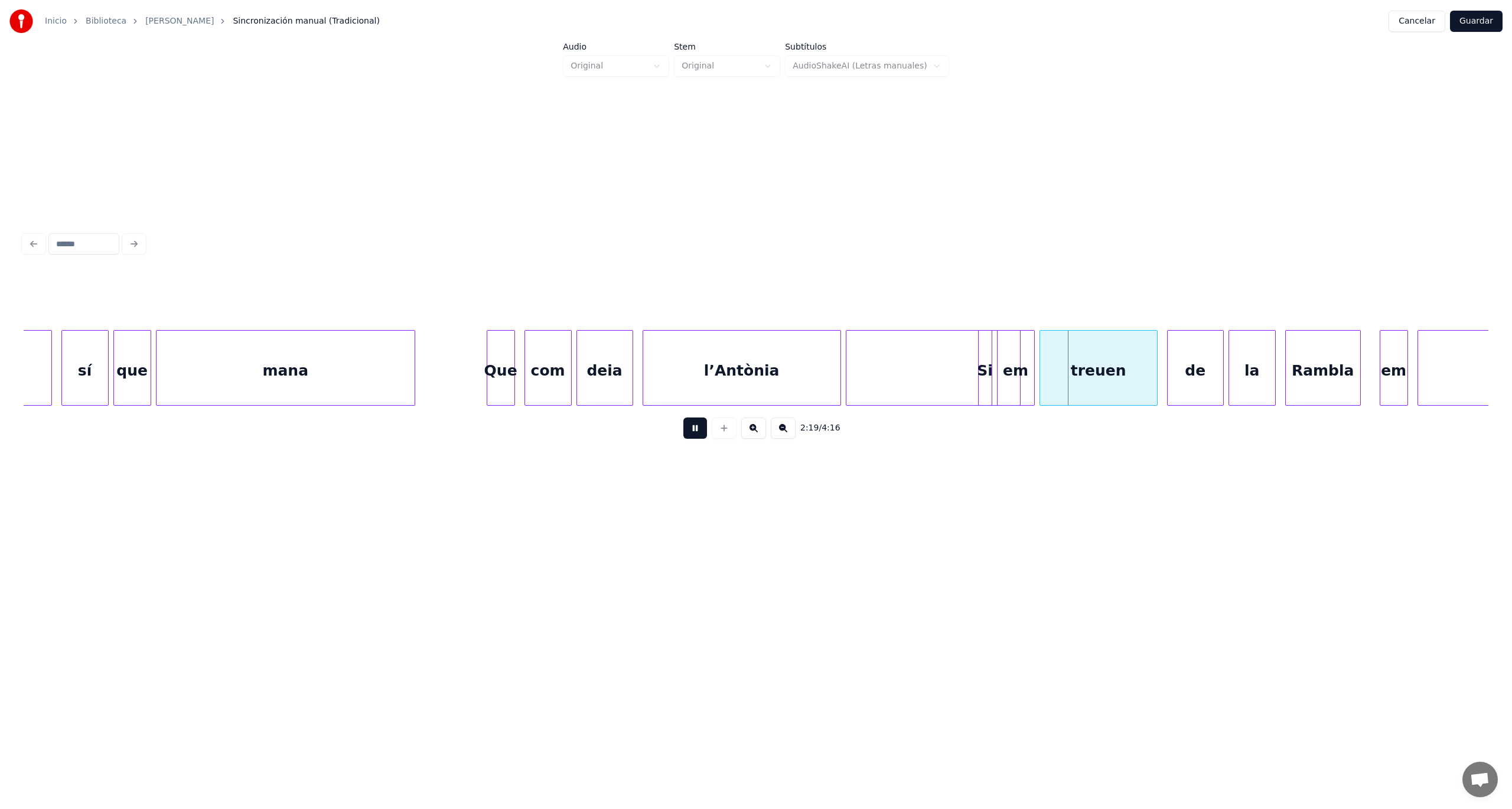
click at [698, 431] on button at bounding box center [695, 429] width 24 height 22
click at [1034, 393] on div at bounding box center [1035, 368] width 4 height 75
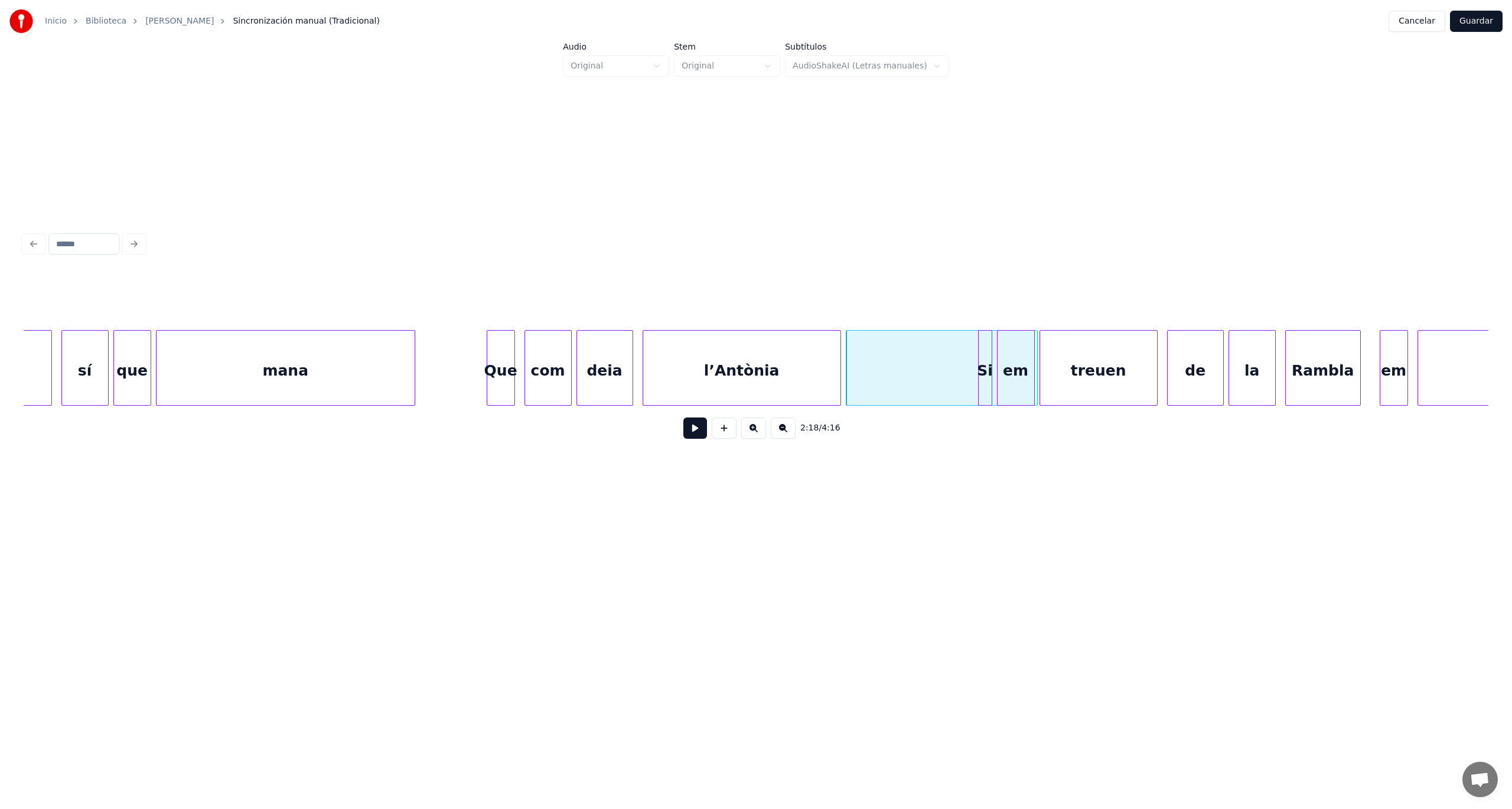
click at [951, 379] on div at bounding box center [942, 371] width 191 height 80
click at [697, 432] on button at bounding box center [695, 429] width 24 height 22
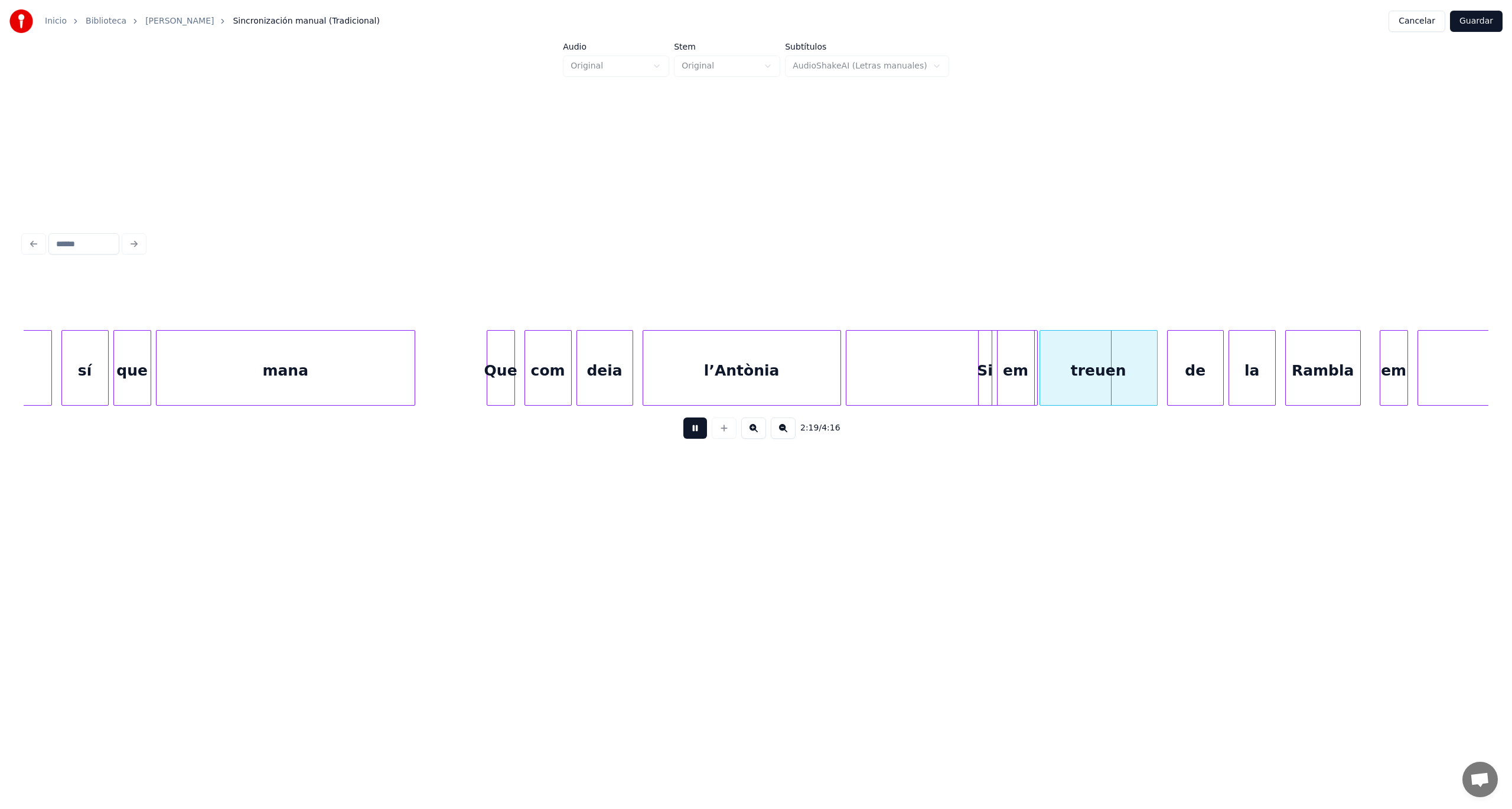
click at [697, 432] on button at bounding box center [695, 429] width 24 height 22
click at [761, 432] on button at bounding box center [753, 429] width 25 height 22
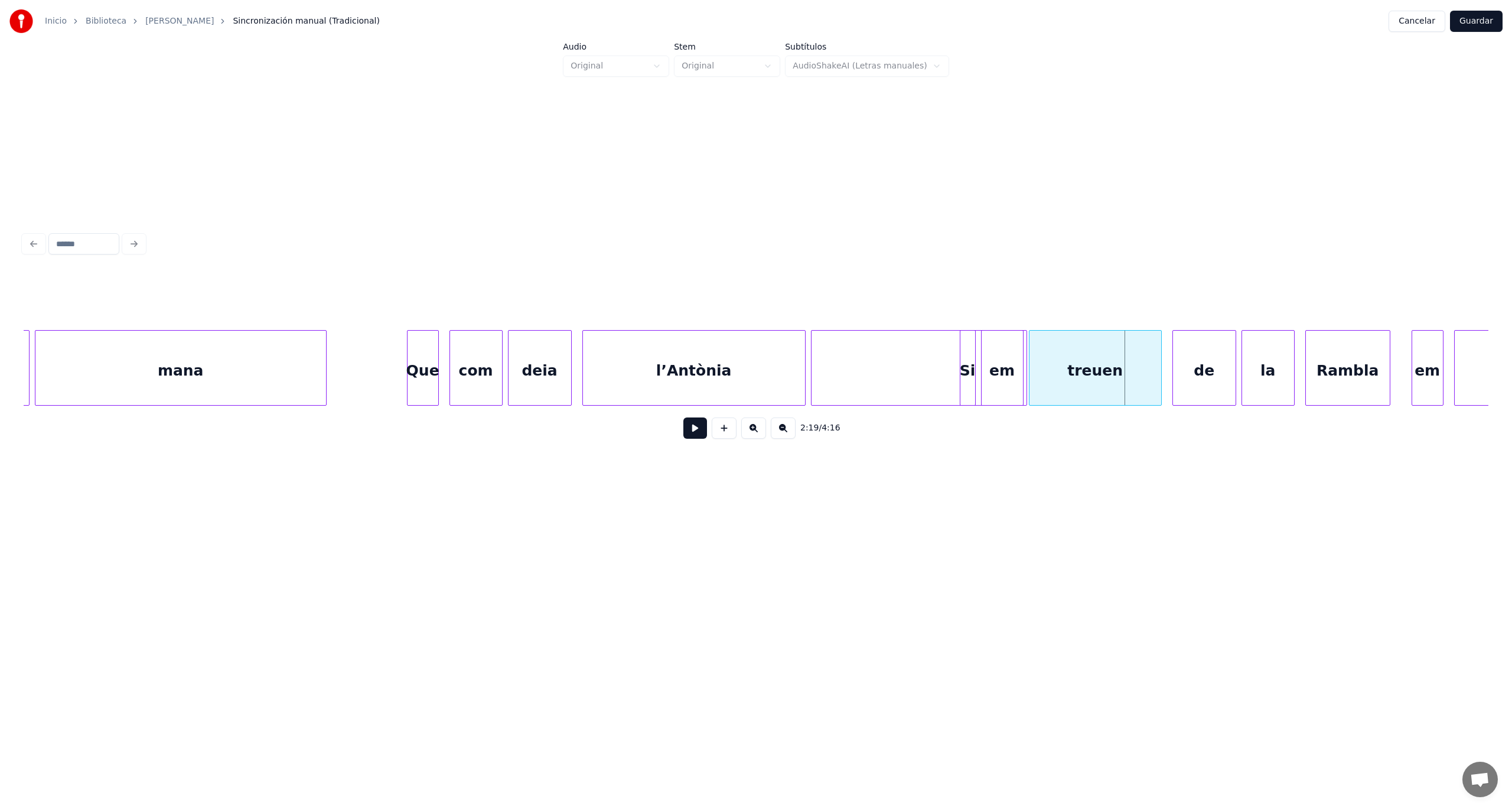
click at [760, 431] on button at bounding box center [753, 429] width 25 height 22
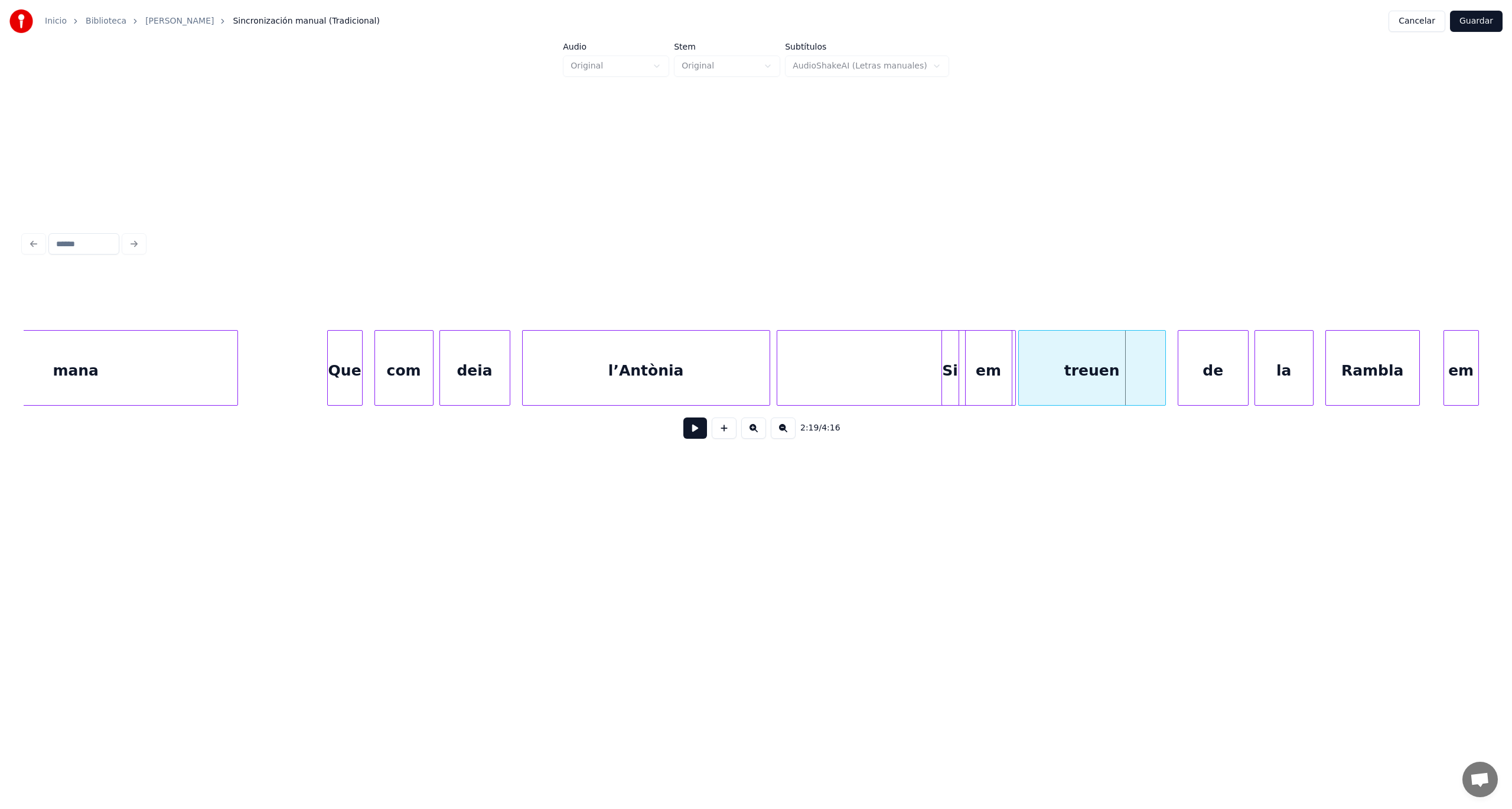
click at [760, 431] on button at bounding box center [753, 429] width 25 height 22
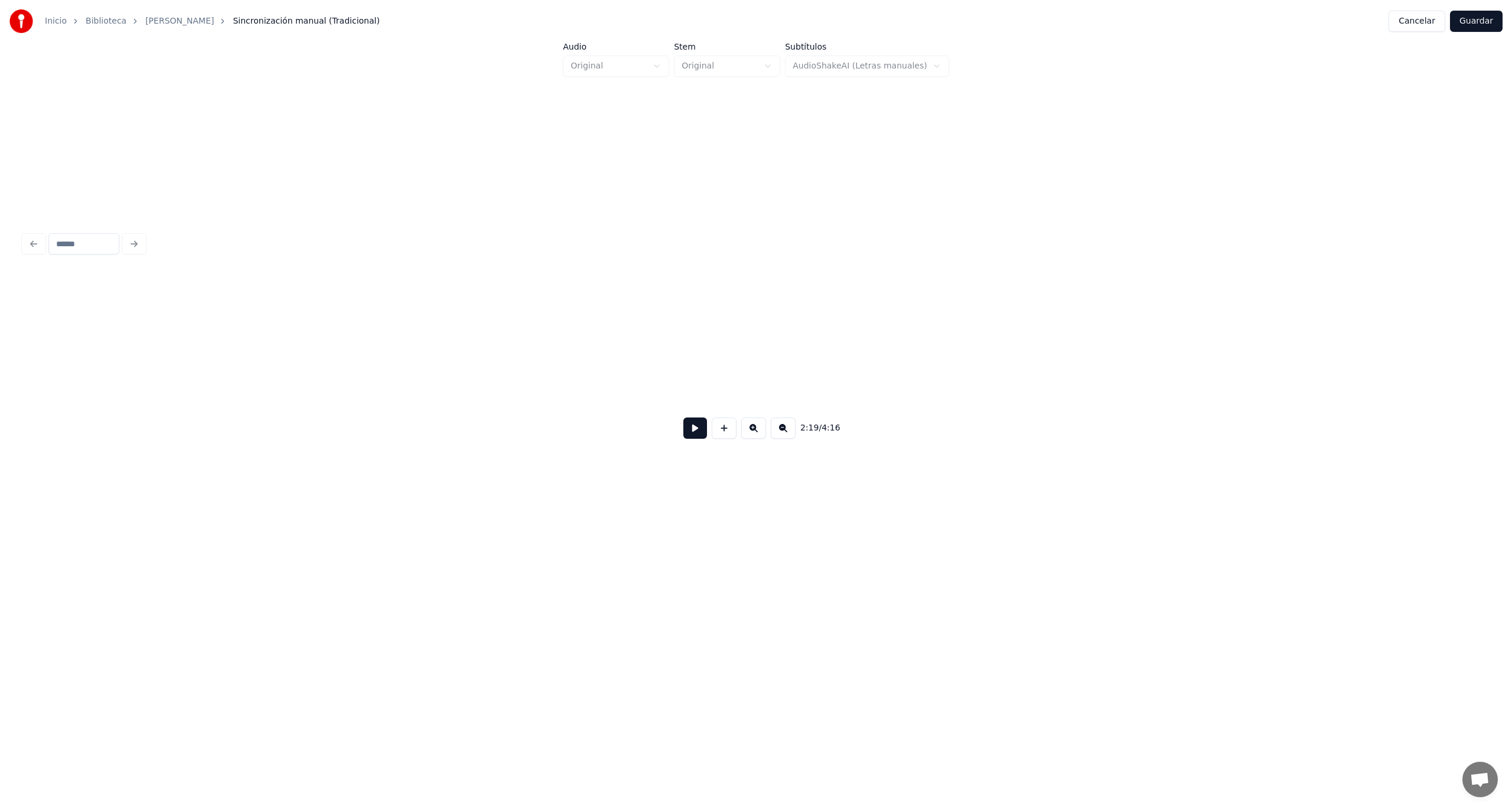
scroll to position [0, 44235]
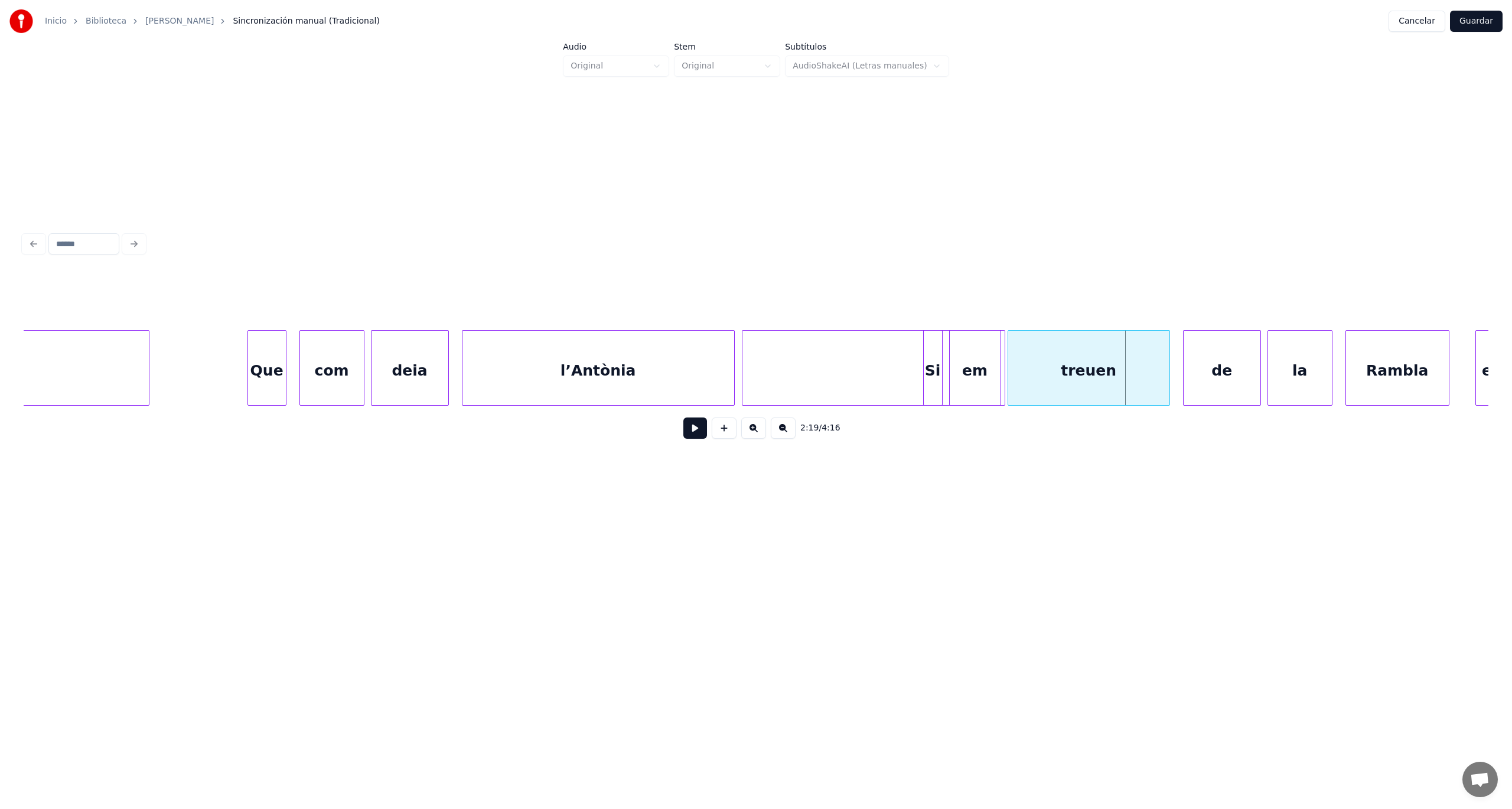
click at [807, 368] on div at bounding box center [873, 371] width 262 height 80
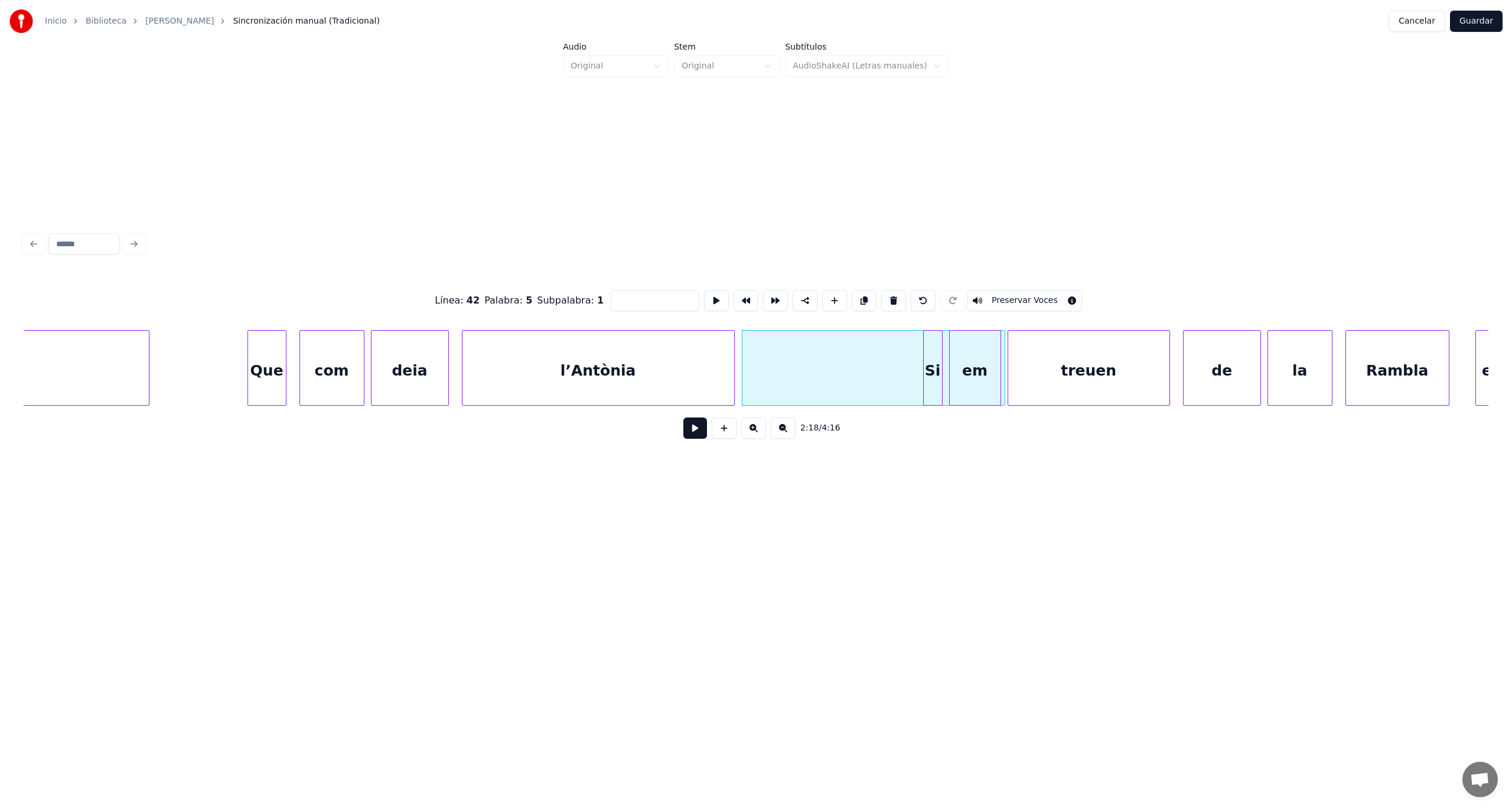
click at [696, 434] on button at bounding box center [695, 429] width 24 height 22
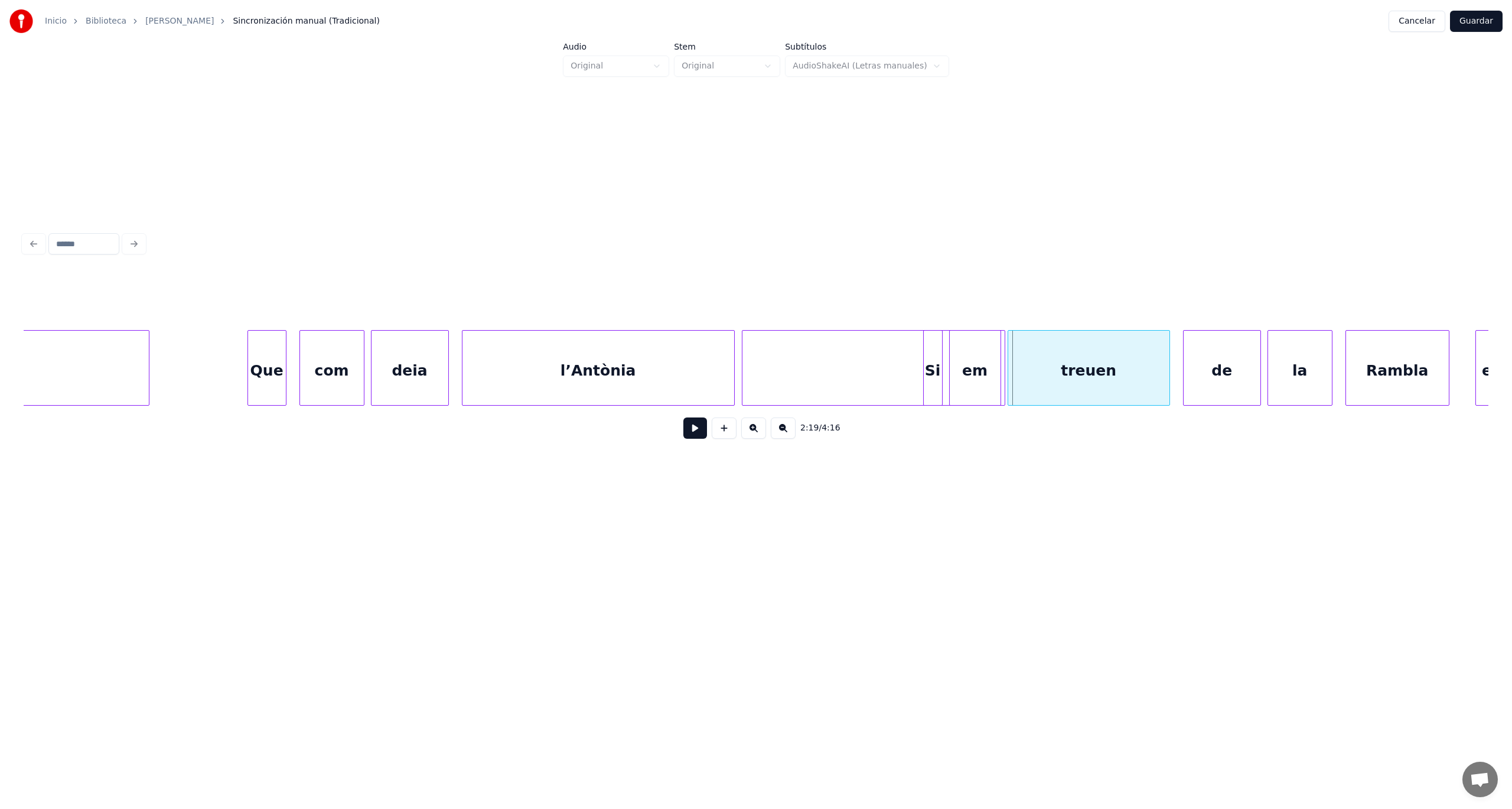
click at [824, 387] on div at bounding box center [873, 371] width 262 height 80
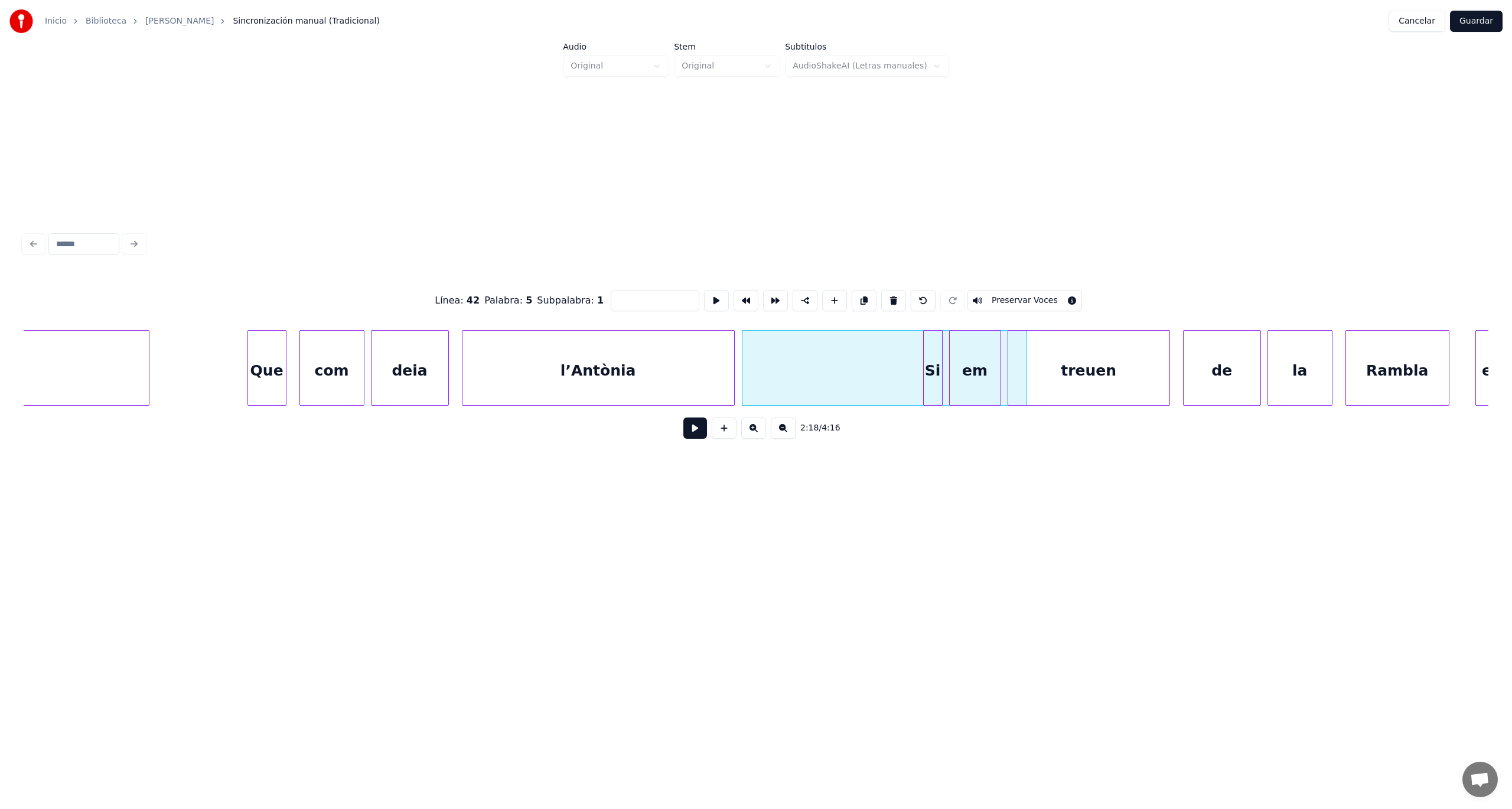
click at [1025, 398] on div at bounding box center [1025, 368] width 4 height 75
click at [814, 372] on div at bounding box center [885, 371] width 285 height 80
click at [702, 436] on button at bounding box center [695, 429] width 24 height 22
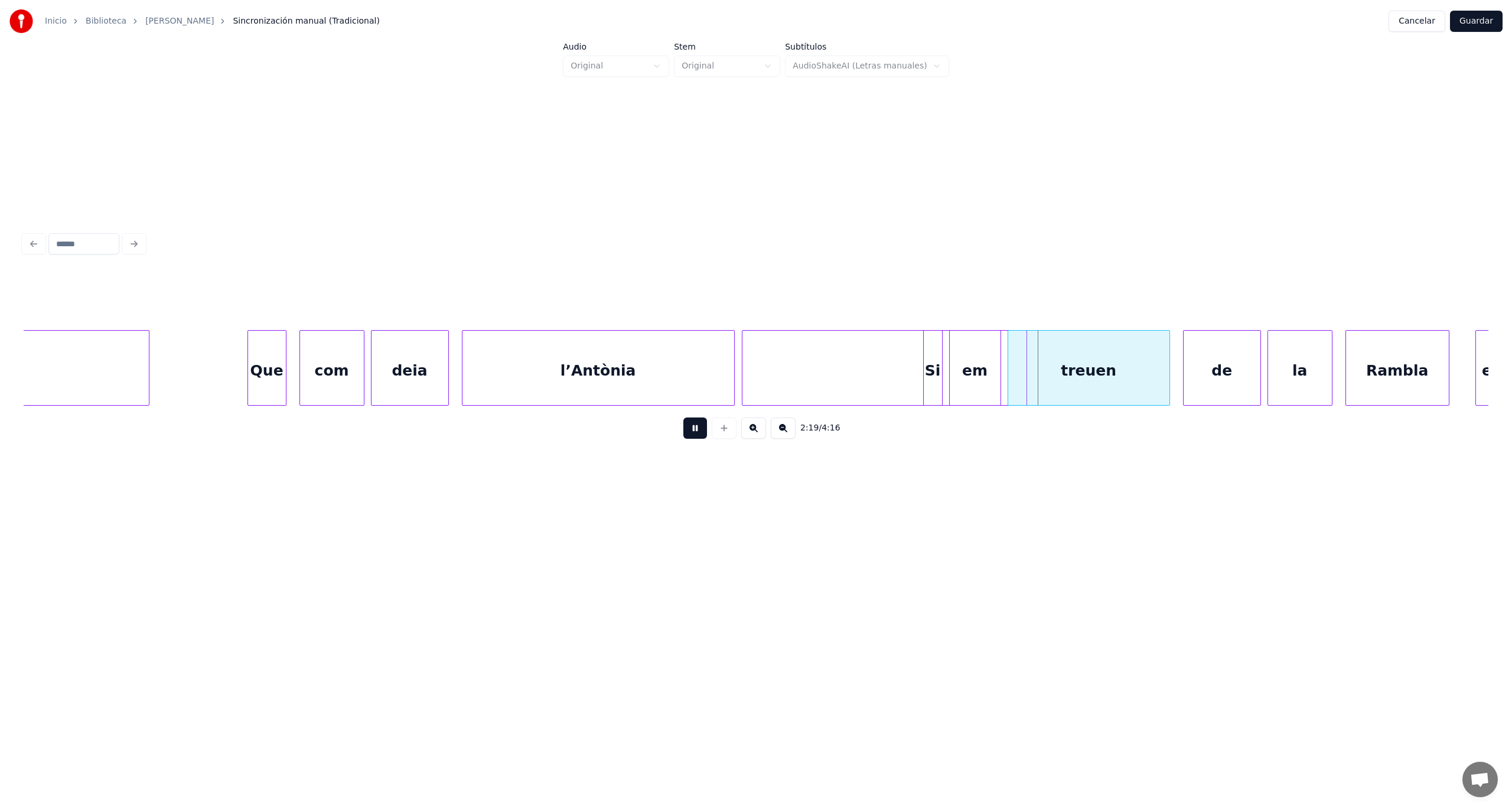
click at [702, 436] on button at bounding box center [695, 429] width 24 height 22
click at [885, 362] on div at bounding box center [885, 371] width 285 height 80
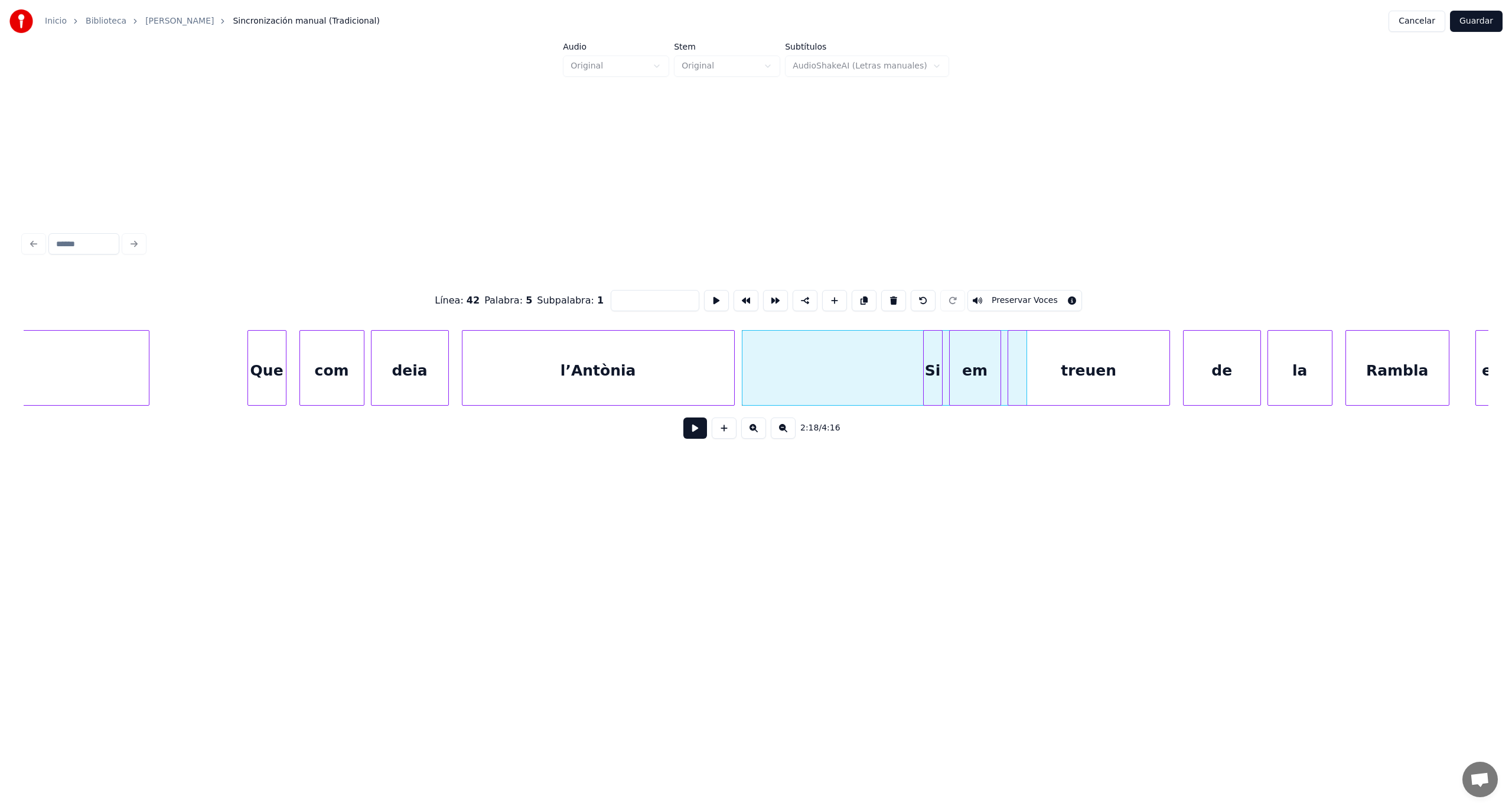
click at [997, 291] on button "Preservar Voces" at bounding box center [1025, 301] width 115 height 22
click at [930, 363] on div "Si" at bounding box center [933, 371] width 19 height 80
type input "**"
click at [694, 434] on button at bounding box center [695, 429] width 24 height 22
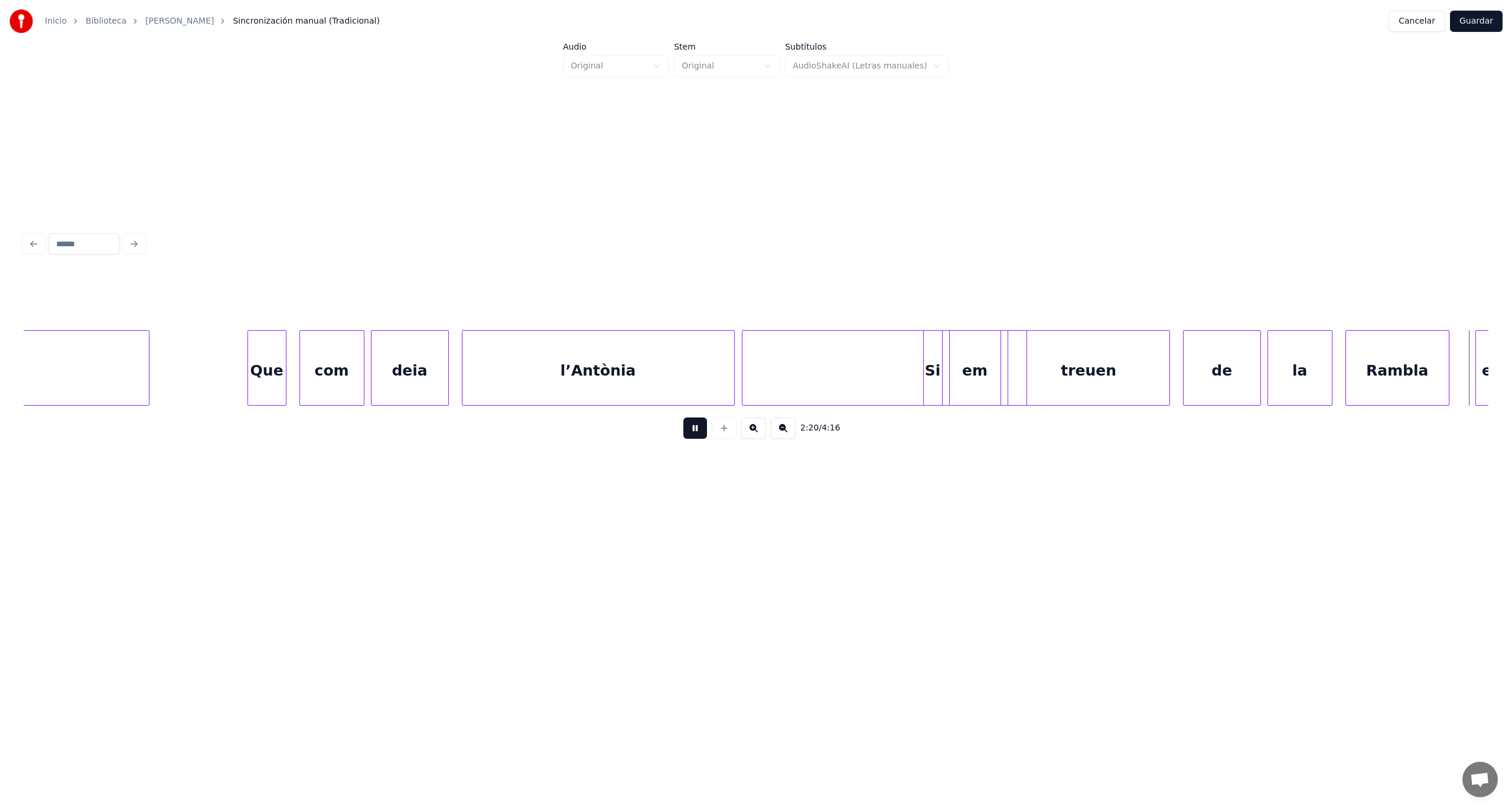
scroll to position [0, 45701]
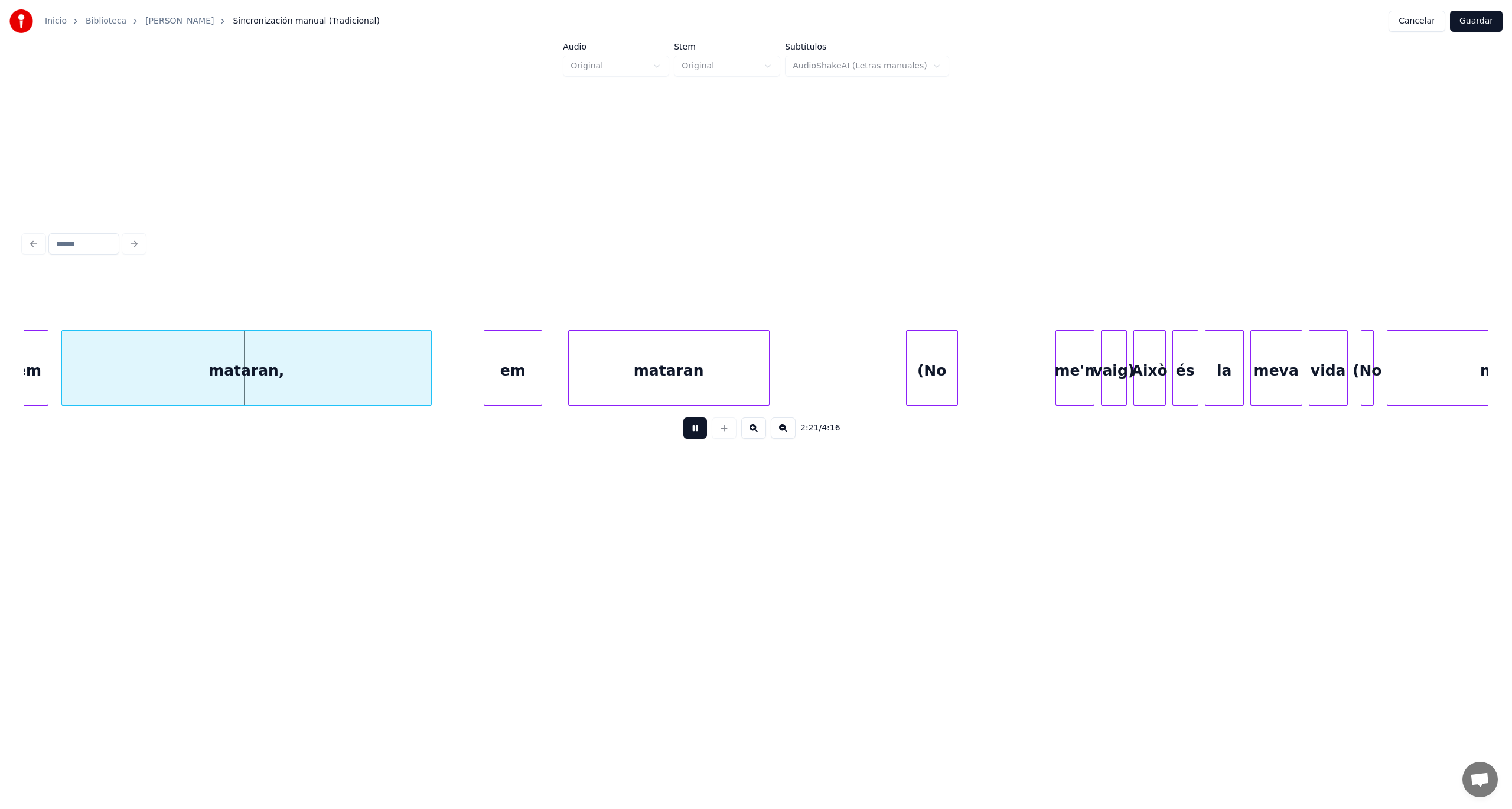
click at [694, 434] on button at bounding box center [695, 429] width 24 height 22
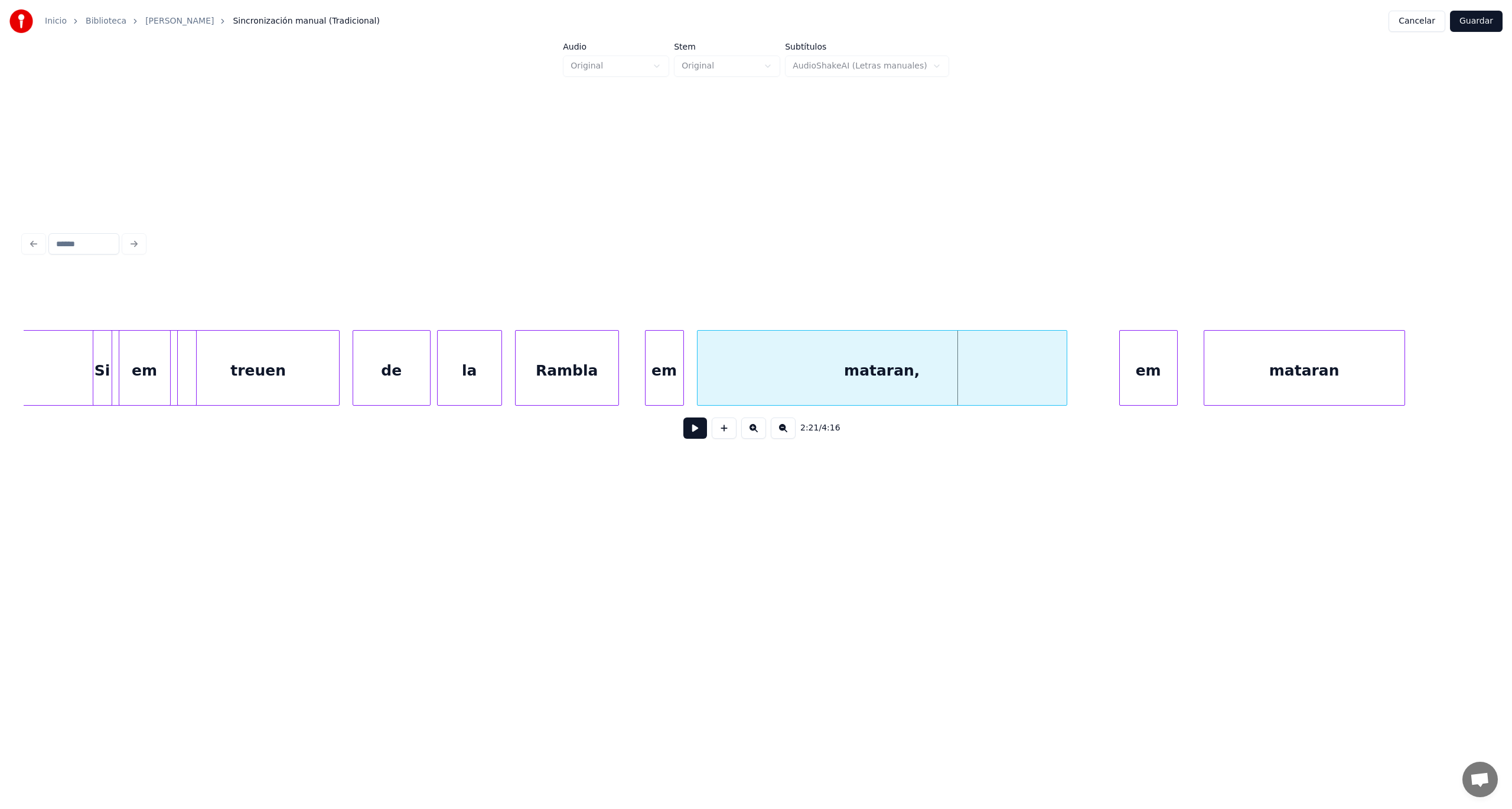
scroll to position [0, 44951]
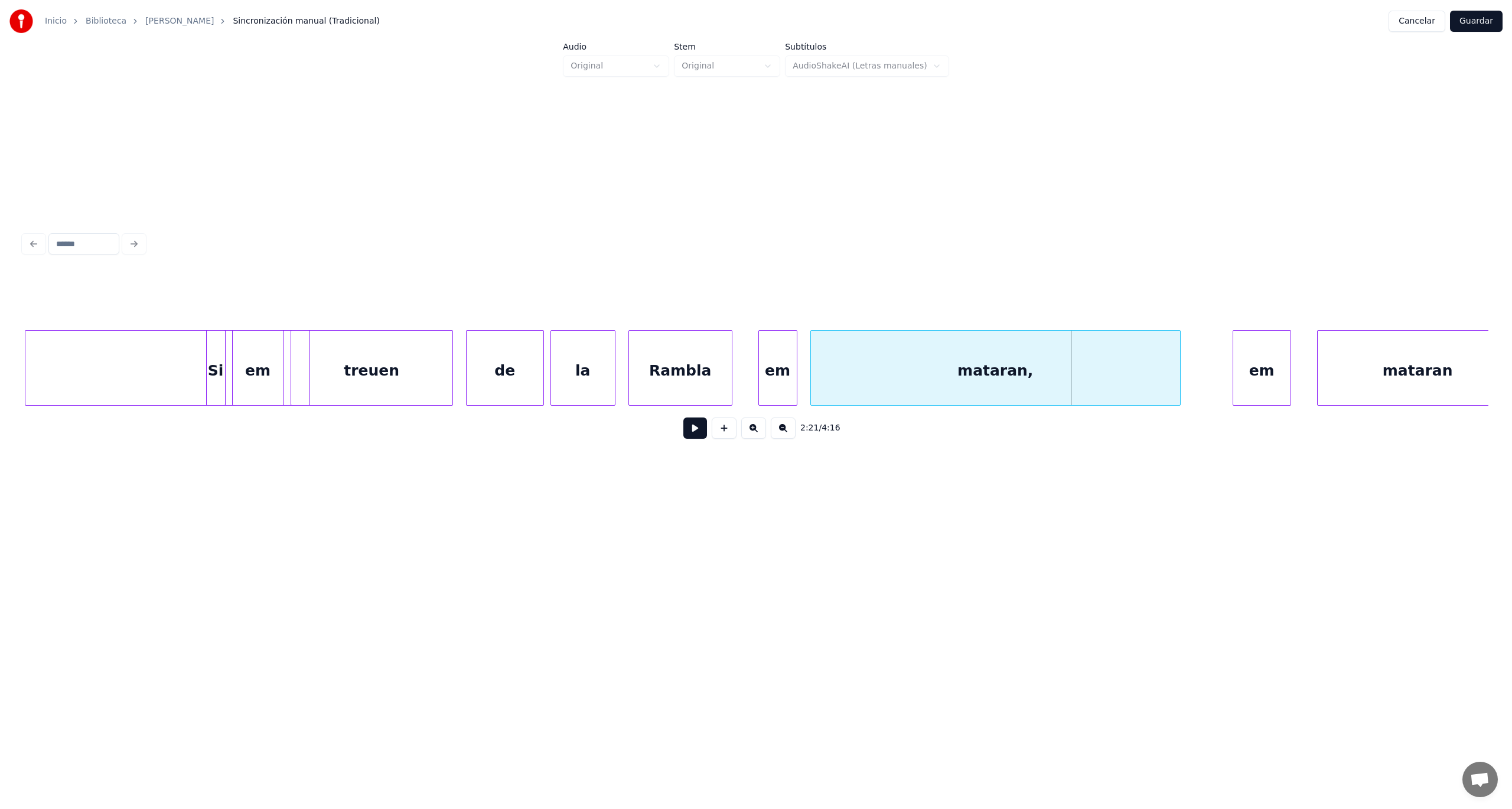
click at [675, 380] on div "Rambla" at bounding box center [680, 371] width 103 height 80
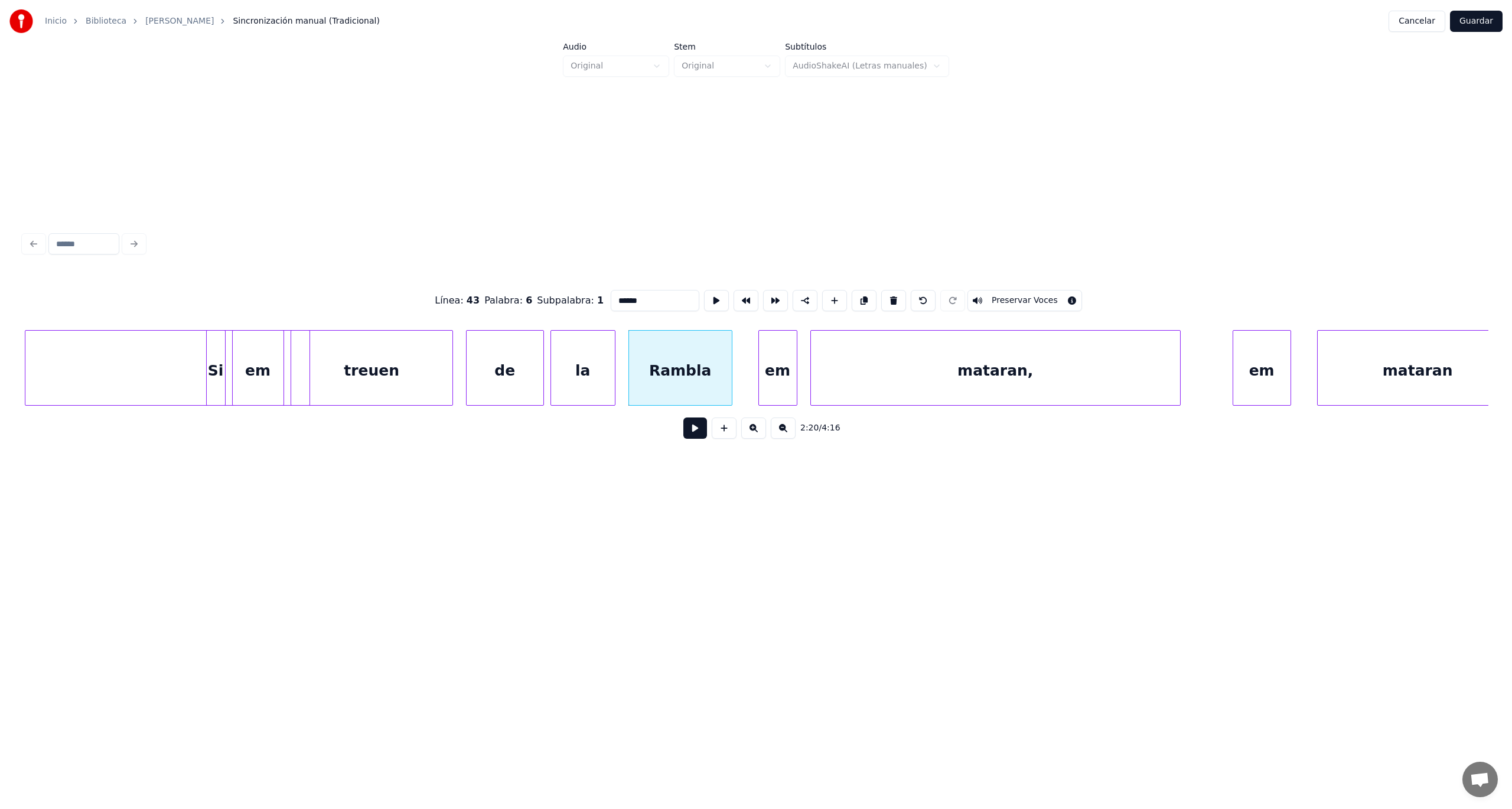
click at [692, 431] on button at bounding box center [695, 429] width 24 height 22
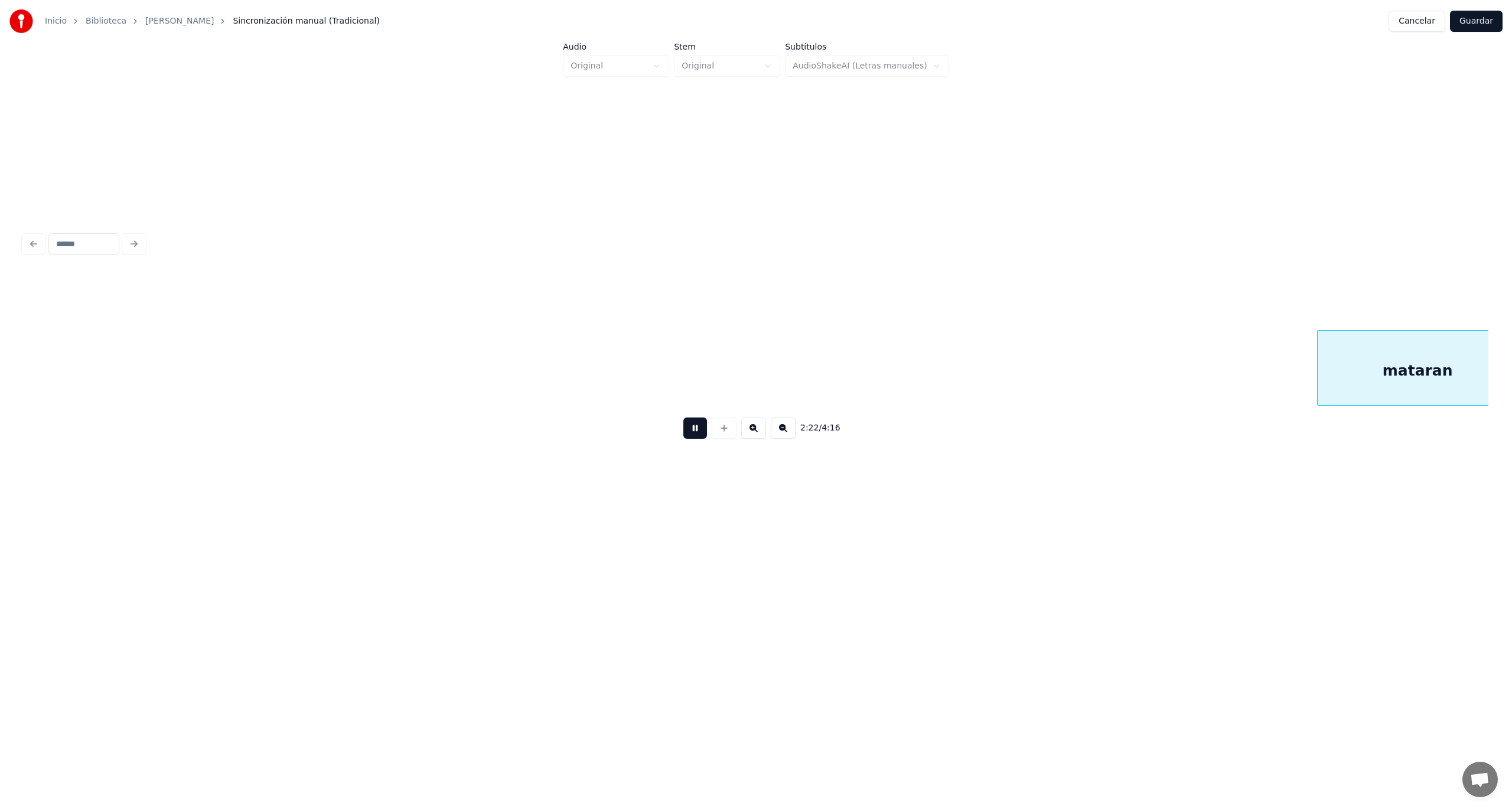
scroll to position [0, 46419]
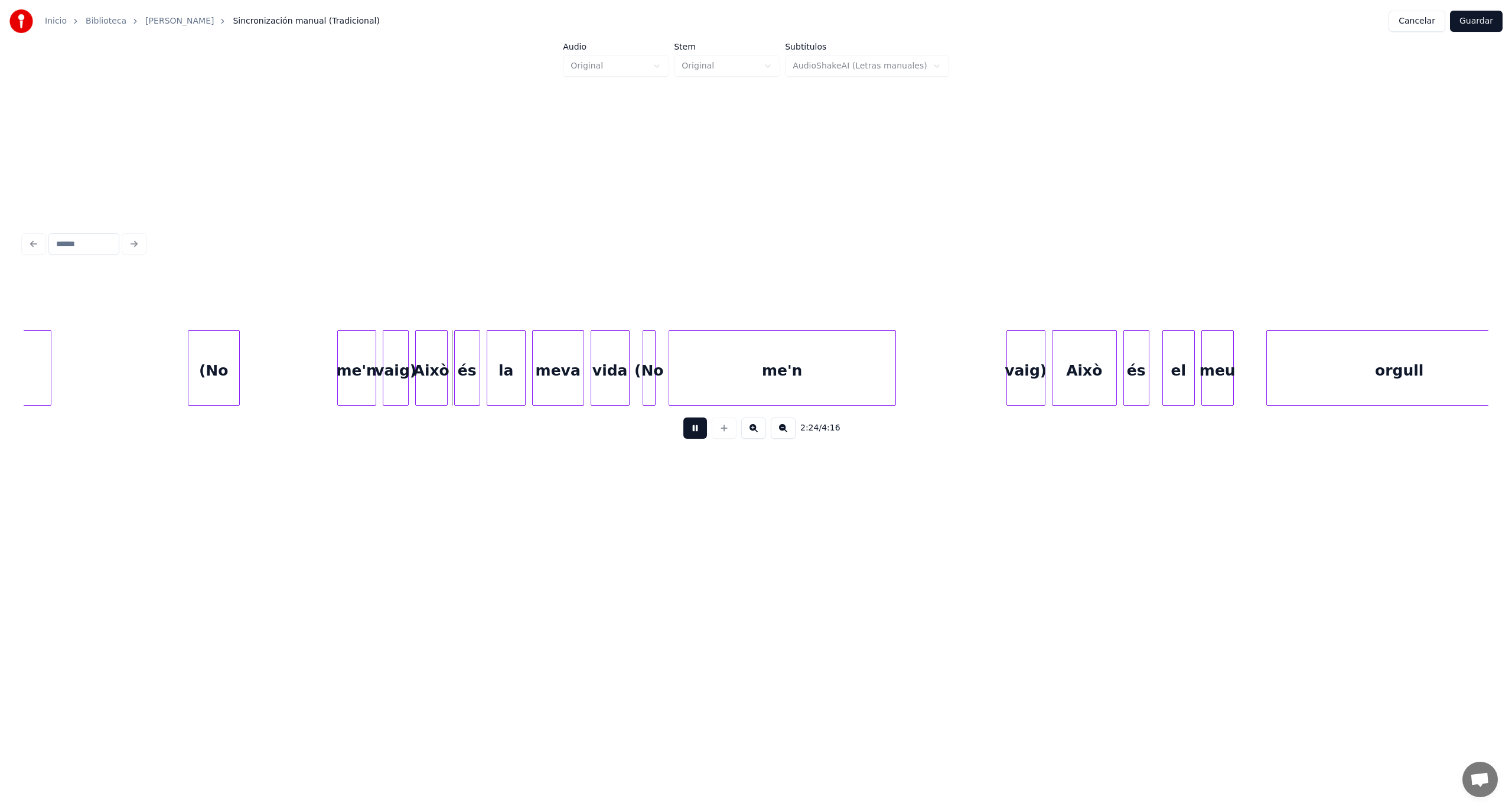
click at [692, 431] on button at bounding box center [695, 429] width 24 height 22
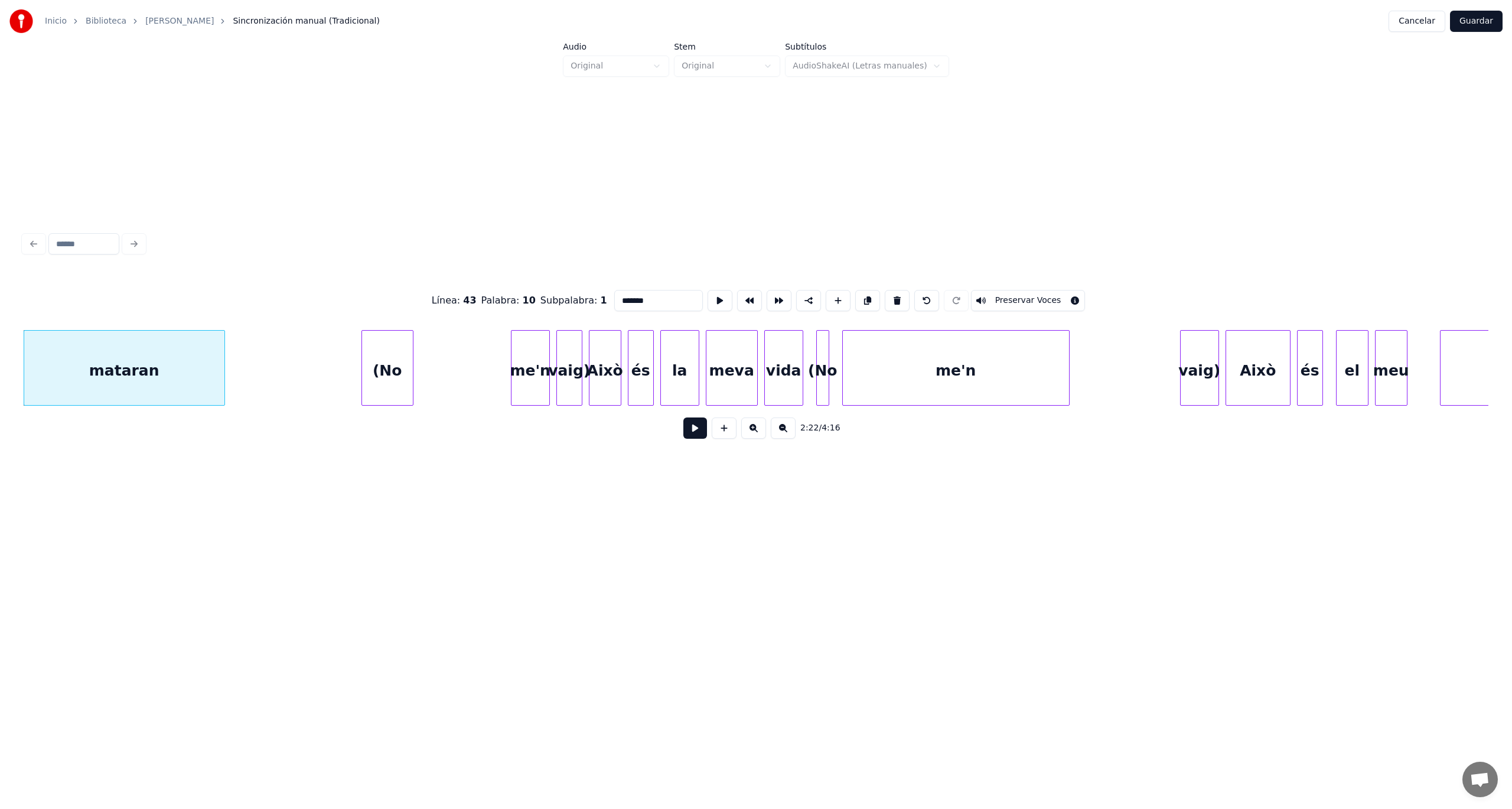
click at [692, 430] on button at bounding box center [695, 429] width 24 height 22
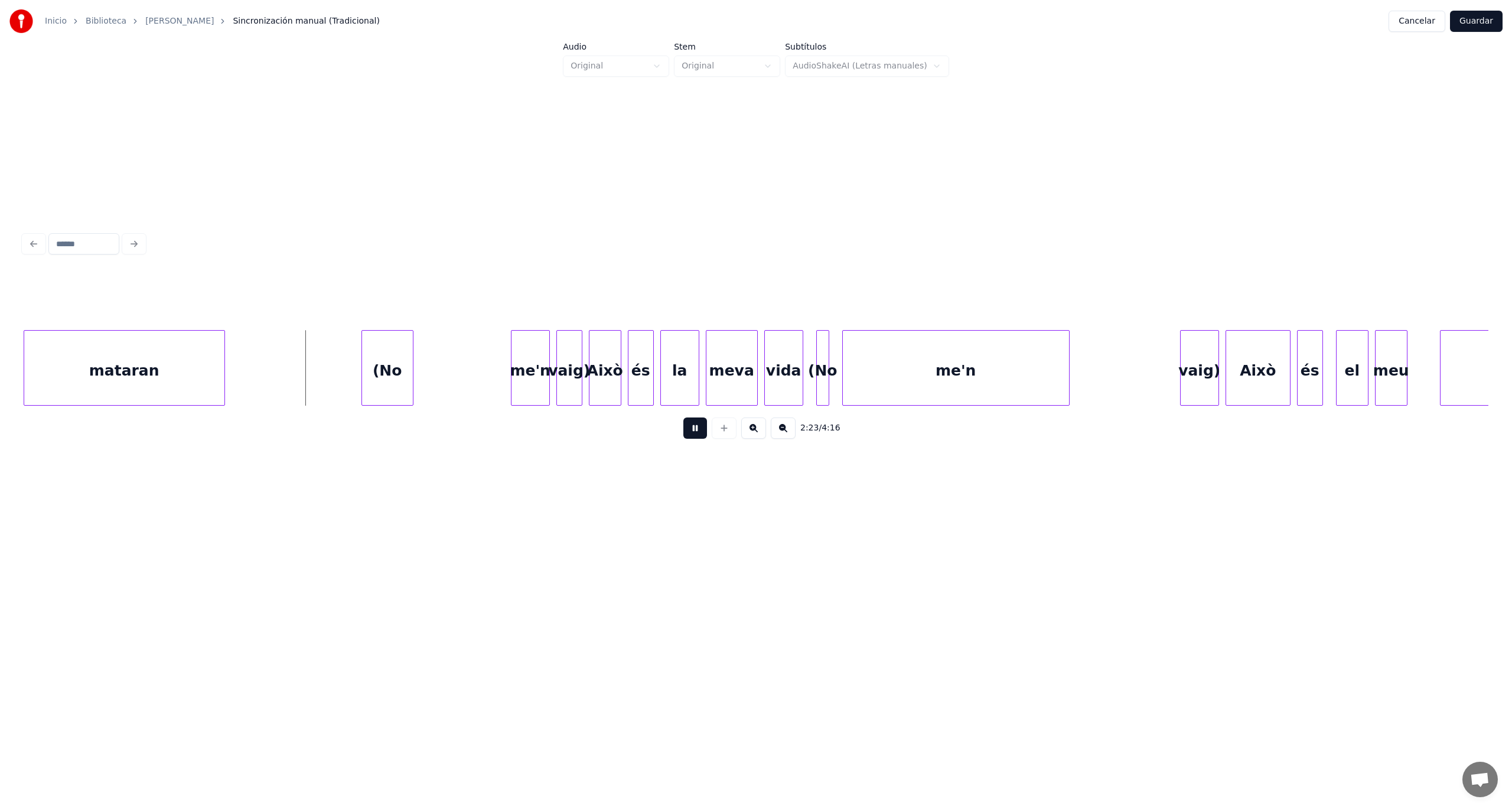
click at [692, 430] on button at bounding box center [695, 429] width 24 height 22
click at [465, 371] on div "(No" at bounding box center [469, 371] width 51 height 80
click at [423, 379] on div at bounding box center [421, 368] width 4 height 75
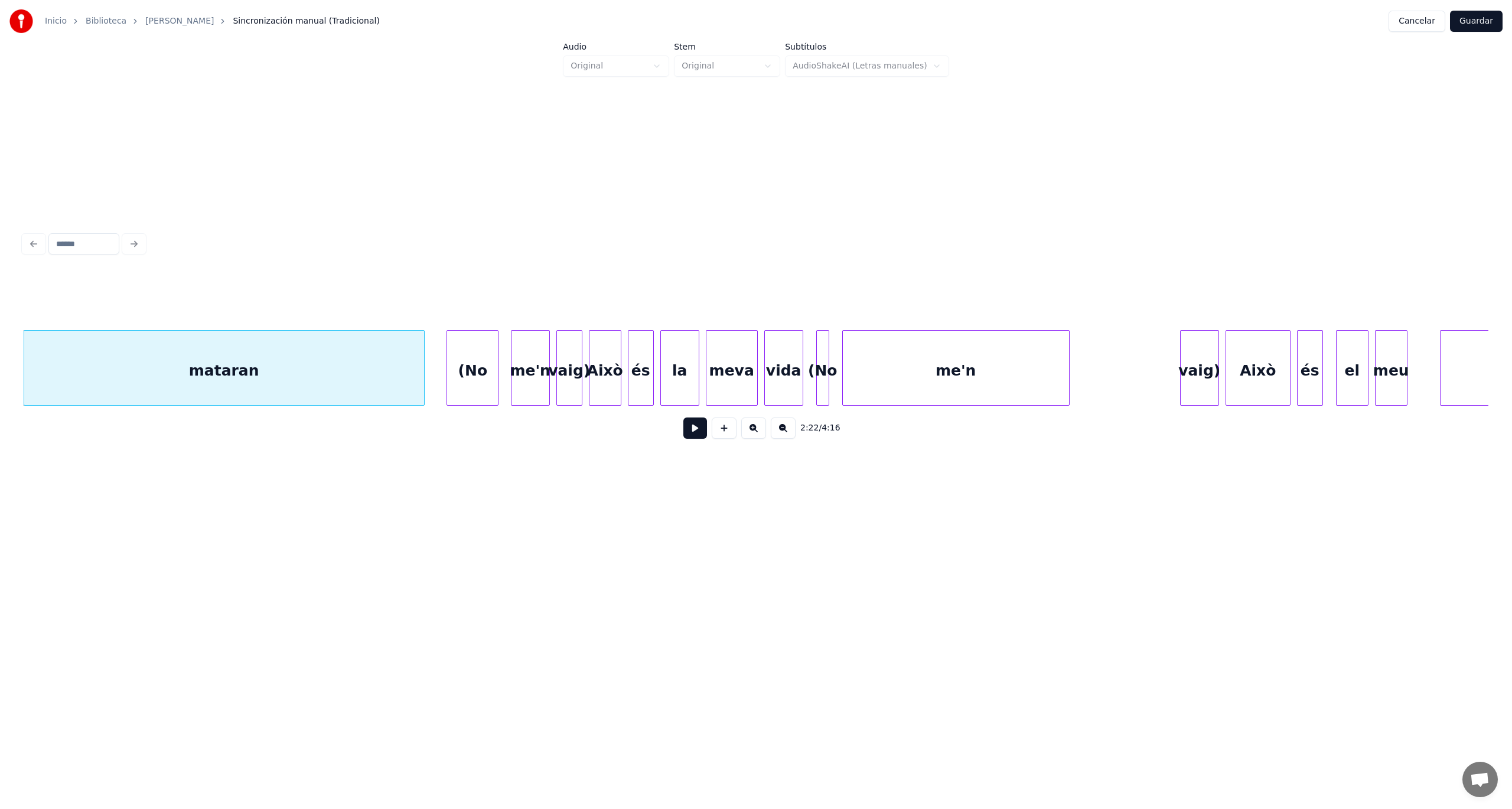
click at [298, 376] on div "mataran" at bounding box center [224, 371] width 400 height 80
click at [694, 429] on button at bounding box center [695, 429] width 24 height 22
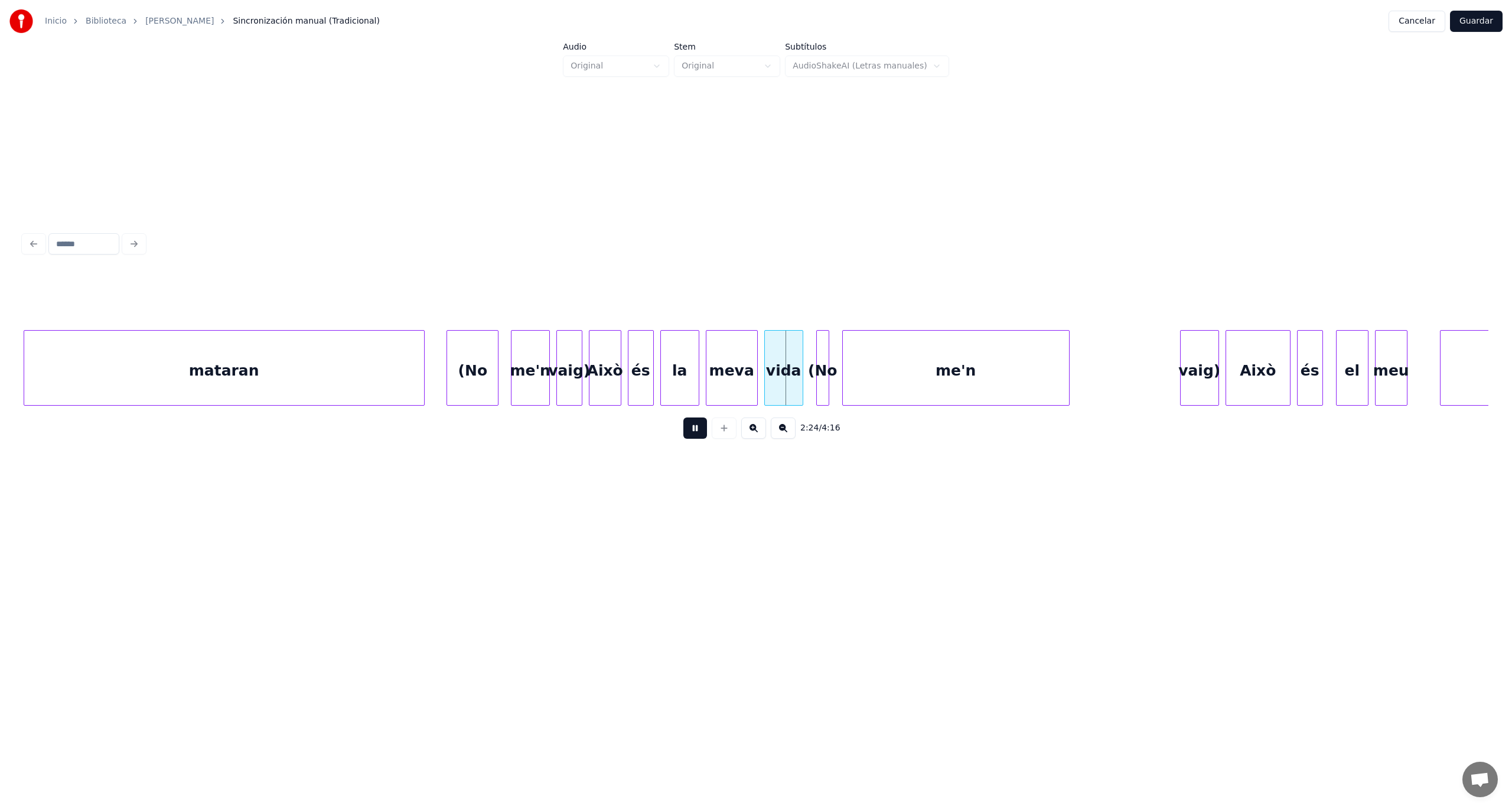
click at [694, 429] on button at bounding box center [695, 429] width 24 height 22
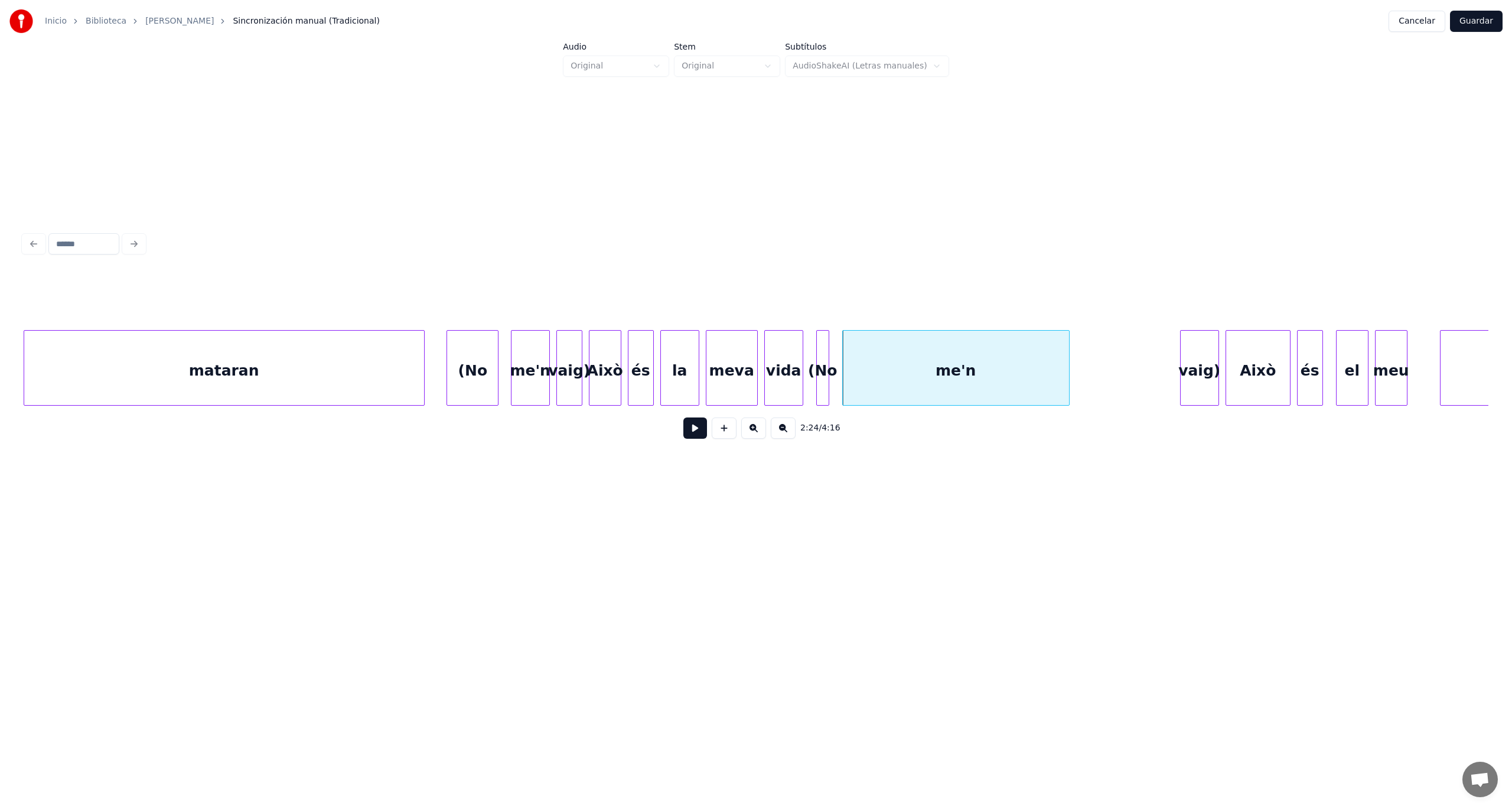
click at [472, 370] on div "(No" at bounding box center [472, 371] width 51 height 80
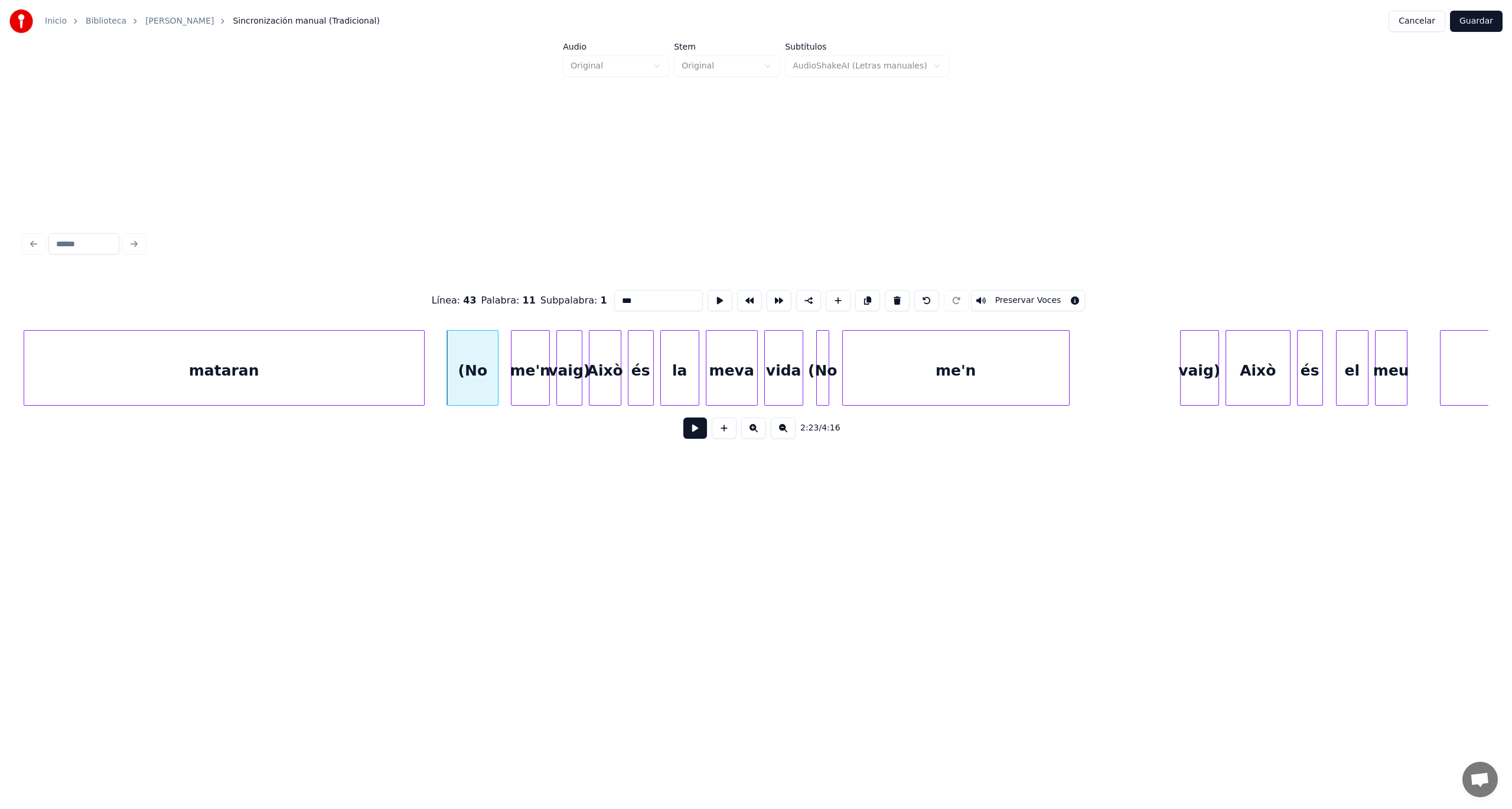
click at [705, 430] on button at bounding box center [695, 429] width 24 height 22
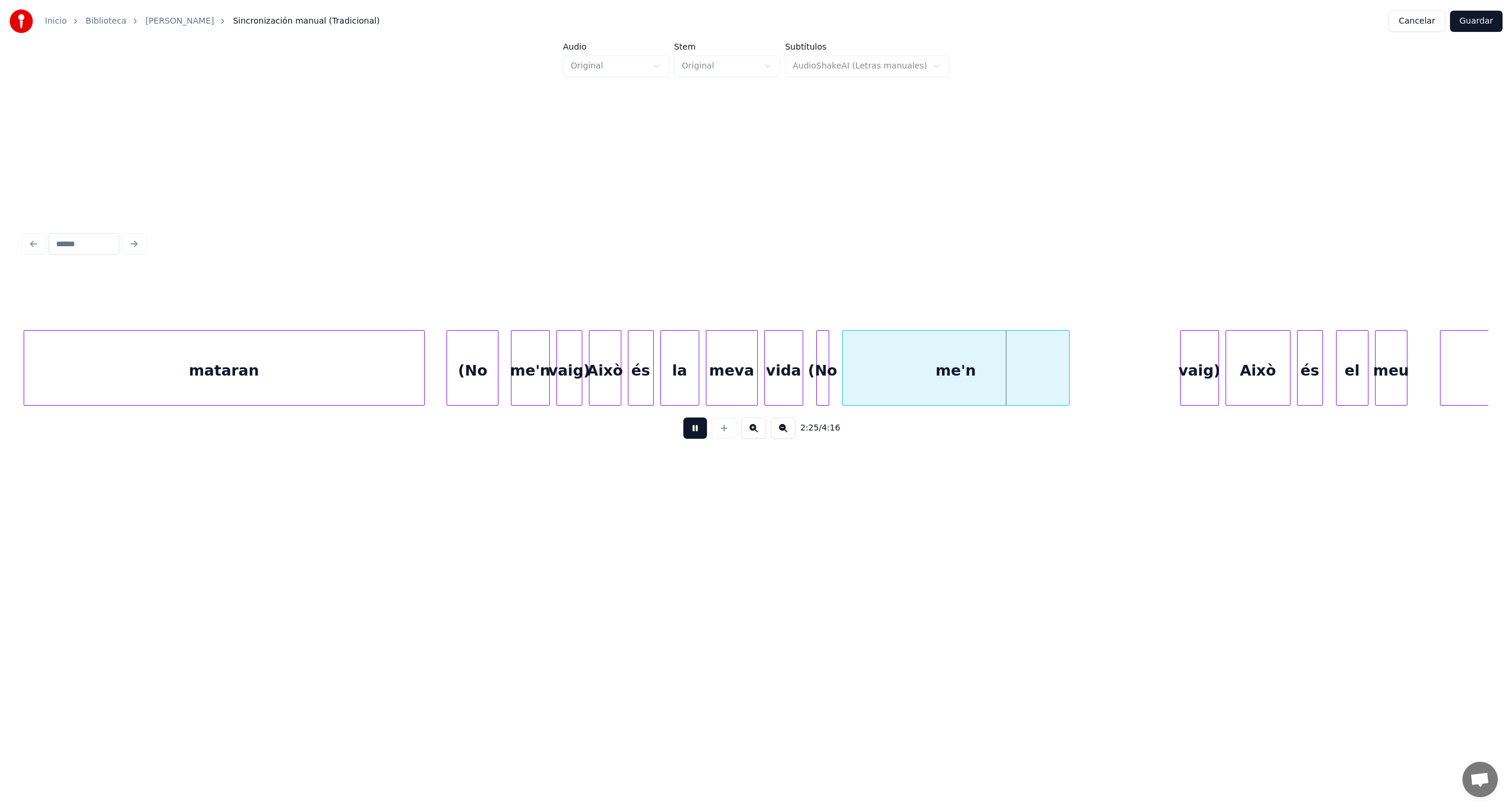
click at [701, 430] on button at bounding box center [695, 429] width 24 height 22
click at [529, 385] on div "me'n" at bounding box center [530, 371] width 38 height 80
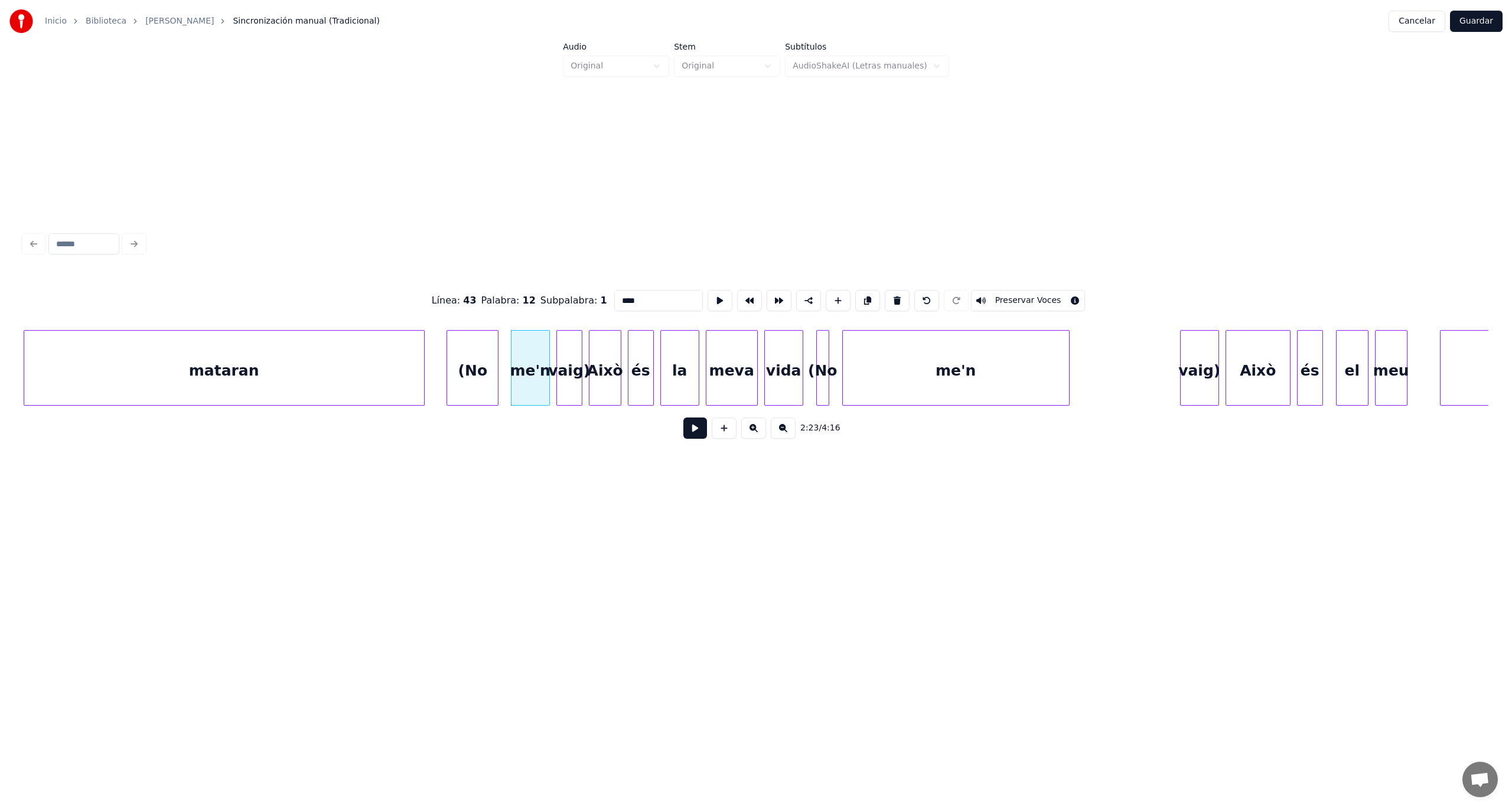
drag, startPoint x: 638, startPoint y: 296, endPoint x: 605, endPoint y: 296, distance: 33.0
click at [605, 296] on div "Línea : 43 Palabra : 12 Subpalabra : 1 **** Preservar Voces" at bounding box center [756, 301] width 1465 height 59
click at [490, 368] on div "(No" at bounding box center [472, 371] width 51 height 80
paste input "*****"
click at [571, 371] on div "vaig)" at bounding box center [569, 371] width 25 height 80
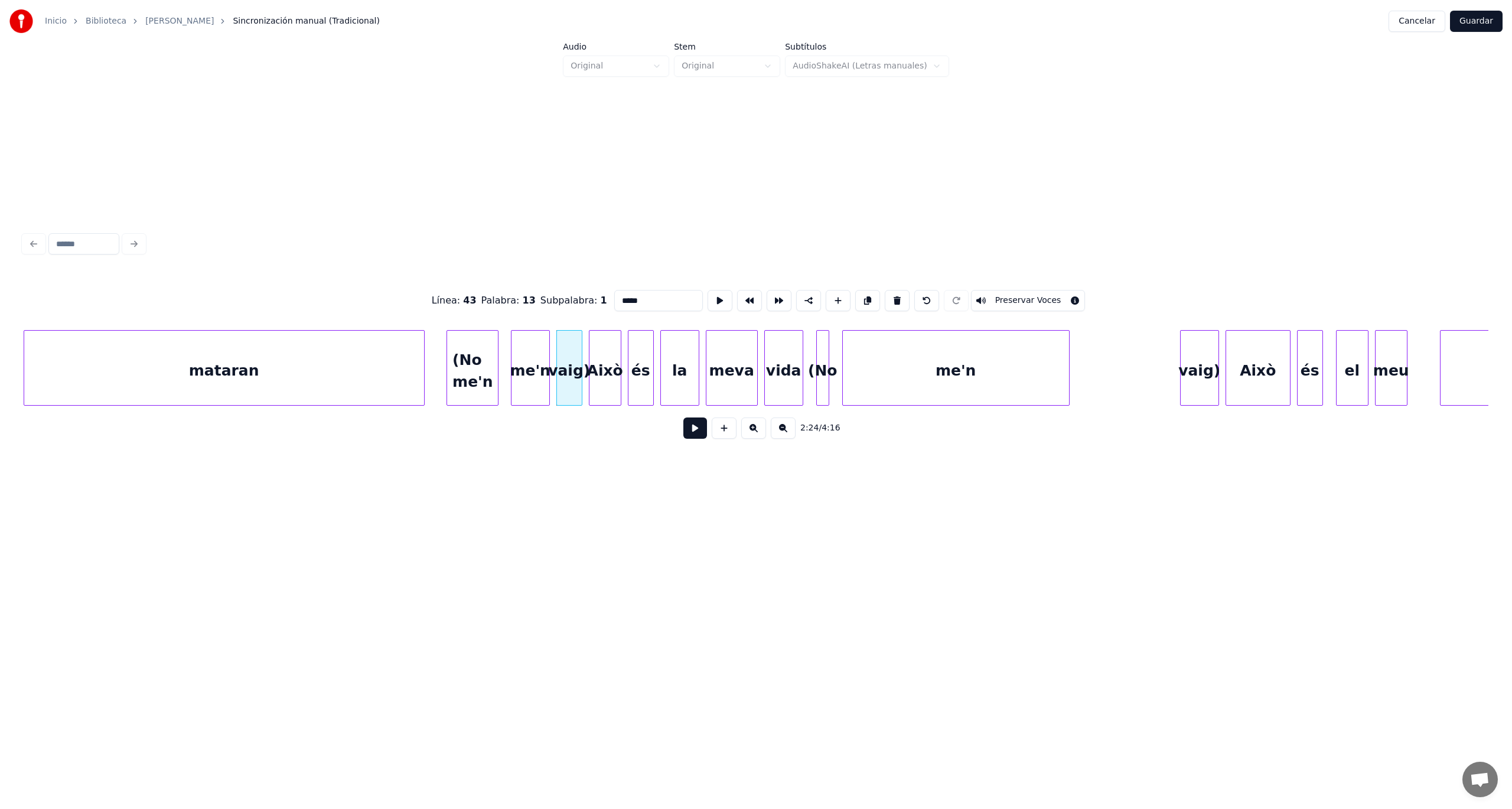
drag, startPoint x: 641, startPoint y: 296, endPoint x: 602, endPoint y: 295, distance: 39.0
click at [602, 295] on div "Línea : 43 Palabra : 13 Subpalabra : 1 ***** Preservar Voces" at bounding box center [756, 301] width 1465 height 59
click at [491, 373] on div "(No me'n" at bounding box center [472, 371] width 51 height 80
paste input "******"
click at [541, 360] on div "me'n" at bounding box center [530, 371] width 38 height 80
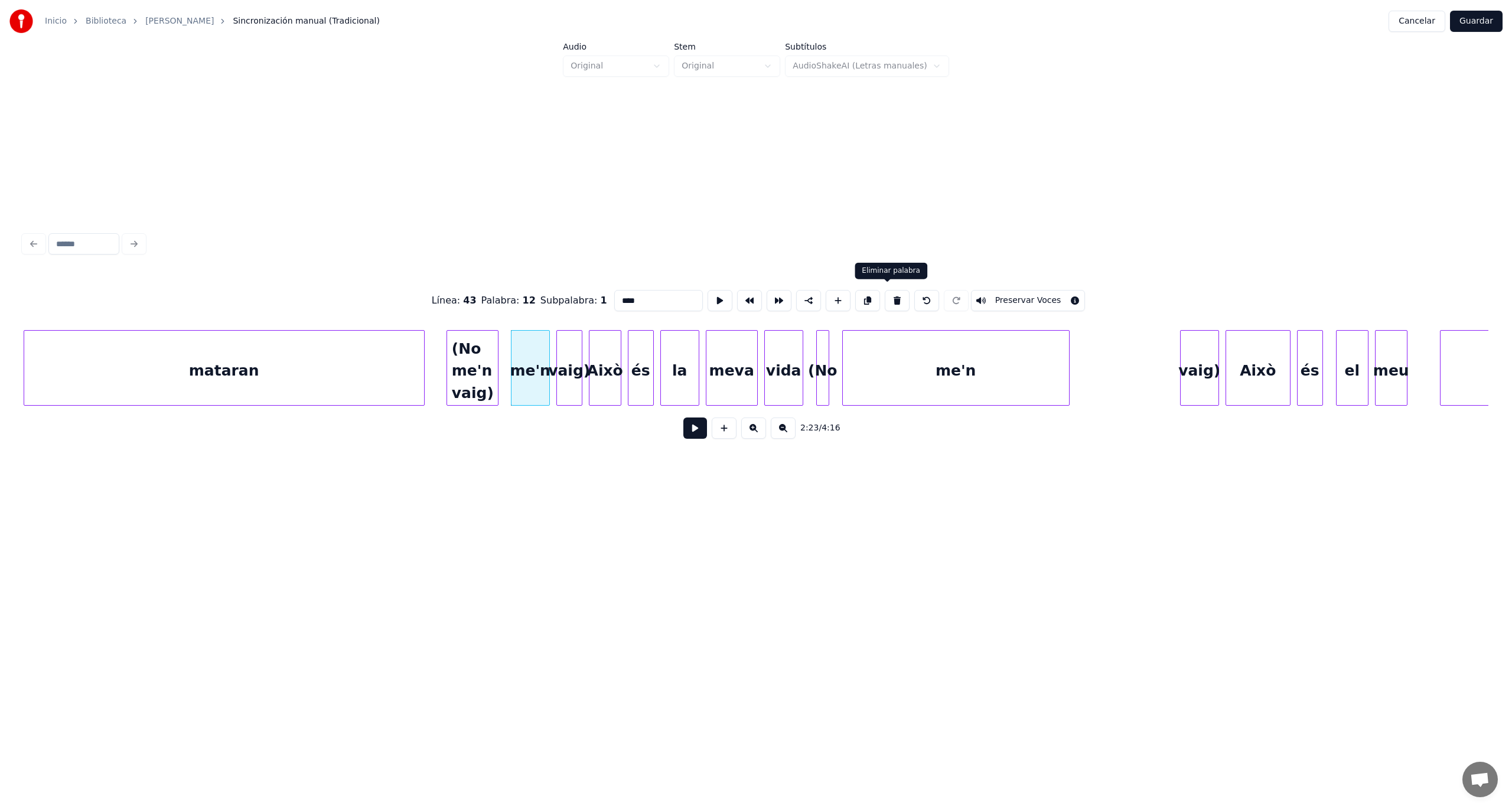
click at [885, 298] on button at bounding box center [897, 301] width 25 height 22
click at [569, 372] on div "vaig)" at bounding box center [569, 371] width 25 height 80
click at [887, 295] on button at bounding box center [897, 301] width 25 height 22
click at [490, 375] on div "(No me'n vaig)" at bounding box center [472, 371] width 51 height 80
type input "**********"
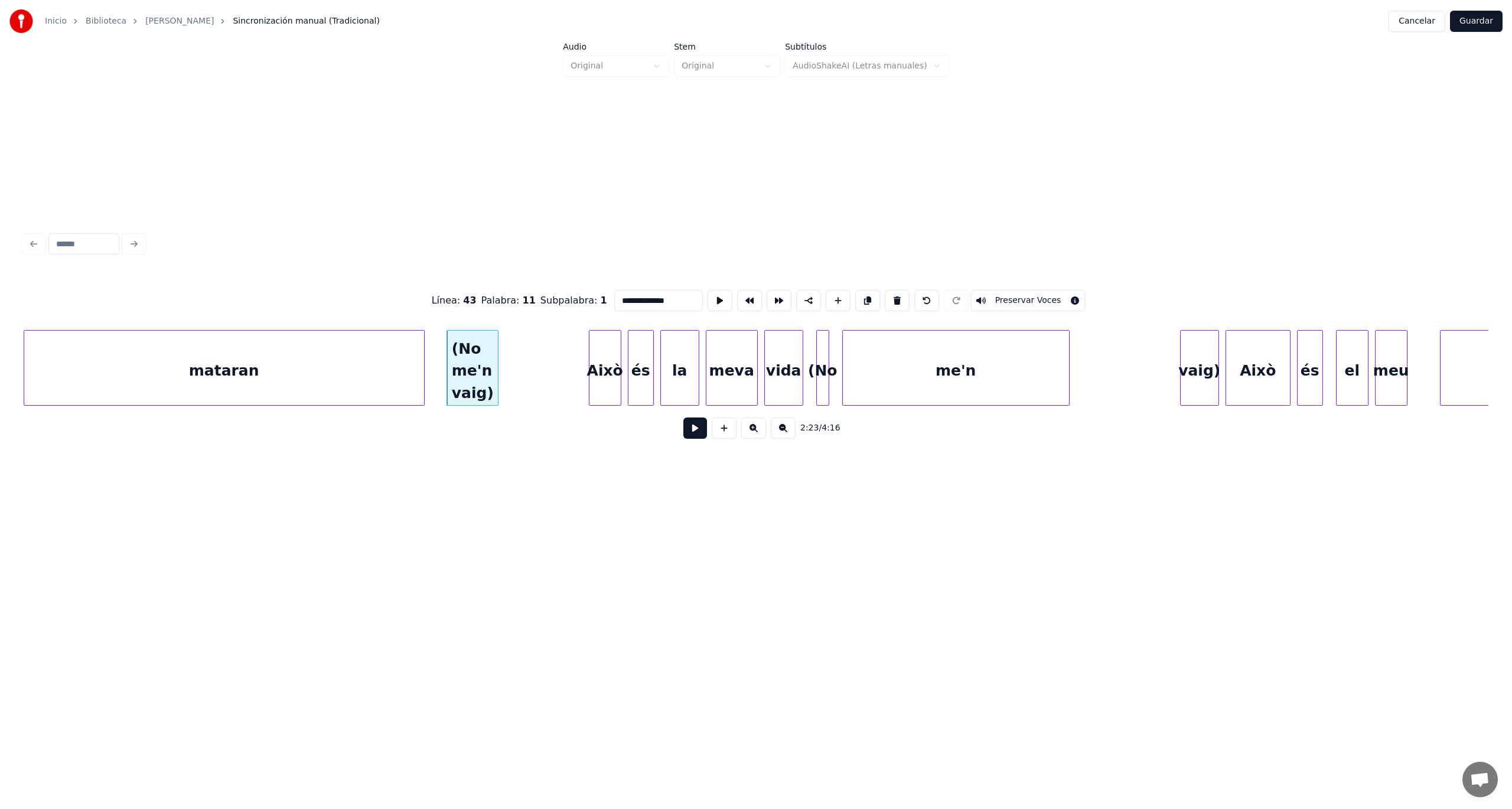
click at [691, 434] on button at bounding box center [695, 429] width 24 height 22
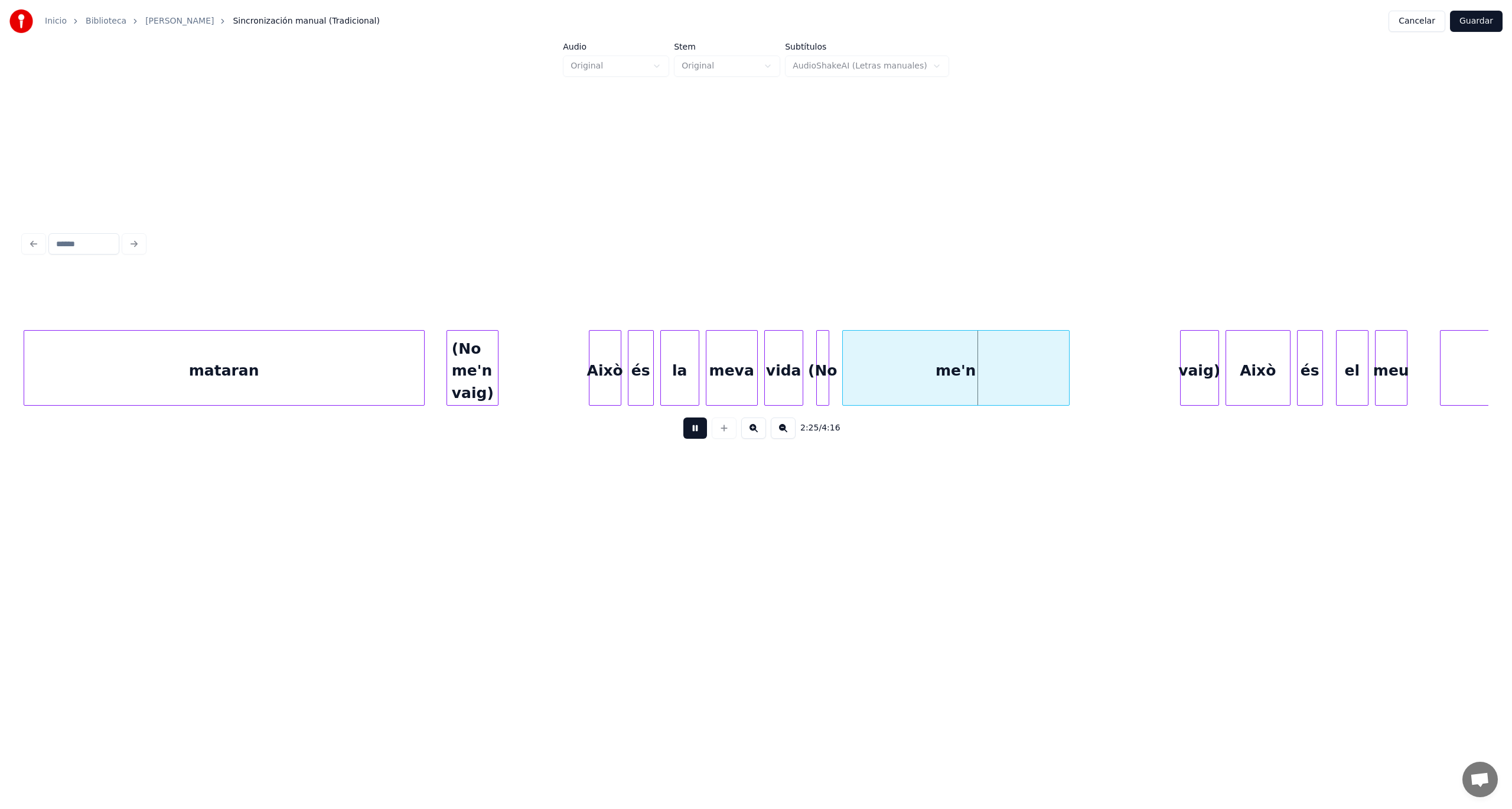
click at [691, 434] on button at bounding box center [695, 429] width 24 height 22
click at [520, 375] on div "(No me'n vaig)" at bounding box center [526, 371] width 51 height 80
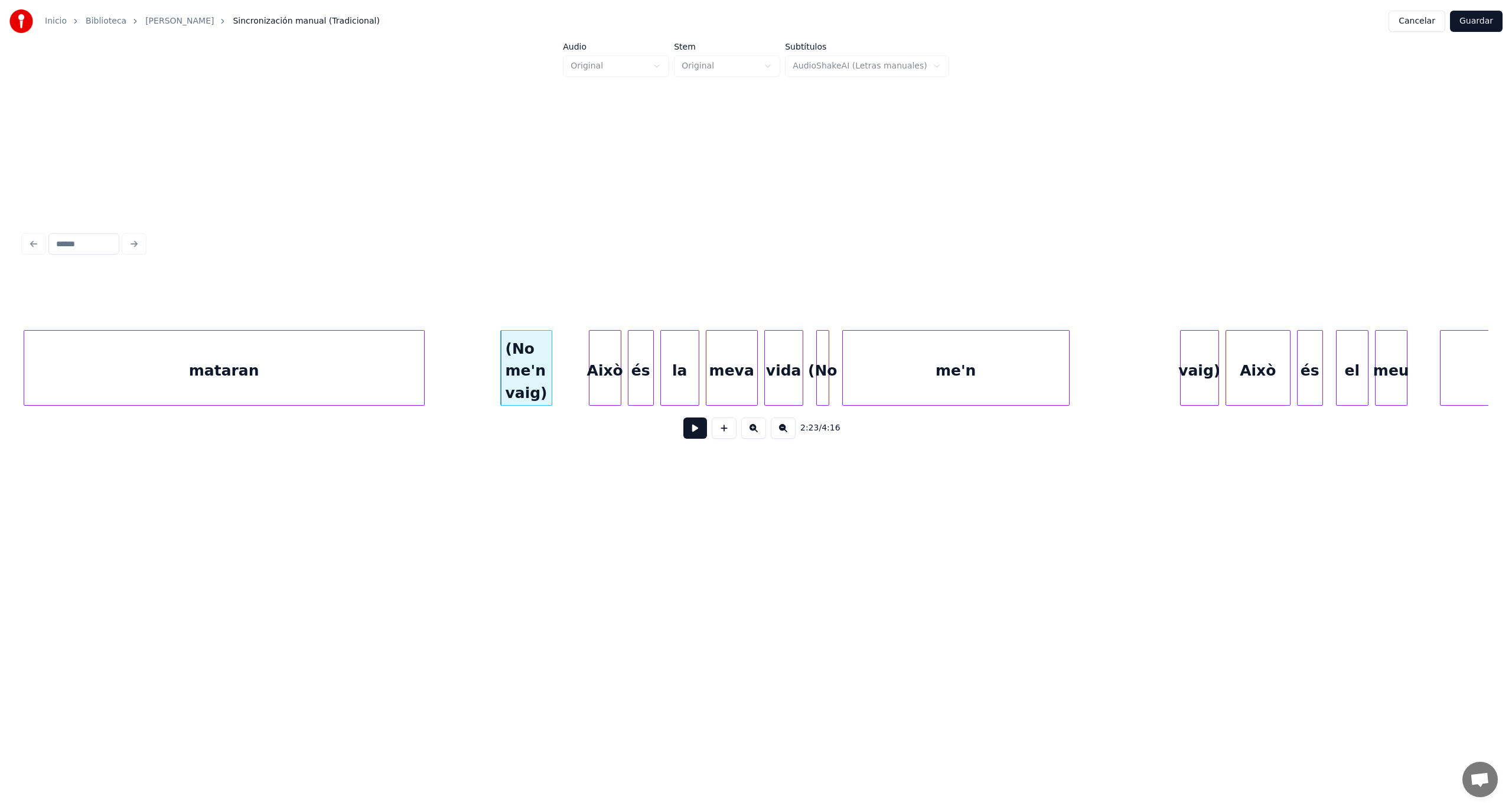
click at [693, 434] on button at bounding box center [695, 429] width 24 height 22
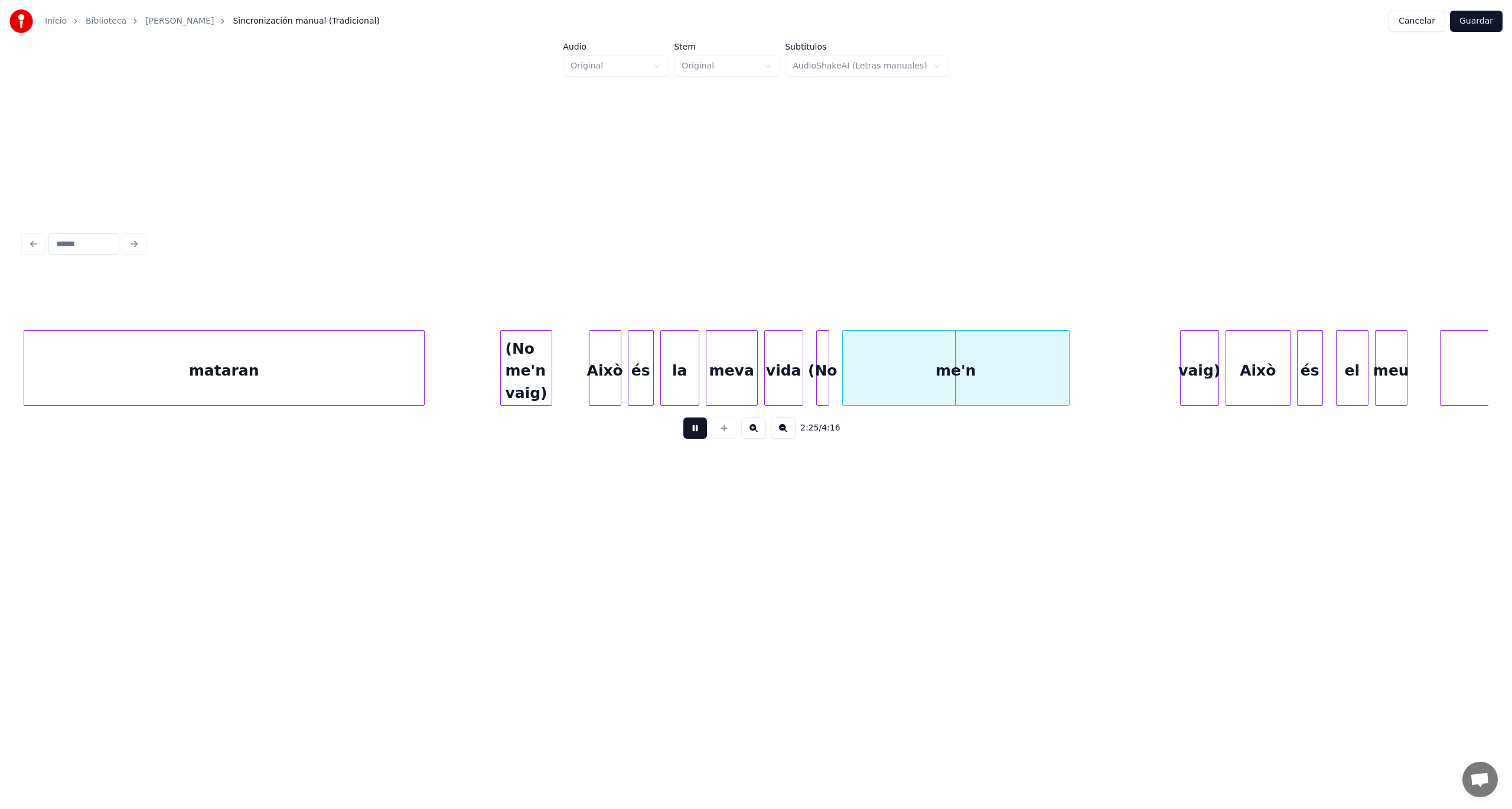
click at [693, 434] on button at bounding box center [695, 429] width 24 height 22
click at [1078, 377] on div at bounding box center [1078, 368] width 4 height 75
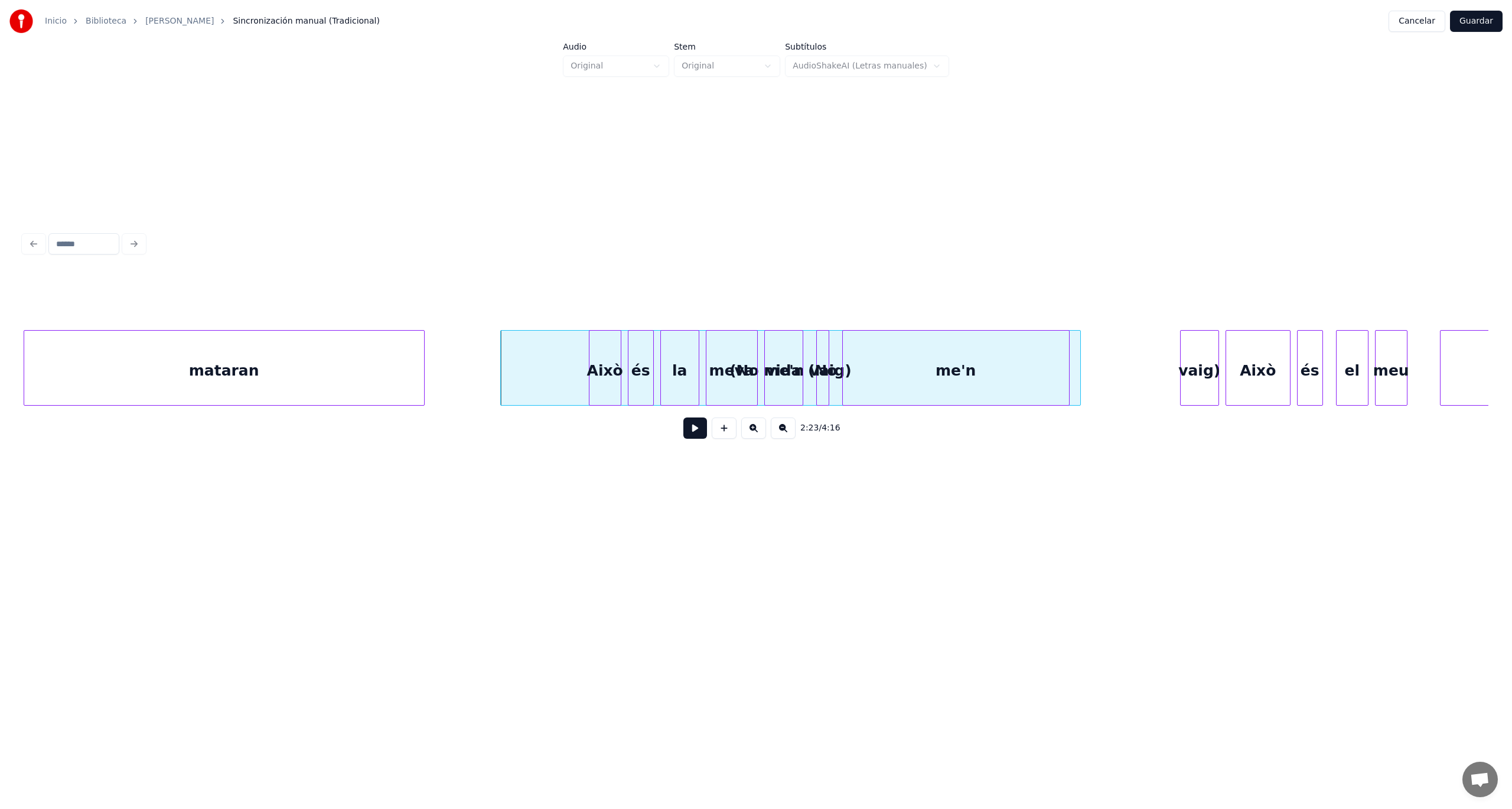
click at [549, 358] on div "(No me'n vaig)" at bounding box center [790, 371] width 579 height 80
click at [698, 431] on button at bounding box center [695, 429] width 24 height 22
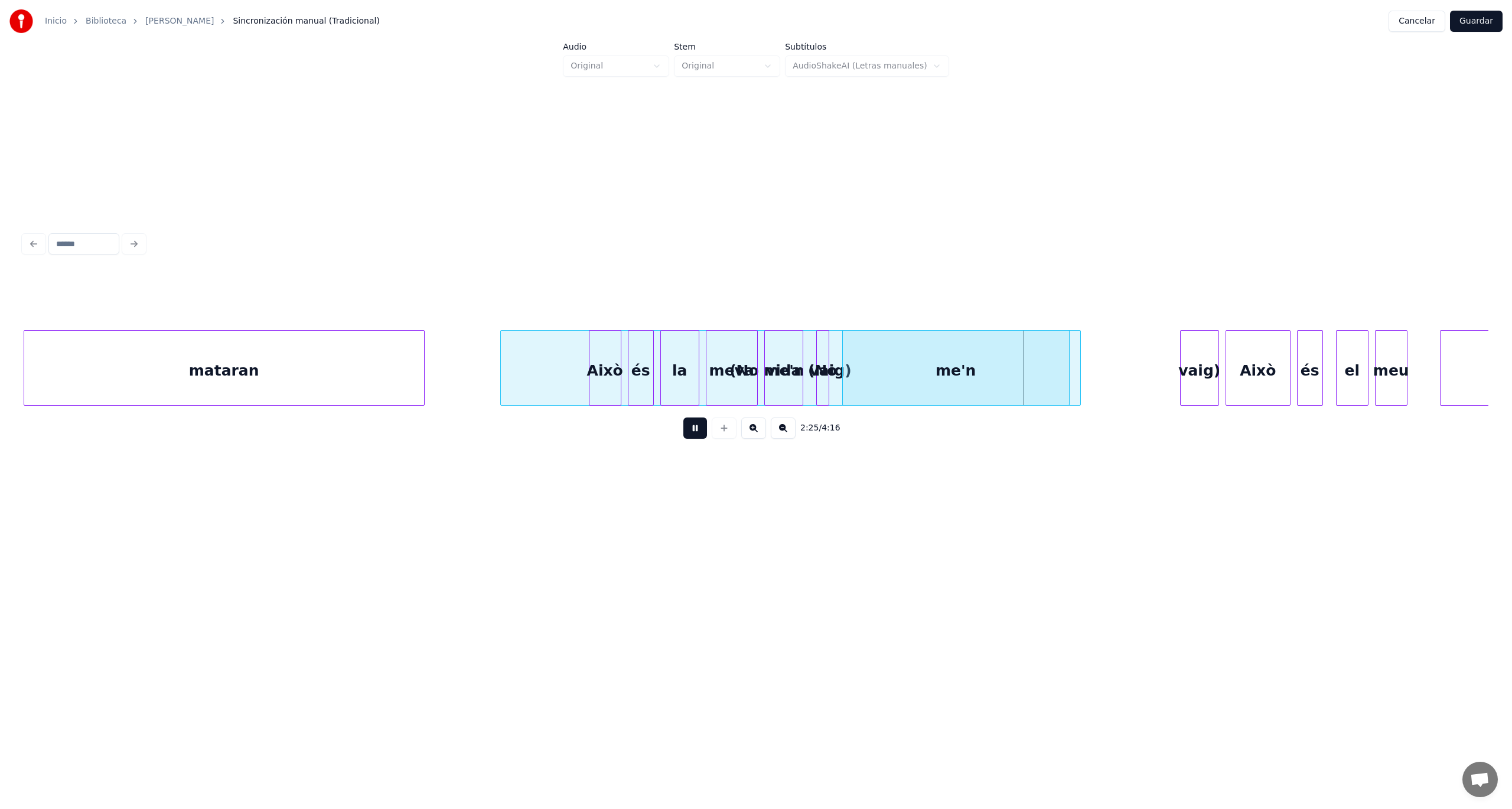
click at [698, 431] on button at bounding box center [695, 429] width 24 height 22
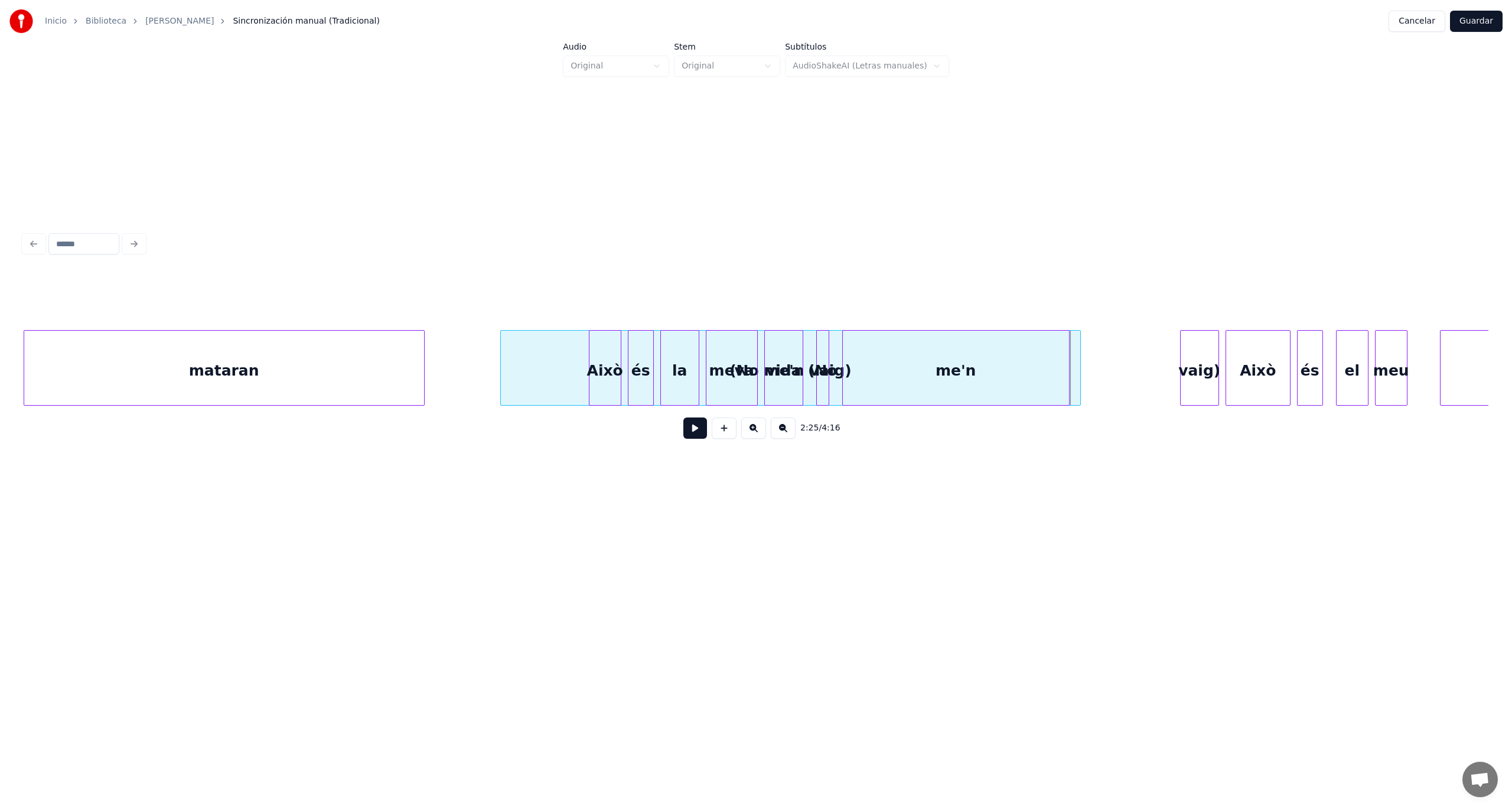
click at [531, 353] on div "(No me'n vaig)" at bounding box center [790, 371] width 579 height 80
click at [1017, 300] on button "Preservar Voces" at bounding box center [1028, 301] width 115 height 22
click at [597, 365] on div "Això" at bounding box center [605, 371] width 32 height 80
type input "****"
click at [611, 387] on div "Això" at bounding box center [605, 371] width 32 height 80
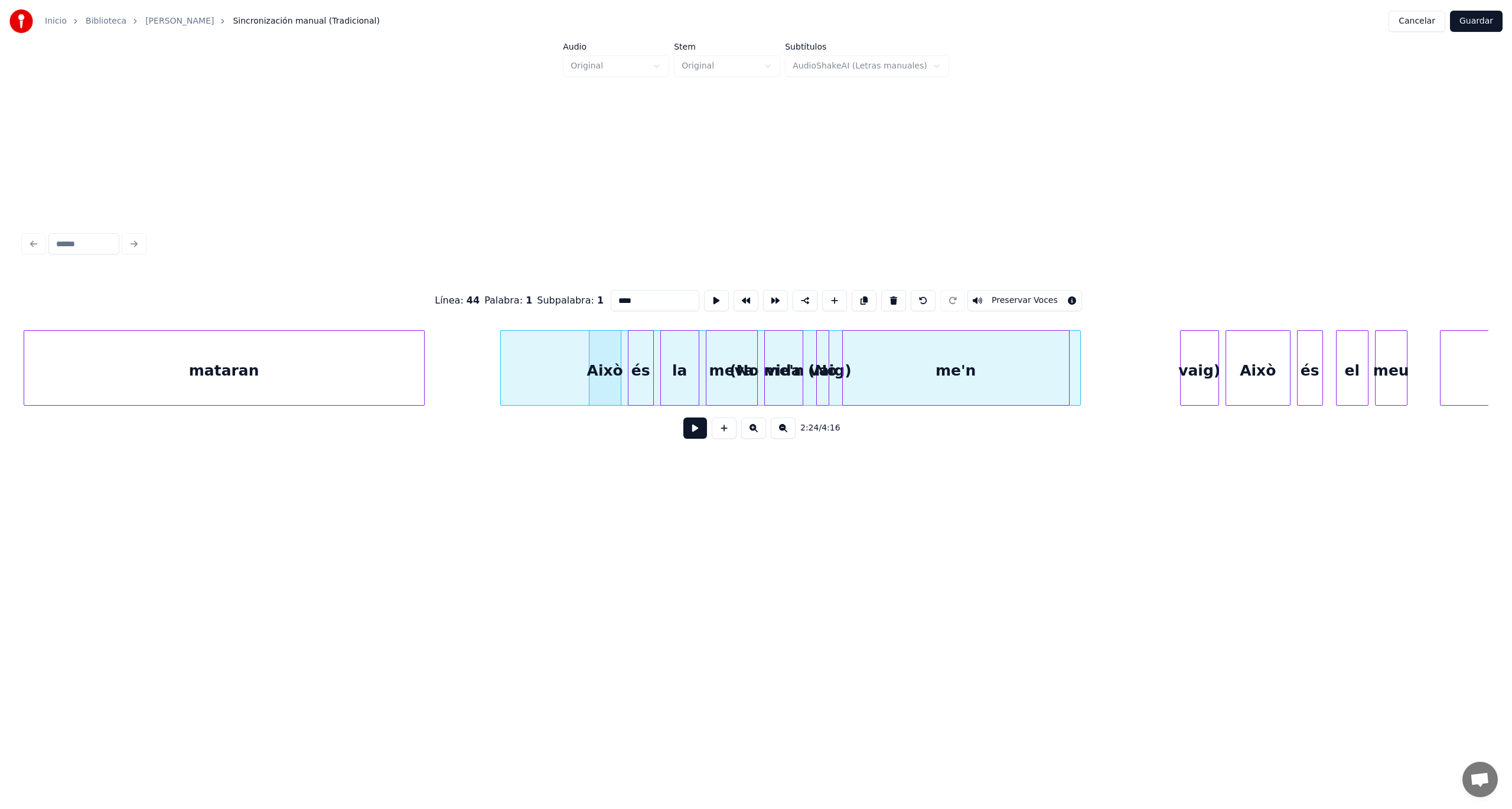
click at [700, 431] on button at bounding box center [695, 429] width 24 height 22
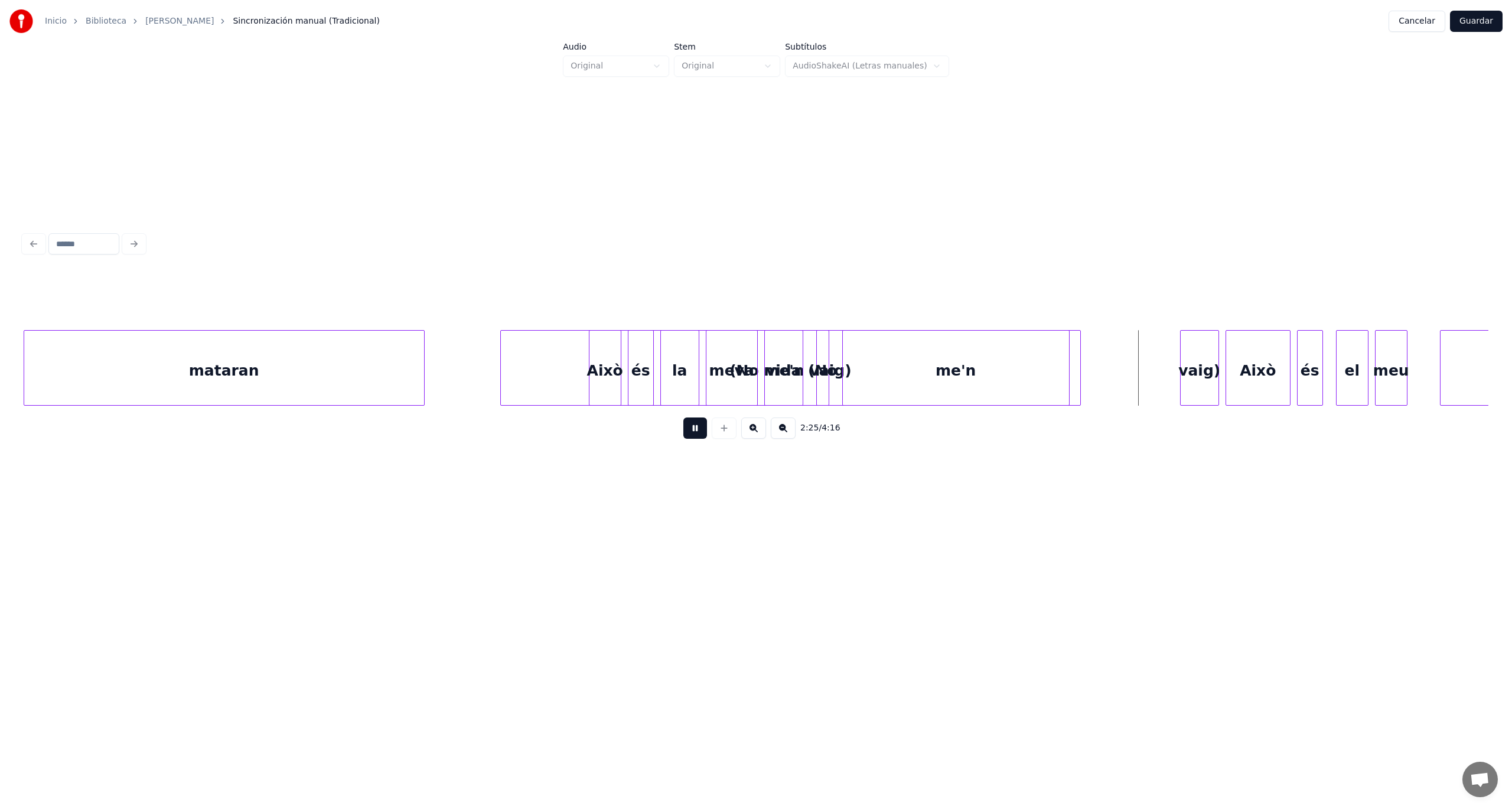
click at [700, 431] on button at bounding box center [695, 429] width 24 height 22
click at [605, 371] on div "Això" at bounding box center [605, 371] width 32 height 80
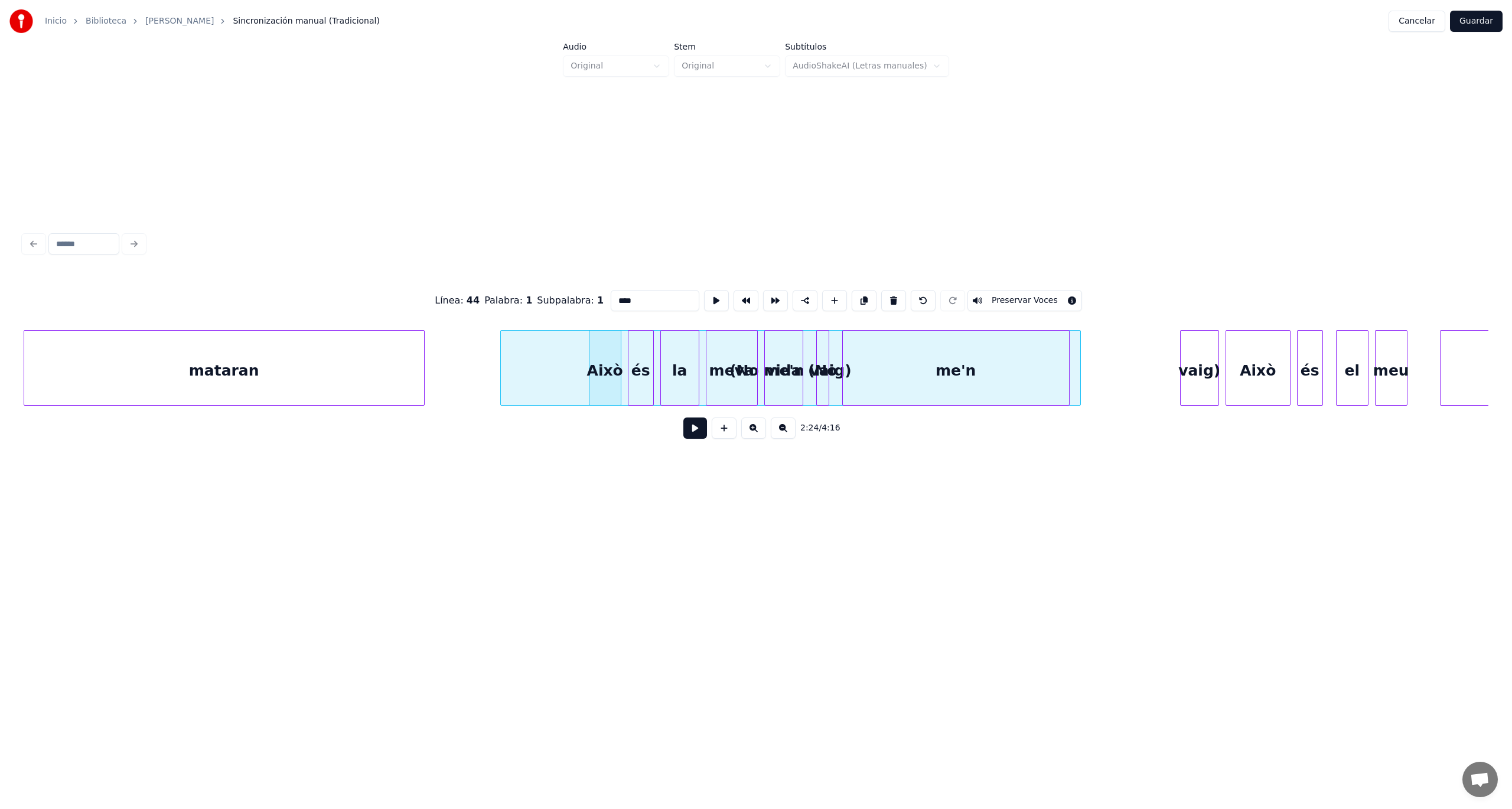
click at [602, 495] on div "Línea : 44 Palabra : 1 Subpalabra : 1 **** Preservar Voces 2:24 / 4:16" at bounding box center [755, 338] width 1474 height 485
click at [1038, 508] on div "Línea : 44 Palabra : 1 Subpalabra : 1 **** Preservar Voces 2:24 / 4:16" at bounding box center [755, 338] width 1474 height 485
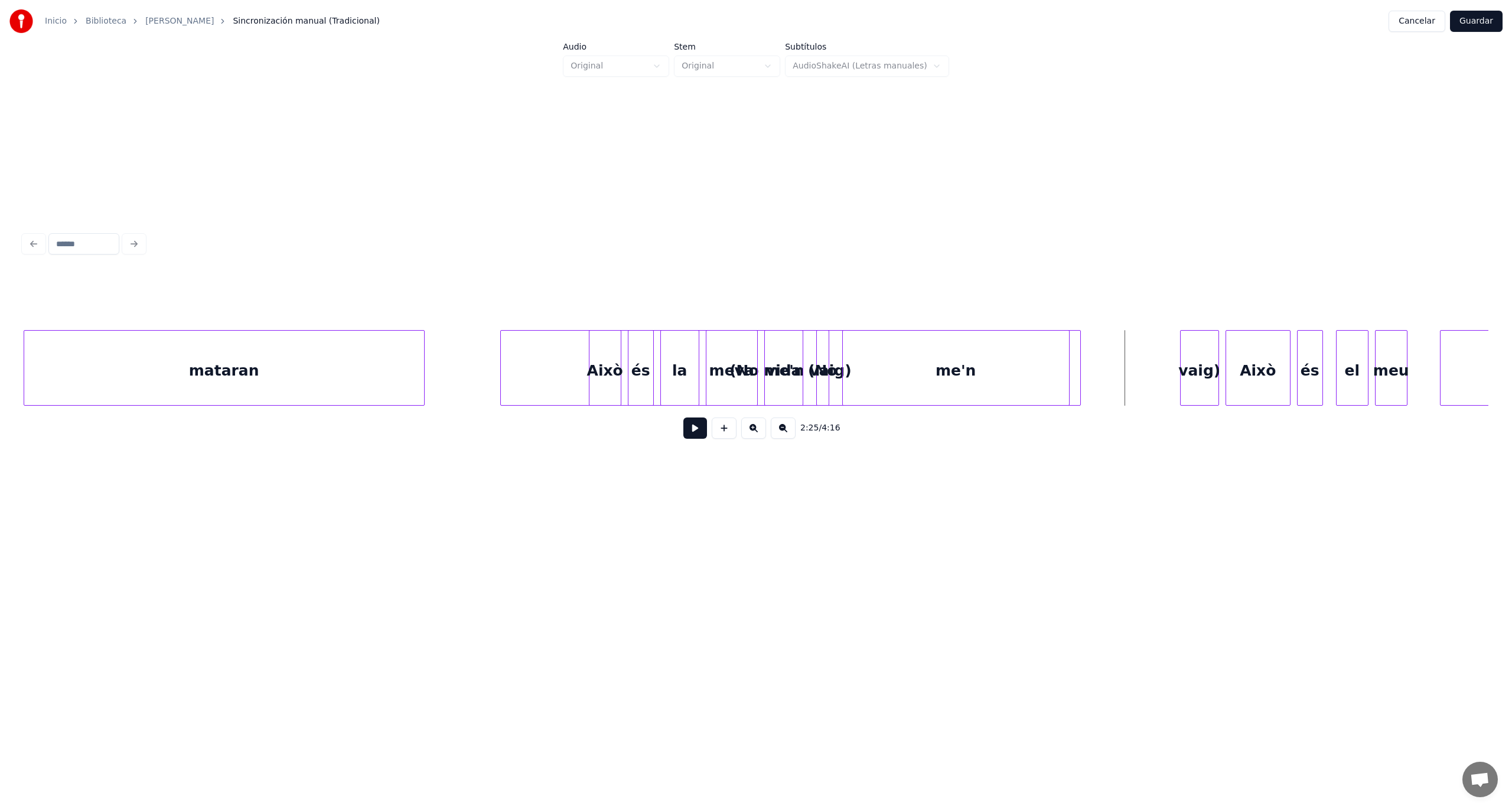
click at [608, 380] on div "Això" at bounding box center [605, 371] width 32 height 80
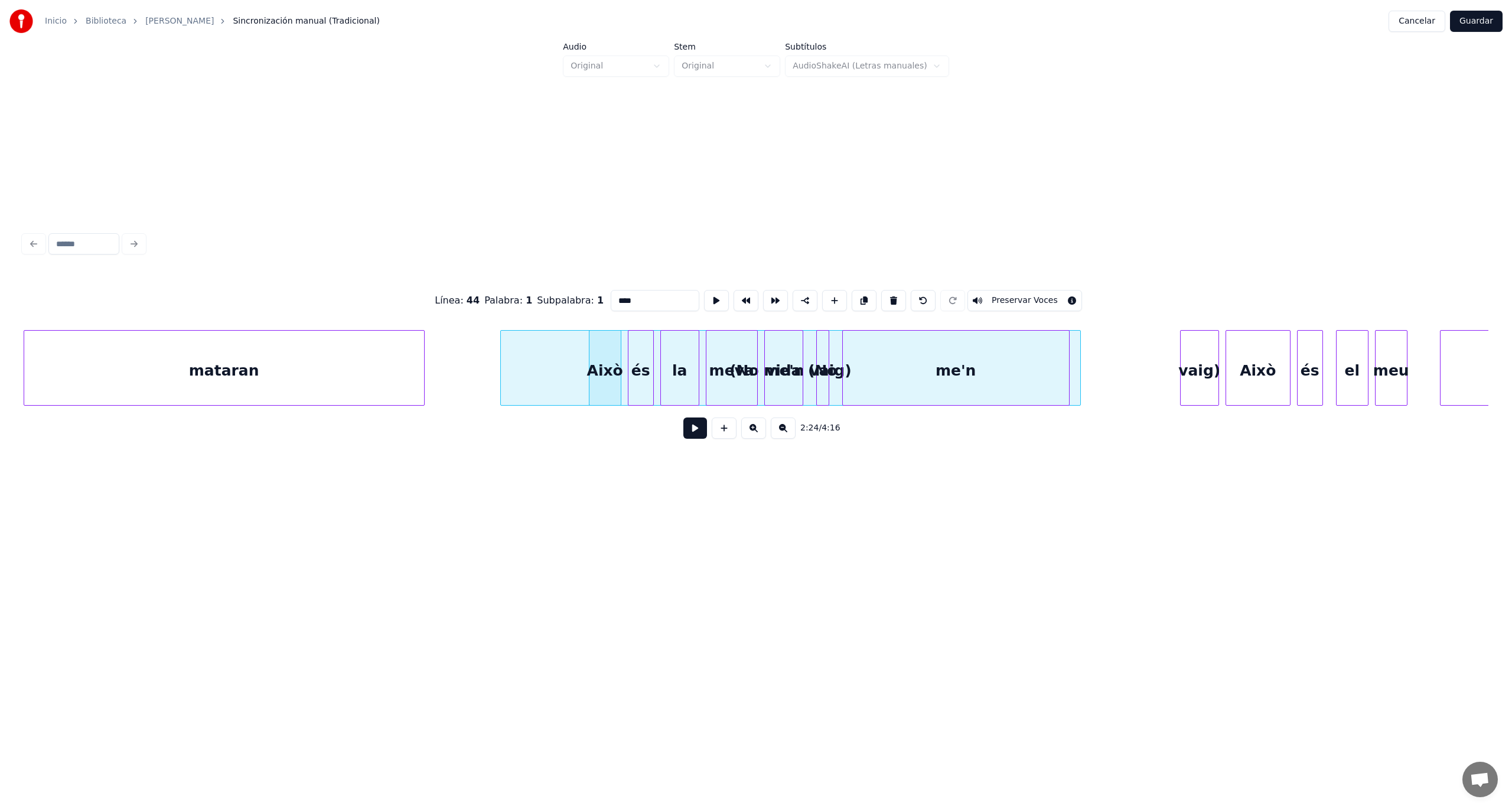
click at [697, 431] on button at bounding box center [695, 429] width 24 height 22
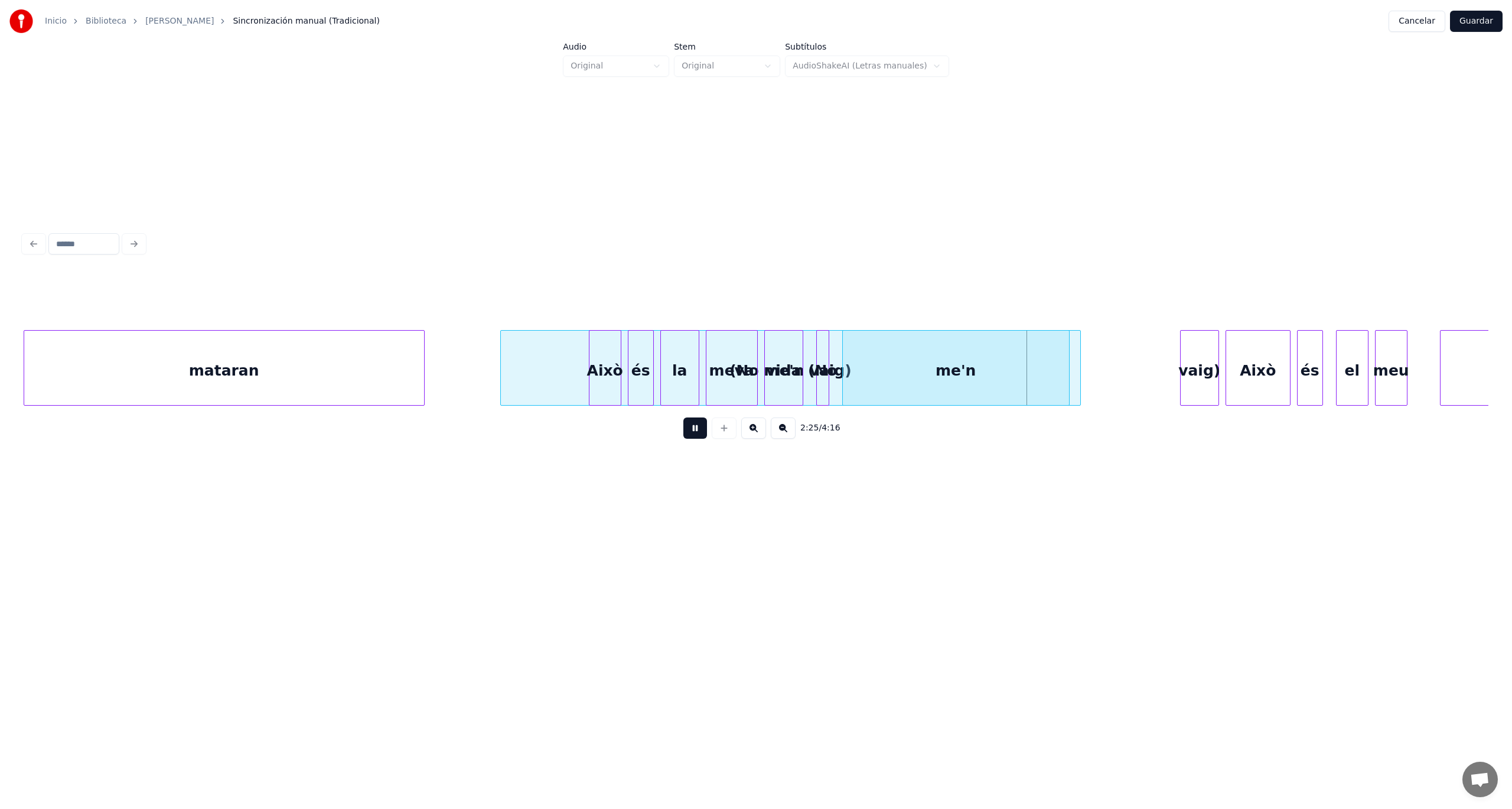
click at [697, 431] on button at bounding box center [695, 429] width 24 height 22
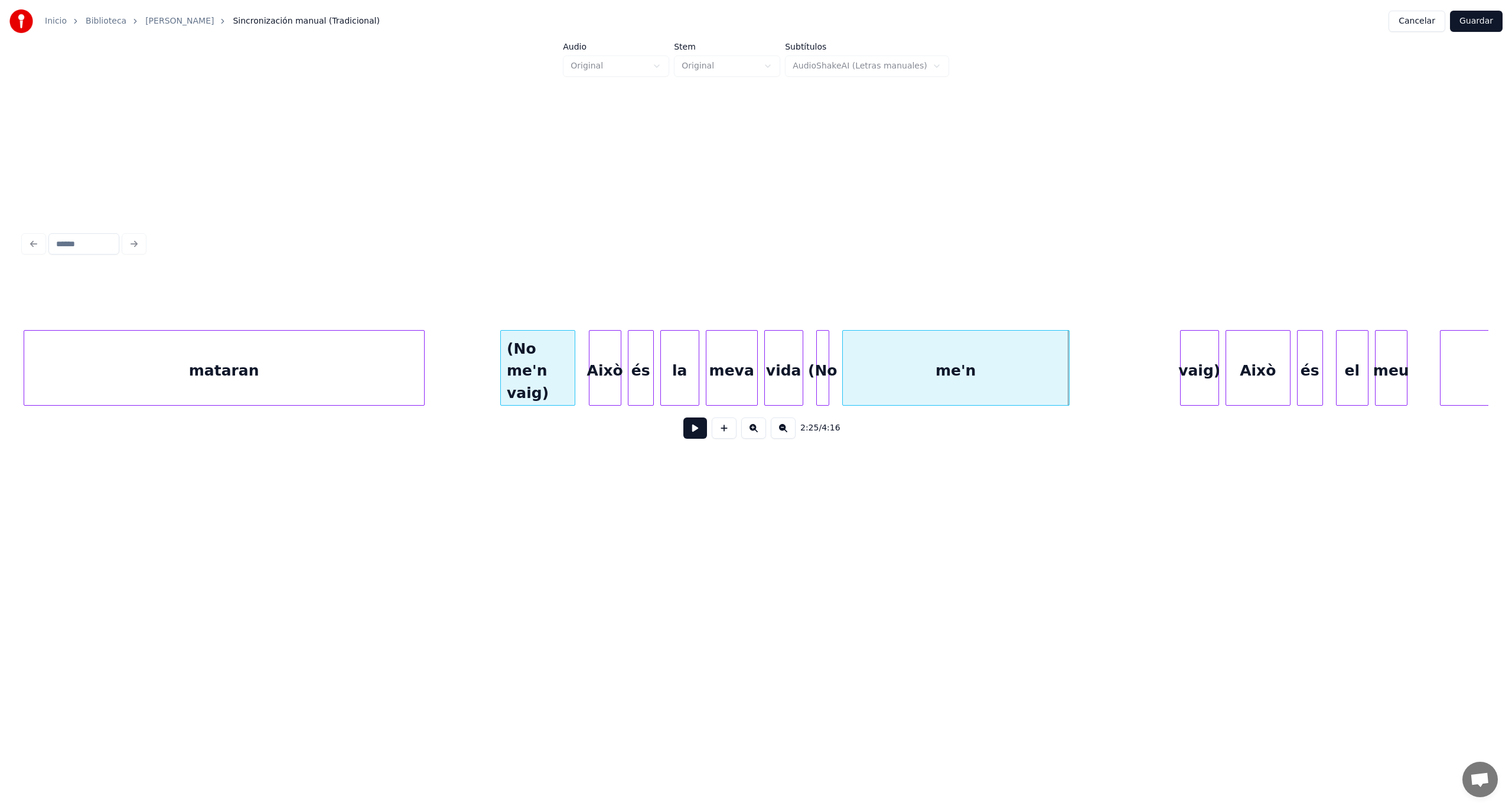
click at [574, 375] on div at bounding box center [572, 368] width 4 height 75
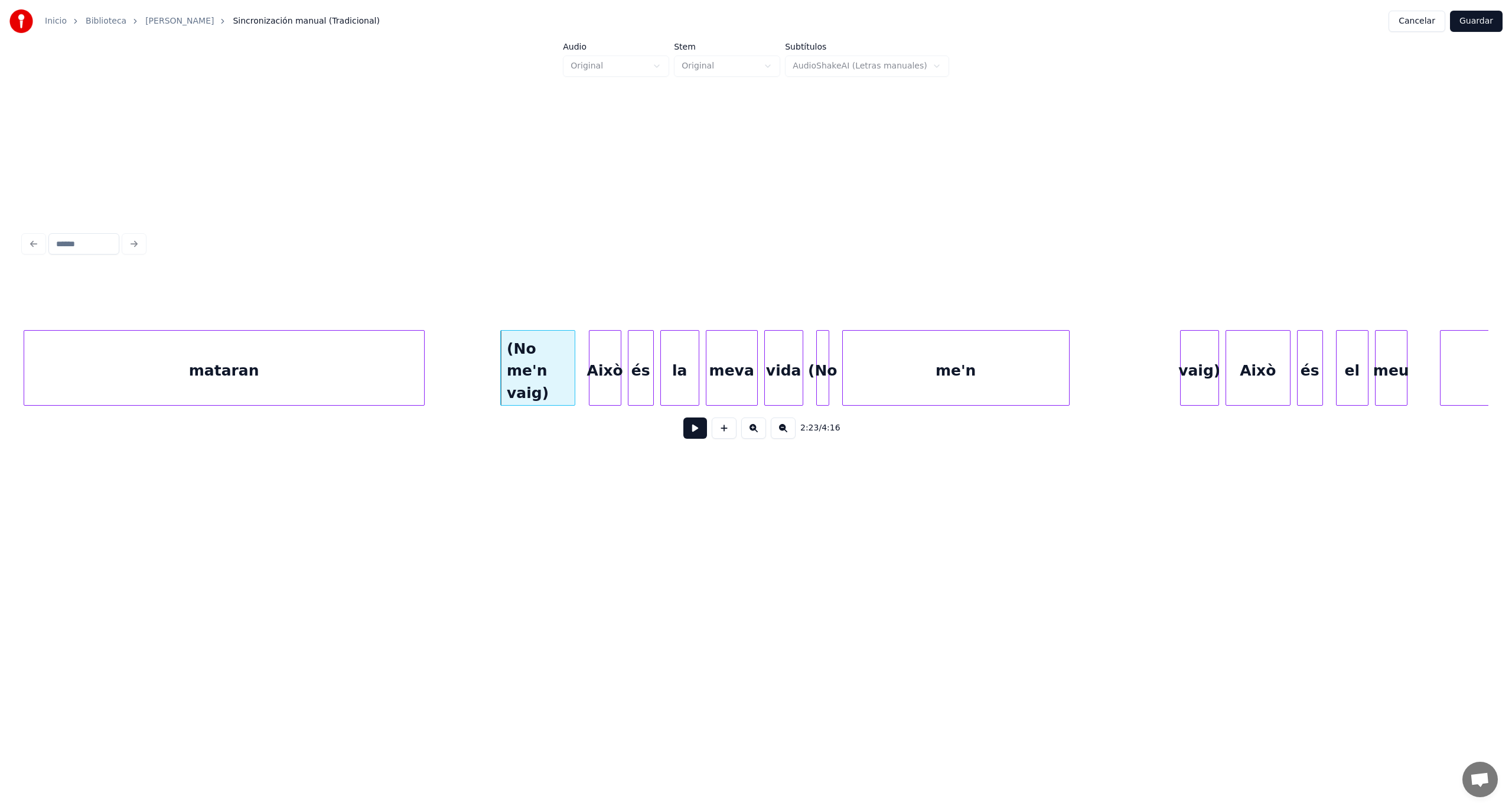
click at [617, 368] on div at bounding box center [619, 368] width 4 height 75
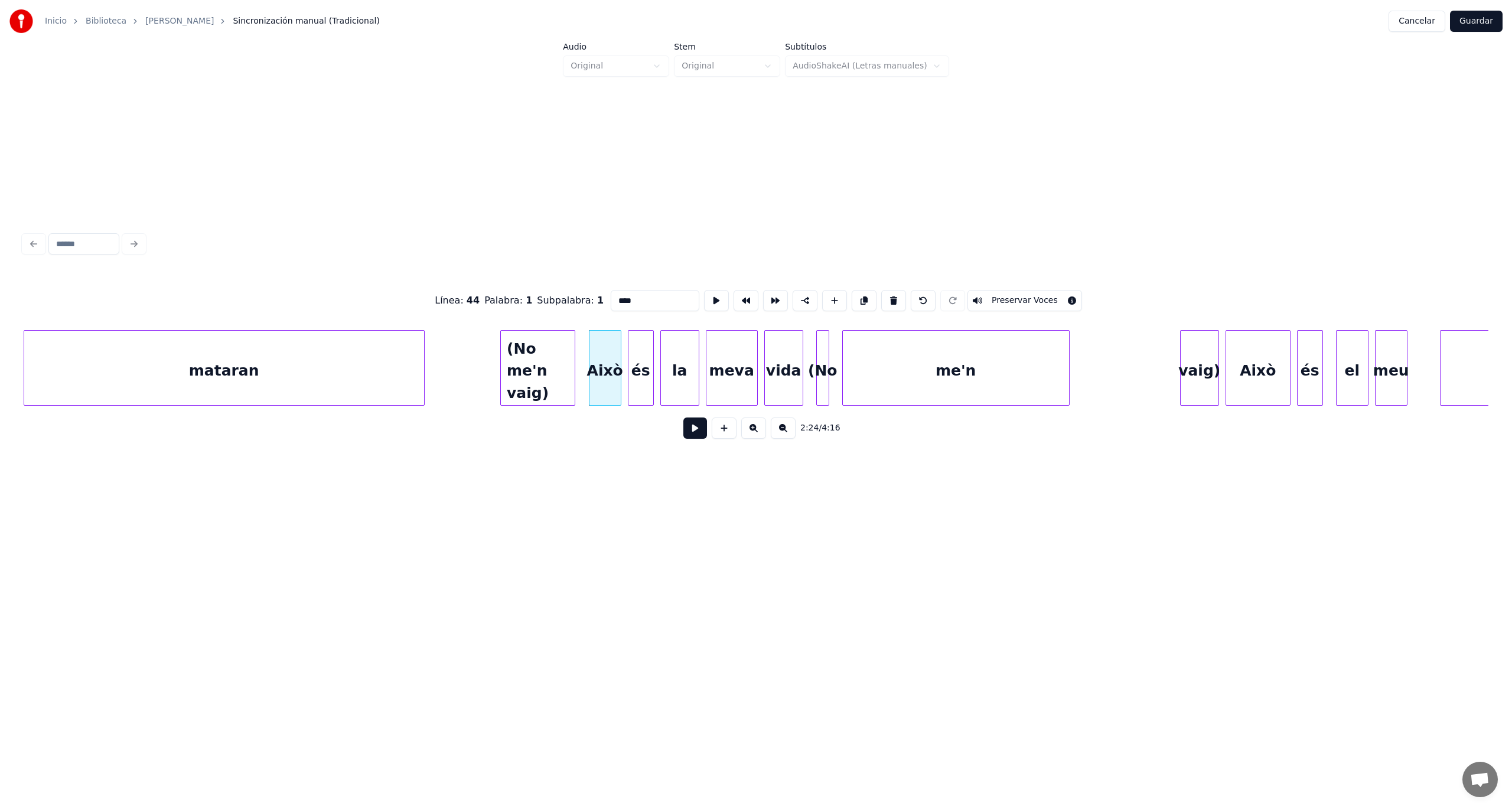
click at [704, 426] on button at bounding box center [695, 429] width 24 height 22
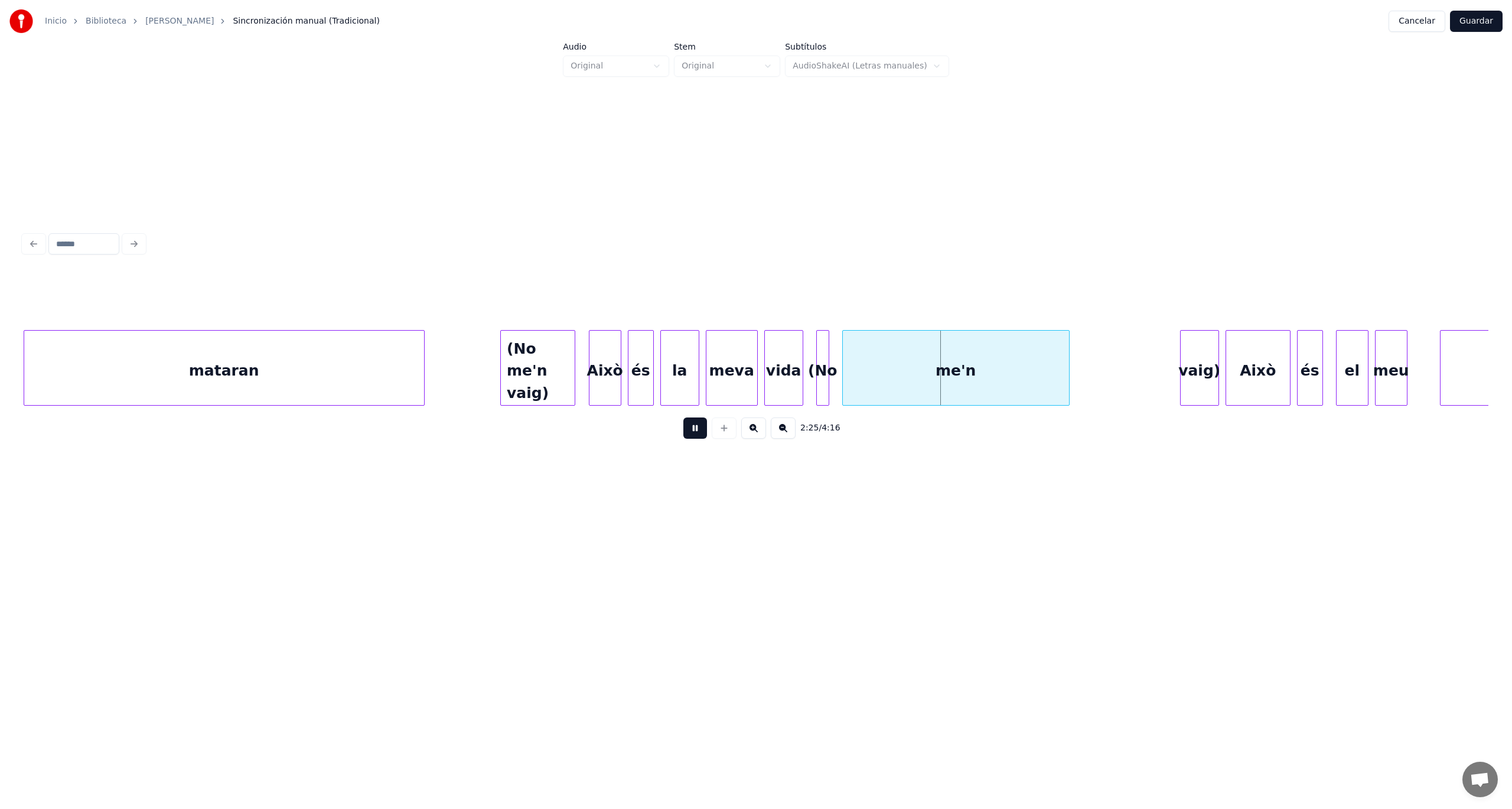
click at [704, 426] on button at bounding box center [695, 429] width 24 height 22
click at [877, 373] on div "me'n" at bounding box center [956, 371] width 226 height 80
click at [706, 298] on button at bounding box center [717, 301] width 25 height 22
click at [892, 371] on div "me'n" at bounding box center [956, 371] width 226 height 80
click at [884, 294] on button at bounding box center [893, 301] width 25 height 22
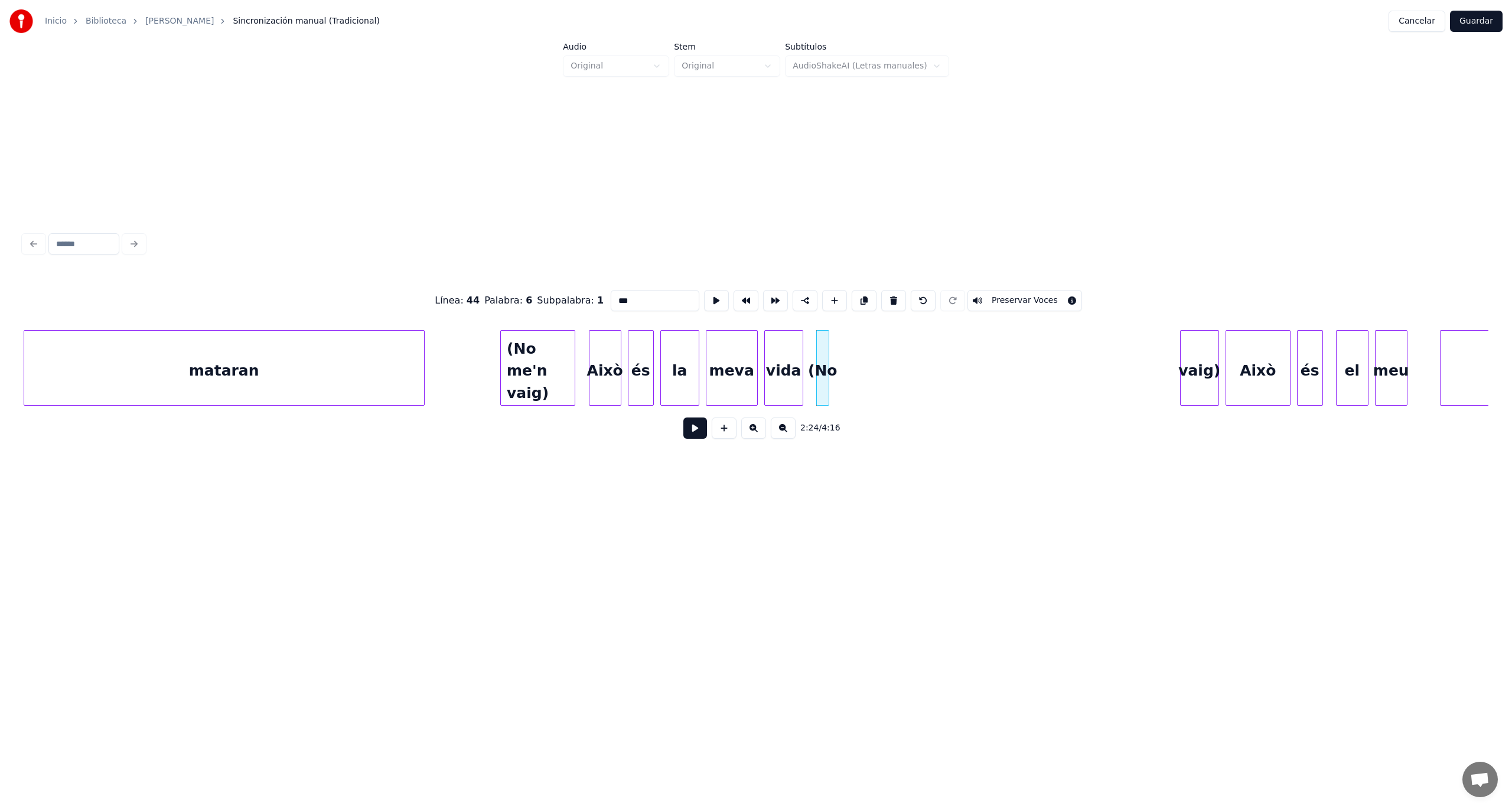
click at [1195, 381] on div "vaig)" at bounding box center [1199, 371] width 38 height 80
click at [882, 296] on button at bounding box center [893, 301] width 25 height 22
click at [822, 366] on div "(No" at bounding box center [823, 371] width 11 height 80
click at [881, 299] on button at bounding box center [893, 301] width 25 height 22
click at [614, 374] on div "Això" at bounding box center [605, 371] width 32 height 80
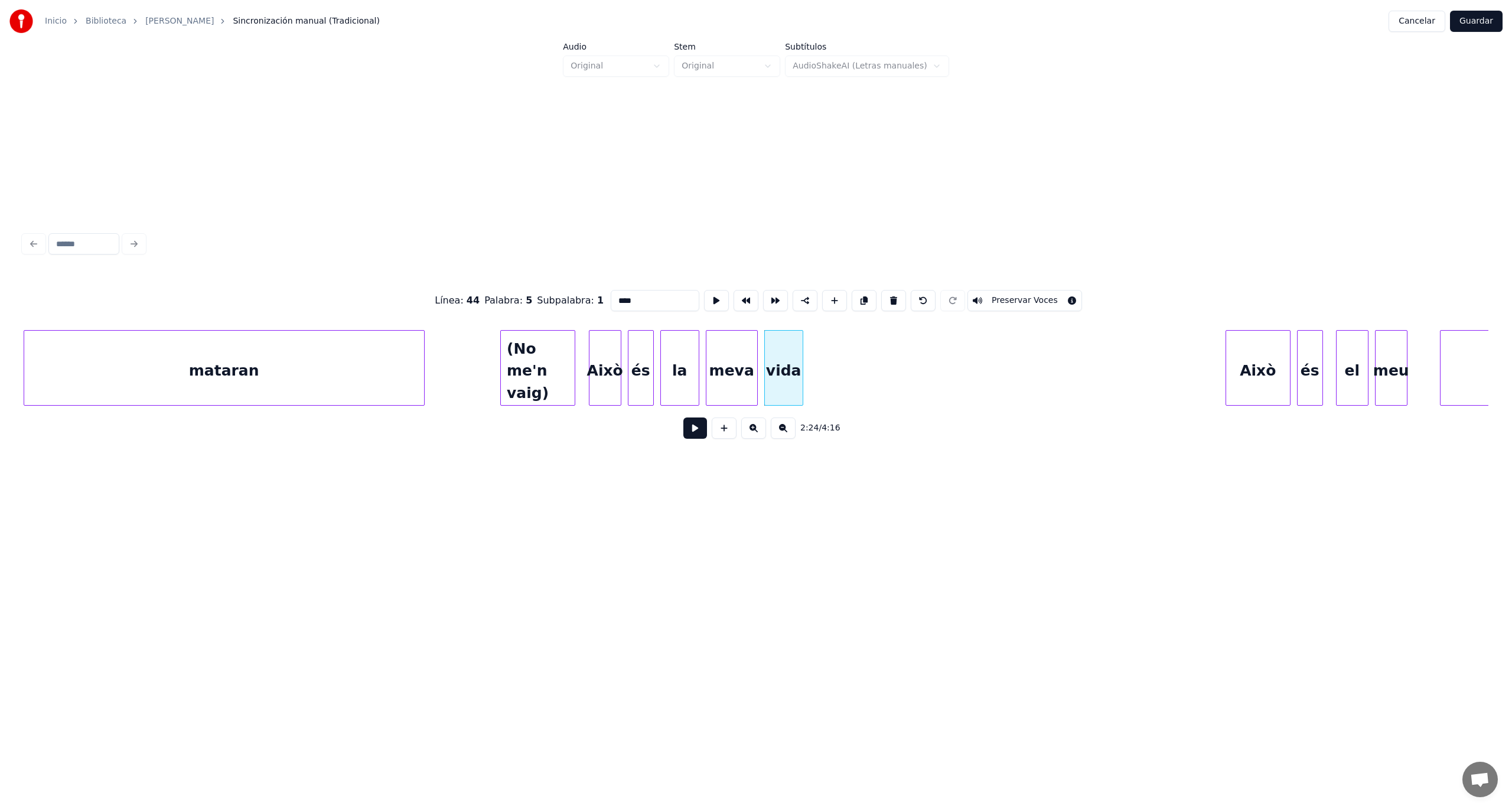
type input "****"
click at [691, 436] on button at bounding box center [695, 429] width 24 height 22
click at [1072, 369] on div at bounding box center [1072, 368] width 4 height 75
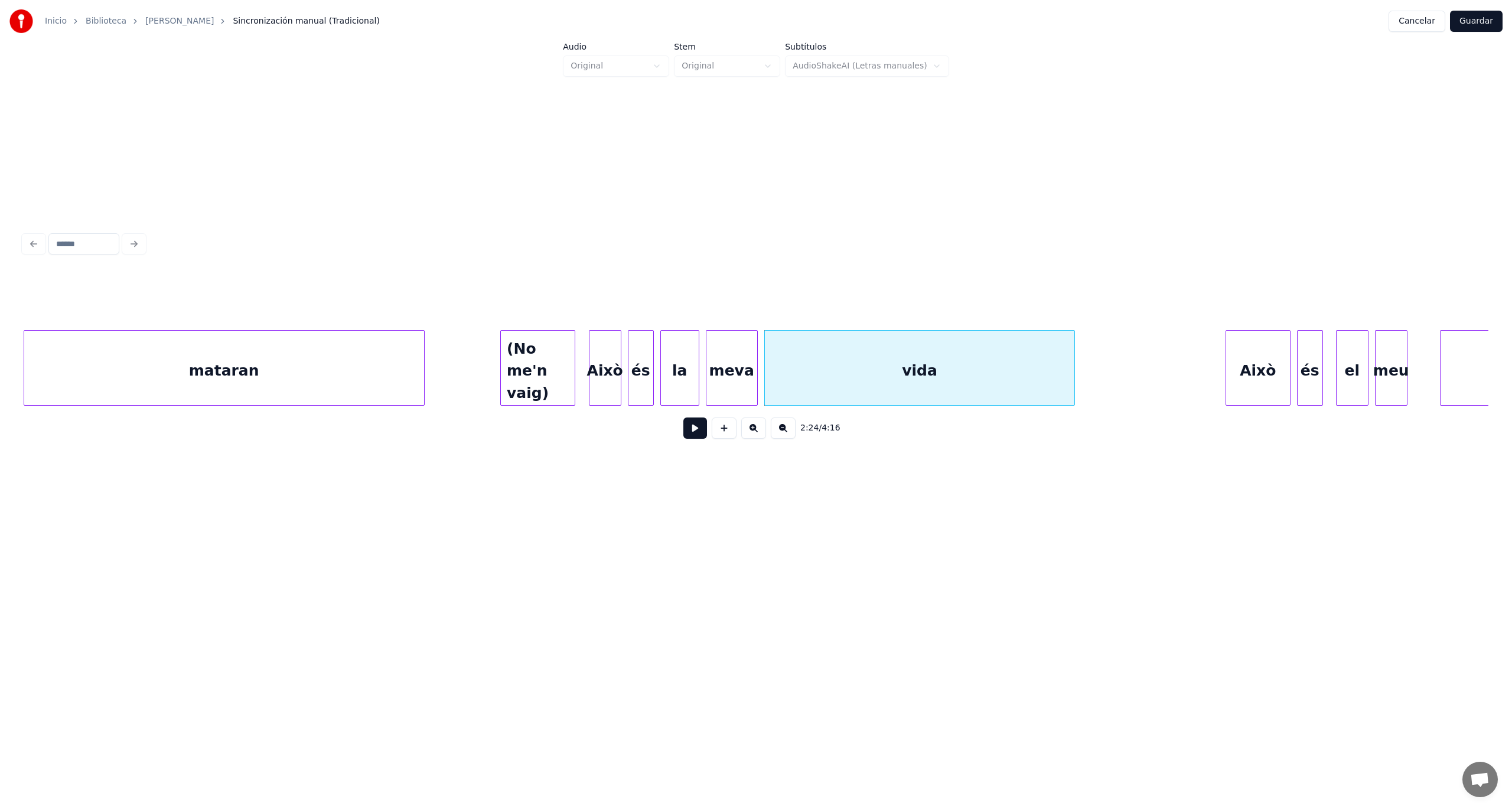
click at [941, 376] on div "vida" at bounding box center [920, 371] width 310 height 80
click at [691, 437] on button at bounding box center [695, 429] width 24 height 22
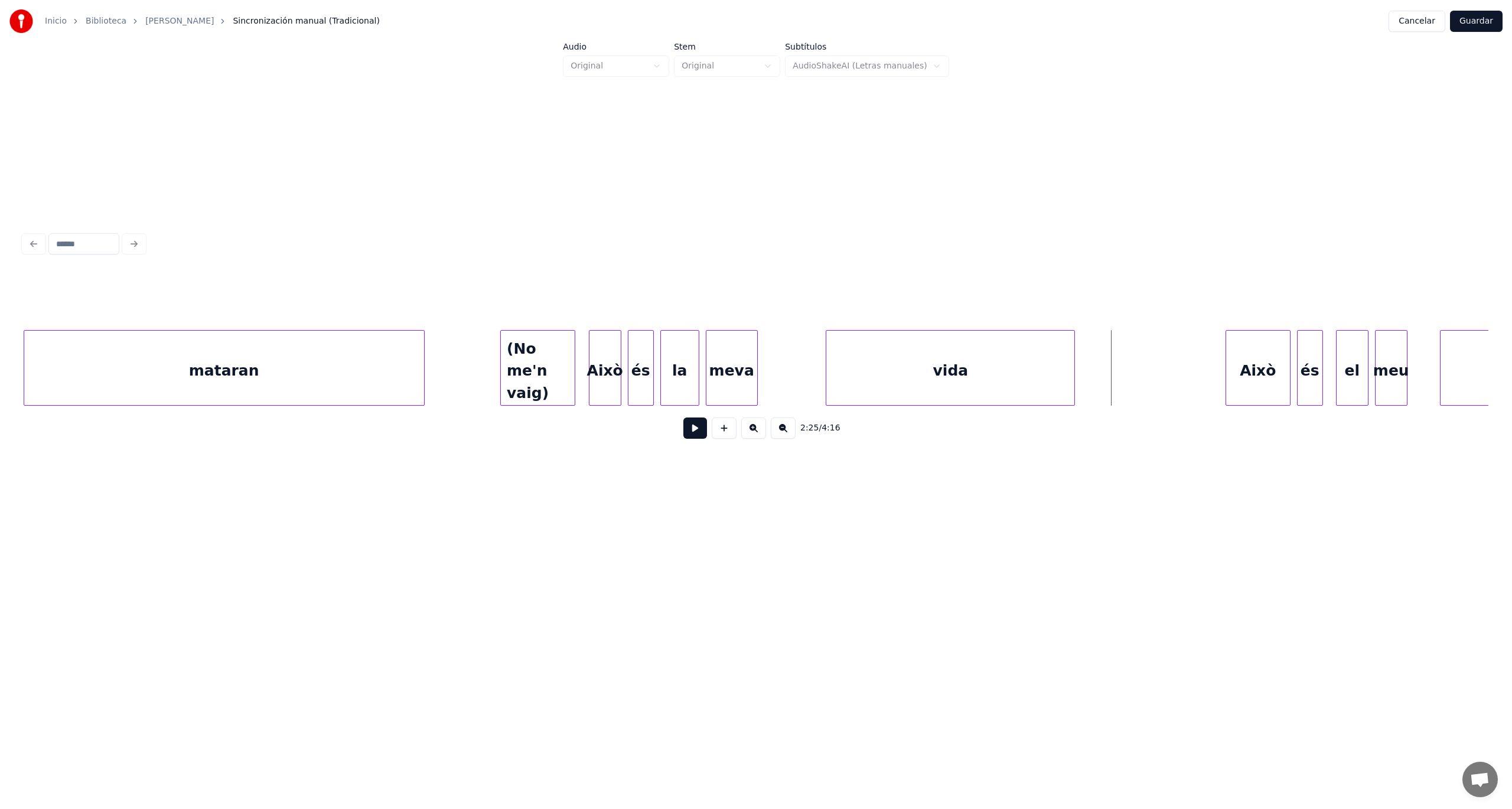
click at [826, 378] on div at bounding box center [828, 368] width 4 height 75
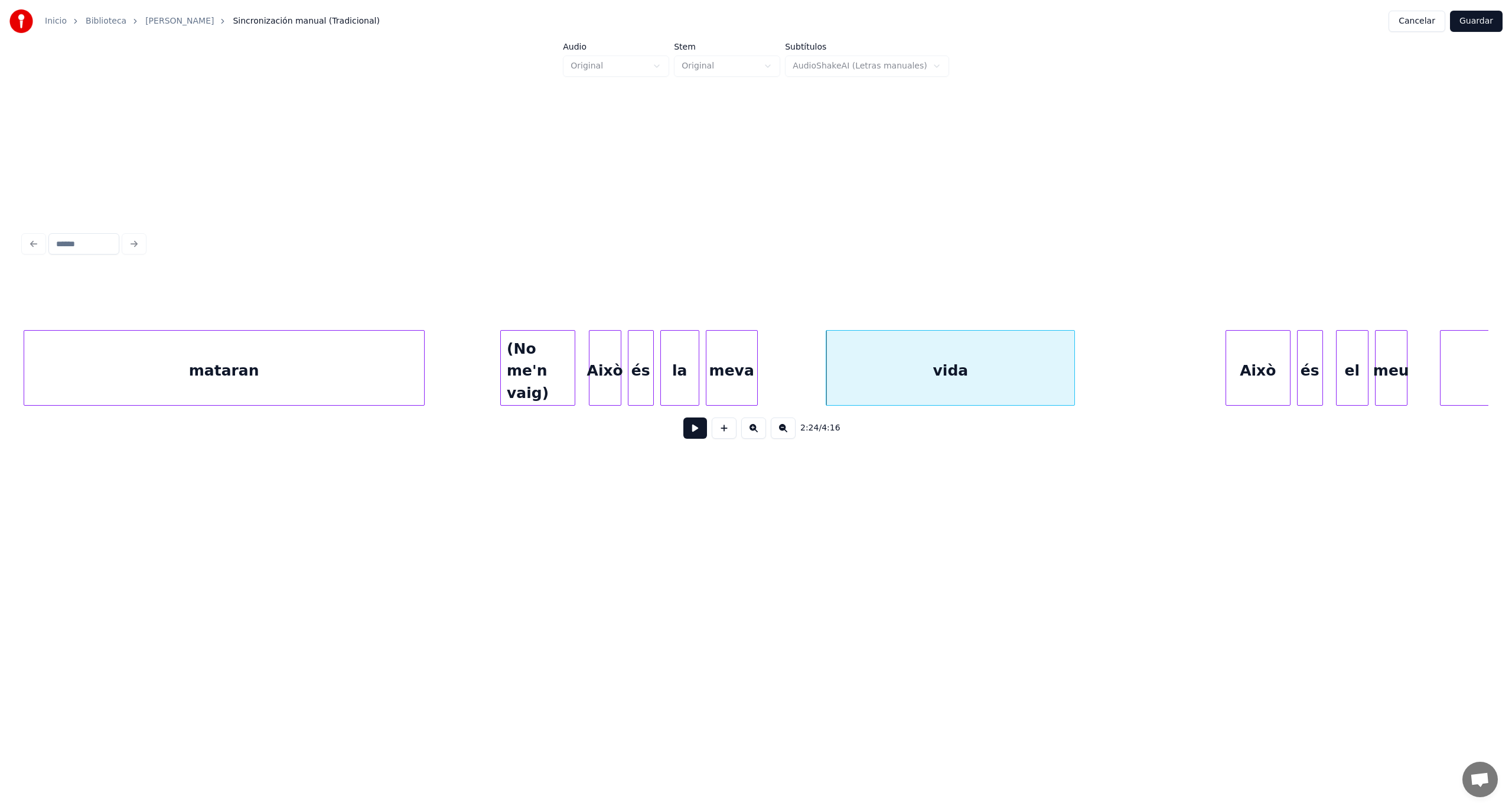
click at [691, 434] on button at bounding box center [695, 429] width 24 height 22
click at [719, 376] on div "meva" at bounding box center [732, 371] width 51 height 80
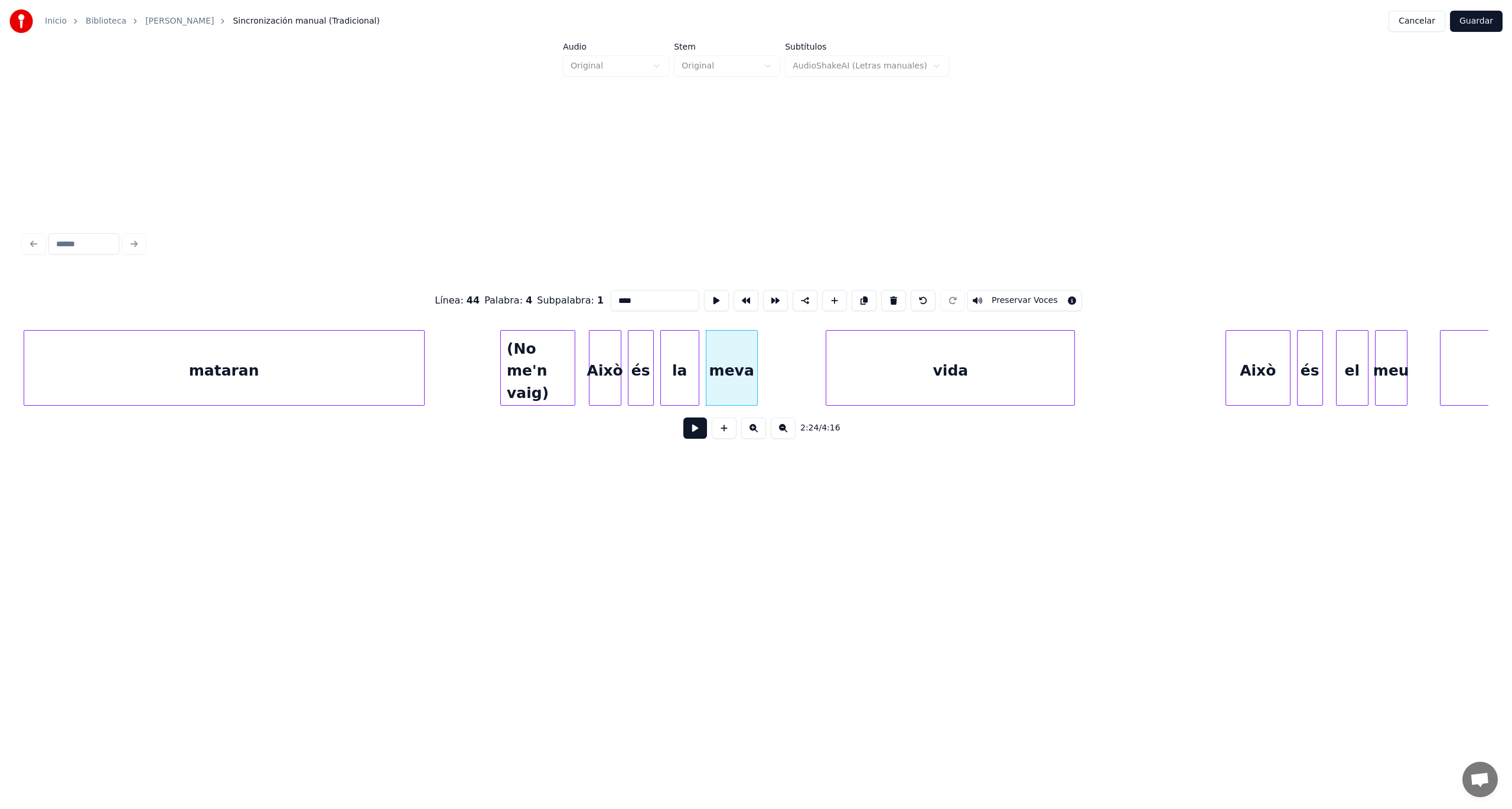
click at [703, 432] on button at bounding box center [695, 429] width 24 height 22
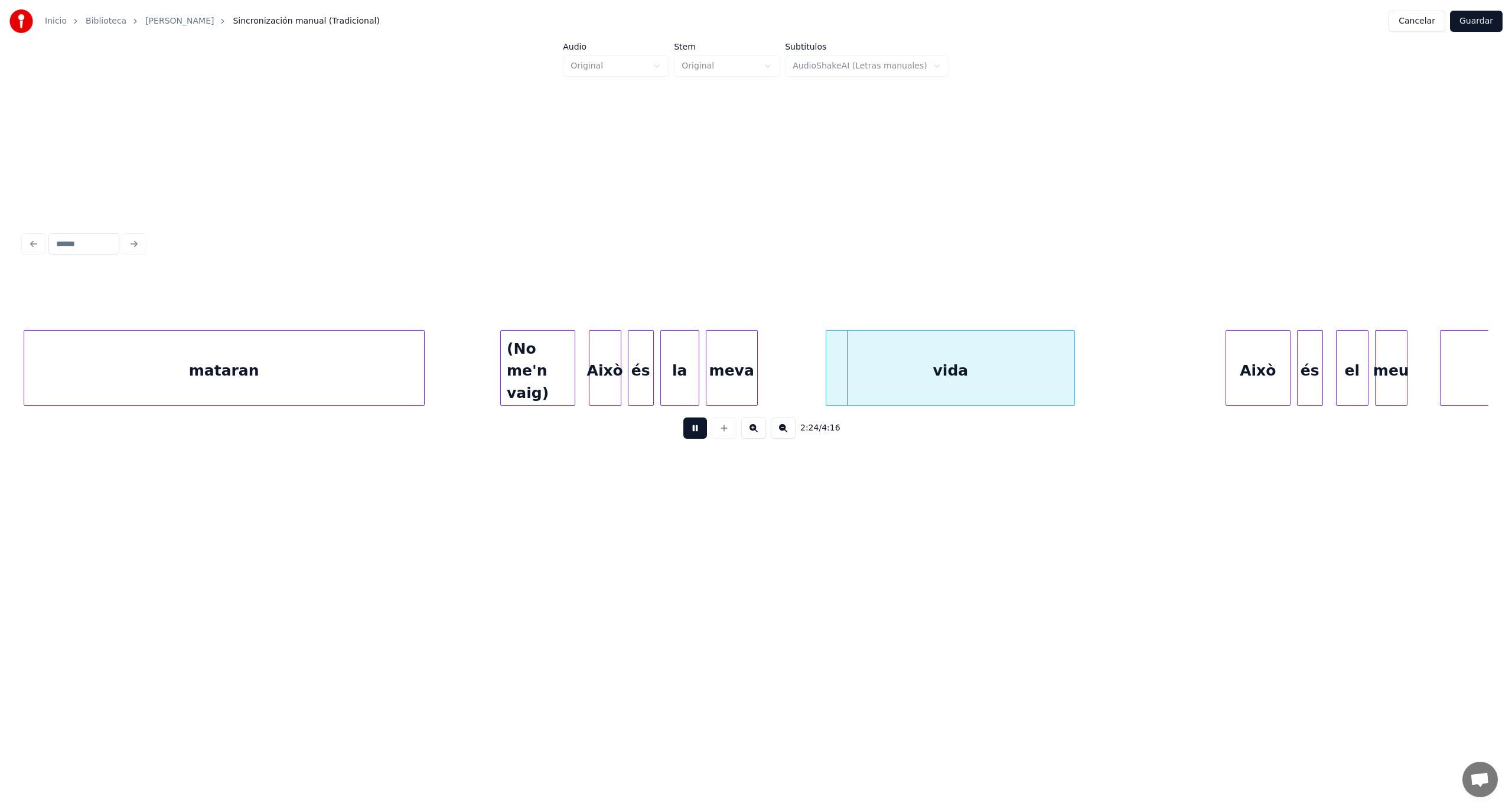
click at [703, 432] on button at bounding box center [695, 429] width 24 height 22
click at [818, 381] on div at bounding box center [816, 368] width 4 height 75
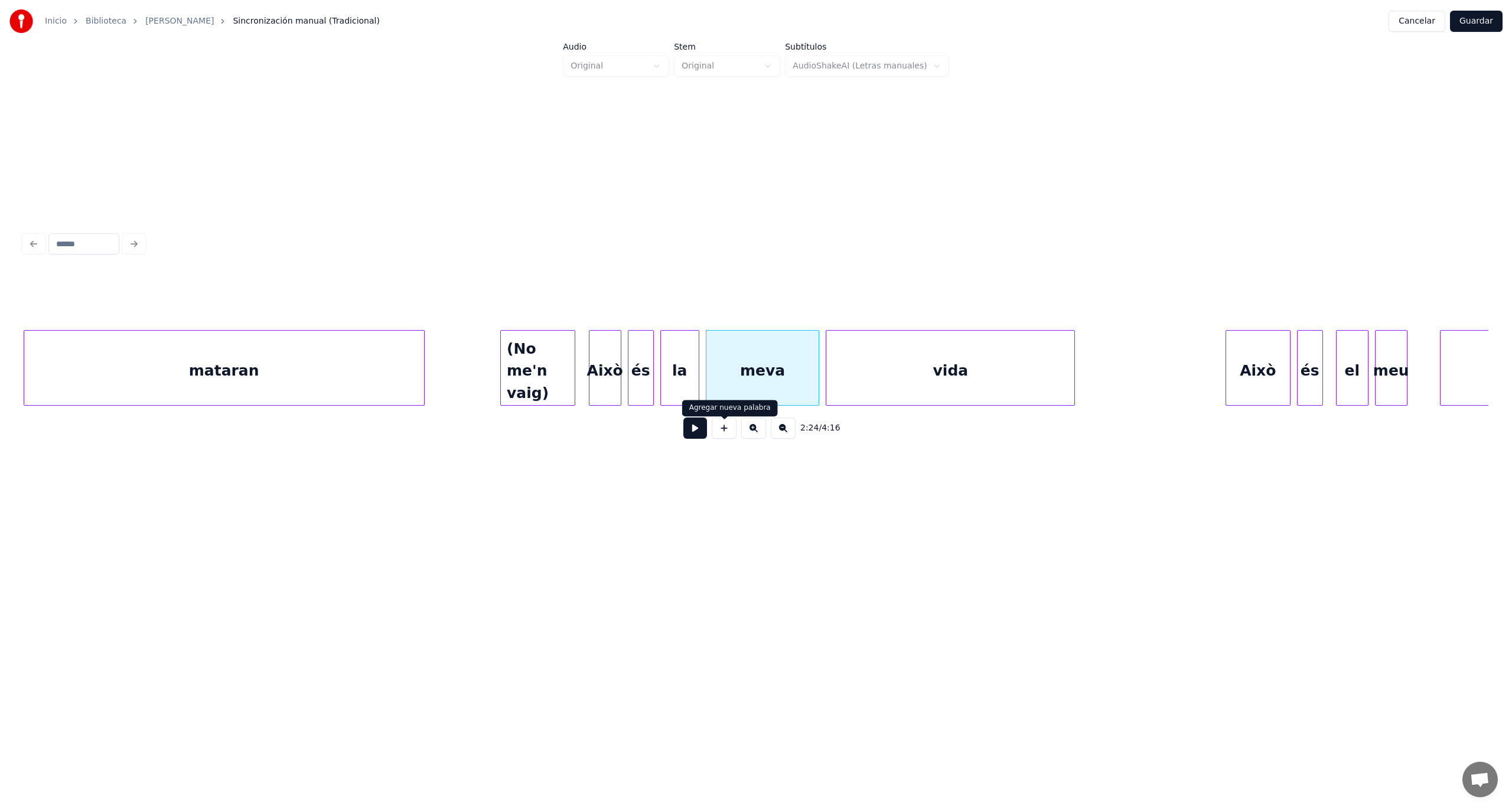
click at [688, 434] on button at bounding box center [695, 429] width 24 height 22
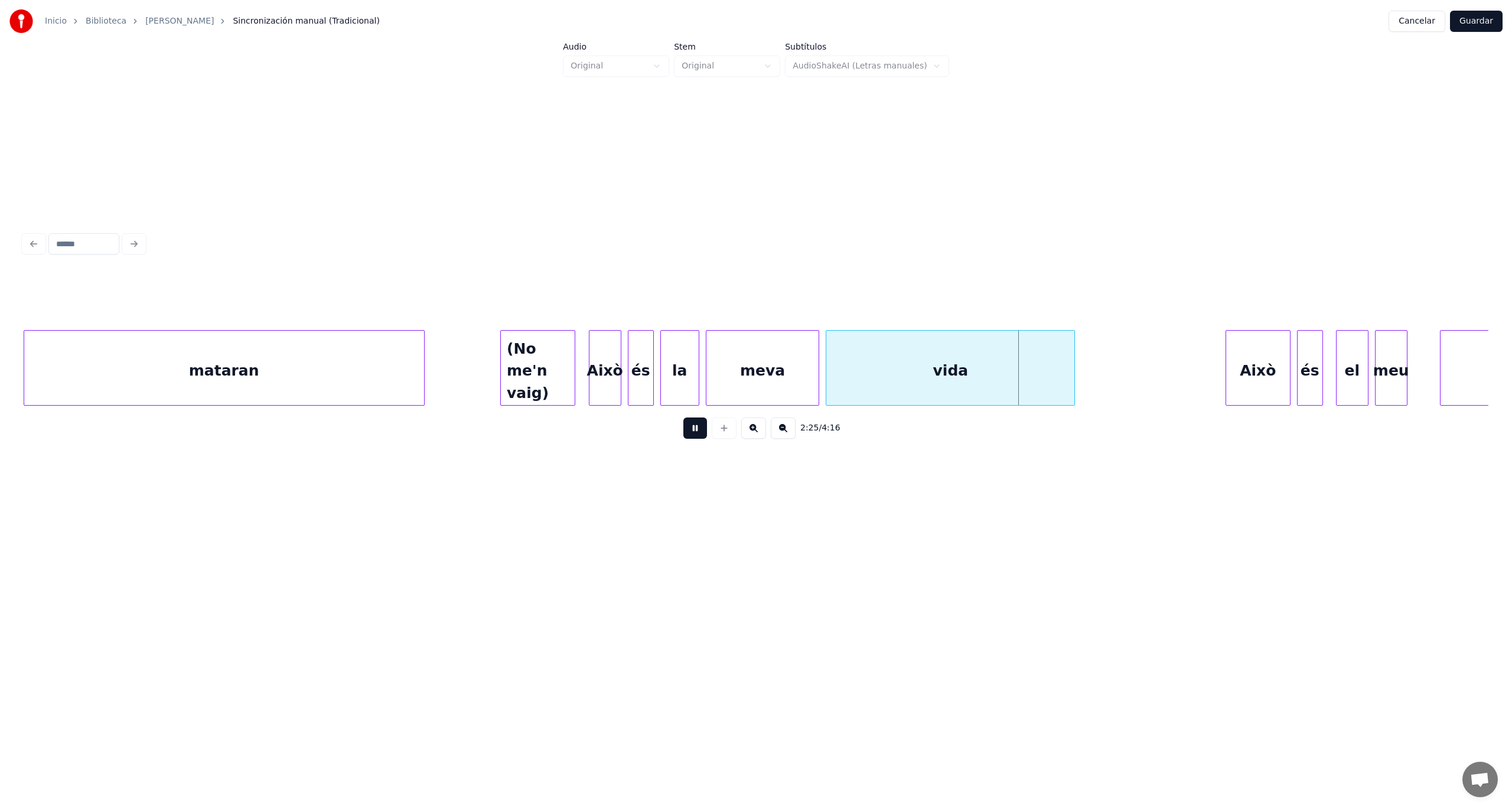
click at [688, 434] on button at bounding box center [695, 429] width 24 height 22
click at [543, 365] on div "(No me'n vaig)" at bounding box center [538, 371] width 74 height 80
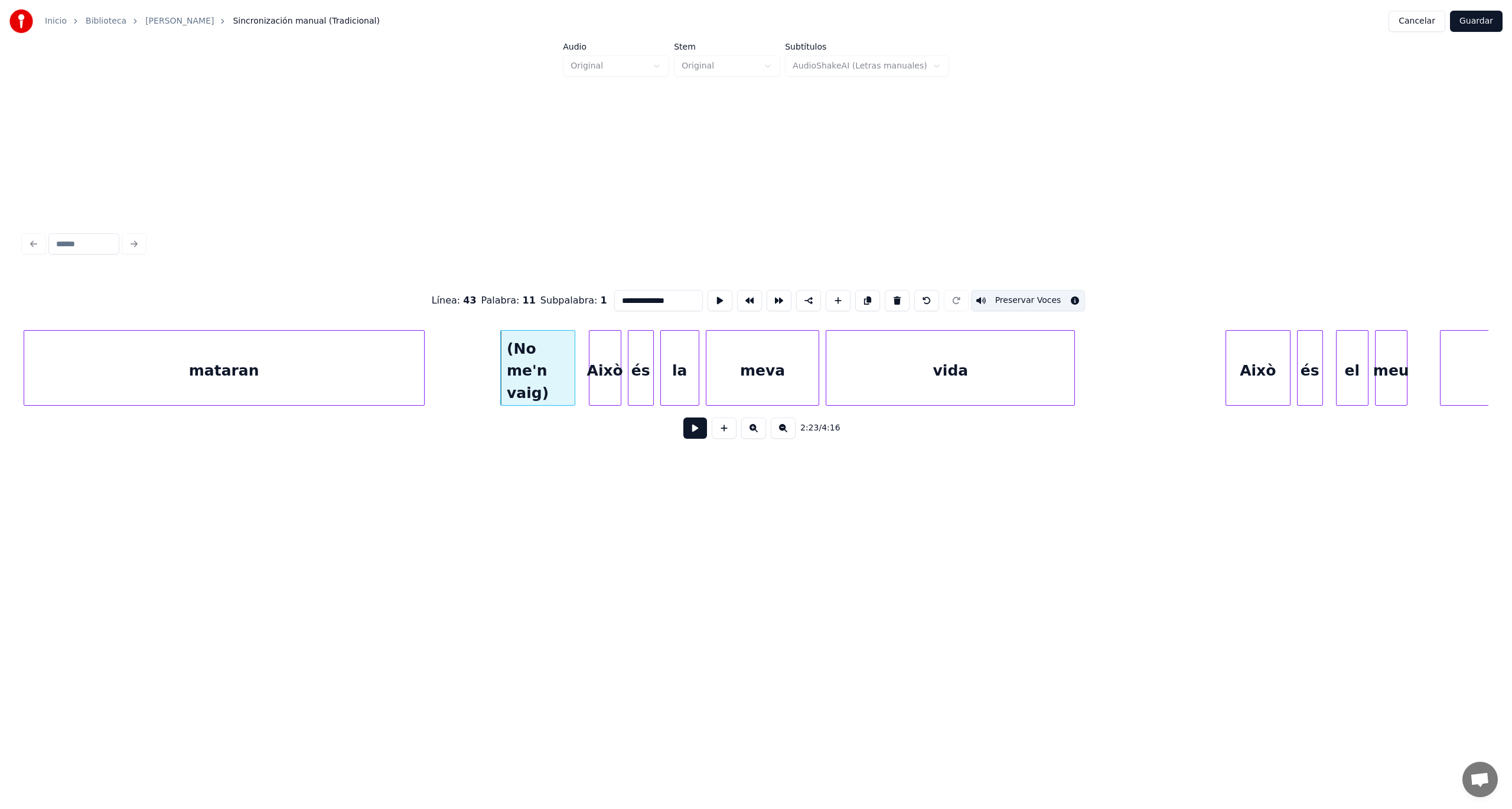
click at [617, 384] on div at bounding box center [619, 368] width 4 height 75
type input "****"
click at [685, 436] on button at bounding box center [695, 429] width 24 height 22
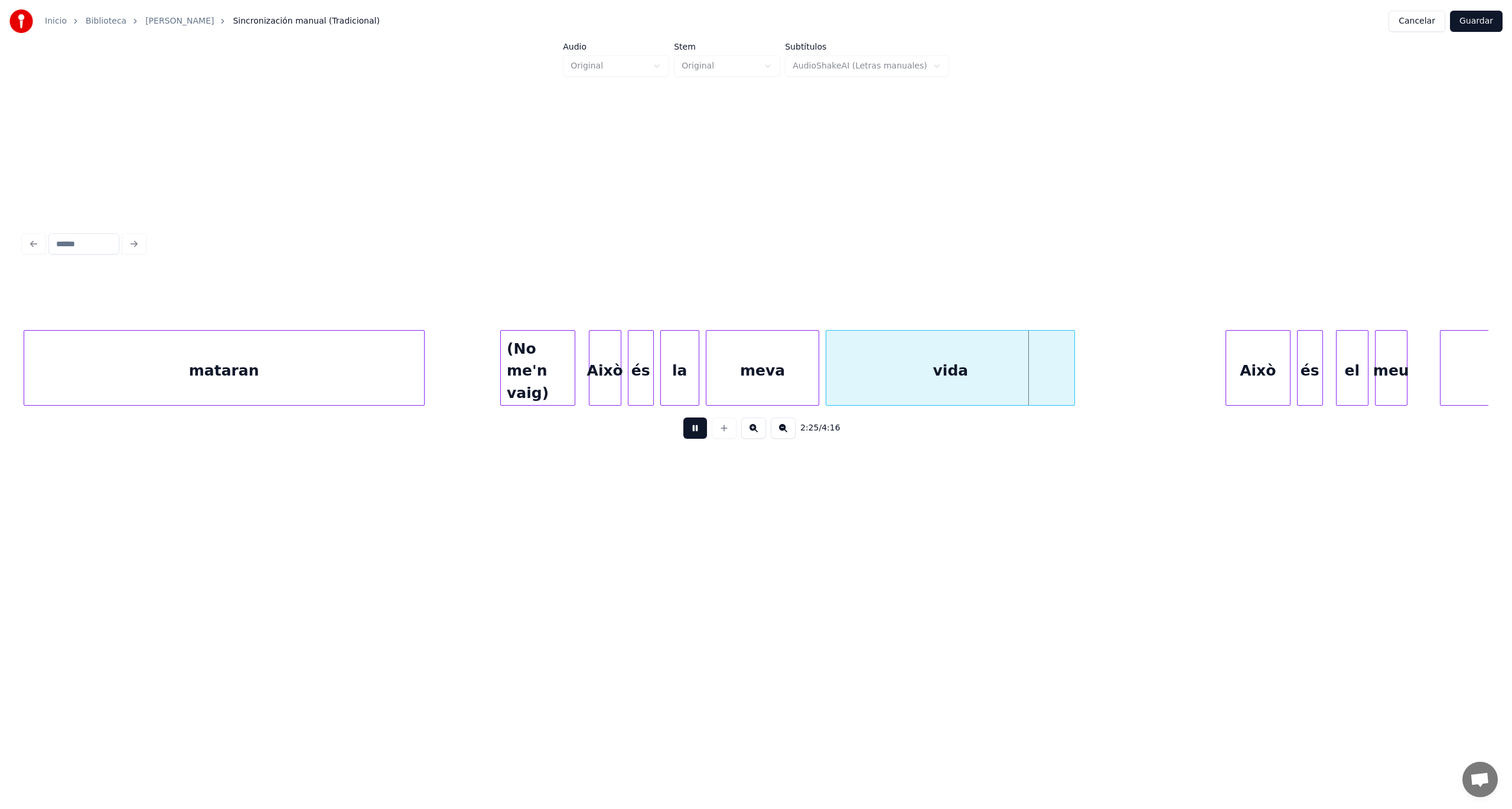
click at [685, 436] on button at bounding box center [695, 429] width 24 height 22
click at [573, 383] on div at bounding box center [571, 368] width 4 height 75
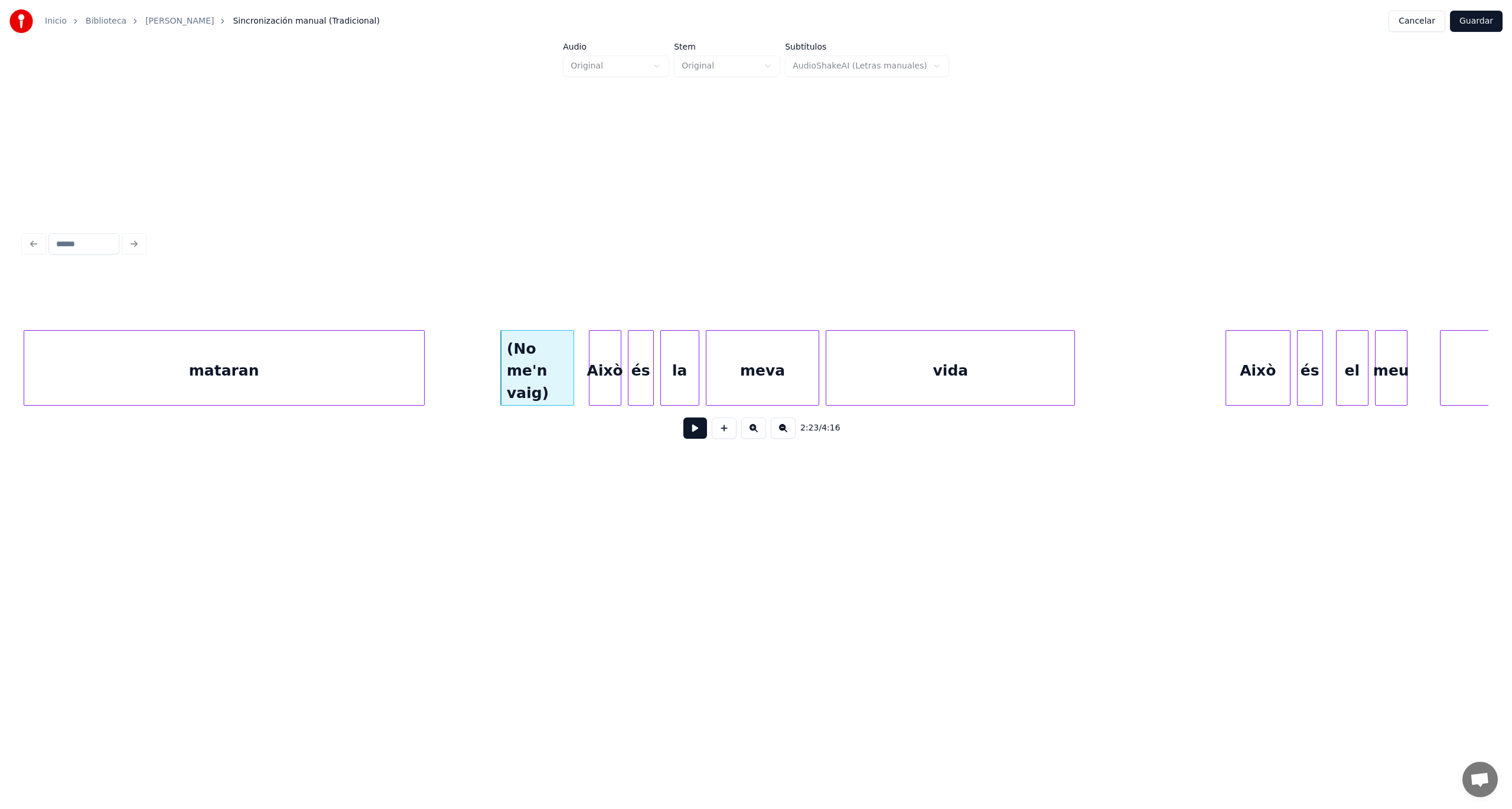
click at [545, 393] on div "(No me'n vaig)" at bounding box center [537, 371] width 73 height 80
drag, startPoint x: 672, startPoint y: 297, endPoint x: 554, endPoint y: 287, distance: 118.4
click at [554, 287] on div "**********" at bounding box center [756, 301] width 1465 height 59
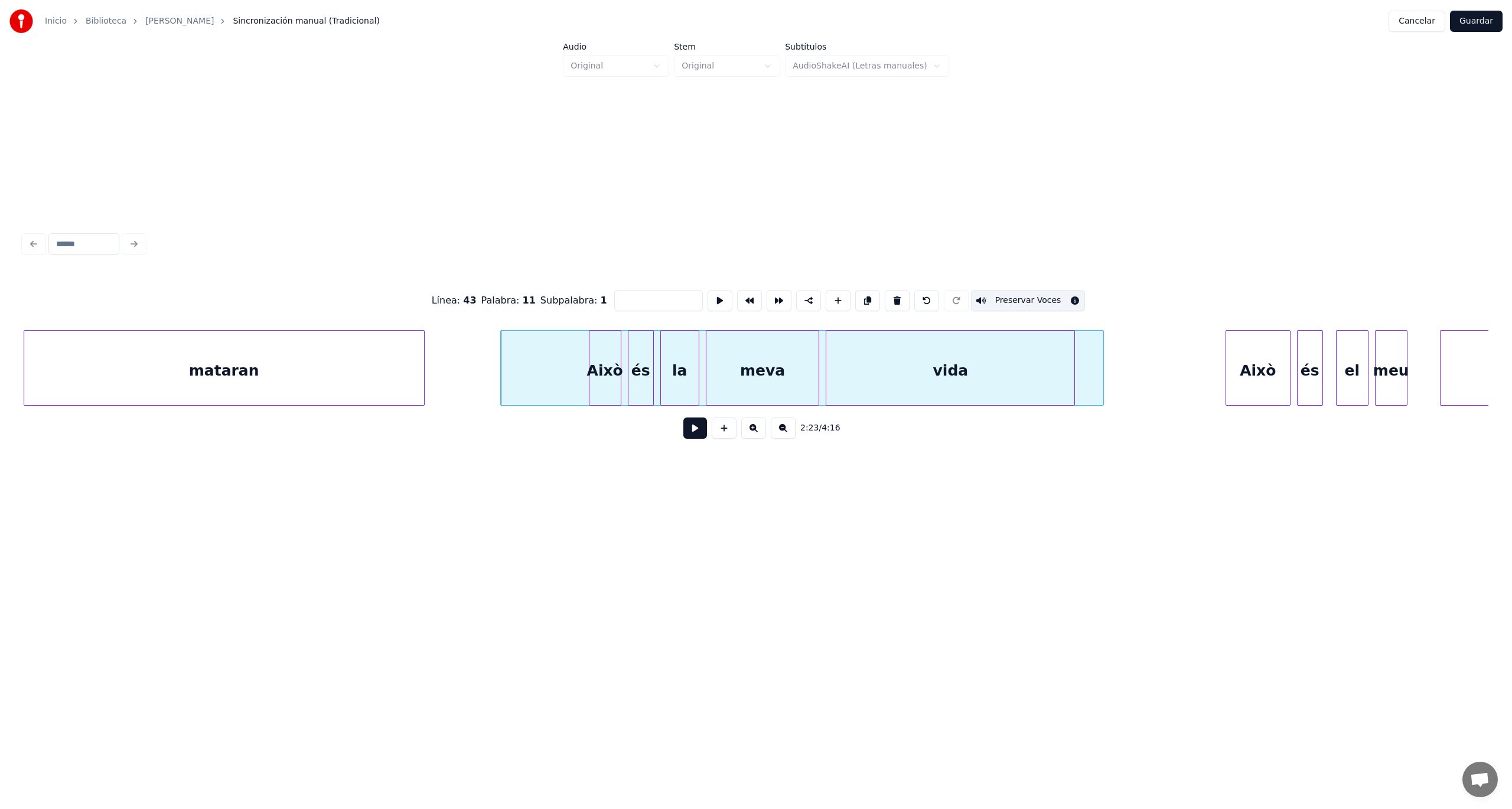
click at [1101, 368] on div at bounding box center [1101, 368] width 4 height 75
click at [1090, 371] on div at bounding box center [802, 371] width 602 height 80
click at [1005, 294] on button "Preservar Voces" at bounding box center [1028, 301] width 115 height 22
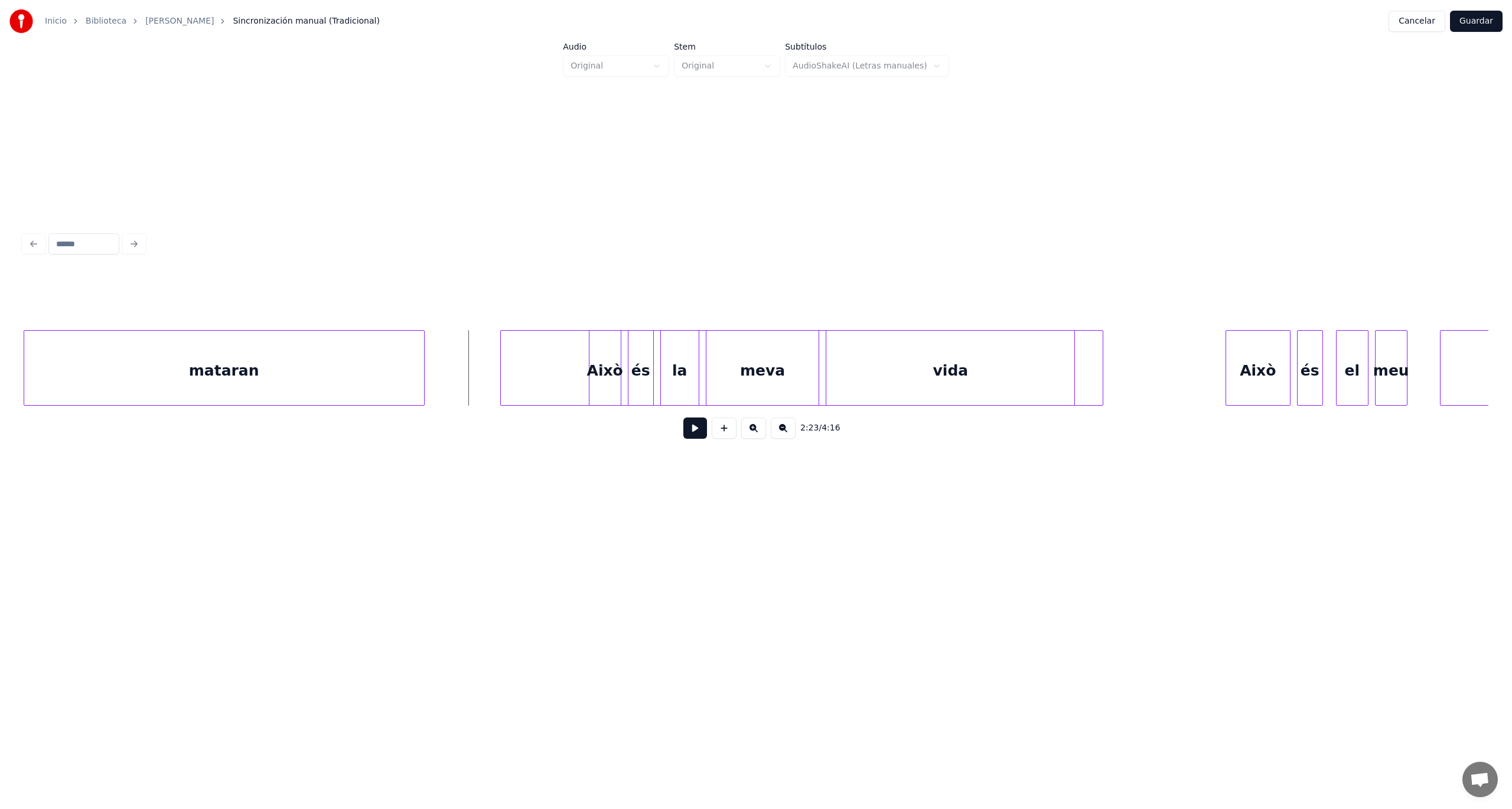
click at [700, 424] on button at bounding box center [695, 429] width 24 height 22
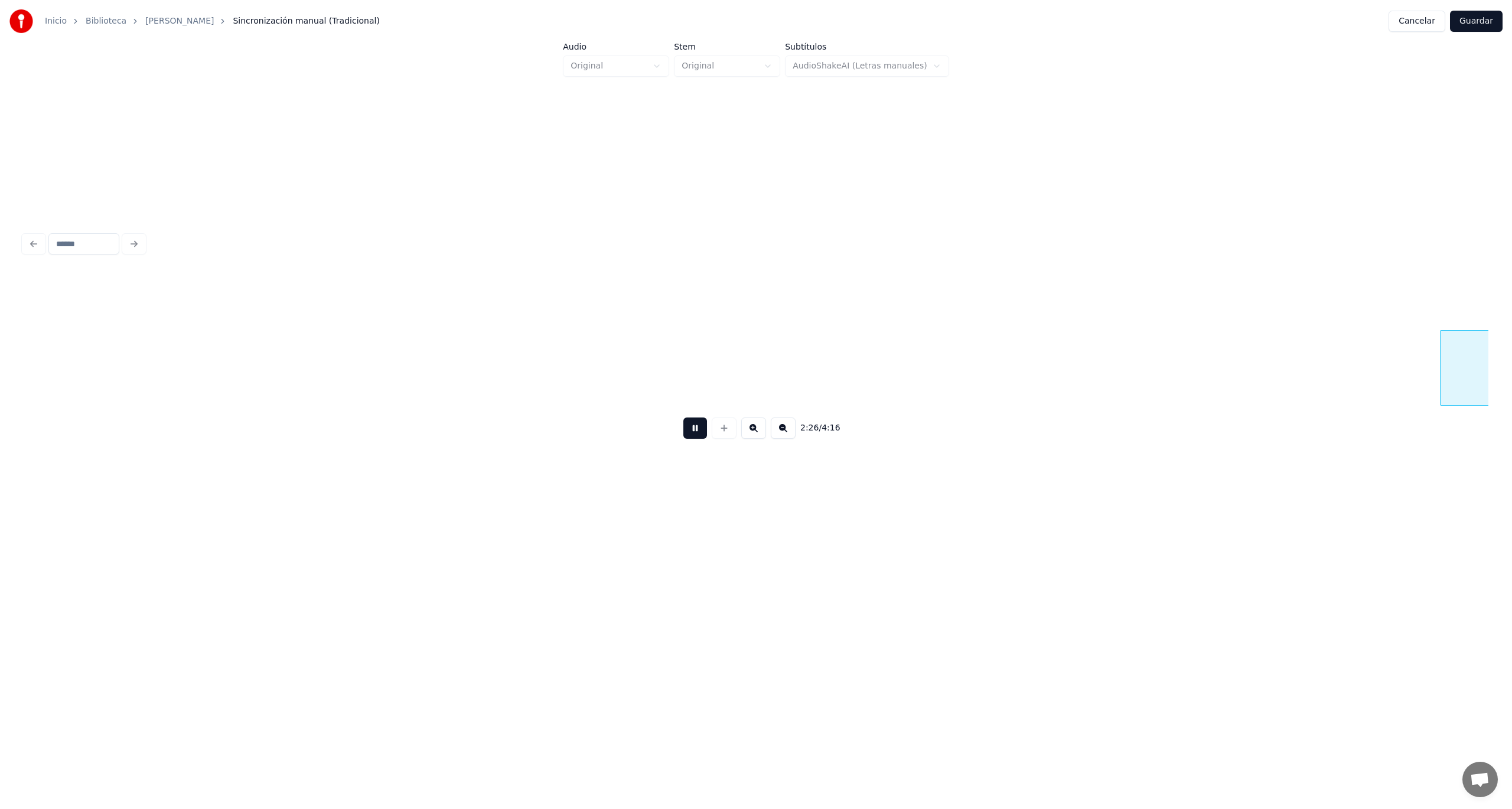
scroll to position [0, 47713]
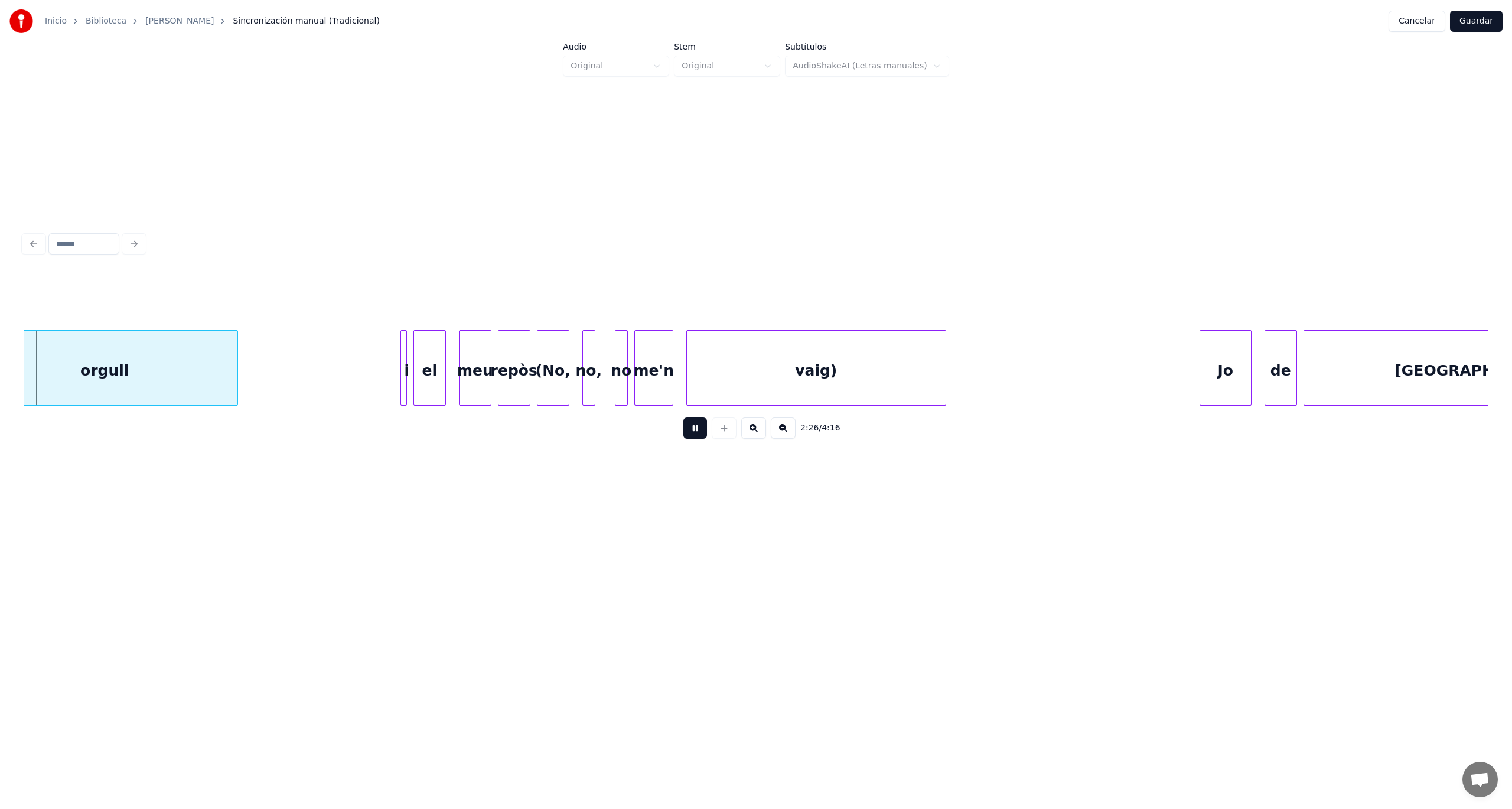
click at [700, 424] on button at bounding box center [695, 429] width 24 height 22
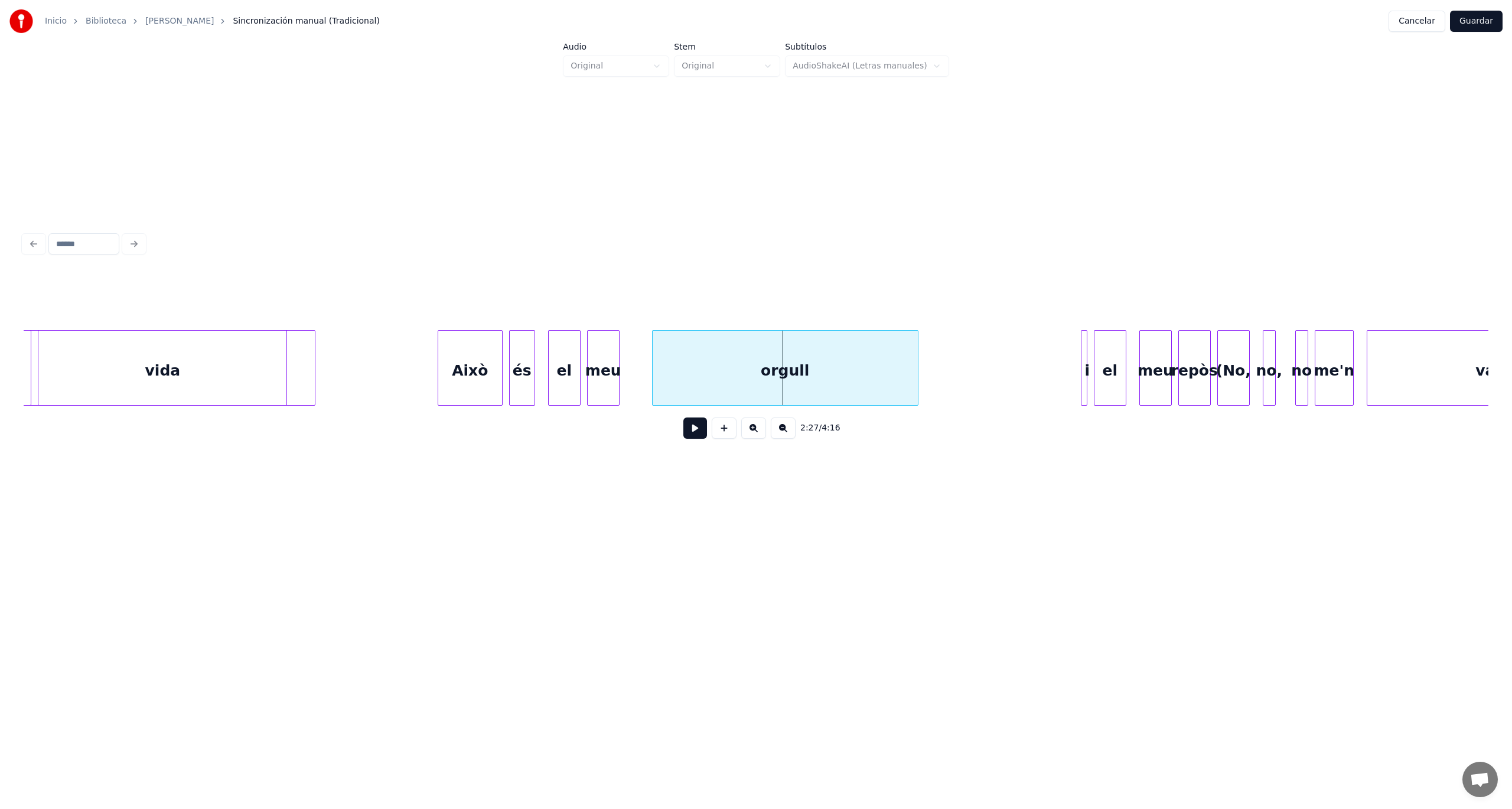
scroll to position [0, 46943]
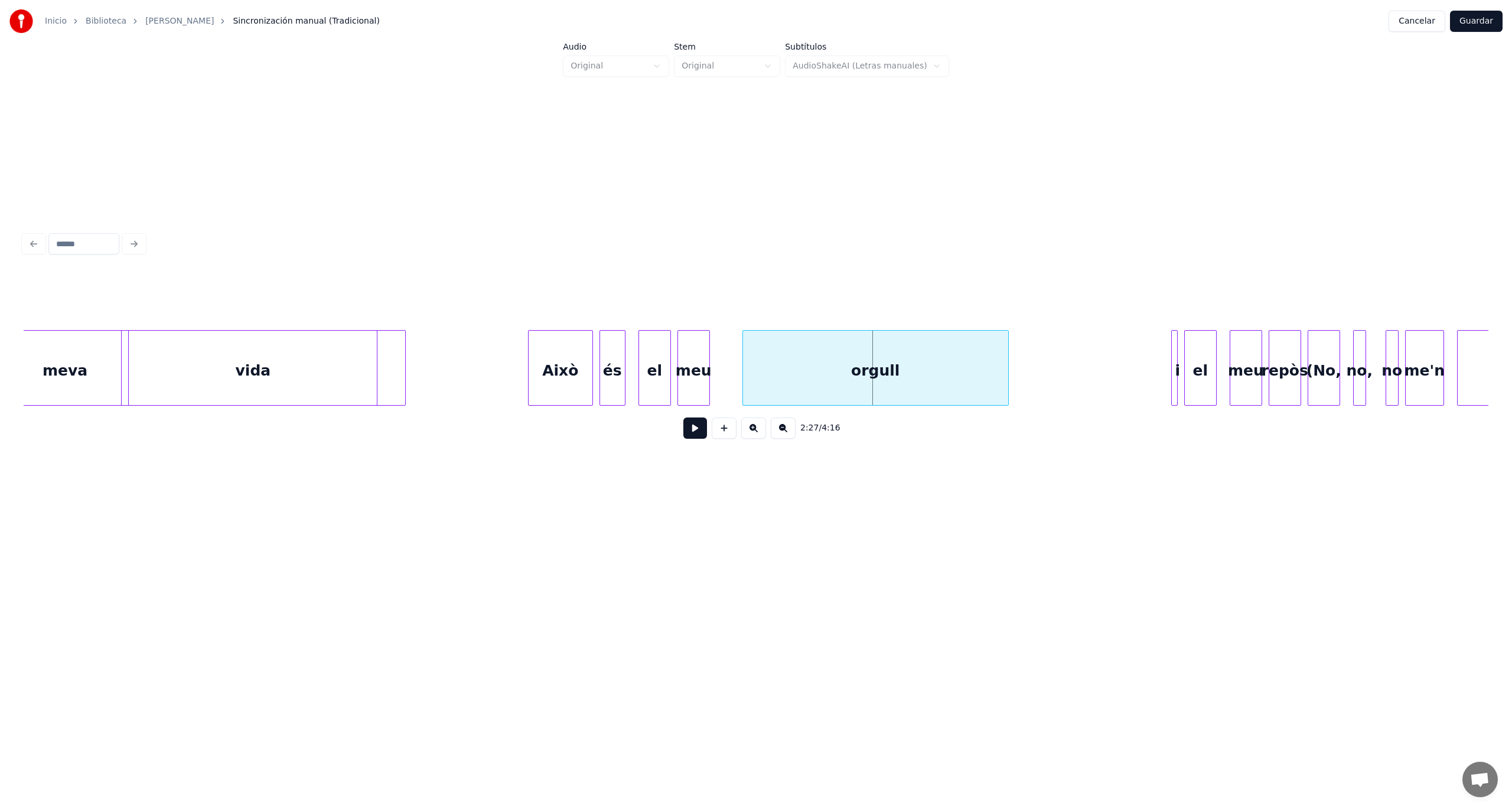
click at [546, 379] on div "Això" at bounding box center [560, 371] width 64 height 80
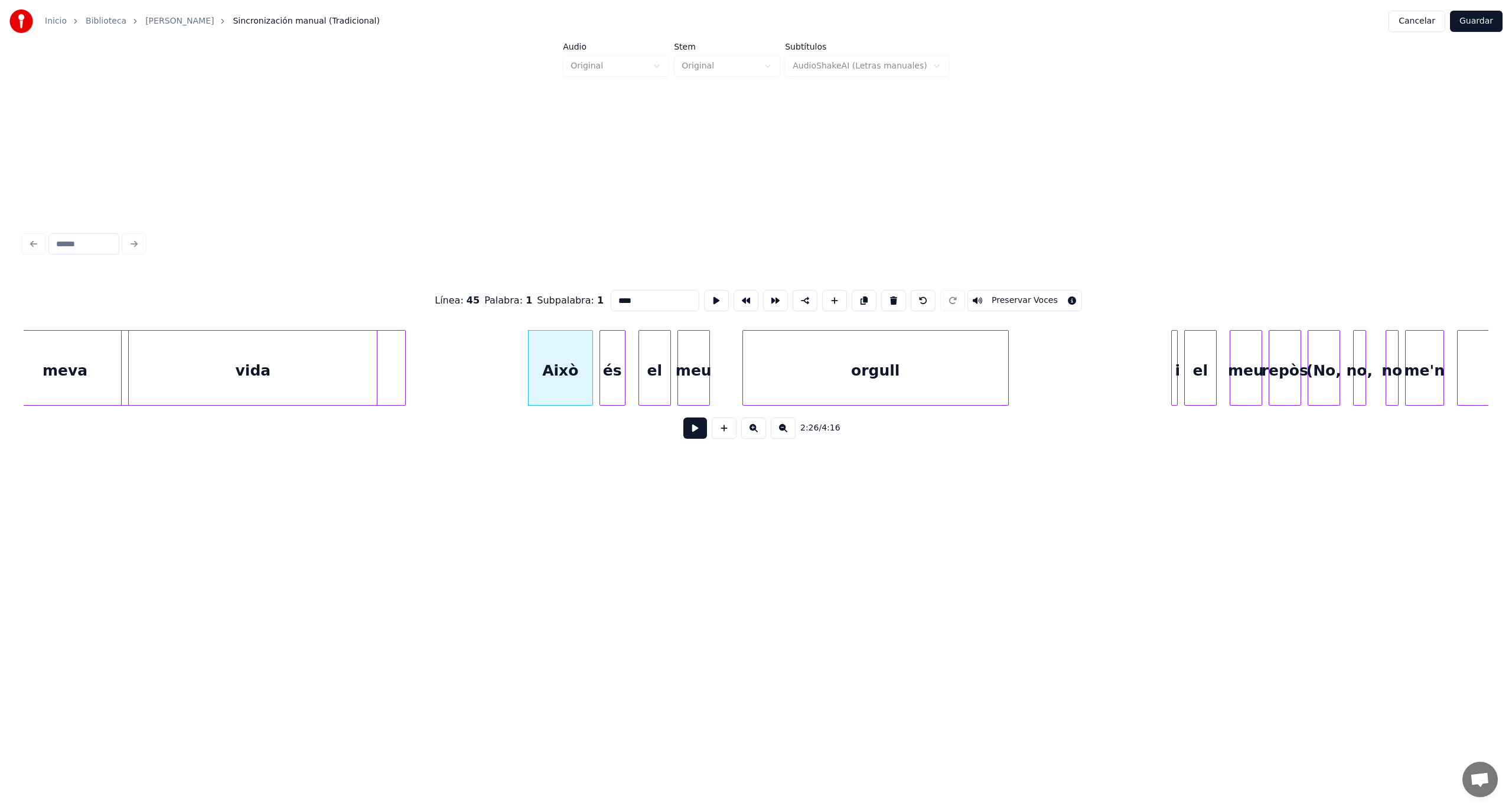
click at [687, 434] on button at bounding box center [695, 429] width 24 height 22
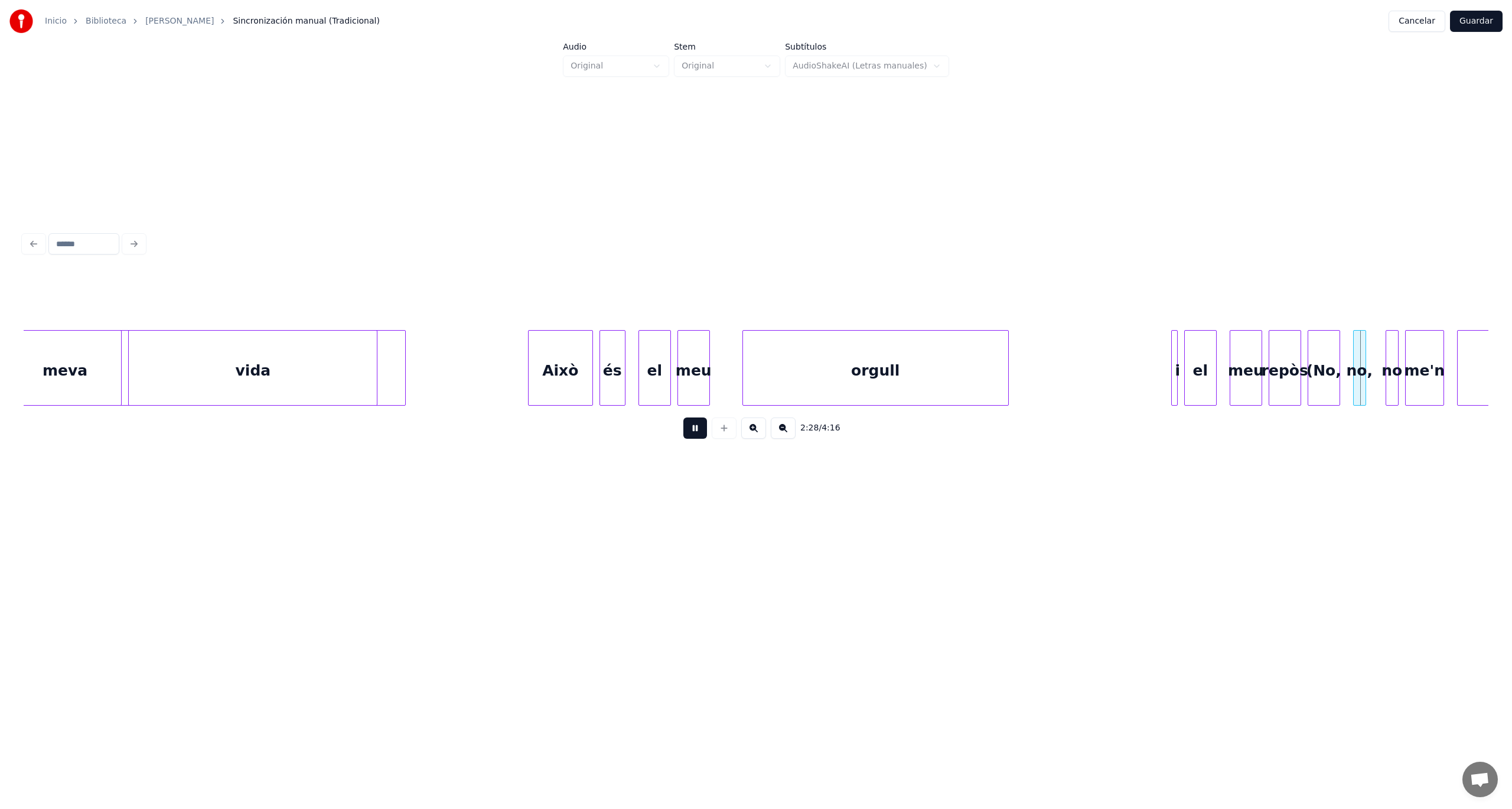
click at [687, 434] on button at bounding box center [695, 429] width 24 height 22
click at [688, 434] on button at bounding box center [695, 429] width 24 height 22
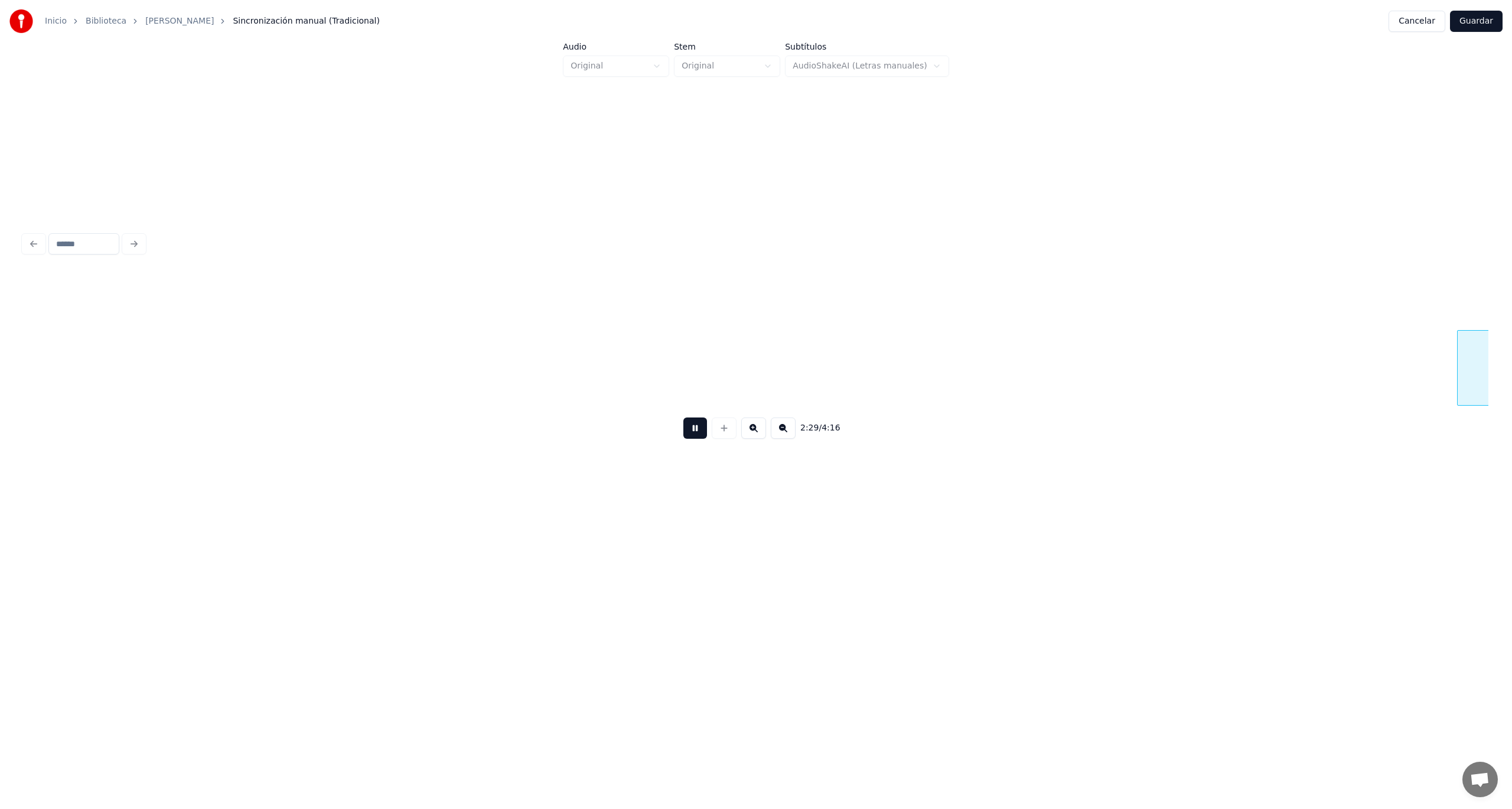
scroll to position [0, 48408]
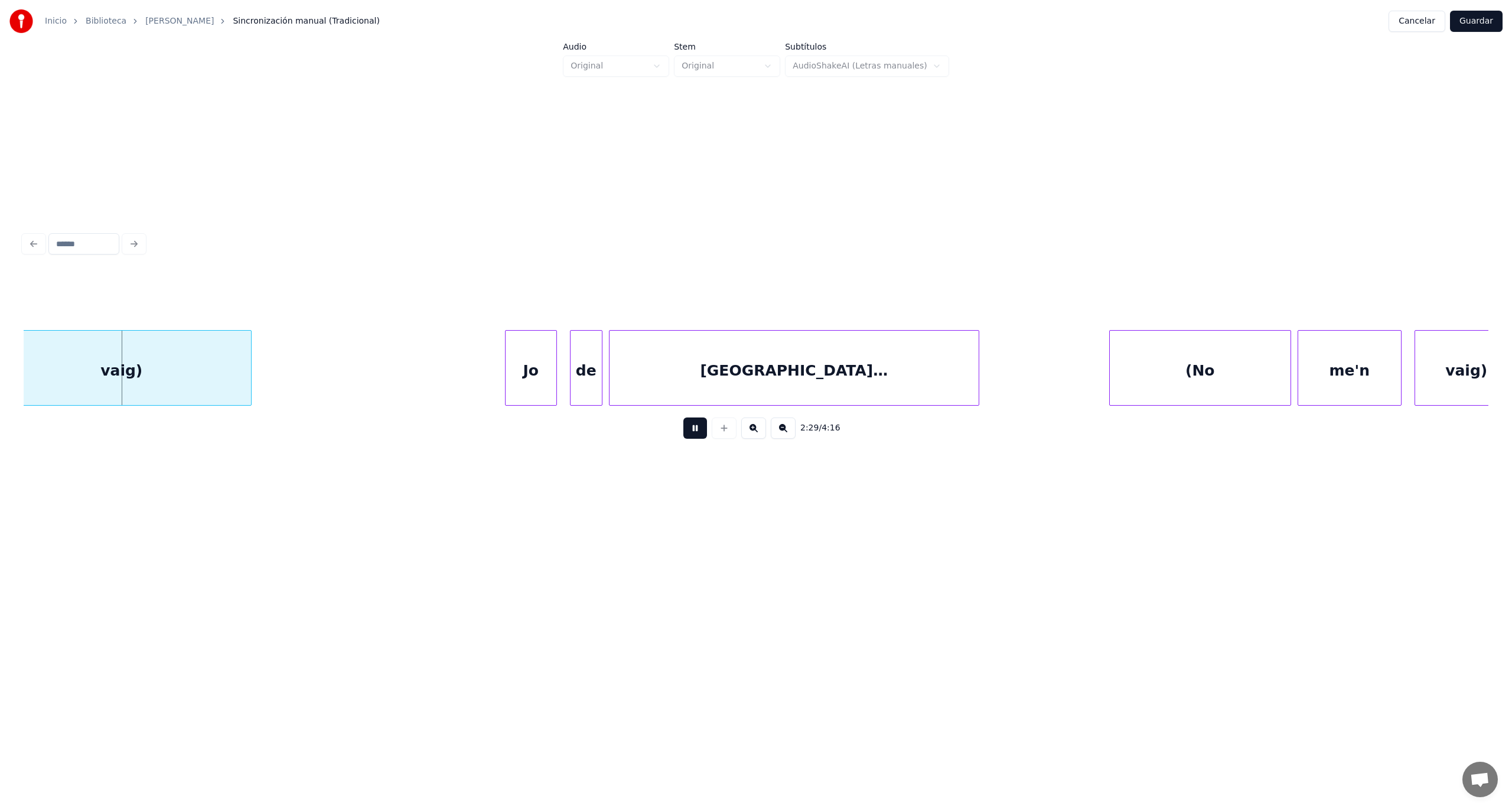
click at [688, 434] on button at bounding box center [695, 429] width 24 height 22
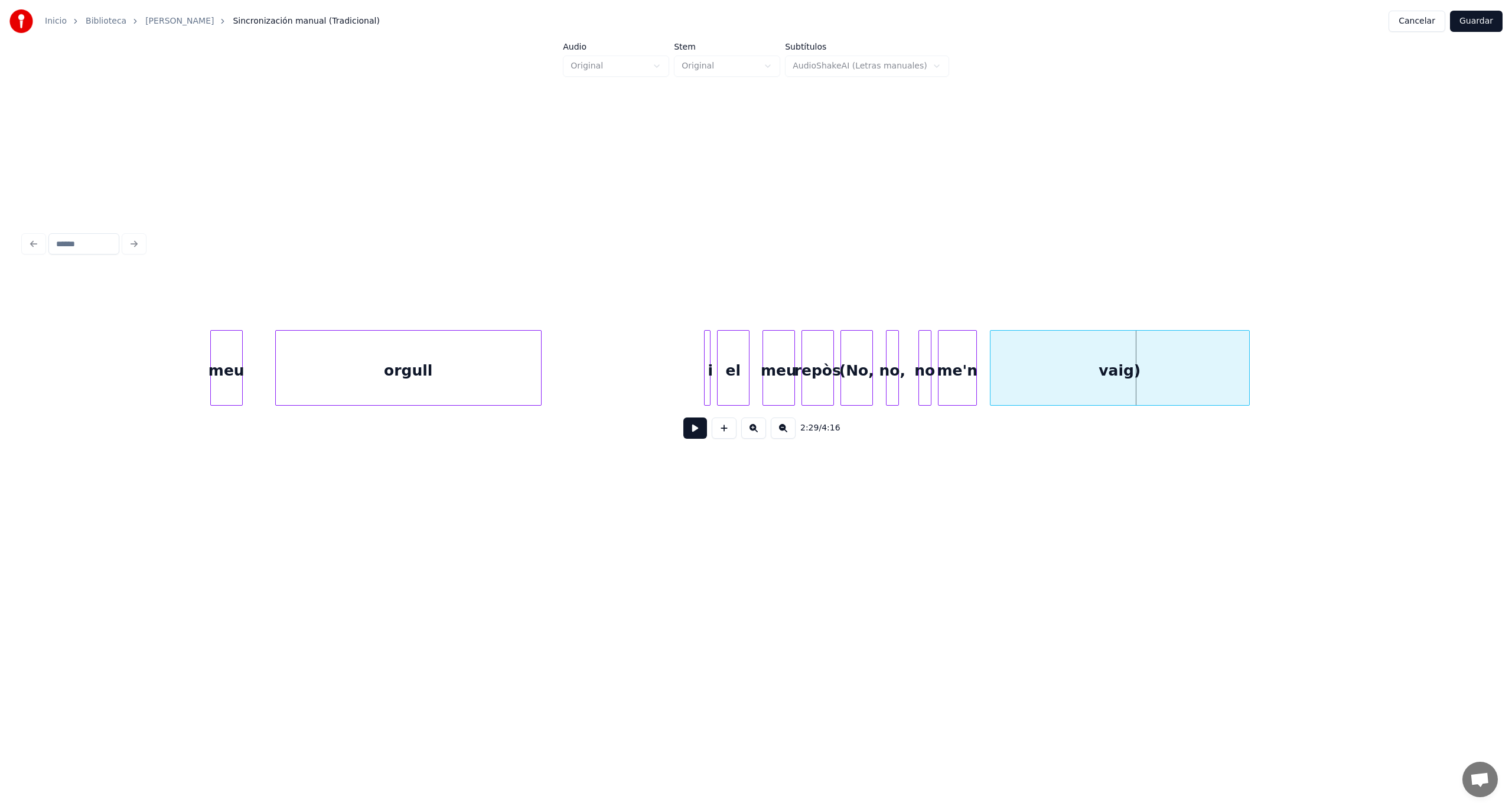
scroll to position [0, 47319]
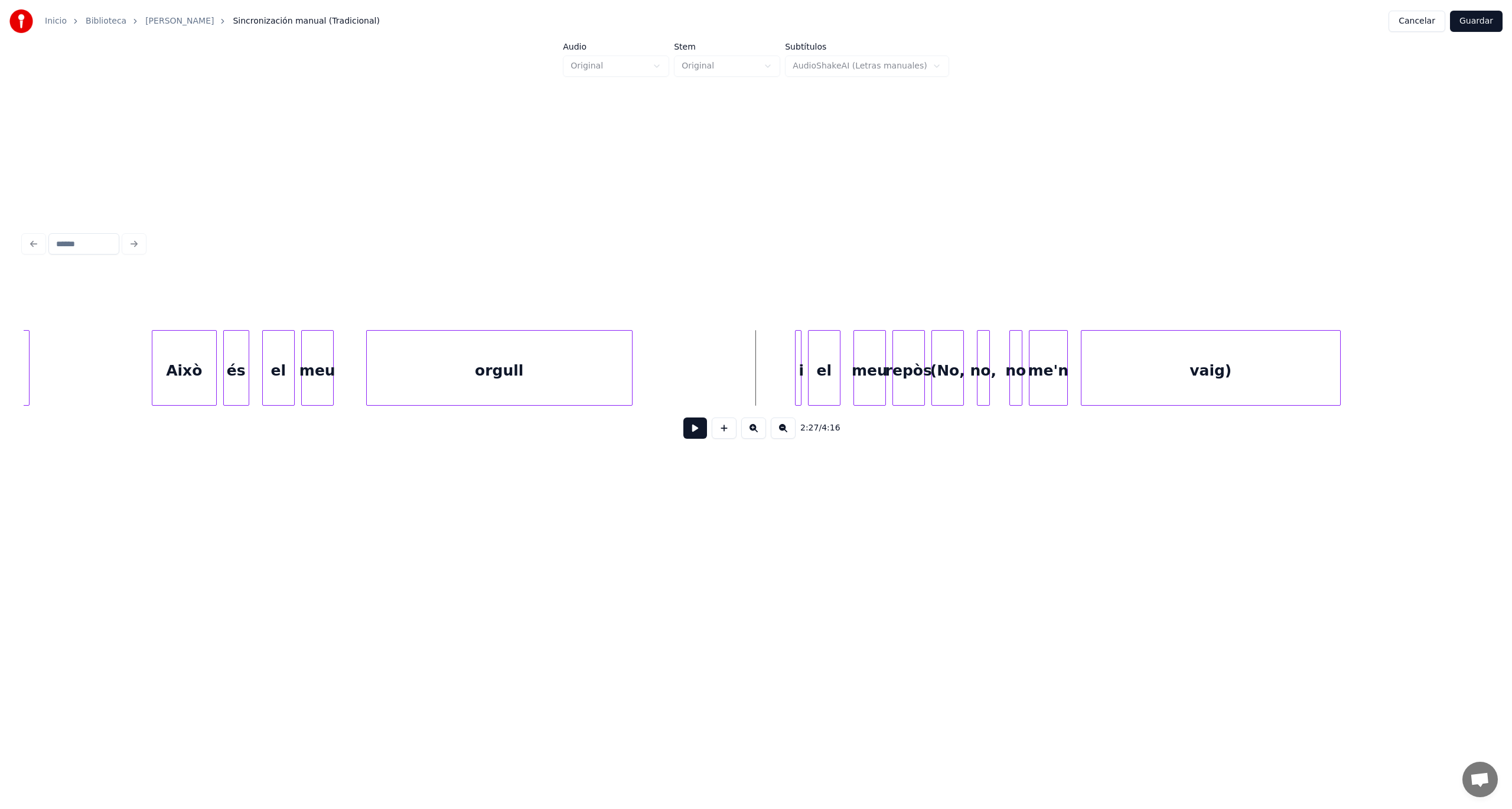
click at [688, 433] on button at bounding box center [695, 429] width 24 height 22
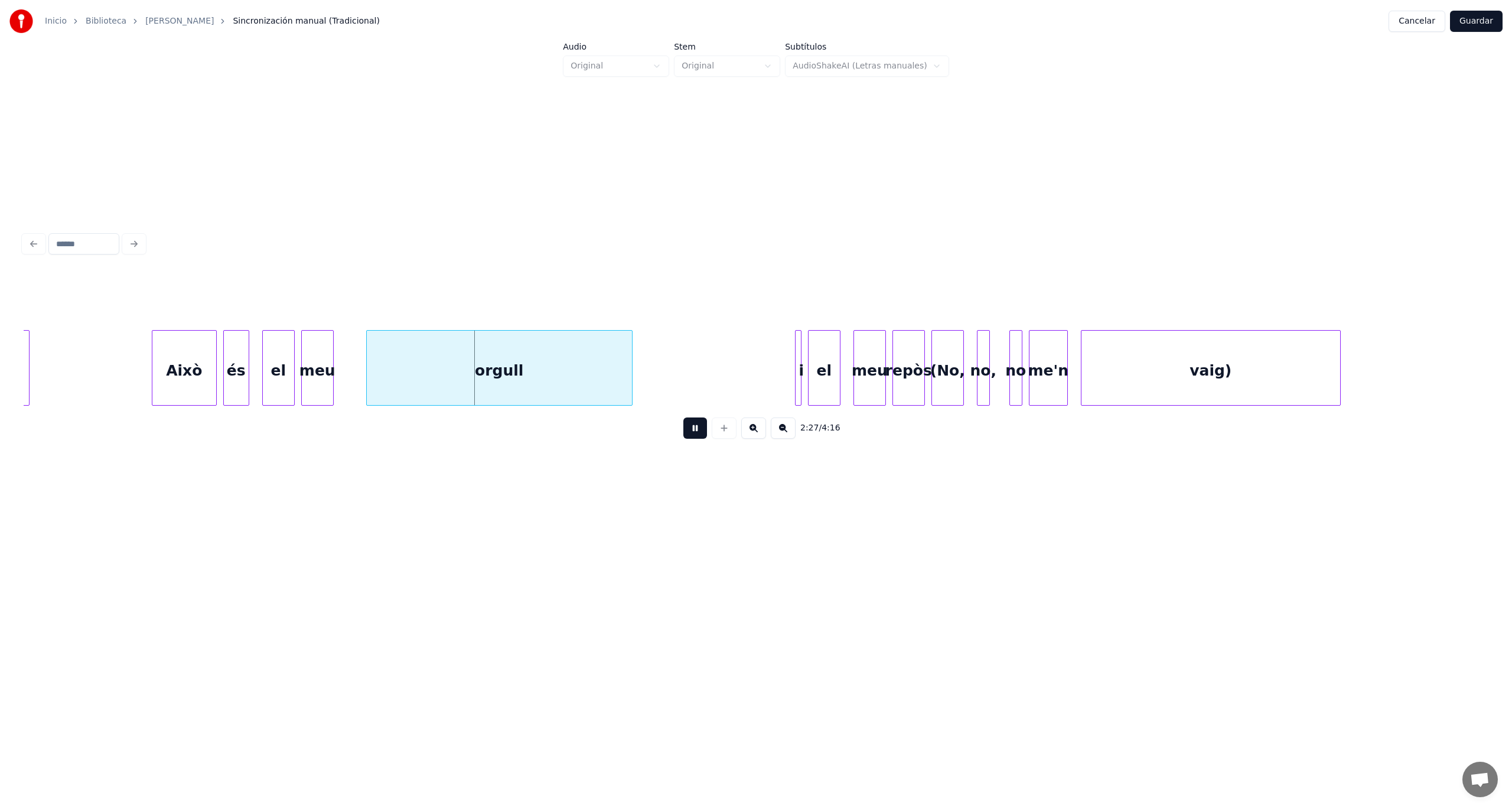
click at [688, 433] on button at bounding box center [695, 429] width 24 height 22
click at [344, 375] on div at bounding box center [344, 368] width 4 height 75
click at [454, 370] on div "orgull" at bounding box center [487, 371] width 289 height 80
click at [699, 436] on button at bounding box center [695, 429] width 24 height 22
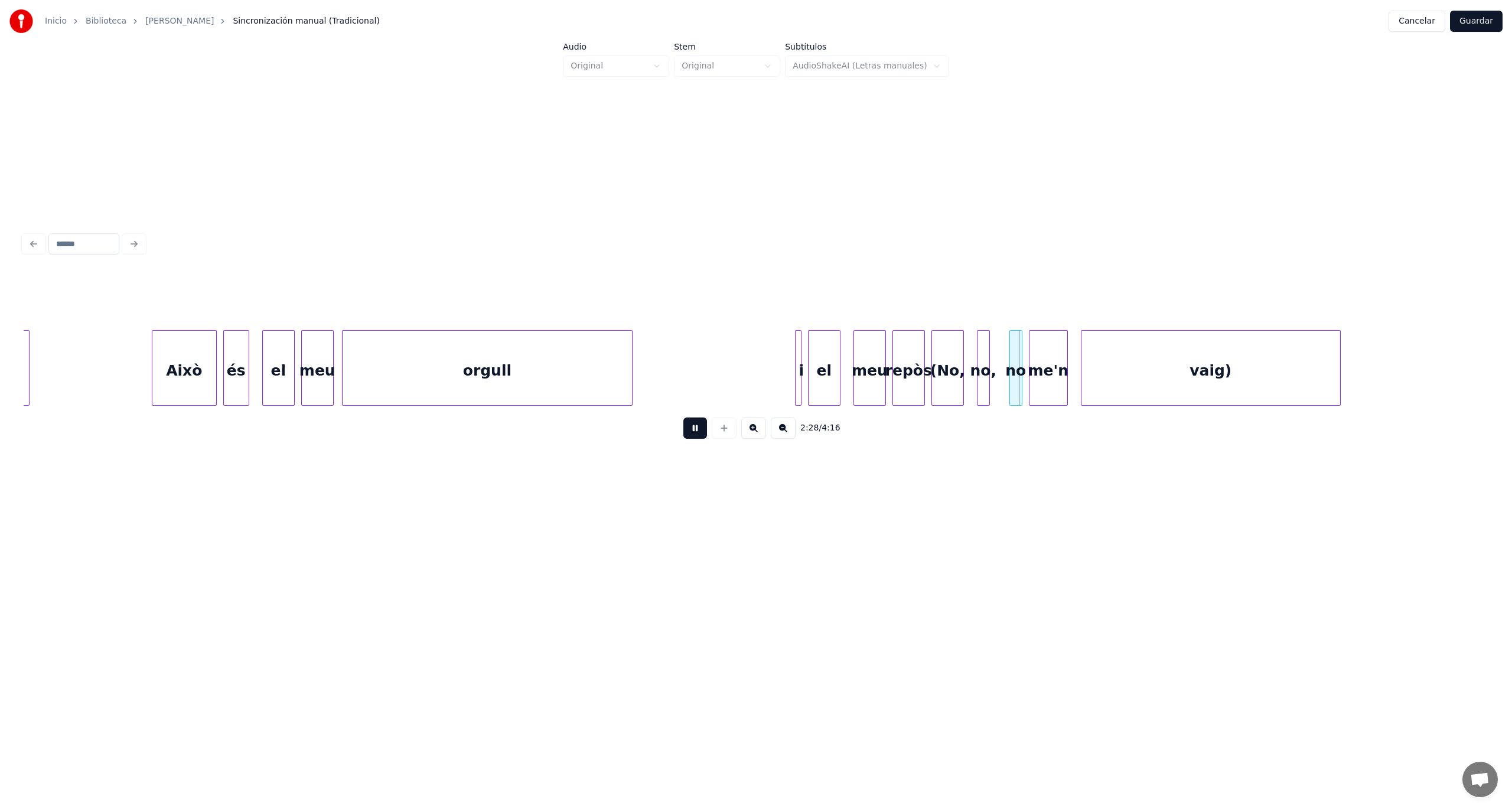
click at [699, 436] on button at bounding box center [695, 429] width 24 height 22
click at [757, 386] on div at bounding box center [757, 368] width 4 height 75
click at [696, 433] on button at bounding box center [695, 429] width 24 height 22
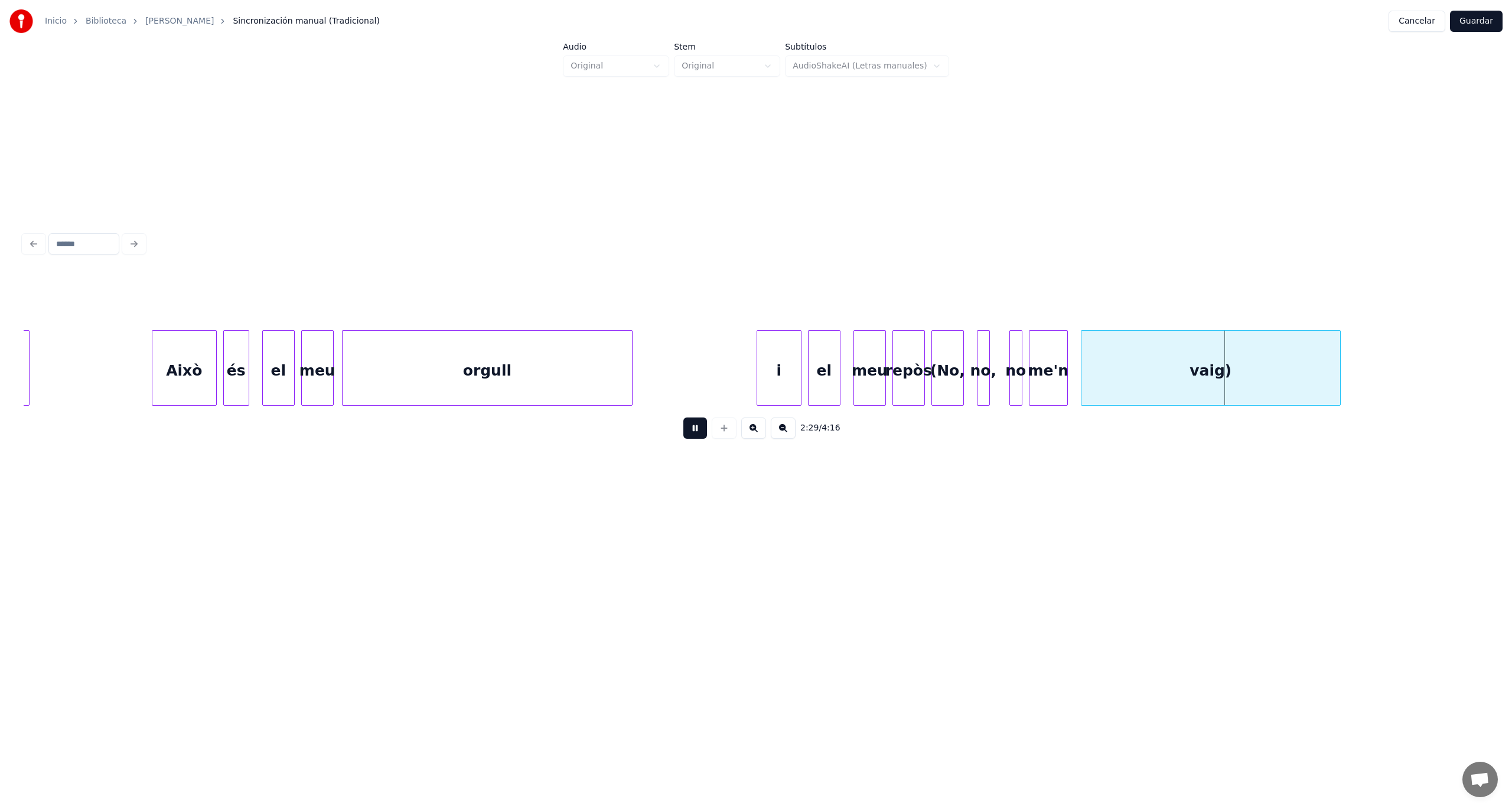
click at [696, 433] on button at bounding box center [695, 429] width 24 height 22
click at [1225, 377] on div "vaig)" at bounding box center [1210, 371] width 258 height 80
click at [887, 296] on button at bounding box center [897, 301] width 25 height 22
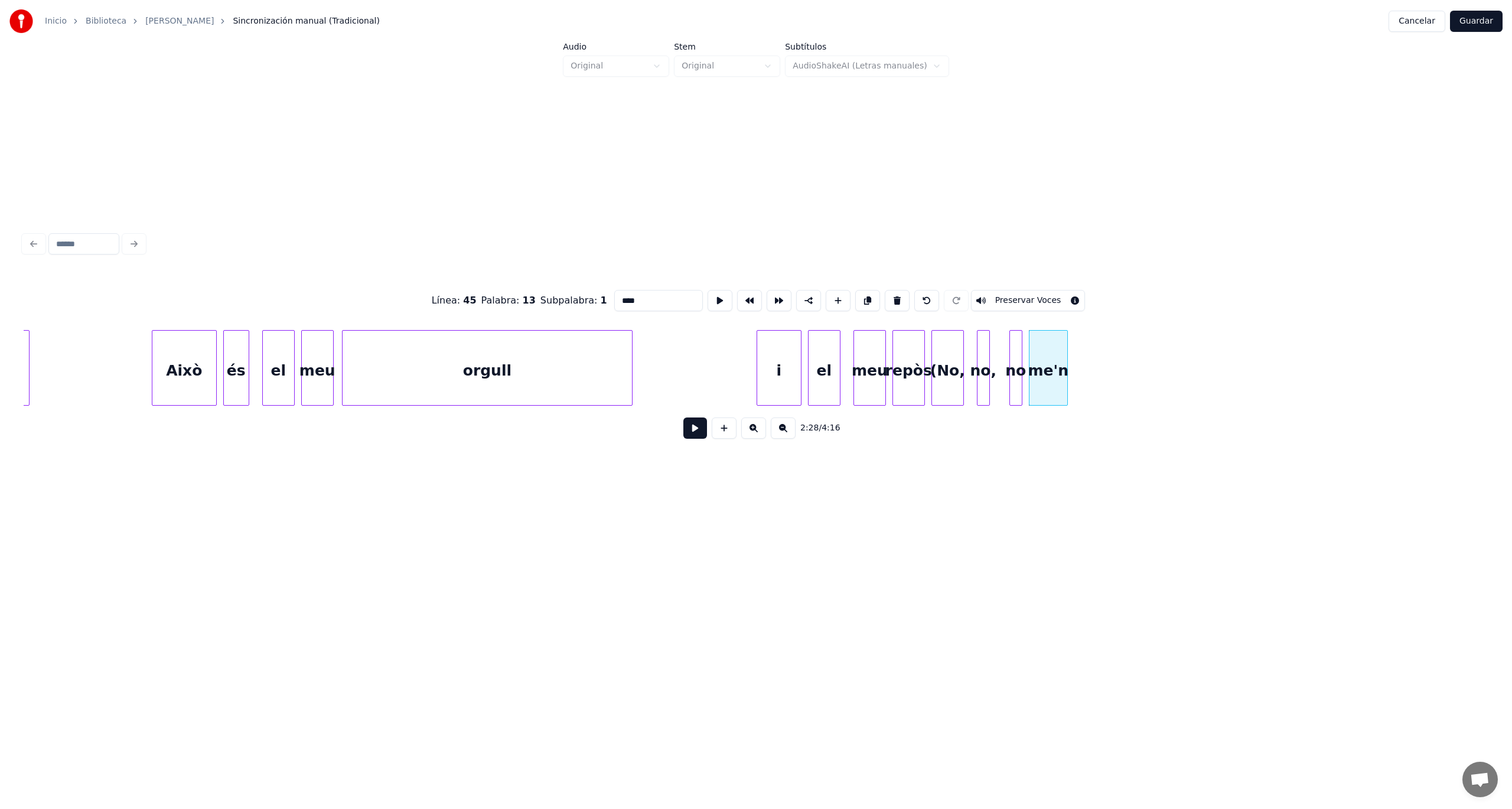
click at [1055, 371] on div "me'n" at bounding box center [1048, 371] width 38 height 80
click at [890, 295] on button at bounding box center [897, 301] width 25 height 22
click at [1011, 378] on div at bounding box center [1012, 368] width 4 height 75
click at [1018, 373] on div at bounding box center [1019, 368] width 4 height 75
click at [888, 294] on button at bounding box center [897, 301] width 25 height 22
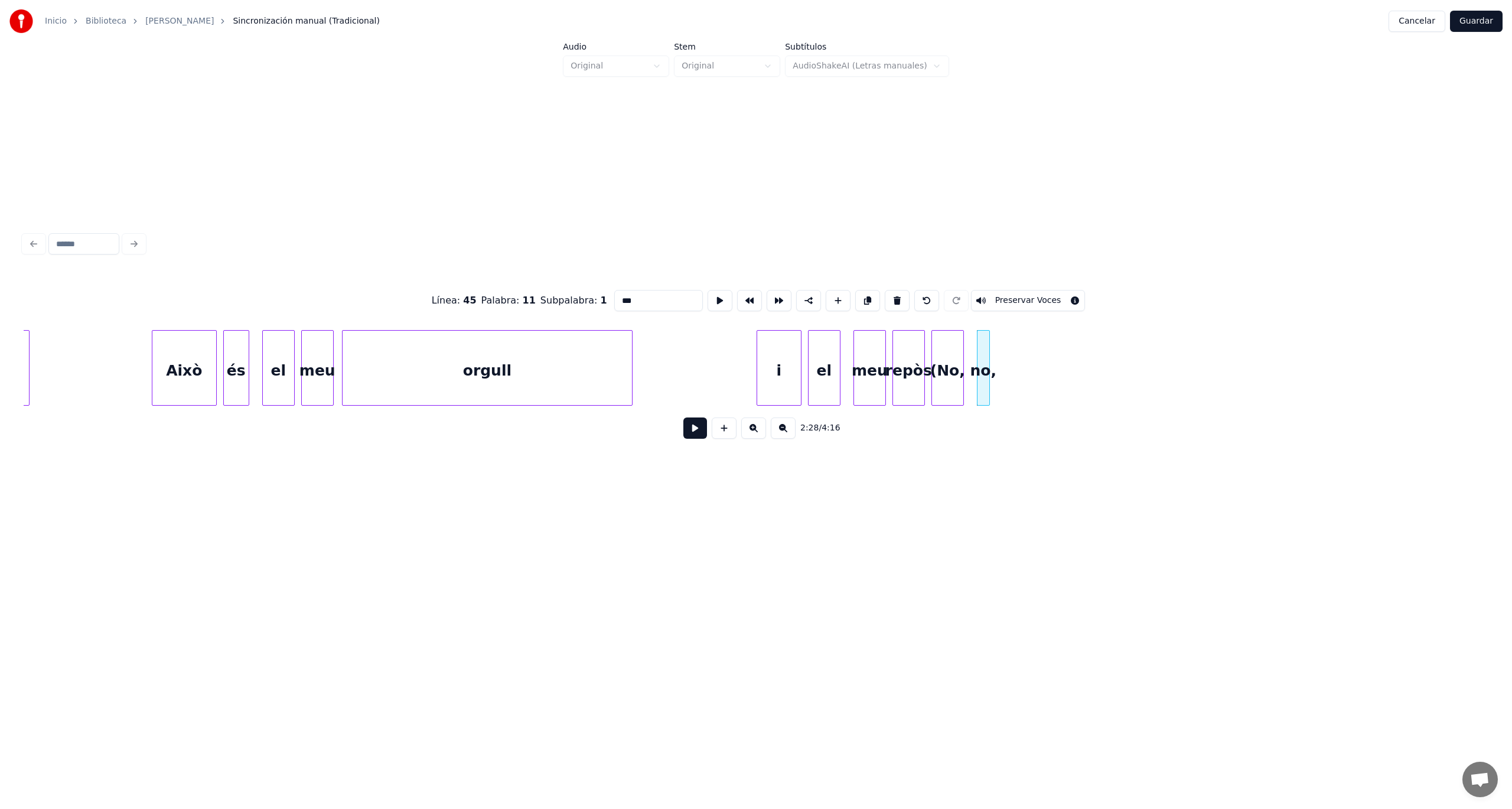
click at [981, 376] on div "no," at bounding box center [983, 371] width 11 height 80
click at [885, 295] on button at bounding box center [897, 301] width 25 height 22
click at [951, 385] on div "(No," at bounding box center [948, 371] width 32 height 80
click at [887, 295] on button at bounding box center [897, 301] width 25 height 22
click at [789, 381] on div "i" at bounding box center [779, 371] width 44 height 80
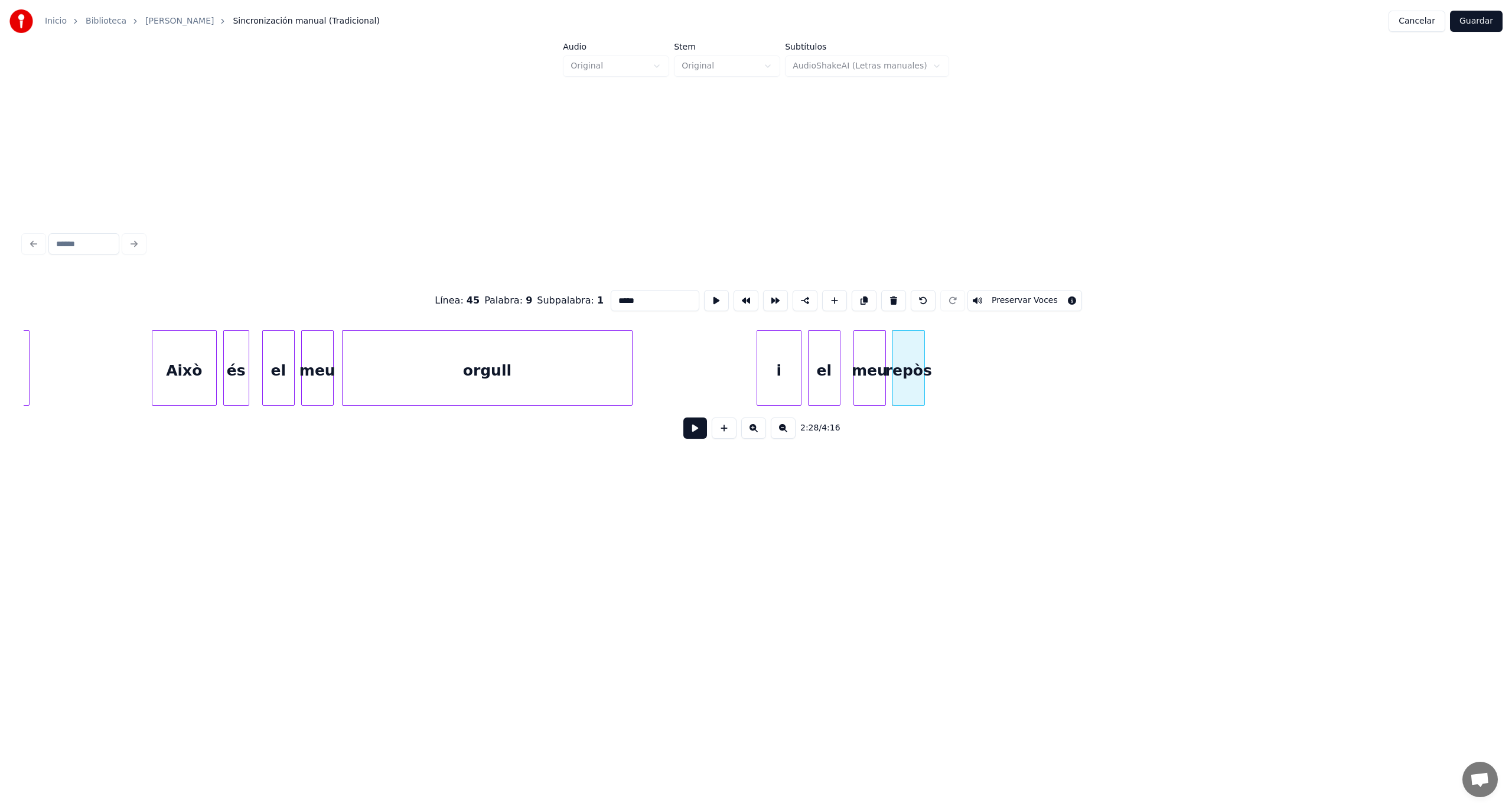
type input "*"
click at [694, 436] on button at bounding box center [695, 429] width 24 height 22
click at [694, 436] on button at bounding box center [695, 429] width 24 height 22
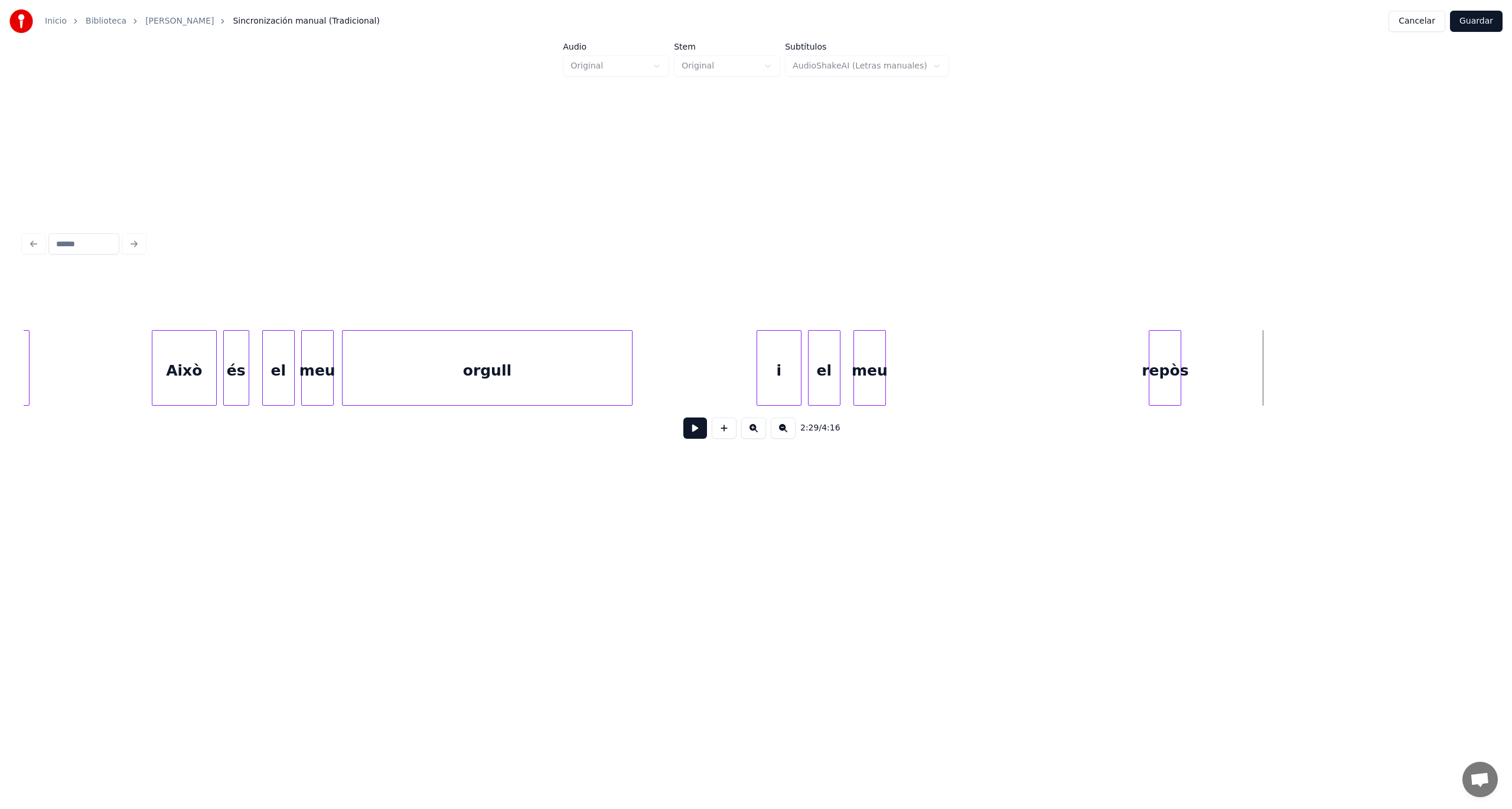
click at [1175, 375] on div "repòs" at bounding box center [1165, 371] width 32 height 80
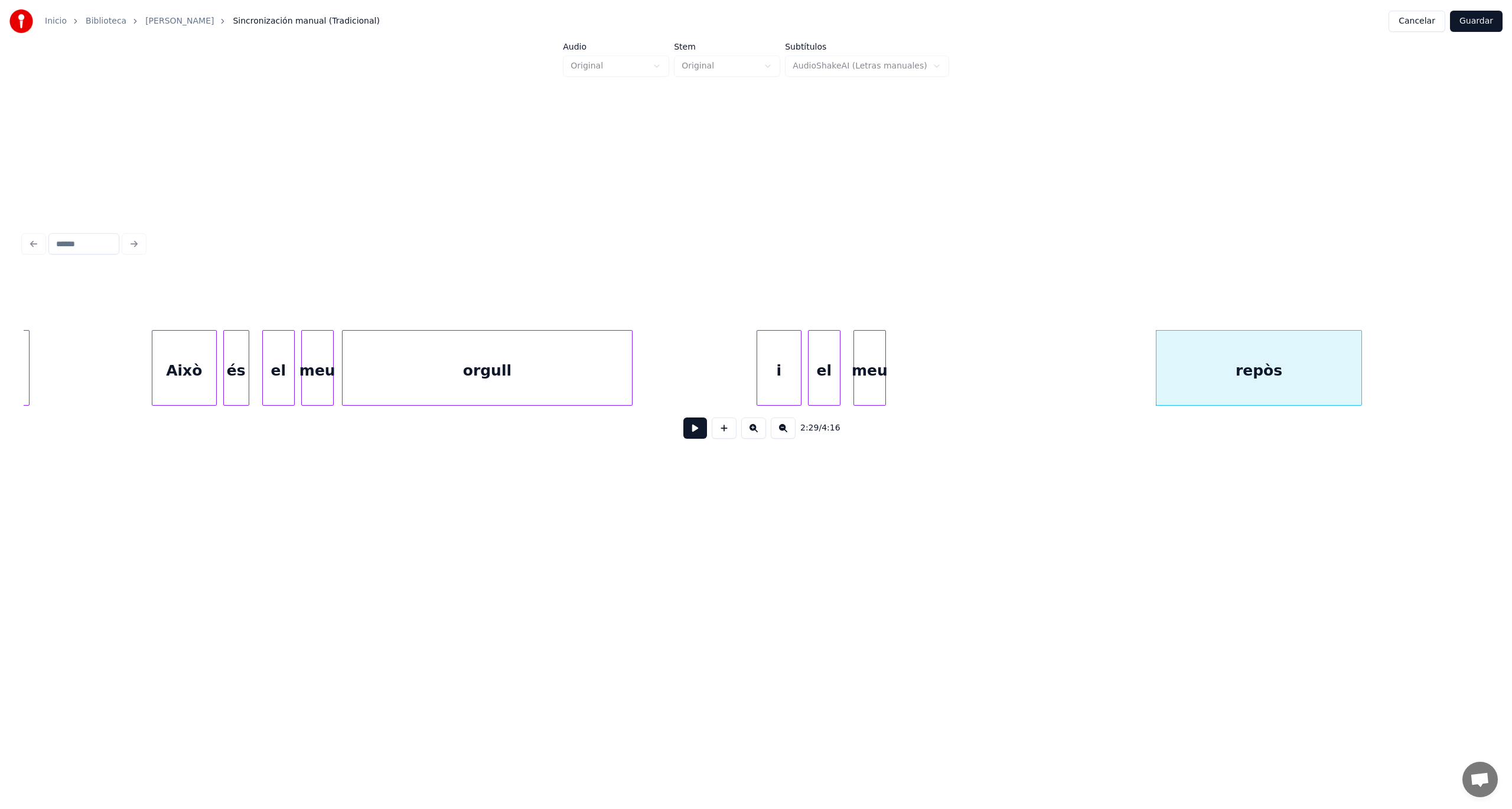
click at [1358, 370] on div at bounding box center [1359, 368] width 4 height 75
click at [1233, 381] on div "repòs" at bounding box center [1256, 371] width 200 height 80
click at [709, 294] on button at bounding box center [717, 301] width 25 height 22
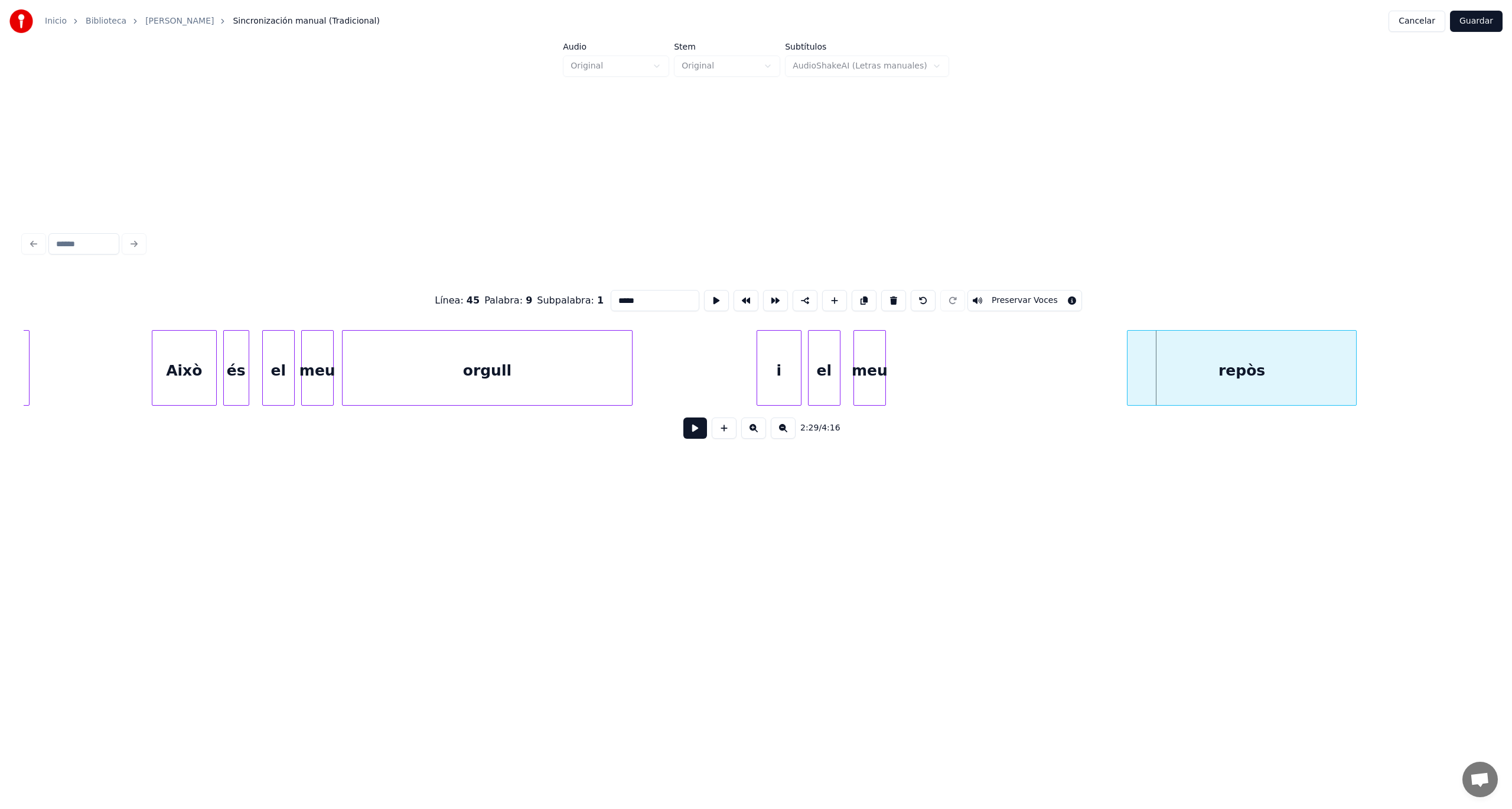
click at [1128, 368] on div at bounding box center [1129, 368] width 4 height 75
click at [706, 291] on button at bounding box center [717, 301] width 25 height 22
click at [1069, 390] on div "meu" at bounding box center [1070, 371] width 32 height 80
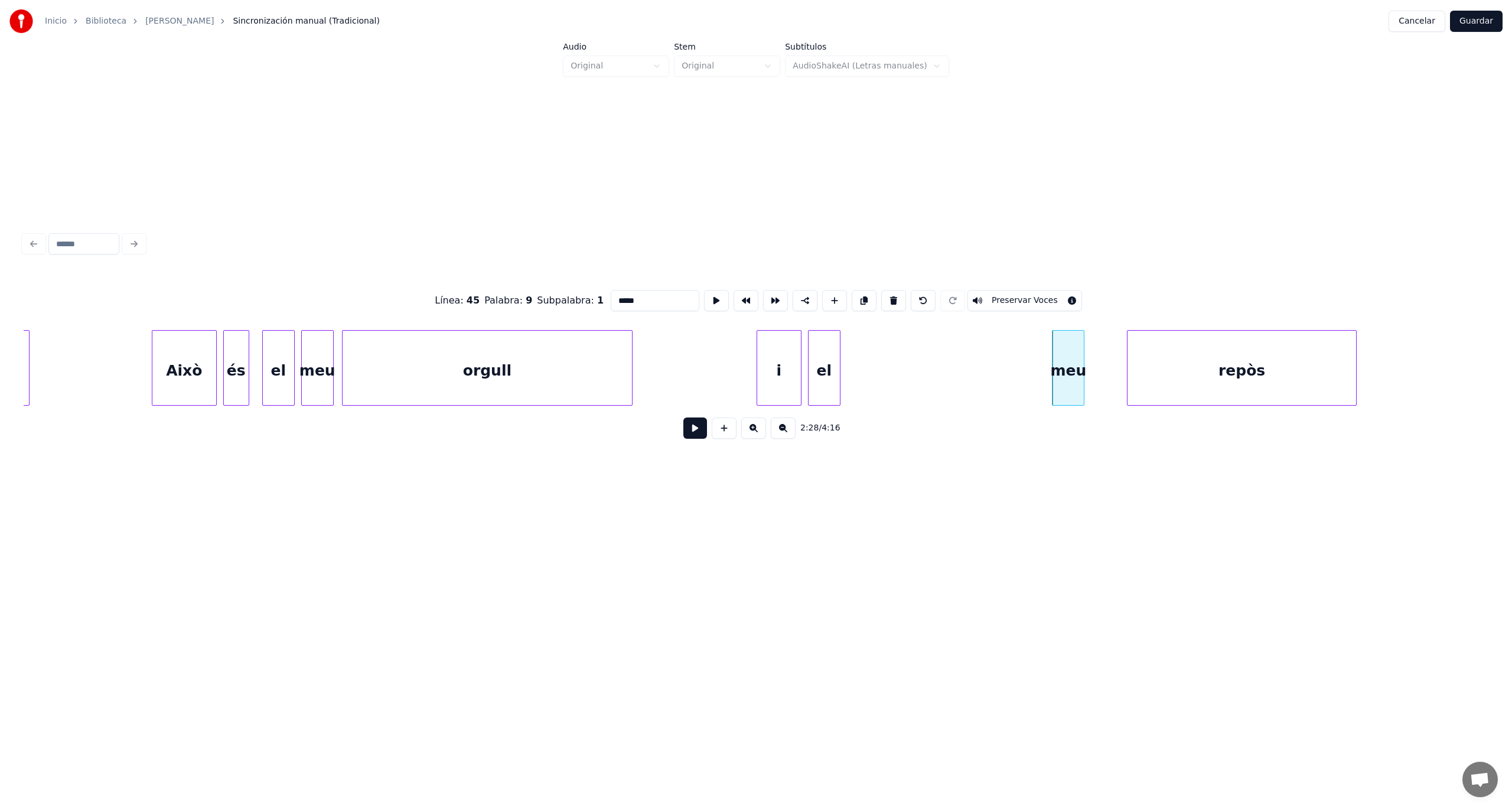
click at [1068, 390] on div "meu" at bounding box center [1068, 371] width 32 height 80
click at [714, 301] on button at bounding box center [717, 301] width 25 height 22
click at [1027, 379] on div "meu" at bounding box center [1019, 371] width 32 height 80
click at [1039, 383] on div at bounding box center [1038, 368] width 4 height 75
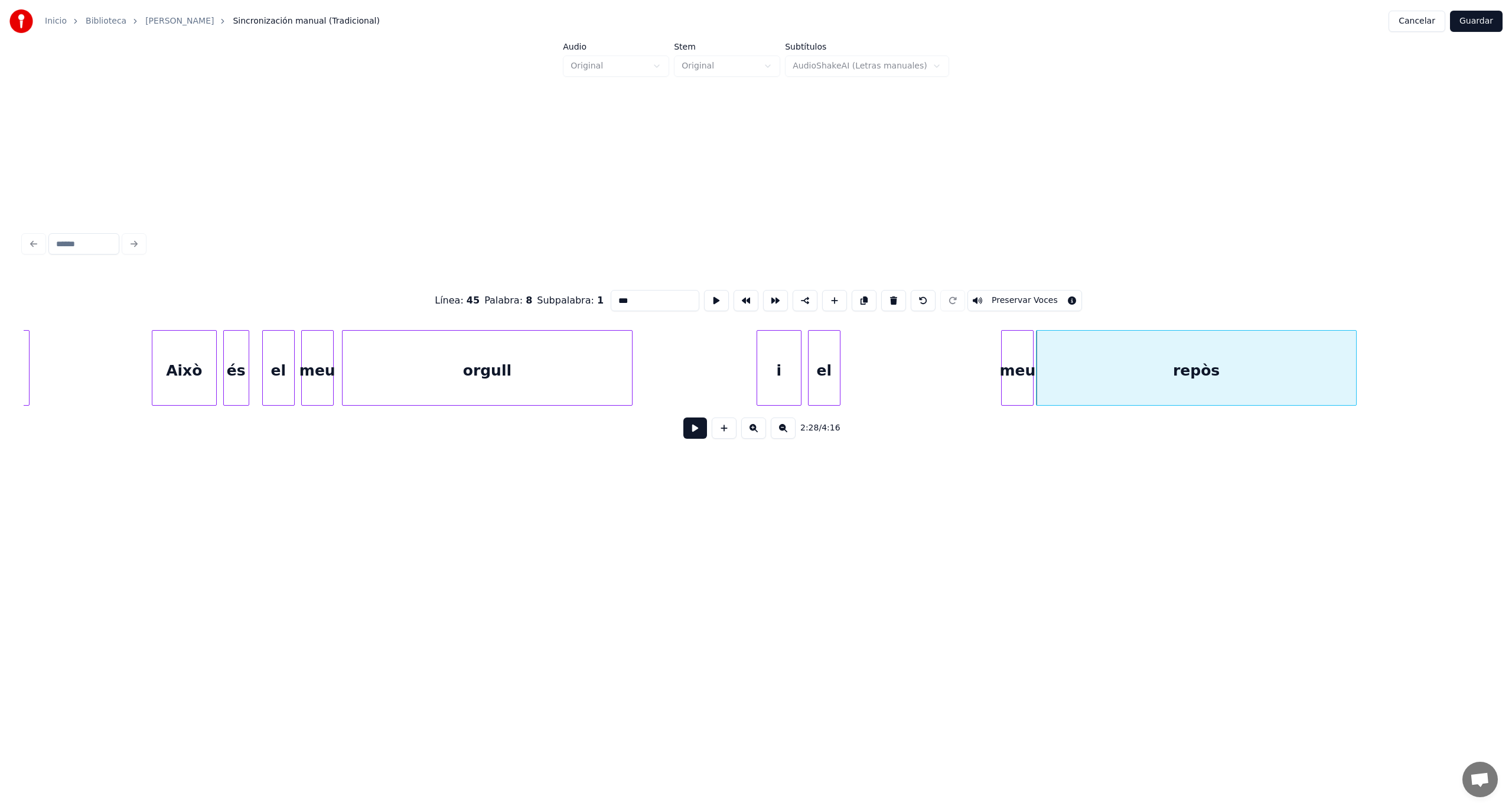
click at [1091, 373] on div "repòs" at bounding box center [1196, 371] width 319 height 80
type input "*****"
click at [697, 434] on button at bounding box center [695, 429] width 24 height 22
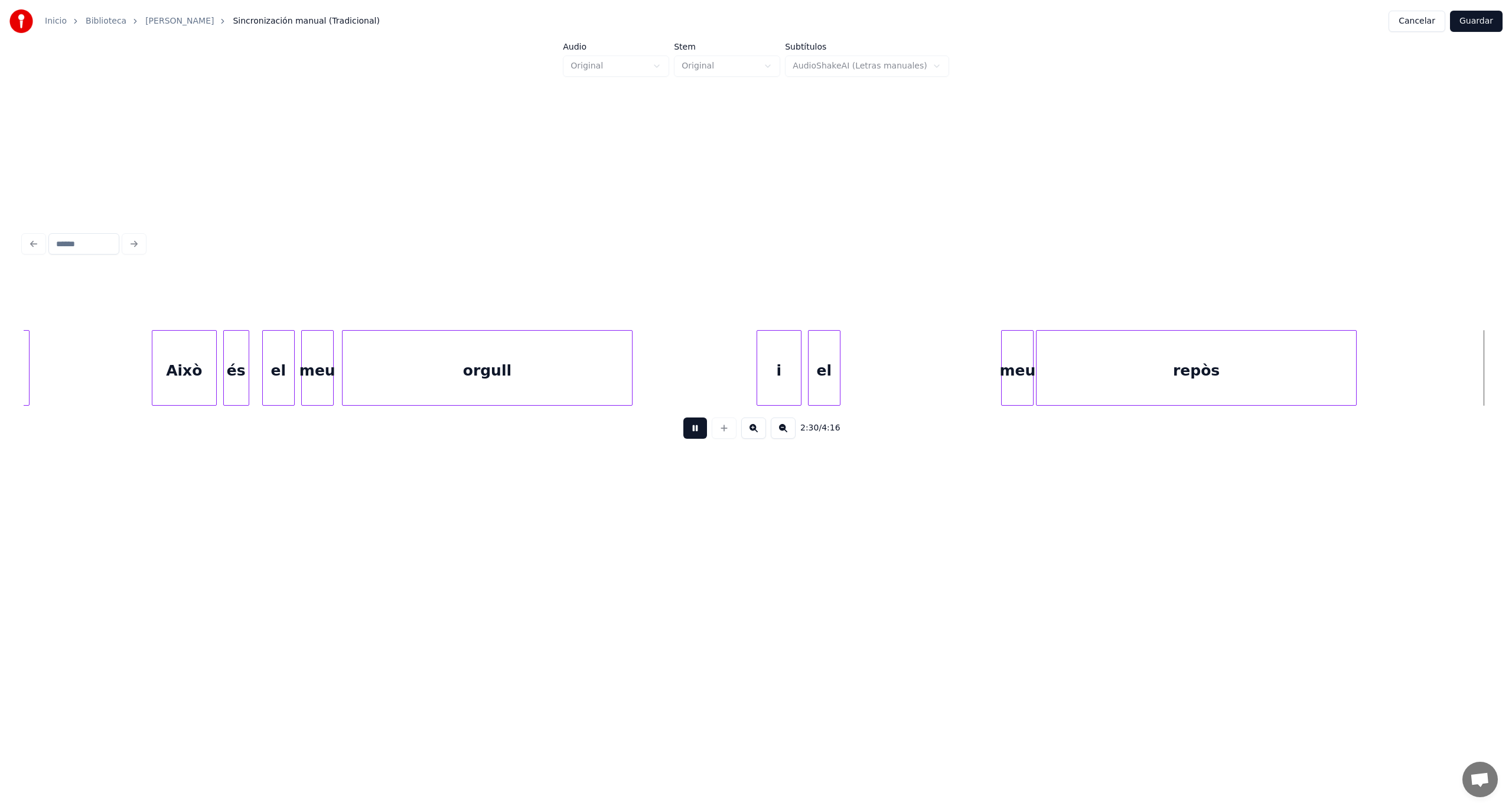
scroll to position [0, 48784]
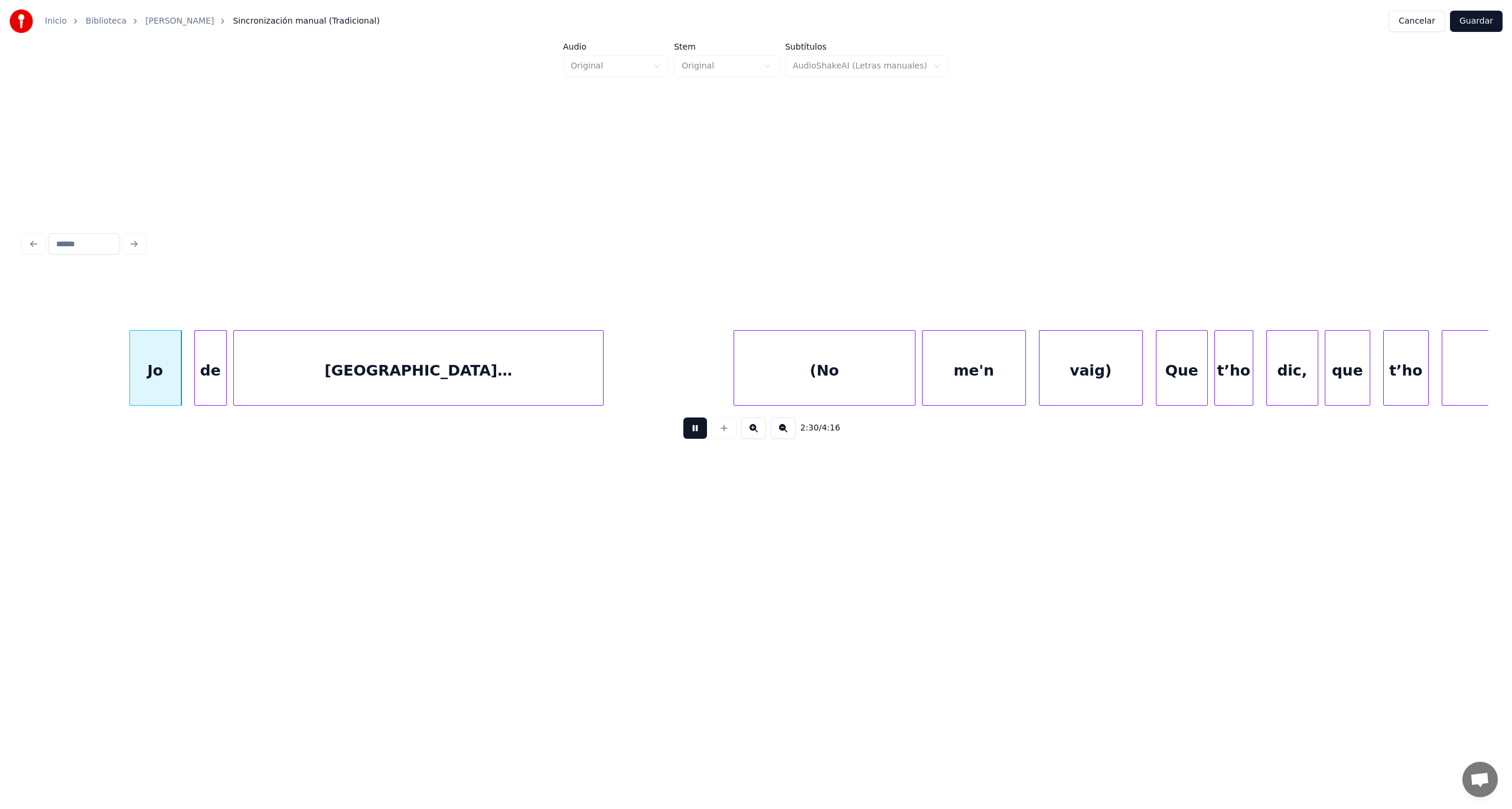
click at [683, 418] on button at bounding box center [695, 429] width 24 height 22
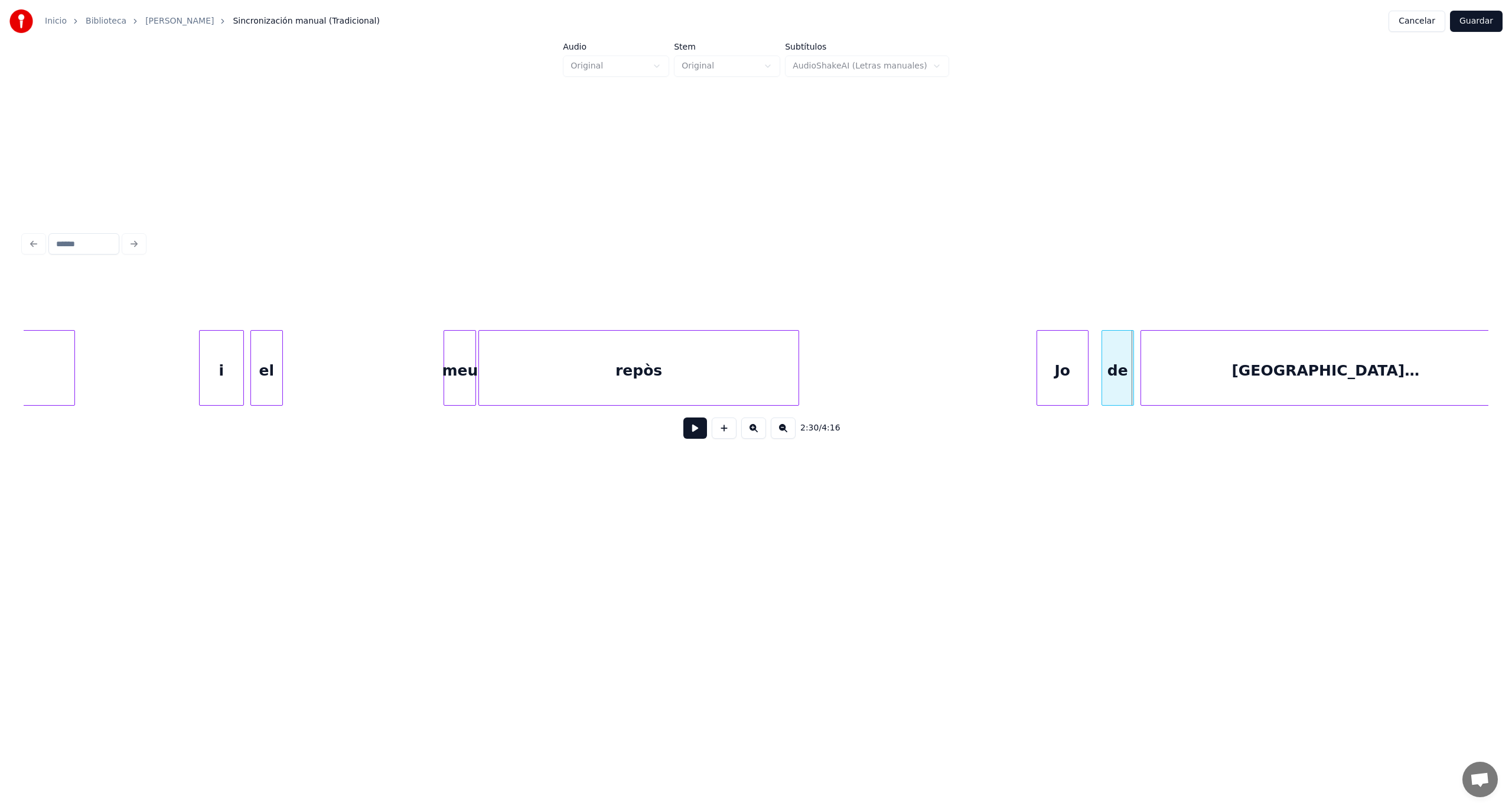
scroll to position [0, 47605]
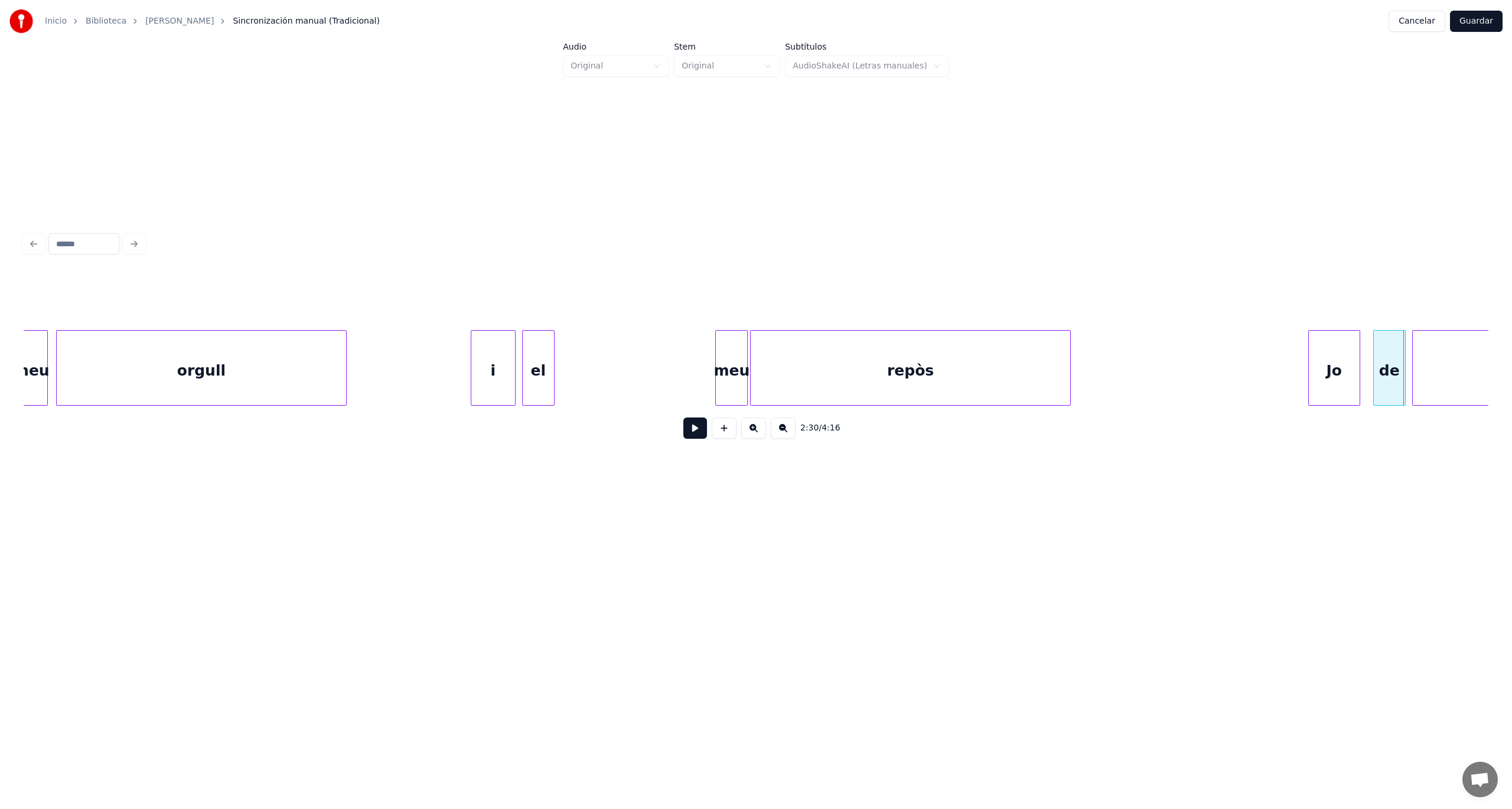
click at [694, 436] on button at bounding box center [695, 429] width 24 height 22
click at [694, 374] on div "el" at bounding box center [694, 371] width 32 height 80
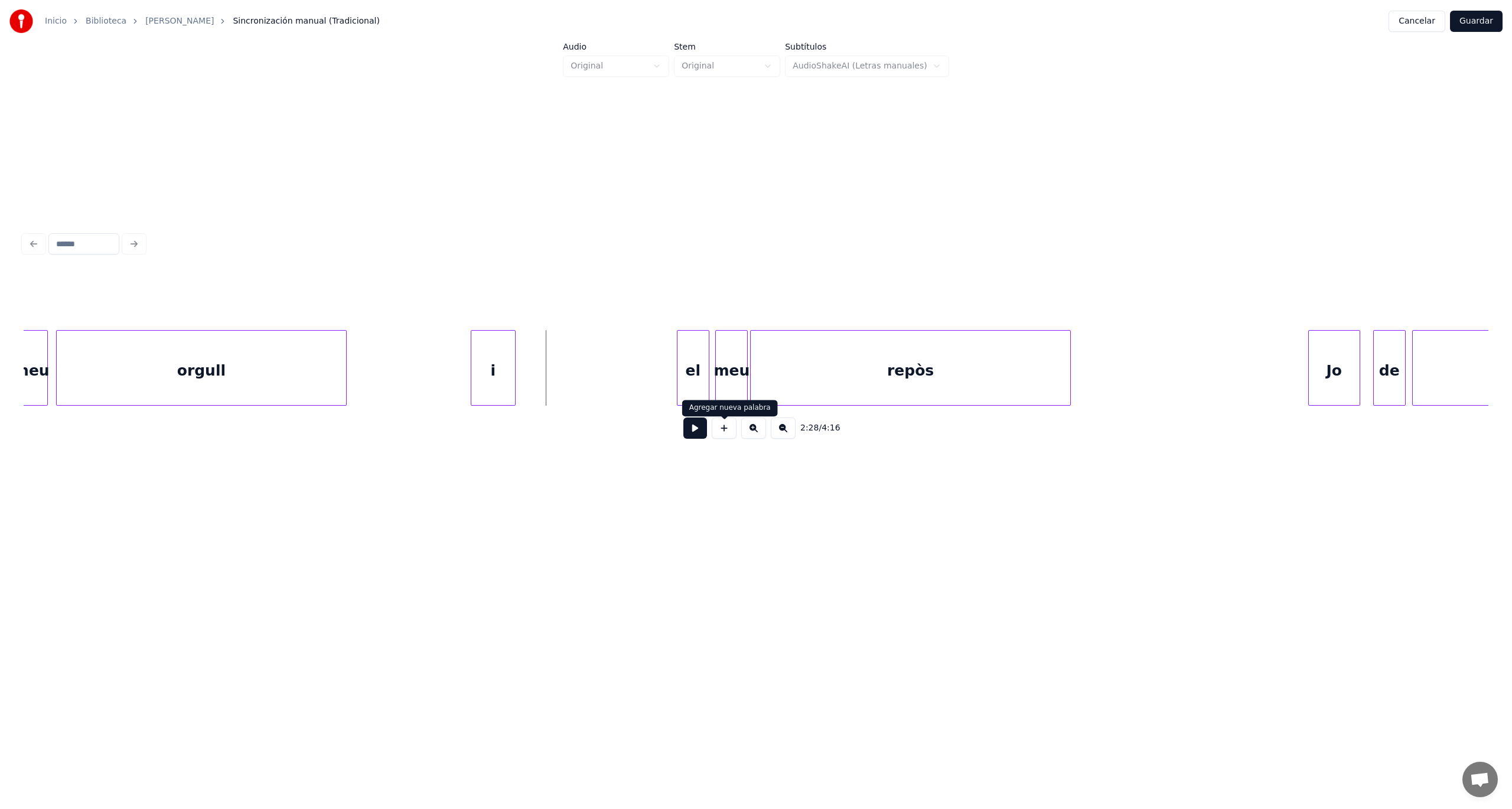
click at [723, 430] on button at bounding box center [724, 429] width 25 height 22
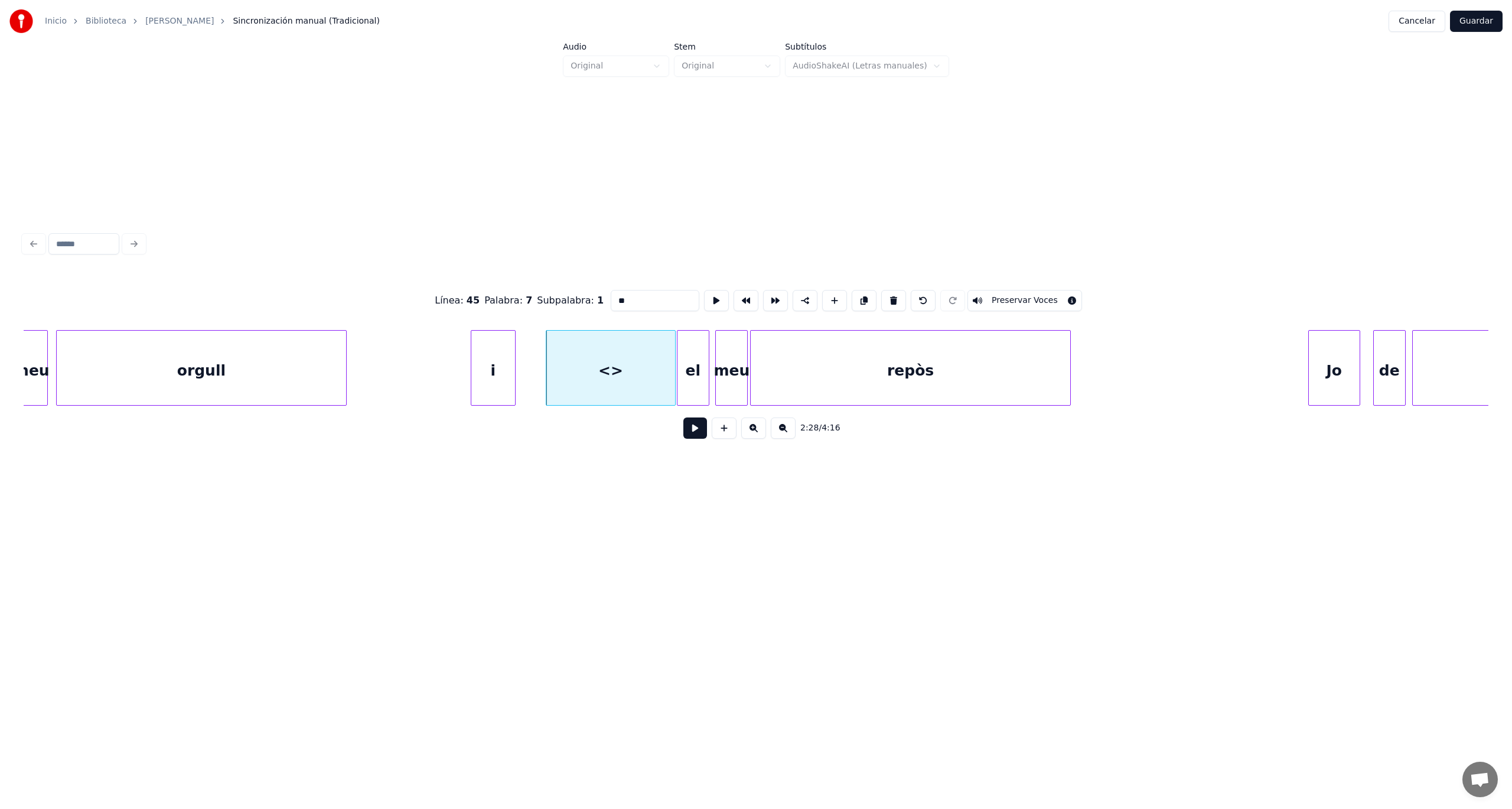
drag, startPoint x: 653, startPoint y: 294, endPoint x: 561, endPoint y: 302, distance: 92.3
click at [561, 302] on div "Línea : 45 Palabra : 7 Subpalabra : 1 ** Preservar Voces" at bounding box center [756, 301] width 1465 height 59
click at [505, 347] on div "i" at bounding box center [493, 371] width 44 height 80
type input "*"
click at [696, 431] on button at bounding box center [695, 429] width 24 height 22
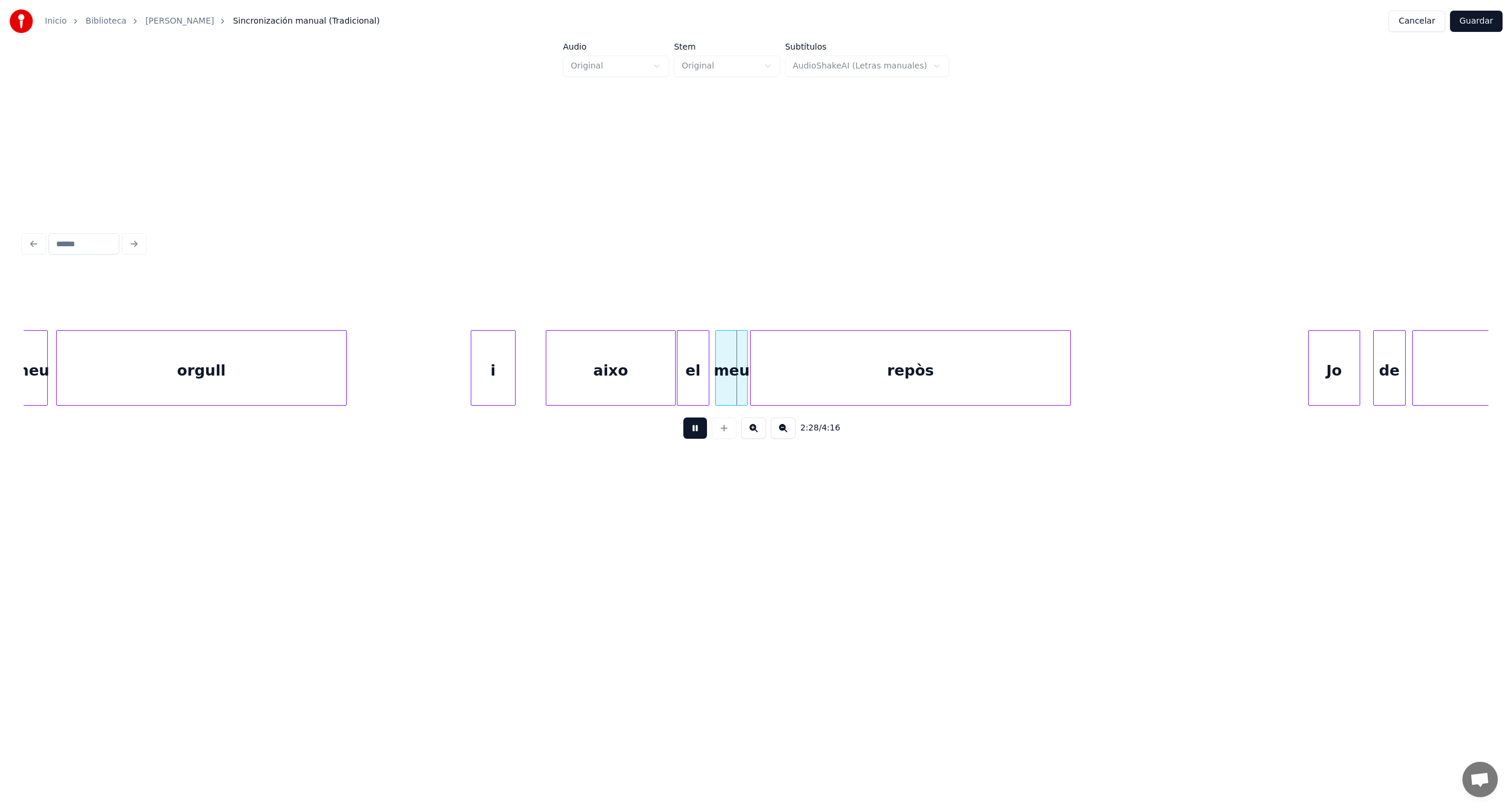
click at [696, 431] on button at bounding box center [695, 429] width 24 height 22
click at [537, 385] on div at bounding box center [538, 368] width 4 height 75
click at [526, 388] on div at bounding box center [526, 368] width 4 height 75
click at [508, 386] on div "i" at bounding box center [499, 371] width 56 height 80
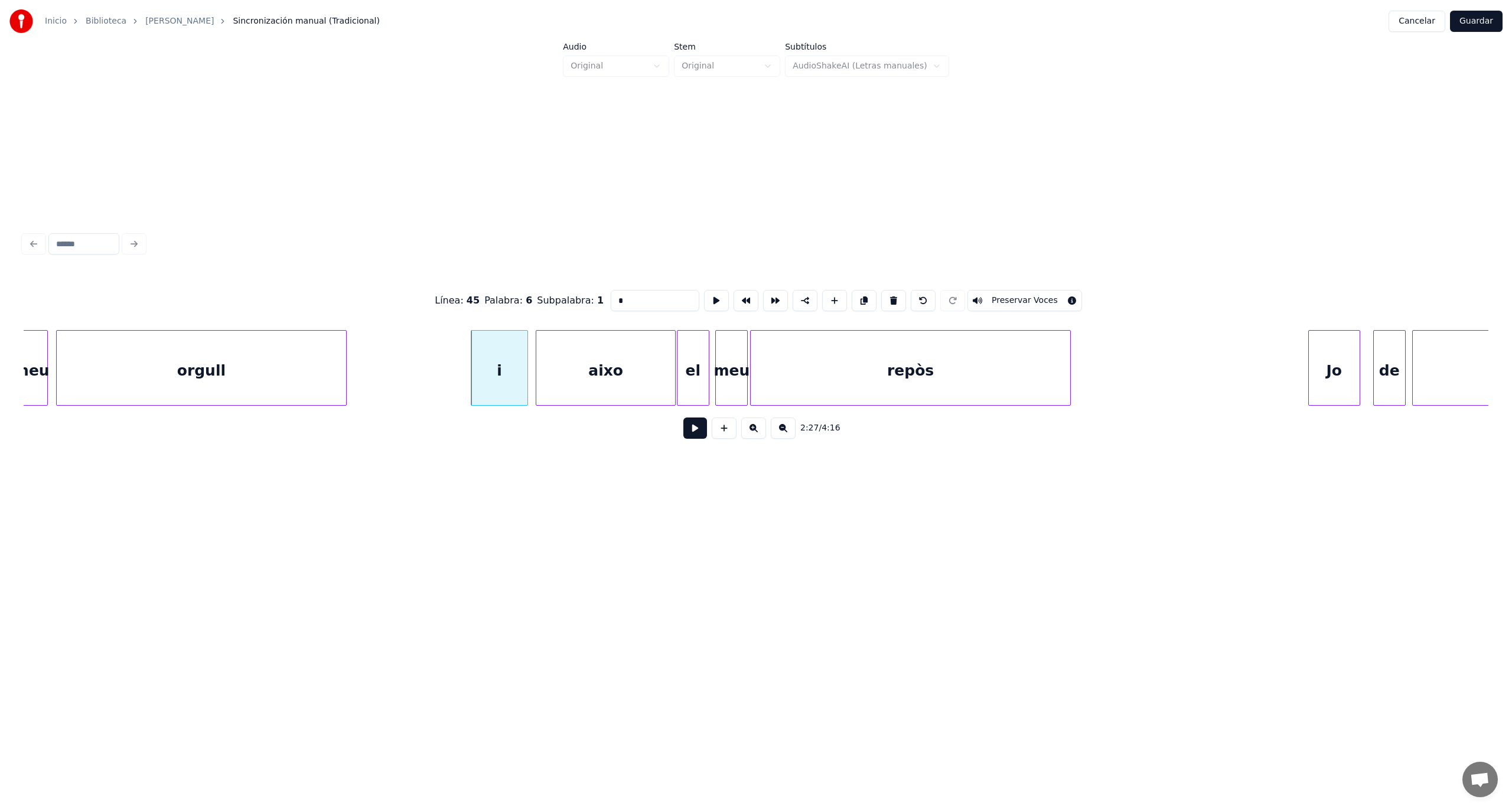
click at [697, 434] on button at bounding box center [695, 429] width 24 height 22
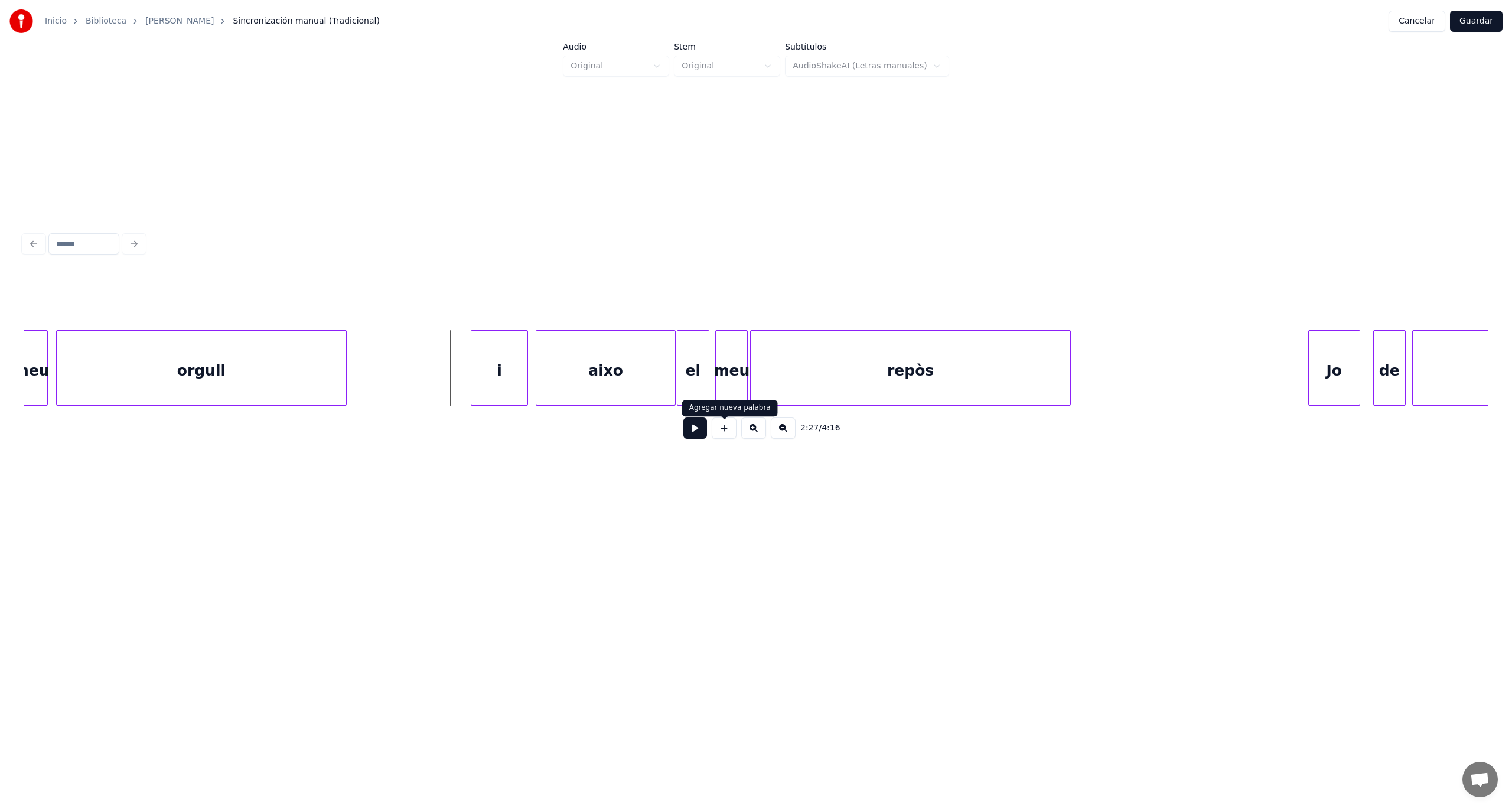
click at [727, 438] on button at bounding box center [724, 429] width 25 height 22
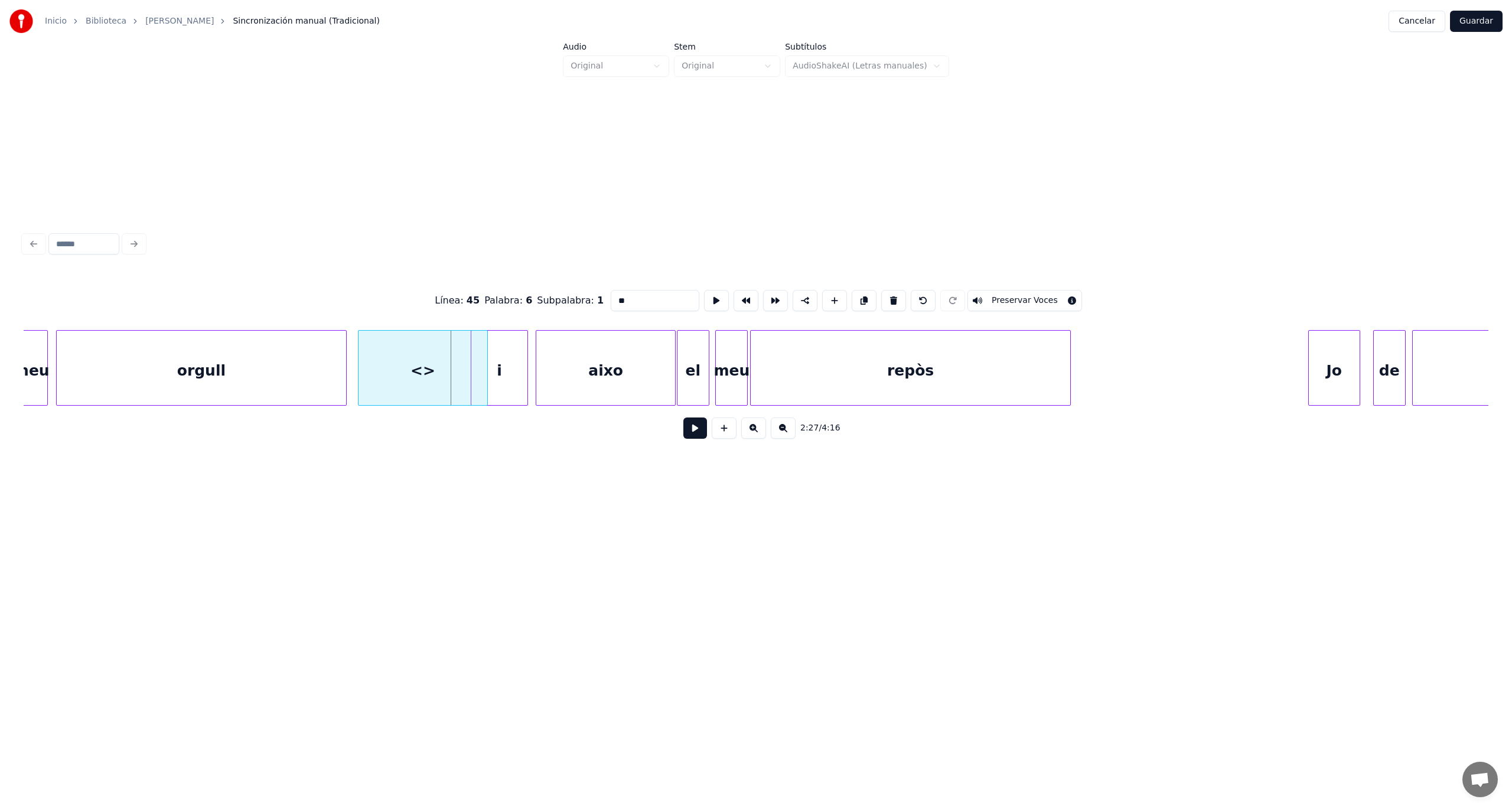
click at [371, 378] on div "<>" at bounding box center [422, 371] width 129 height 80
click at [418, 387] on div at bounding box center [419, 368] width 4 height 75
click at [425, 382] on div "<>" at bounding box center [428, 371] width 70 height 80
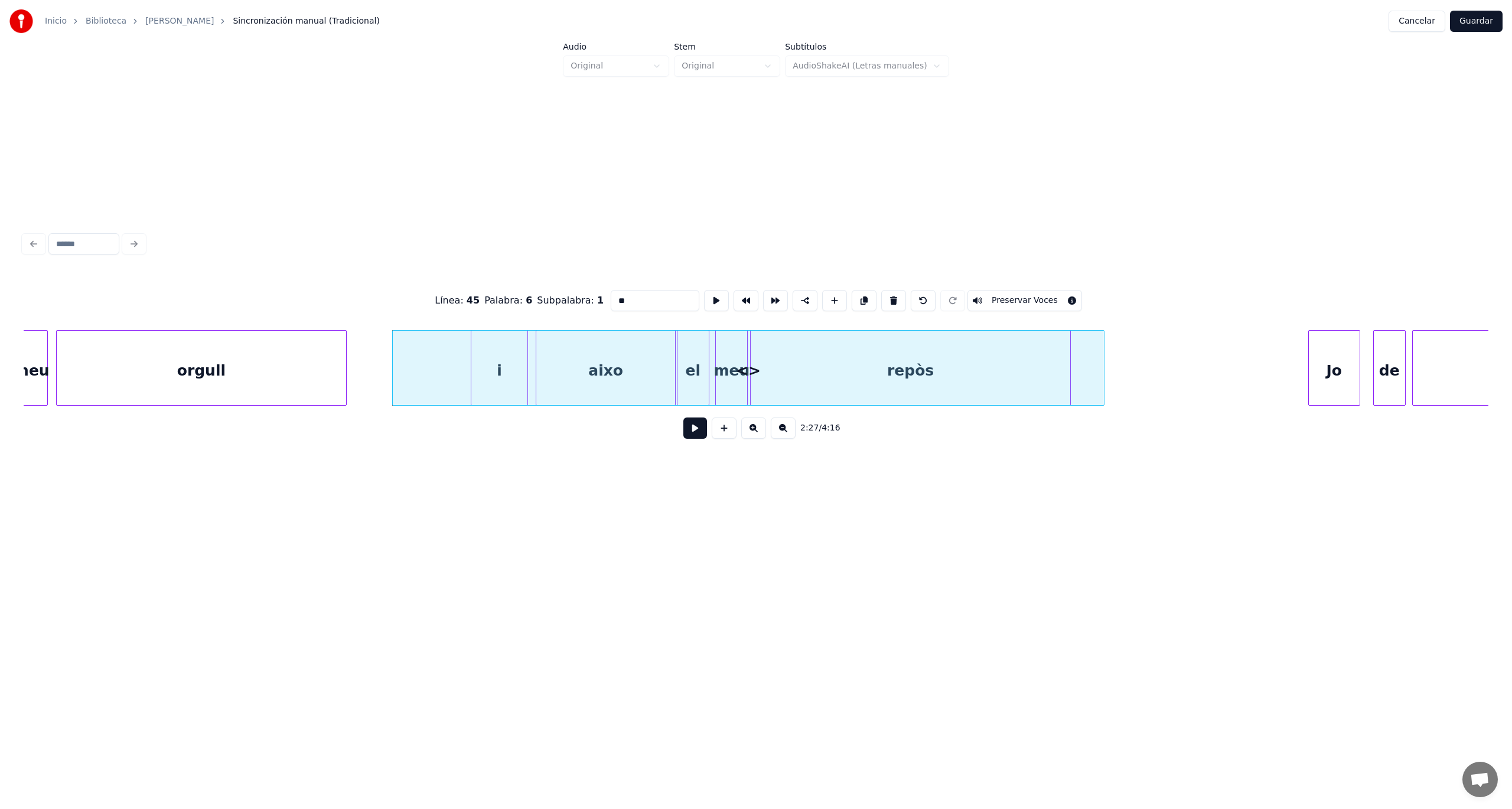
click at [1101, 354] on div at bounding box center [1102, 368] width 4 height 75
click at [911, 299] on button at bounding box center [923, 301] width 25 height 22
click at [915, 299] on button at bounding box center [923, 301] width 25 height 22
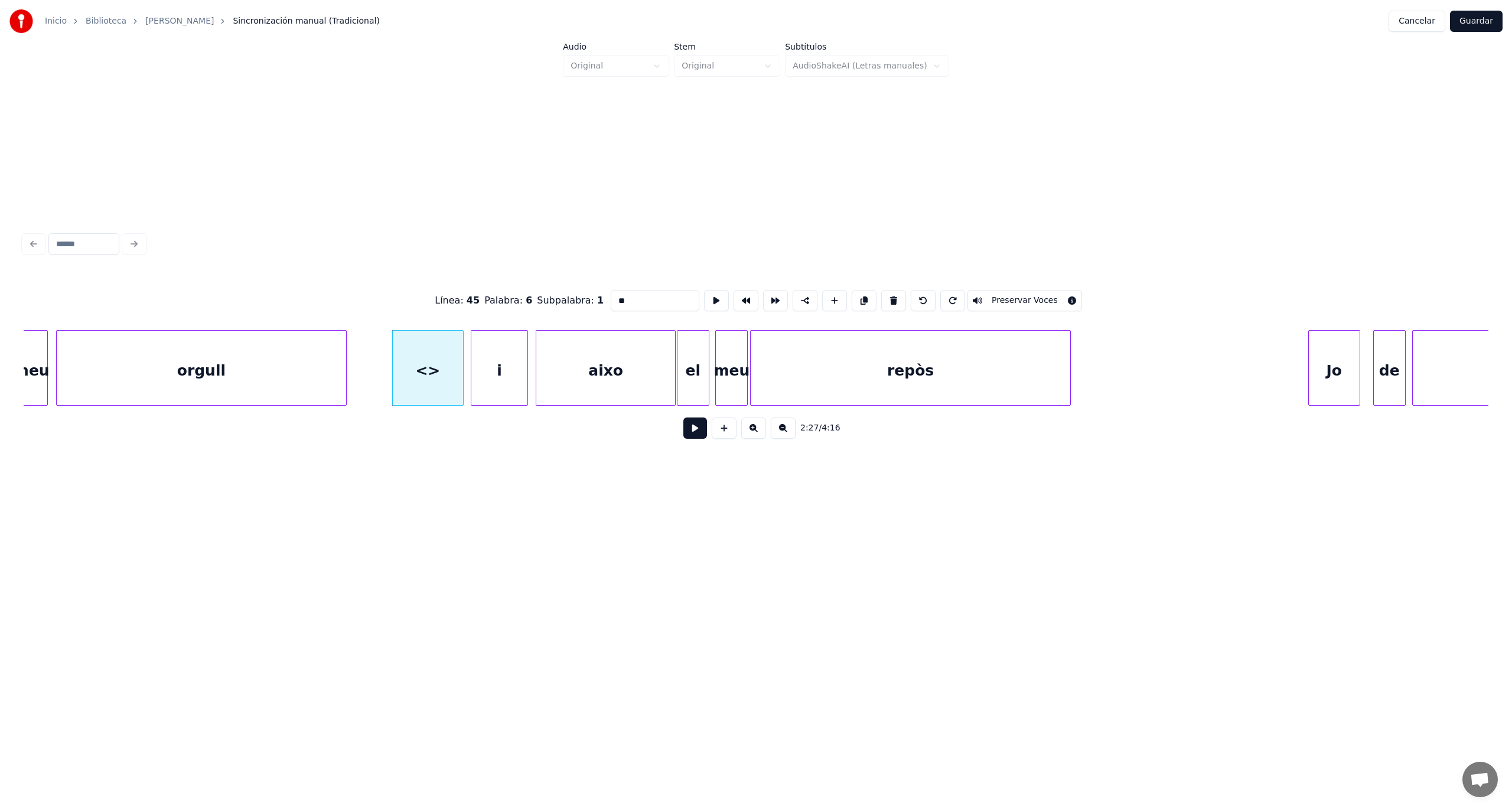
click at [915, 299] on button at bounding box center [923, 301] width 25 height 22
type input "******"
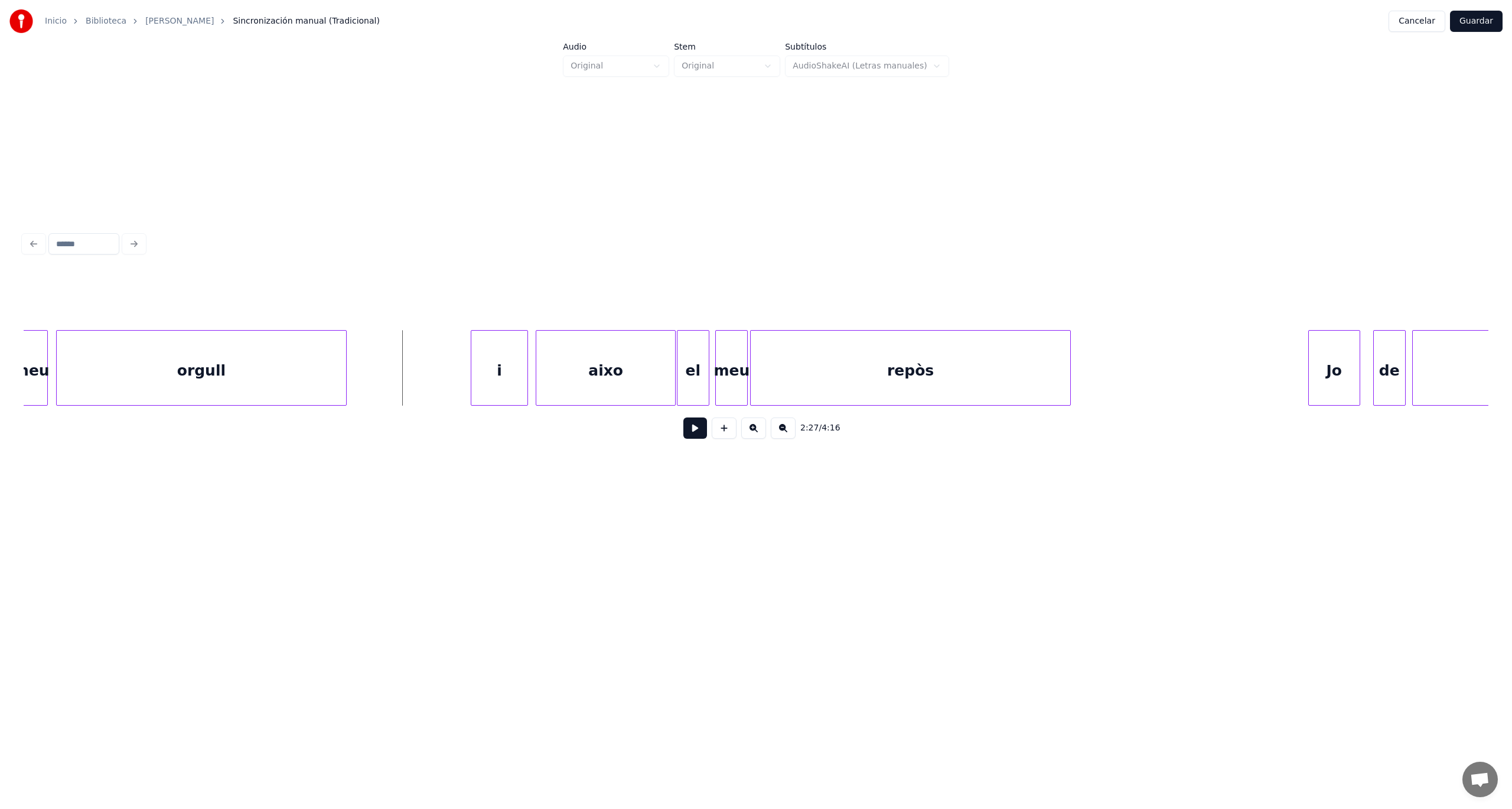
click at [691, 431] on button at bounding box center [695, 429] width 24 height 22
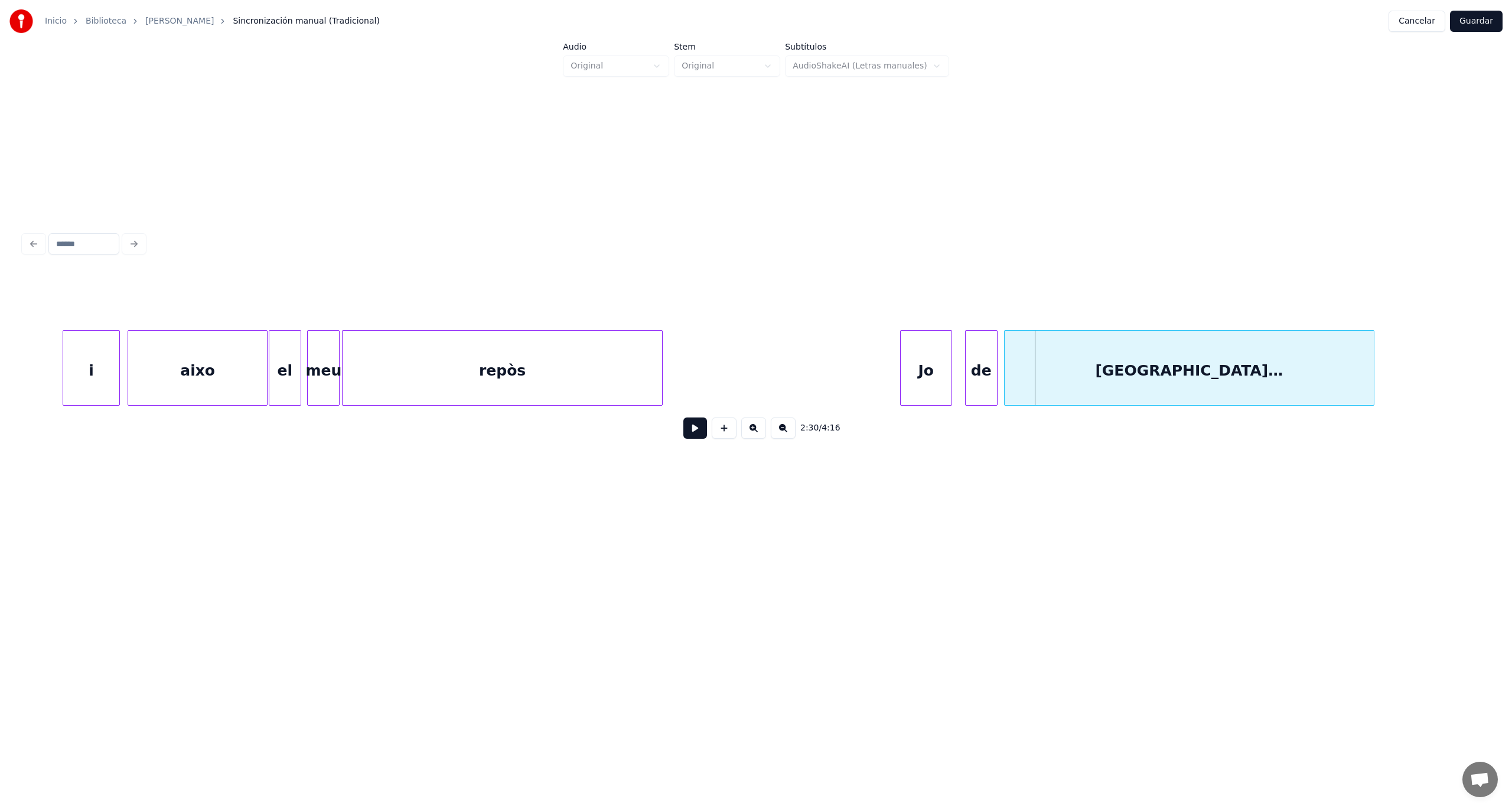
scroll to position [0, 48103]
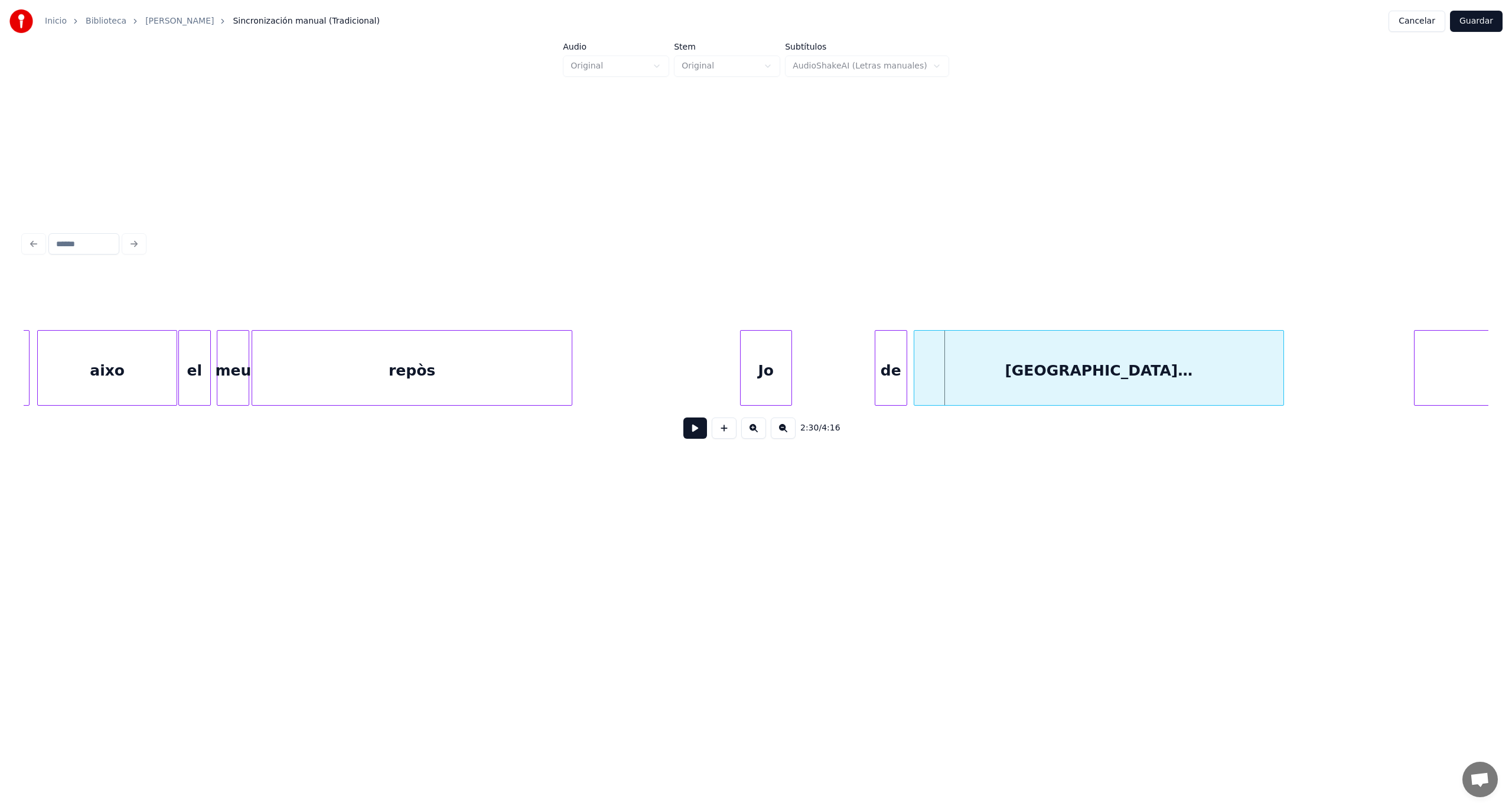
click at [771, 372] on div "Jo" at bounding box center [766, 371] width 51 height 80
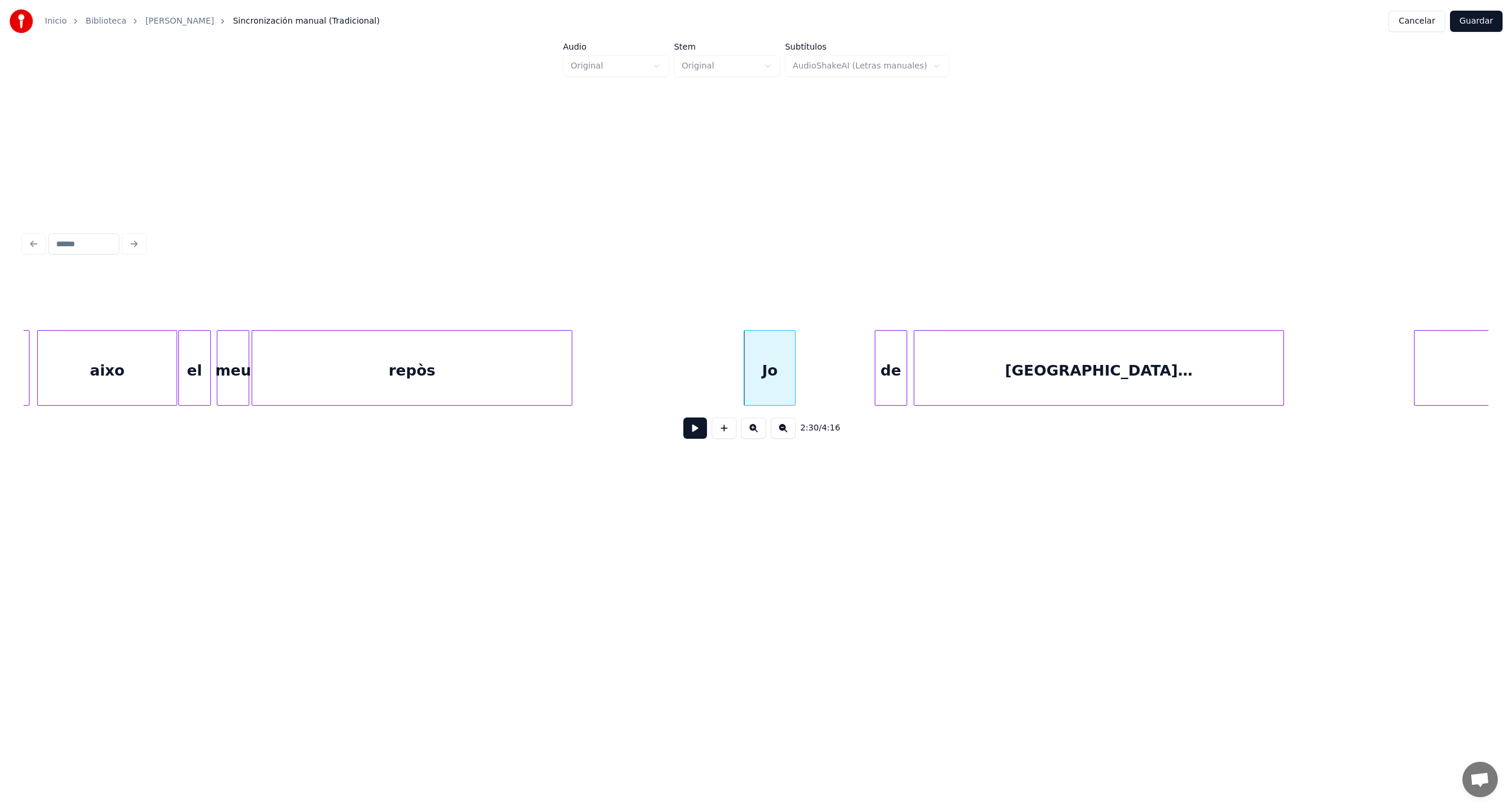
click at [691, 436] on button at bounding box center [695, 429] width 24 height 22
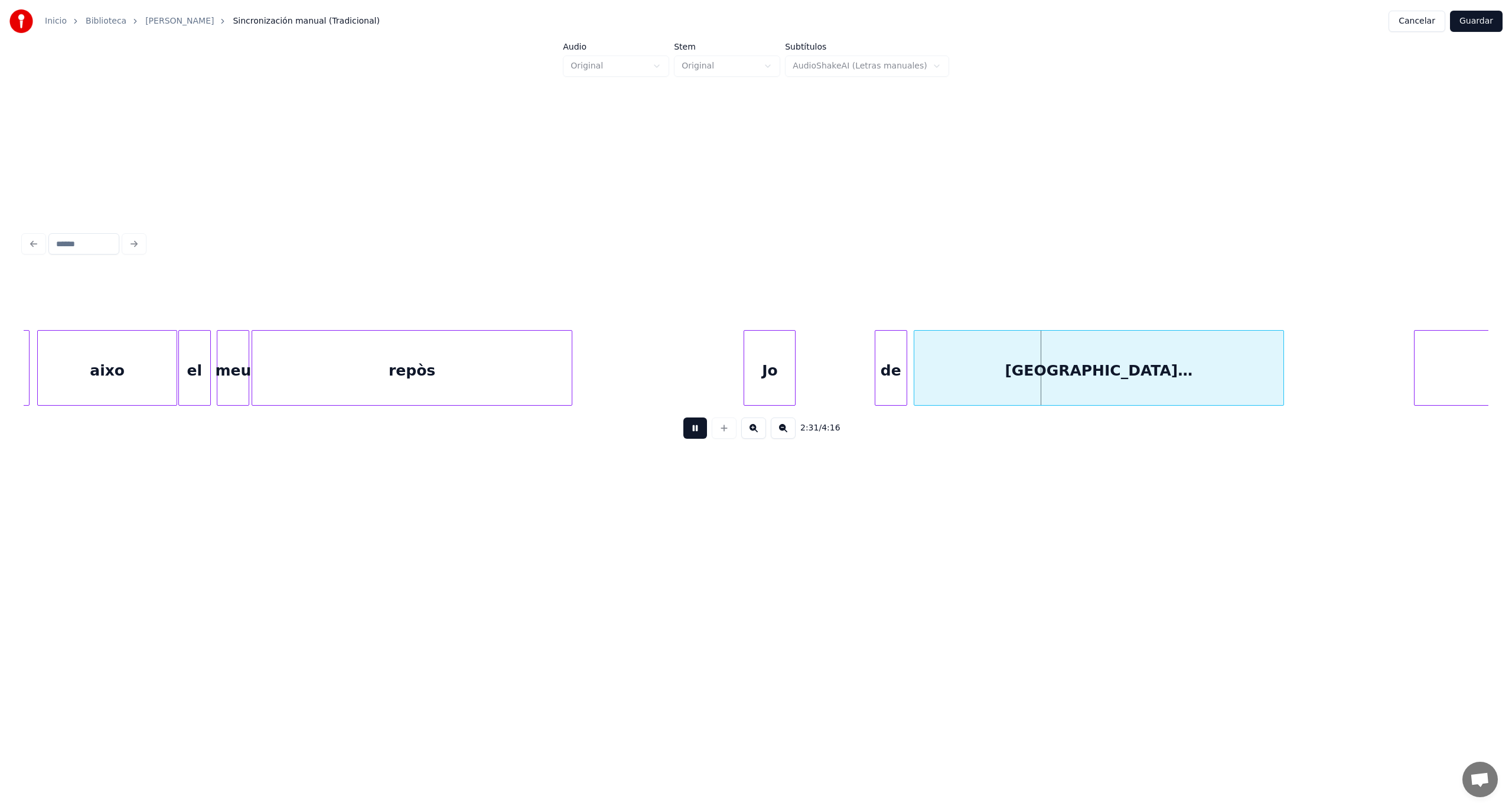
click at [691, 436] on button at bounding box center [695, 429] width 24 height 22
click at [819, 380] on div "de" at bounding box center [822, 371] width 32 height 80
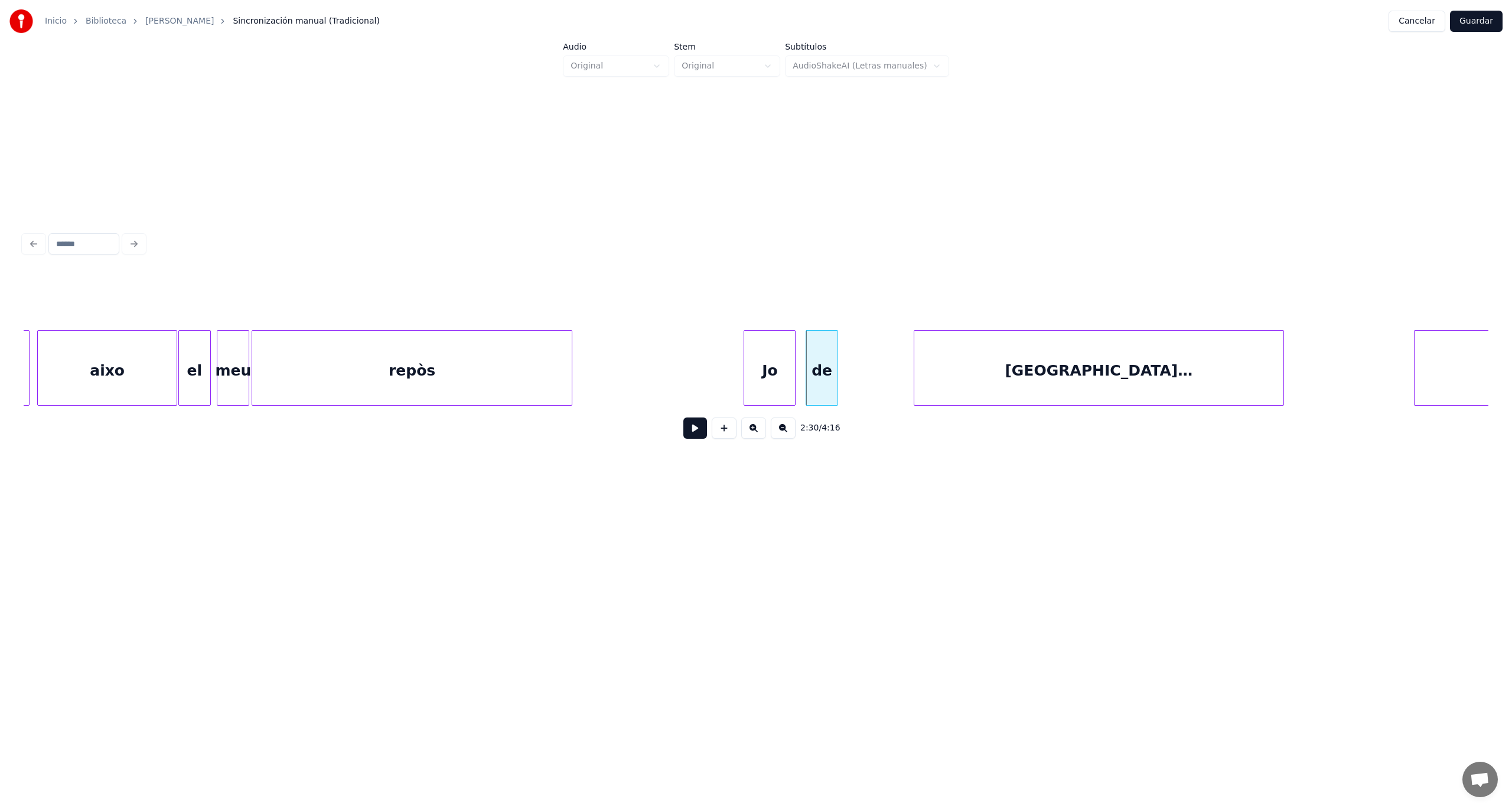
click at [773, 378] on div "Jo" at bounding box center [770, 371] width 51 height 80
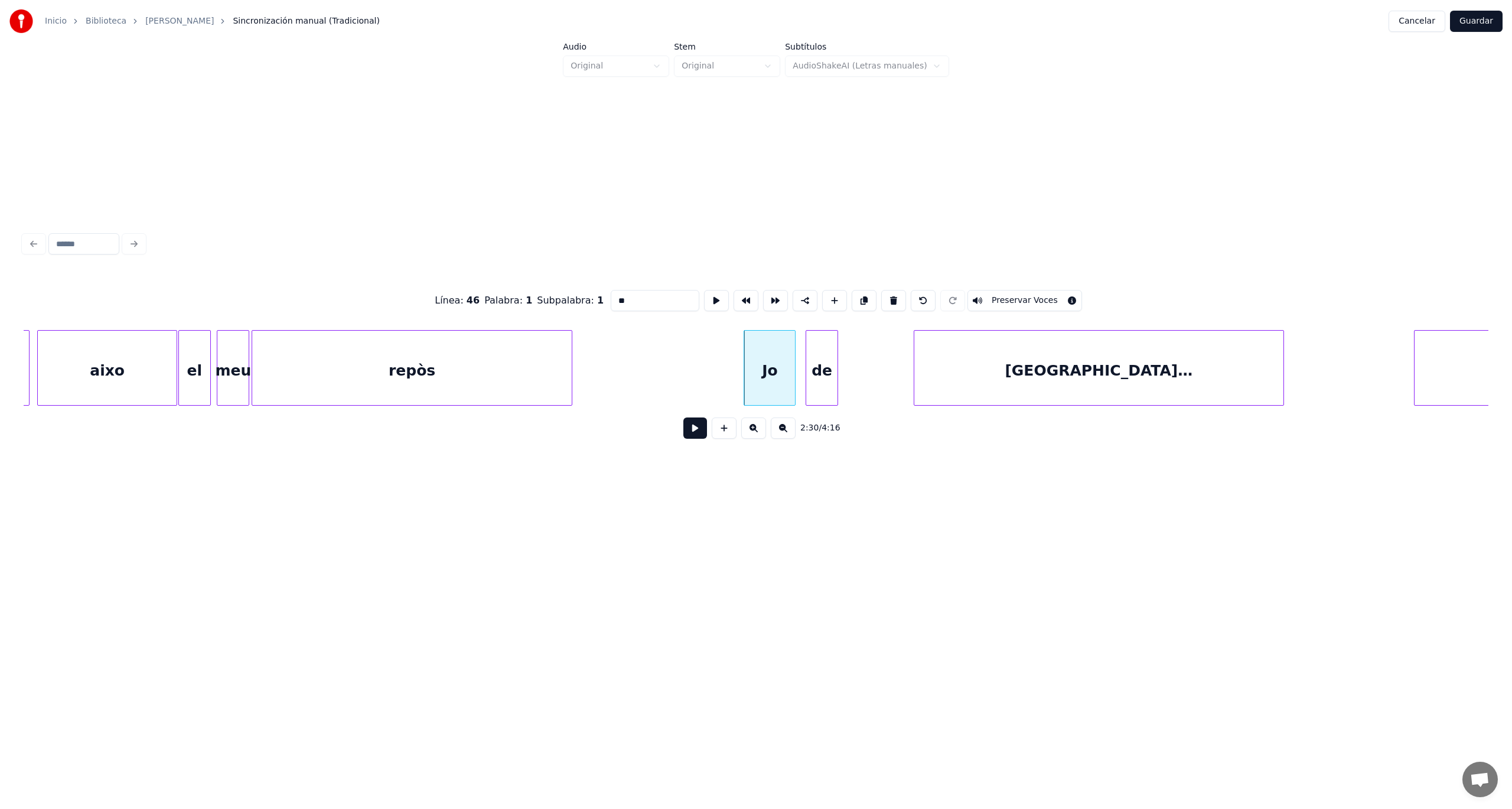
click at [699, 439] on button at bounding box center [695, 429] width 24 height 22
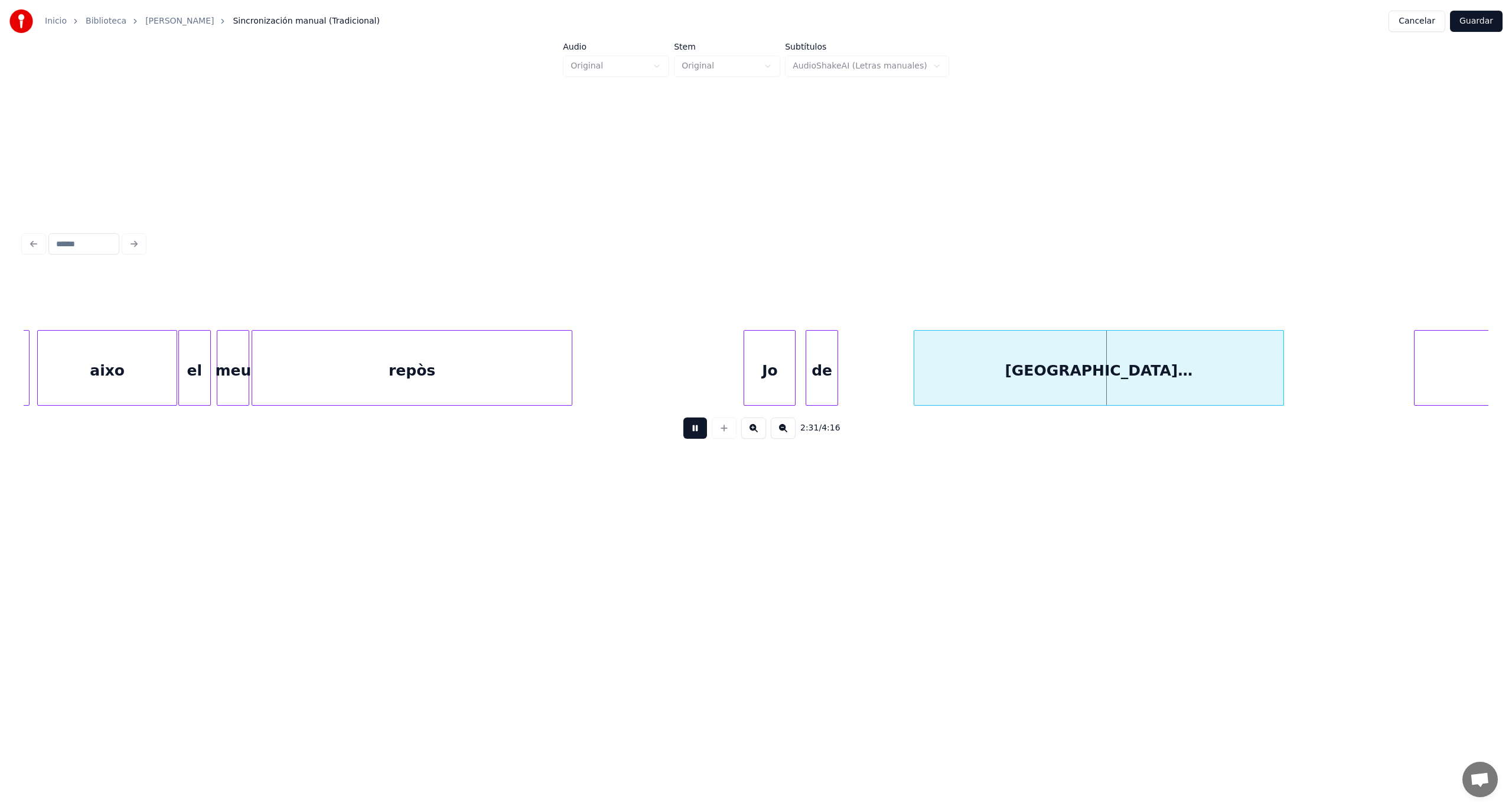
click at [699, 439] on button at bounding box center [695, 429] width 24 height 22
click at [851, 388] on div at bounding box center [849, 368] width 4 height 75
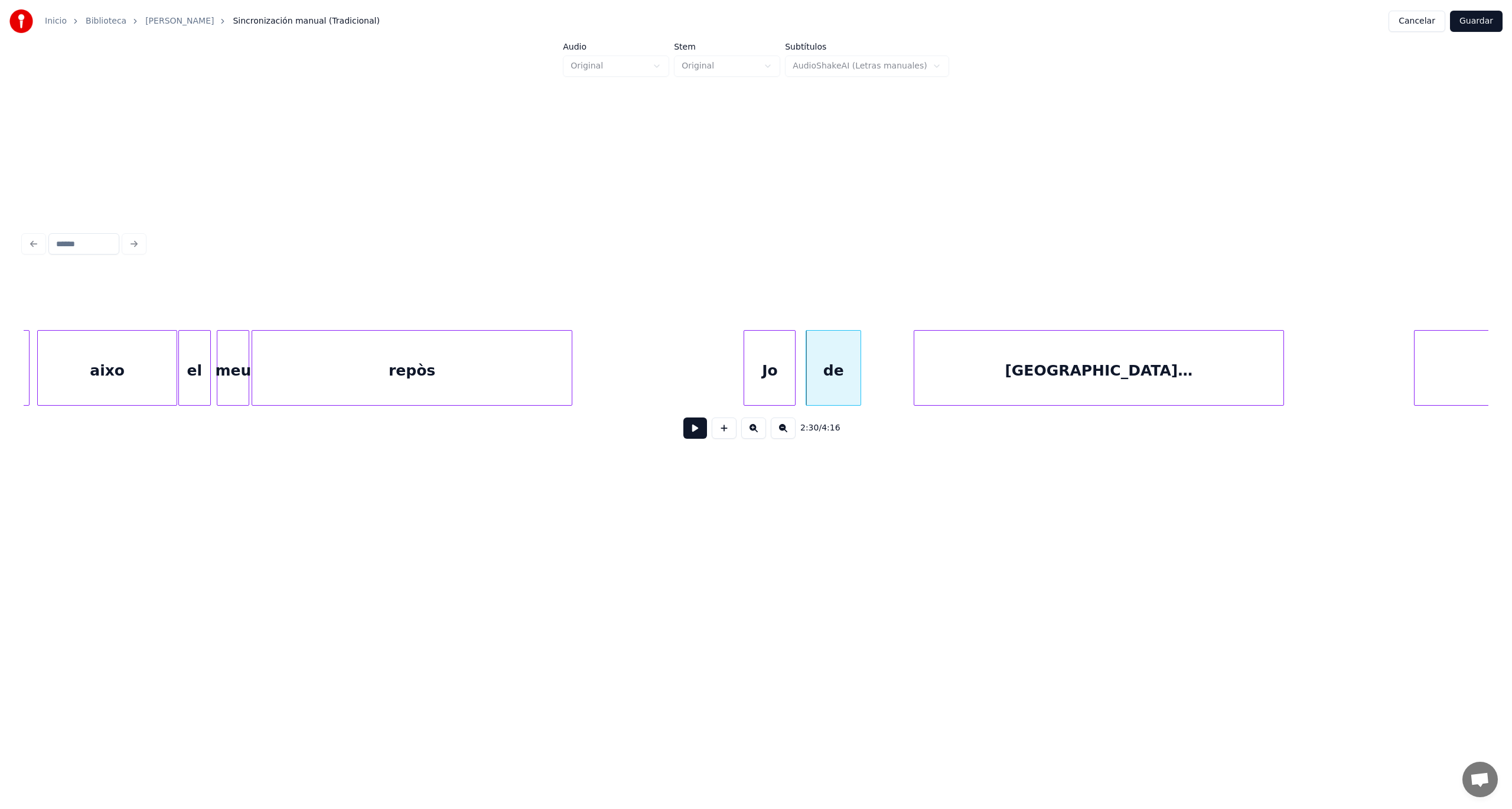
click at [843, 380] on div "de" at bounding box center [834, 371] width 55 height 80
click at [686, 437] on button at bounding box center [695, 429] width 24 height 22
click at [1067, 365] on div "[GEOGRAPHIC_DATA]…" at bounding box center [1059, 371] width 369 height 80
click at [1060, 364] on div "[GEOGRAPHIC_DATA]…" at bounding box center [1053, 371] width 369 height 80
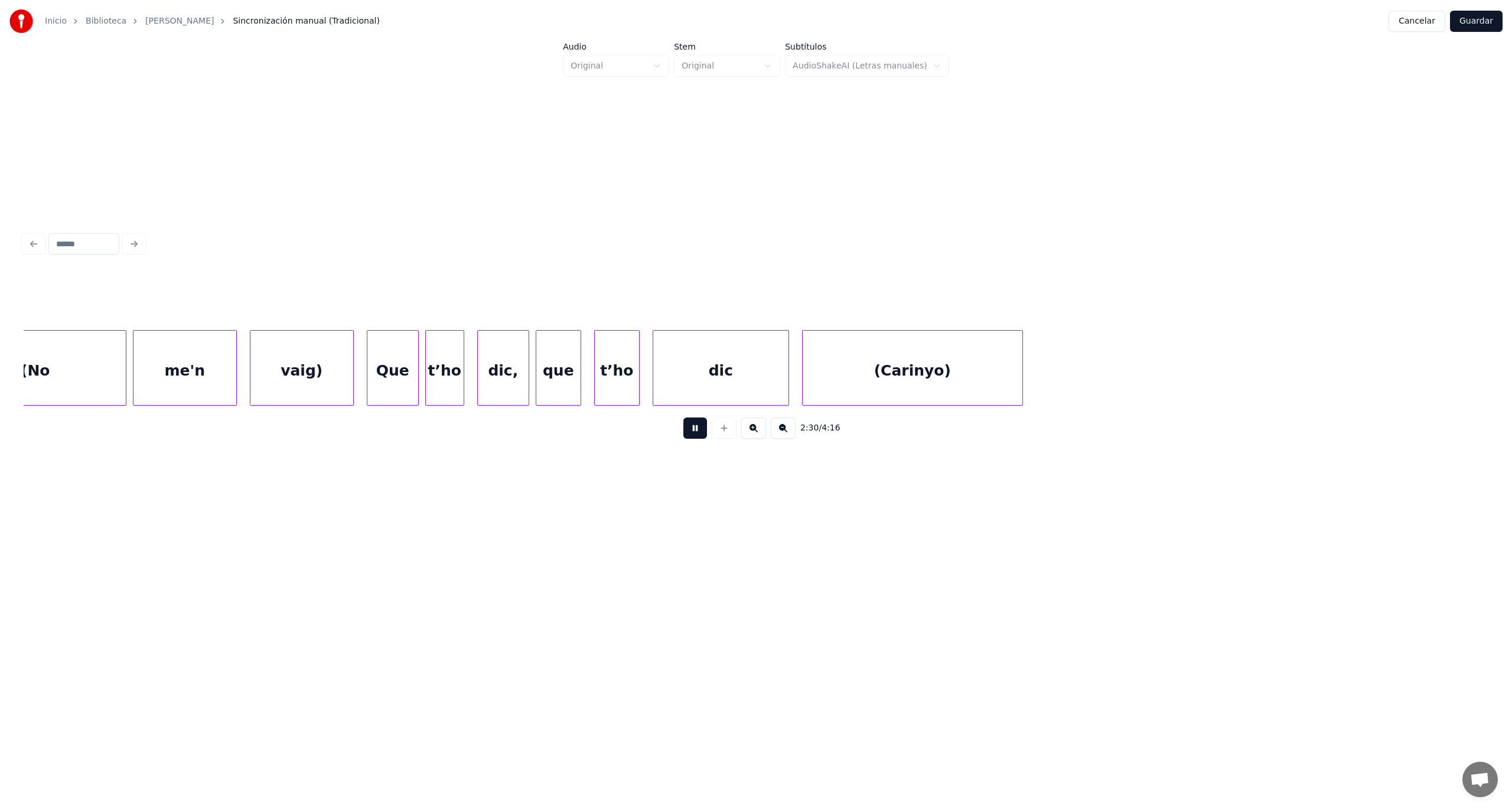
scroll to position [0, 48973]
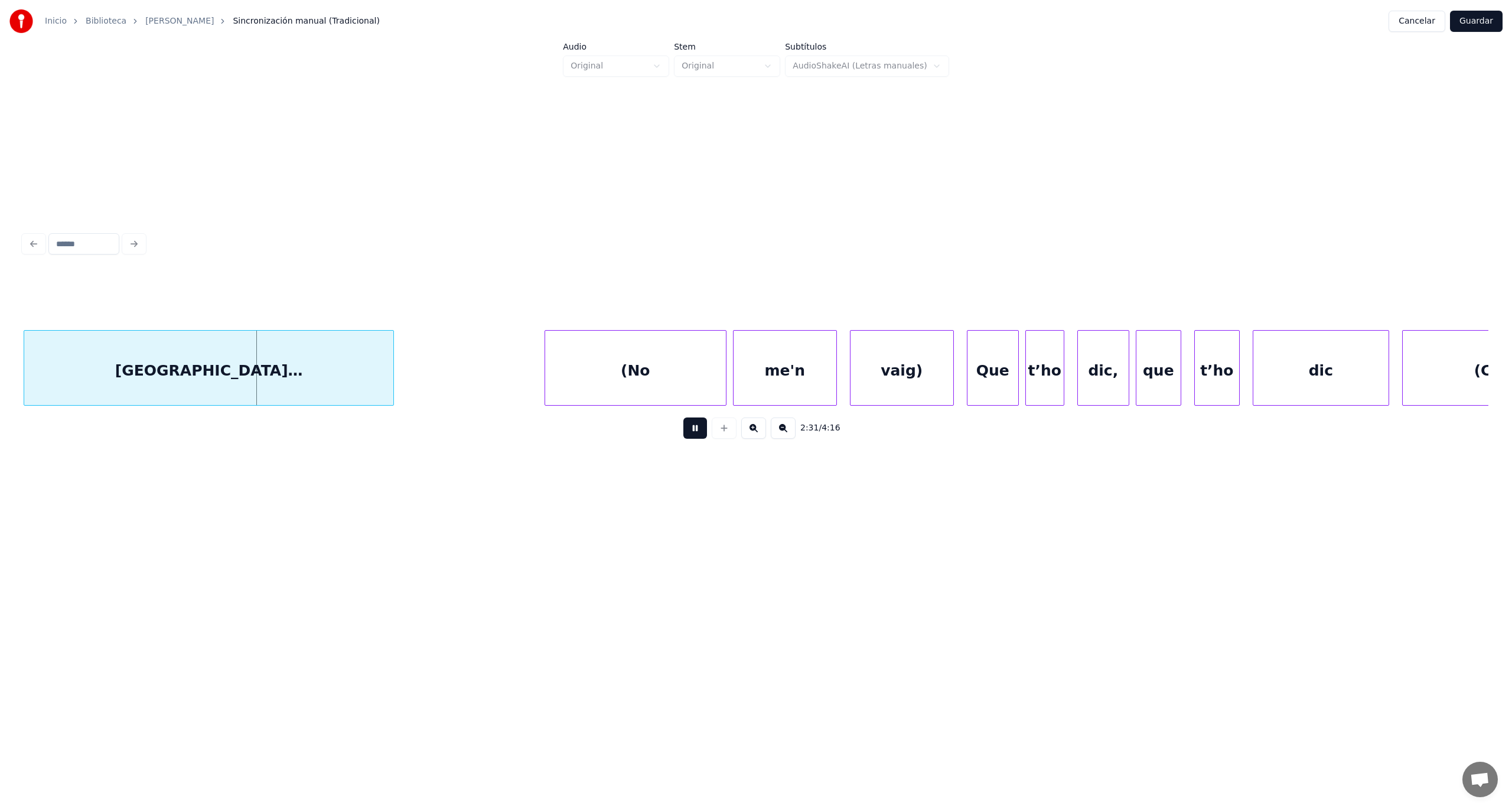
click at [683, 418] on button at bounding box center [695, 429] width 24 height 22
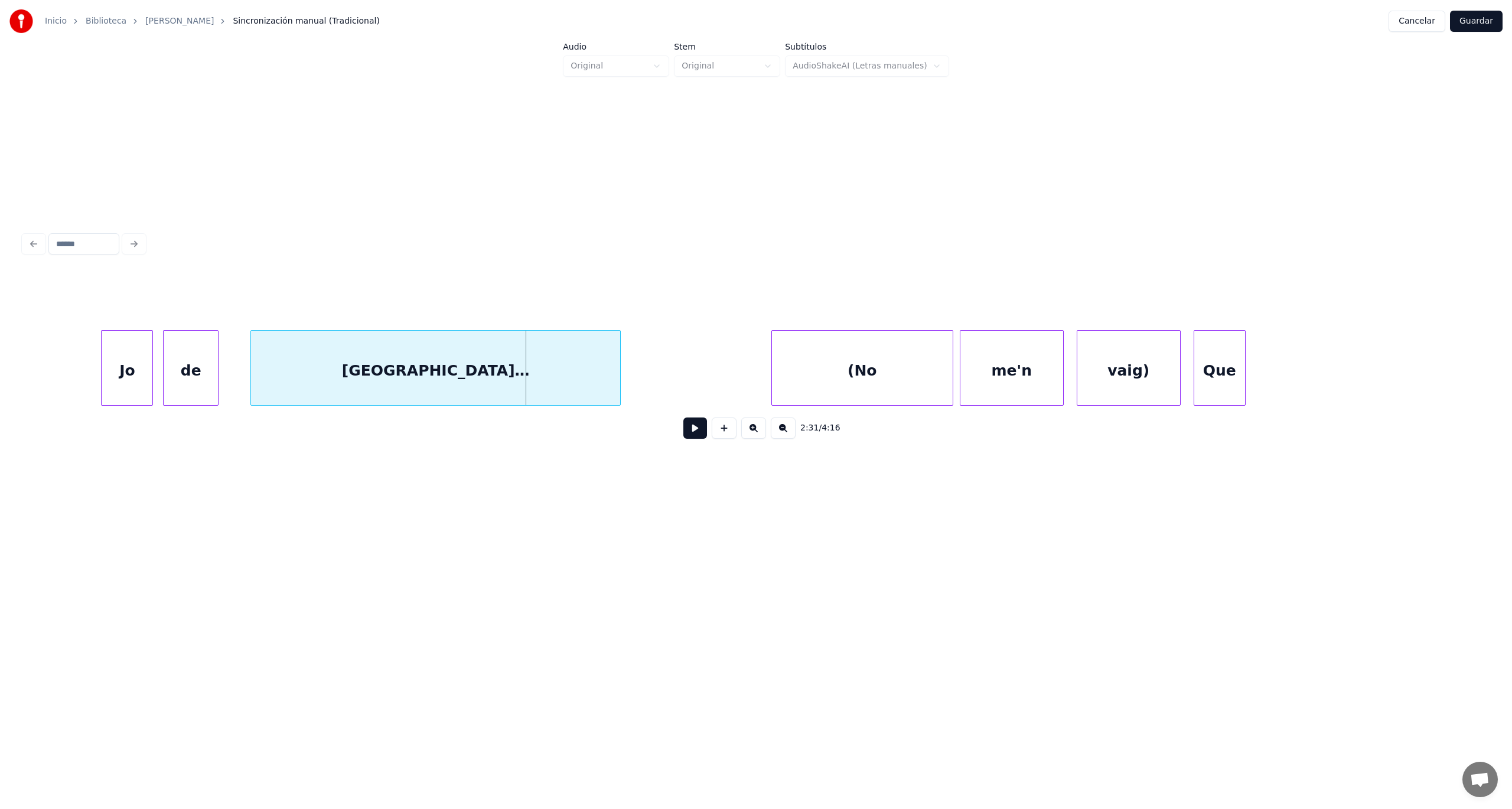
scroll to position [0, 48497]
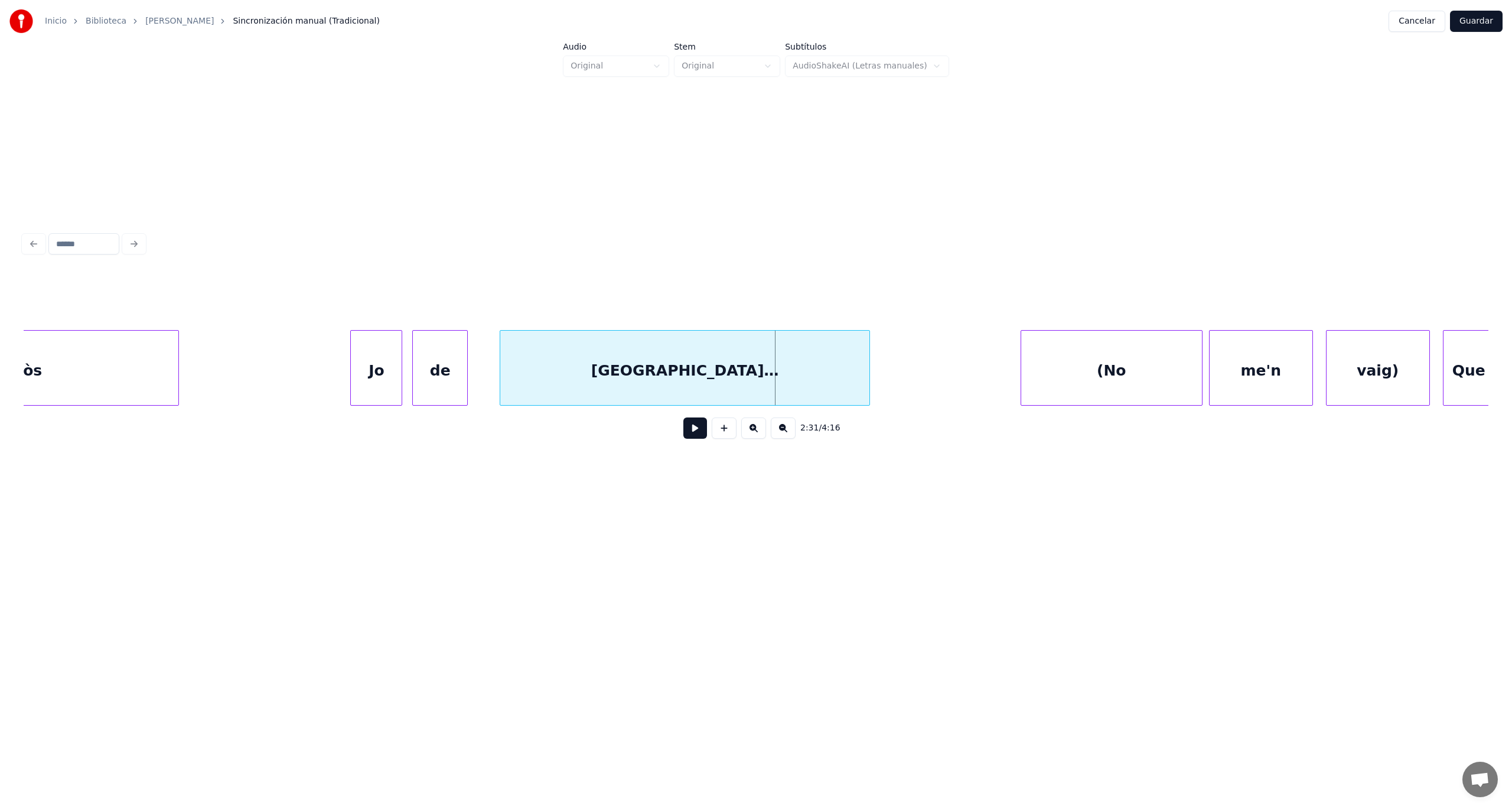
click at [548, 375] on div "[GEOGRAPHIC_DATA]…" at bounding box center [685, 371] width 369 height 80
type input "**********"
click at [689, 434] on button at bounding box center [695, 429] width 24 height 22
click at [537, 385] on div at bounding box center [538, 368] width 4 height 75
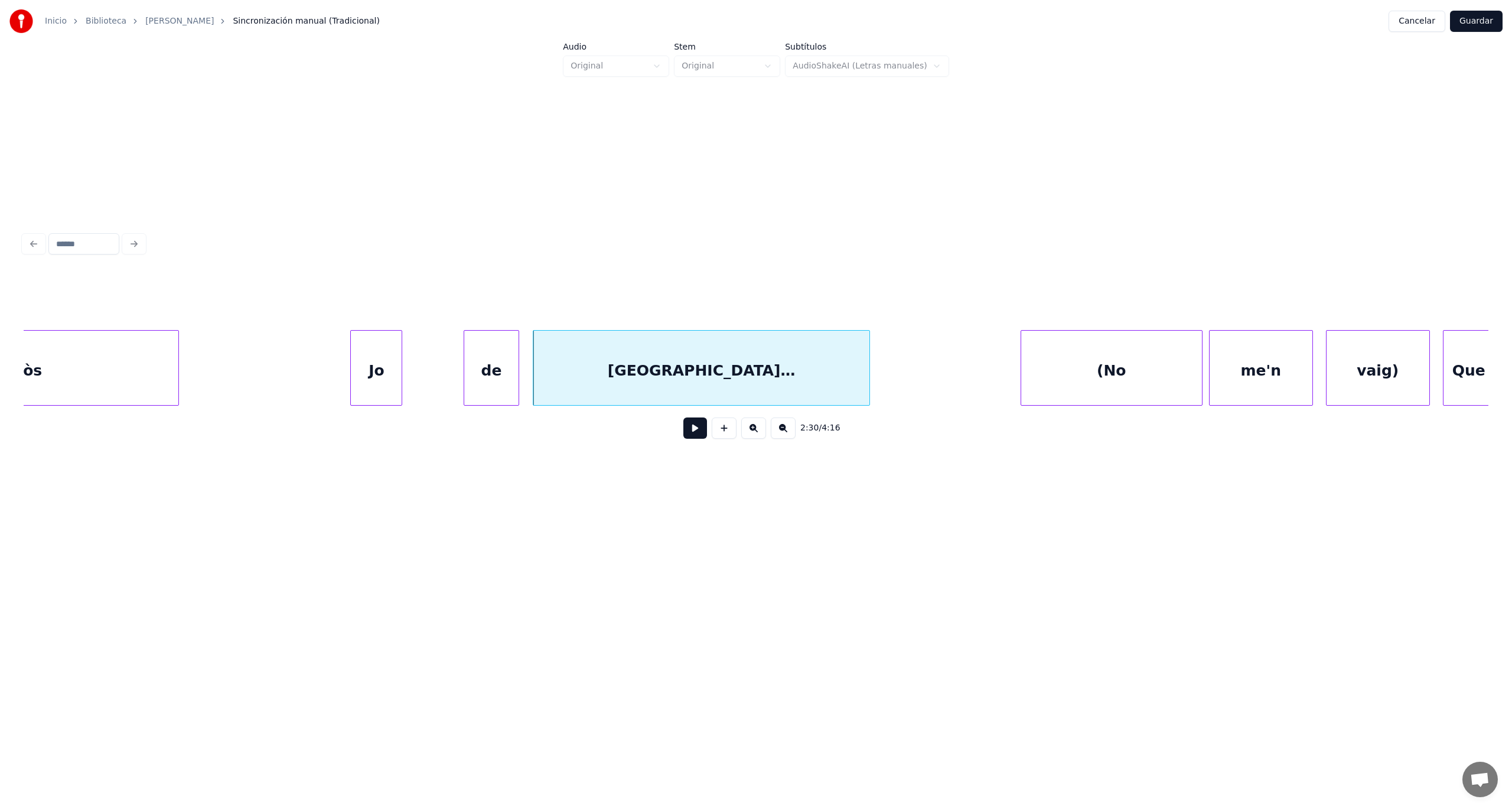
click at [485, 380] on div "de" at bounding box center [492, 371] width 55 height 80
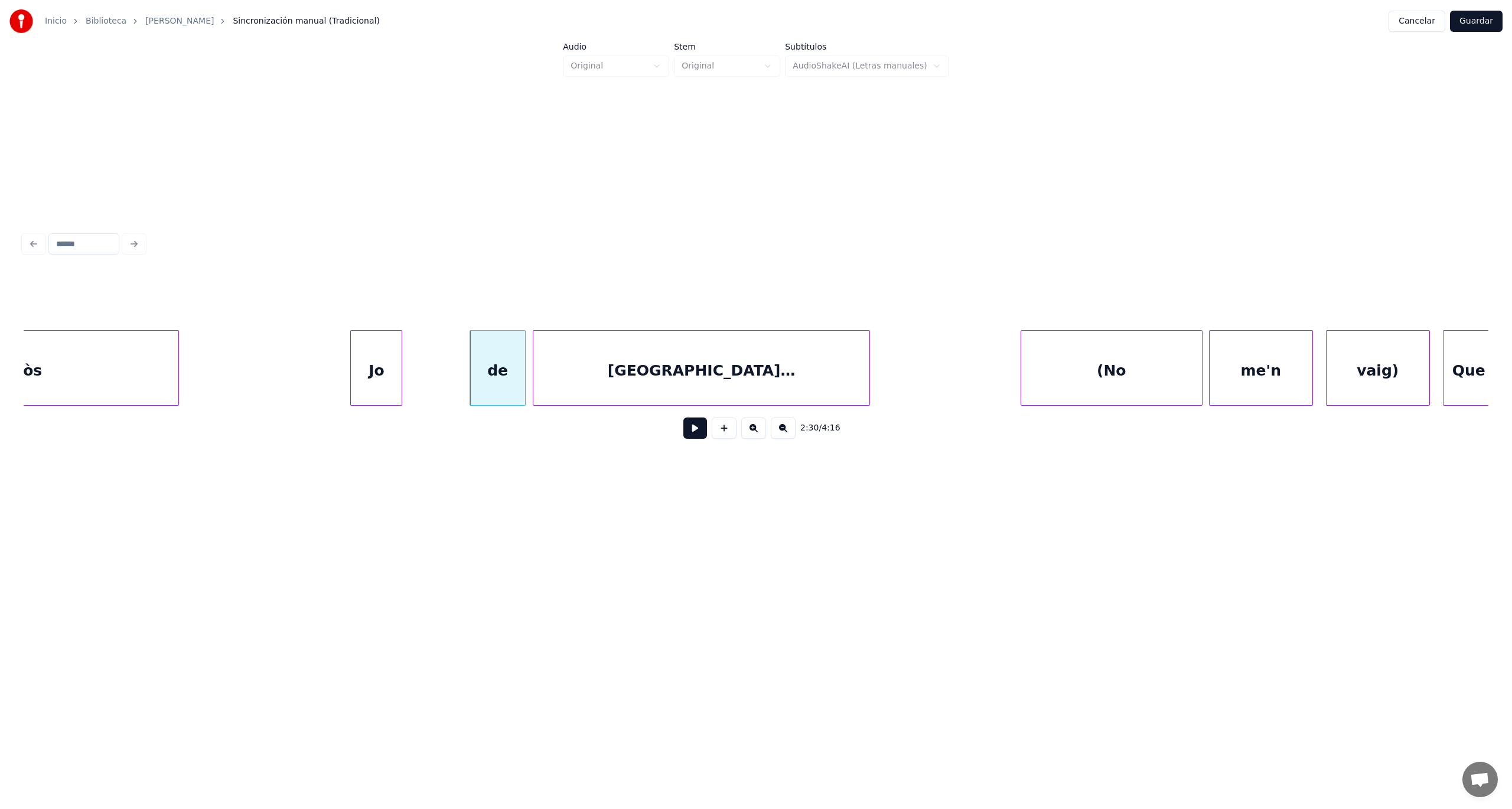
click at [481, 378] on div "de" at bounding box center [498, 371] width 55 height 80
click at [697, 432] on button at bounding box center [695, 429] width 24 height 22
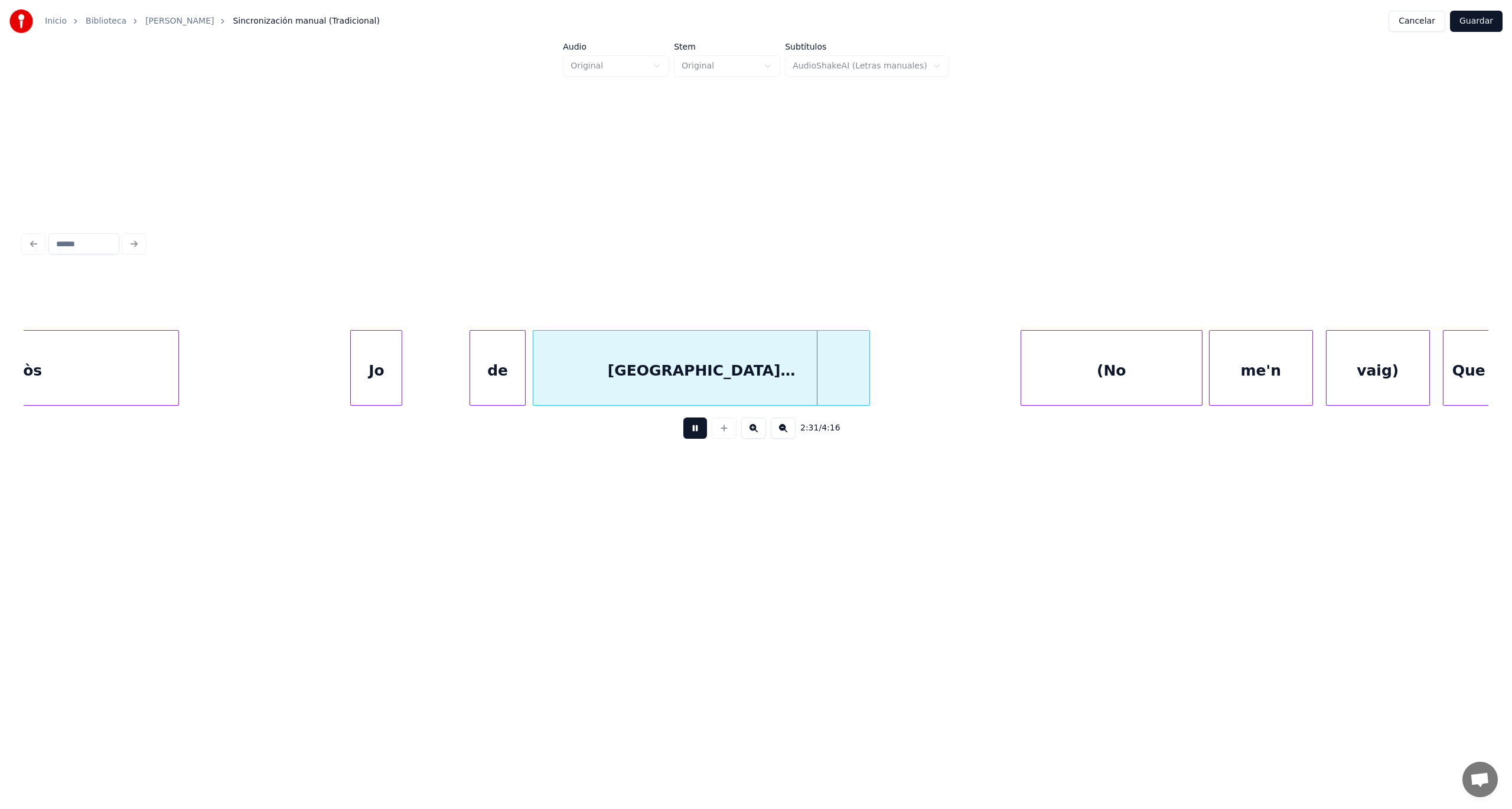
click at [697, 432] on button at bounding box center [695, 429] width 24 height 22
click at [368, 388] on div "Jo" at bounding box center [376, 371] width 51 height 80
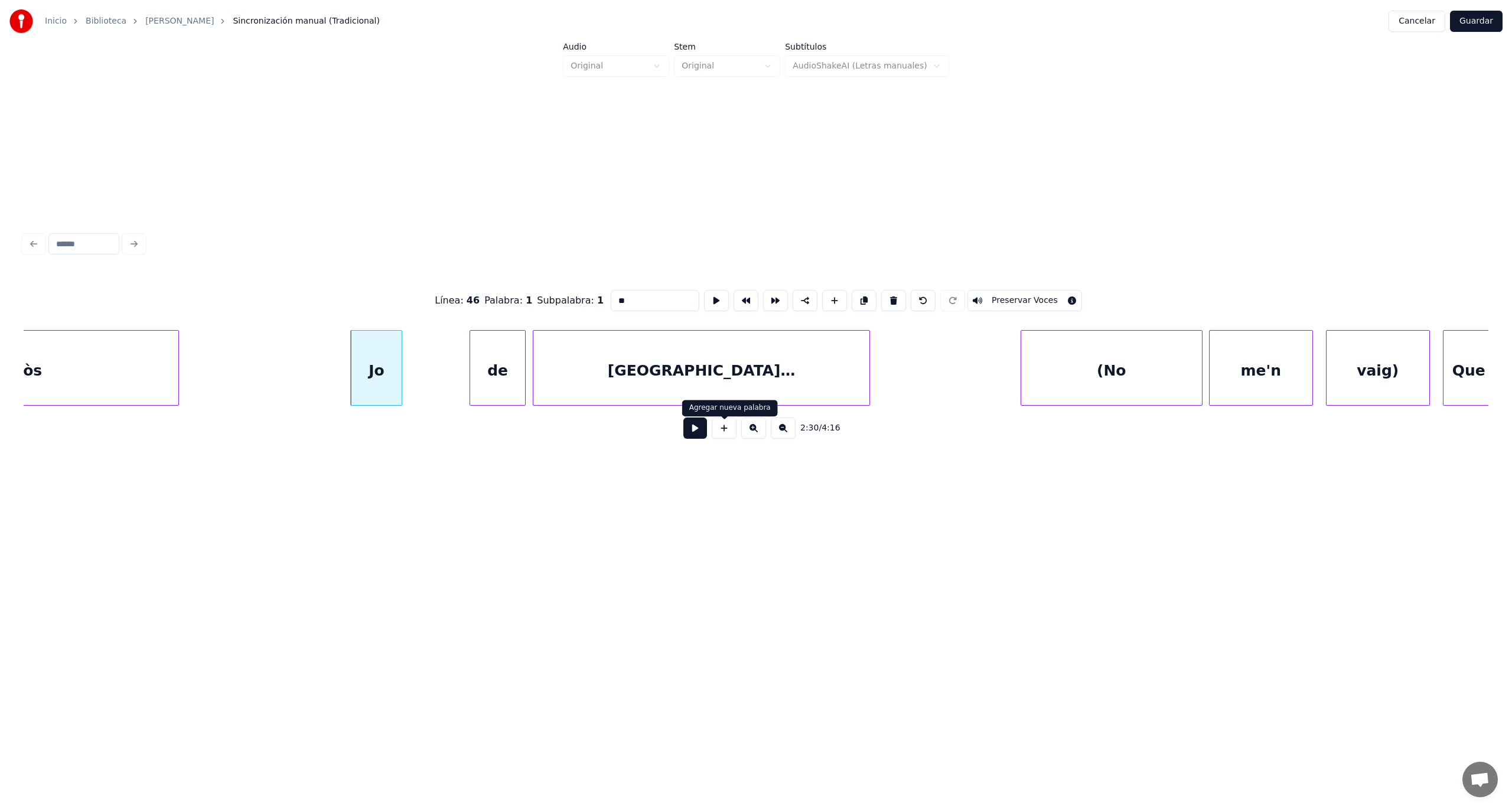
click at [689, 429] on button at bounding box center [695, 429] width 24 height 22
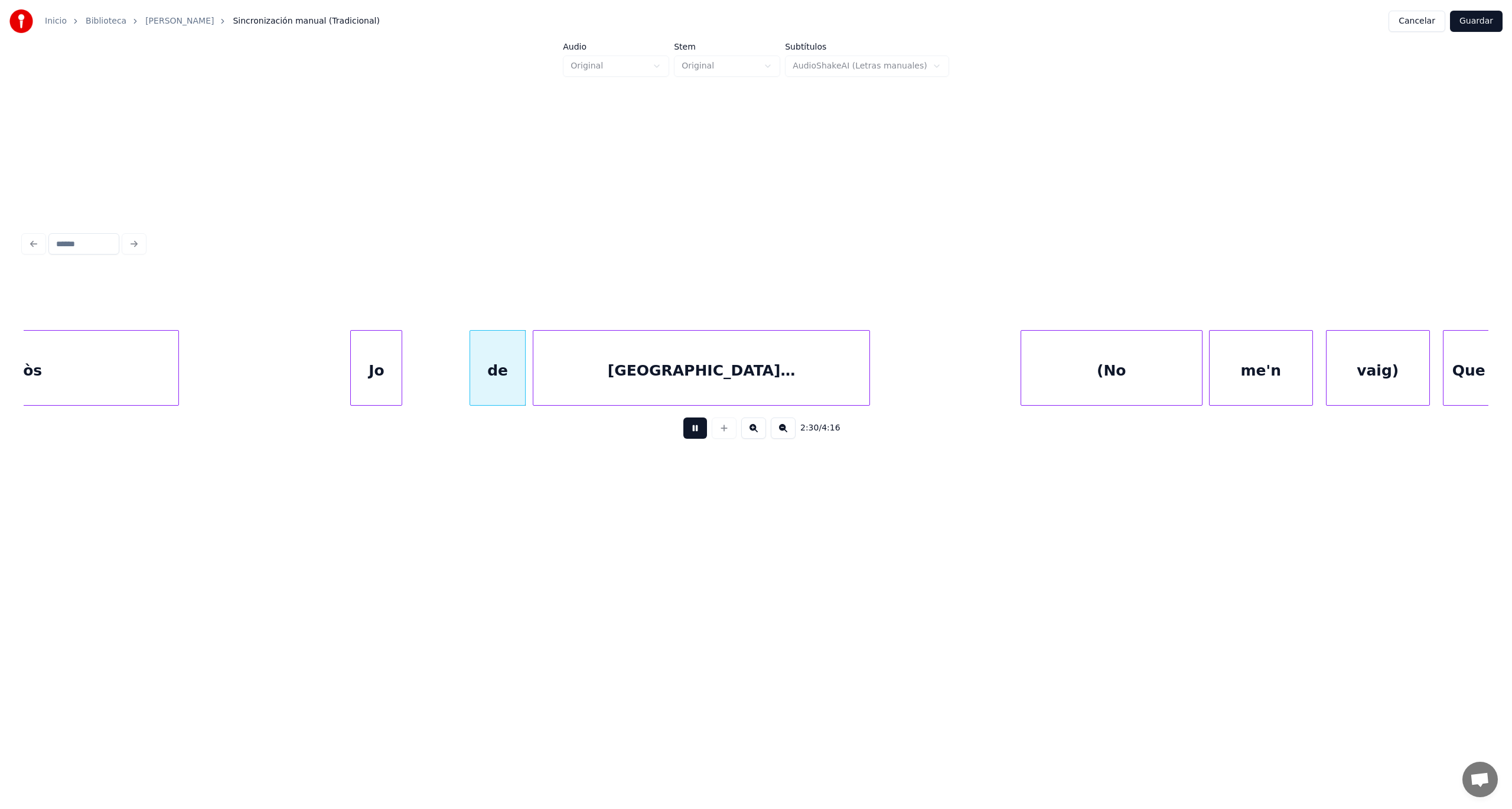
click at [689, 429] on button at bounding box center [695, 429] width 24 height 22
click at [459, 385] on div at bounding box center [457, 368] width 4 height 75
click at [436, 380] on div "Jo" at bounding box center [406, 371] width 110 height 80
click at [701, 434] on button at bounding box center [695, 429] width 24 height 22
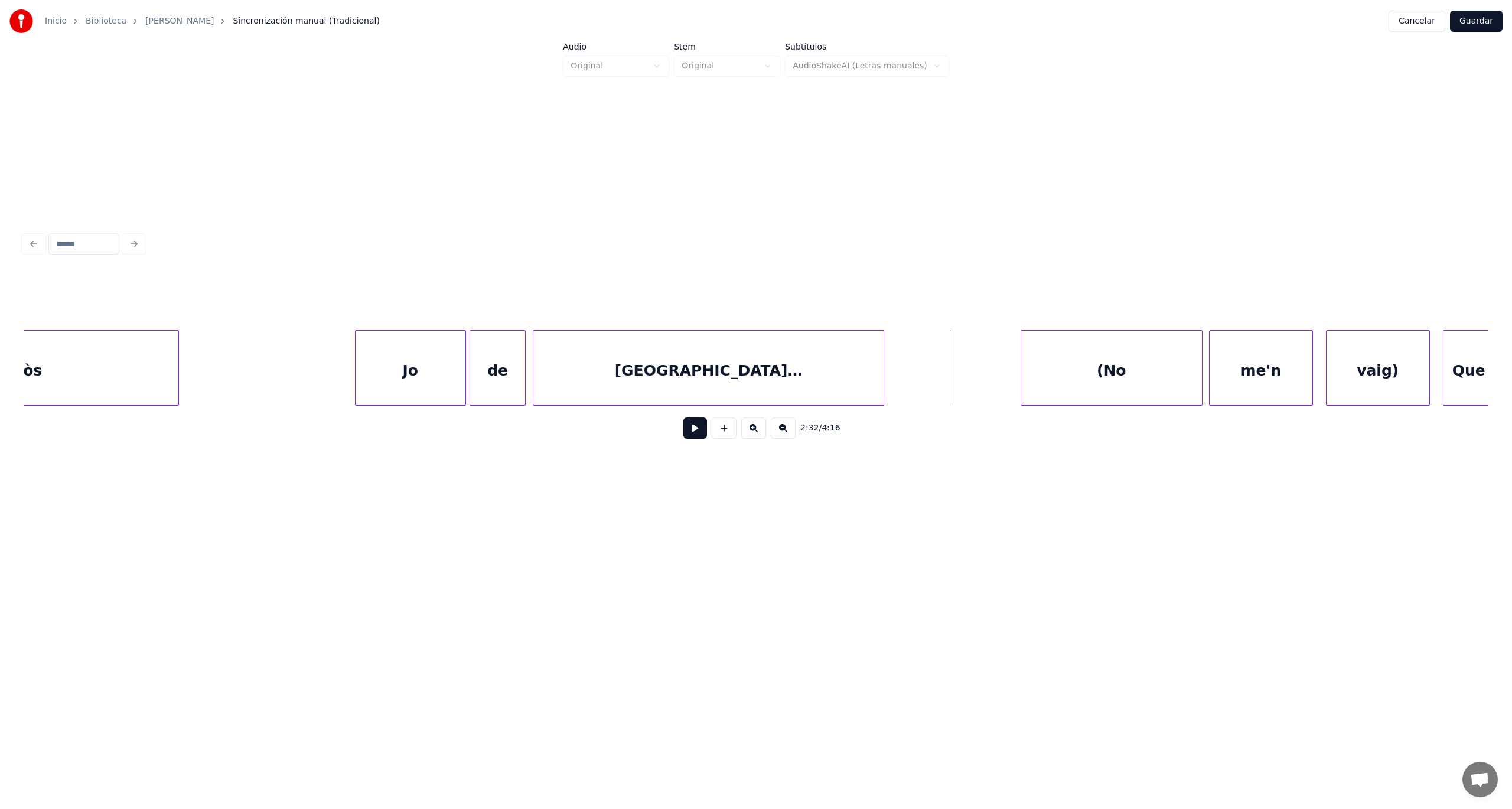
click at [884, 391] on div at bounding box center [882, 368] width 4 height 75
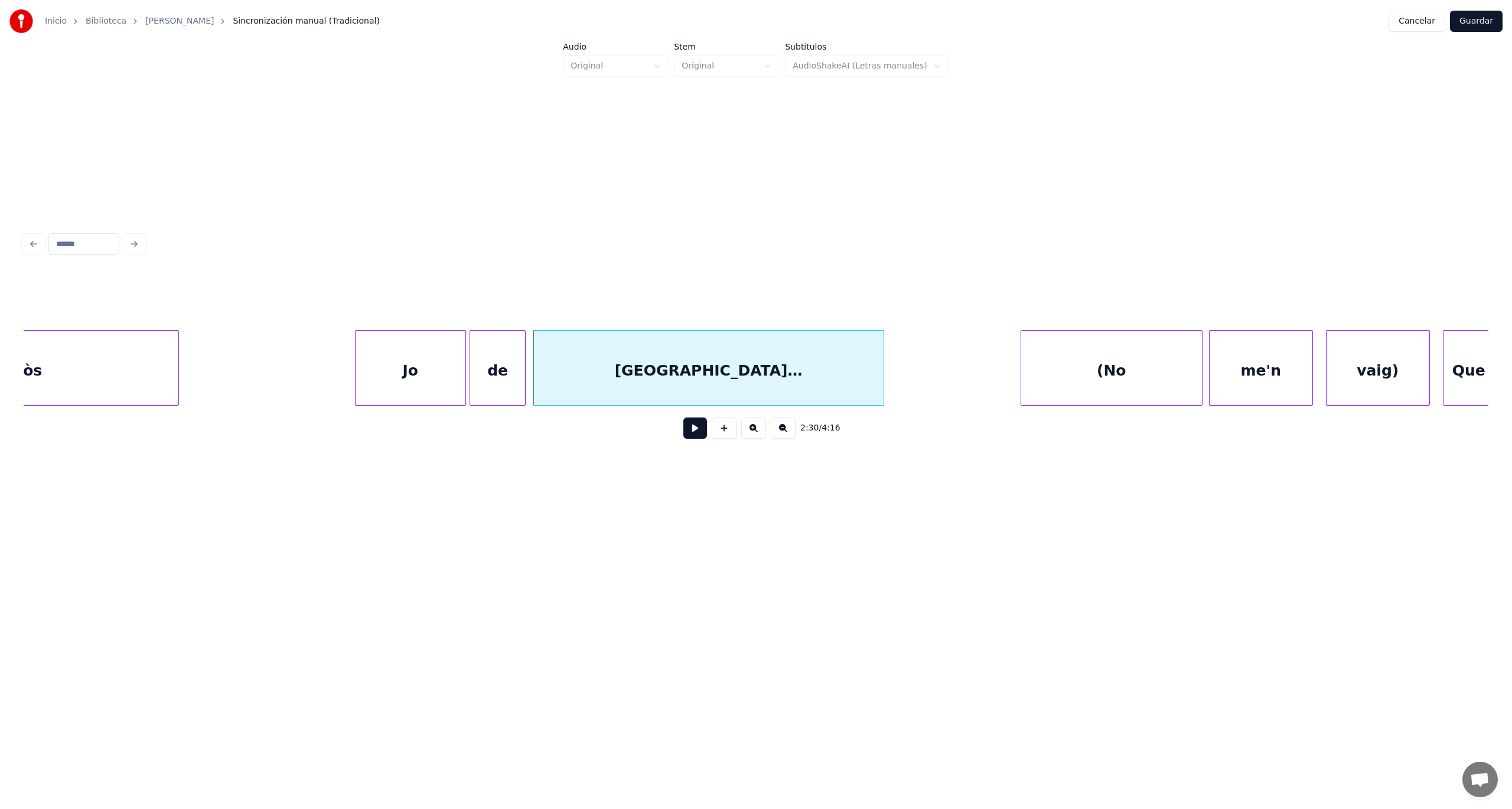
click at [694, 429] on button at bounding box center [695, 429] width 24 height 22
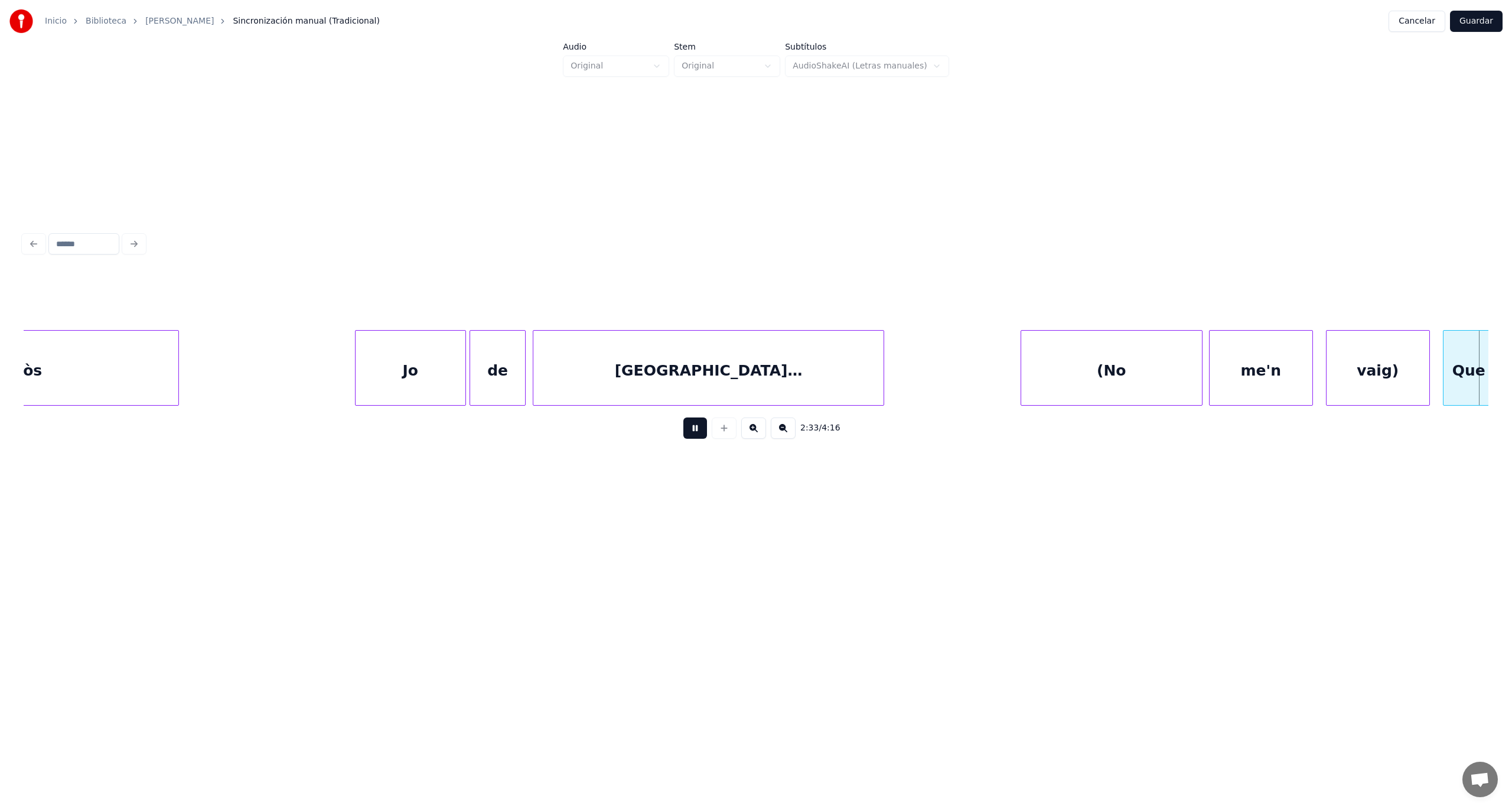
scroll to position [0, 49967]
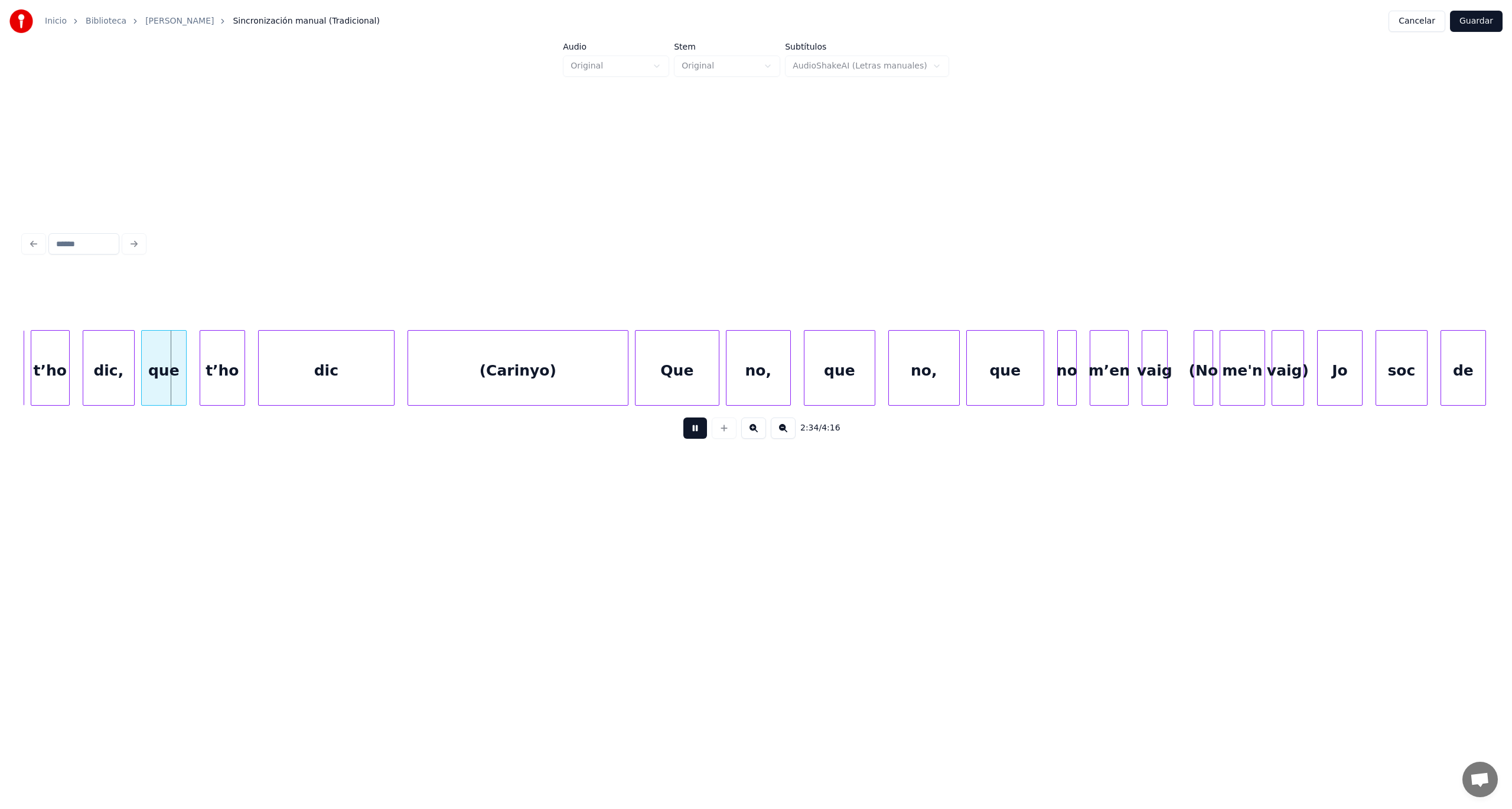
click at [694, 430] on button at bounding box center [695, 429] width 24 height 22
click at [399, 381] on div at bounding box center [400, 368] width 4 height 75
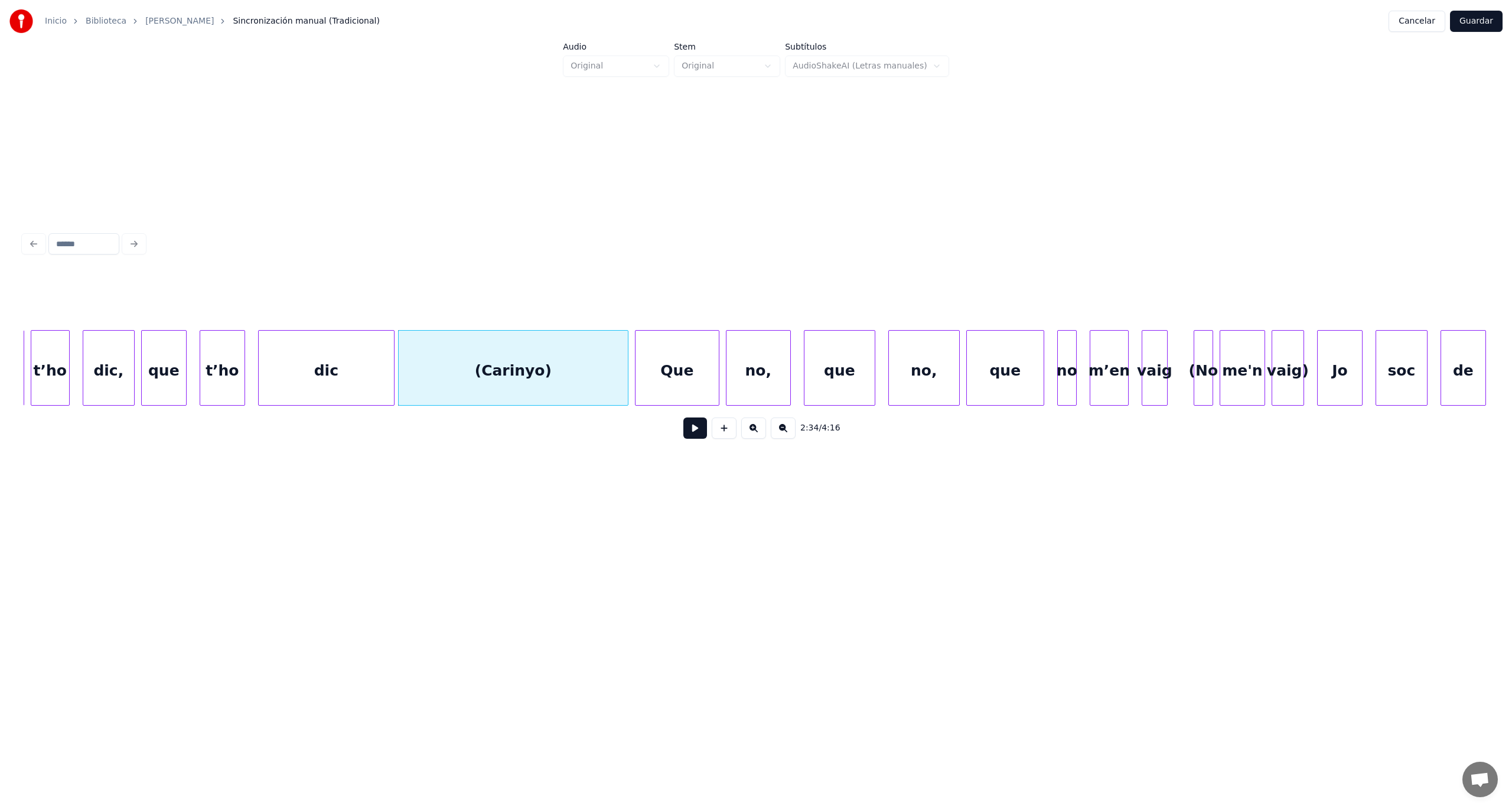
click at [518, 375] on div "(Carinyo)" at bounding box center [513, 371] width 229 height 80
drag, startPoint x: 657, startPoint y: 291, endPoint x: 572, endPoint y: 291, distance: 85.0
click at [584, 291] on div "Línea : 47 Palabra : 7 Subpalabra : 1 ********* Preservar Voces" at bounding box center [756, 301] width 1465 height 59
click at [1004, 294] on button "Preservar Voces" at bounding box center [1025, 301] width 115 height 22
click at [333, 381] on div "dic" at bounding box center [326, 371] width 135 height 80
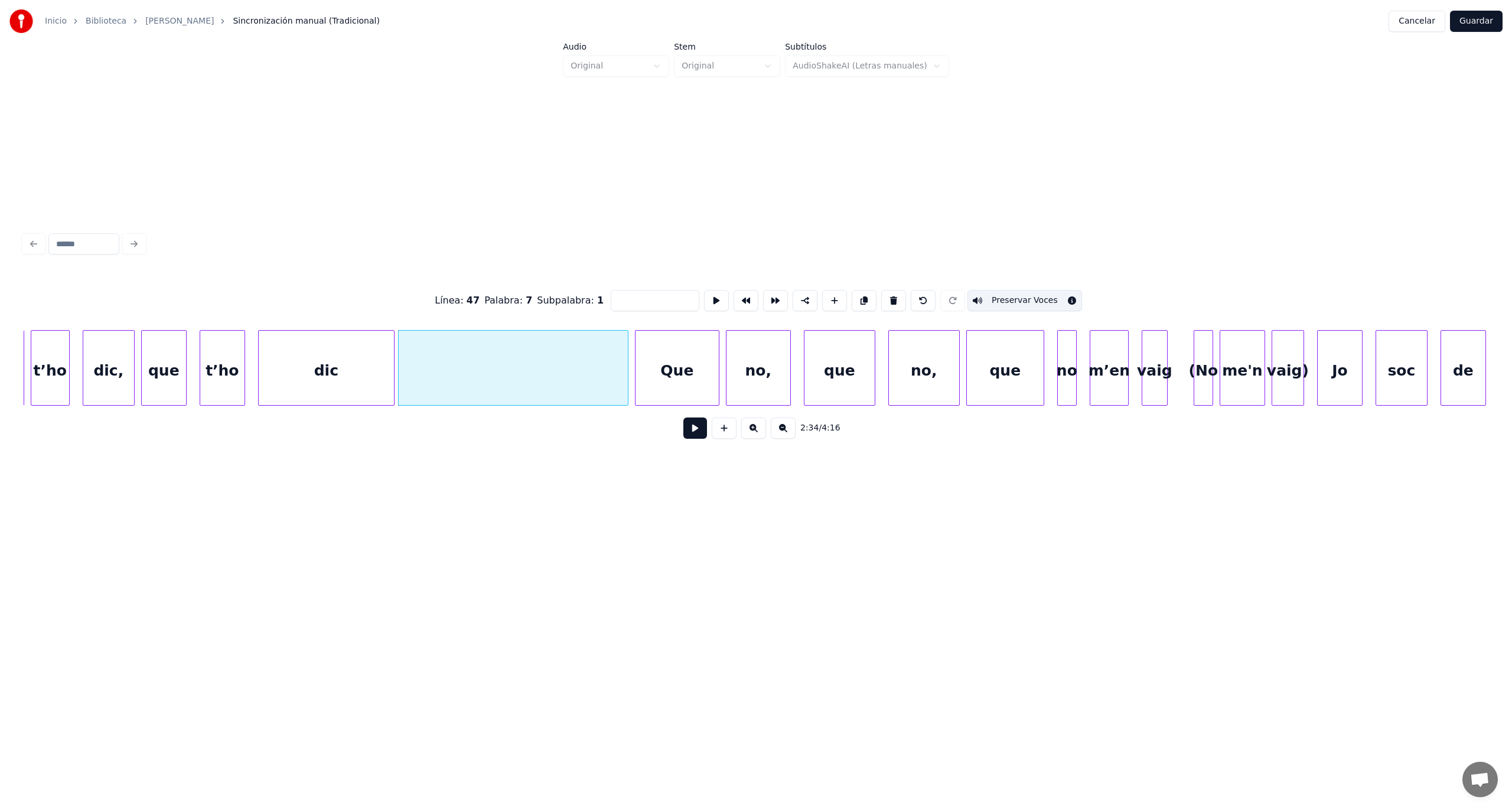
type input "***"
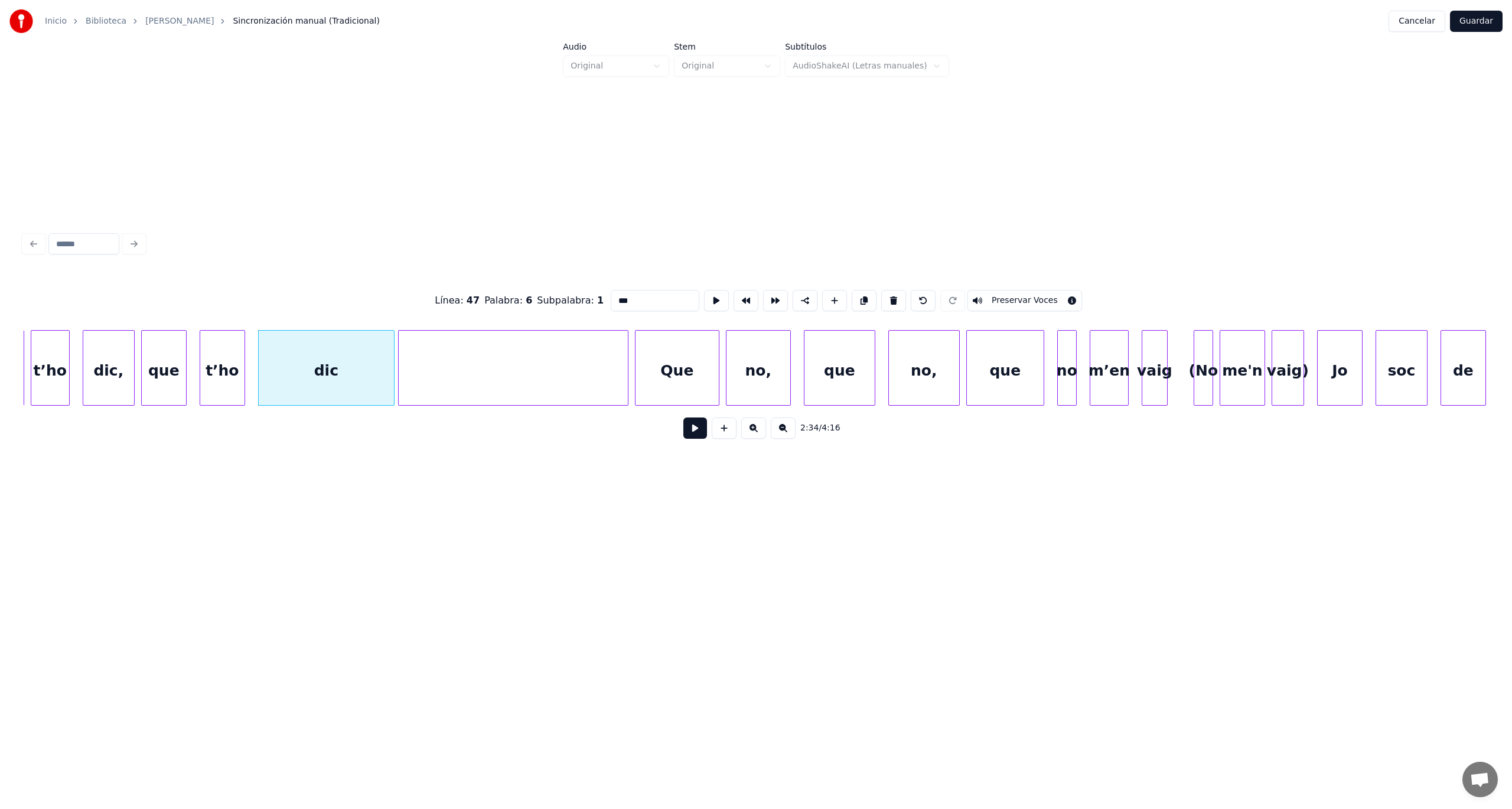
click at [702, 441] on div "2:34 / 4:16" at bounding box center [756, 428] width 1446 height 26
click at [695, 436] on button at bounding box center [695, 429] width 24 height 22
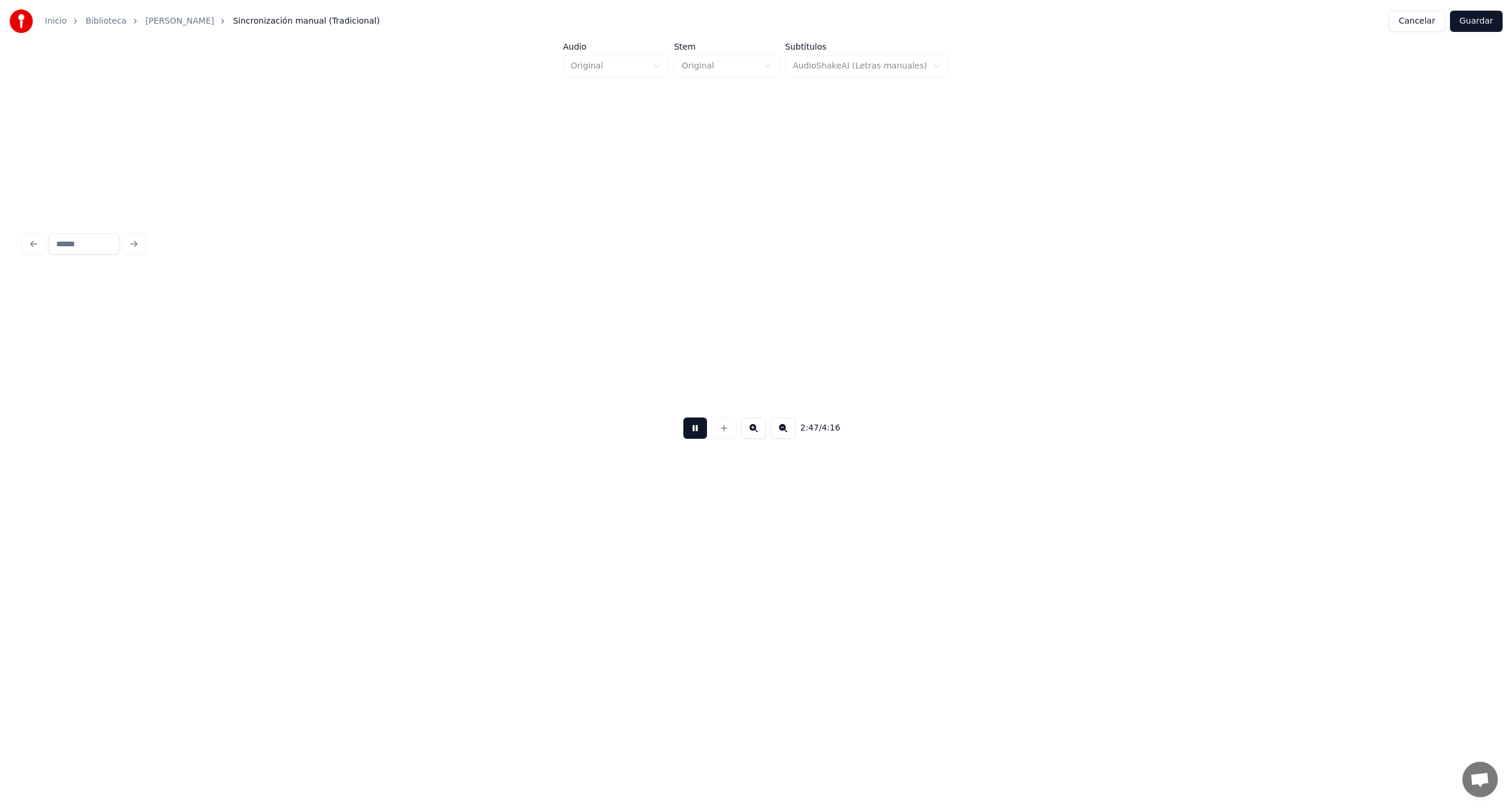
scroll to position [0, 54367]
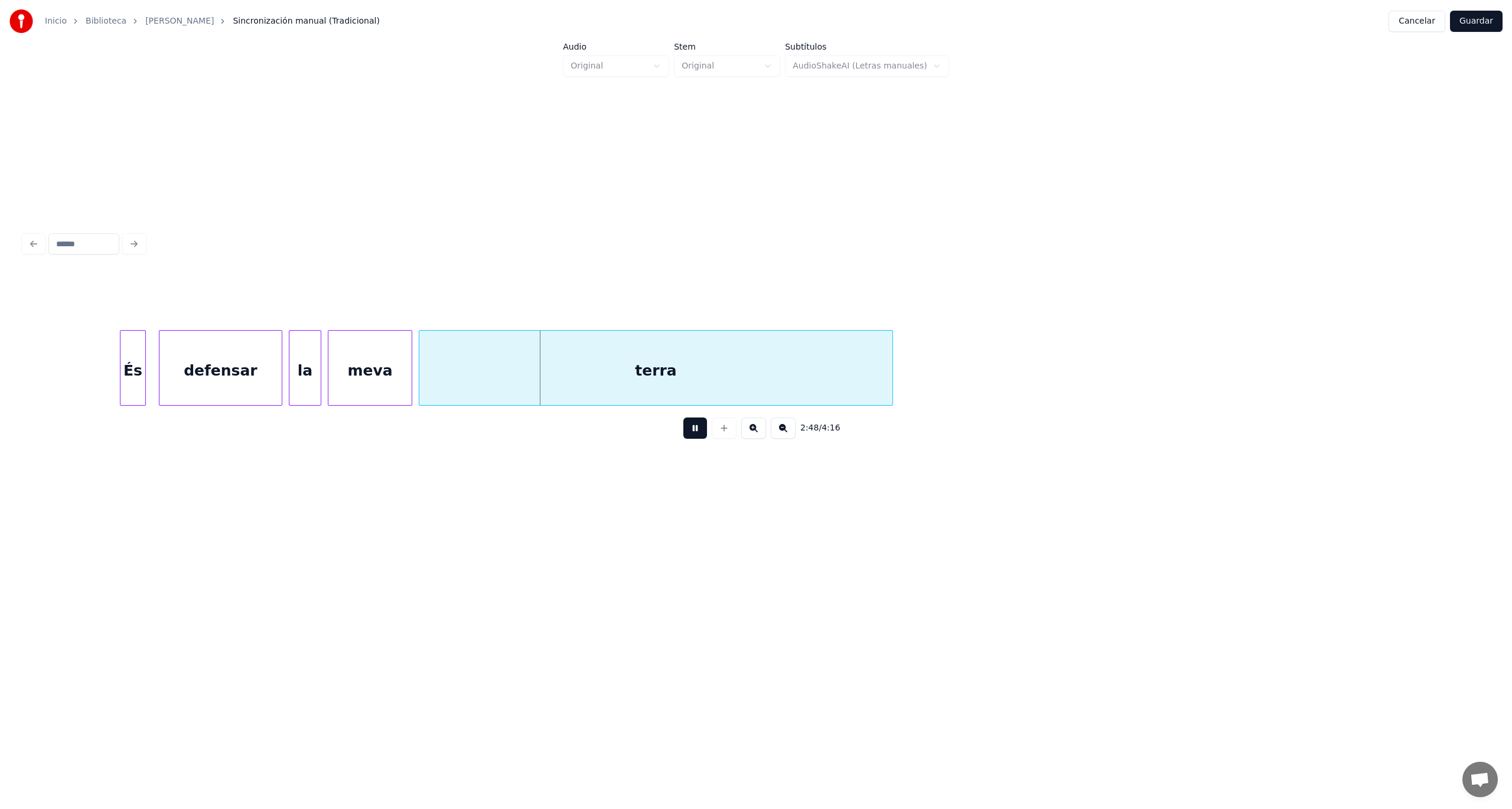
click at [695, 436] on button at bounding box center [695, 429] width 24 height 22
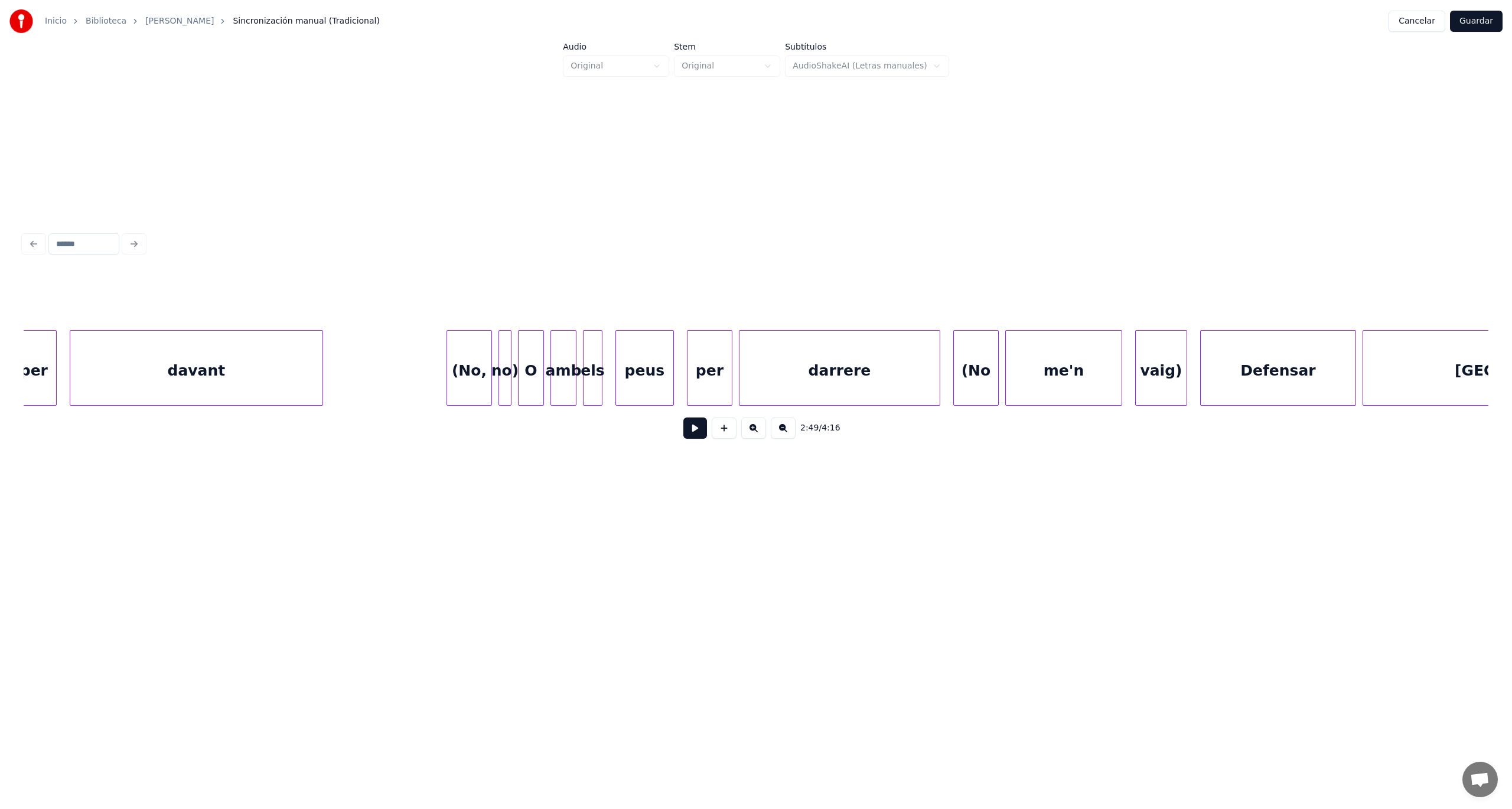
scroll to position [0, 52417]
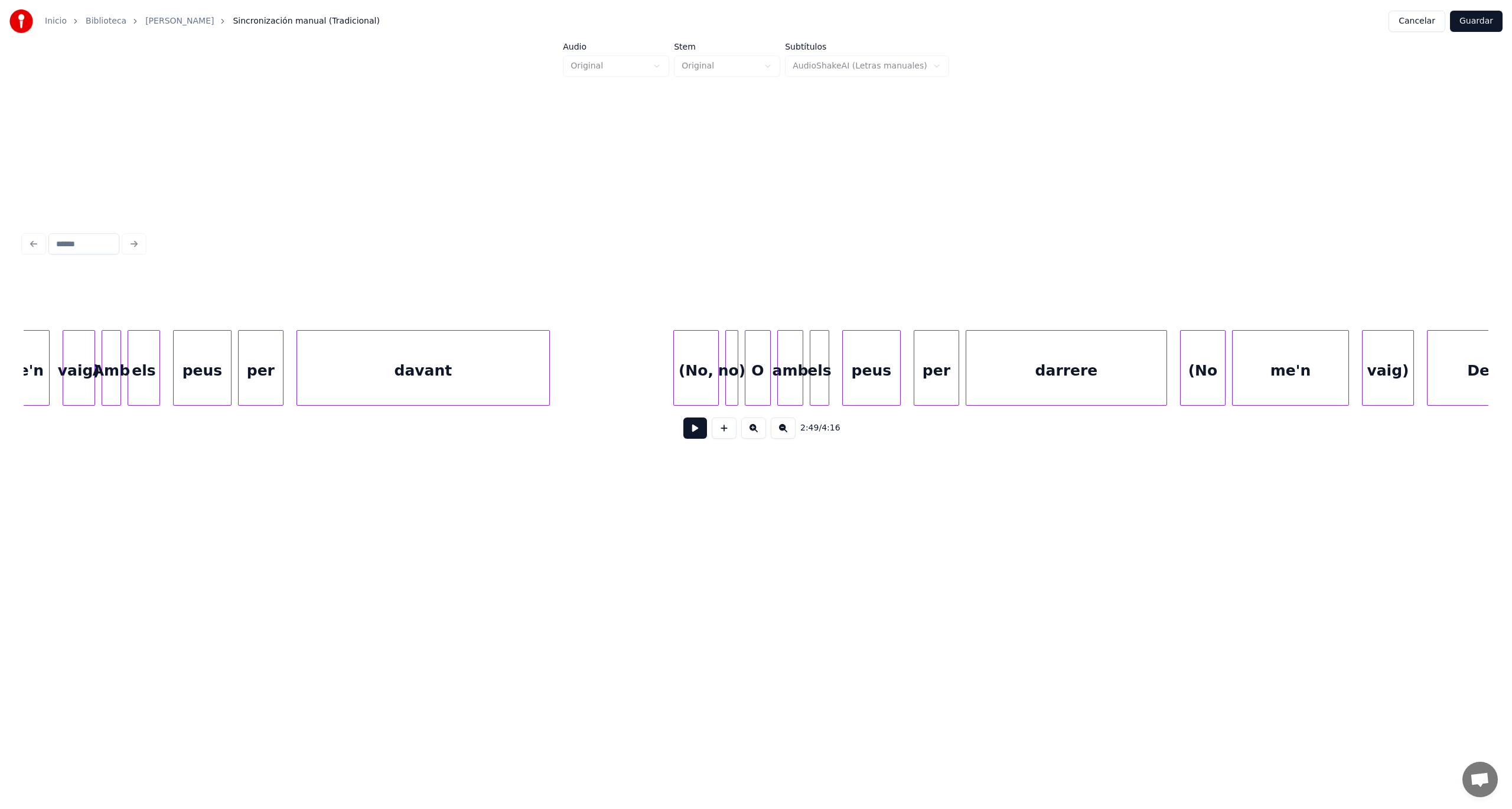
click at [701, 353] on div "(No," at bounding box center [696, 371] width 45 height 80
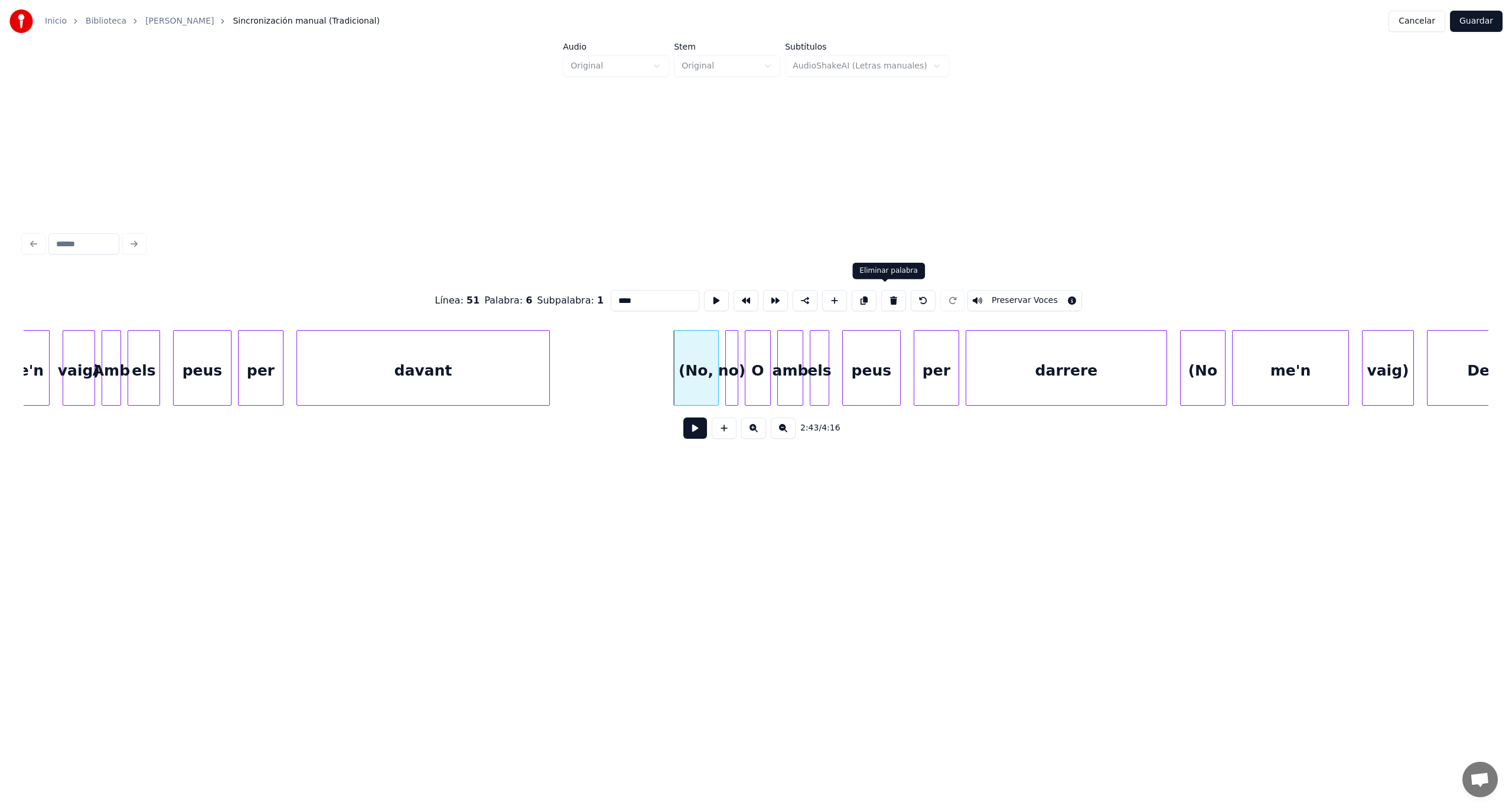
click at [882, 297] on button at bounding box center [893, 301] width 25 height 22
click at [732, 372] on div "no)" at bounding box center [732, 371] width 11 height 80
click at [881, 298] on button at bounding box center [893, 301] width 25 height 22
type input "*"
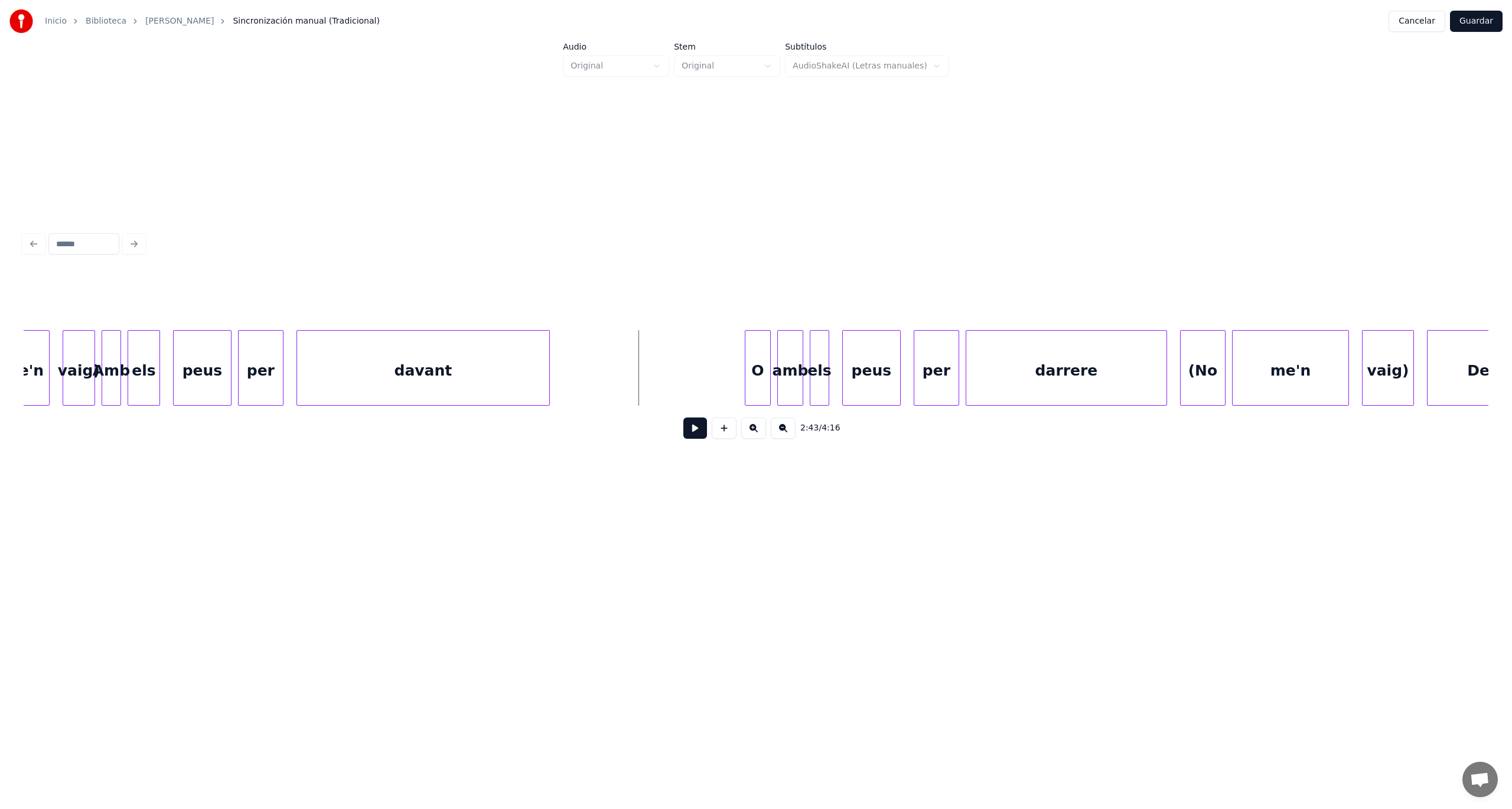
click at [691, 431] on button at bounding box center [695, 429] width 24 height 22
click at [696, 434] on button at bounding box center [695, 429] width 24 height 22
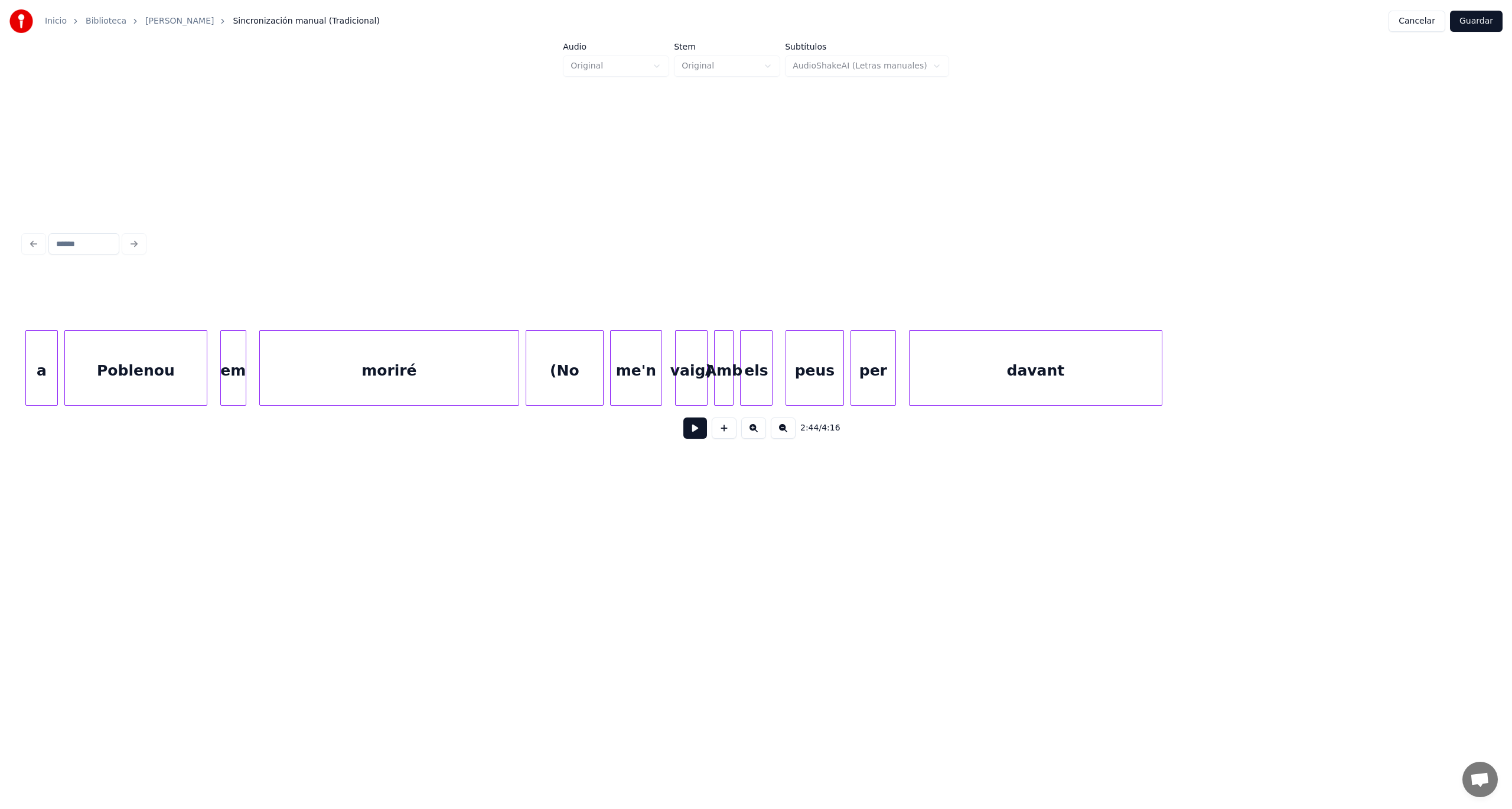
scroll to position [0, 51669]
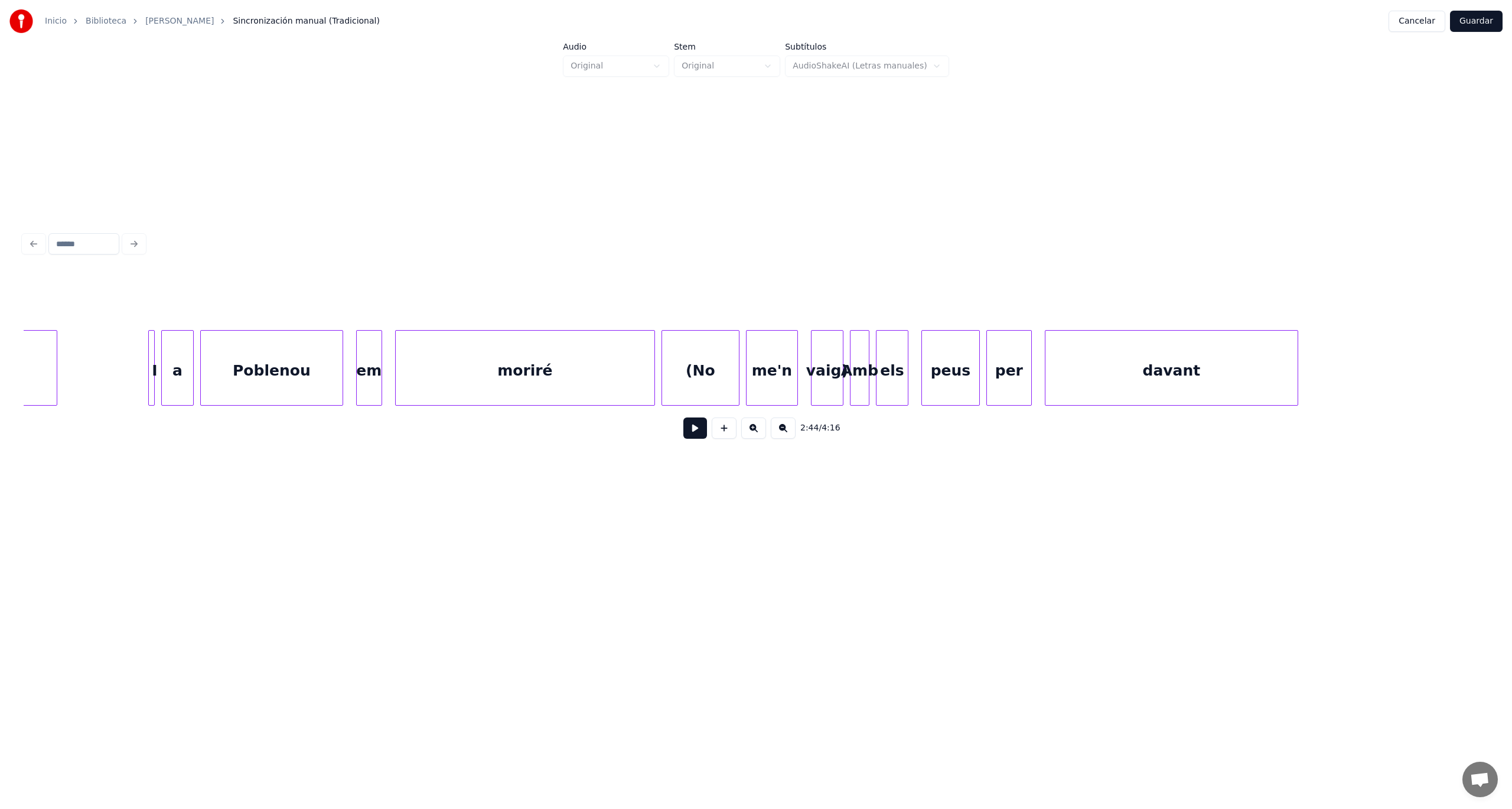
click at [620, 360] on div "moriré" at bounding box center [525, 371] width 258 height 80
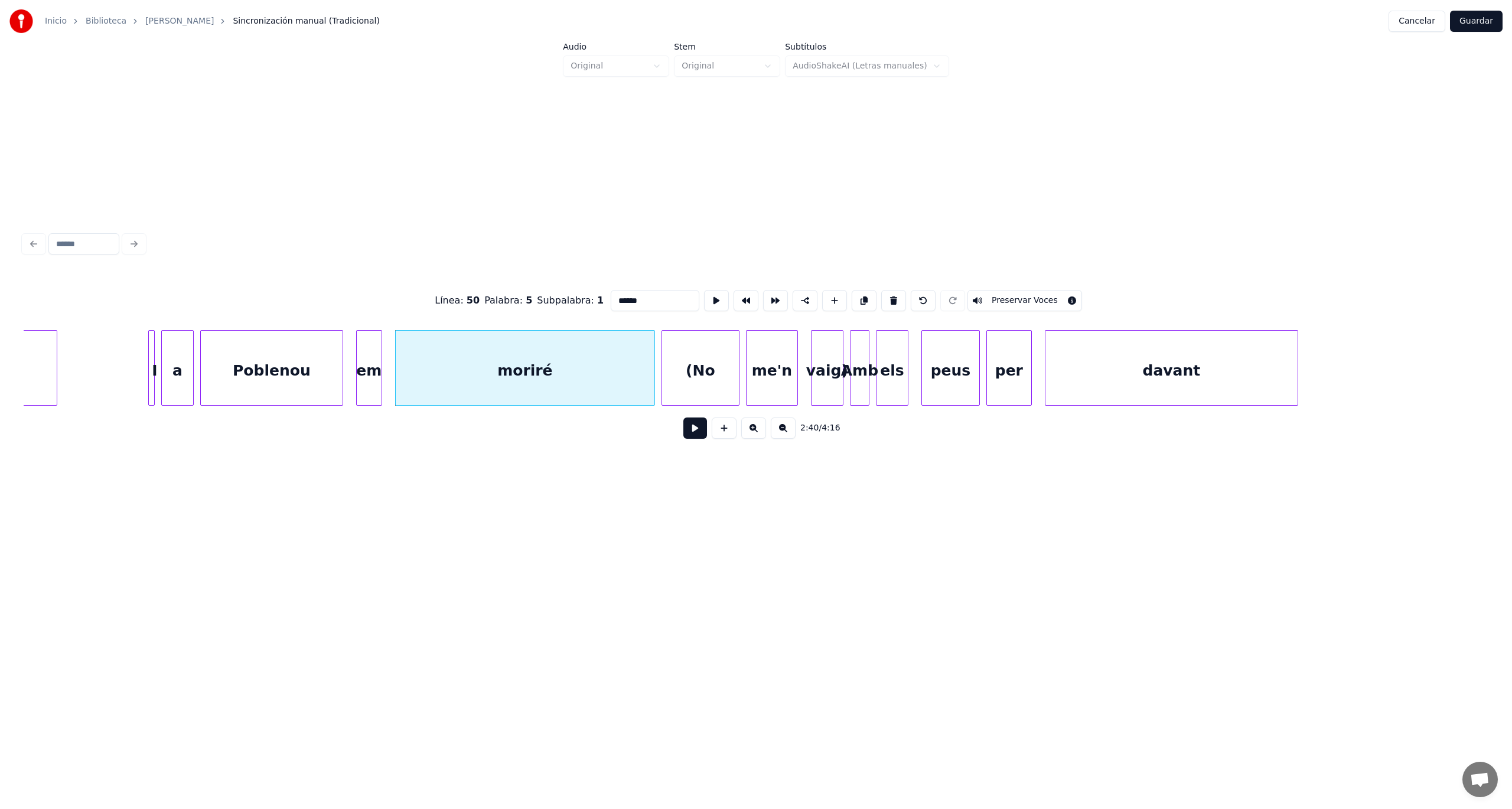
click at [693, 434] on button at bounding box center [695, 429] width 24 height 22
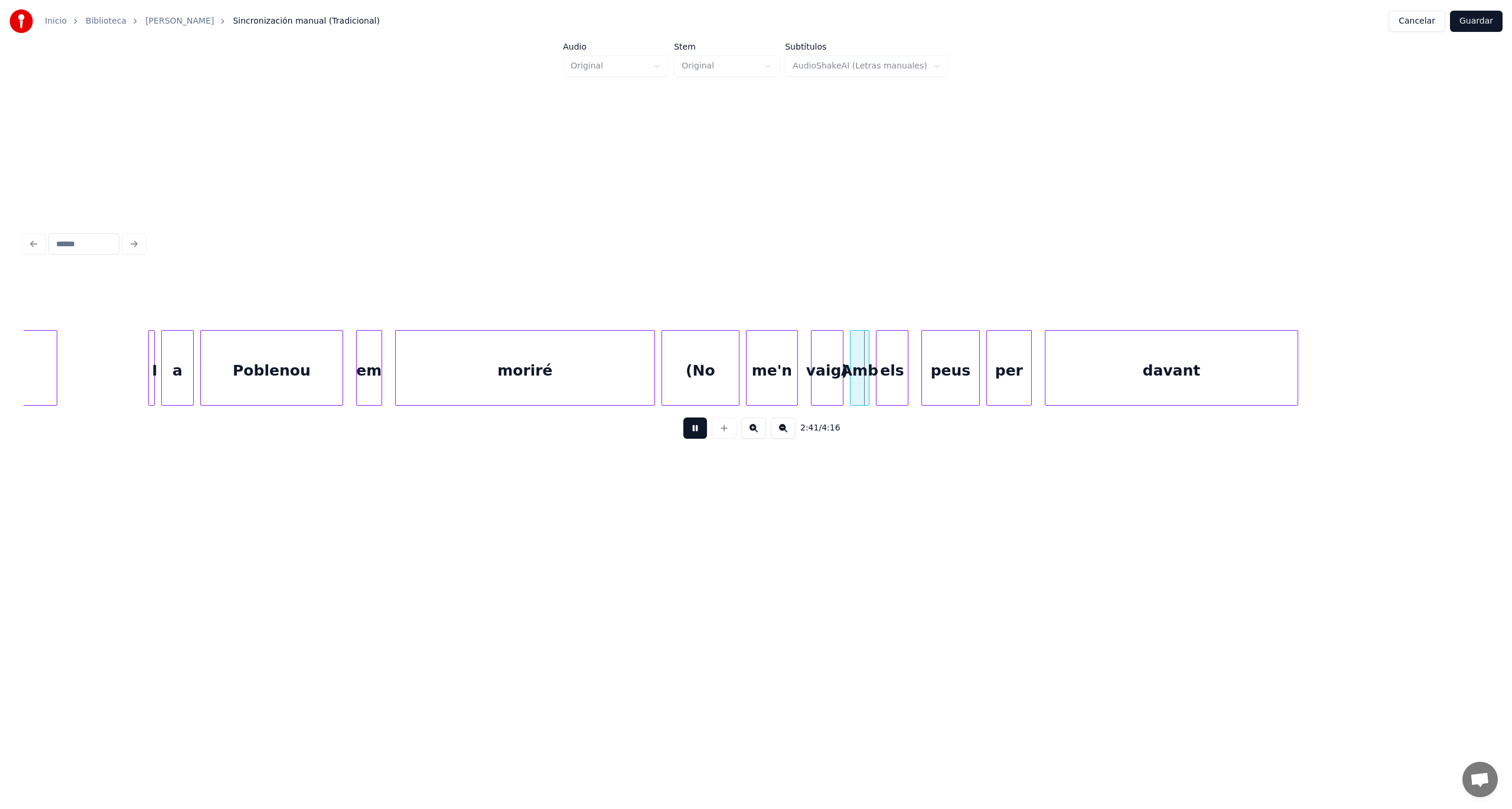
click at [693, 434] on button at bounding box center [695, 429] width 24 height 22
click at [697, 363] on div "(No" at bounding box center [700, 371] width 77 height 80
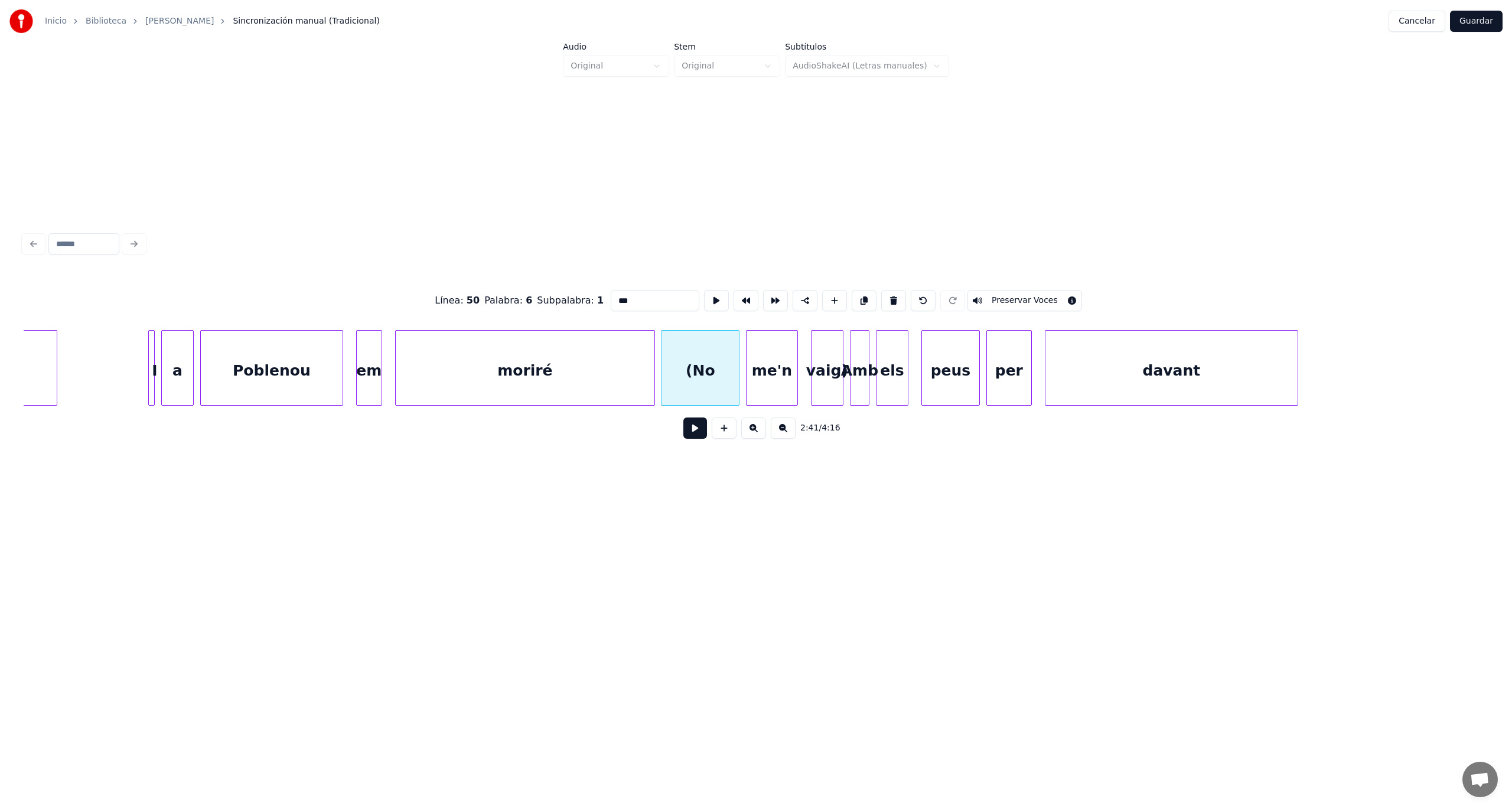
click at [885, 296] on button at bounding box center [893, 301] width 25 height 22
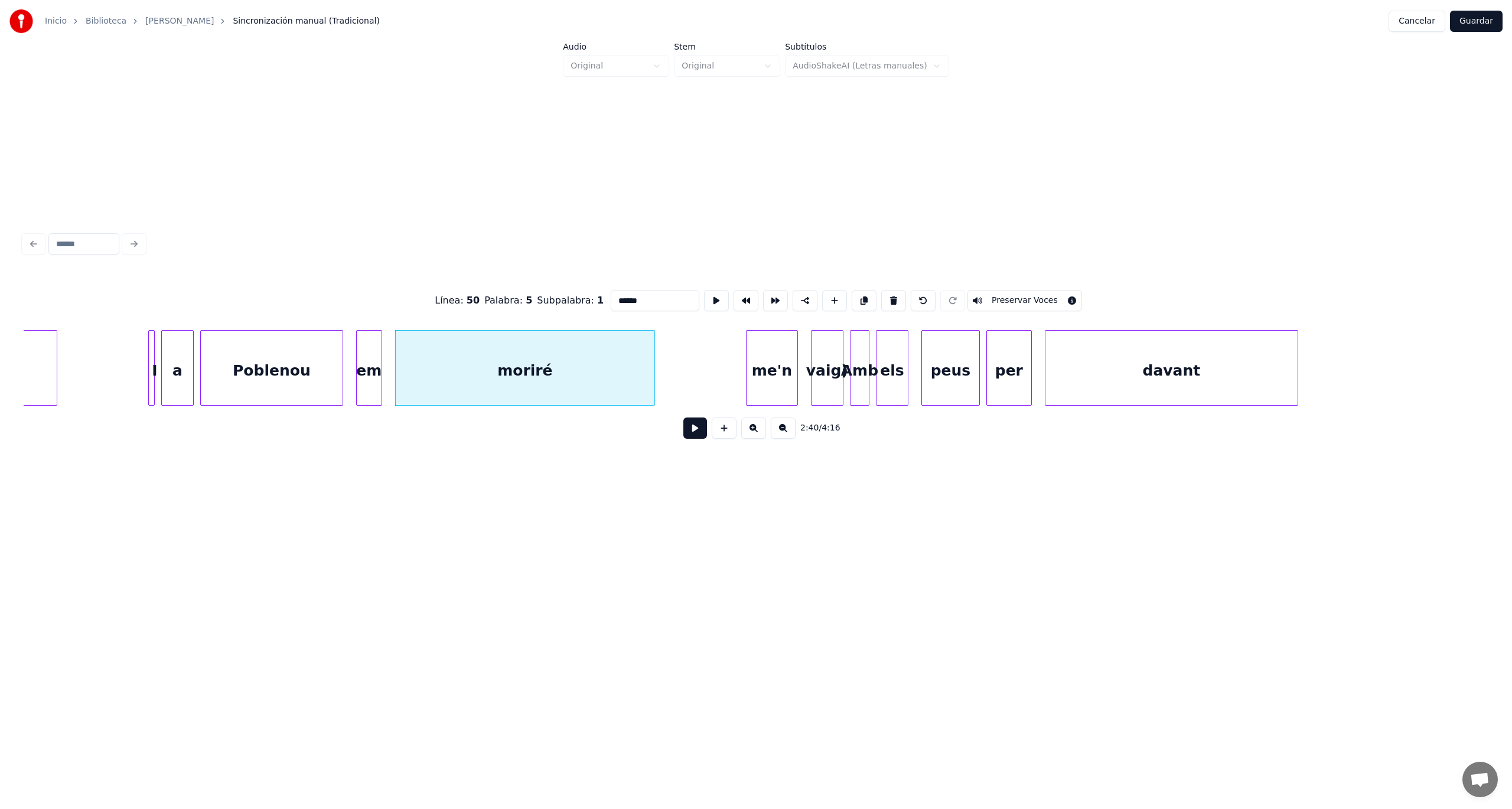
click at [783, 373] on div "me'n" at bounding box center [772, 371] width 51 height 80
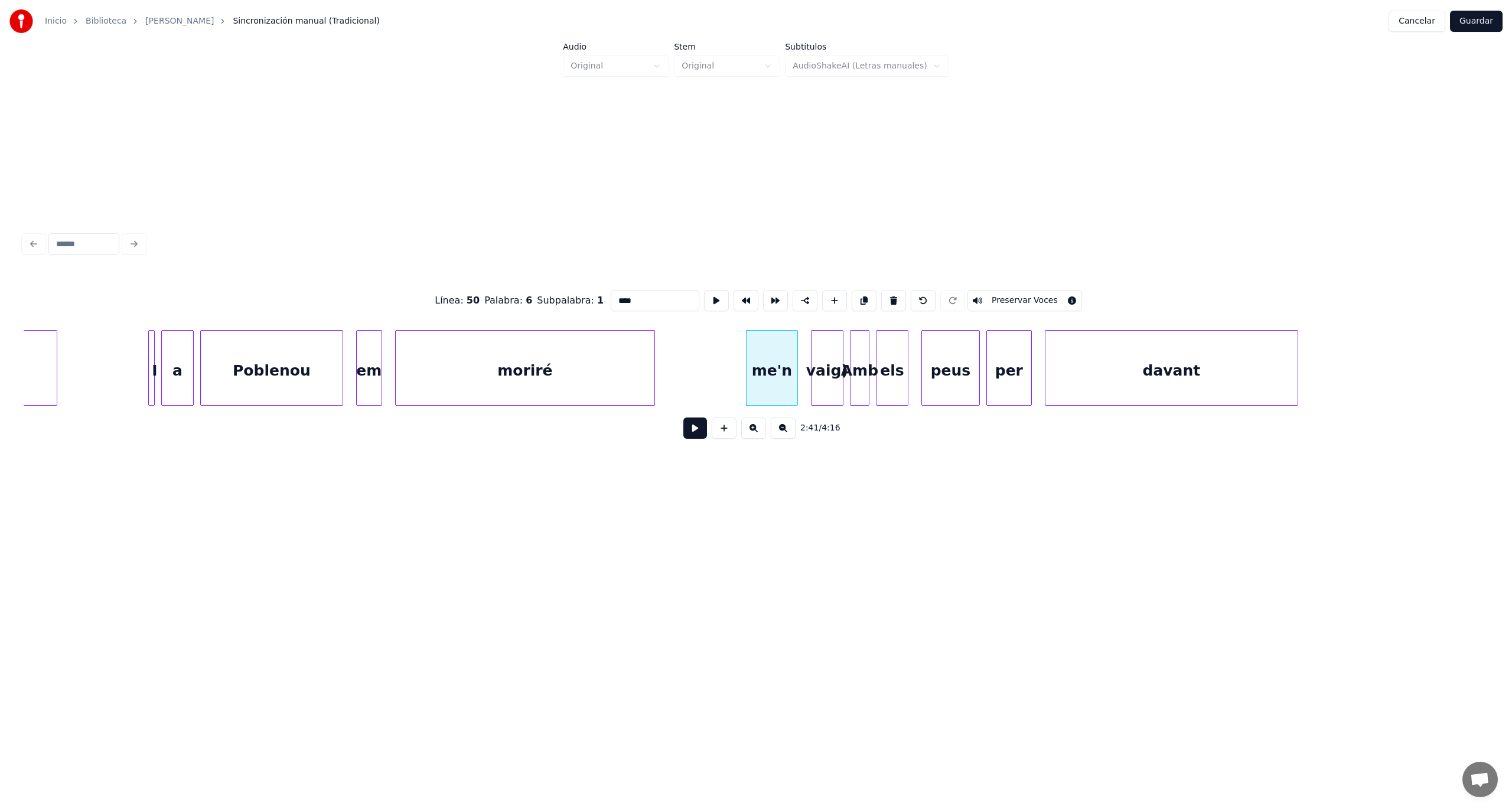
click at [884, 298] on button at bounding box center [893, 301] width 25 height 22
click at [818, 368] on div "vaig)" at bounding box center [827, 371] width 32 height 80
click at [856, 295] on button at bounding box center [864, 301] width 25 height 22
click at [914, 299] on button at bounding box center [923, 301] width 25 height 22
click at [818, 370] on div "vaig)" at bounding box center [827, 371] width 32 height 80
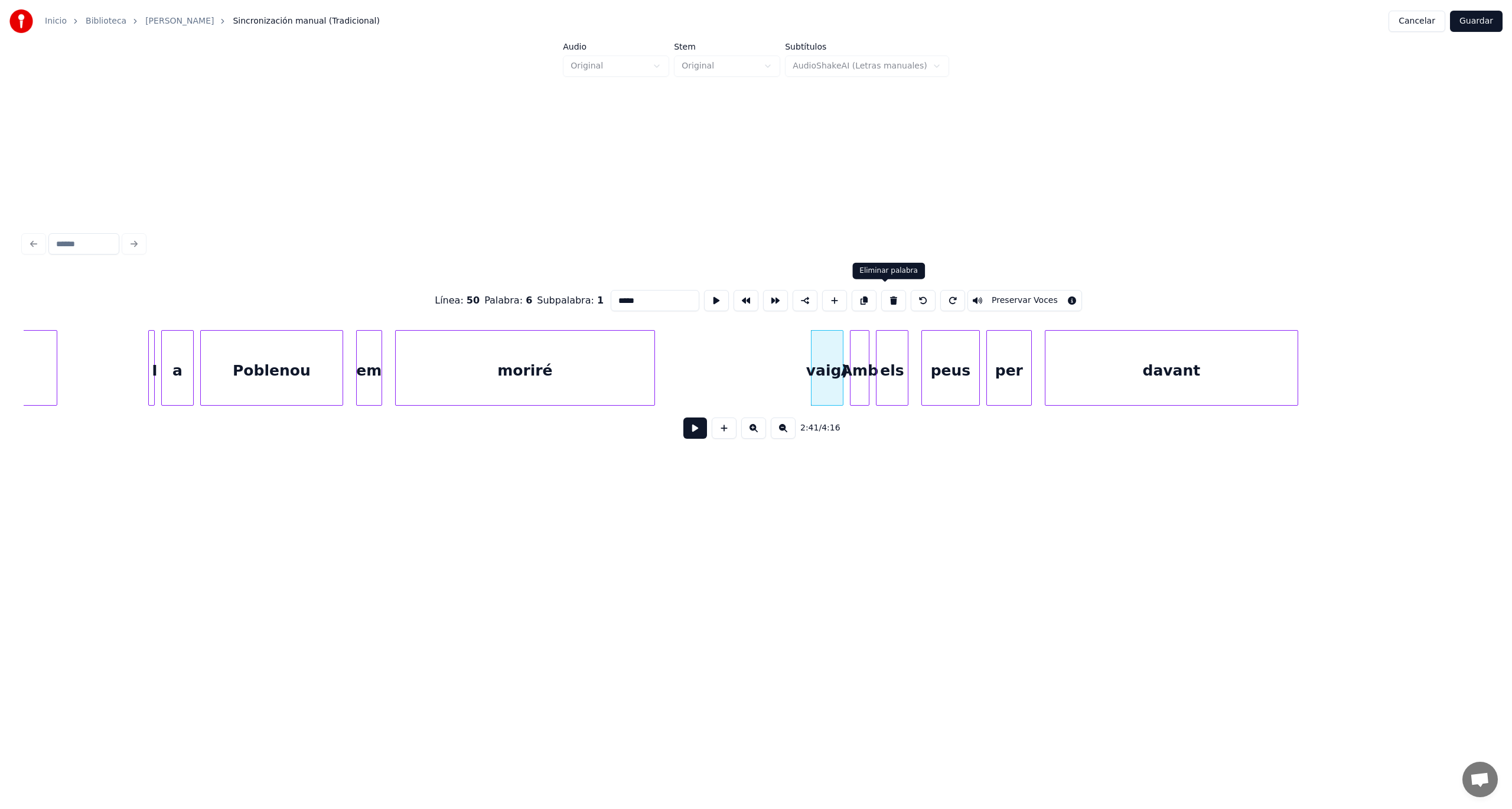
click at [885, 291] on button at bounding box center [893, 301] width 25 height 22
type input "***"
click at [697, 434] on button at bounding box center [695, 429] width 24 height 22
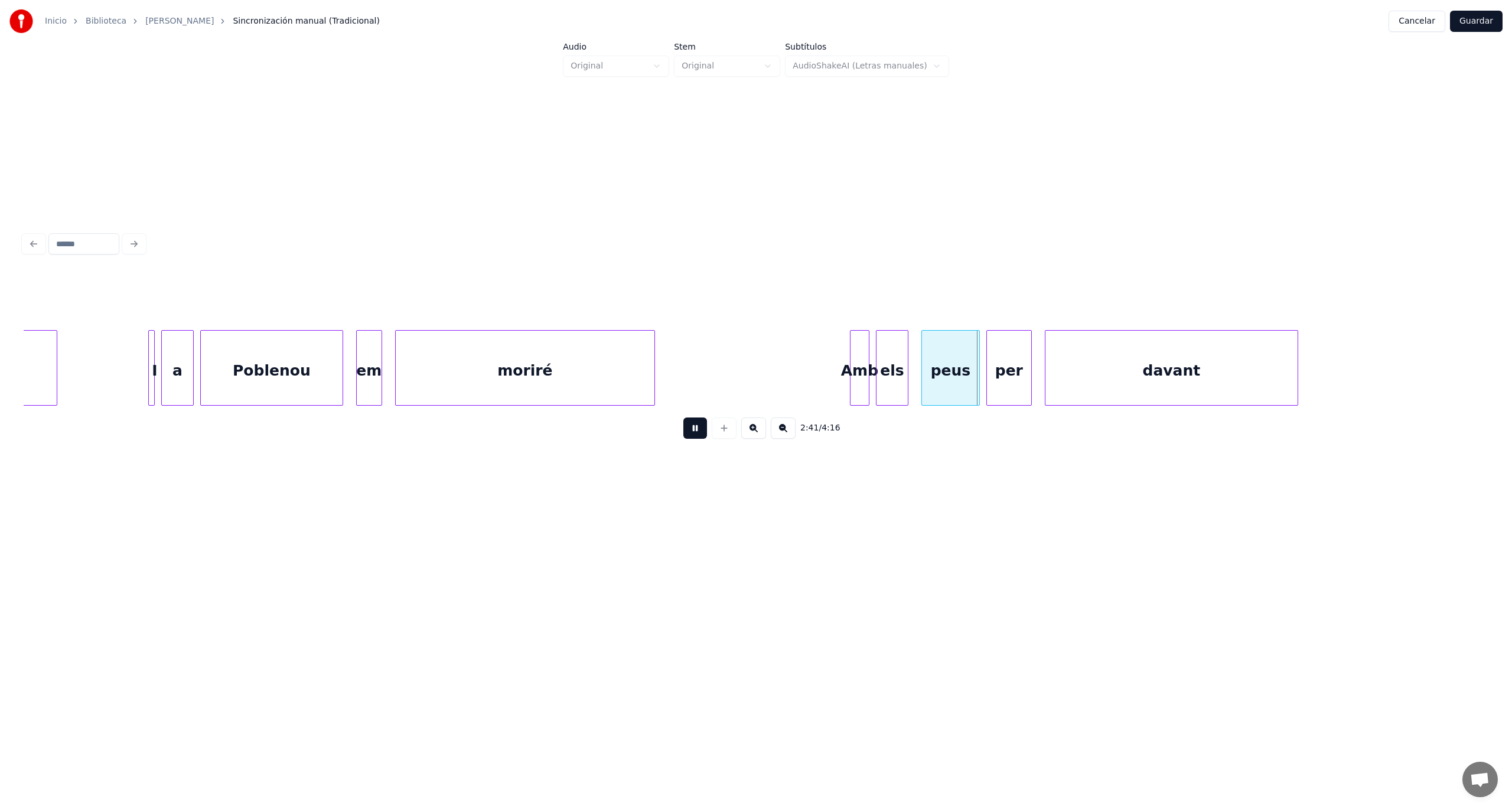
click at [697, 434] on button at bounding box center [695, 429] width 24 height 22
drag, startPoint x: 847, startPoint y: 386, endPoint x: 836, endPoint y: 387, distance: 11.0
click at [838, 387] on div at bounding box center [839, 368] width 4 height 75
click at [694, 439] on button at bounding box center [695, 429] width 24 height 22
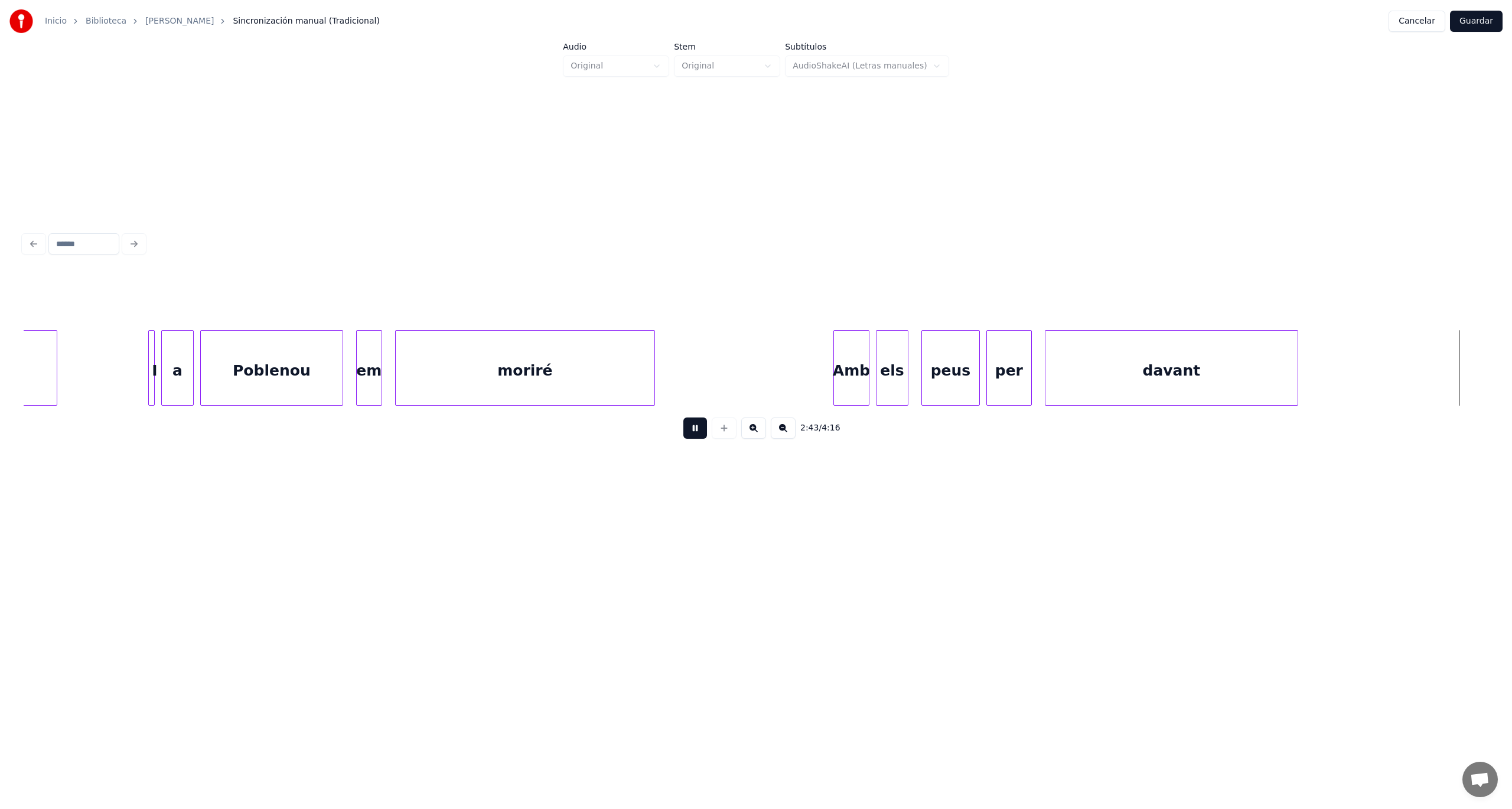
scroll to position [0, 53138]
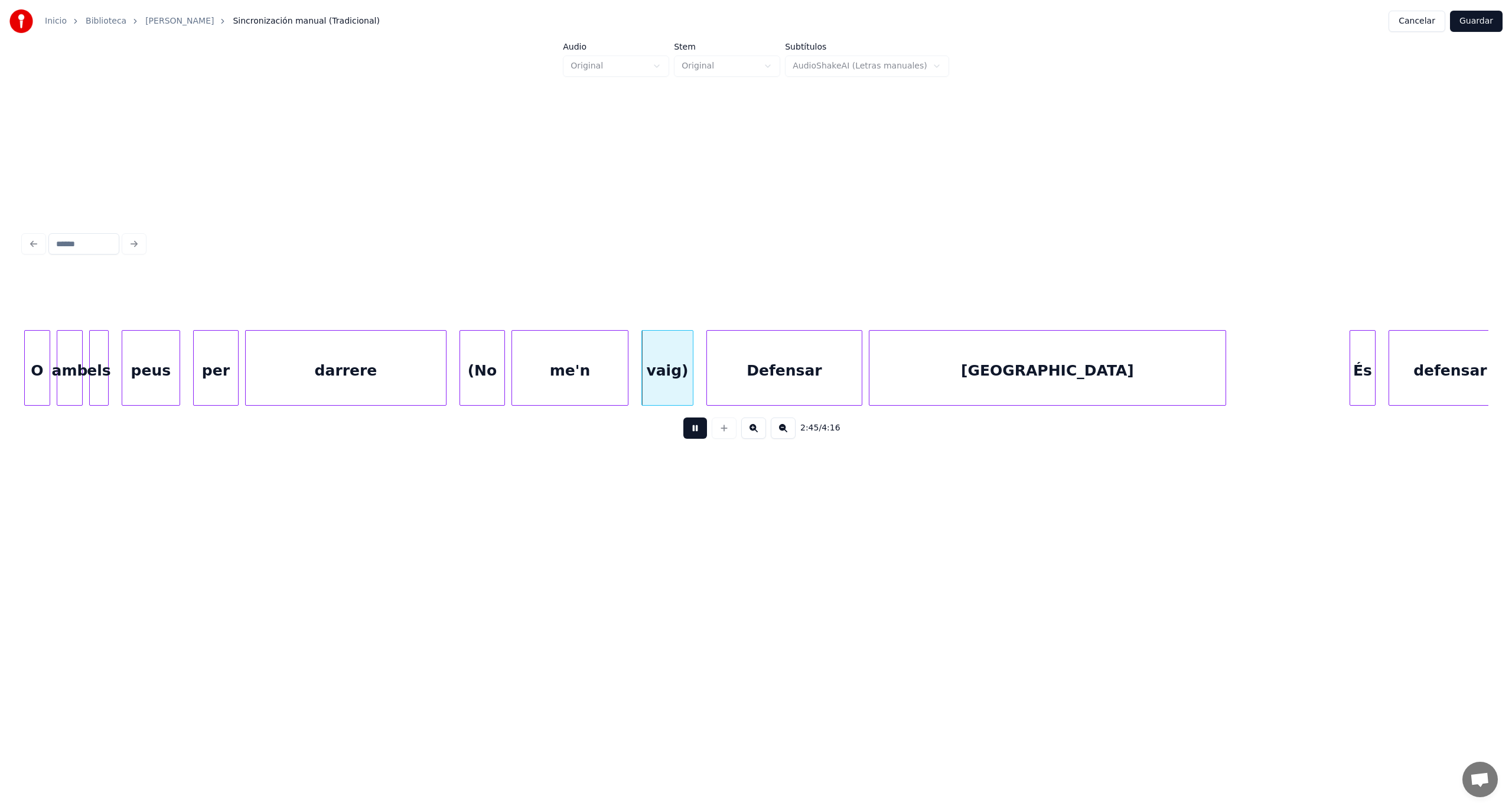
click at [694, 439] on button at bounding box center [695, 429] width 24 height 22
click at [475, 370] on div "(No" at bounding box center [482, 371] width 45 height 80
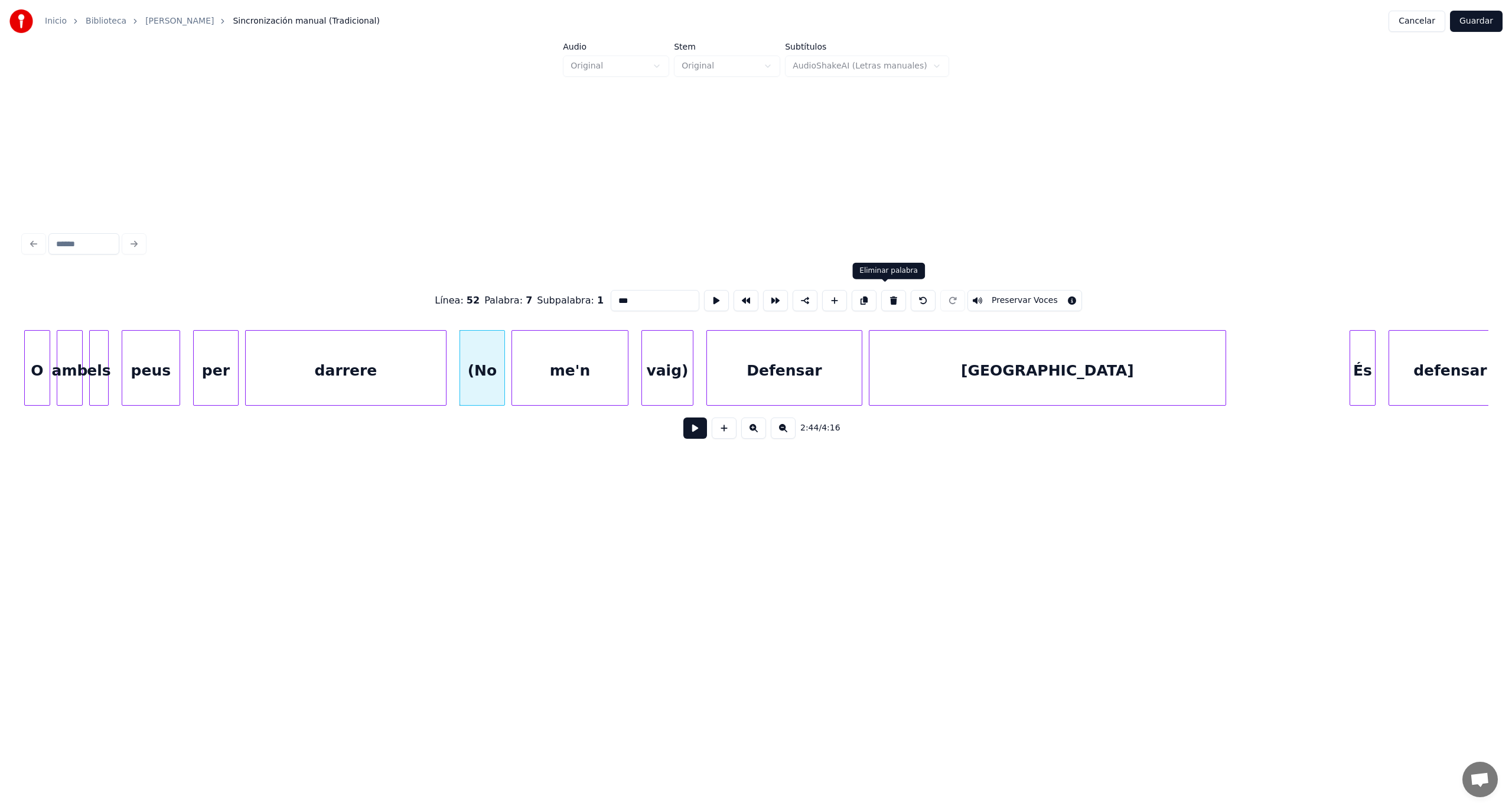
click at [884, 296] on button at bounding box center [893, 301] width 25 height 22
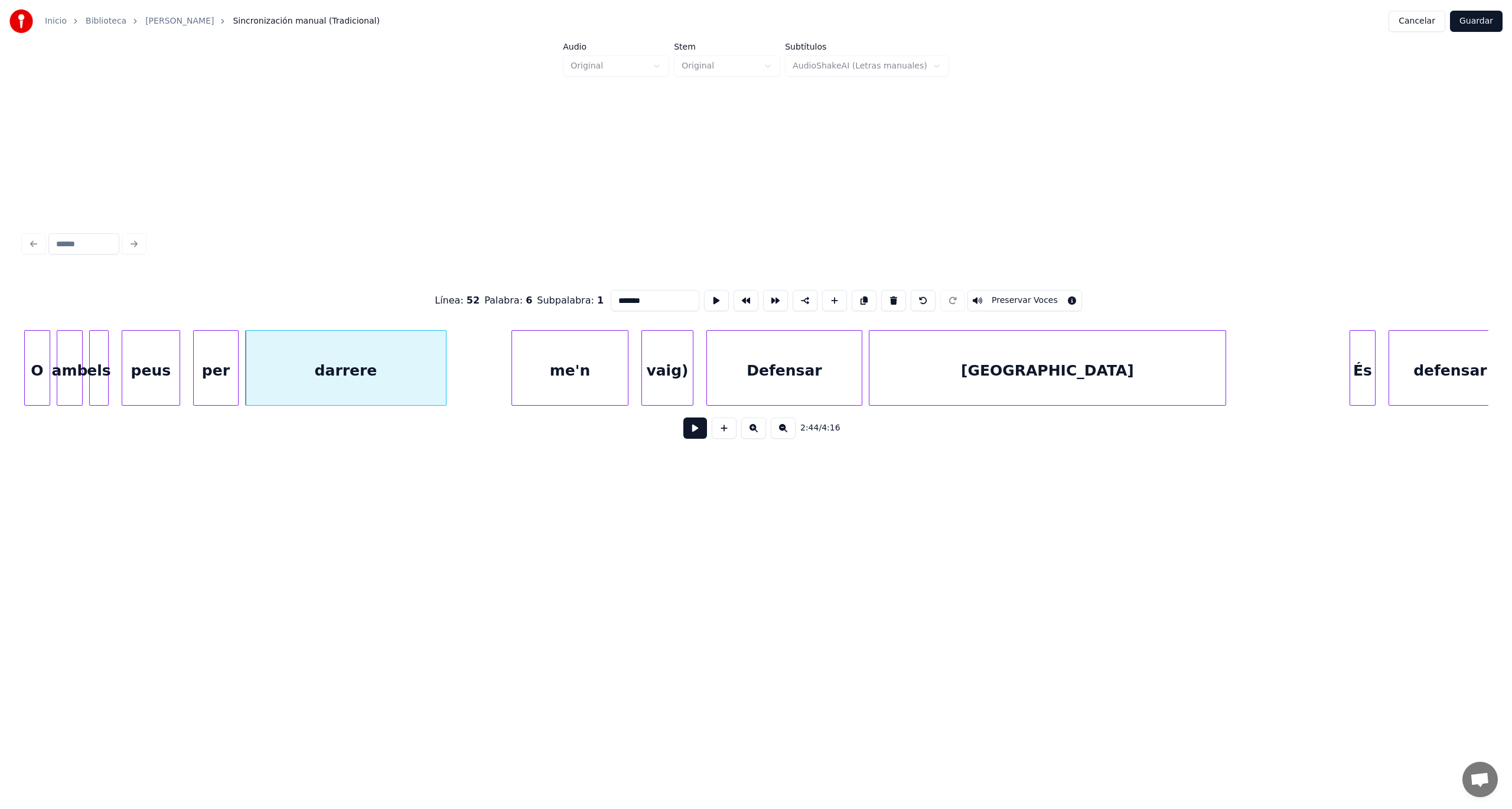
click at [602, 361] on div "me'n" at bounding box center [569, 371] width 116 height 80
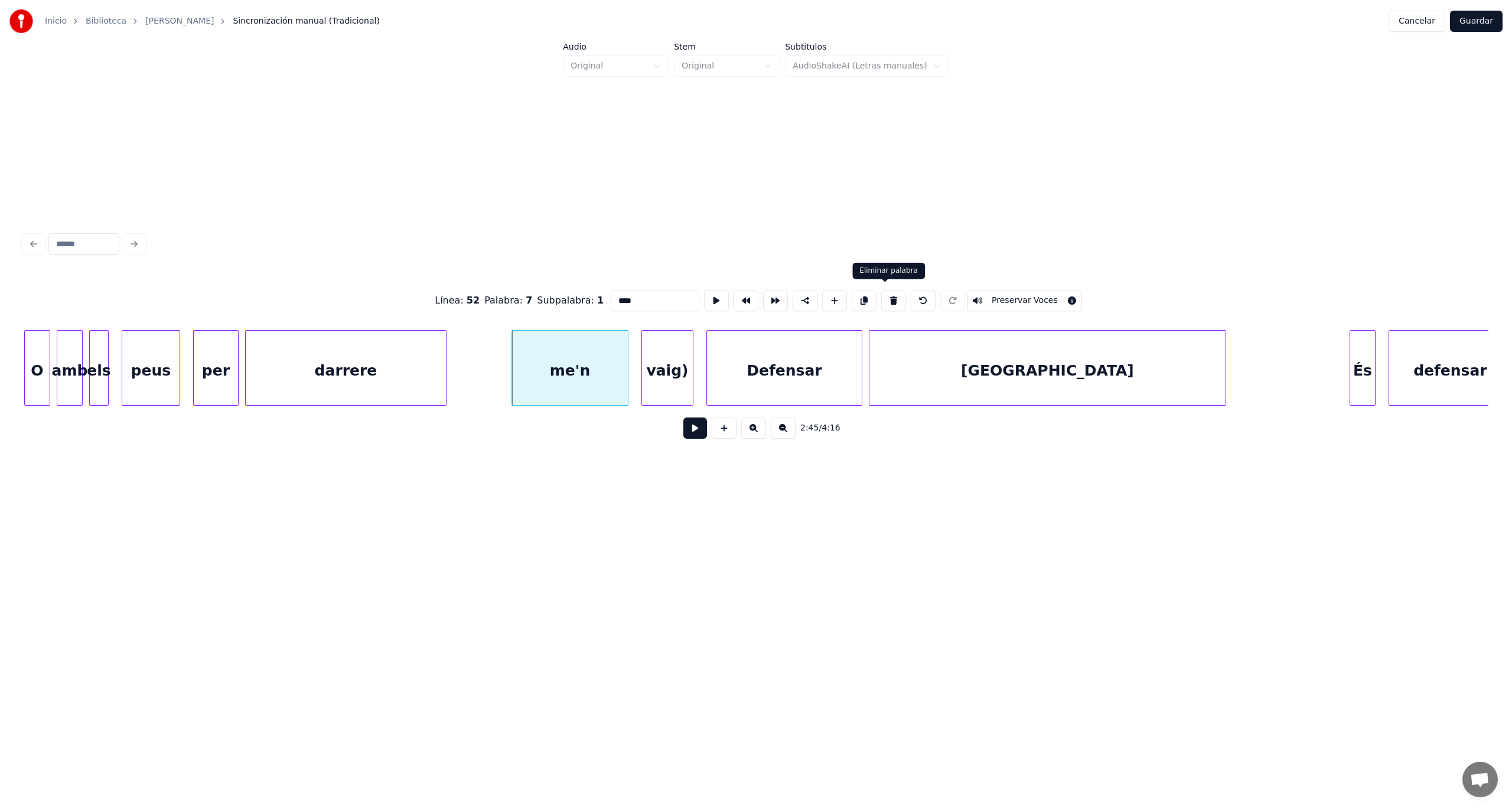
click at [884, 296] on button at bounding box center [893, 301] width 25 height 22
type input "*******"
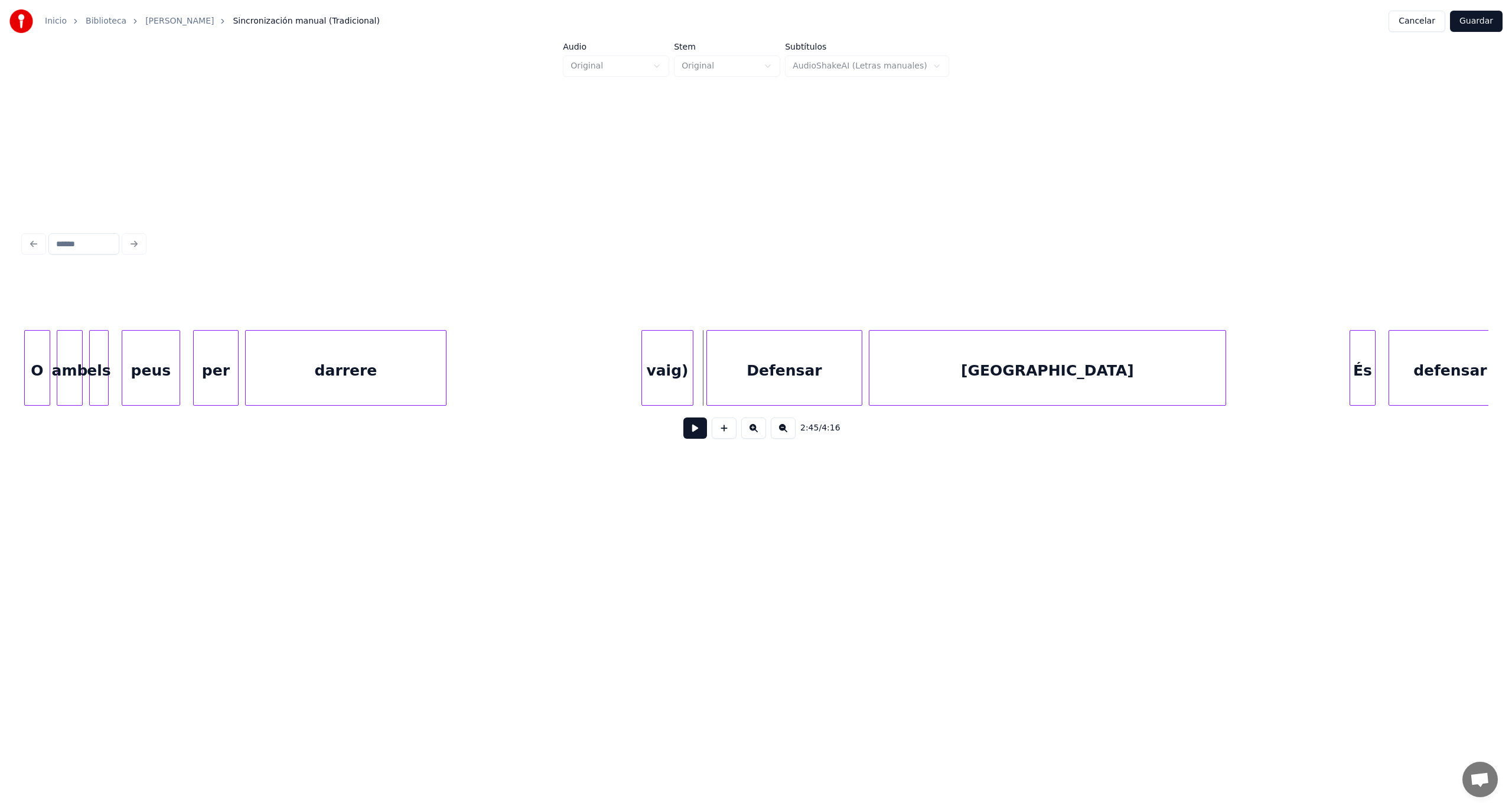
click at [677, 368] on div "vaig)" at bounding box center [667, 371] width 51 height 80
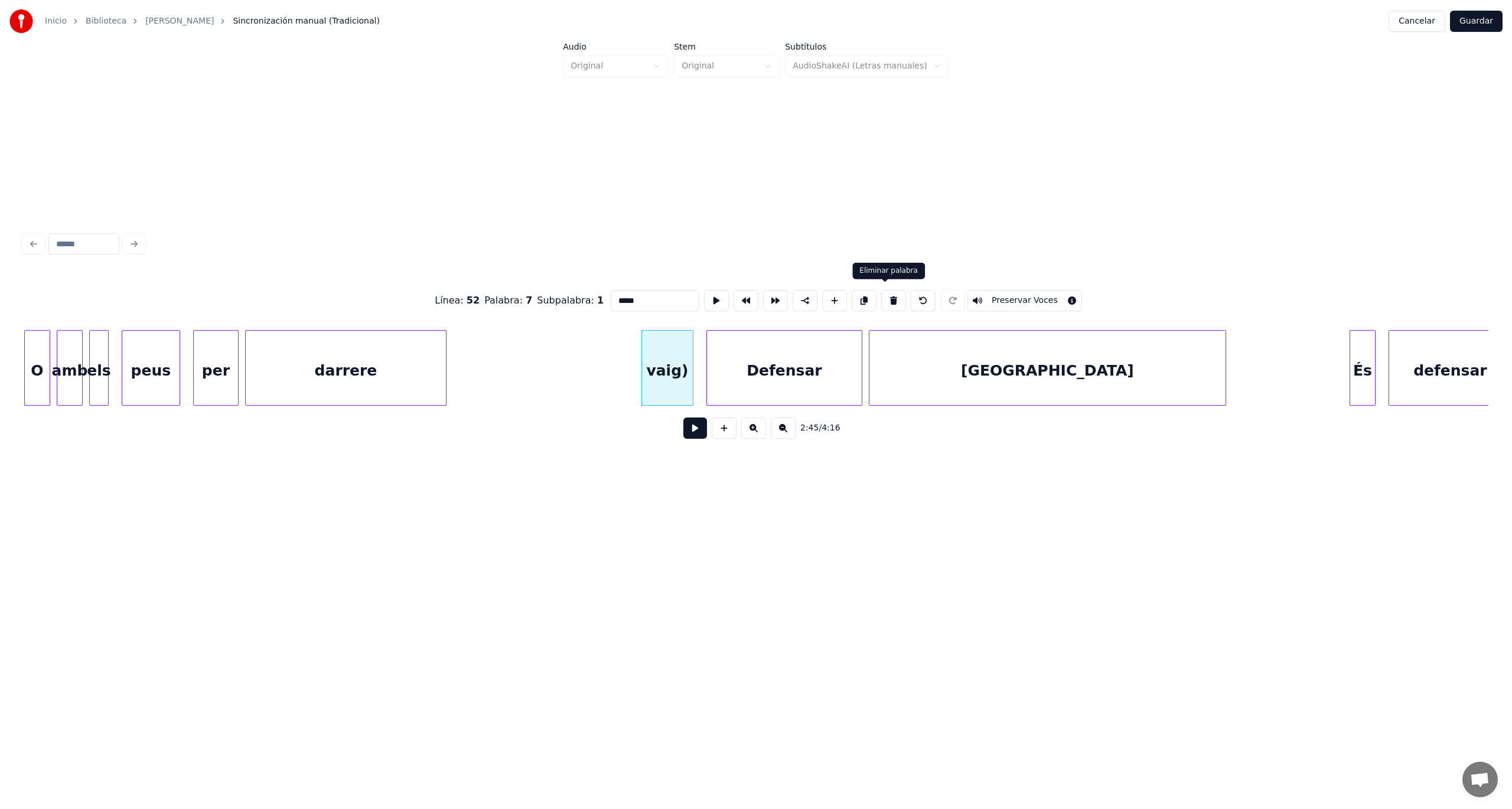
click at [884, 291] on button at bounding box center [893, 301] width 25 height 22
type input "********"
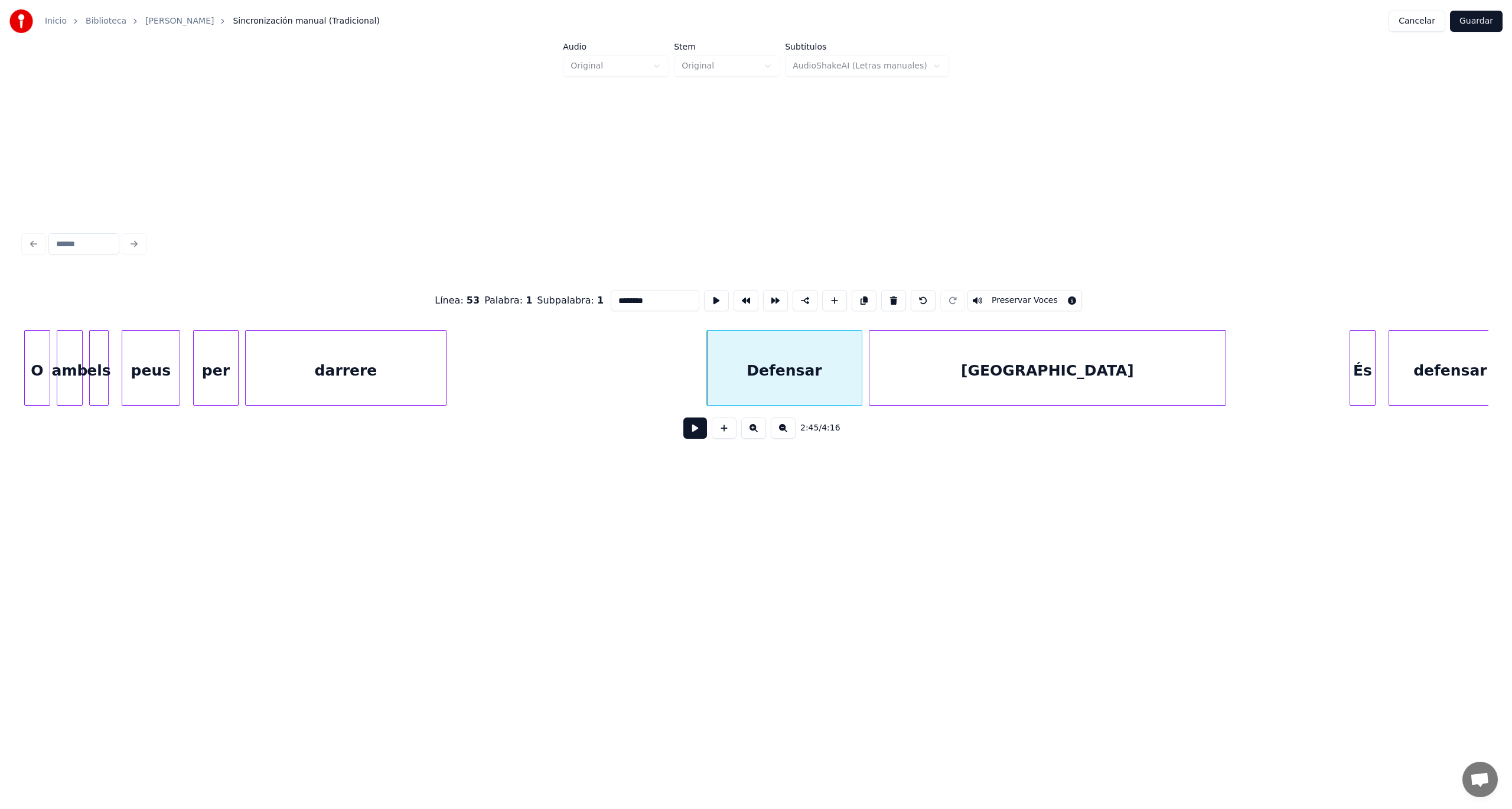
click at [694, 434] on button at bounding box center [695, 429] width 24 height 22
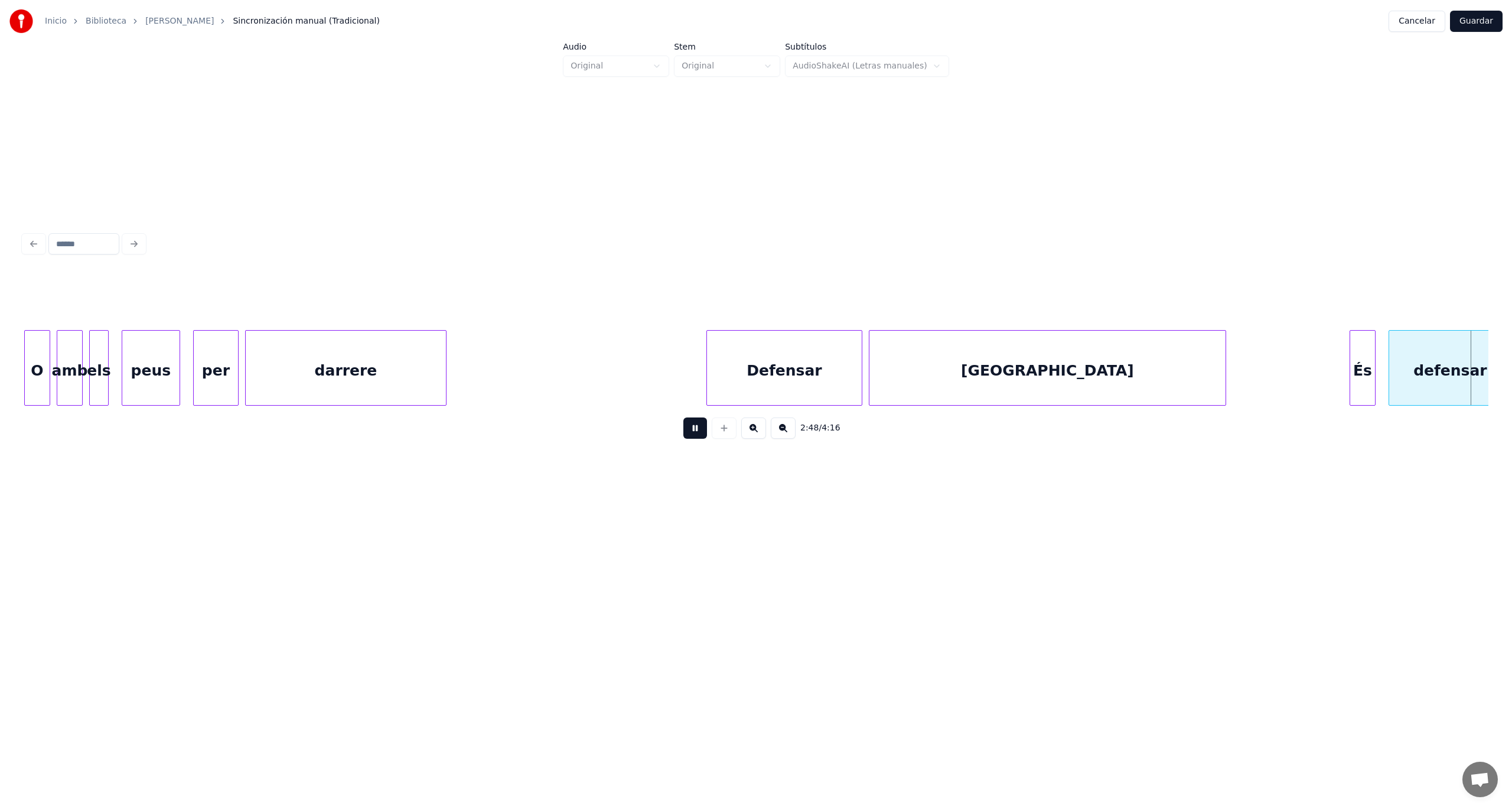
scroll to position [0, 54602]
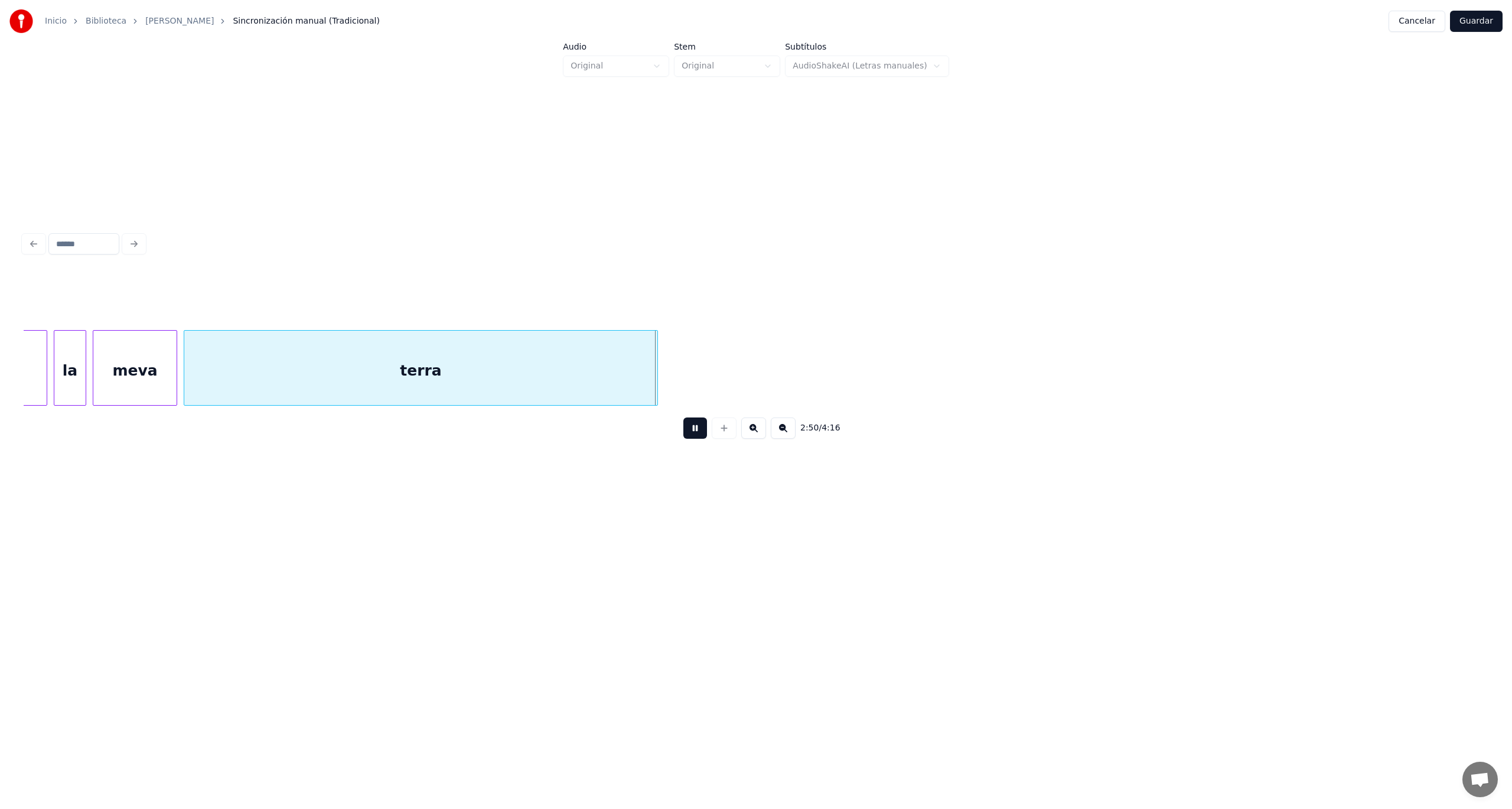
click at [694, 434] on button at bounding box center [695, 429] width 24 height 22
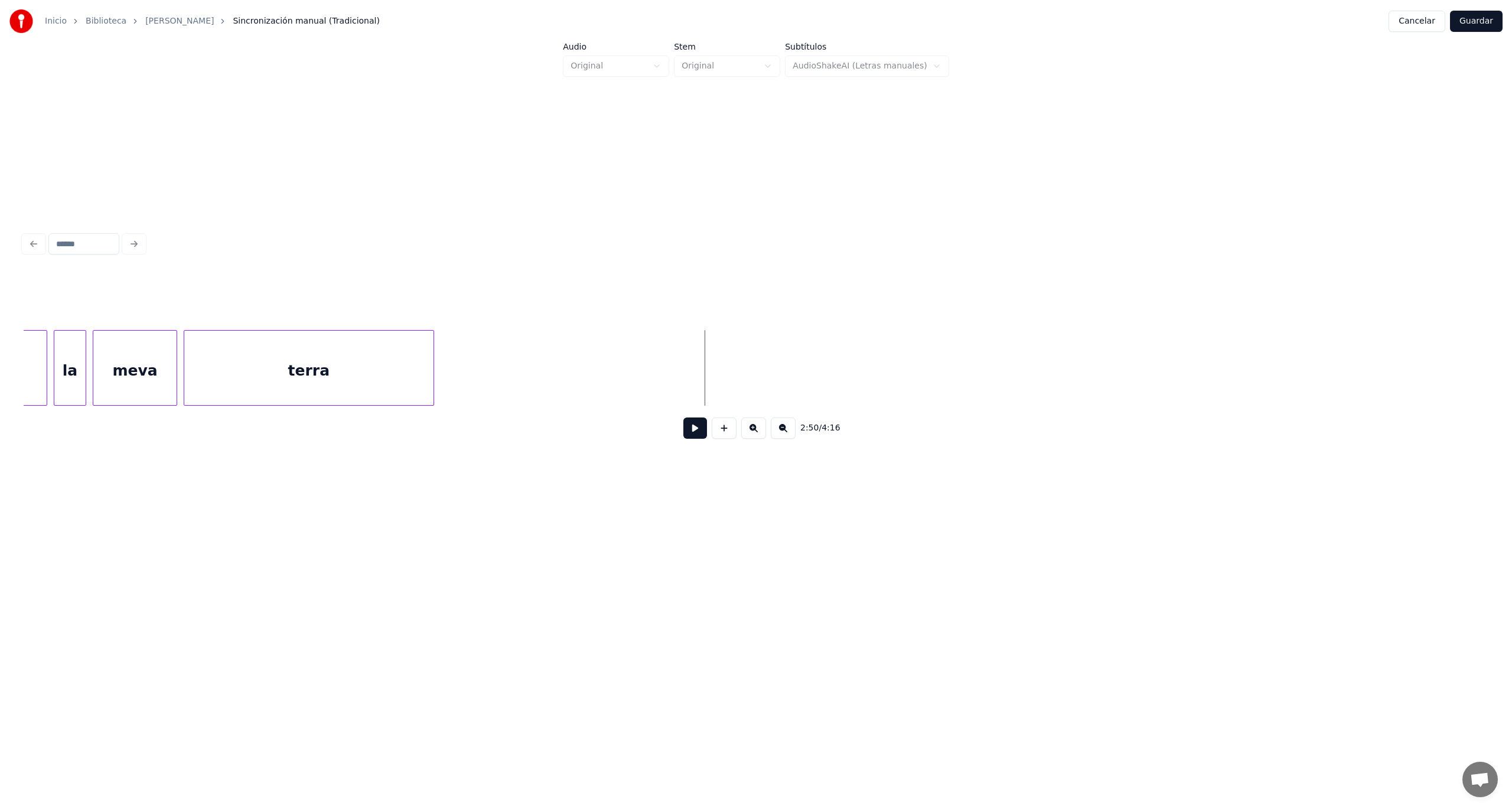
click at [431, 403] on div "defensar la meva terra" at bounding box center [756, 368] width 1465 height 75
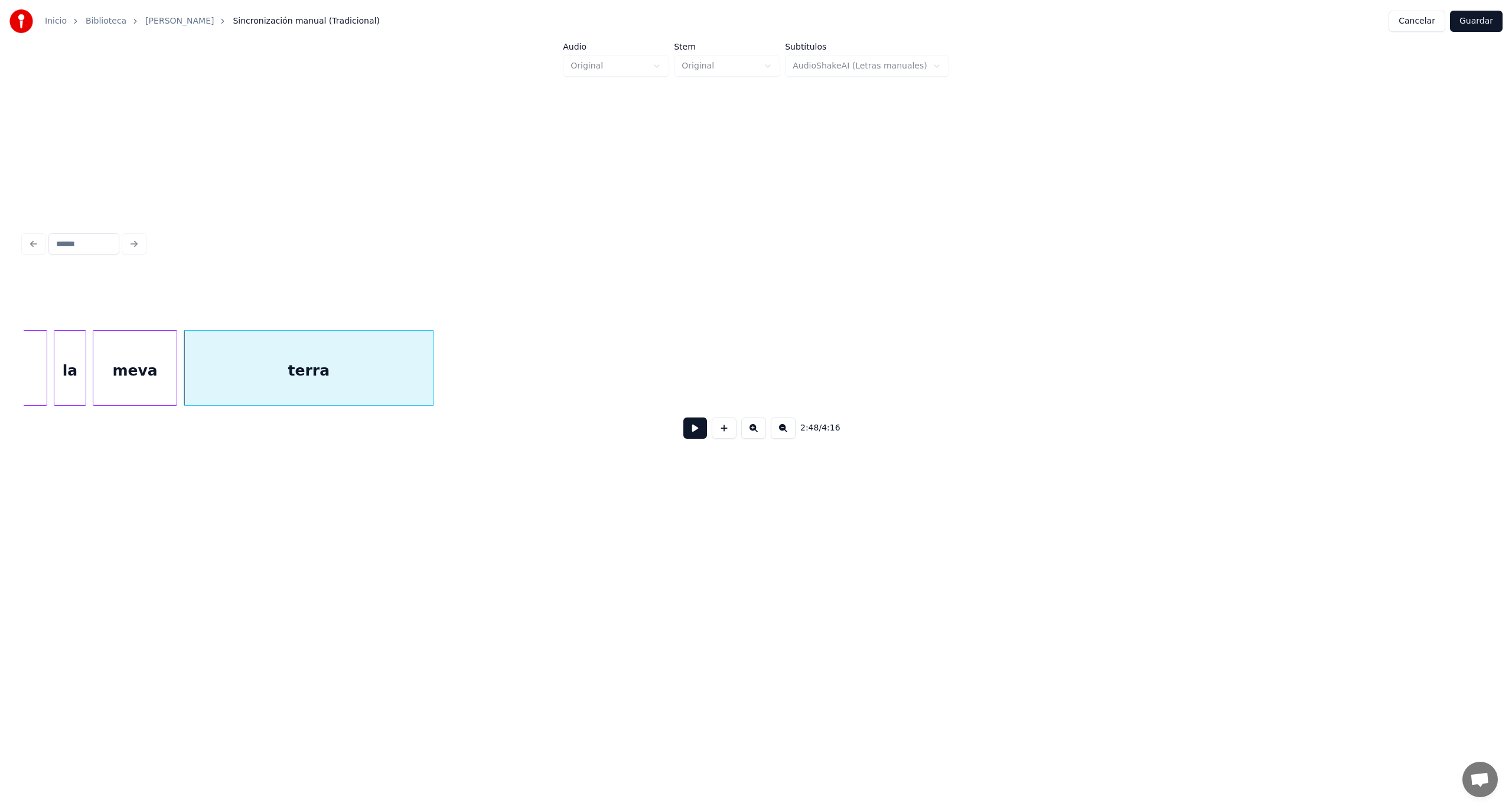
click at [392, 377] on div "terra" at bounding box center [309, 371] width 249 height 80
click at [689, 427] on button at bounding box center [695, 429] width 24 height 22
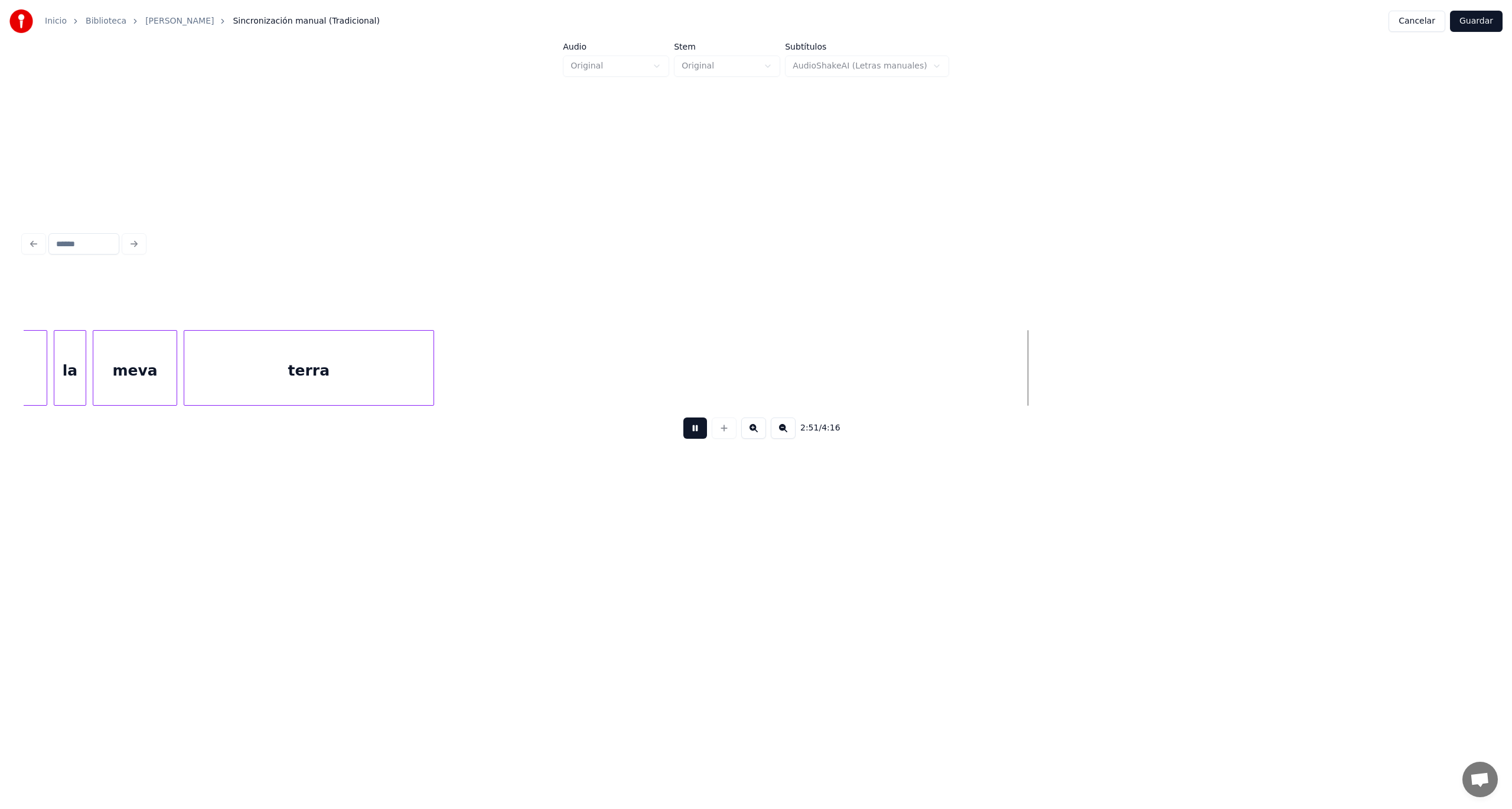
click at [686, 430] on button at bounding box center [695, 429] width 24 height 22
click at [722, 439] on button at bounding box center [724, 429] width 25 height 22
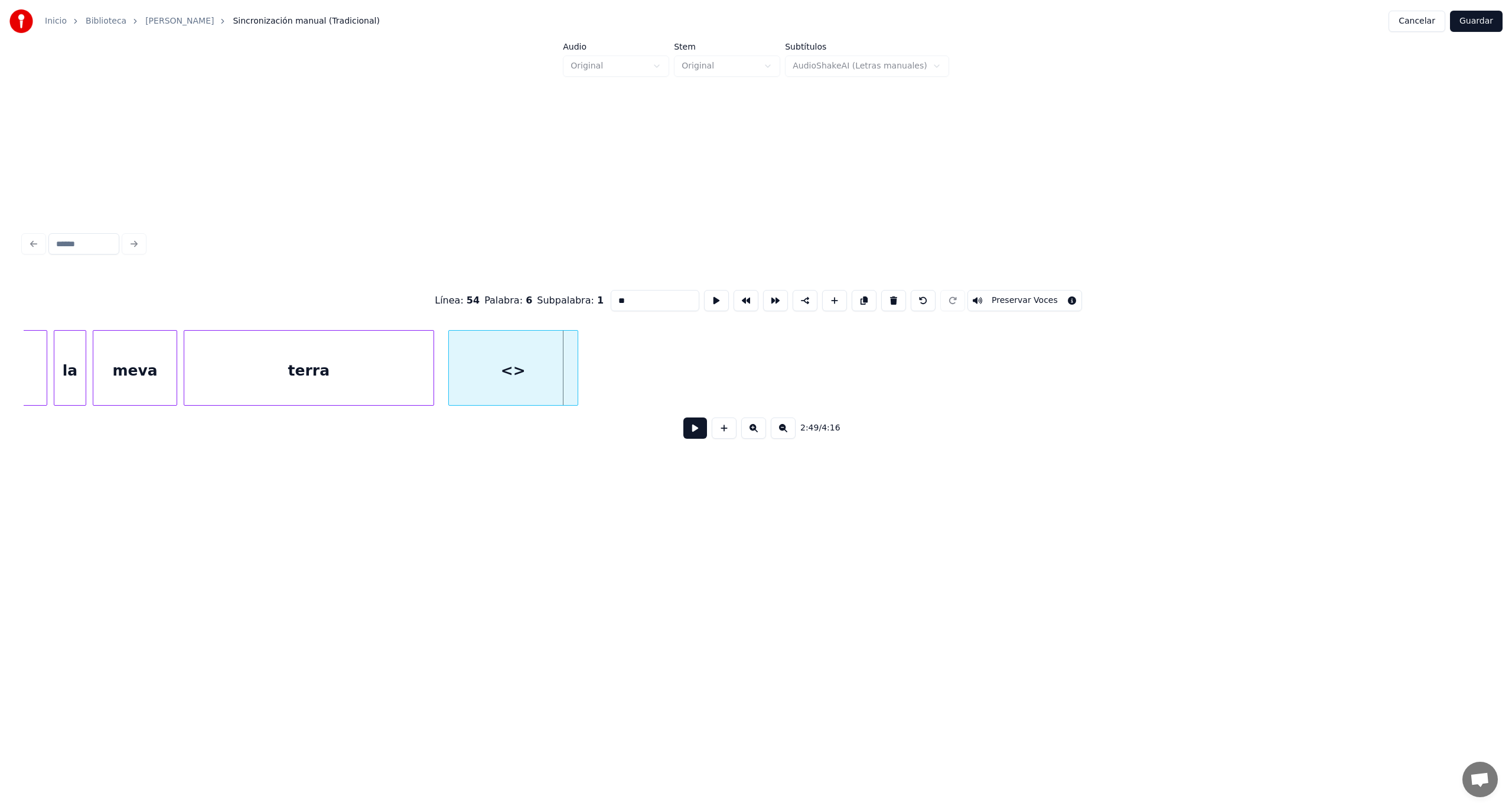
click at [521, 363] on div "<>" at bounding box center [513, 371] width 129 height 80
drag, startPoint x: 653, startPoint y: 297, endPoint x: 595, endPoint y: 297, distance: 58.0
click at [595, 297] on div "Línea : 54 Palabra : 6 Subpalabra : 1 ** Preservar Voces" at bounding box center [756, 301] width 1465 height 59
click at [665, 373] on div at bounding box center [666, 368] width 4 height 75
click at [592, 385] on div "ye" at bounding box center [557, 371] width 218 height 80
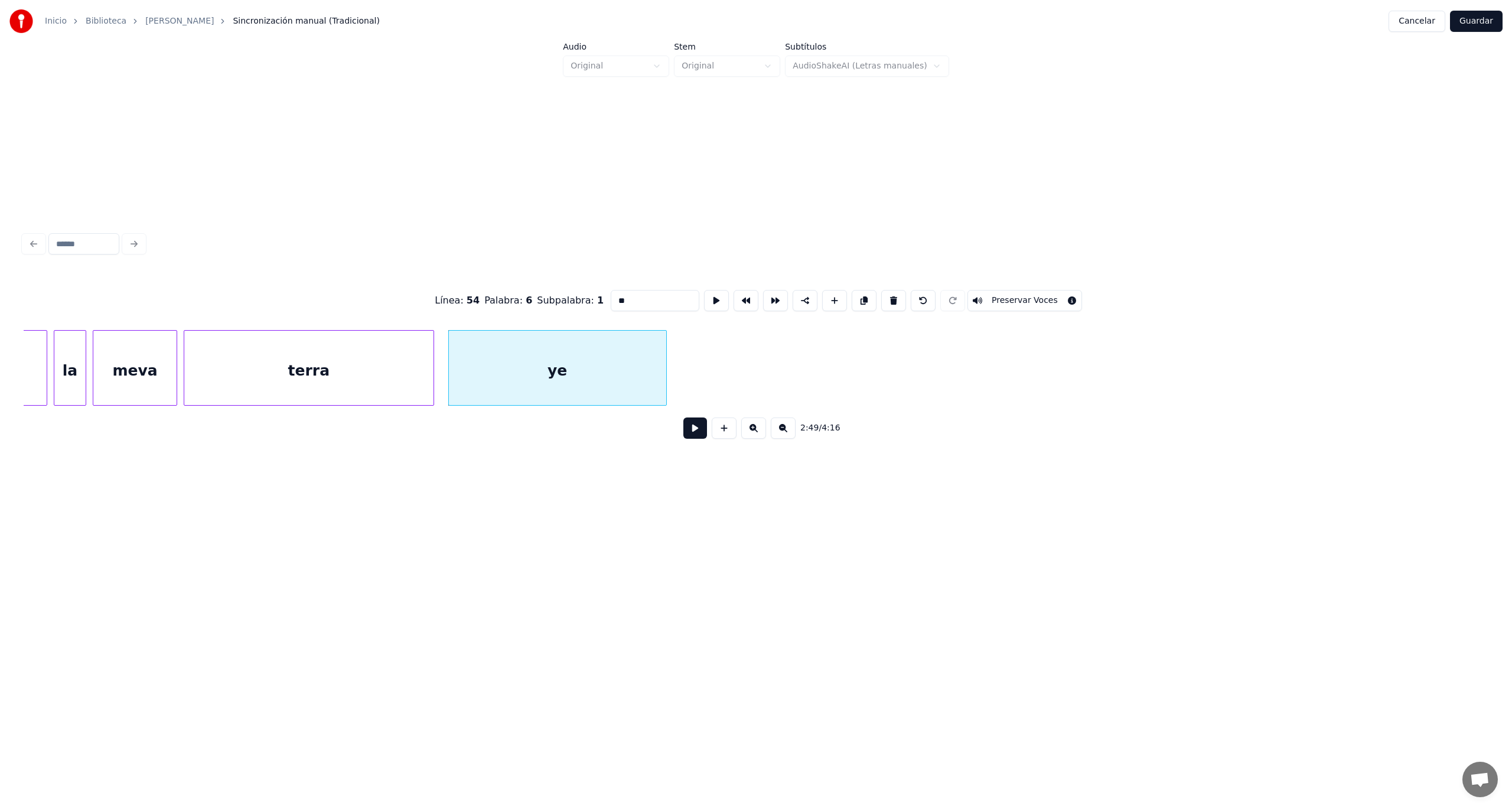
type input "**"
click at [689, 437] on button at bounding box center [695, 429] width 24 height 22
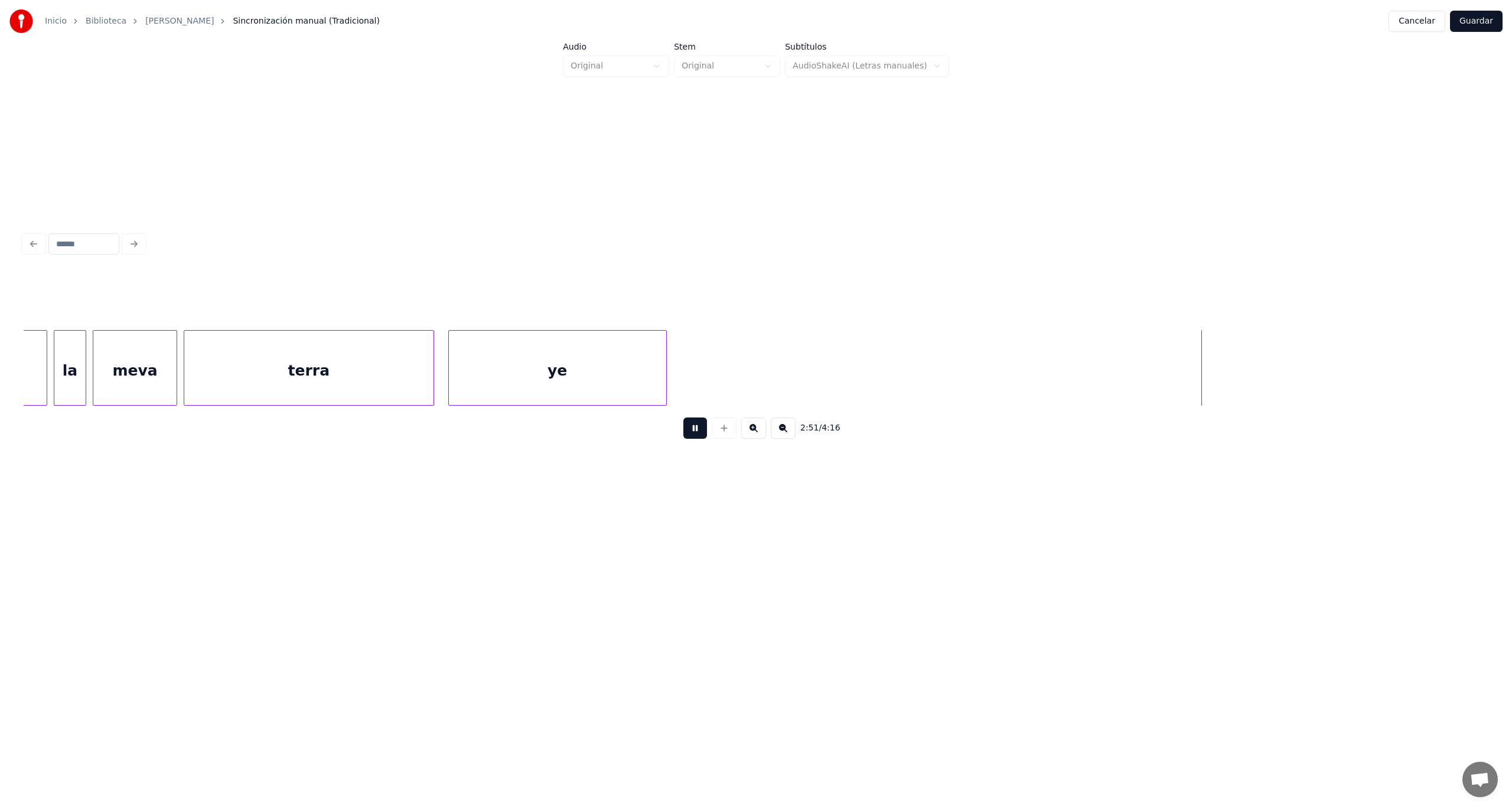
click at [701, 431] on button at bounding box center [695, 429] width 24 height 22
click at [691, 434] on button at bounding box center [695, 429] width 24 height 22
click at [697, 434] on button at bounding box center [695, 429] width 24 height 22
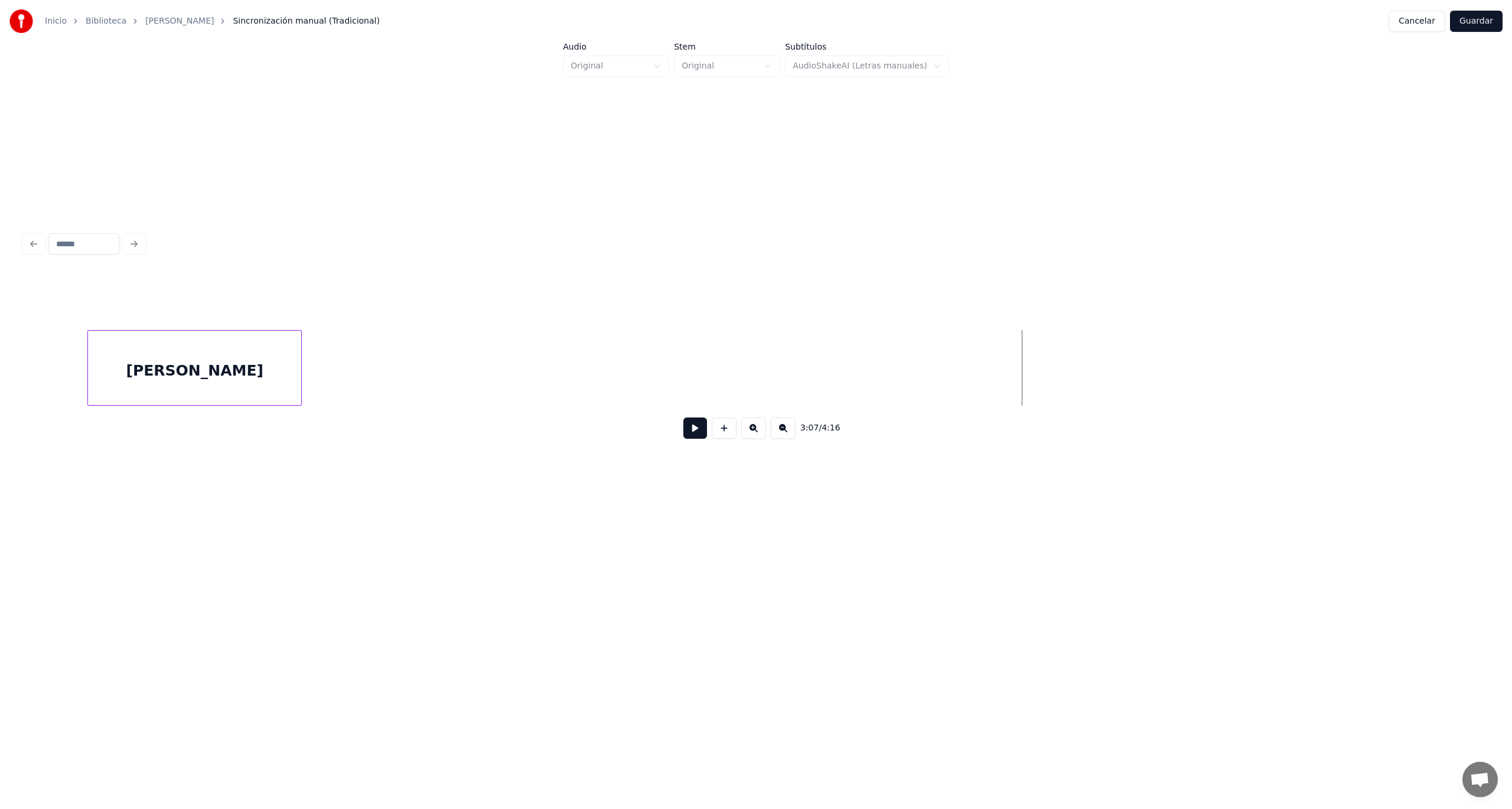
click at [1482, 24] on button "Guardar" at bounding box center [1476, 22] width 52 height 22
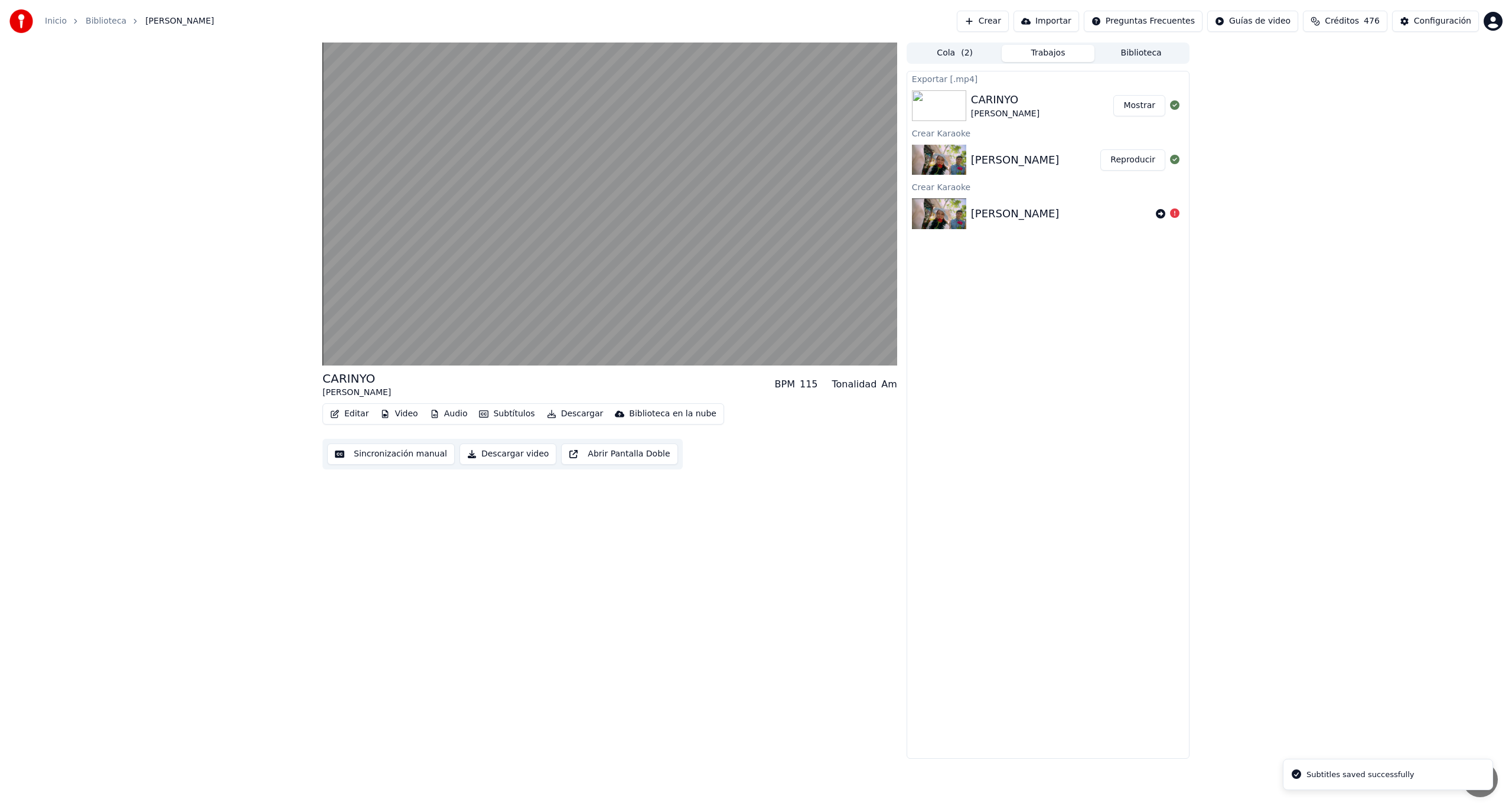
click at [444, 416] on button "Audio" at bounding box center [449, 413] width 47 height 17
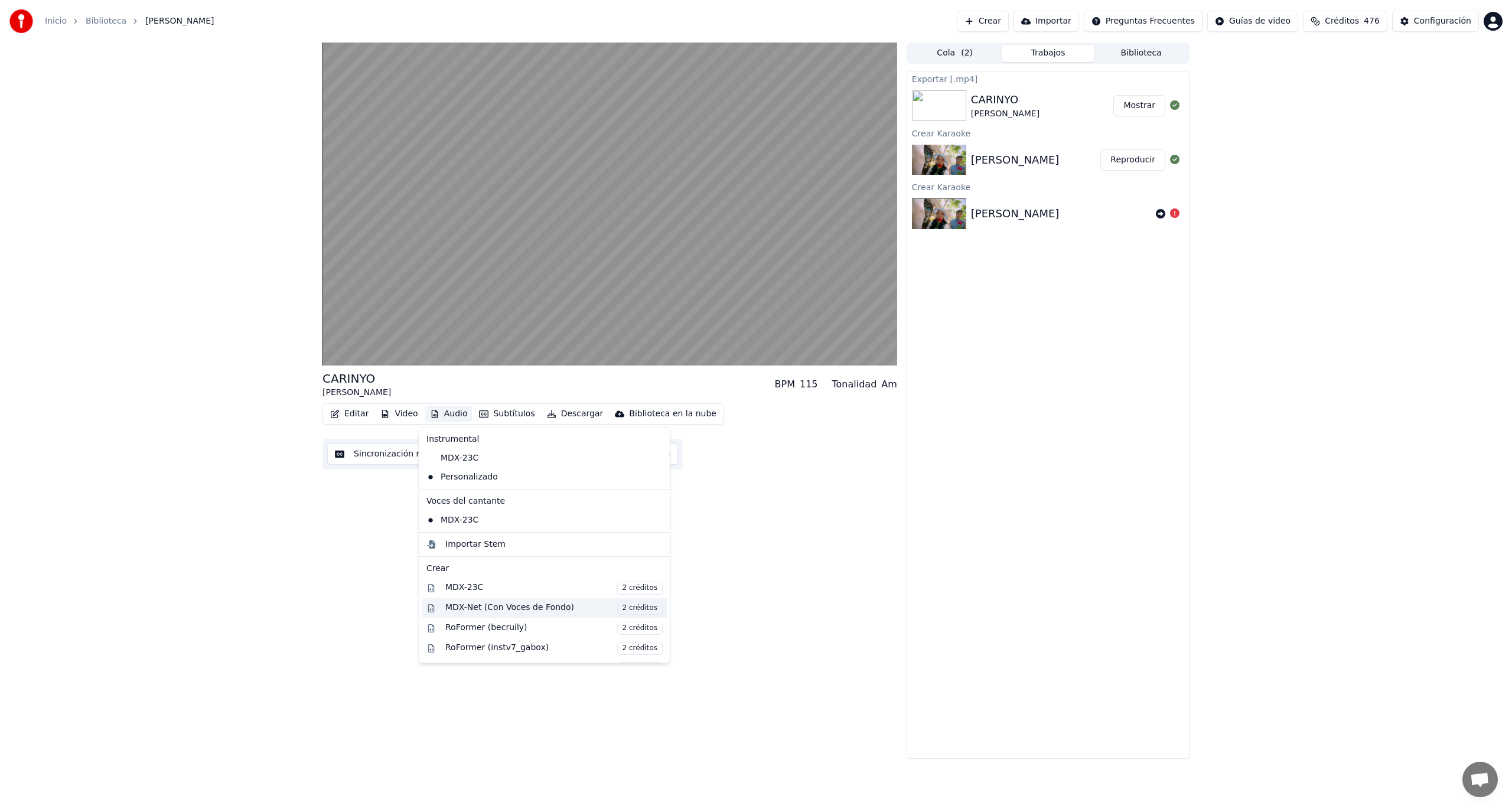
click at [521, 609] on div "MDX-Net (Con Voces de Fondo) 2 créditos" at bounding box center [554, 608] width 218 height 13
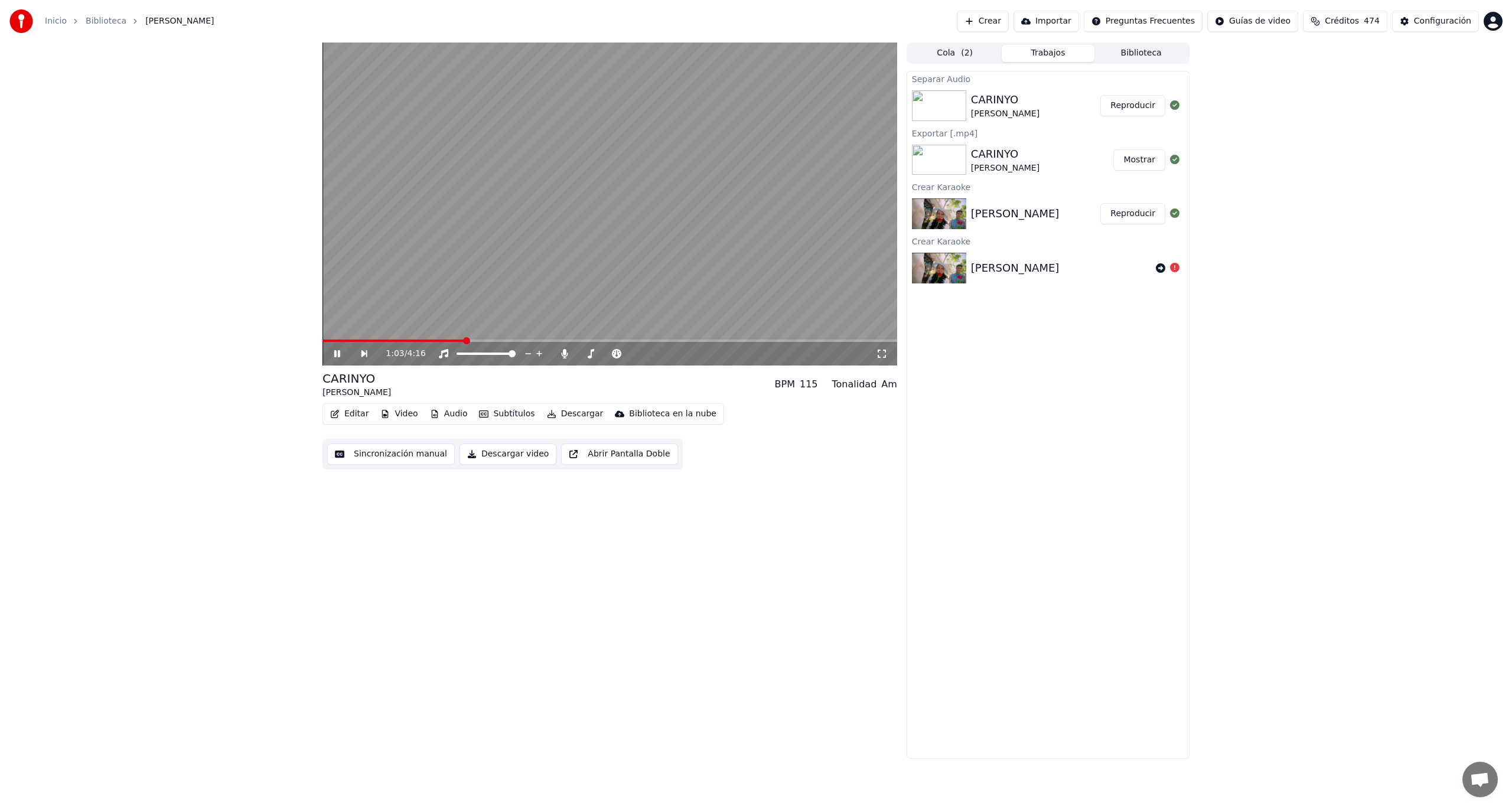
click at [1128, 104] on button "Reproducir" at bounding box center [1133, 106] width 65 height 22
click at [1101, 95] on button "Reproducir" at bounding box center [1133, 106] width 65 height 22
click at [648, 340] on span at bounding box center [610, 340] width 574 height 2
click at [578, 353] on span at bounding box center [582, 354] width 7 height 7
click at [588, 341] on span at bounding box center [456, 340] width 267 height 2
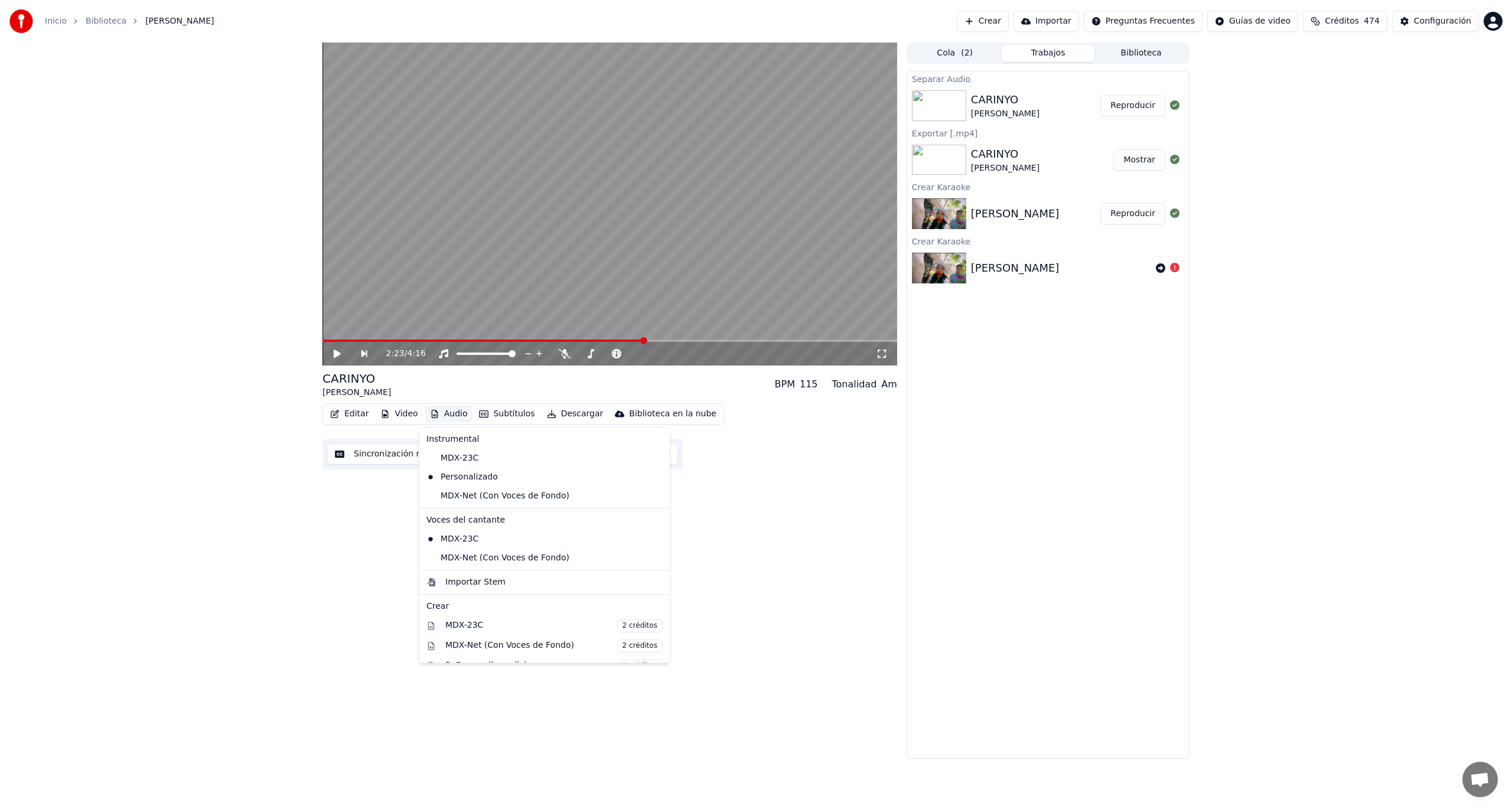
click at [447, 414] on button "Audio" at bounding box center [449, 413] width 47 height 17
click at [654, 495] on icon at bounding box center [661, 495] width 13 height 9
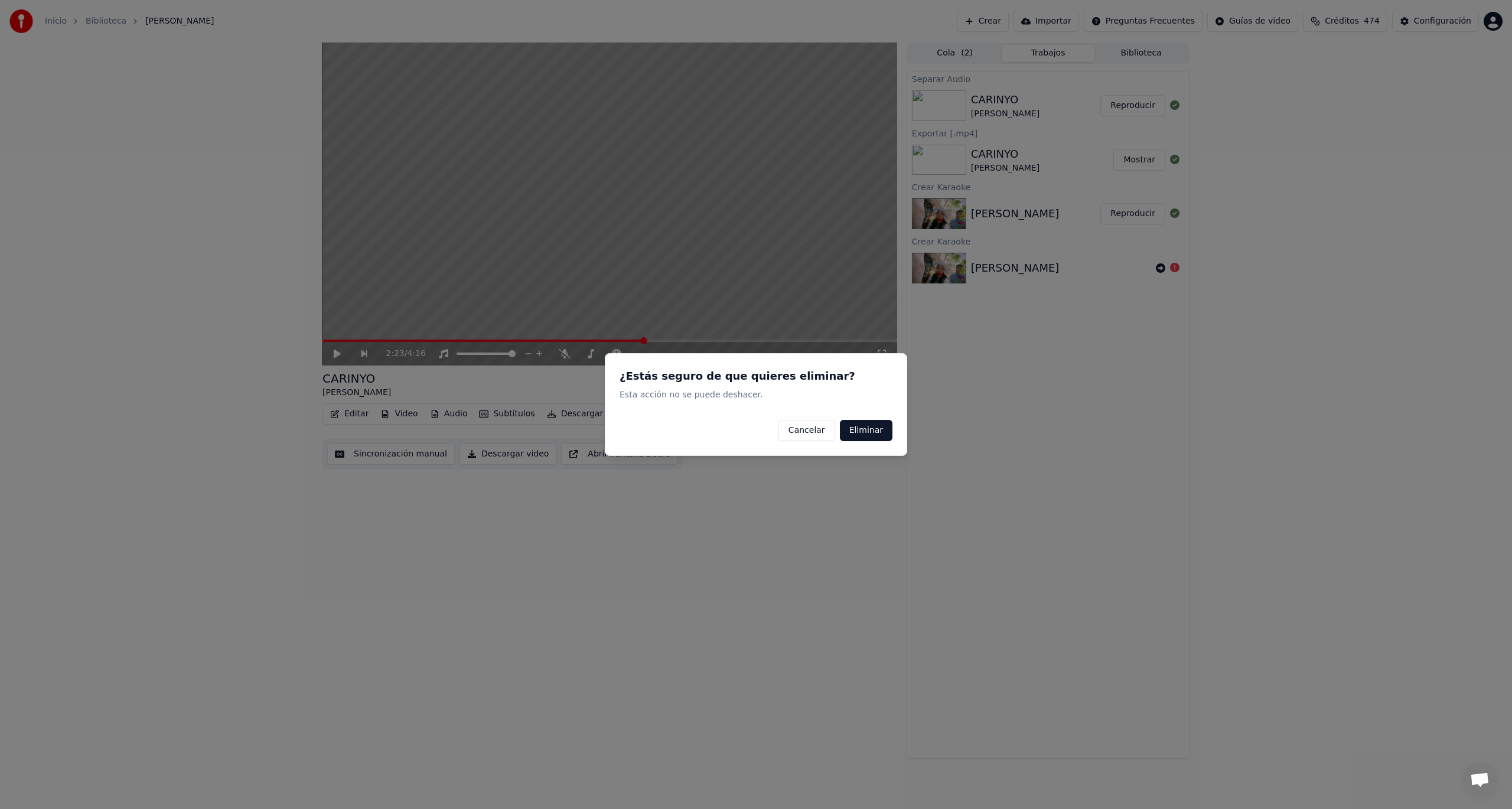
click at [869, 431] on button "Eliminar" at bounding box center [866, 431] width 52 height 22
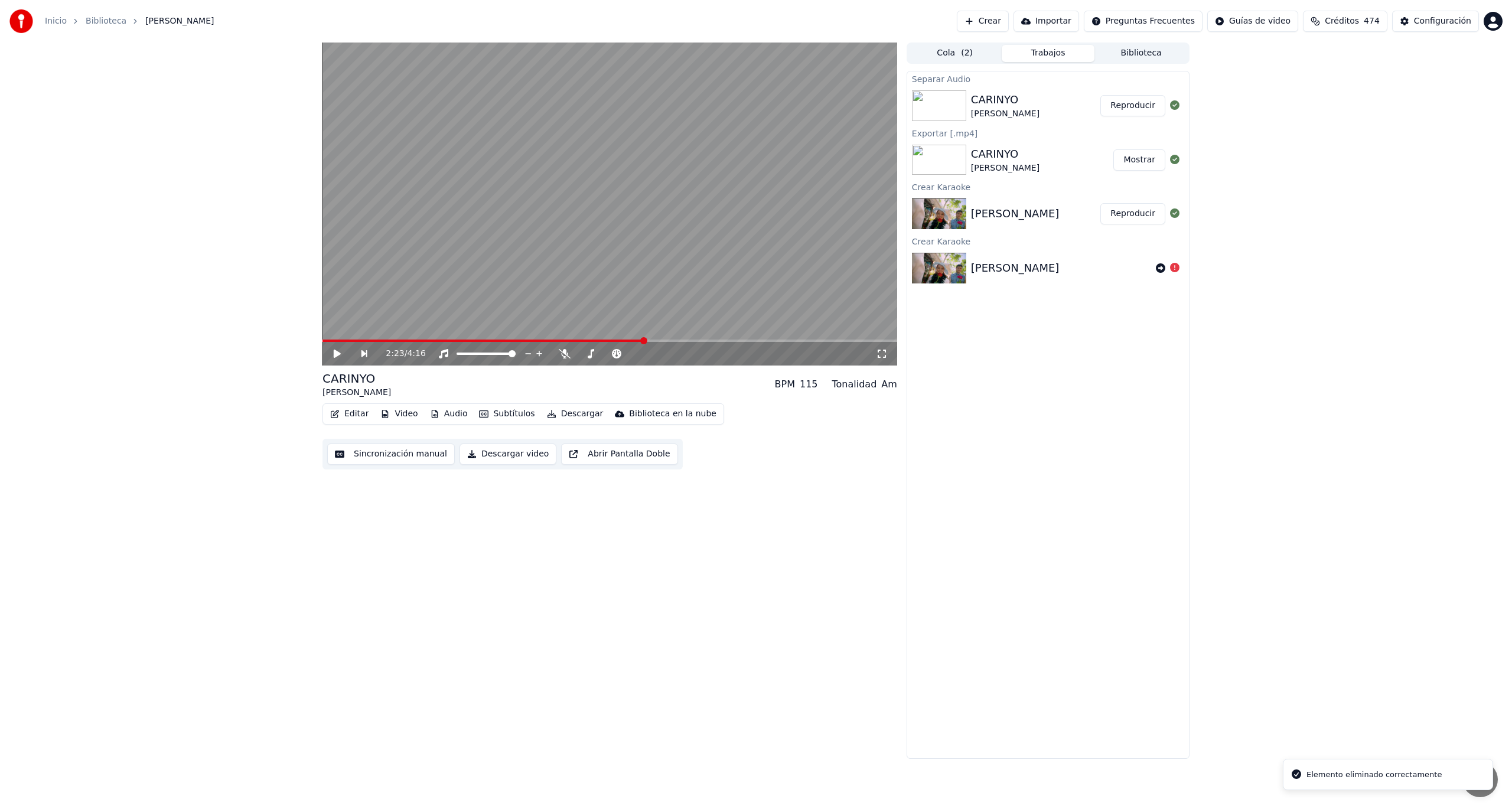
click at [604, 341] on span at bounding box center [483, 340] width 322 height 2
click at [339, 355] on icon at bounding box center [345, 353] width 27 height 9
click at [452, 411] on button "Audio" at bounding box center [449, 413] width 47 height 17
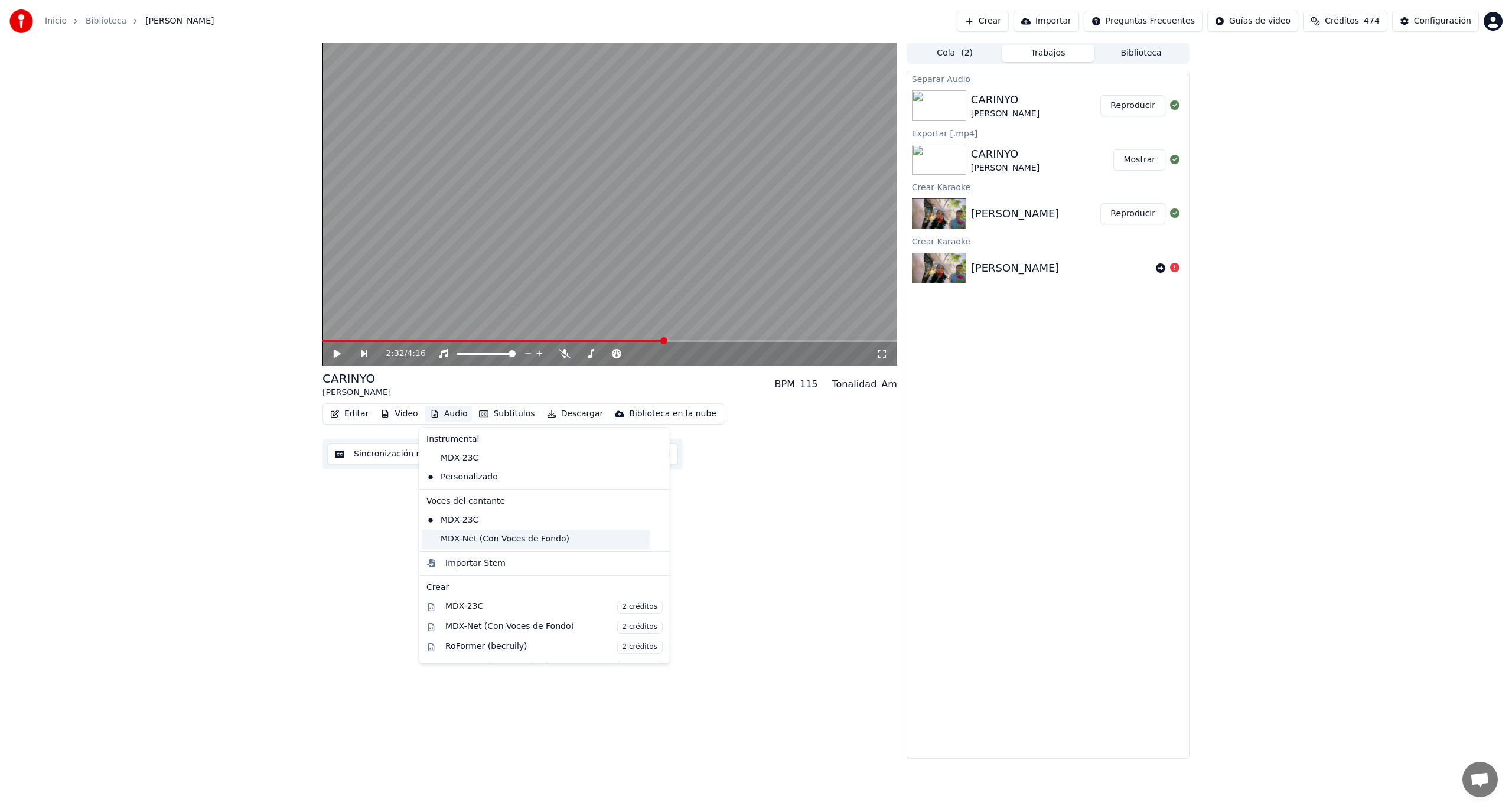
click at [530, 538] on div "MDX-Net (Con Voces de Fondo)" at bounding box center [536, 539] width 228 height 19
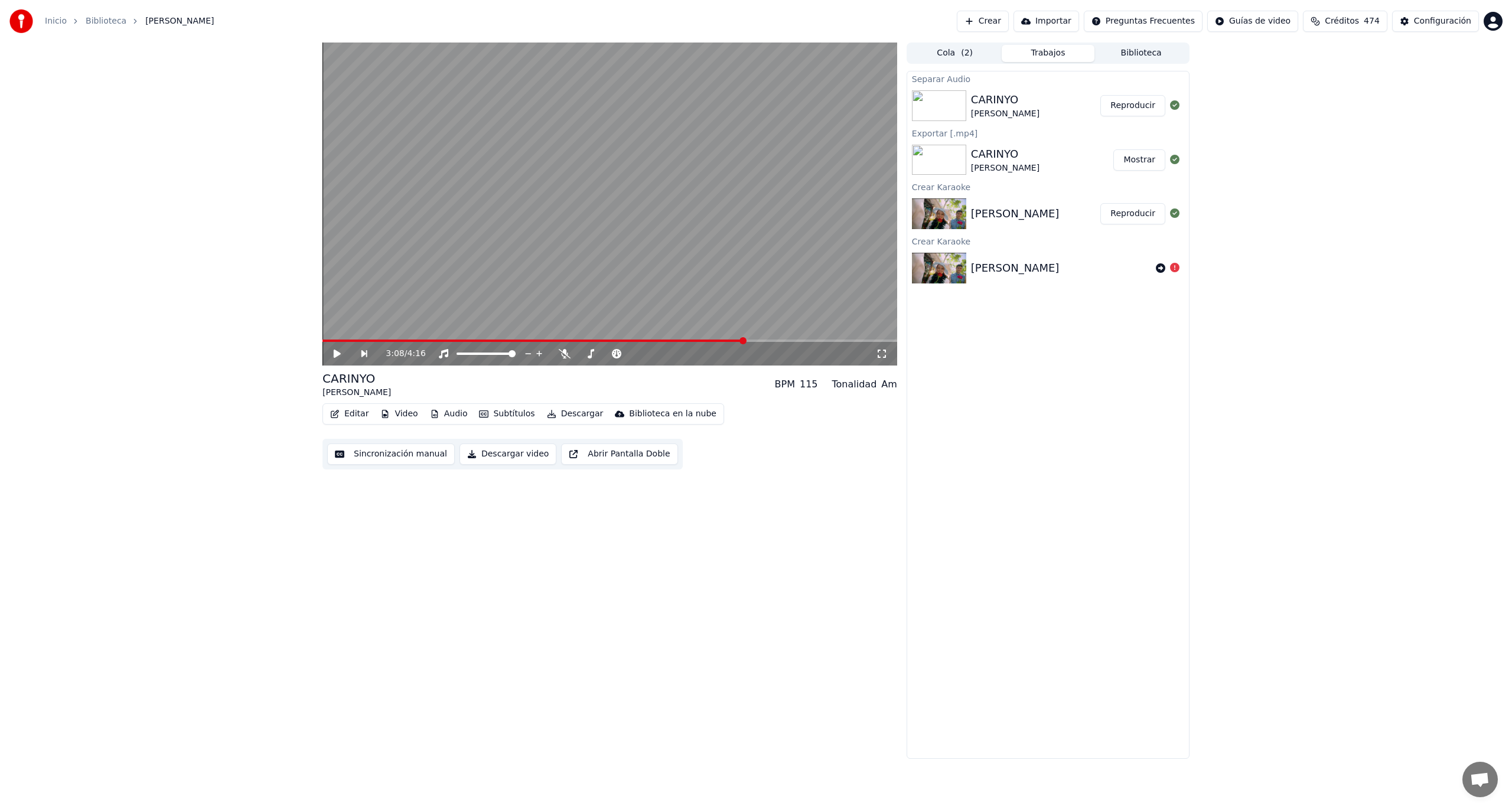
click at [338, 348] on div "3:08 / 4:16" at bounding box center [610, 354] width 565 height 11
click at [332, 348] on div "3:08 / 4:16" at bounding box center [610, 354] width 565 height 11
click at [335, 355] on icon at bounding box center [337, 354] width 7 height 9
click at [335, 355] on icon at bounding box center [337, 354] width 6 height 7
drag, startPoint x: 337, startPoint y: 342, endPoint x: 328, endPoint y: 342, distance: 9.0
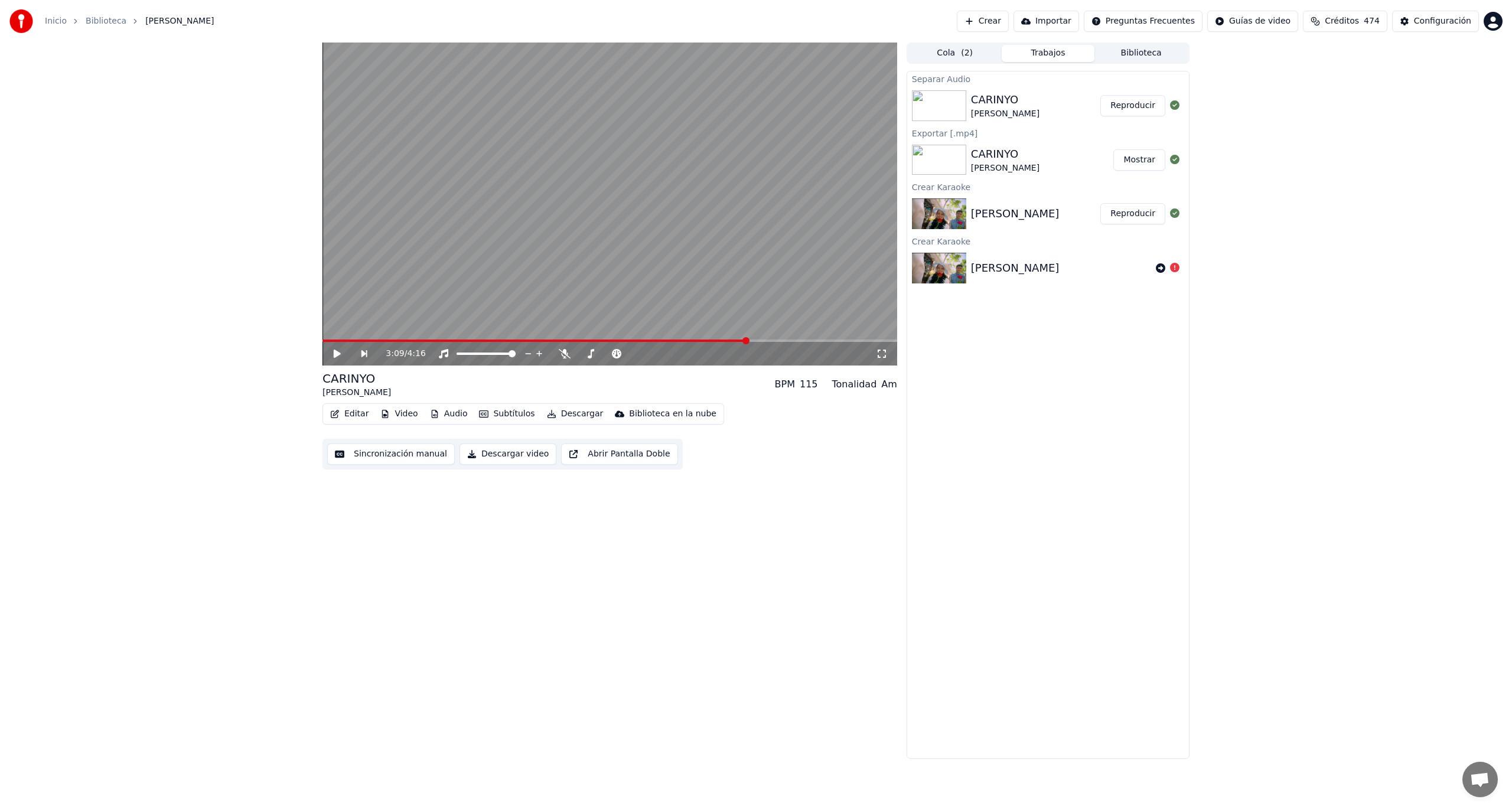
click at [328, 342] on div "3:09 / 4:16" at bounding box center [610, 353] width 574 height 24
click at [329, 335] on video at bounding box center [610, 204] width 574 height 323
click at [328, 340] on span at bounding box center [325, 340] width 6 height 2
click at [322, 341] on span at bounding box center [326, 341] width 7 height 7
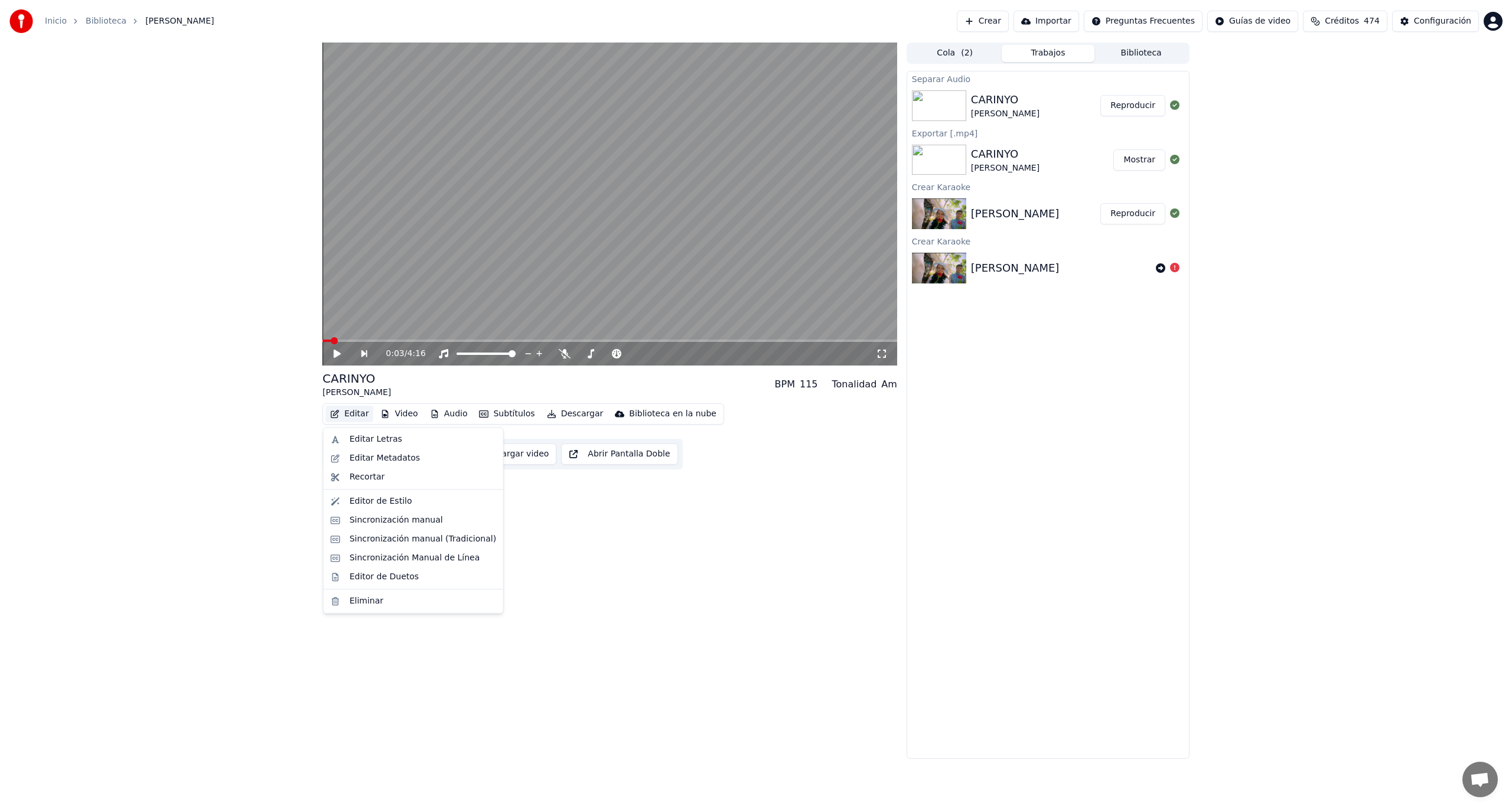
click at [347, 414] on button "Editar" at bounding box center [349, 413] width 48 height 17
click at [432, 538] on div "Sincronización manual (Tradicional)" at bounding box center [423, 539] width 146 height 11
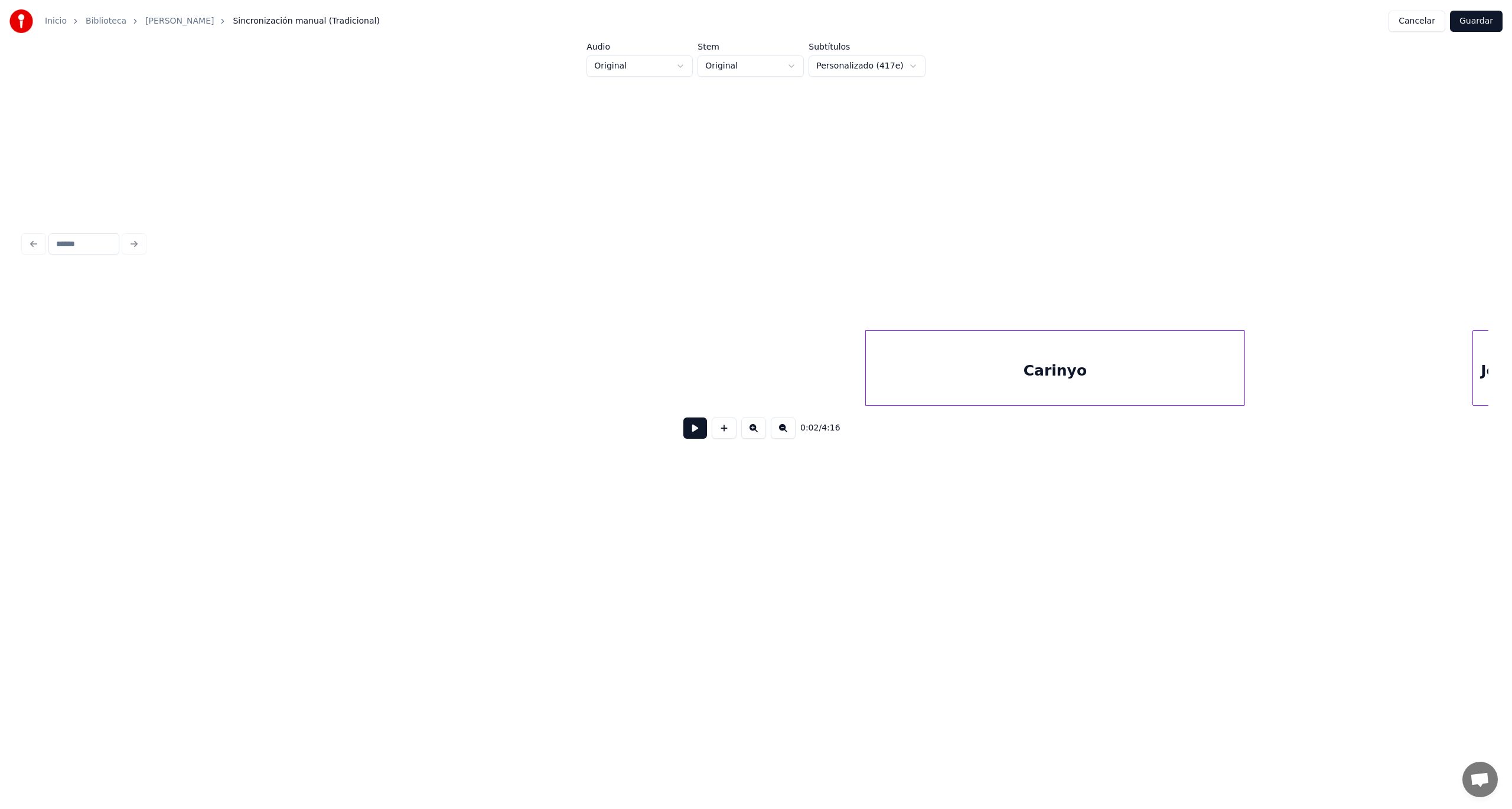
click at [1094, 379] on div "Carinyo" at bounding box center [1055, 371] width 378 height 80
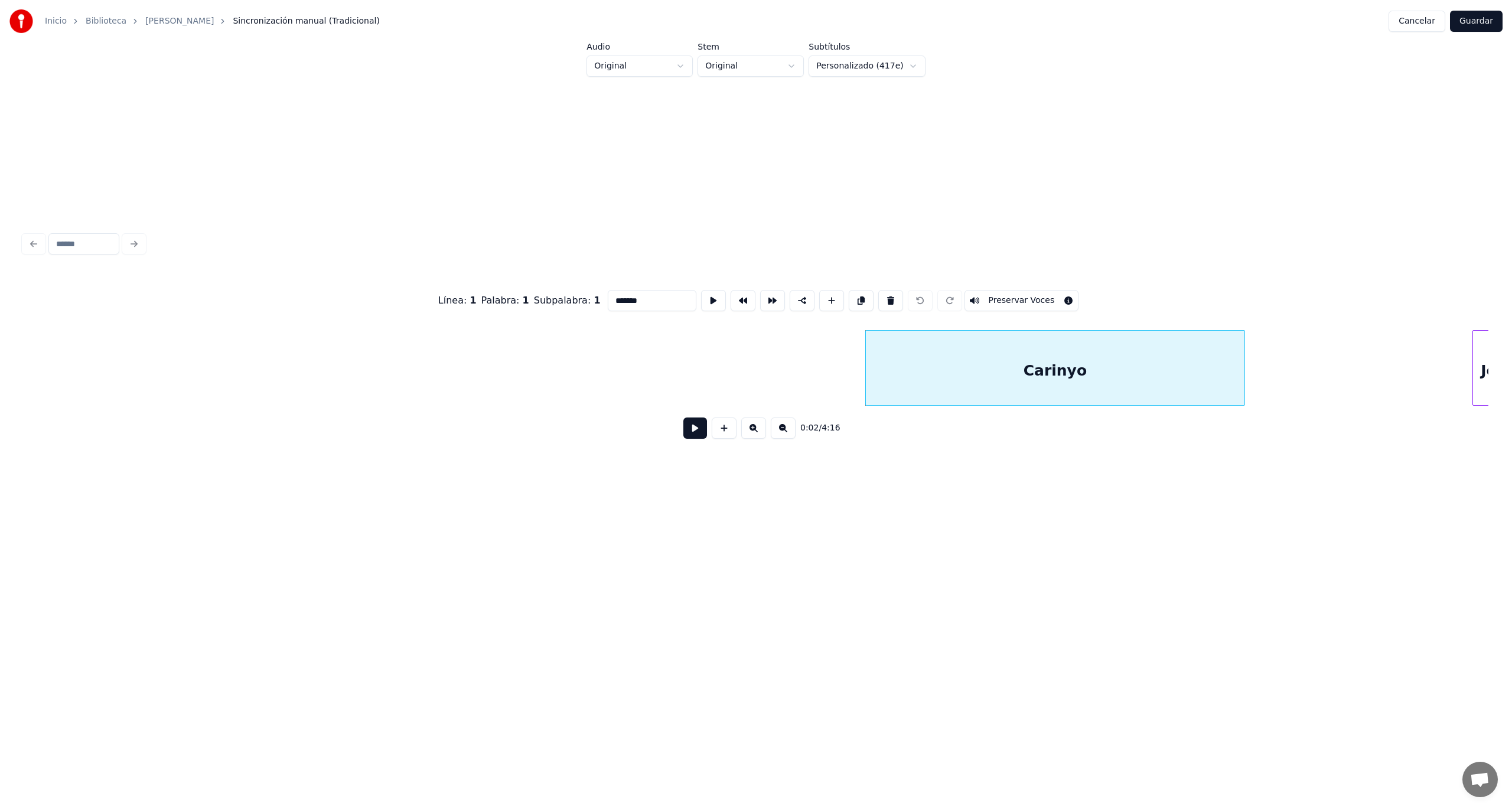
click at [999, 291] on button "Preservar Voces" at bounding box center [1022, 301] width 115 height 22
click at [696, 436] on button at bounding box center [695, 429] width 24 height 22
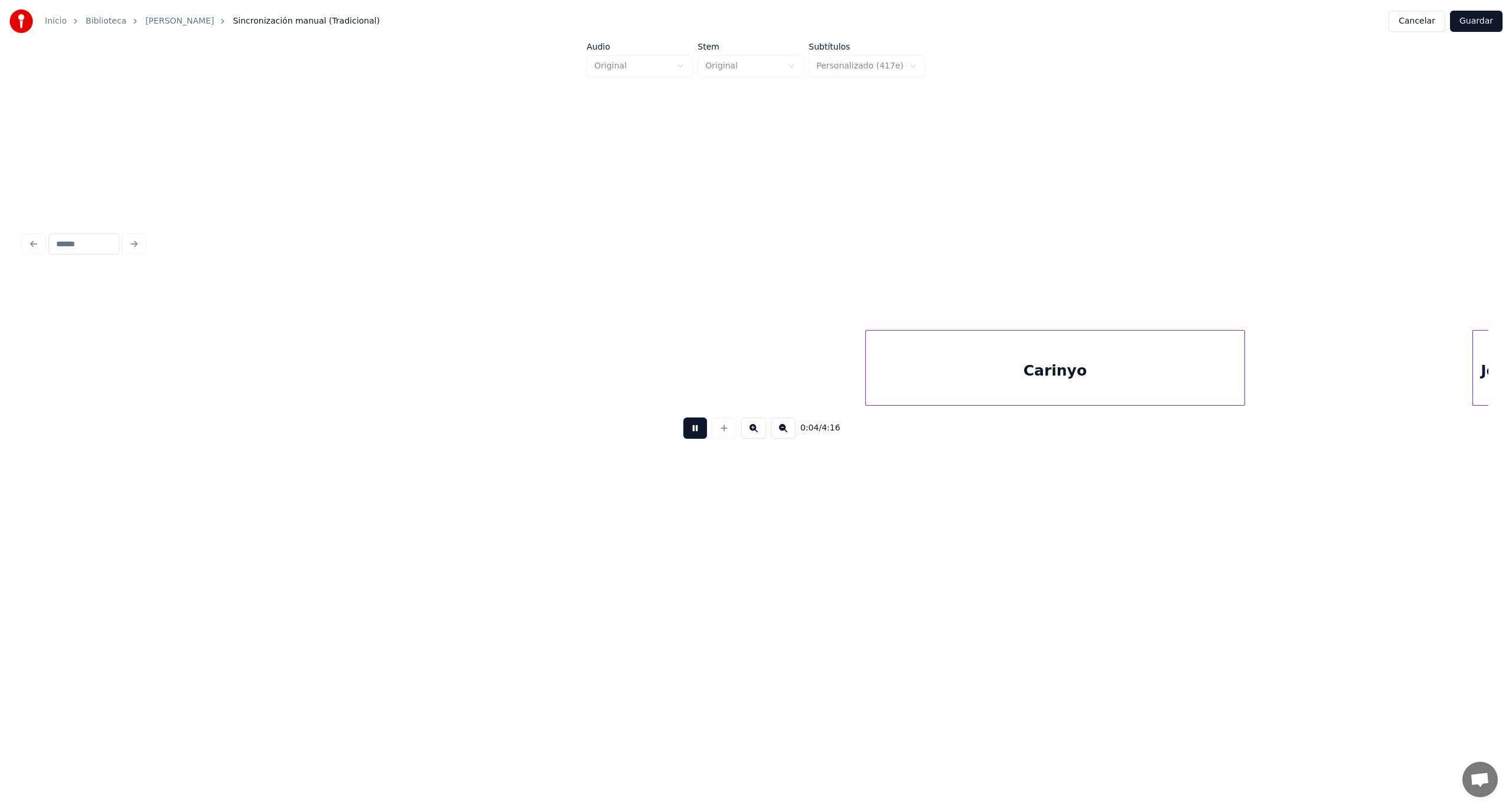
scroll to position [0, 1470]
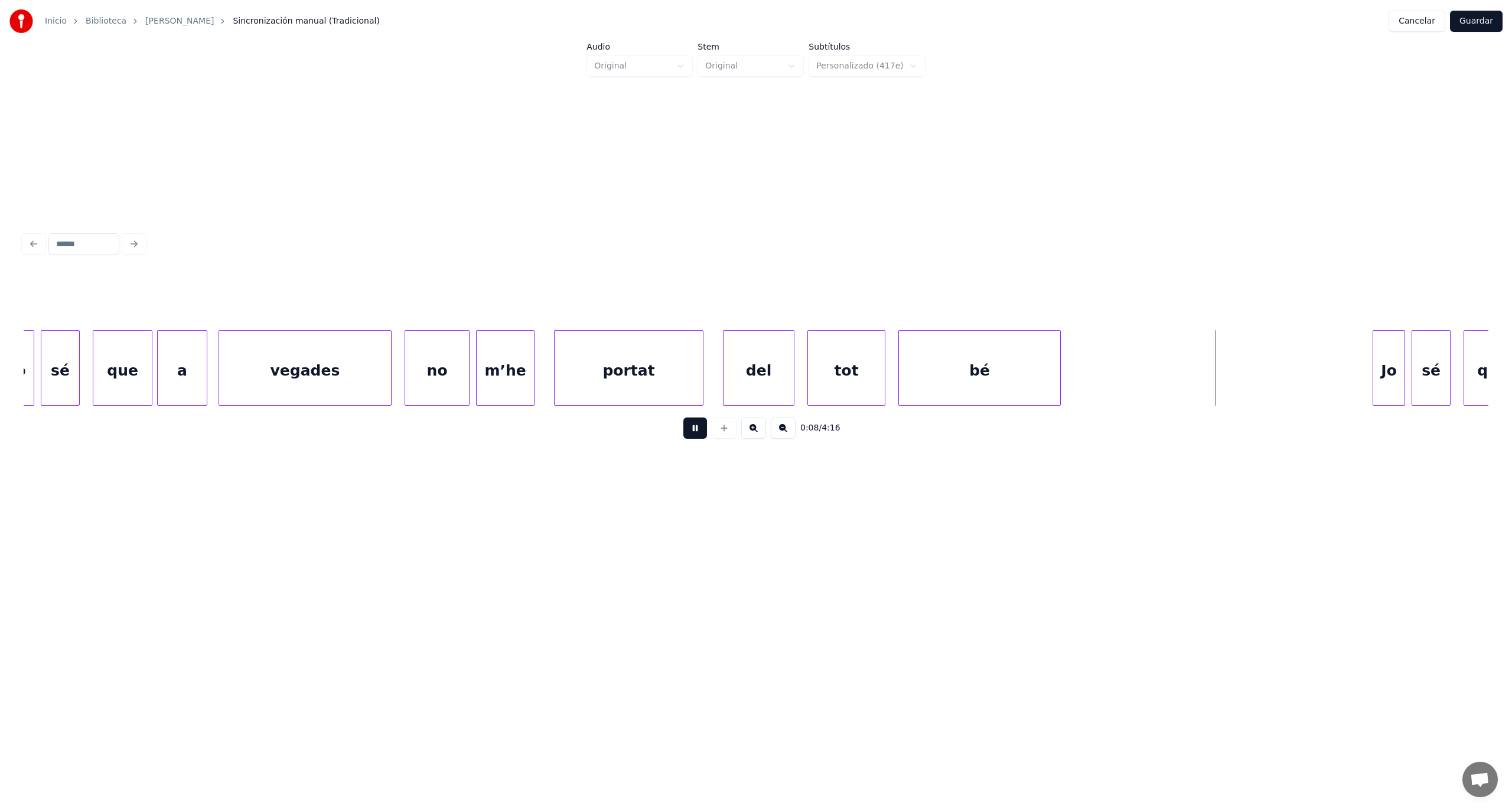
click at [696, 436] on button at bounding box center [695, 429] width 24 height 22
click at [1472, 23] on button "Guardar" at bounding box center [1476, 22] width 52 height 22
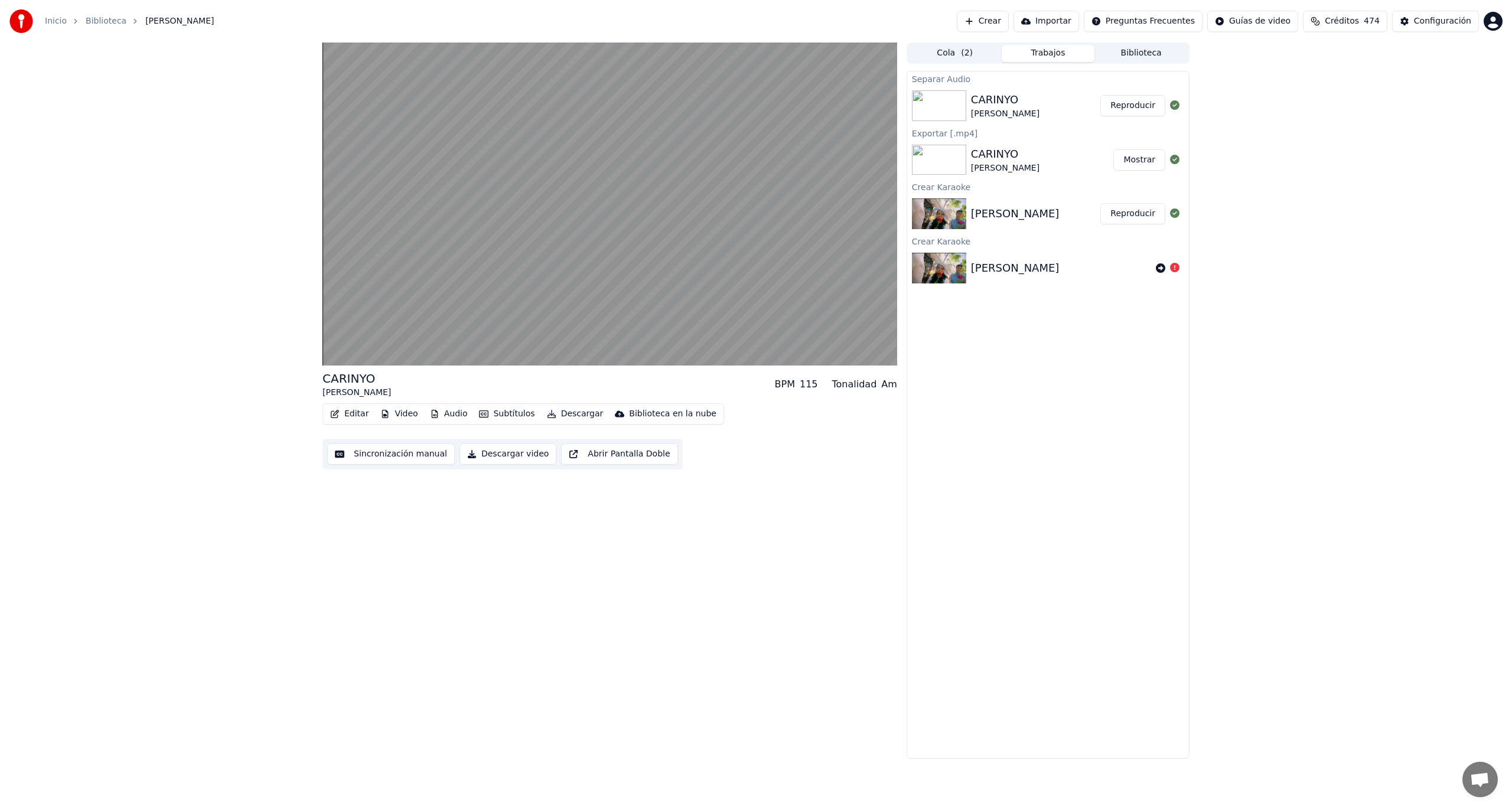
click at [342, 413] on button "Editar" at bounding box center [349, 413] width 48 height 17
click at [444, 545] on div "Sincronización manual (Tradicional)" at bounding box center [414, 539] width 175 height 19
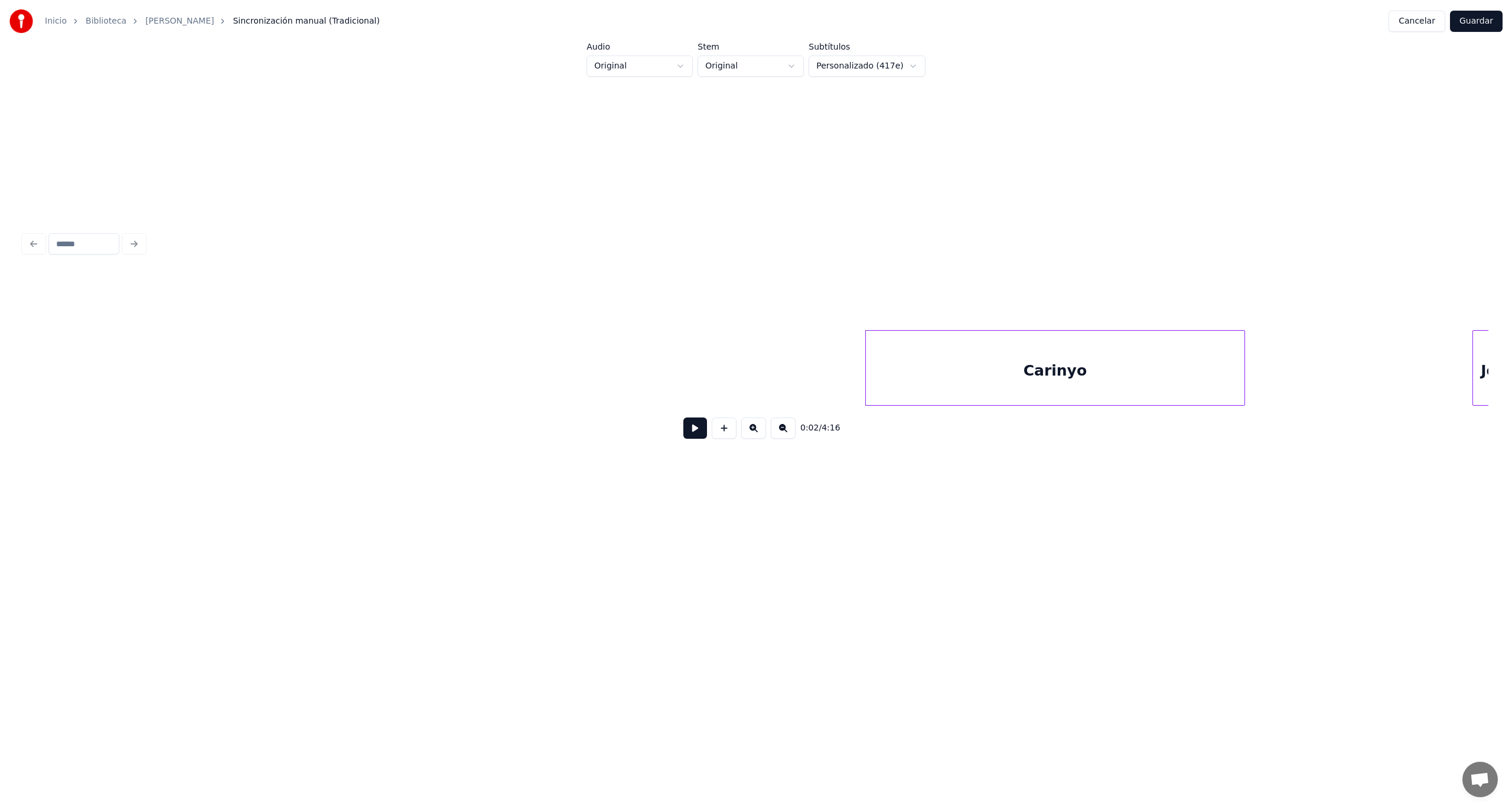
click at [1091, 373] on div "Carinyo" at bounding box center [1055, 371] width 378 height 80
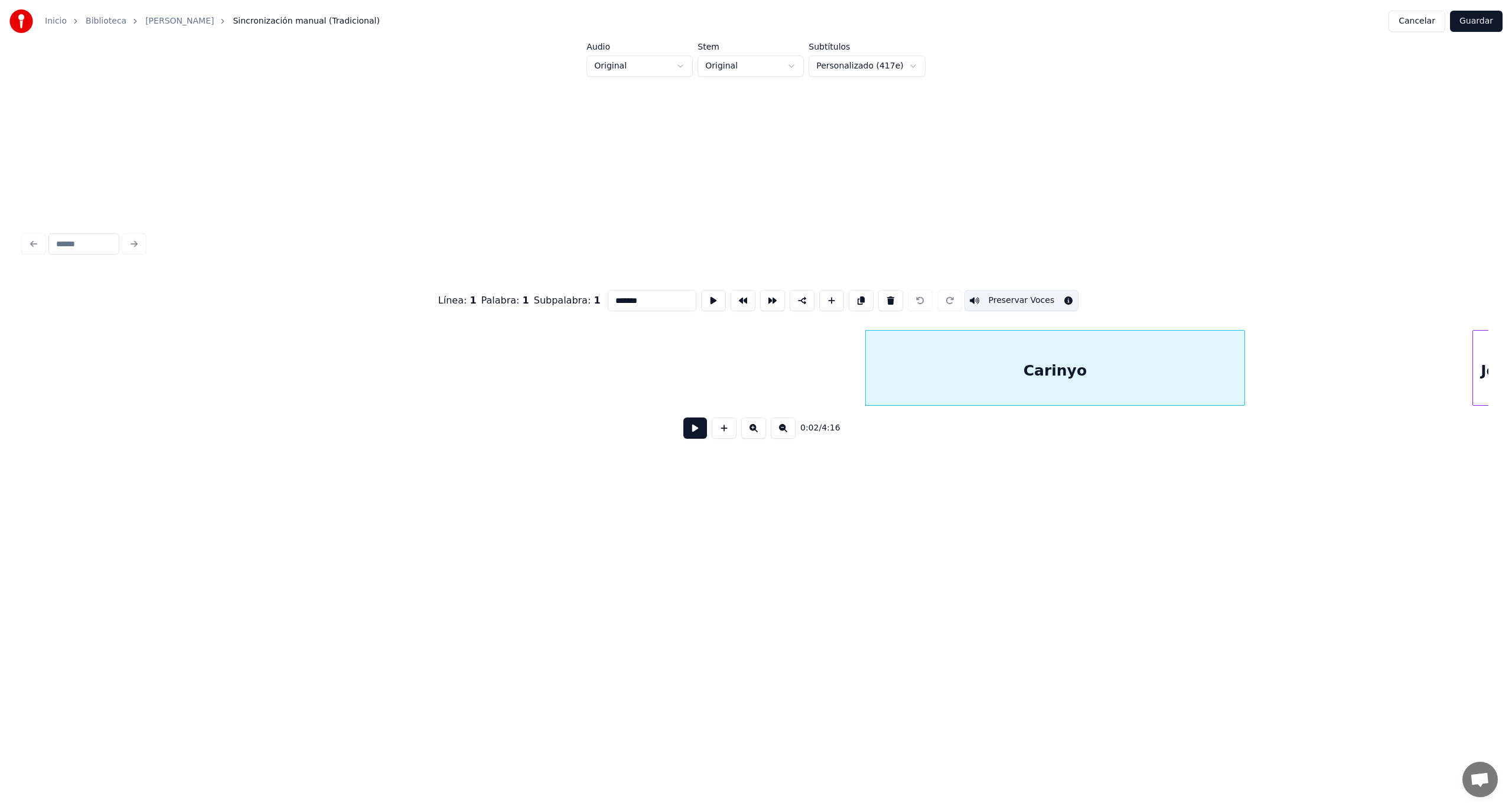
click at [1018, 294] on button "Preservar Voces" at bounding box center [1022, 301] width 115 height 22
click at [977, 298] on button "Preservar Voces" at bounding box center [1022, 301] width 115 height 22
click at [1082, 373] on div "Carinyo" at bounding box center [1055, 371] width 378 height 80
click at [1430, 22] on button "Cancelar" at bounding box center [1417, 22] width 57 height 22
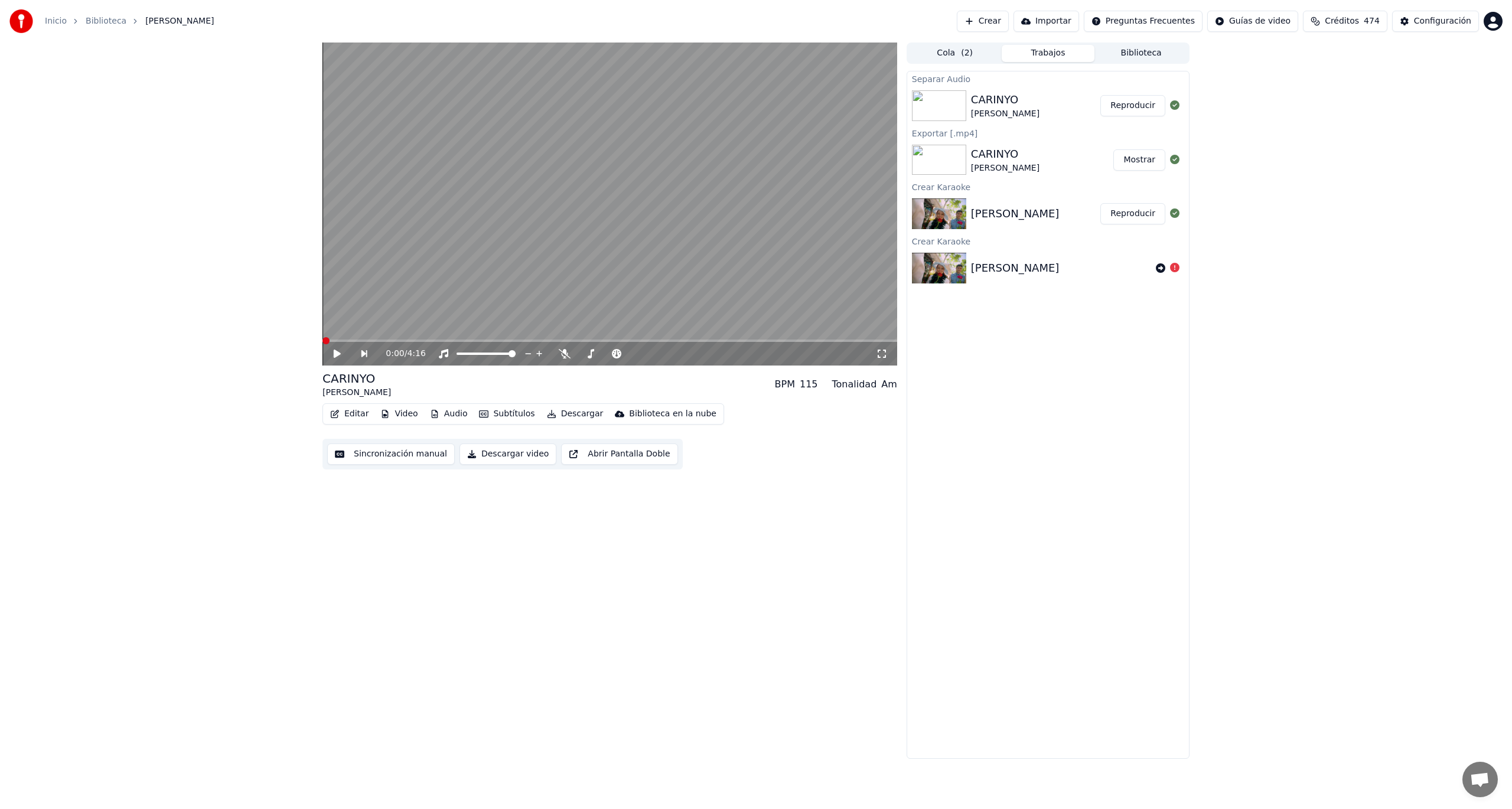
click at [322, 337] on span at bounding box center [326, 341] width 7 height 7
click at [340, 355] on icon at bounding box center [337, 354] width 7 height 9
click at [1118, 103] on button "Reproducir" at bounding box center [1133, 106] width 65 height 22
click at [1101, 95] on button "Reproducir" at bounding box center [1133, 106] width 65 height 22
click at [586, 352] on span at bounding box center [589, 354] width 7 height 7
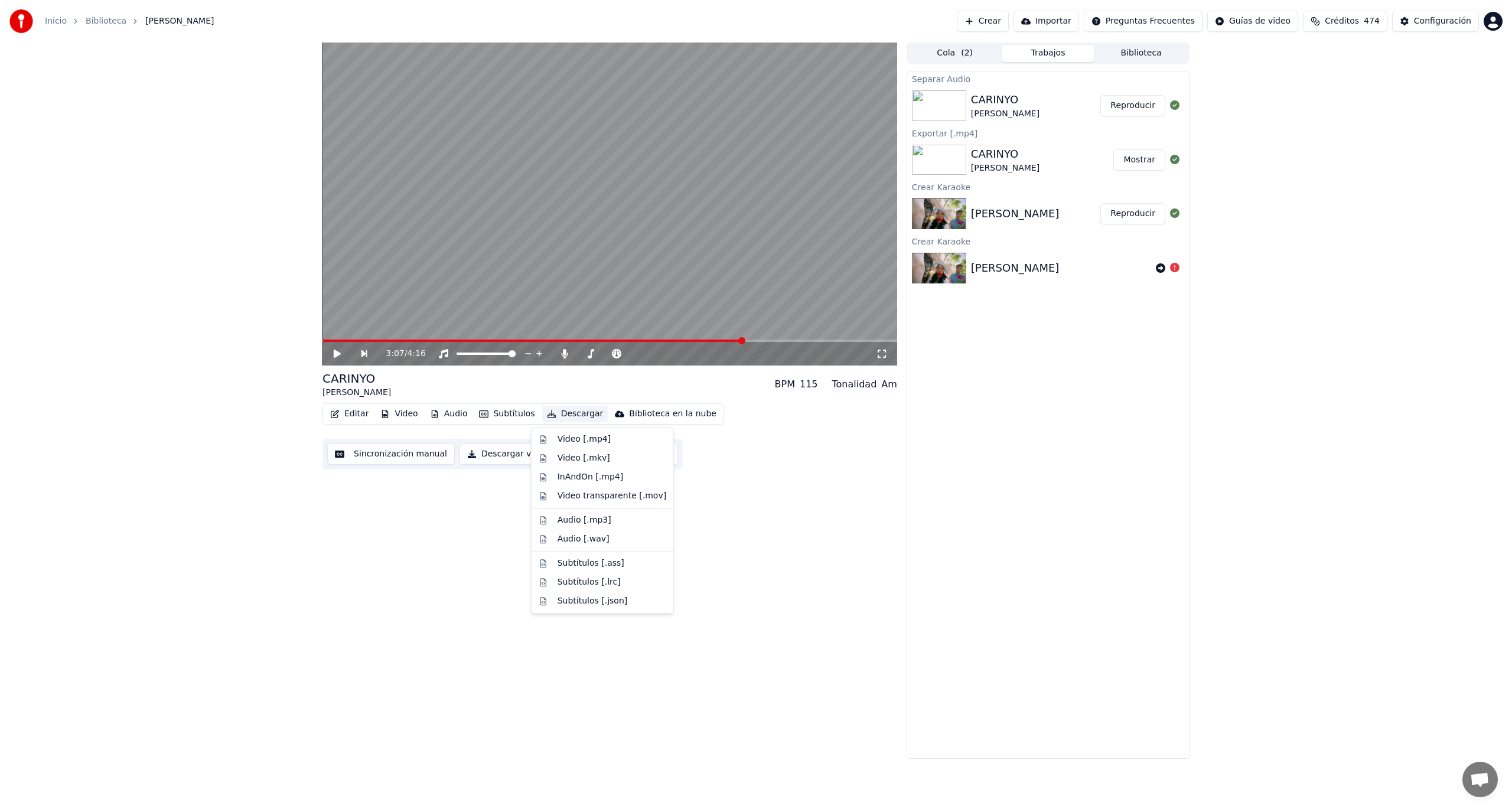
click at [568, 418] on button "Descargar" at bounding box center [575, 413] width 66 height 17
click at [594, 438] on div "Video [.mp4]" at bounding box center [584, 439] width 53 height 11
